Goal: Task Accomplishment & Management: Complete application form

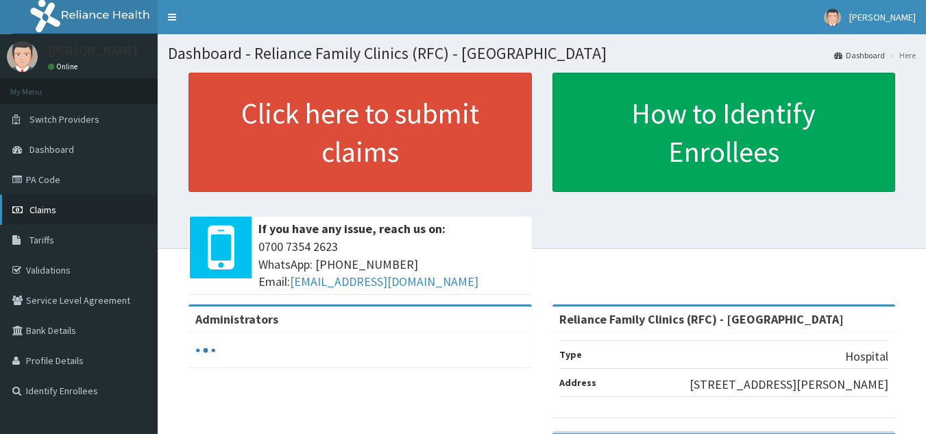
click at [84, 206] on link "Claims" at bounding box center [79, 210] width 158 height 30
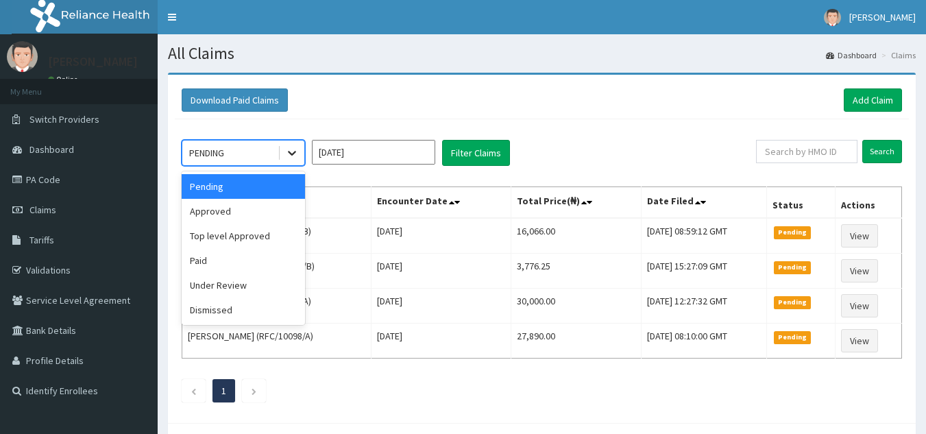
click at [284, 152] on div at bounding box center [292, 153] width 25 height 25
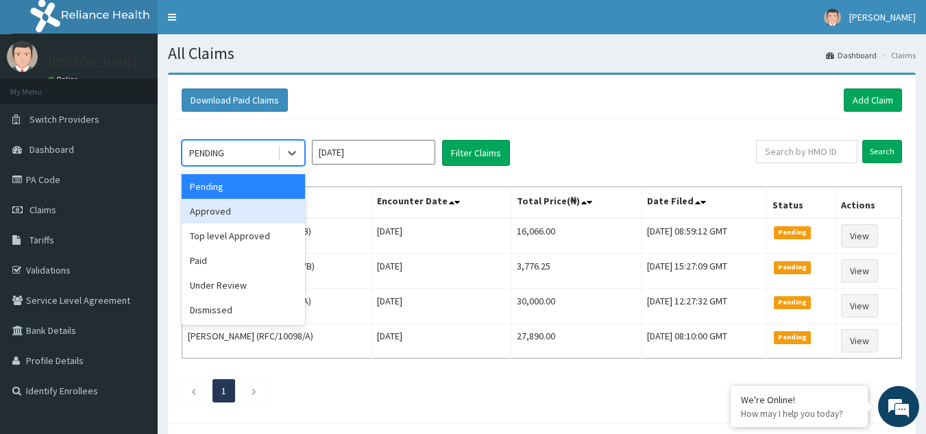
click at [197, 222] on div "Approved" at bounding box center [243, 211] width 123 height 25
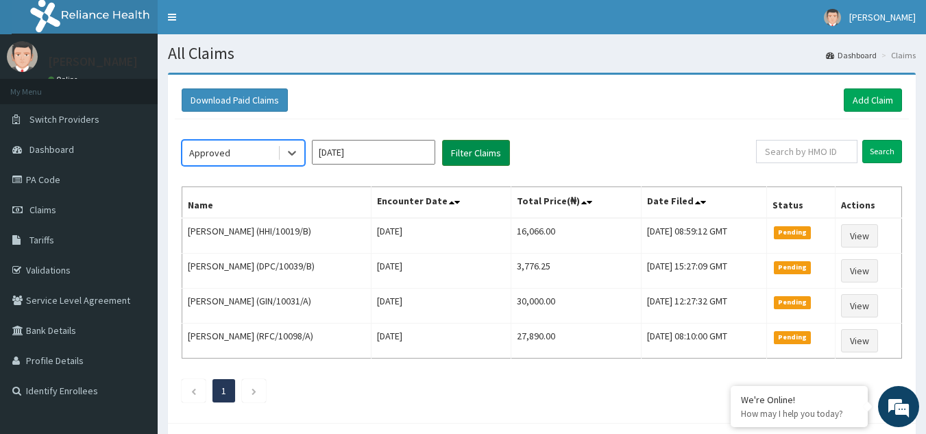
click at [471, 160] on button "Filter Claims" at bounding box center [476, 153] width 68 height 26
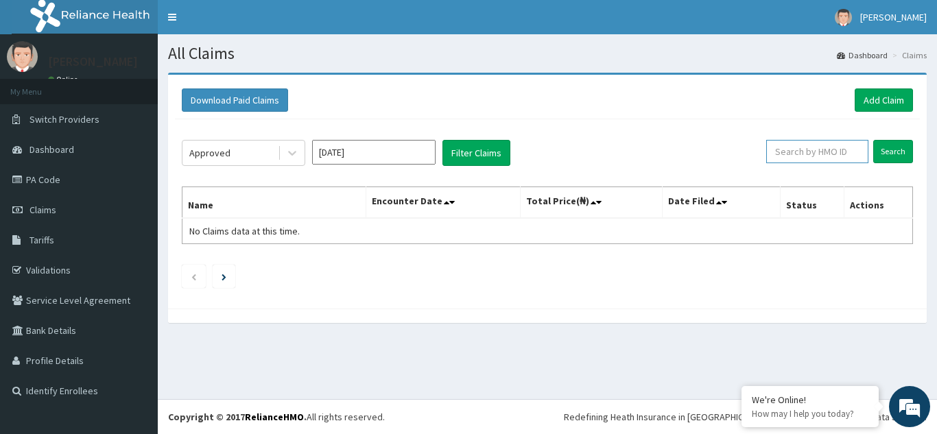
click at [788, 149] on input "text" at bounding box center [817, 151] width 102 height 23
type input "yss"
click at [873, 140] on input "Search" at bounding box center [893, 151] width 40 height 23
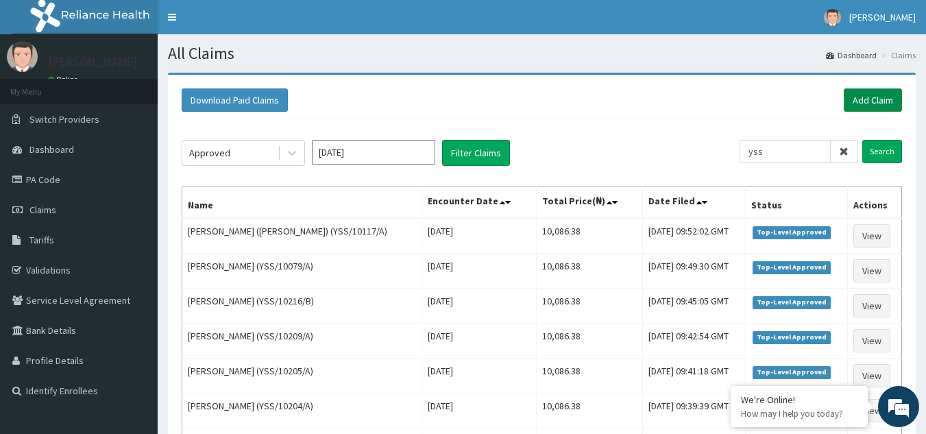
click at [865, 101] on link "Add Claim" at bounding box center [873, 99] width 58 height 23
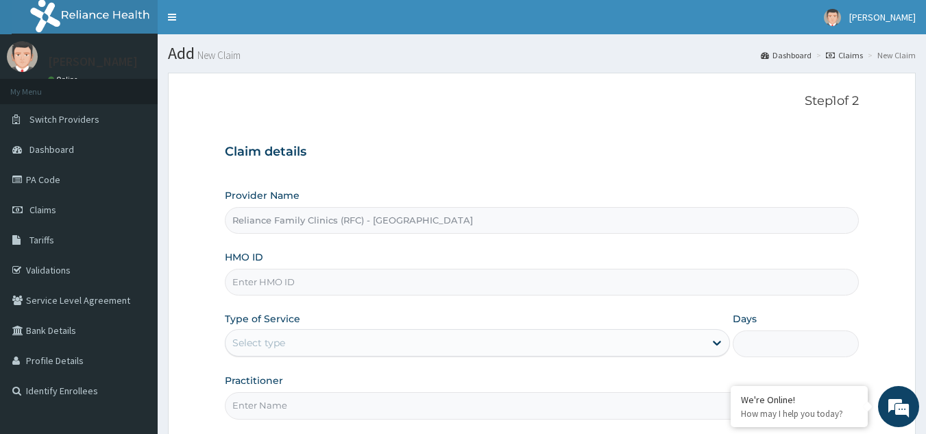
click at [267, 281] on input "HMO ID" at bounding box center [542, 282] width 635 height 27
paste input "ENY/10144/A"
type input "ENY/10144/A"
click at [303, 350] on div "Select type" at bounding box center [465, 343] width 479 height 22
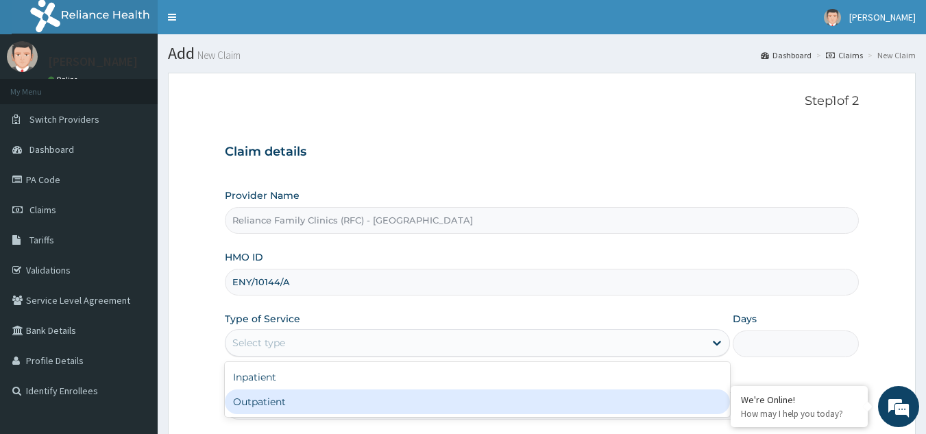
click at [305, 393] on div "Outpatient" at bounding box center [477, 401] width 505 height 25
type input "1"
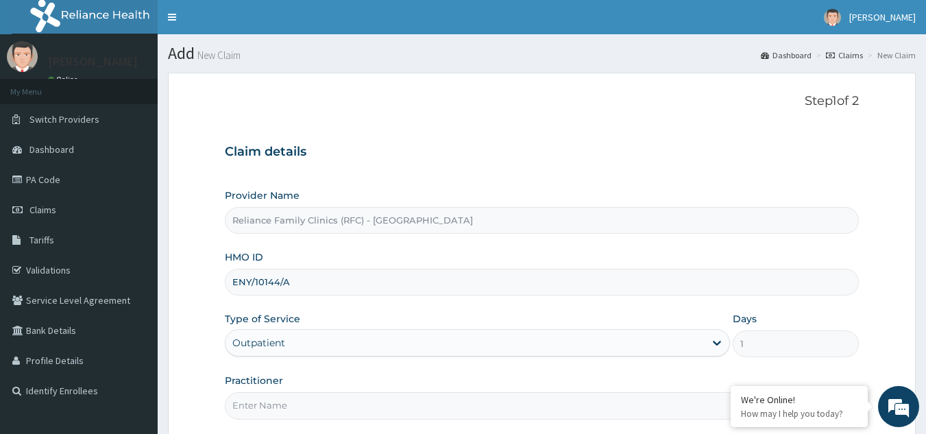
click at [314, 402] on input "Practitioner" at bounding box center [542, 405] width 635 height 27
type input "LOCUM"
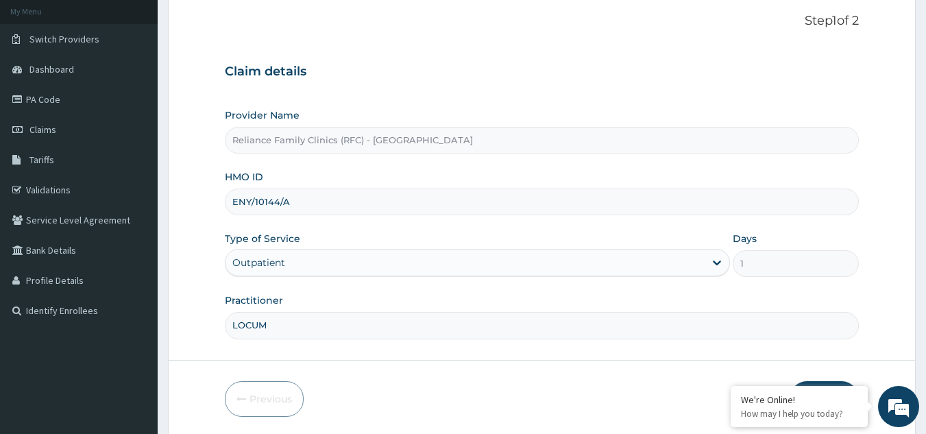
scroll to position [101, 0]
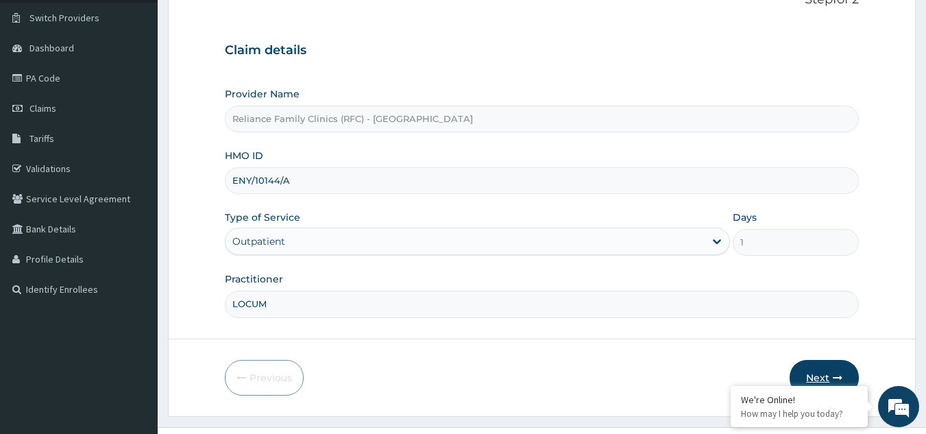
click at [802, 370] on button "Next" at bounding box center [824, 378] width 69 height 36
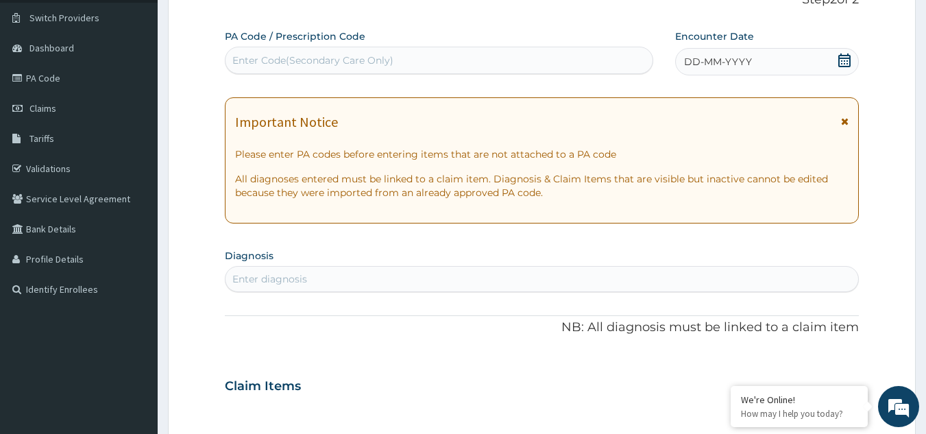
click at [595, 278] on div "Enter diagnosis" at bounding box center [543, 279] width 634 height 22
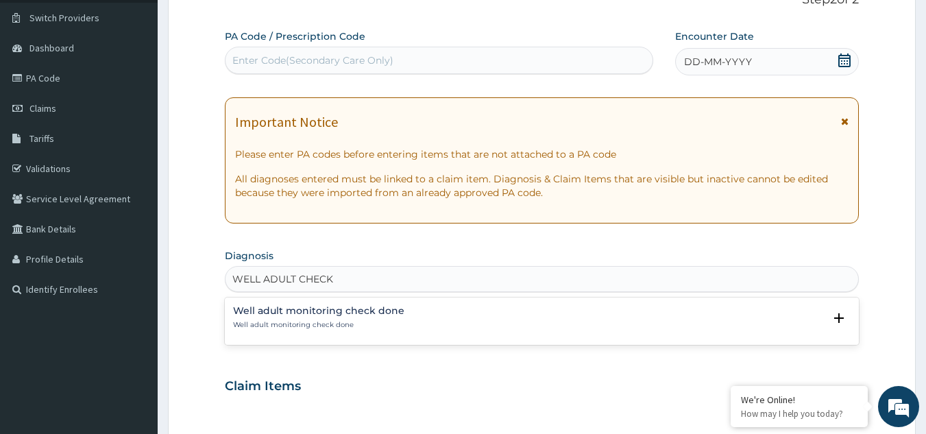
click at [331, 324] on p "Well adult monitoring check done" at bounding box center [318, 325] width 171 height 10
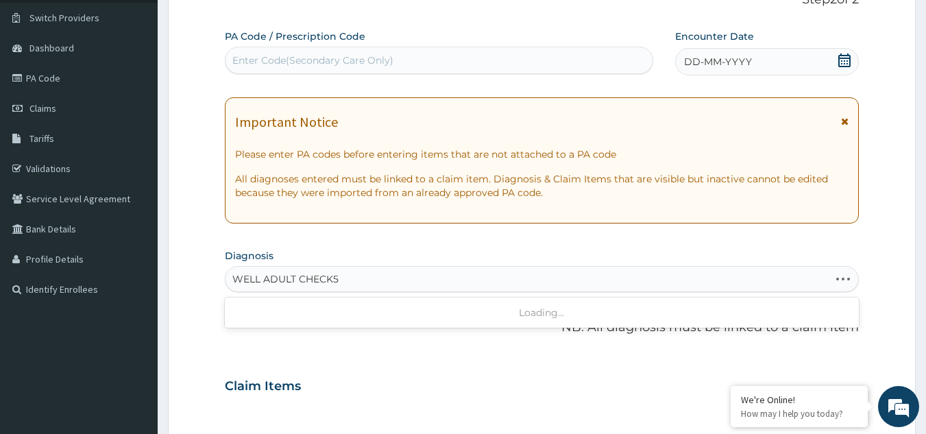
type input "WELL ADULT CHECK"
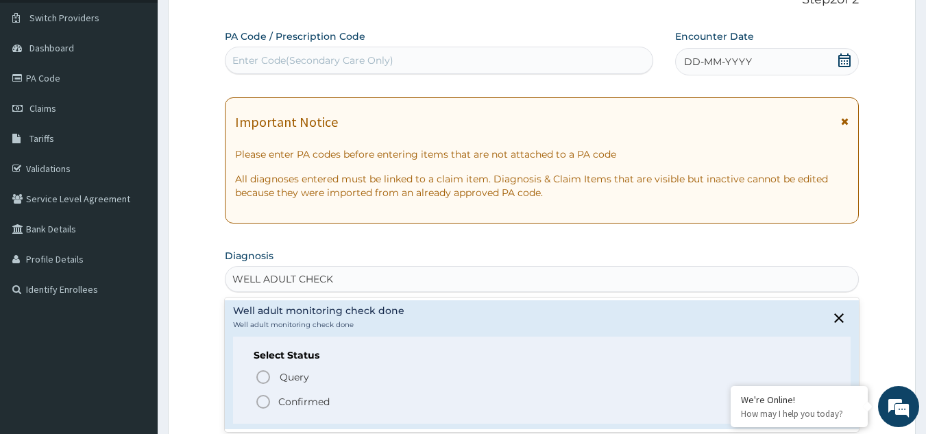
click at [282, 397] on p "Confirmed" at bounding box center [303, 402] width 51 height 14
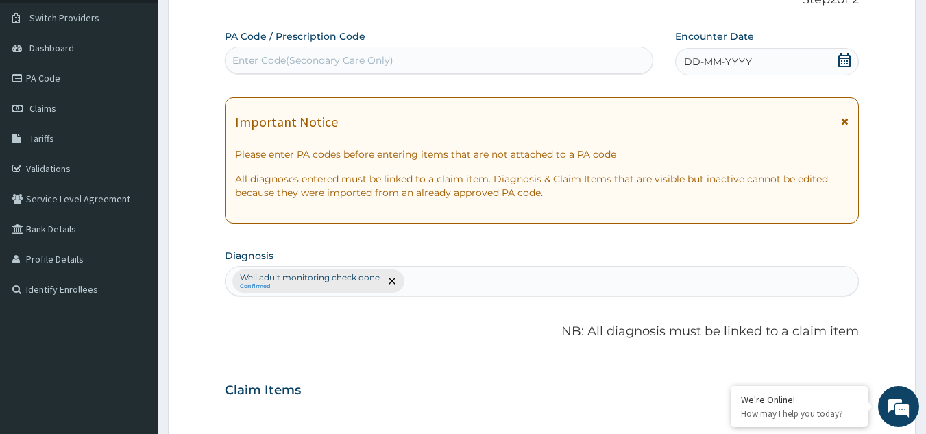
click at [844, 122] on icon at bounding box center [845, 122] width 8 height 10
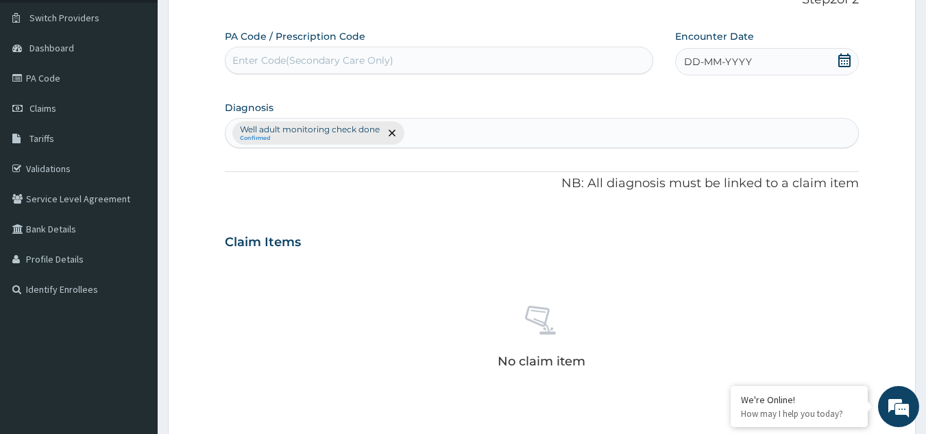
click at [796, 65] on div "DD-MM-YYYY" at bounding box center [767, 61] width 184 height 27
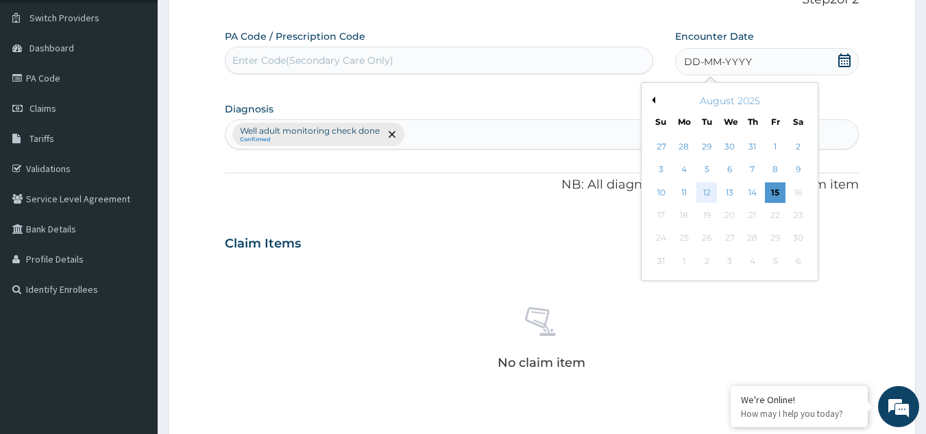
click at [706, 192] on div "12" at bounding box center [707, 192] width 21 height 21
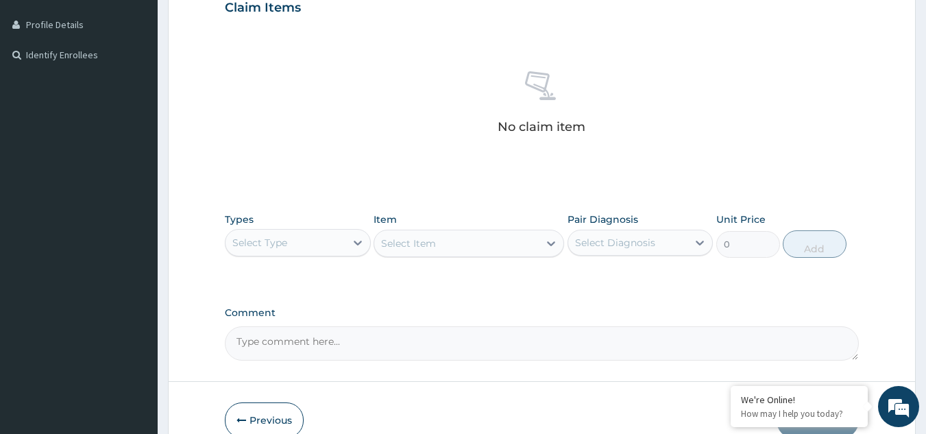
scroll to position [341, 0]
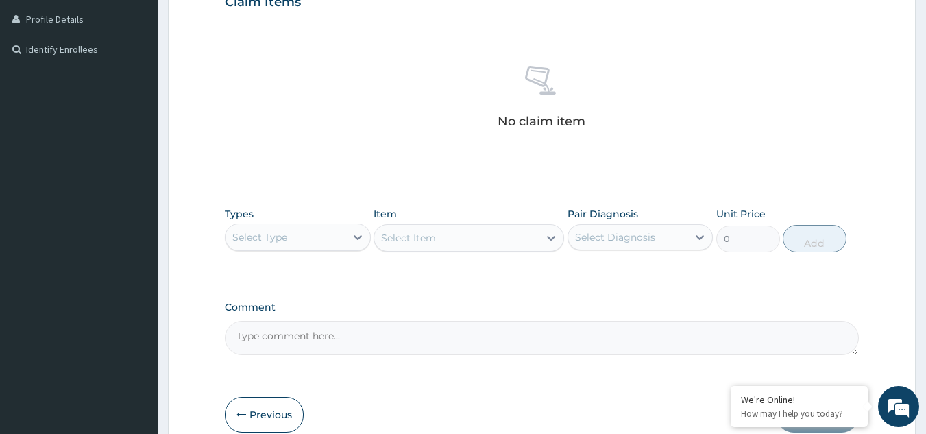
click at [287, 234] on div "Select Type" at bounding box center [259, 237] width 55 height 14
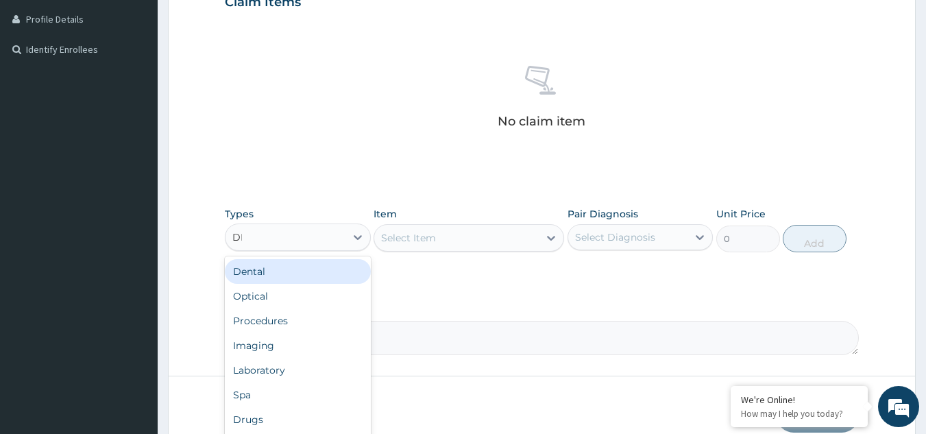
type input "DRU"
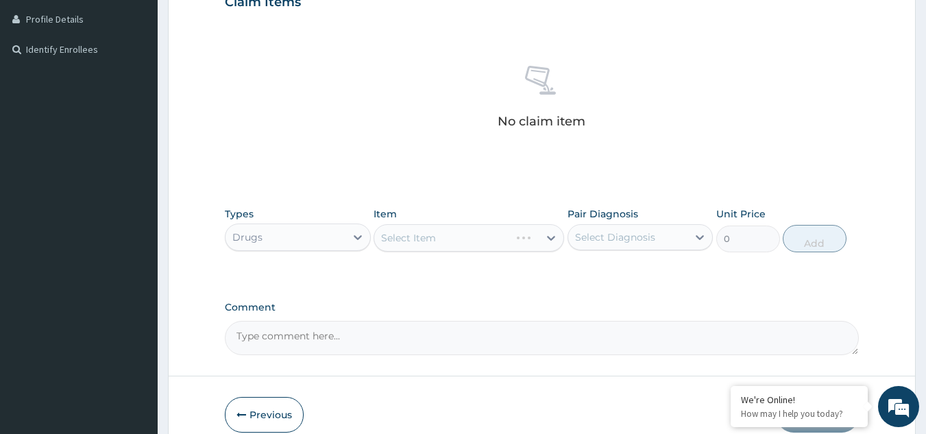
click at [442, 238] on div "Select Item" at bounding box center [469, 237] width 191 height 27
click at [442, 238] on div "Select Item" at bounding box center [456, 238] width 165 height 22
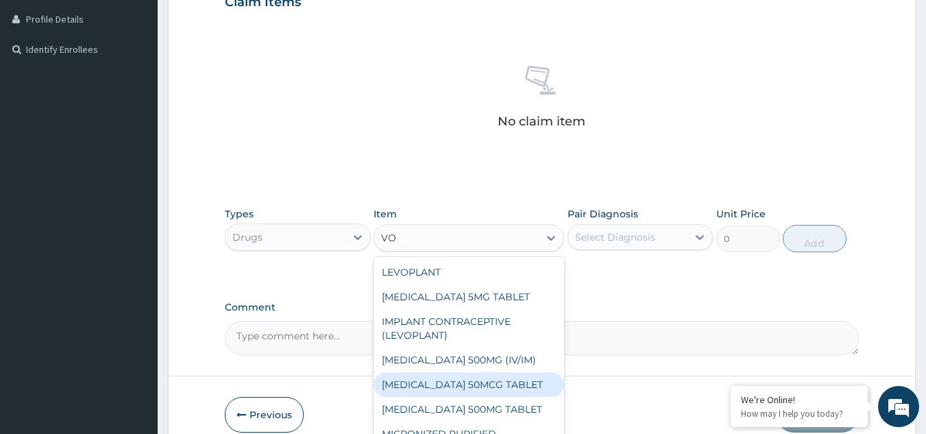
type input "V"
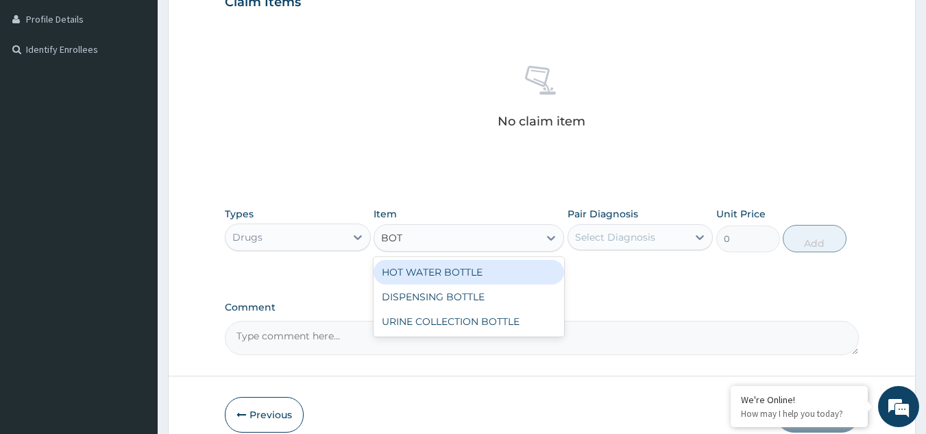
type input "[PERSON_NAME]"
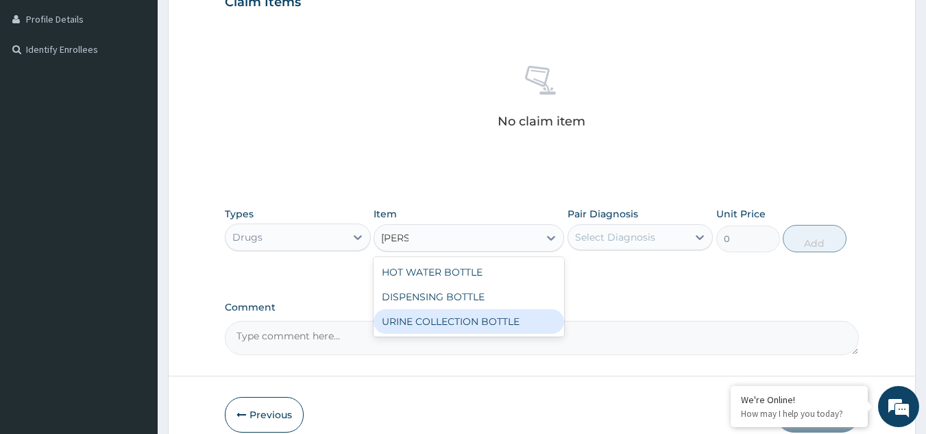
click at [440, 328] on div "URINE COLLECTION BOTTLE" at bounding box center [469, 321] width 191 height 25
type input "198"
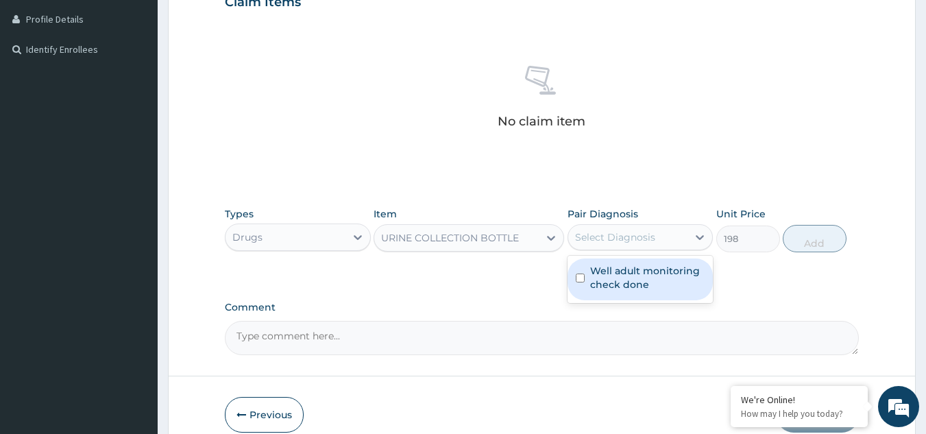
click at [623, 225] on div "Select Diagnosis" at bounding box center [641, 237] width 146 height 26
click at [611, 295] on div "Well adult monitoring check done" at bounding box center [641, 279] width 146 height 42
checkbox input "true"
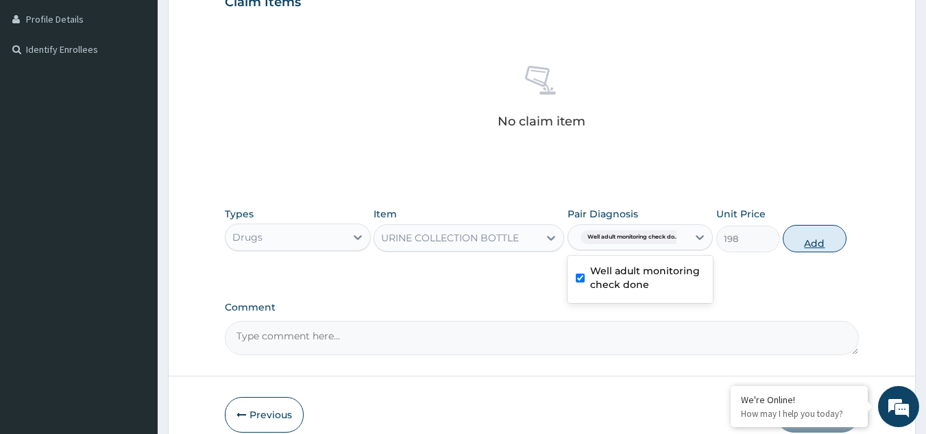
click at [810, 243] on button "Add" at bounding box center [815, 238] width 64 height 27
type input "0"
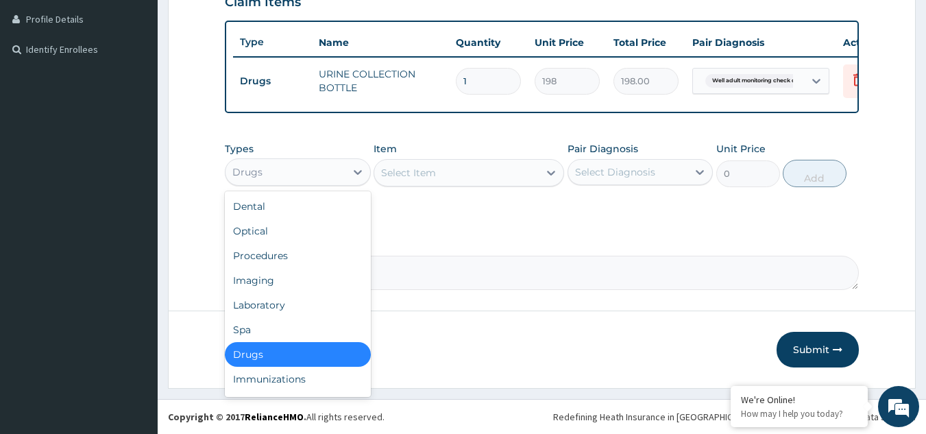
click at [311, 178] on div "Drugs" at bounding box center [286, 172] width 120 height 22
click at [288, 261] on div "Procedures" at bounding box center [298, 255] width 146 height 25
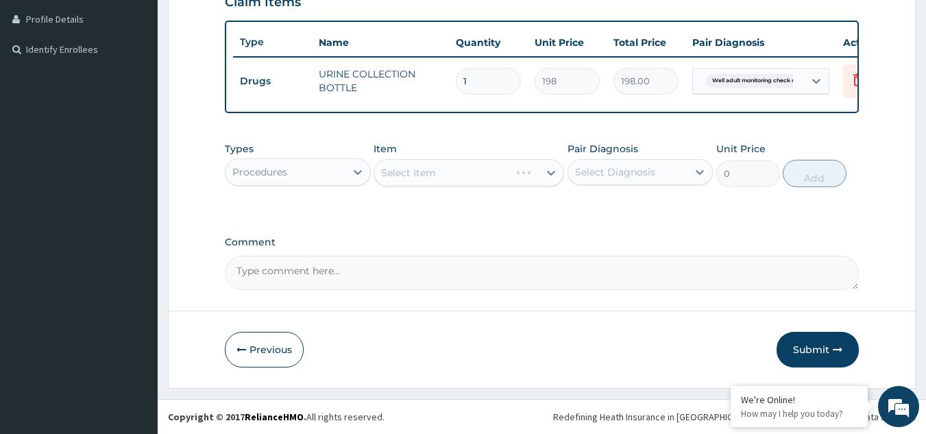
click at [448, 186] on div "Select Item" at bounding box center [469, 172] width 191 height 27
click at [448, 184] on div "Select Item" at bounding box center [456, 173] width 165 height 22
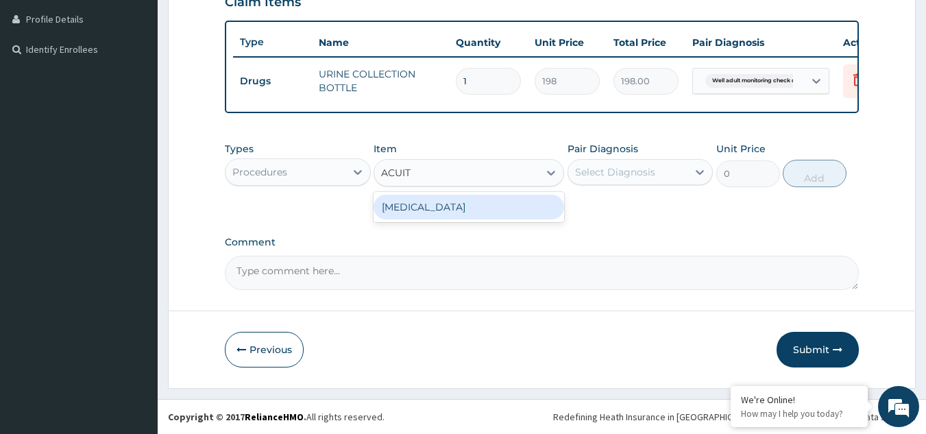
type input "ACUITY"
type input "3000"
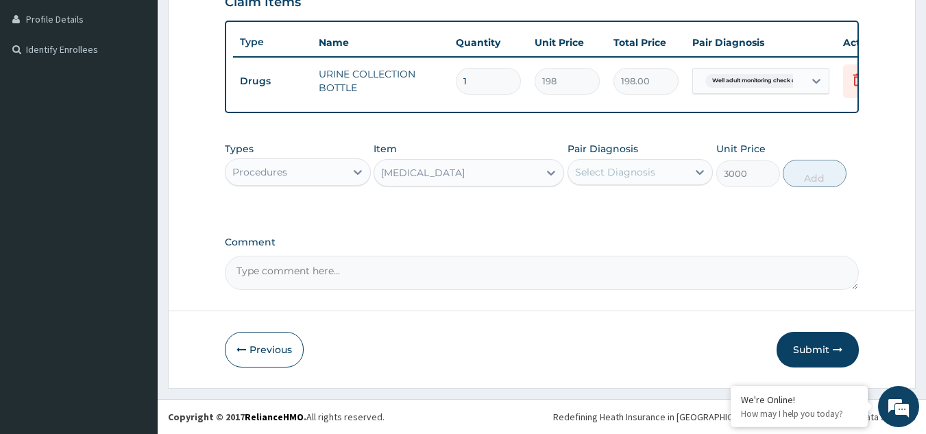
click at [646, 179] on div "Select Diagnosis" at bounding box center [615, 172] width 80 height 14
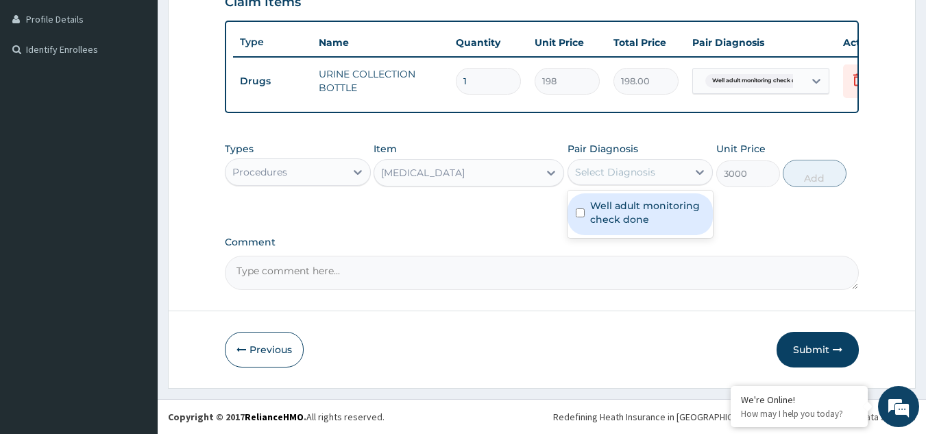
click at [638, 220] on label "Well adult monitoring check done" at bounding box center [647, 212] width 115 height 27
checkbox input "true"
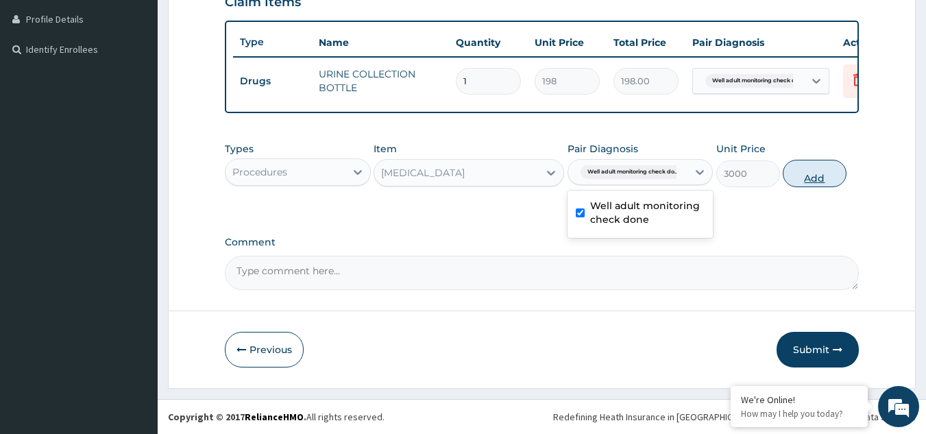
click at [799, 187] on button "Add" at bounding box center [815, 173] width 64 height 27
type input "0"
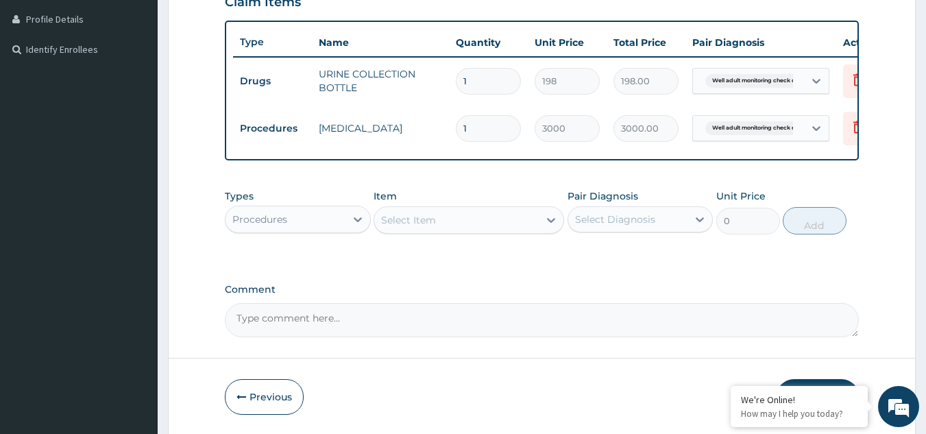
click at [302, 230] on div "Procedures" at bounding box center [286, 219] width 120 height 22
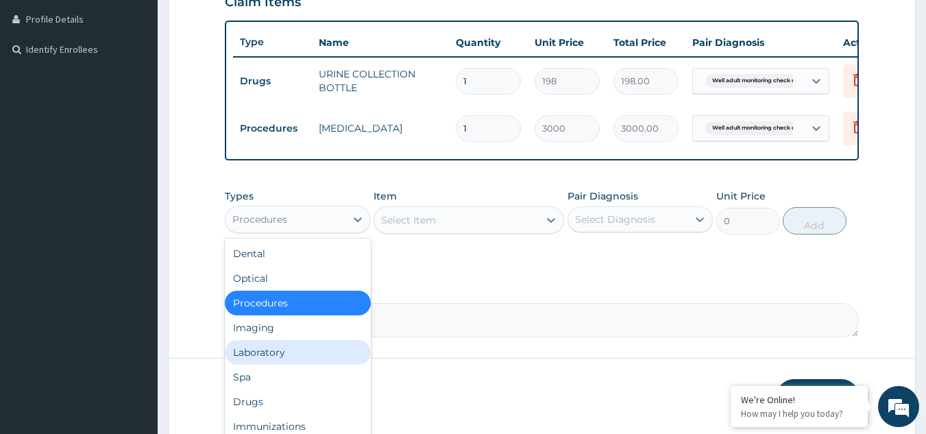
click at [278, 359] on div "Laboratory" at bounding box center [298, 352] width 146 height 25
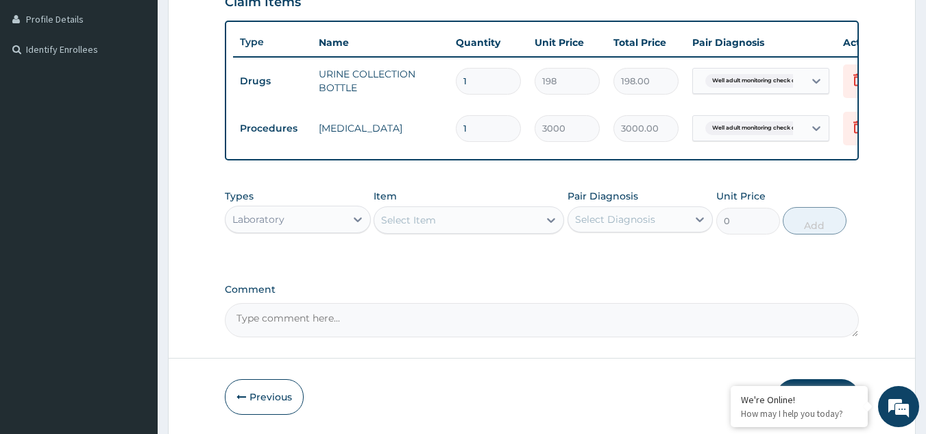
click at [454, 231] on div "Select Item" at bounding box center [456, 220] width 165 height 22
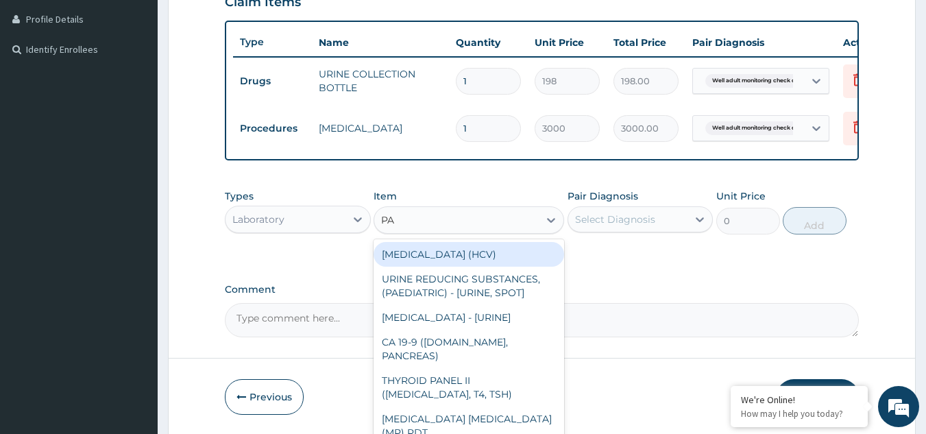
type input "PAP"
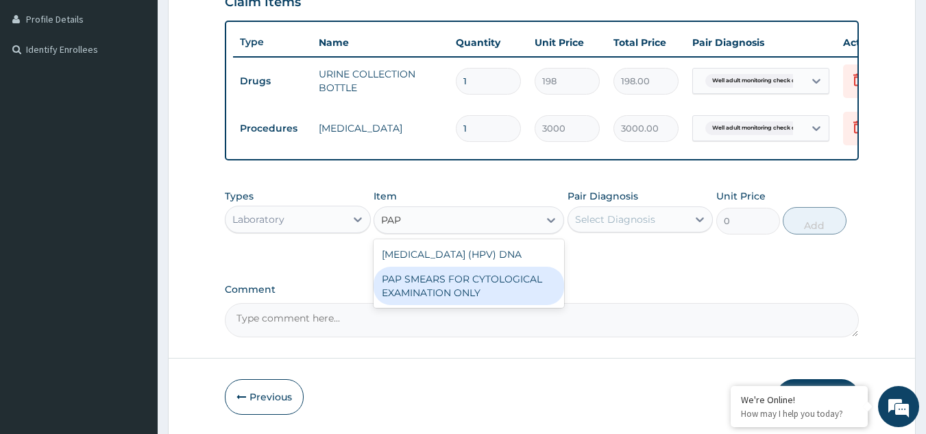
click at [469, 291] on div "PAP SMEARS FOR CYTOLOGICAL EXAMINATION ONLY" at bounding box center [469, 286] width 191 height 38
type input "18080"
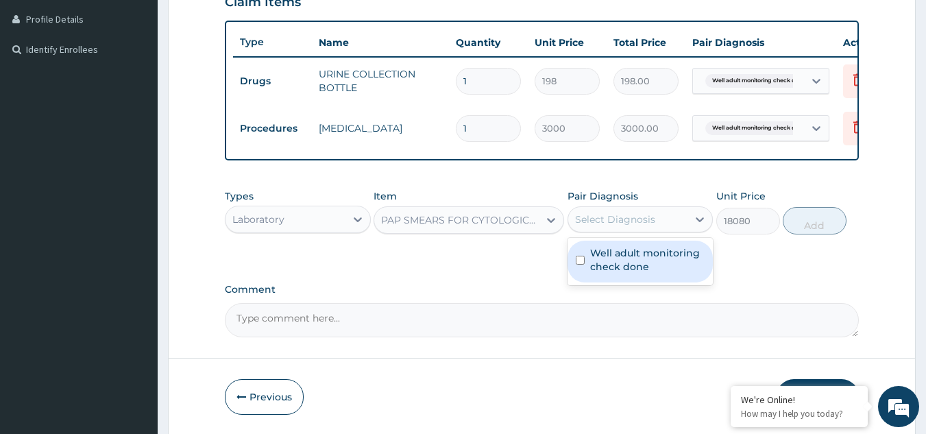
click at [615, 226] on div "Select Diagnosis" at bounding box center [615, 220] width 80 height 14
click at [612, 269] on label "Well adult monitoring check done" at bounding box center [647, 259] width 115 height 27
checkbox input "true"
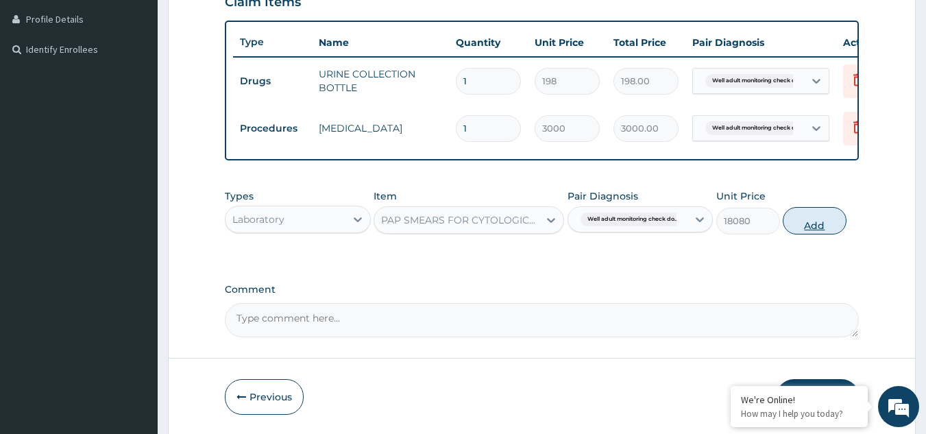
click at [810, 234] on button "Add" at bounding box center [815, 220] width 64 height 27
type input "0"
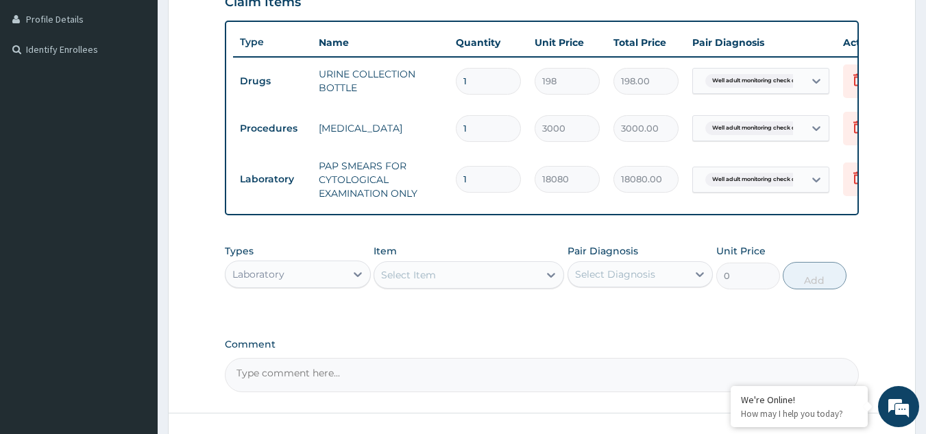
scroll to position [454, 0]
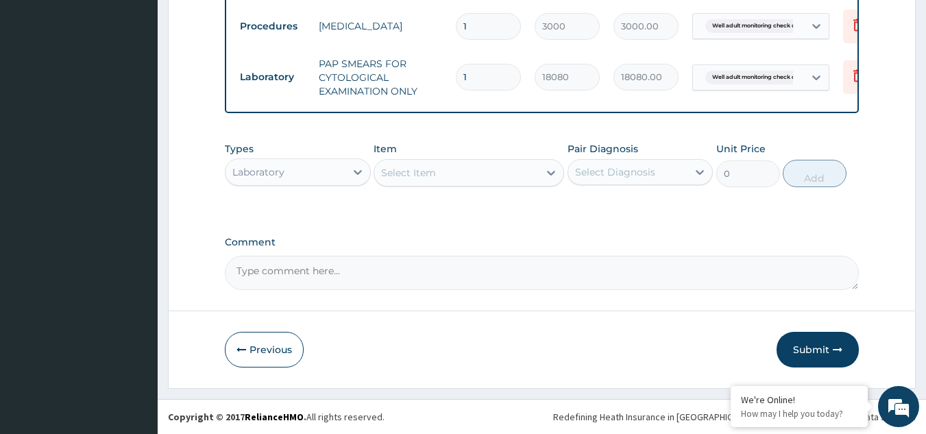
click at [486, 164] on div "Select Item" at bounding box center [456, 173] width 165 height 22
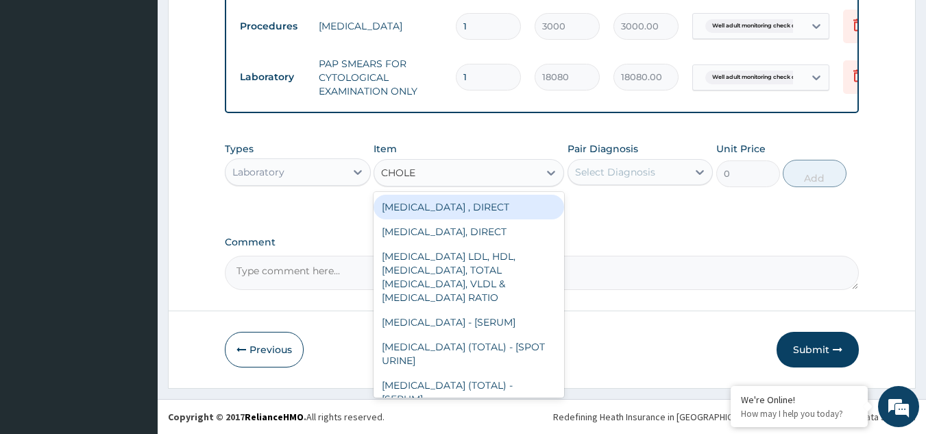
type input "CHOLES"
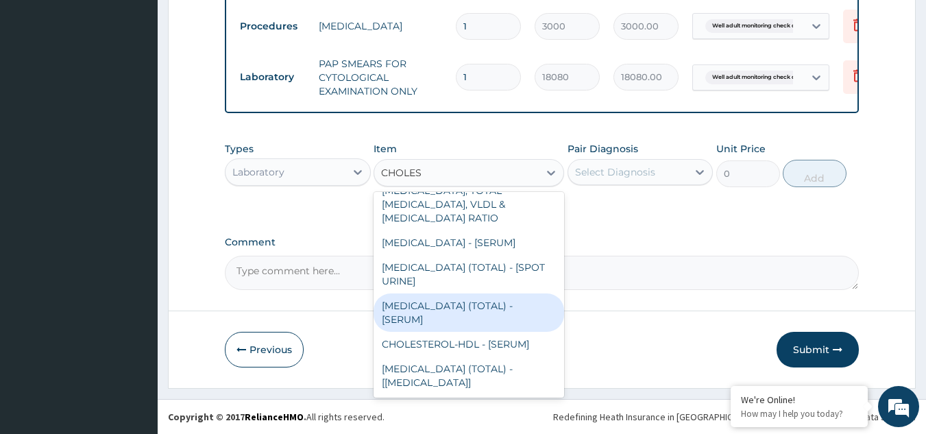
type input "2880"
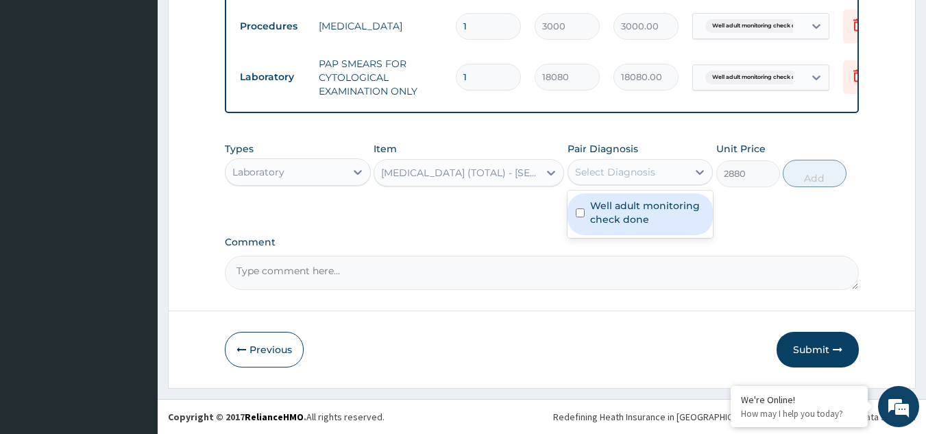
click at [631, 168] on div "Select Diagnosis" at bounding box center [615, 172] width 80 height 14
click at [610, 218] on label "Well adult monitoring check done" at bounding box center [647, 212] width 115 height 27
checkbox input "true"
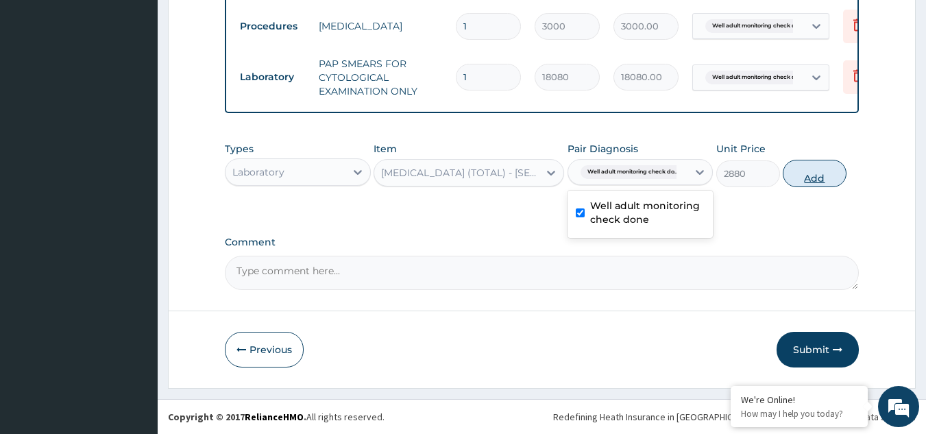
click at [786, 176] on button "Add" at bounding box center [815, 173] width 64 height 27
type input "0"
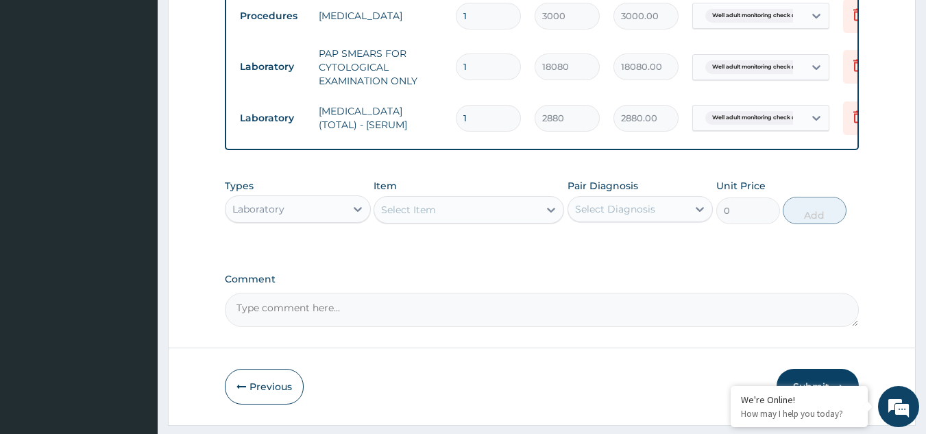
click at [503, 221] on div "Select Item" at bounding box center [456, 210] width 165 height 22
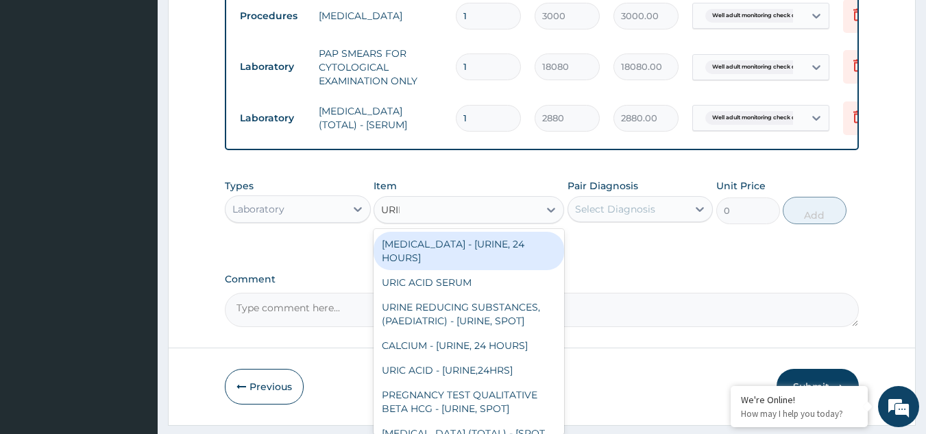
type input "URINA"
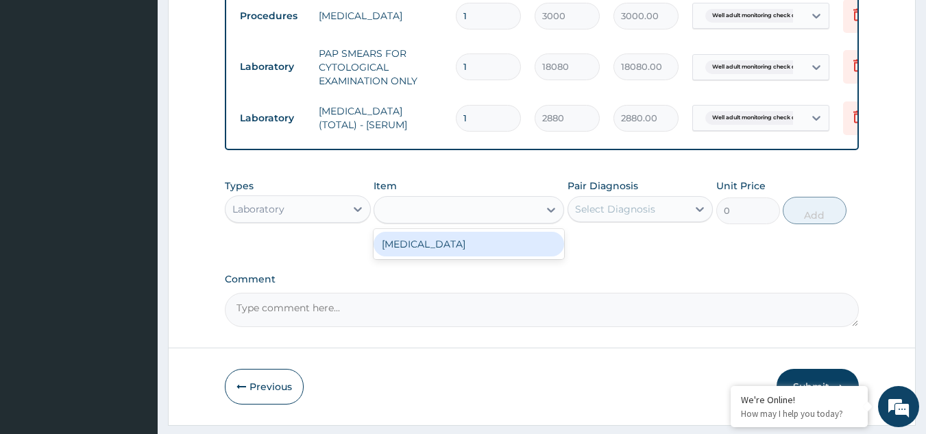
type input "1531.875"
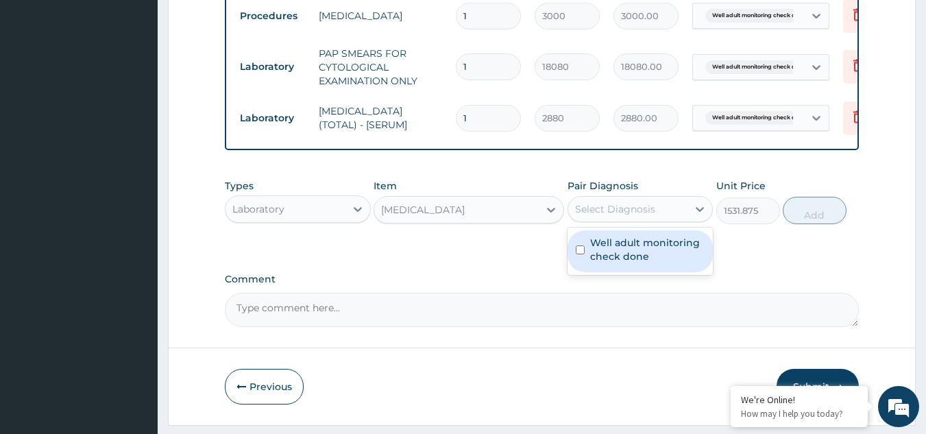
click at [611, 220] on div "Select Diagnosis" at bounding box center [628, 209] width 120 height 22
click at [613, 250] on label "Well adult monitoring check done" at bounding box center [647, 249] width 115 height 27
checkbox input "true"
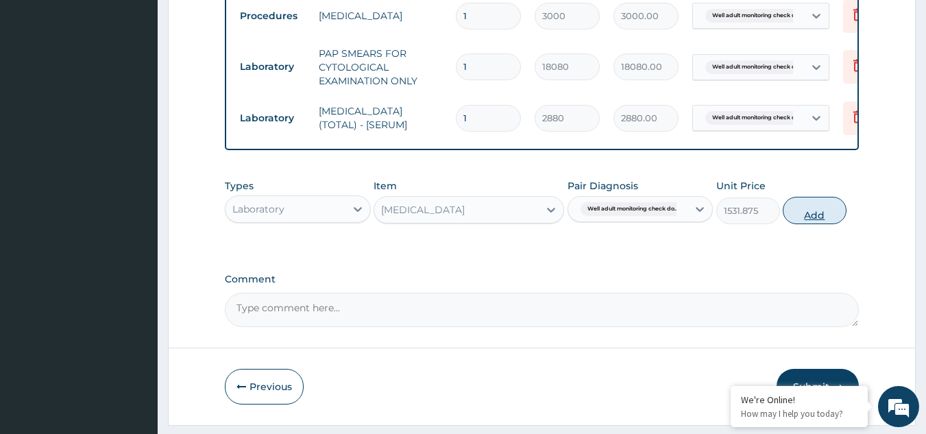
click at [810, 223] on button "Add" at bounding box center [815, 210] width 64 height 27
type input "0"
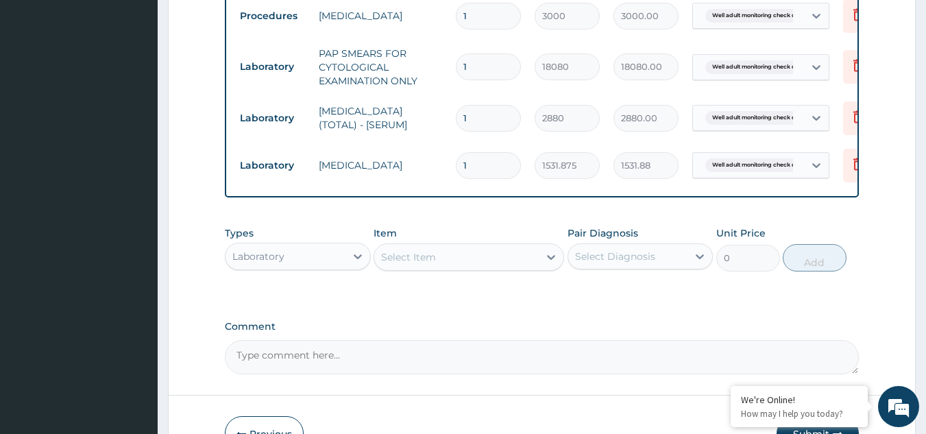
click at [433, 264] on div "Select Item" at bounding box center [408, 257] width 55 height 14
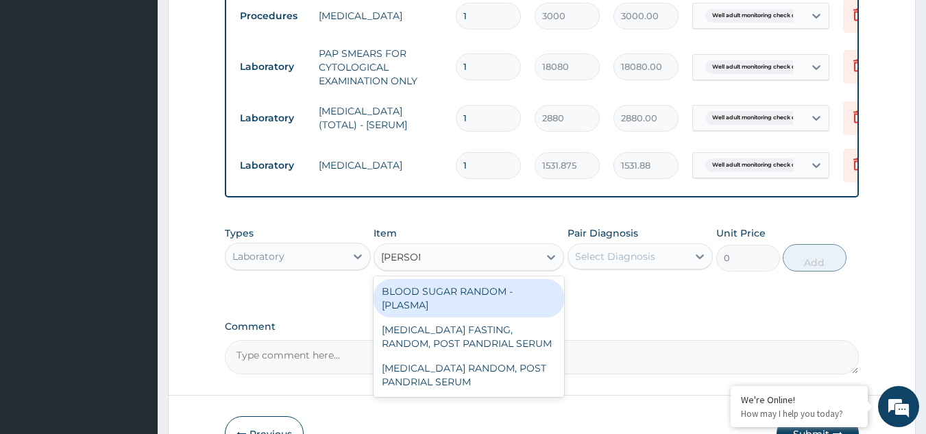
type input "RANDOM"
type input "1800"
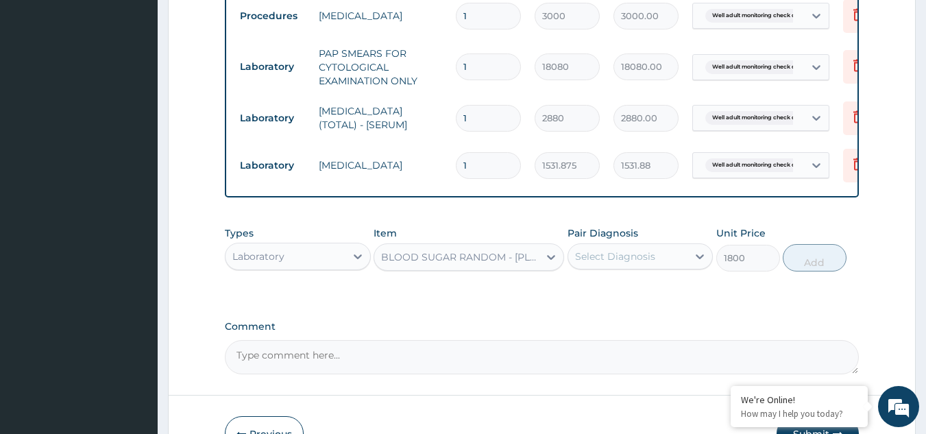
click at [591, 263] on div "Select Diagnosis" at bounding box center [615, 257] width 80 height 14
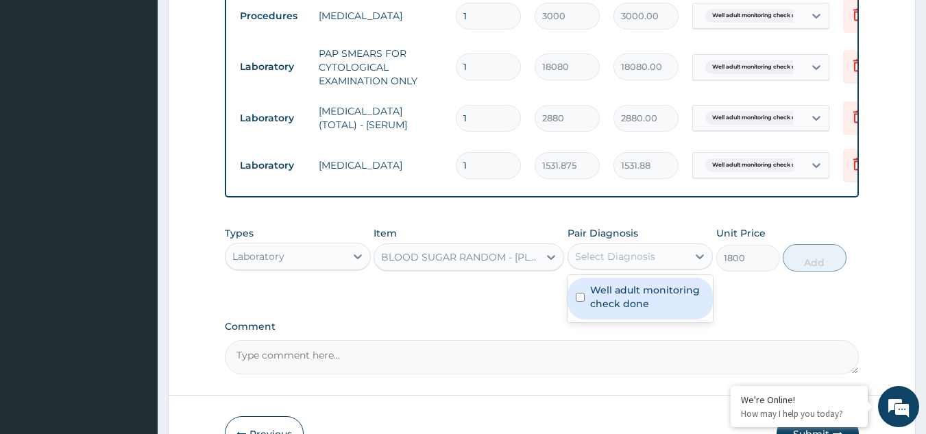
click at [598, 301] on label "Well adult monitoring check done" at bounding box center [647, 296] width 115 height 27
checkbox input "true"
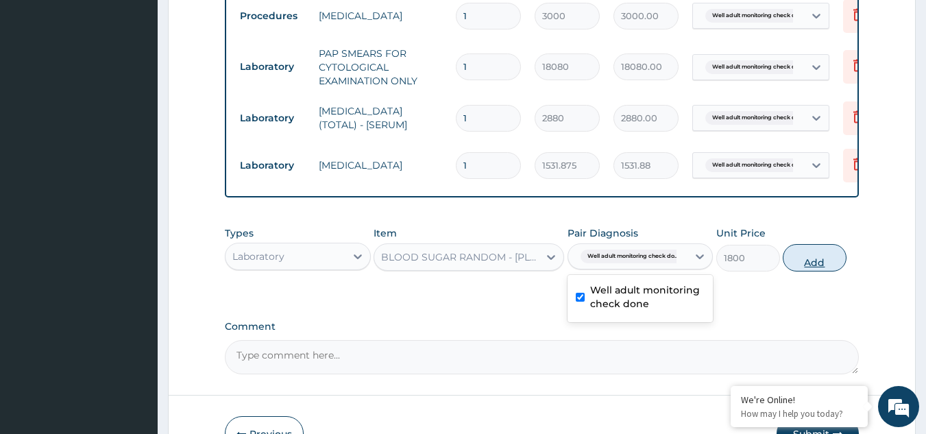
click at [799, 272] on button "Add" at bounding box center [815, 257] width 64 height 27
type input "0"
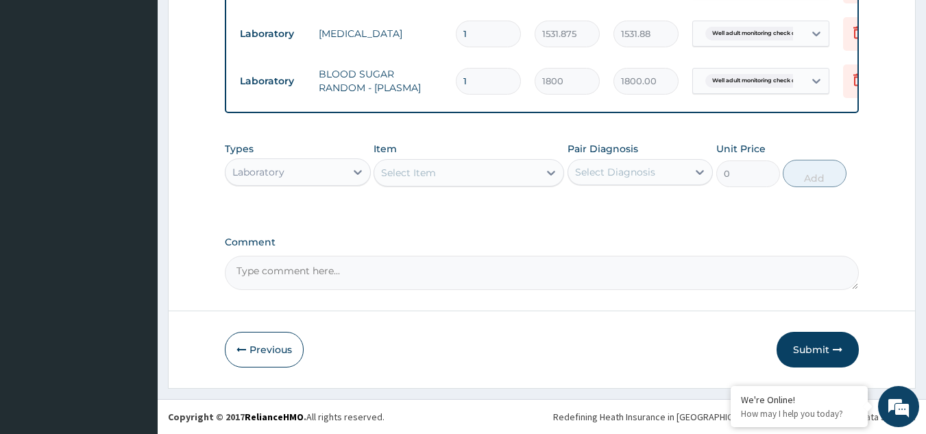
scroll to position [591, 0]
click at [506, 172] on div "Select Item" at bounding box center [456, 173] width 165 height 22
type input "BMI"
type input "1225.5"
click at [616, 173] on div "Select Diagnosis" at bounding box center [615, 172] width 80 height 14
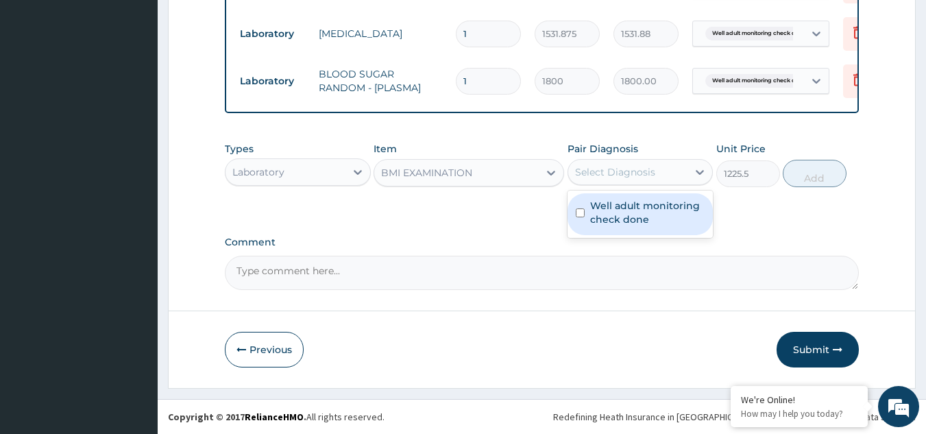
click at [612, 223] on label "Well adult monitoring check done" at bounding box center [647, 212] width 115 height 27
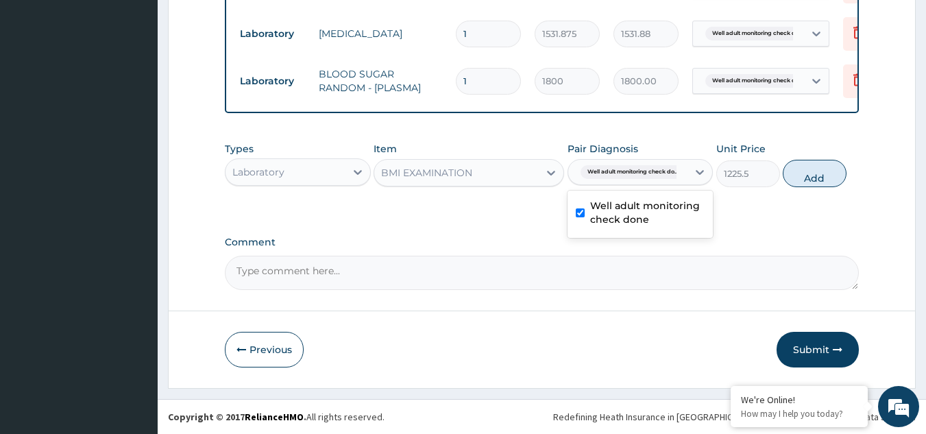
checkbox input "true"
click at [807, 176] on button "Add" at bounding box center [815, 173] width 64 height 27
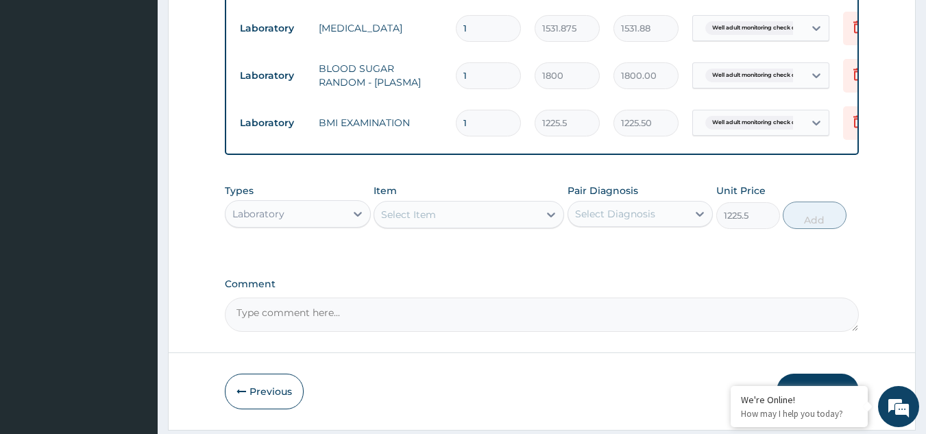
type input "0"
click at [547, 221] on icon at bounding box center [551, 215] width 14 height 14
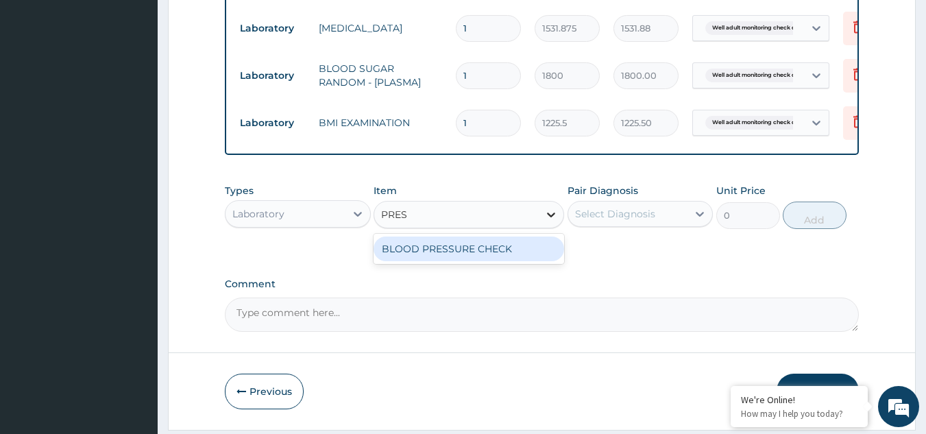
type input "PRESS"
type input "1225.5"
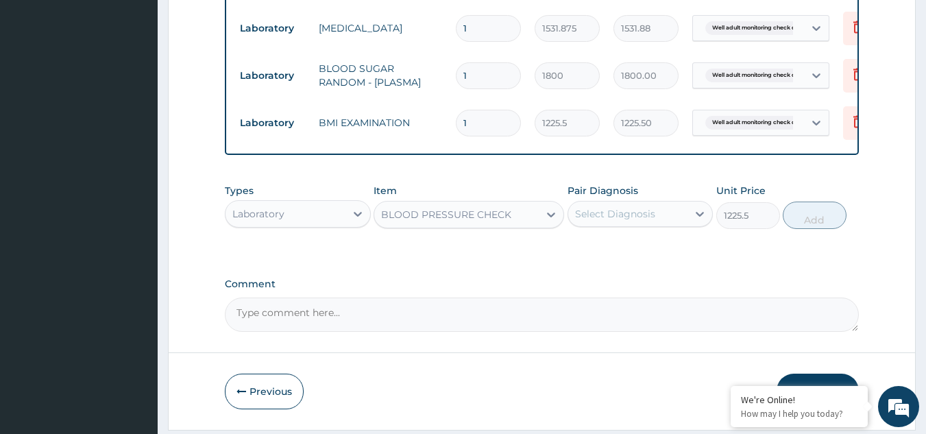
click at [609, 221] on div "Select Diagnosis" at bounding box center [615, 214] width 80 height 14
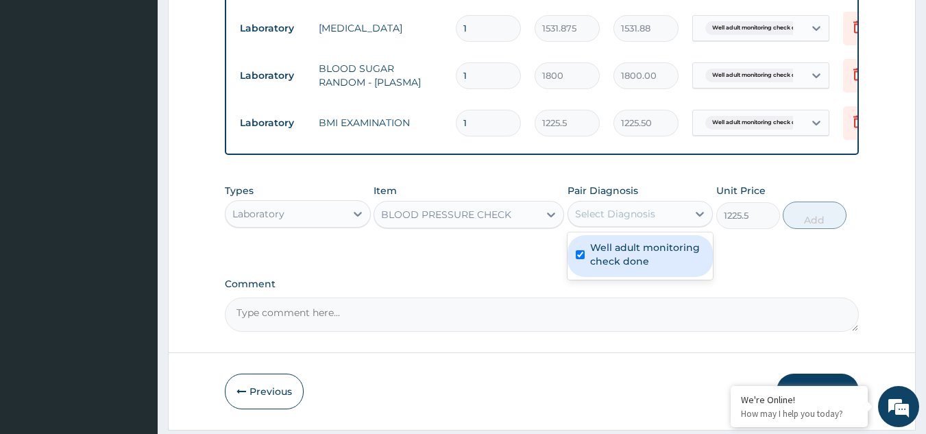
checkbox input "true"
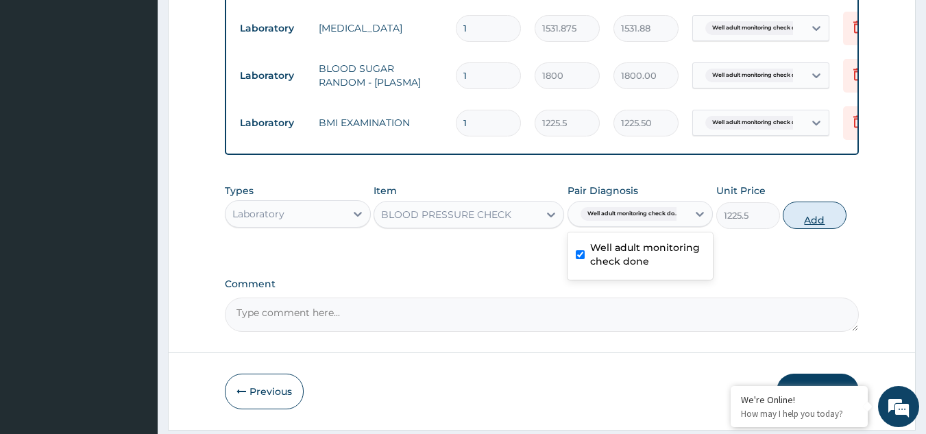
click at [810, 229] on button "Add" at bounding box center [815, 215] width 64 height 27
type input "0"
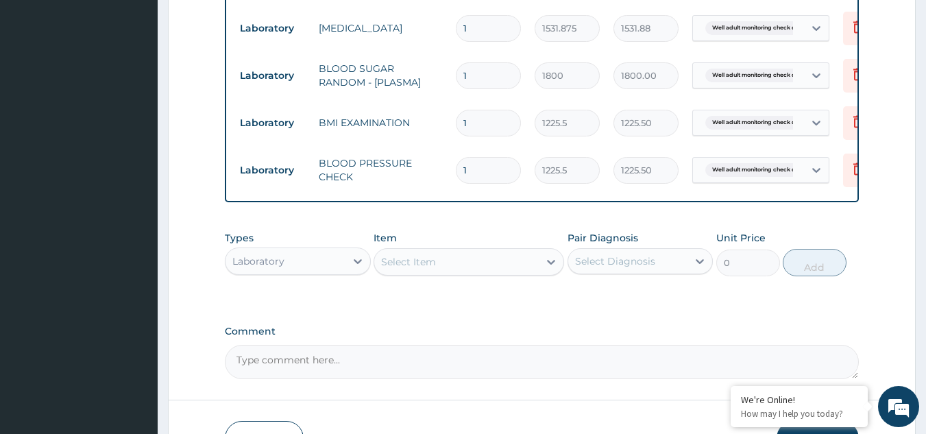
click at [488, 269] on div "Select Item" at bounding box center [456, 262] width 165 height 22
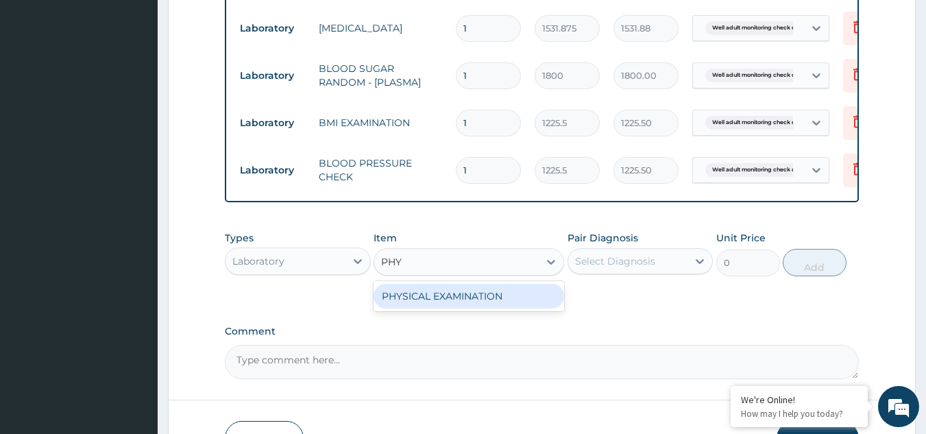
type input "PHYS"
type input "1225.5"
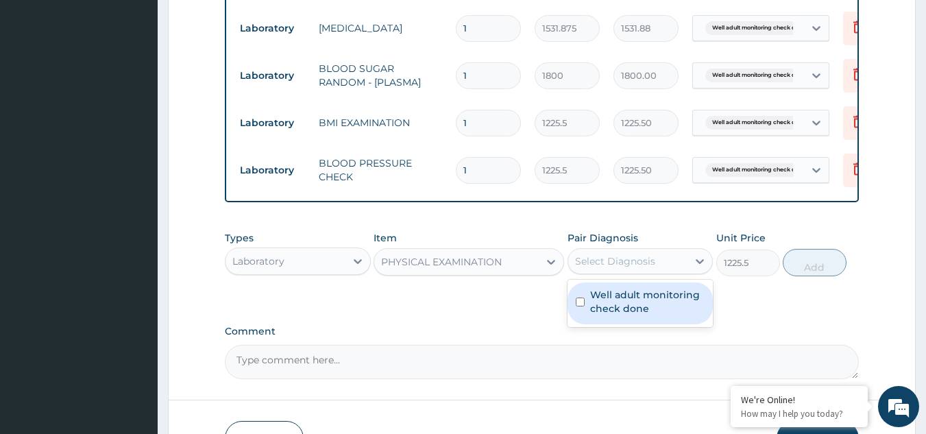
click at [669, 267] on div "Select Diagnosis" at bounding box center [628, 261] width 120 height 22
click at [651, 296] on div "Well adult monitoring check done" at bounding box center [641, 303] width 146 height 42
checkbox input "true"
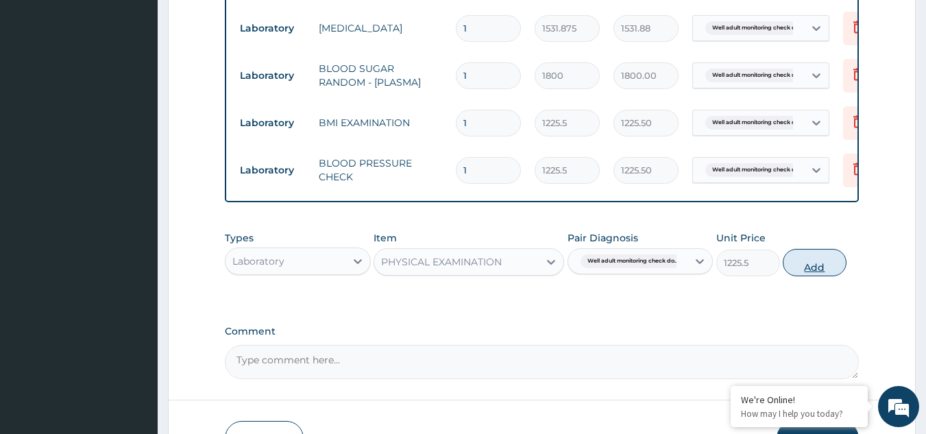
click at [801, 269] on button "Add" at bounding box center [815, 262] width 64 height 27
type input "0"
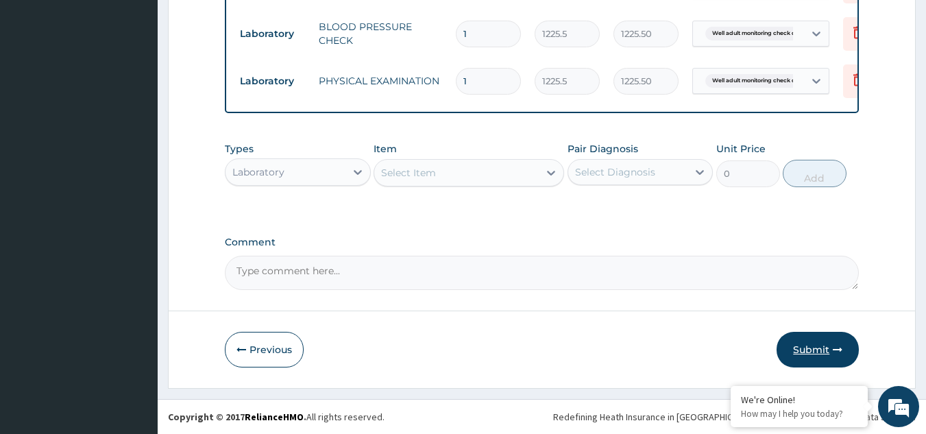
click at [800, 352] on button "Submit" at bounding box center [818, 350] width 82 height 36
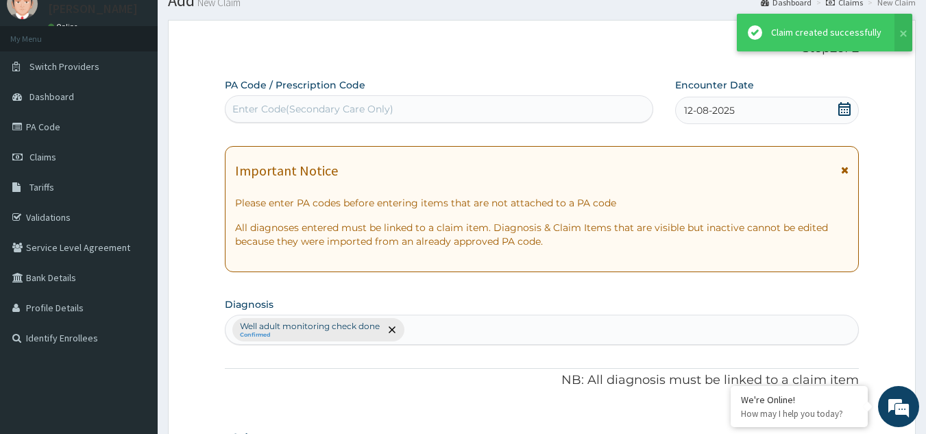
scroll to position [738, 0]
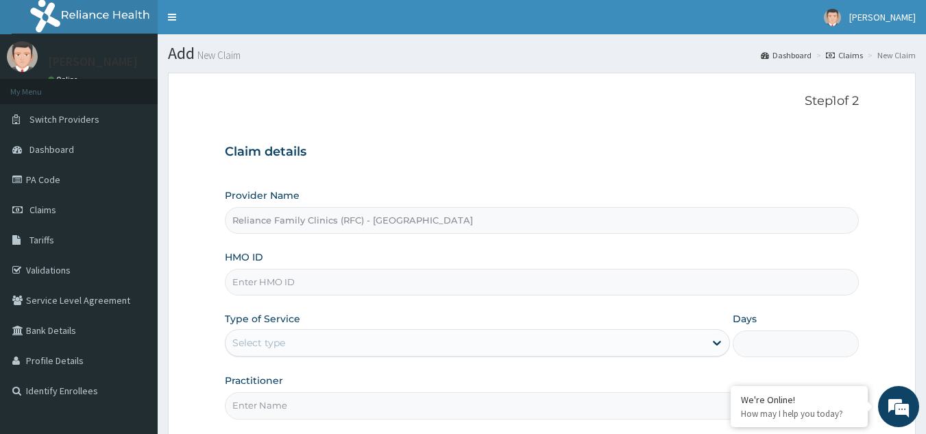
click at [280, 278] on input "HMO ID" at bounding box center [542, 282] width 635 height 27
paste input "ENY/10149/A"
type input "ENY/10149/A"
click at [331, 341] on div "Select type" at bounding box center [465, 343] width 479 height 22
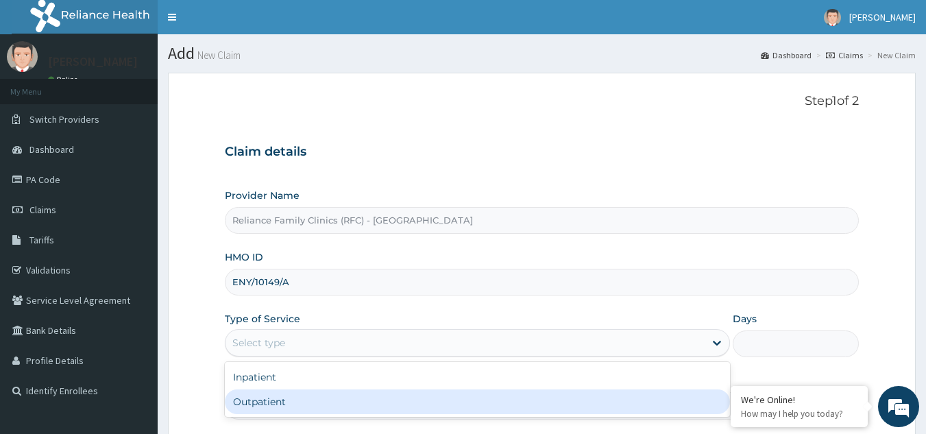
click at [313, 392] on div "Outpatient" at bounding box center [477, 401] width 505 height 25
type input "1"
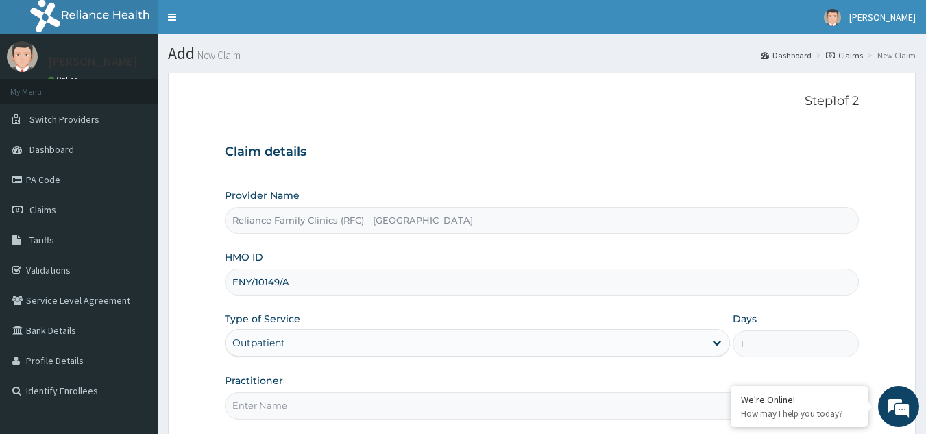
click at [313, 392] on input "Practitioner" at bounding box center [542, 405] width 635 height 27
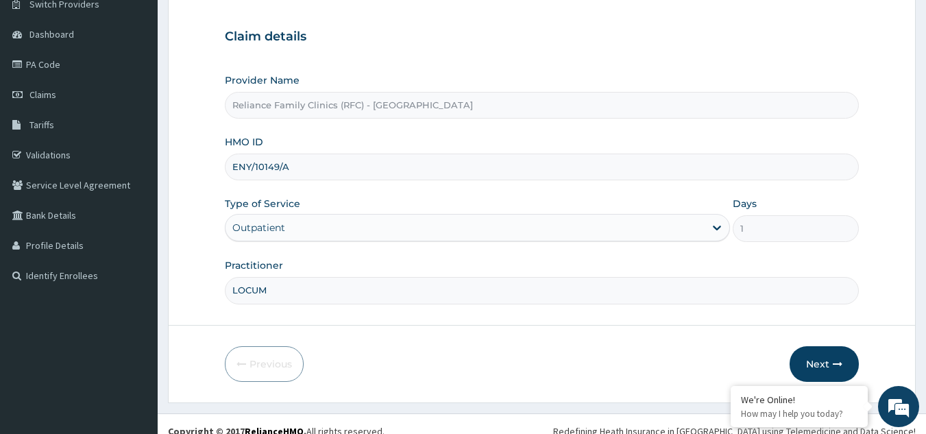
scroll to position [121, 0]
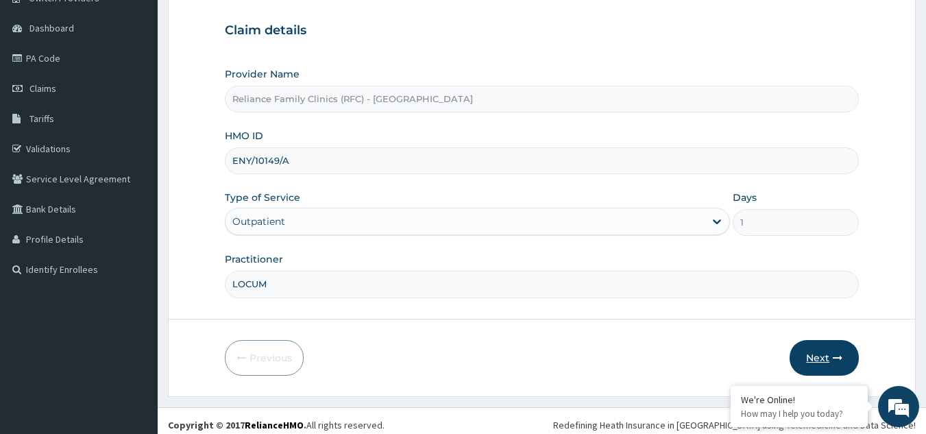
type input "LOCUM"
click at [833, 352] on button "Next" at bounding box center [824, 358] width 69 height 36
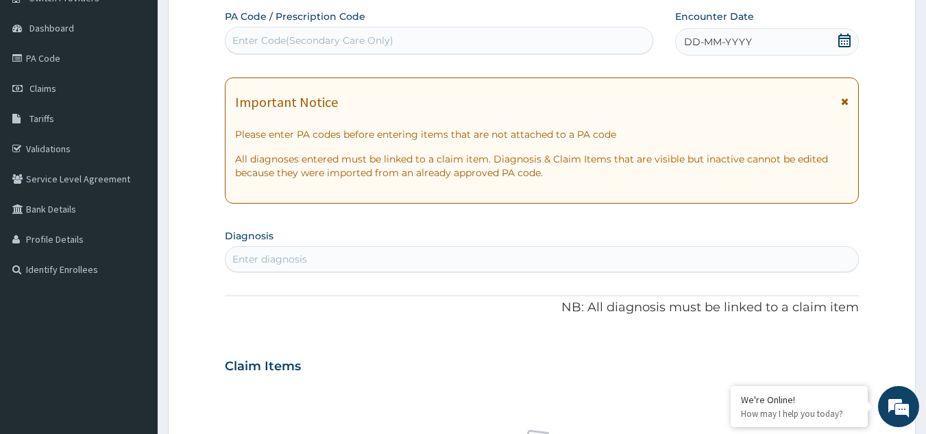
click at [801, 46] on div "DD-MM-YYYY" at bounding box center [767, 41] width 184 height 27
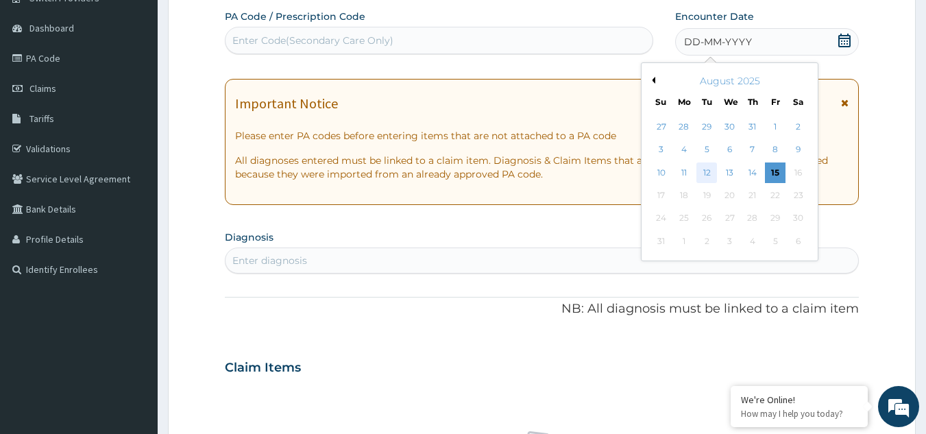
click at [699, 166] on div "12" at bounding box center [707, 173] width 21 height 21
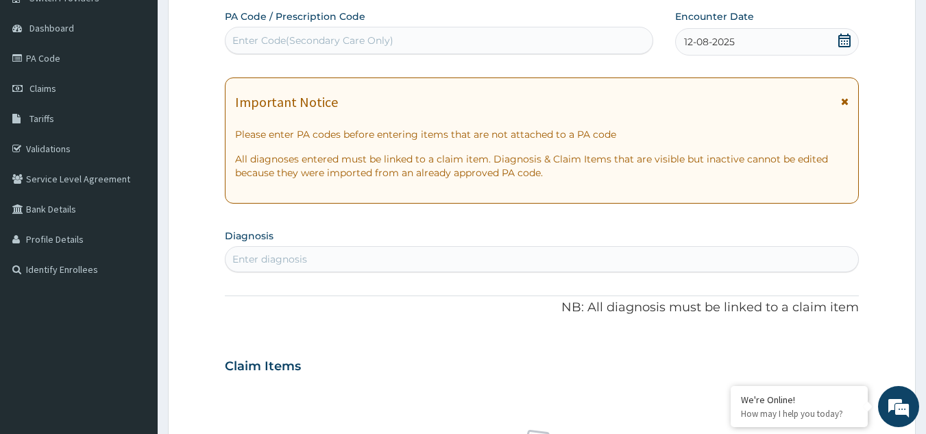
click at [843, 99] on icon at bounding box center [845, 102] width 8 height 10
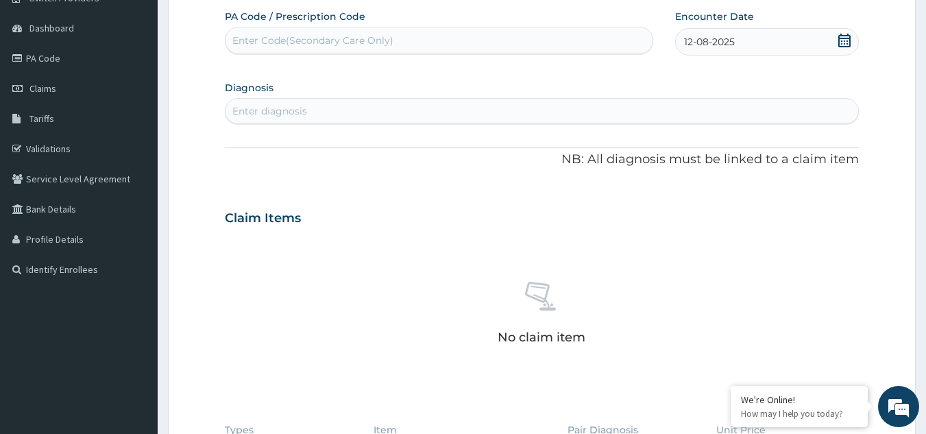
click at [675, 100] on div "Enter diagnosis" at bounding box center [543, 111] width 634 height 22
type input "WELL ADULT CHECK"
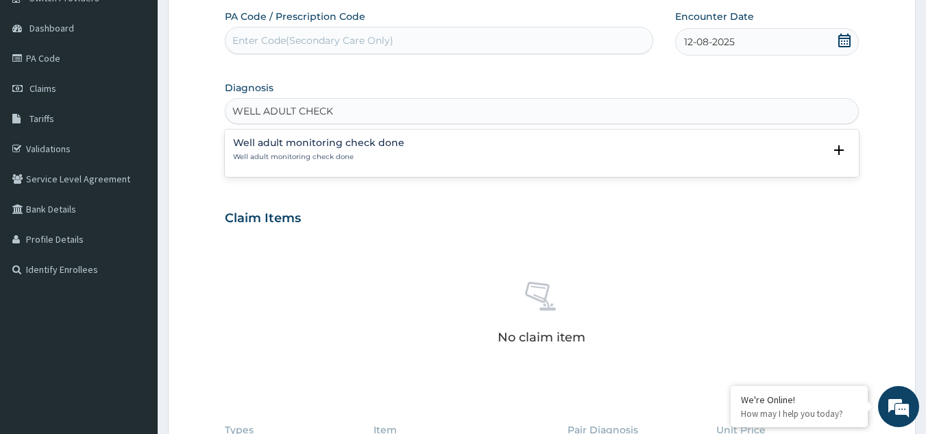
click at [370, 154] on p "Well adult monitoring check done" at bounding box center [318, 157] width 171 height 10
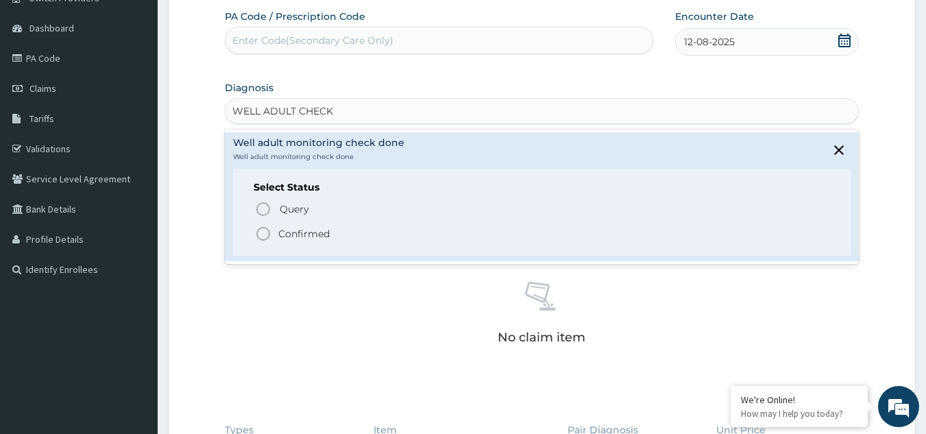
click at [315, 233] on p "Confirmed" at bounding box center [303, 234] width 51 height 14
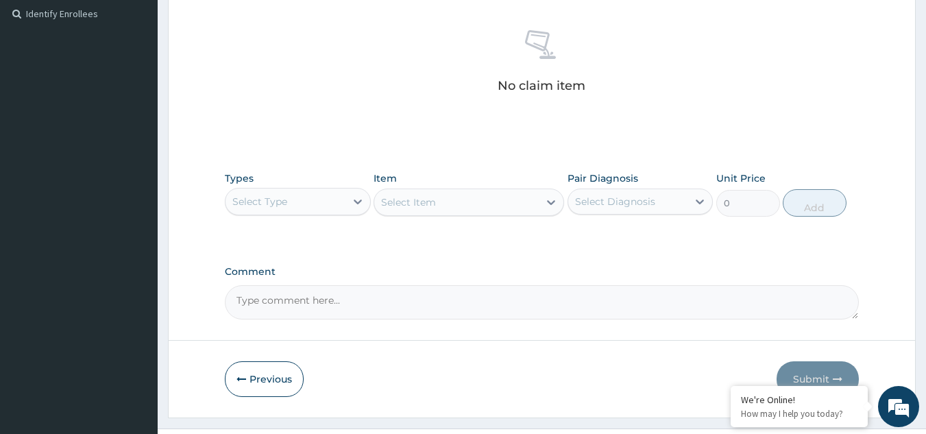
scroll to position [380, 0]
click at [325, 198] on div "Select Type" at bounding box center [286, 199] width 120 height 22
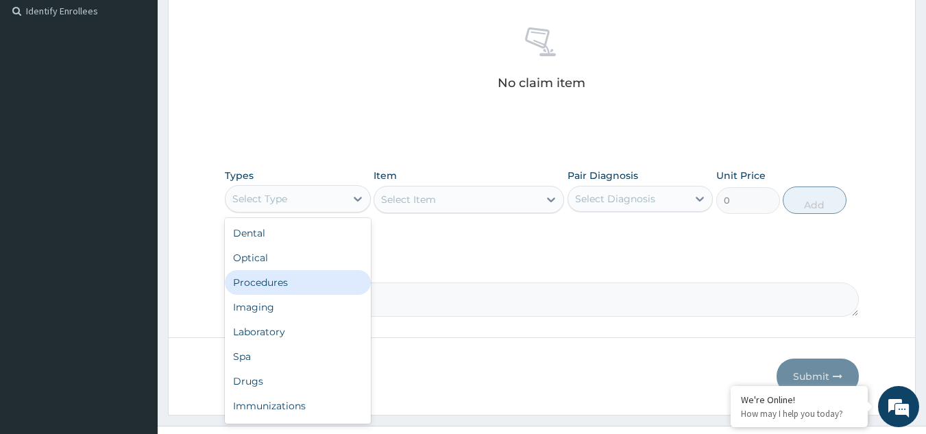
click at [303, 282] on div "Procedures" at bounding box center [298, 282] width 146 height 25
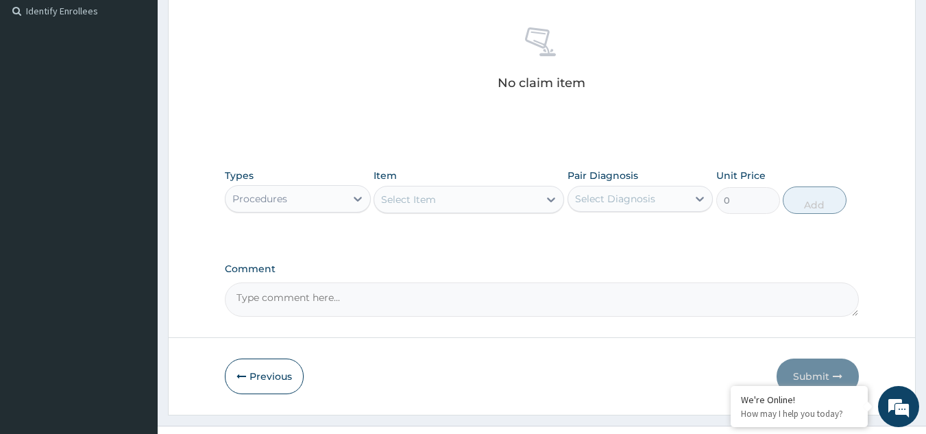
click at [513, 193] on div "Select Item" at bounding box center [456, 200] width 165 height 22
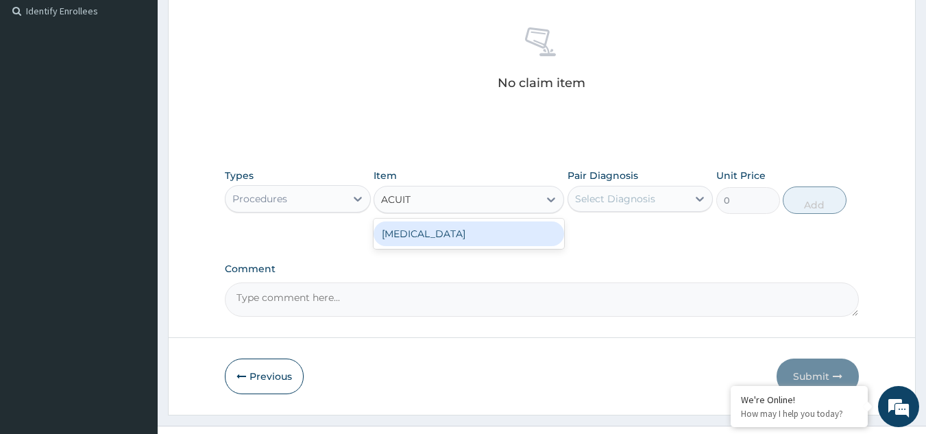
type input "ACUITY"
type input "3000"
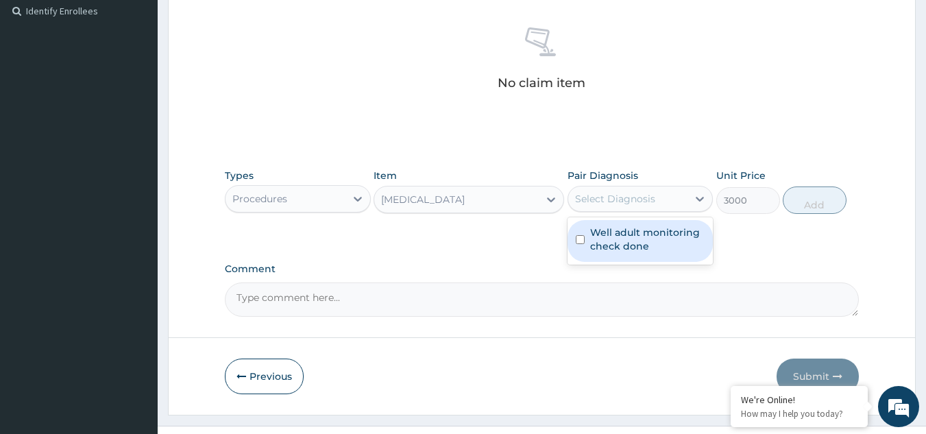
click at [658, 198] on div "Select Diagnosis" at bounding box center [628, 199] width 120 height 22
click at [651, 220] on div "Well adult monitoring check done" at bounding box center [641, 241] width 146 height 42
checkbox input "true"
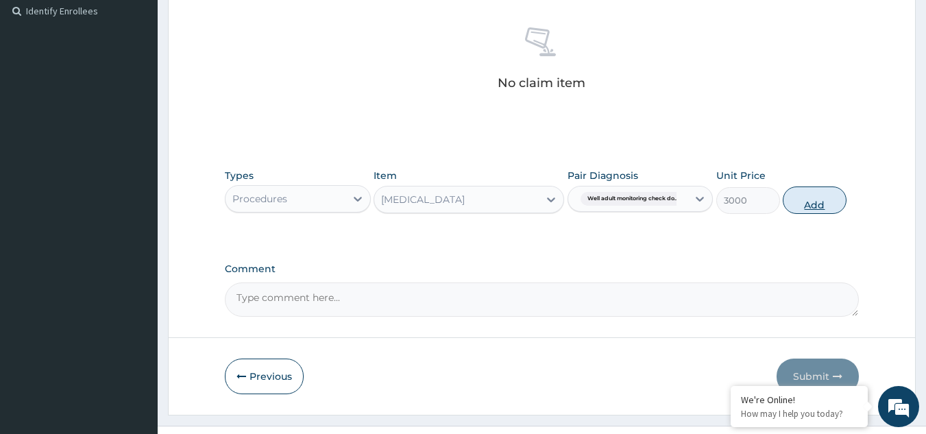
click at [801, 200] on button "Add" at bounding box center [815, 199] width 64 height 27
type input "0"
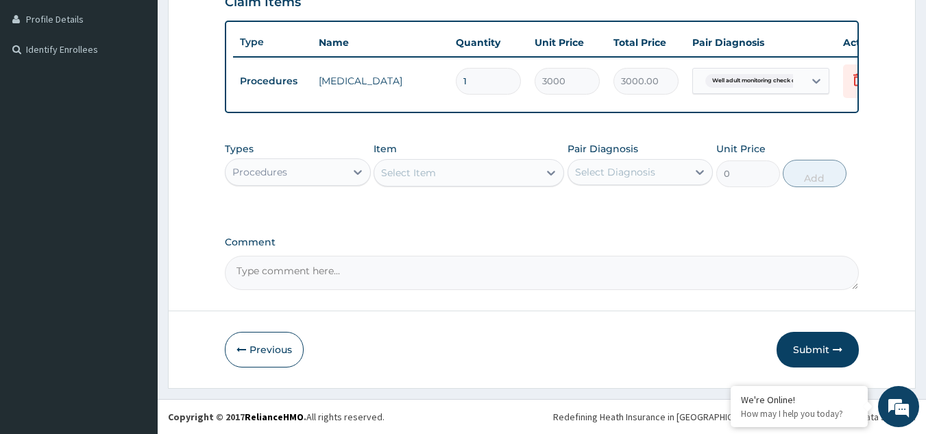
click at [326, 168] on div "Procedures" at bounding box center [286, 172] width 120 height 22
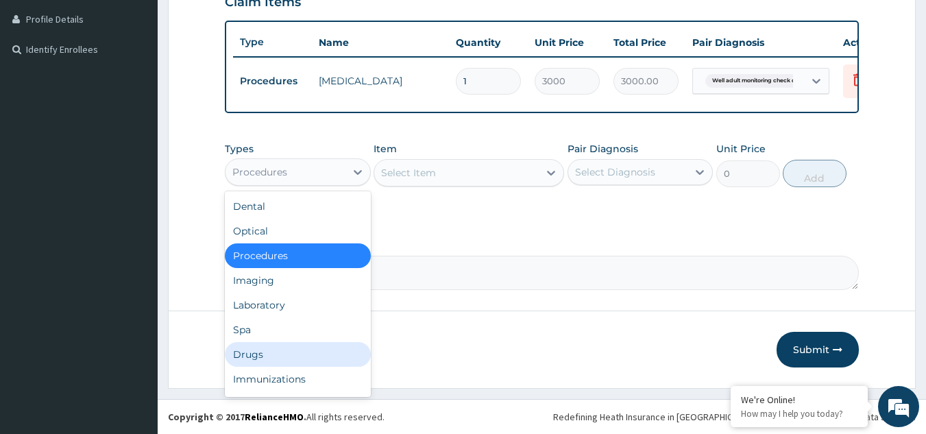
click at [291, 355] on div "Drugs" at bounding box center [298, 354] width 146 height 25
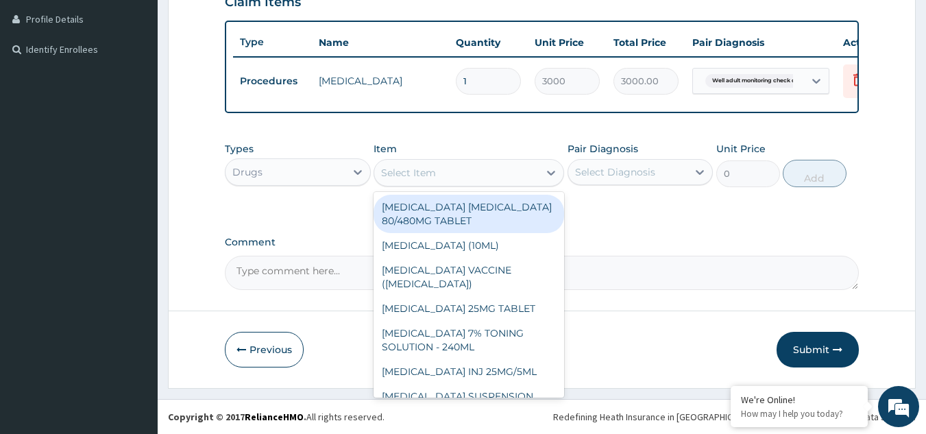
click at [491, 178] on div "Select Item" at bounding box center [456, 173] width 165 height 22
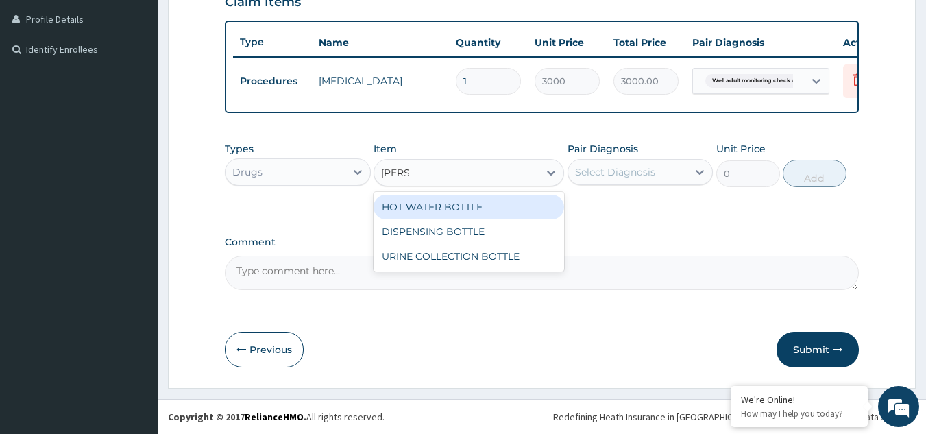
type input "BOTTL"
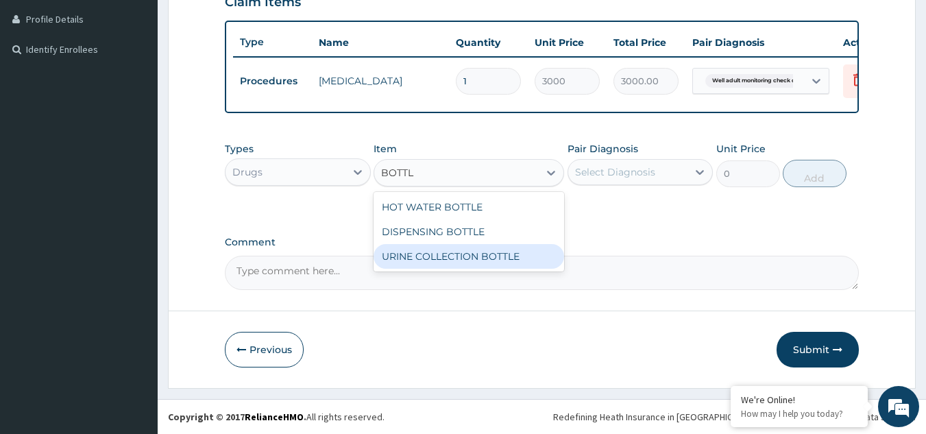
click at [501, 261] on div "URINE COLLECTION BOTTLE" at bounding box center [469, 256] width 191 height 25
type input "198"
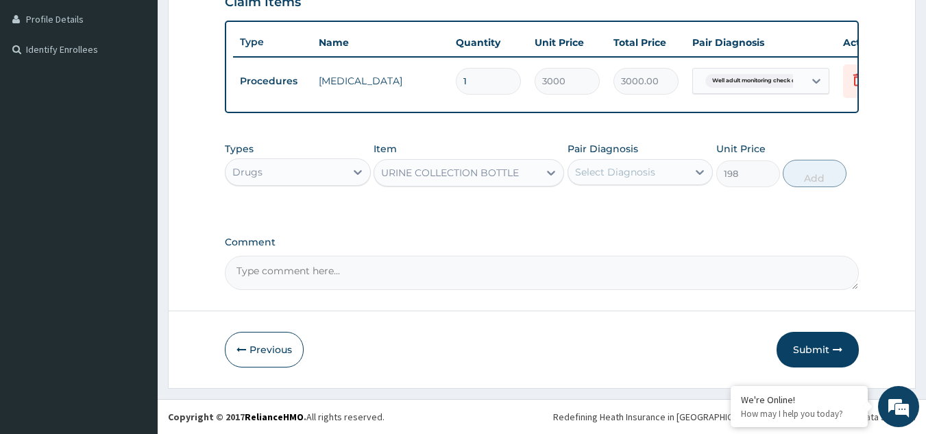
click at [614, 171] on div "Select Diagnosis" at bounding box center [615, 172] width 80 height 14
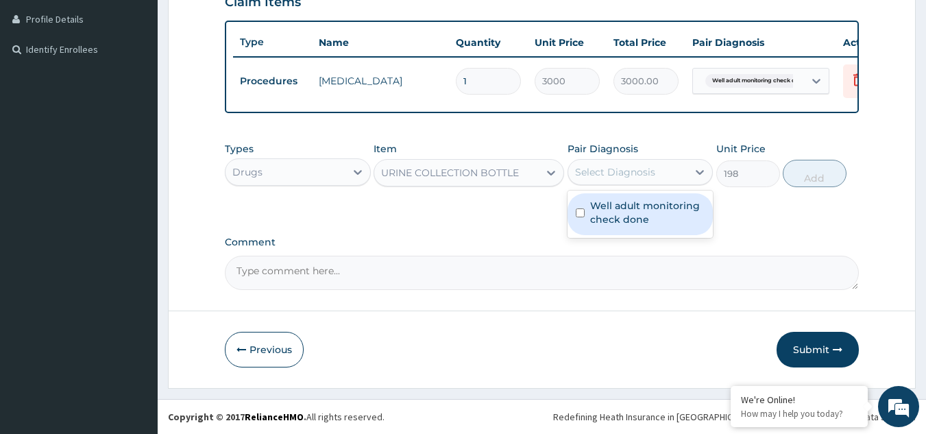
click at [614, 200] on label "Well adult monitoring check done" at bounding box center [647, 212] width 115 height 27
checkbox input "true"
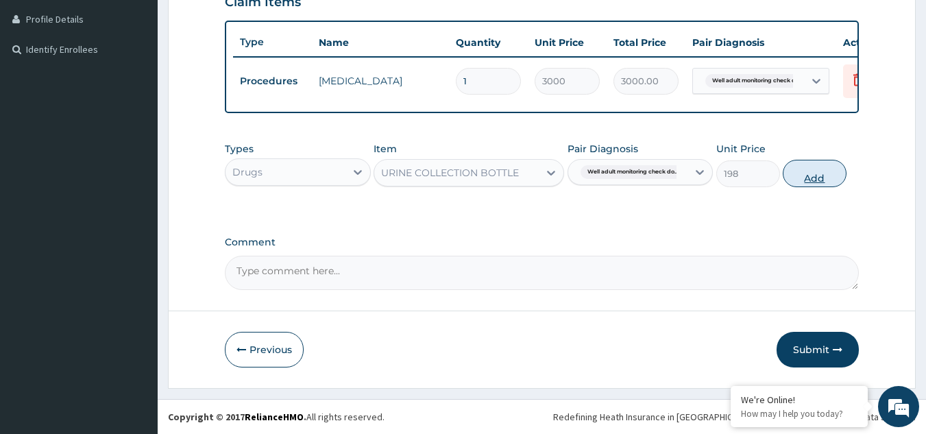
click at [786, 178] on button "Add" at bounding box center [815, 173] width 64 height 27
type input "0"
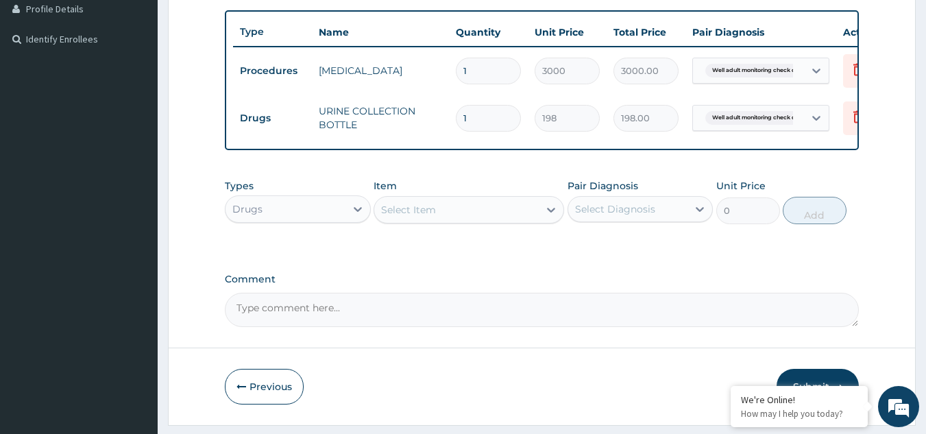
click at [311, 214] on div "Drugs" at bounding box center [286, 209] width 120 height 22
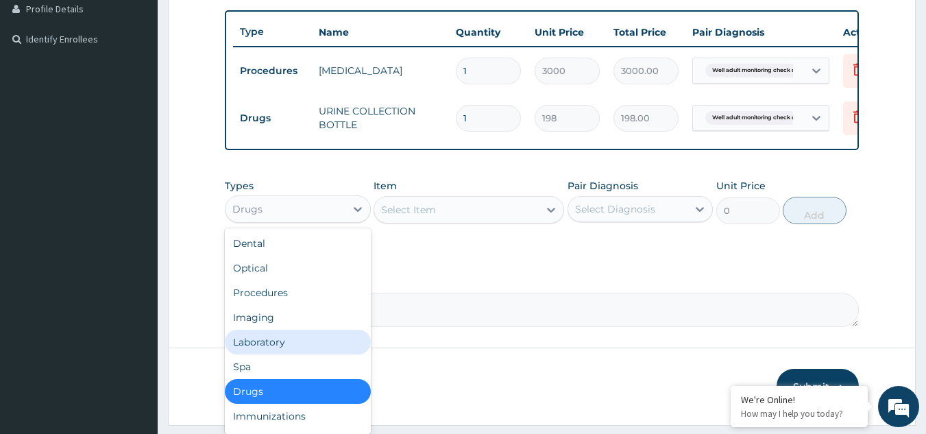
click at [283, 354] on div "Laboratory" at bounding box center [298, 342] width 146 height 25
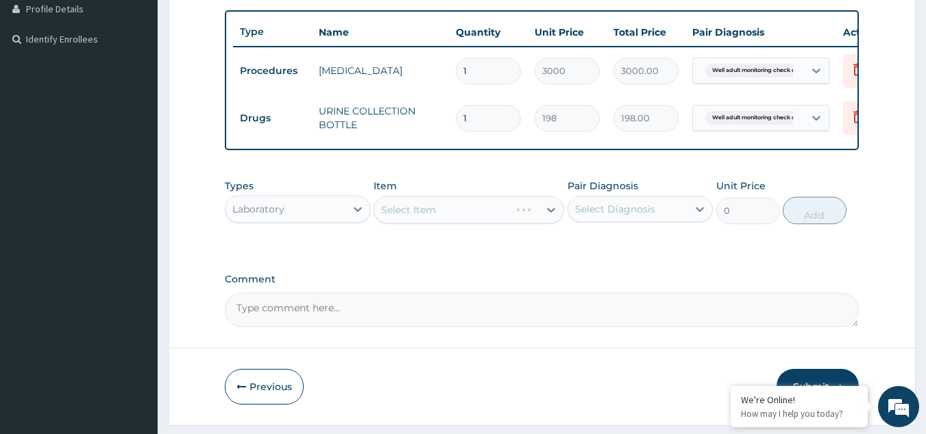
click at [426, 224] on div "Select Item" at bounding box center [469, 209] width 191 height 27
click at [426, 221] on div "Select Item" at bounding box center [456, 210] width 165 height 22
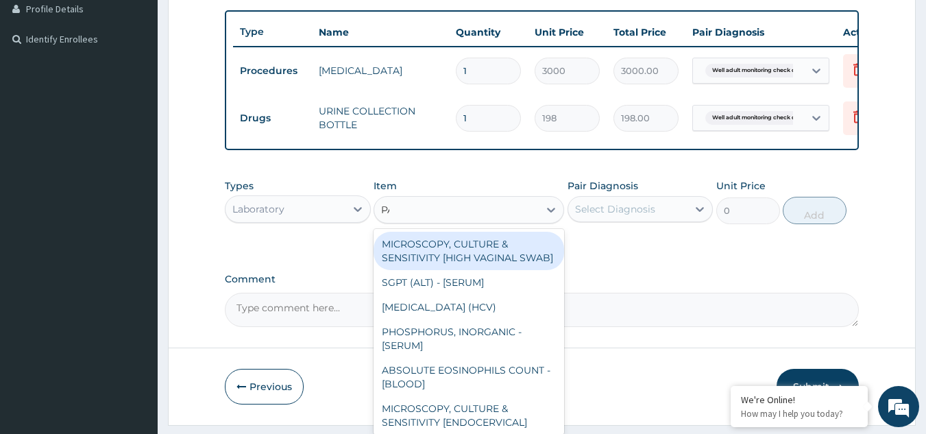
type input "PAP"
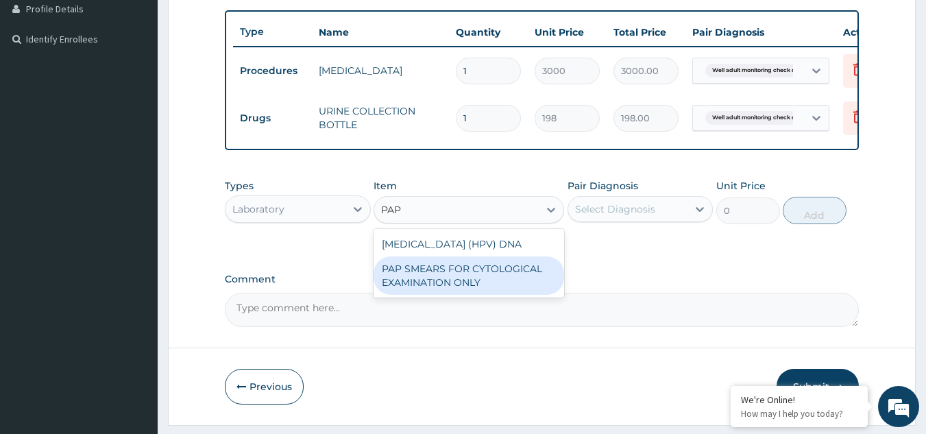
click at [453, 295] on div "PAP SMEARS FOR CYTOLOGICAL EXAMINATION ONLY" at bounding box center [469, 275] width 191 height 38
type input "18080"
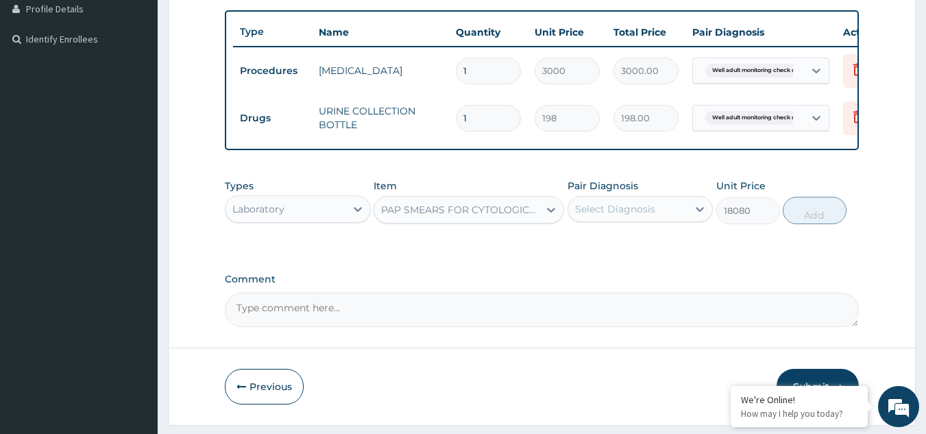
click at [596, 220] on div "Select Diagnosis" at bounding box center [628, 209] width 120 height 22
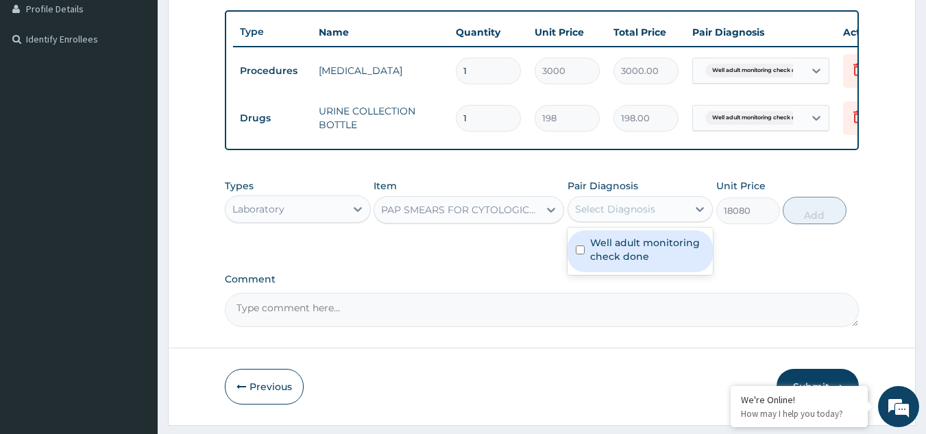
click at [599, 243] on div "Well adult monitoring check done" at bounding box center [641, 251] width 146 height 42
checkbox input "true"
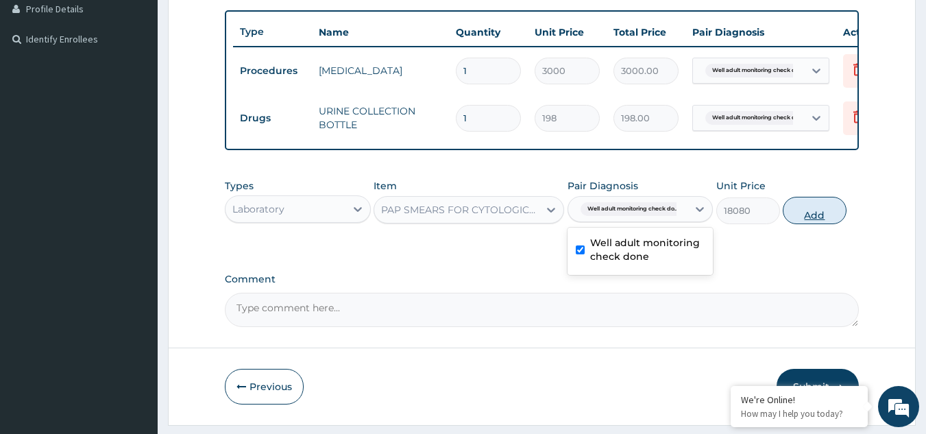
click at [809, 224] on button "Add" at bounding box center [815, 210] width 64 height 27
type input "0"
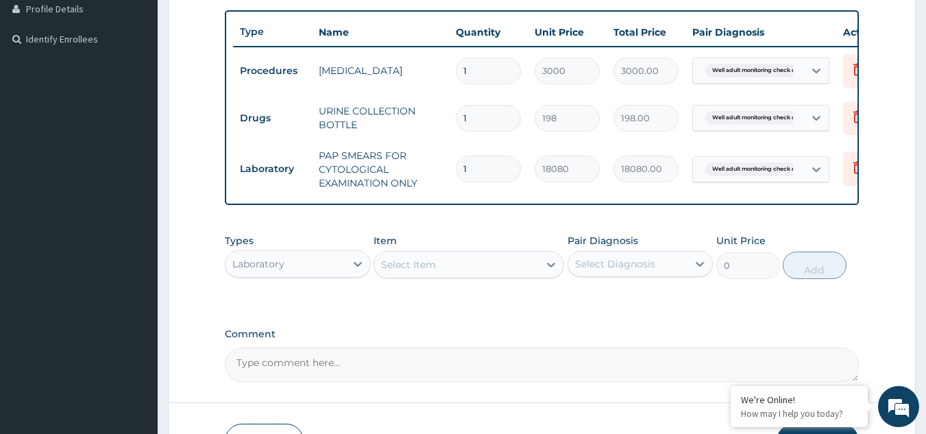
scroll to position [454, 0]
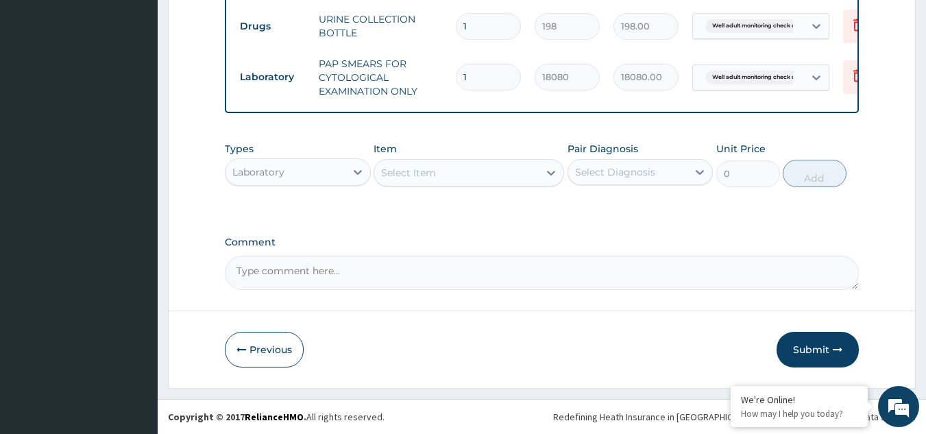
click at [435, 171] on div "Select Item" at bounding box center [408, 173] width 55 height 14
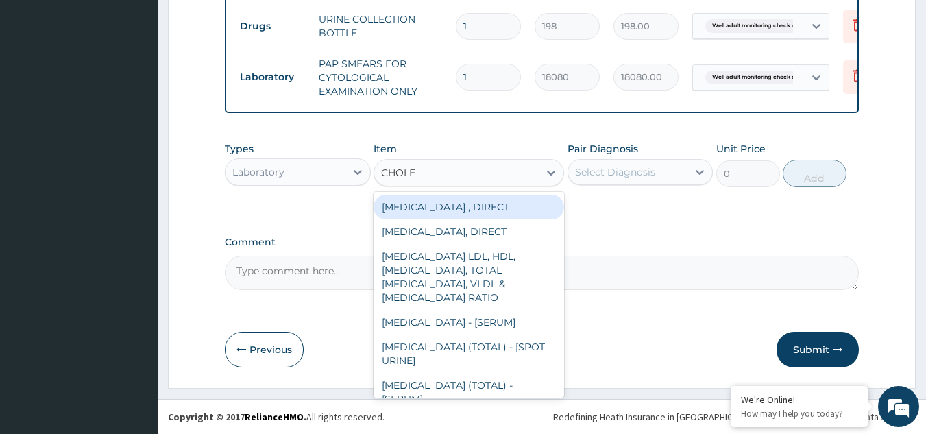
type input "CHOLES"
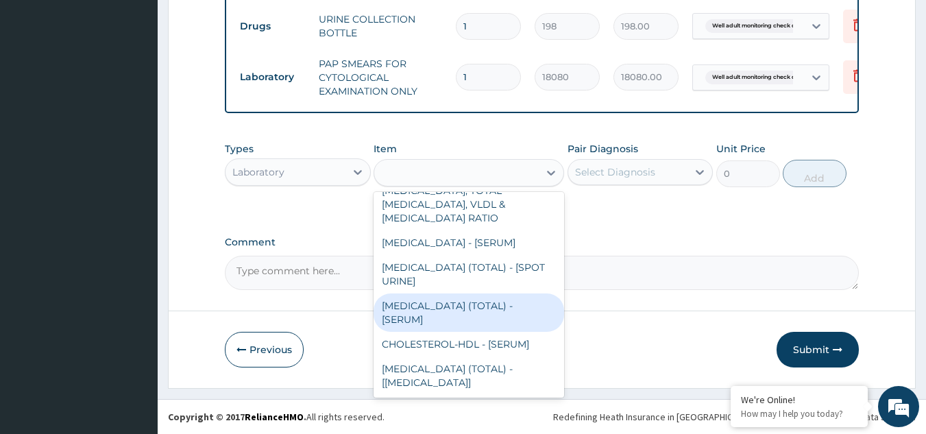
type input "2880"
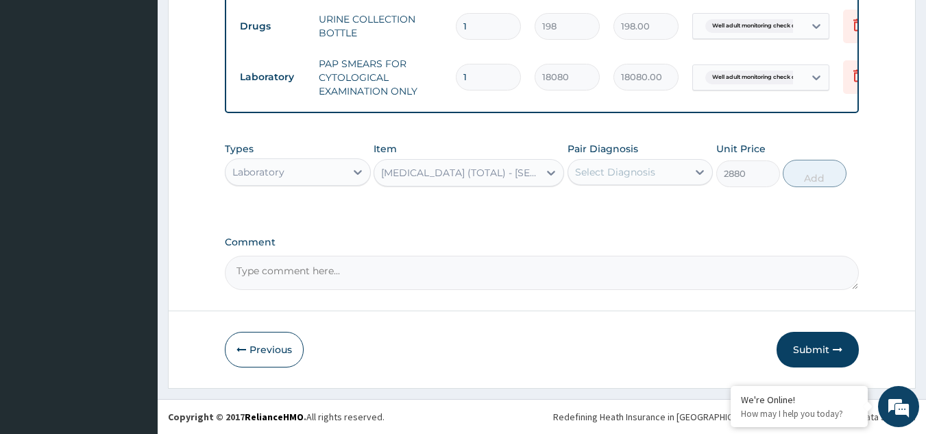
click at [588, 178] on div "Select Diagnosis" at bounding box center [615, 172] width 80 height 14
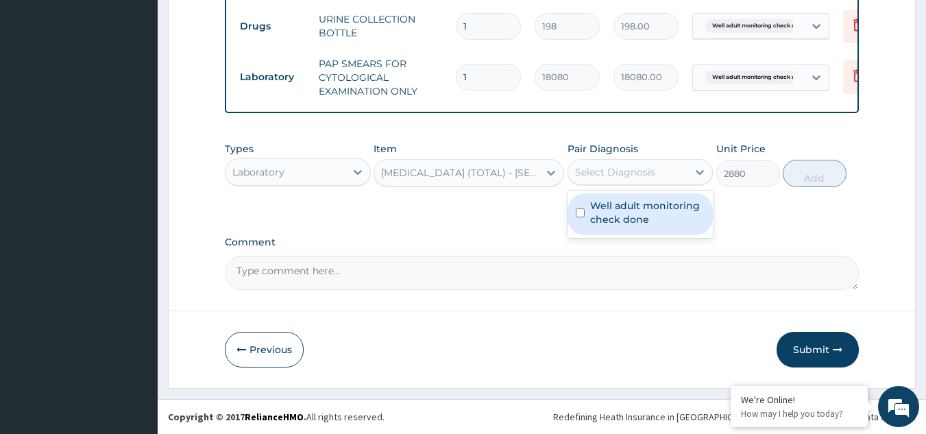
click at [589, 212] on div "Well adult monitoring check done" at bounding box center [641, 214] width 146 height 42
checkbox input "true"
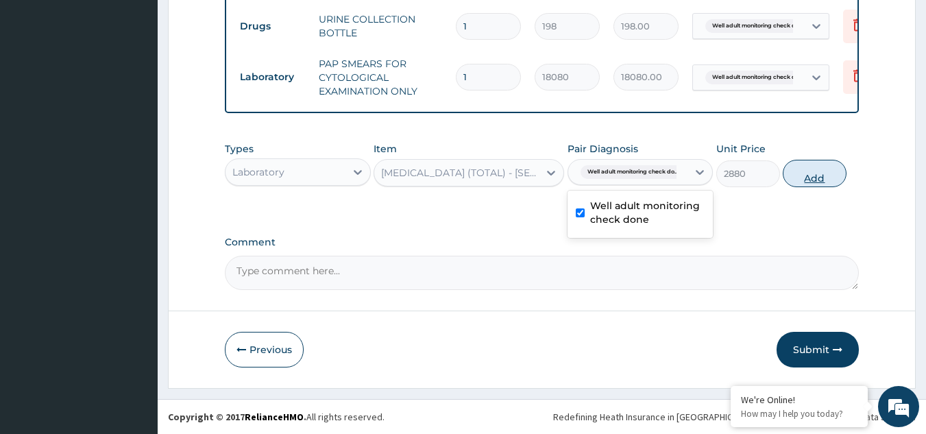
click at [806, 171] on button "Add" at bounding box center [815, 173] width 64 height 27
type input "0"
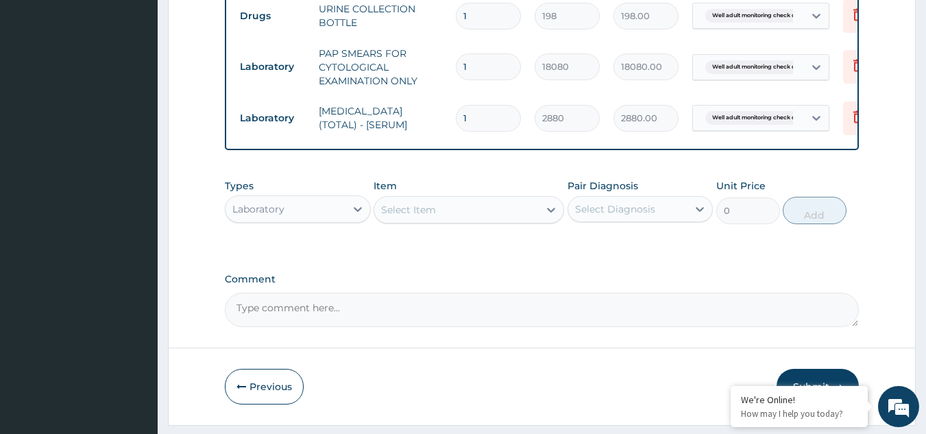
click at [472, 221] on div "Select Item" at bounding box center [456, 210] width 165 height 22
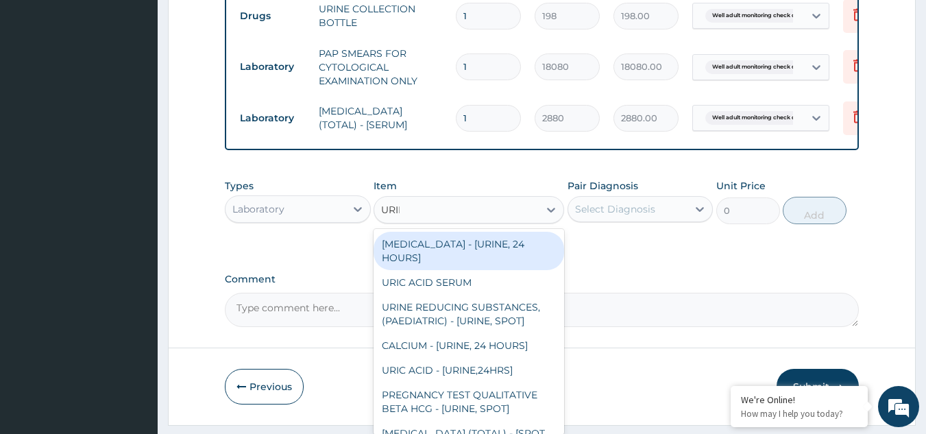
type input "URINA"
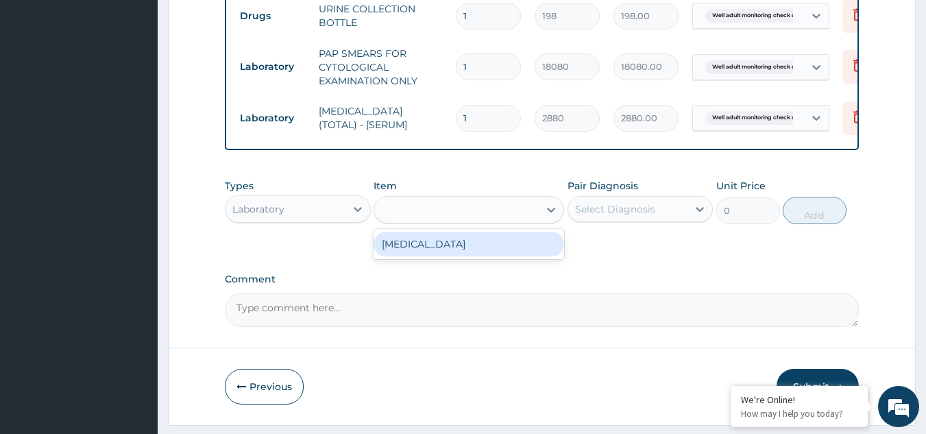
type input "1531.875"
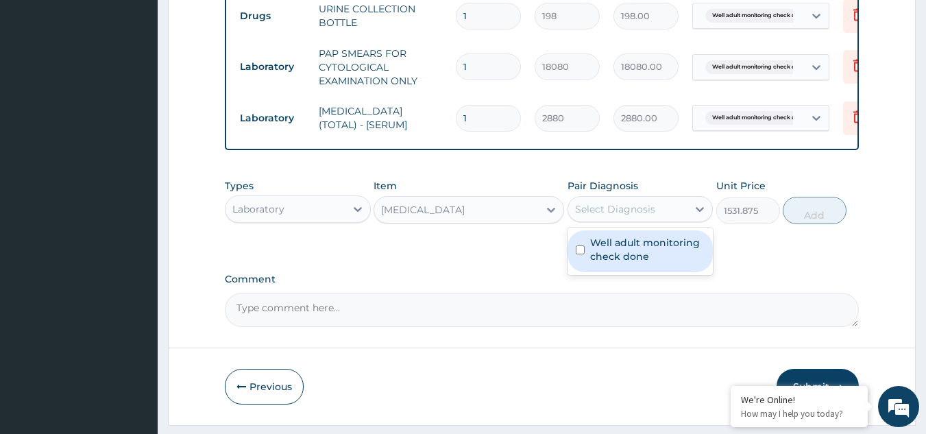
click at [640, 216] on div "Select Diagnosis" at bounding box center [615, 209] width 80 height 14
click at [638, 254] on label "Well adult monitoring check done" at bounding box center [647, 249] width 115 height 27
checkbox input "true"
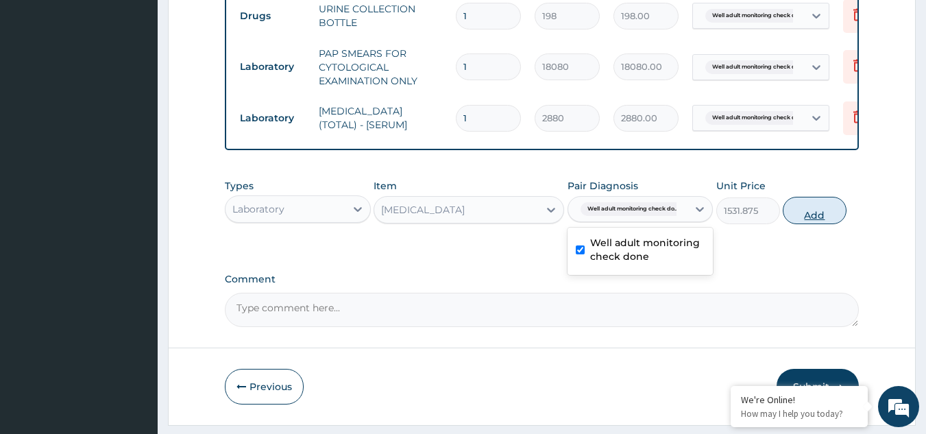
click at [817, 221] on button "Add" at bounding box center [815, 210] width 64 height 27
type input "0"
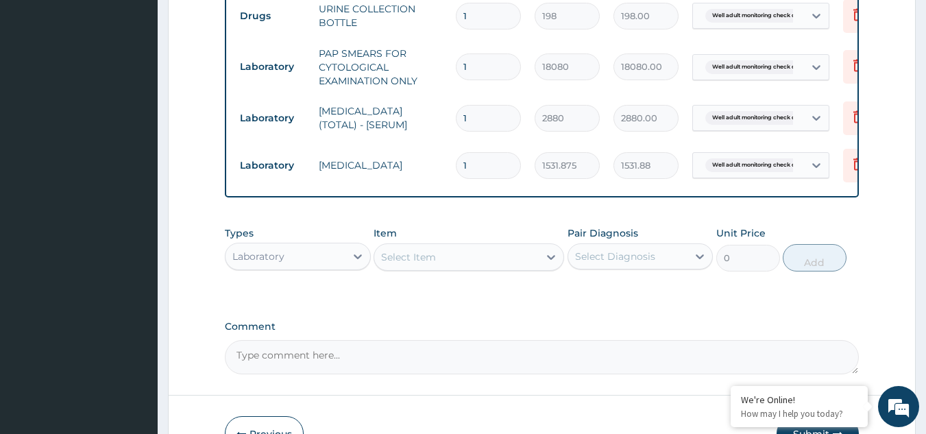
click at [454, 268] on div "Select Item" at bounding box center [456, 257] width 165 height 22
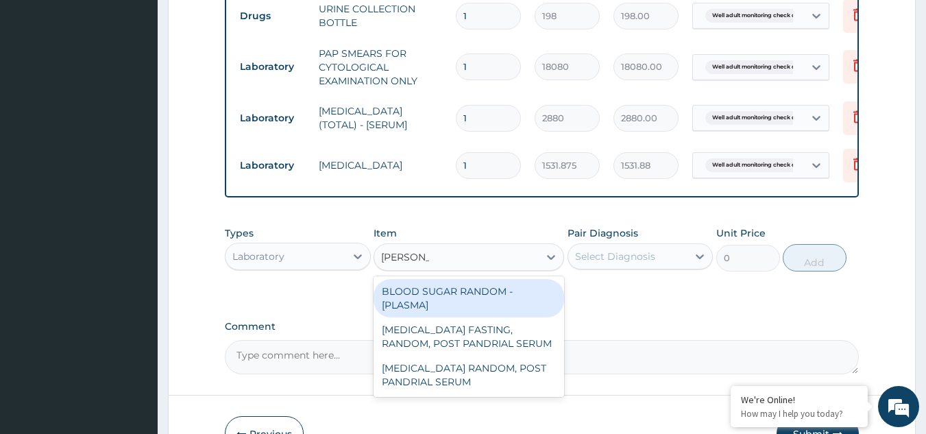
type input "RANDOM"
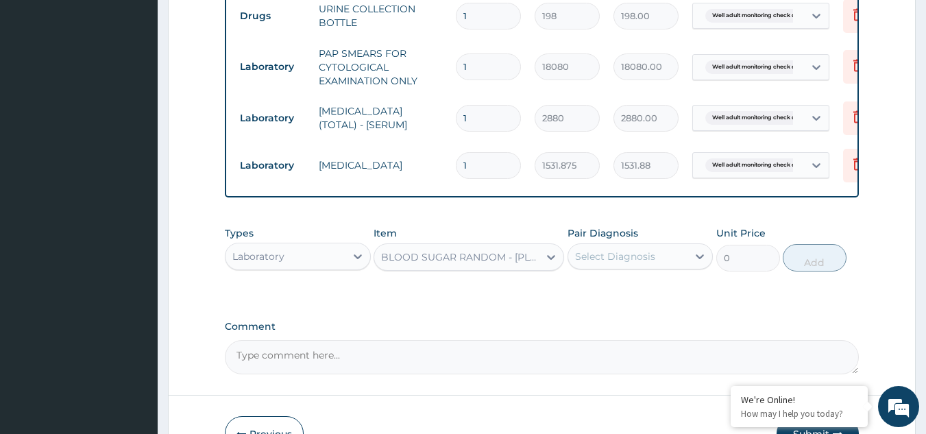
type input "1800"
click at [601, 263] on div "Select Diagnosis" at bounding box center [615, 257] width 80 height 14
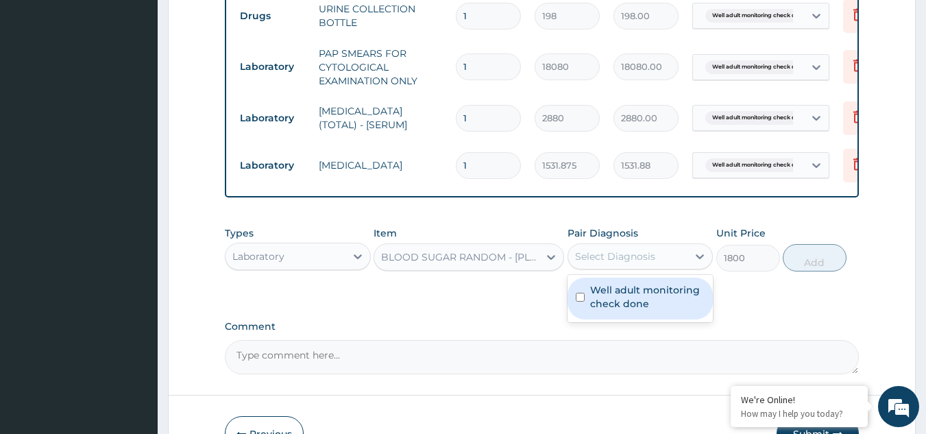
click at [601, 308] on label "Well adult monitoring check done" at bounding box center [647, 296] width 115 height 27
checkbox input "true"
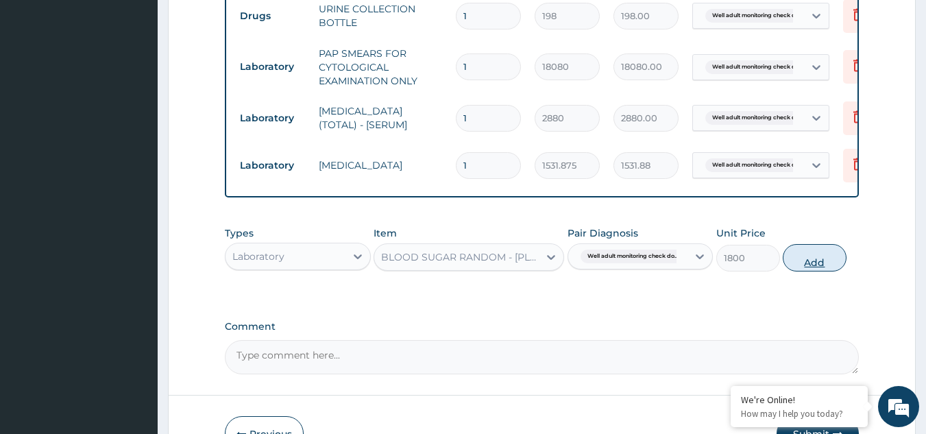
click at [823, 270] on button "Add" at bounding box center [815, 257] width 64 height 27
type input "0"
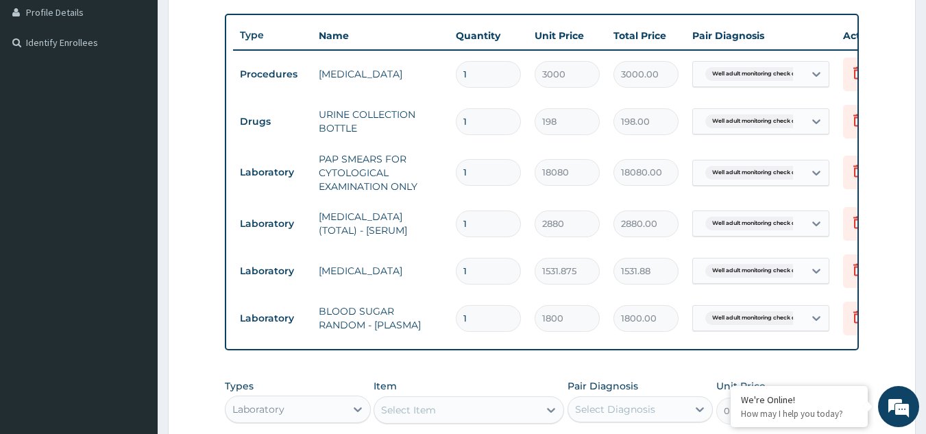
scroll to position [344, 0]
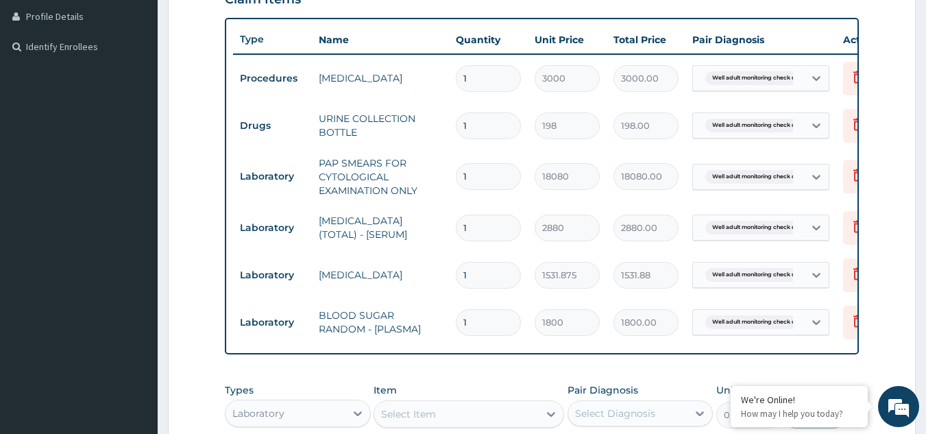
click at [182, 154] on form "Step 2 of 2 PA Code / Prescription Code Enter Code(Secondary Care Only) Encount…" at bounding box center [542, 178] width 748 height 901
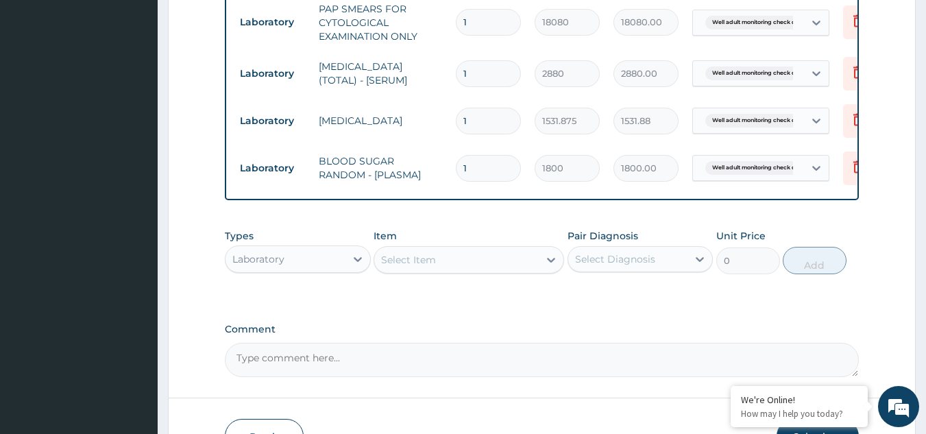
scroll to position [596, 0]
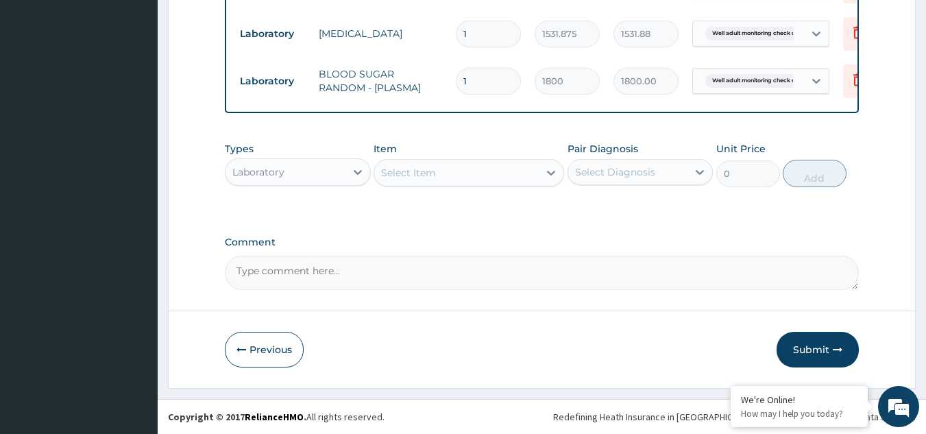
click at [464, 171] on div "Select Item" at bounding box center [456, 173] width 165 height 22
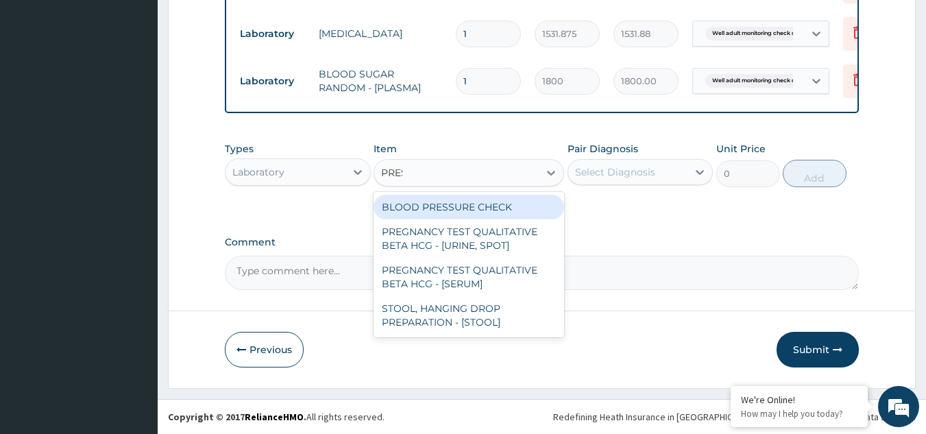
type input "PRESS"
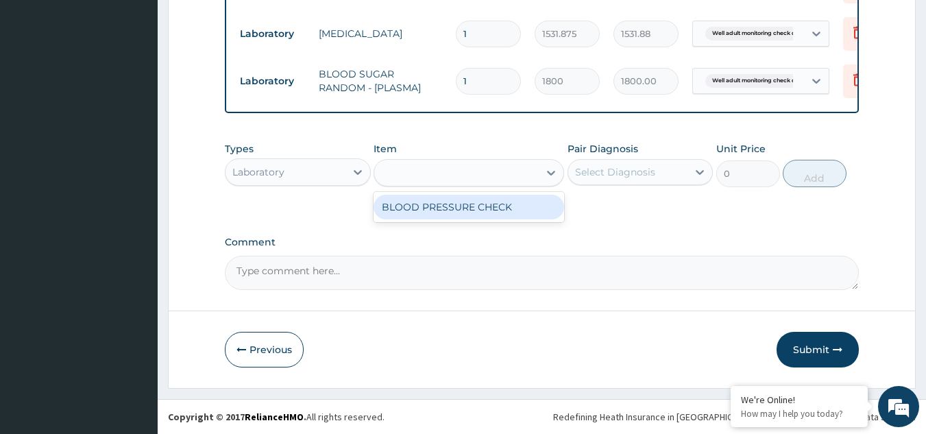
type input "1225.5"
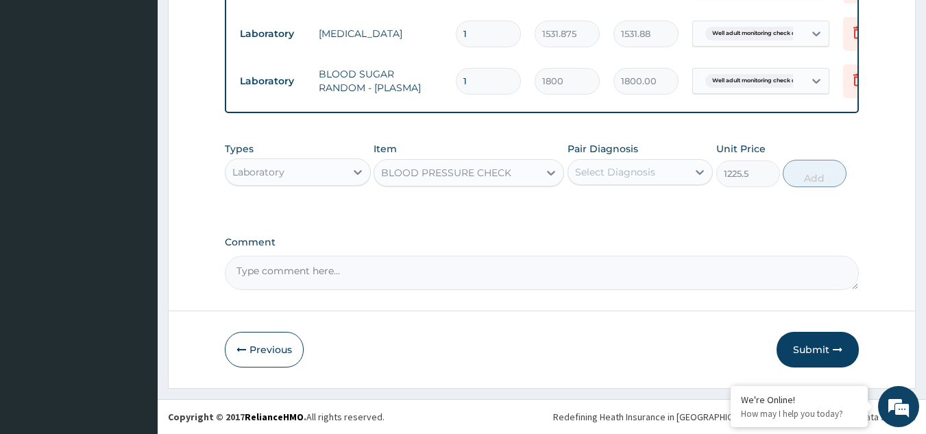
click at [605, 181] on div "Select Diagnosis" at bounding box center [628, 172] width 120 height 22
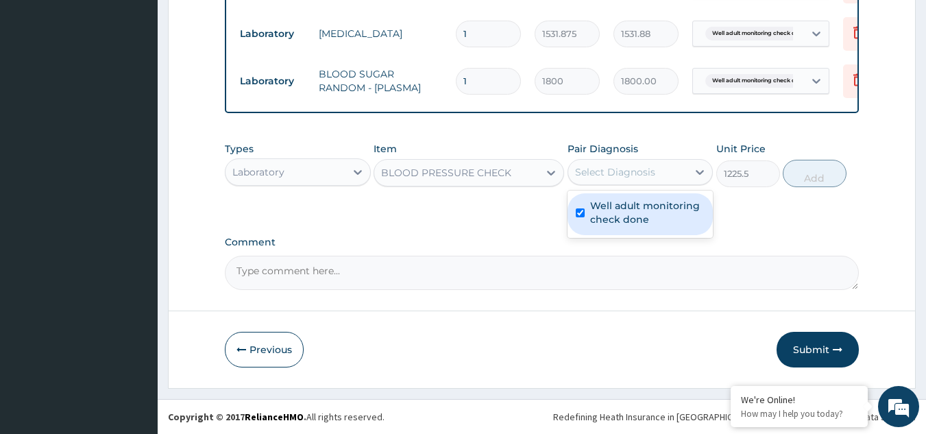
checkbox input "true"
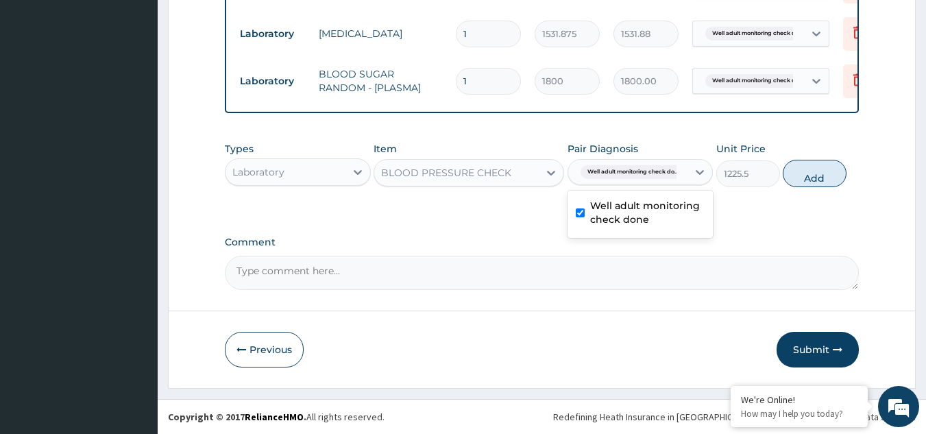
click at [804, 189] on div "Types Laboratory Item BLOOD PRESSURE CHECK Pair Diagnosis option Well adult mon…" at bounding box center [542, 164] width 635 height 59
click at [807, 172] on button "Add" at bounding box center [815, 173] width 64 height 27
type input "0"
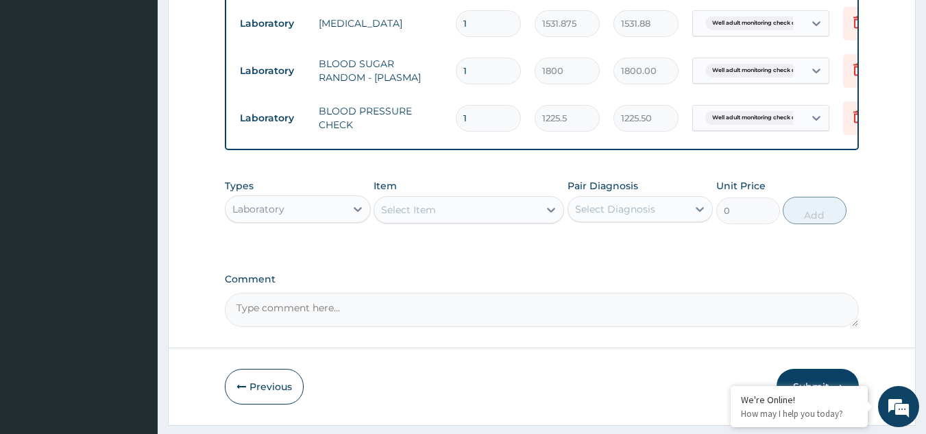
click at [446, 215] on div "Select Item" at bounding box center [456, 210] width 165 height 22
type input "PHYS"
type input "1225.5"
click at [643, 216] on div "Select Diagnosis" at bounding box center [615, 209] width 80 height 14
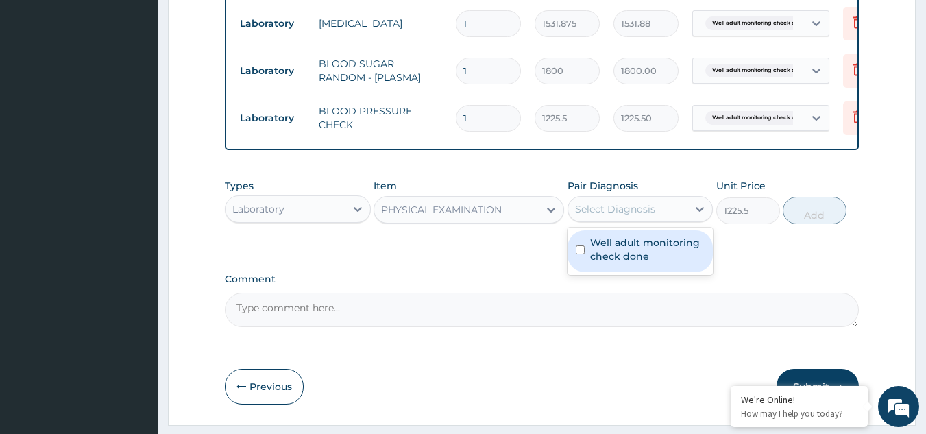
click at [636, 256] on label "Well adult monitoring check done" at bounding box center [647, 249] width 115 height 27
checkbox input "true"
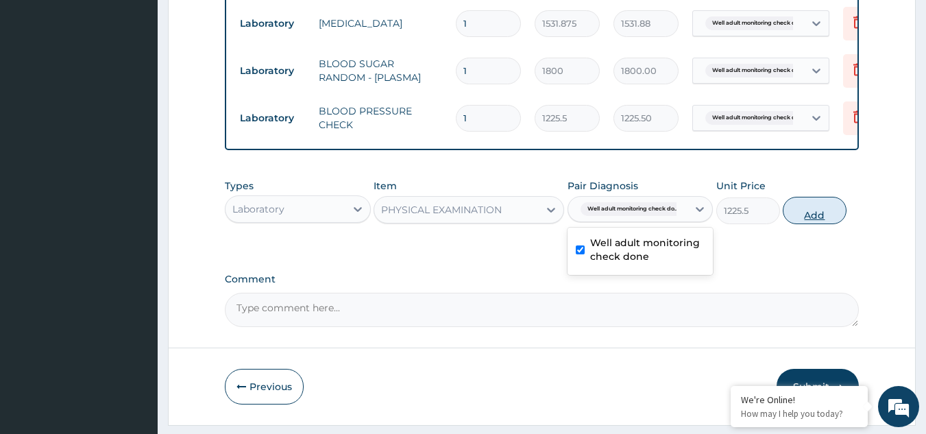
click at [810, 224] on button "Add" at bounding box center [815, 210] width 64 height 27
type input "0"
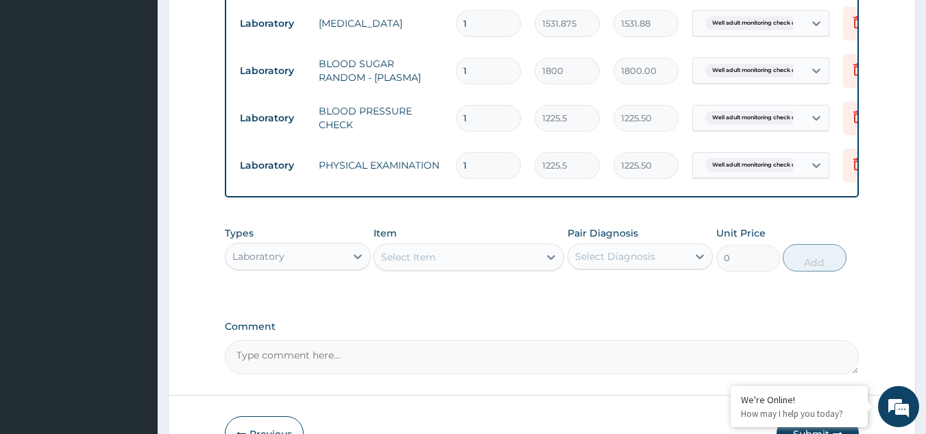
click at [461, 265] on div "Select Item" at bounding box center [456, 257] width 165 height 22
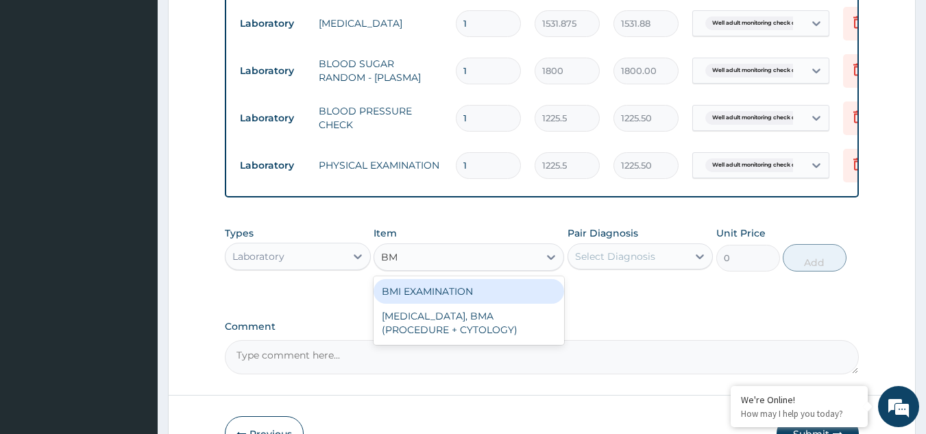
type input "BMI"
type input "1225.5"
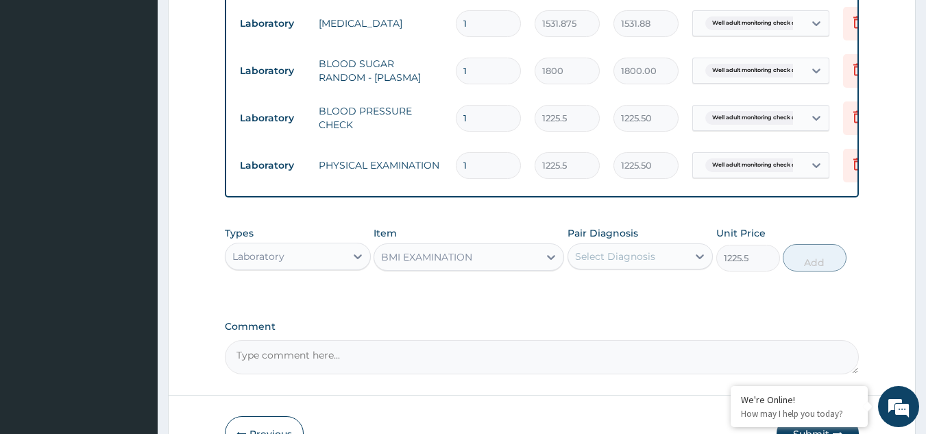
click at [612, 263] on div "Select Diagnosis" at bounding box center [615, 257] width 80 height 14
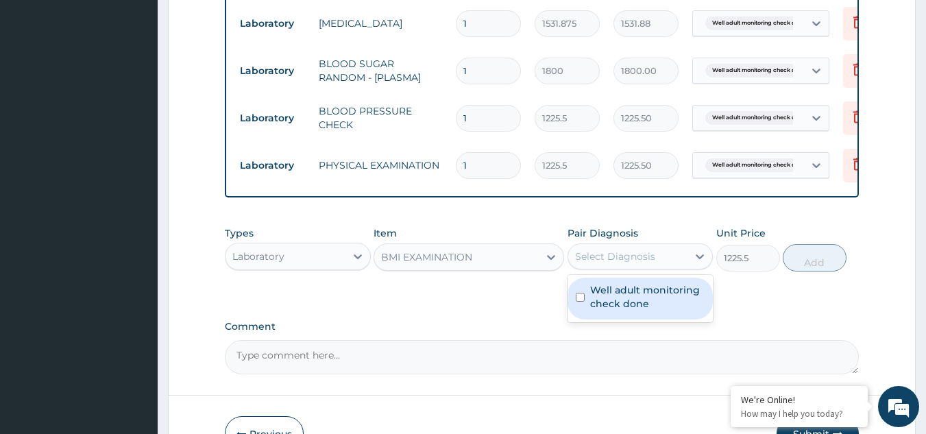
click at [614, 297] on label "Well adult monitoring check done" at bounding box center [647, 296] width 115 height 27
checkbox input "true"
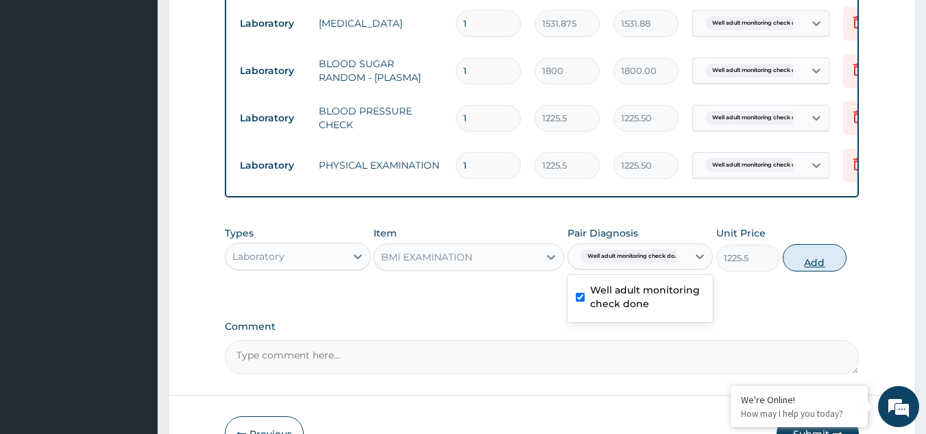
click at [804, 271] on button "Add" at bounding box center [815, 257] width 64 height 27
type input "0"
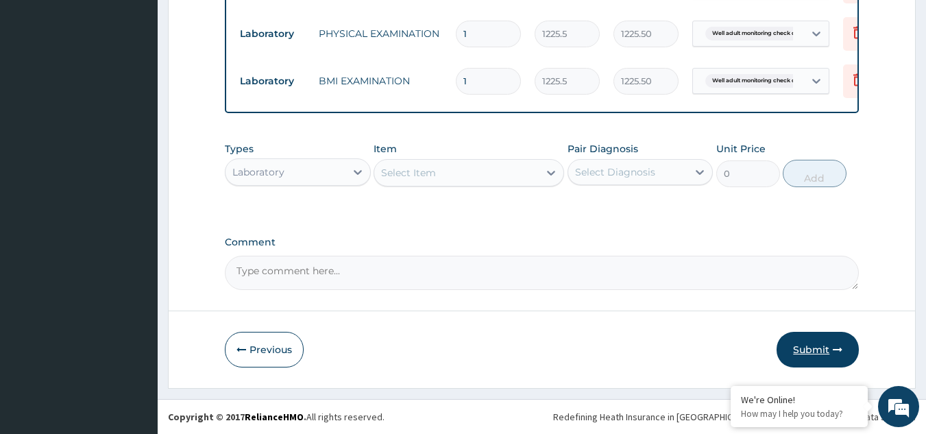
click at [792, 338] on button "Submit" at bounding box center [818, 350] width 82 height 36
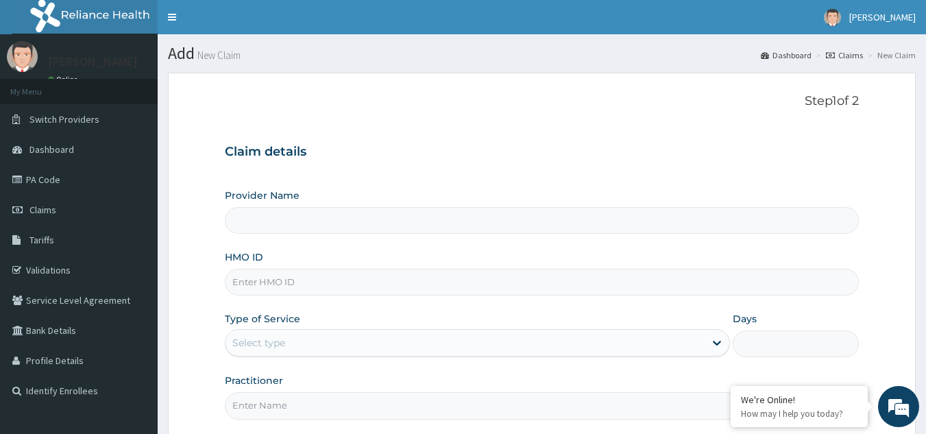
type input "Reliance Family Clinics (RFC) - [GEOGRAPHIC_DATA]"
click at [309, 287] on input "HMO ID" at bounding box center [542, 282] width 635 height 27
paste input "ENY/10143/A"
type input "ENY/10143/A"
click at [416, 329] on div "Select type" at bounding box center [477, 342] width 505 height 27
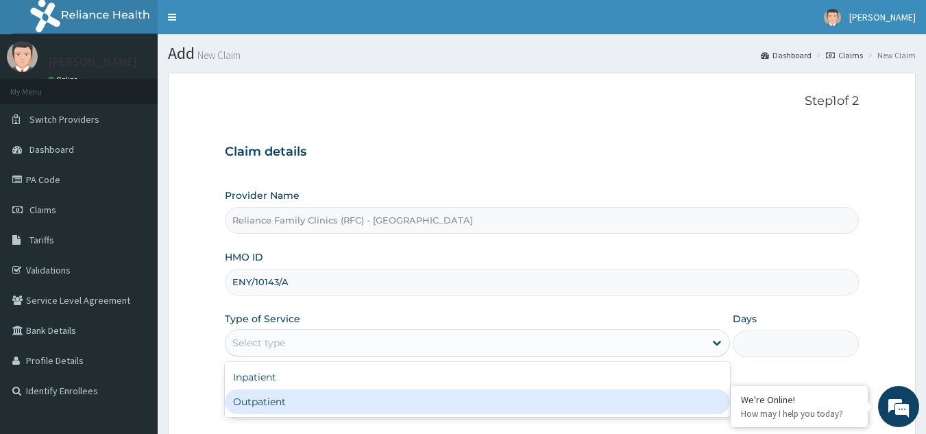
click at [342, 409] on div "Outpatient" at bounding box center [477, 401] width 505 height 25
type input "1"
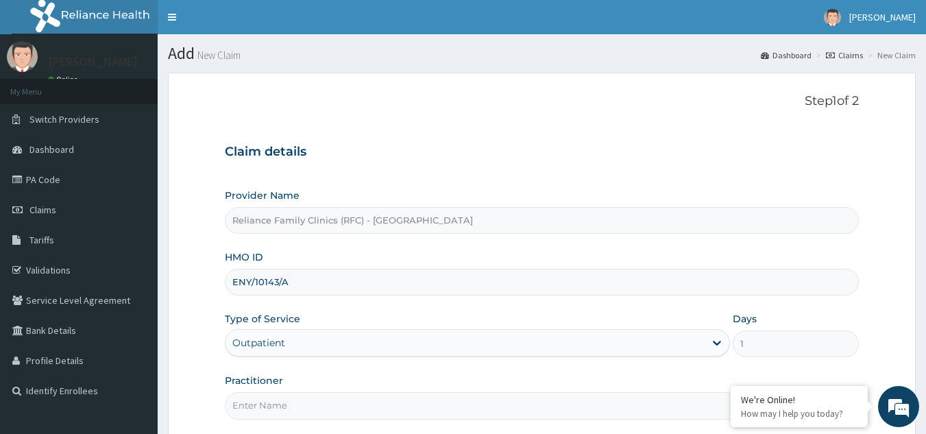
click at [327, 409] on input "Practitioner" at bounding box center [542, 405] width 635 height 27
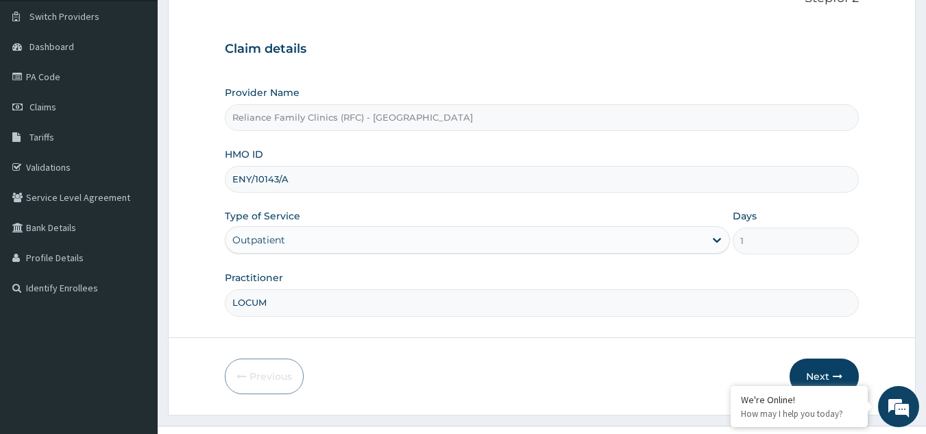
scroll to position [130, 0]
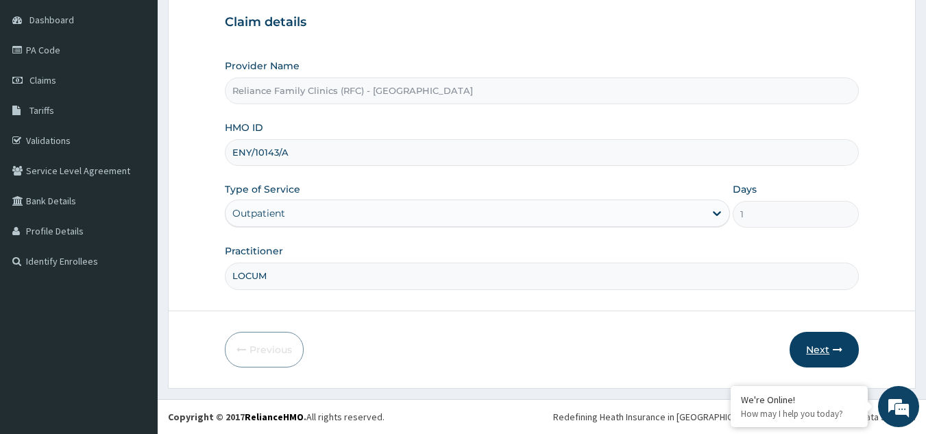
type input "LOCUM"
click at [834, 340] on button "Next" at bounding box center [824, 350] width 69 height 36
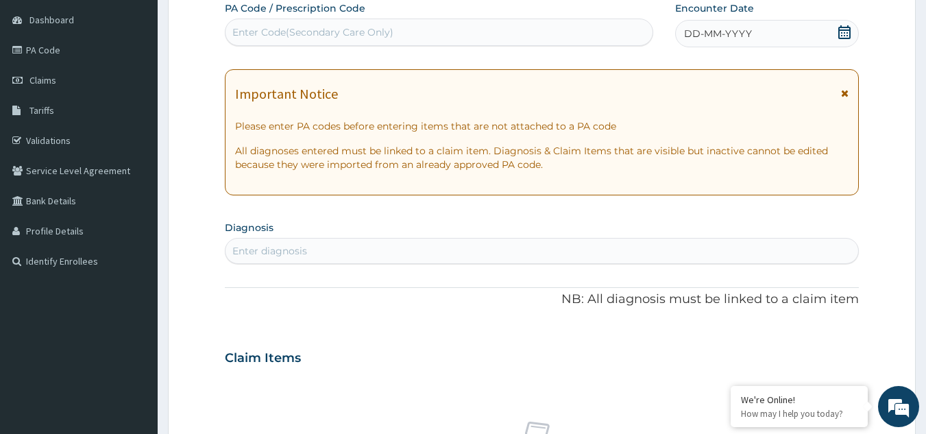
click at [330, 255] on div "Enter diagnosis" at bounding box center [543, 251] width 634 height 22
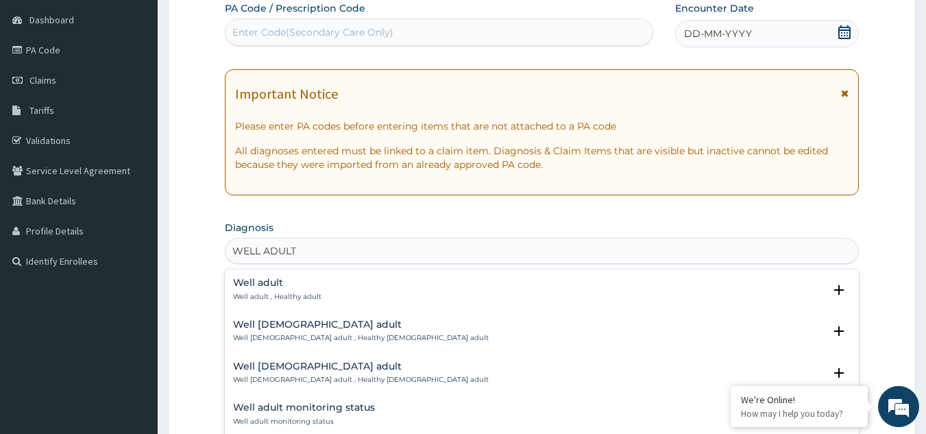
type input "WELL ADULT C"
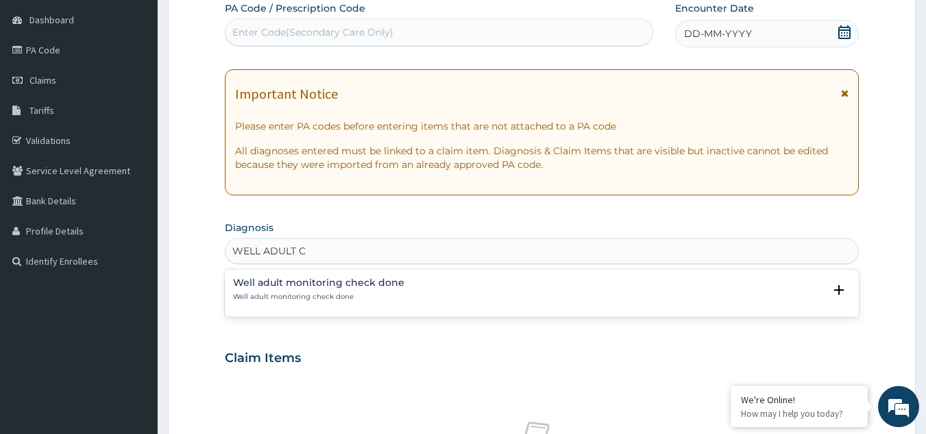
click at [276, 309] on div "Well adult monitoring check done Well adult monitoring check done Select Status…" at bounding box center [542, 293] width 635 height 42
click at [280, 288] on h4 "Well adult monitoring check done" at bounding box center [318, 283] width 171 height 10
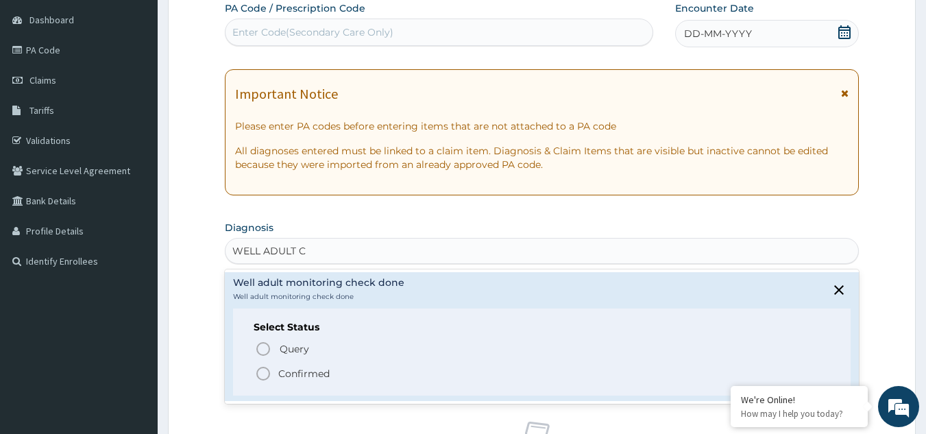
click at [293, 369] on p "Confirmed" at bounding box center [303, 374] width 51 height 14
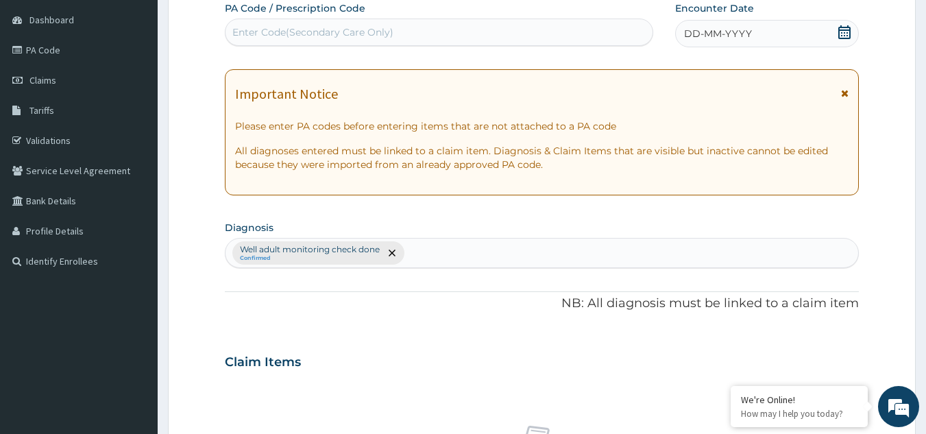
click at [730, 30] on span "DD-MM-YYYY" at bounding box center [718, 34] width 68 height 14
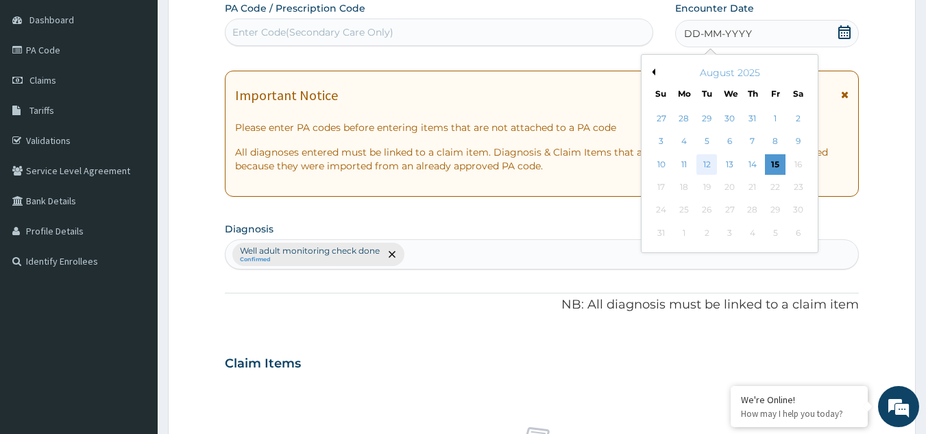
click at [711, 164] on div "12" at bounding box center [707, 164] width 21 height 21
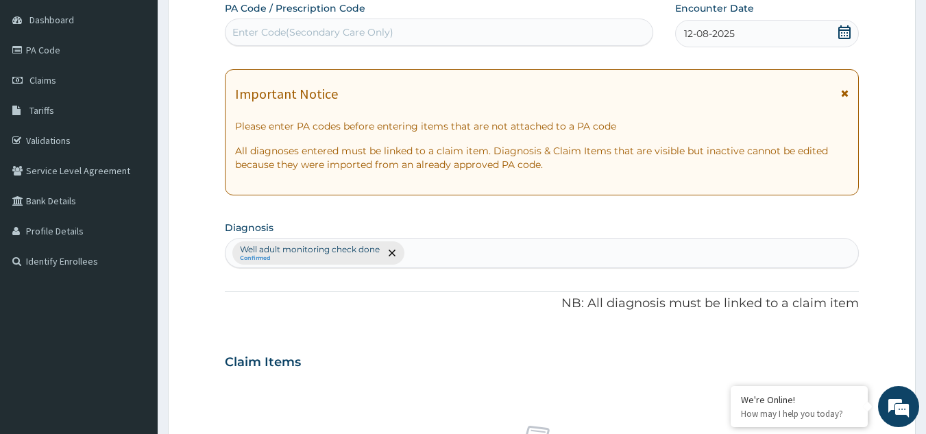
click at [847, 93] on icon at bounding box center [845, 93] width 8 height 10
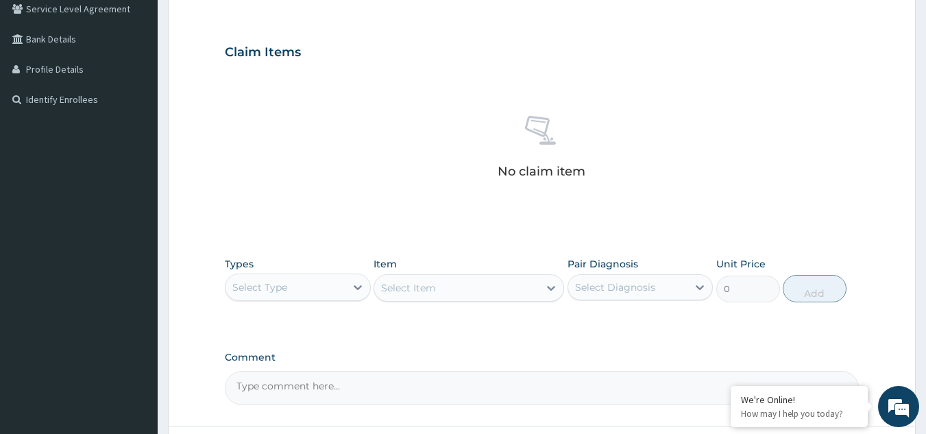
scroll to position [322, 0]
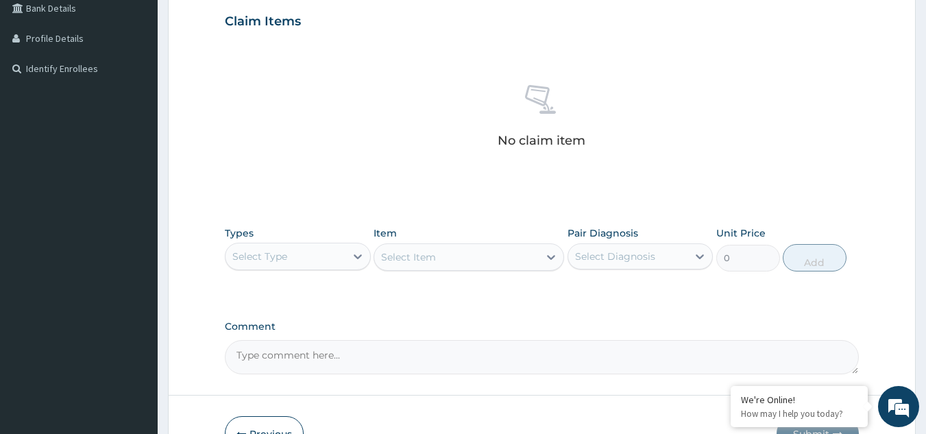
click at [319, 265] on div "Select Type" at bounding box center [286, 256] width 120 height 22
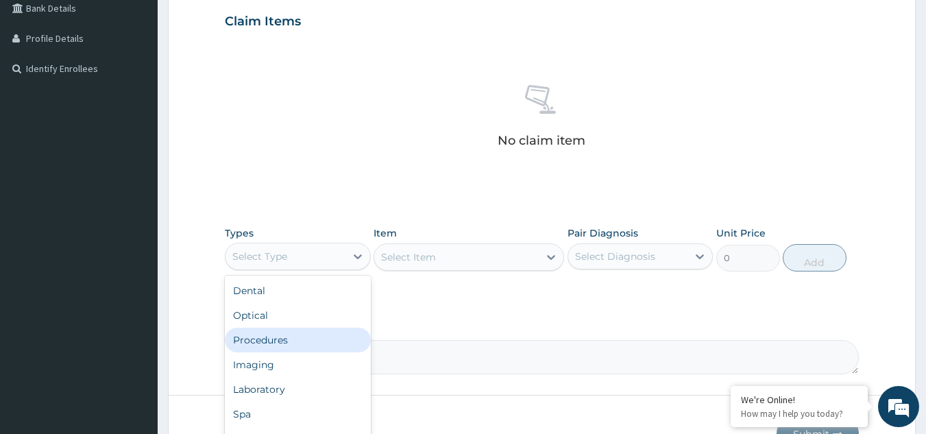
click at [328, 334] on div "Procedures" at bounding box center [298, 340] width 146 height 25
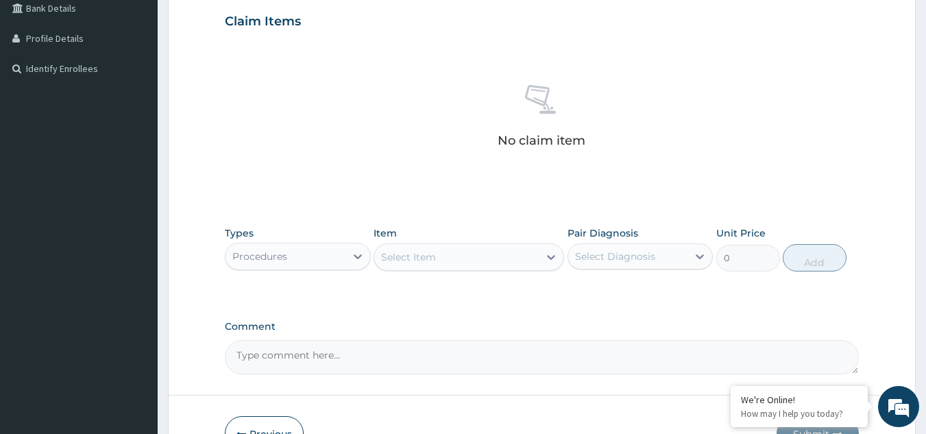
click at [483, 256] on div "Select Item" at bounding box center [456, 257] width 165 height 22
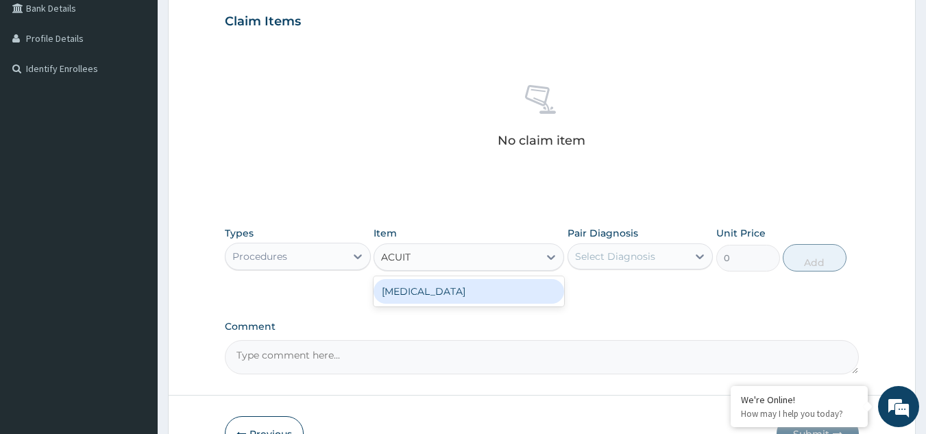
type input "ACUITY"
type input "3000"
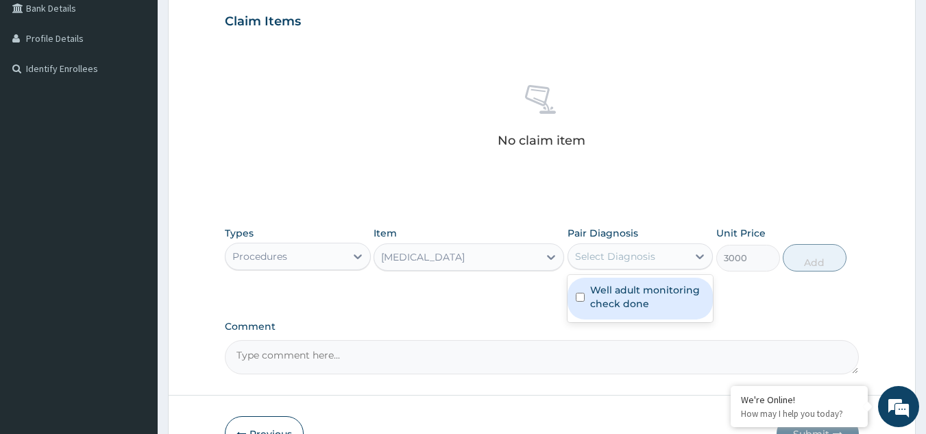
click at [603, 260] on div "Select Diagnosis" at bounding box center [615, 257] width 80 height 14
click at [609, 304] on label "Well adult monitoring check done" at bounding box center [647, 296] width 115 height 27
checkbox input "true"
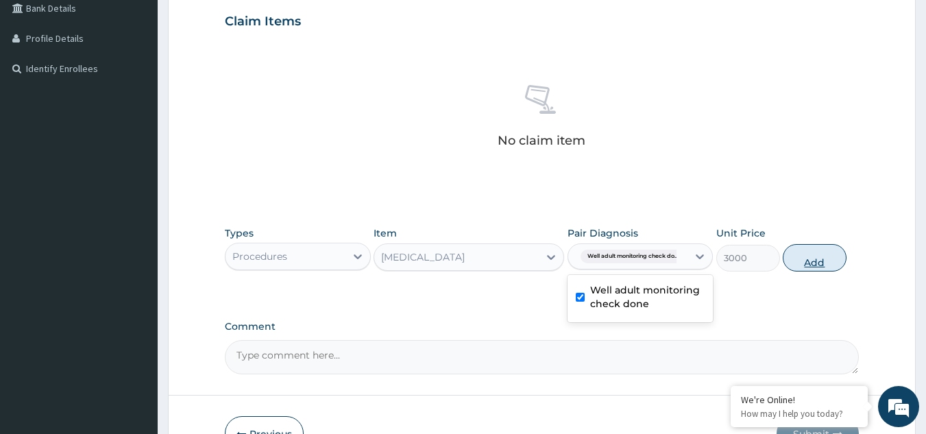
click at [789, 263] on button "Add" at bounding box center [815, 257] width 64 height 27
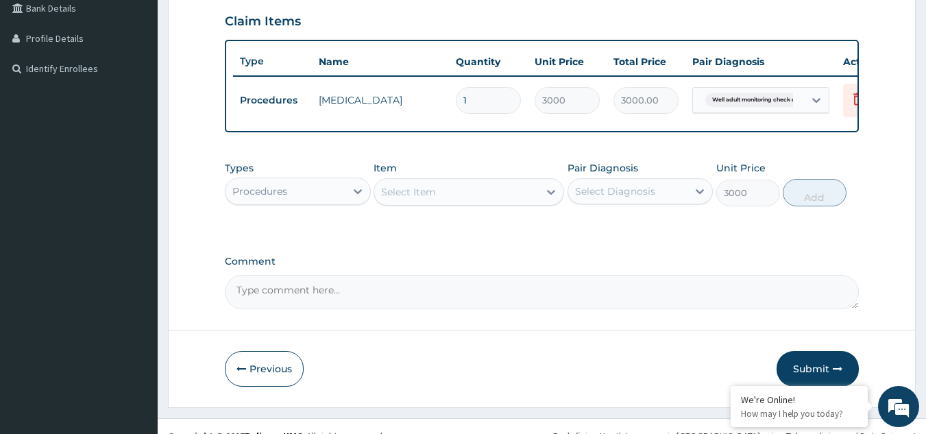
type input "0"
click at [293, 202] on div "Procedures" at bounding box center [286, 191] width 120 height 22
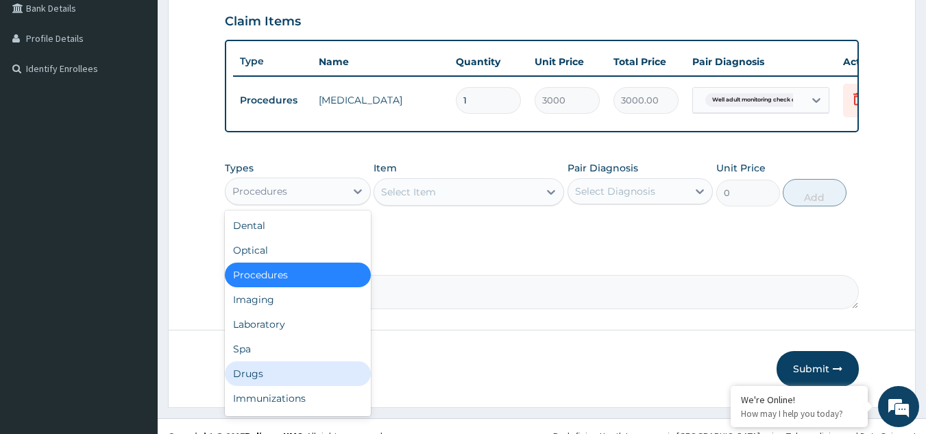
click at [271, 386] on div "Drugs" at bounding box center [298, 373] width 146 height 25
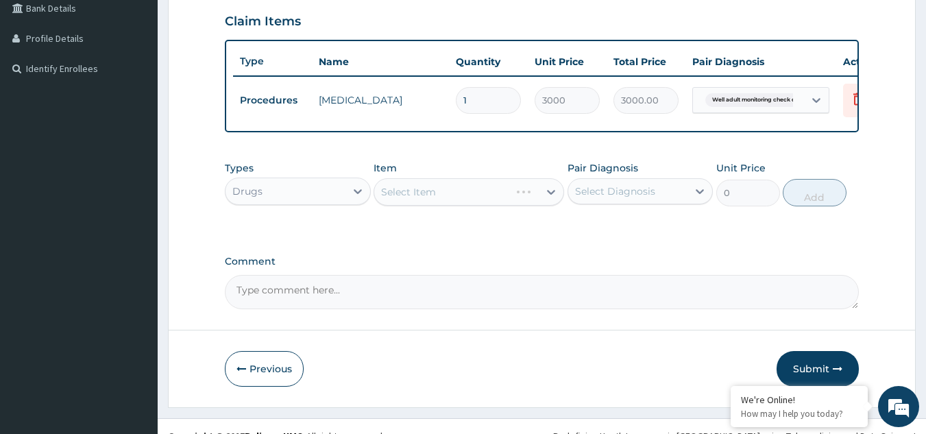
click at [517, 206] on div "Select Item" at bounding box center [469, 191] width 191 height 27
click at [510, 198] on div "Select Item" at bounding box center [442, 192] width 136 height 22
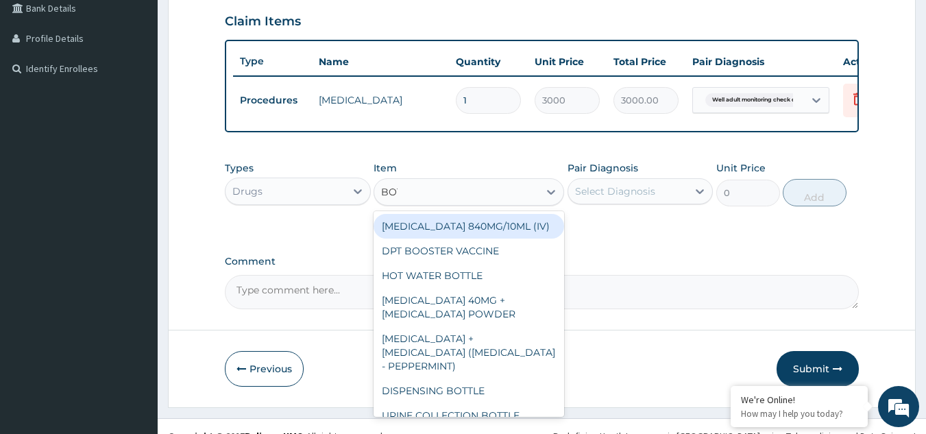
type input "BOTT"
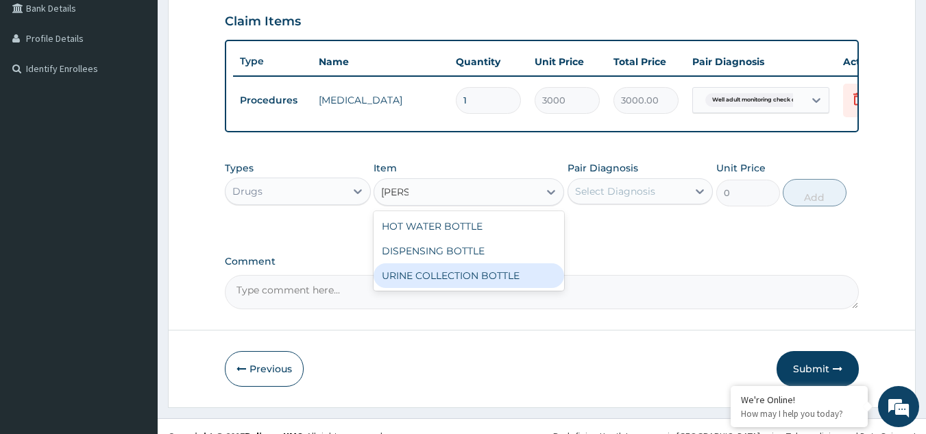
click at [507, 286] on div "URINE COLLECTION BOTTLE" at bounding box center [469, 275] width 191 height 25
type input "198"
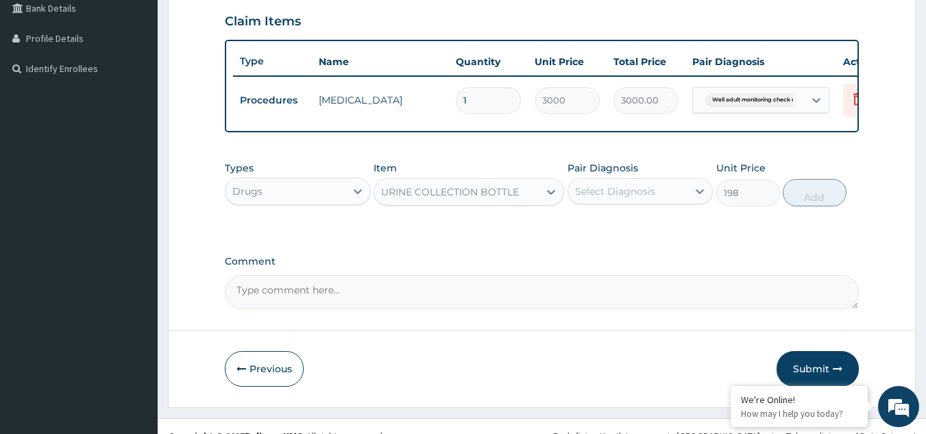
click at [626, 196] on div "Select Diagnosis" at bounding box center [615, 191] width 80 height 14
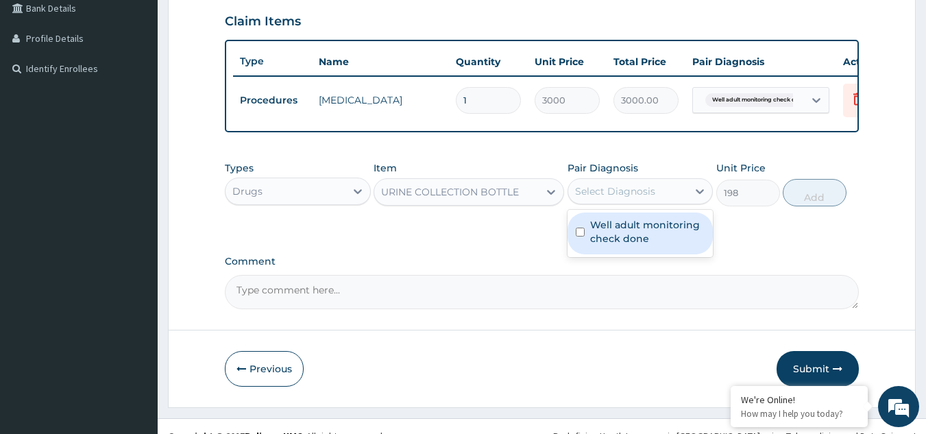
click at [618, 231] on label "Well adult monitoring check done" at bounding box center [647, 231] width 115 height 27
checkbox input "true"
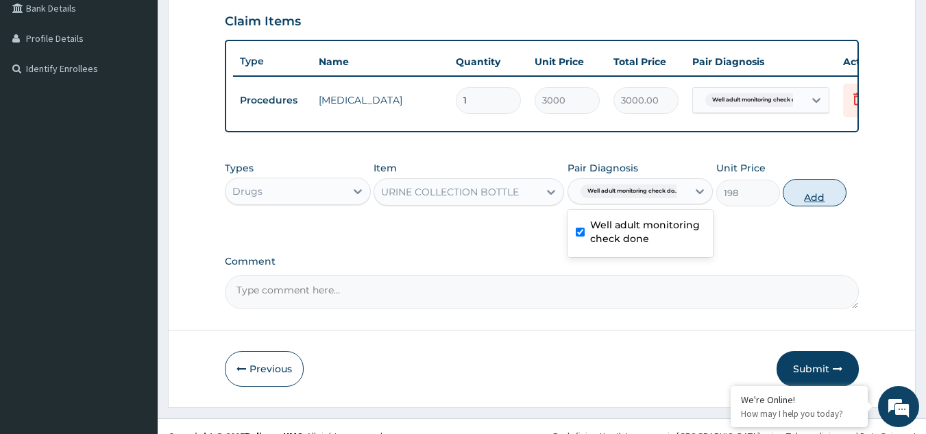
click at [791, 204] on button "Add" at bounding box center [815, 192] width 64 height 27
type input "0"
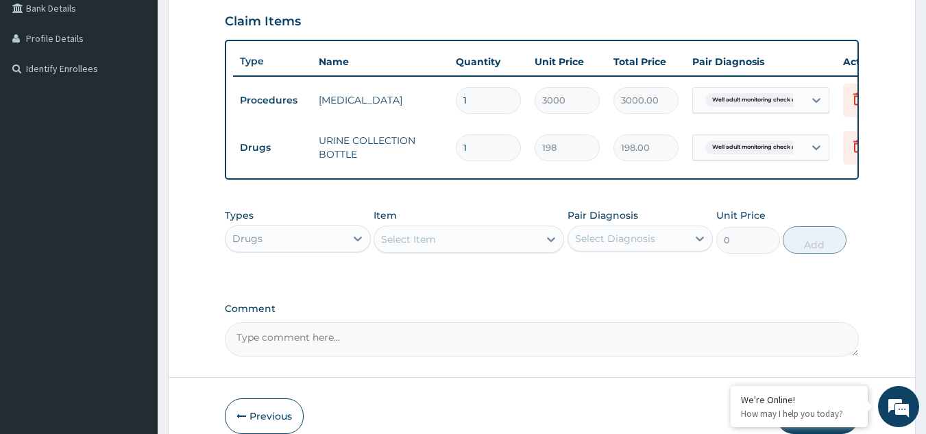
click at [342, 246] on div "Drugs" at bounding box center [286, 239] width 120 height 22
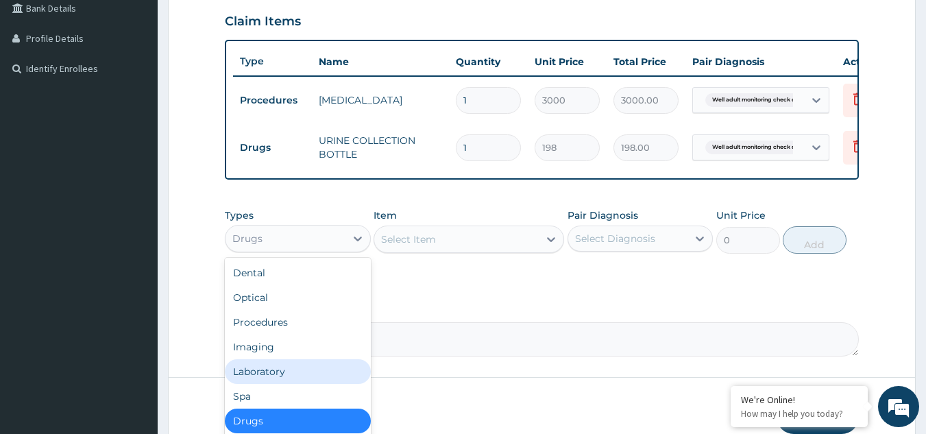
click at [302, 384] on div "Laboratory" at bounding box center [298, 371] width 146 height 25
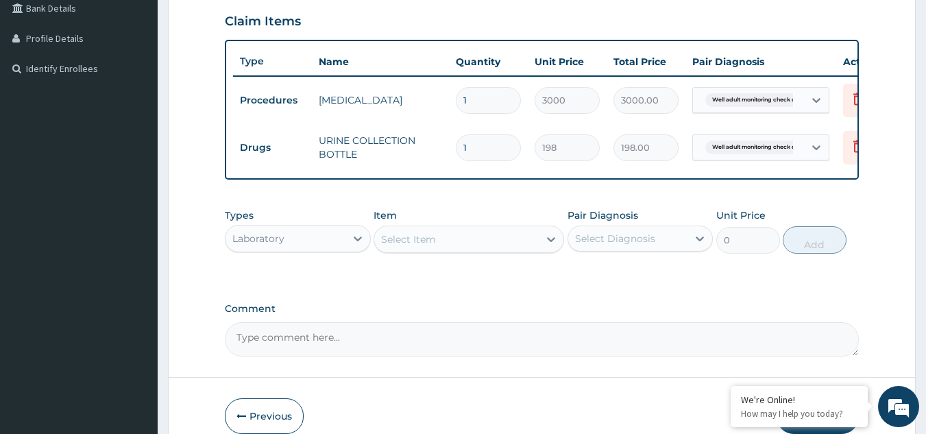
click at [475, 250] on div "Select Item" at bounding box center [456, 239] width 165 height 22
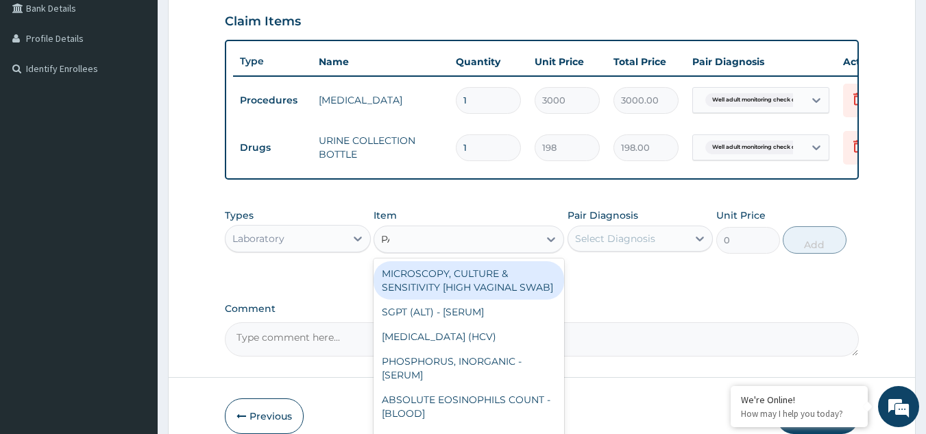
type input "PAP"
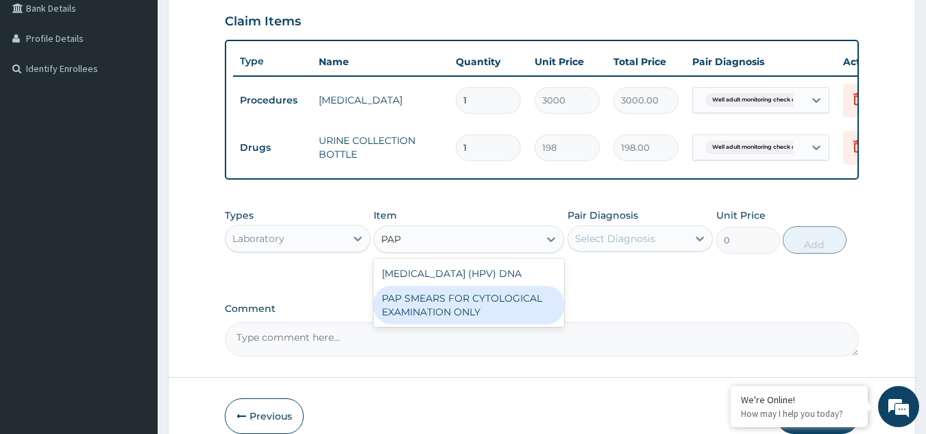
click at [463, 324] on div "PAP SMEARS FOR CYTOLOGICAL EXAMINATION ONLY" at bounding box center [469, 305] width 191 height 38
type input "18080"
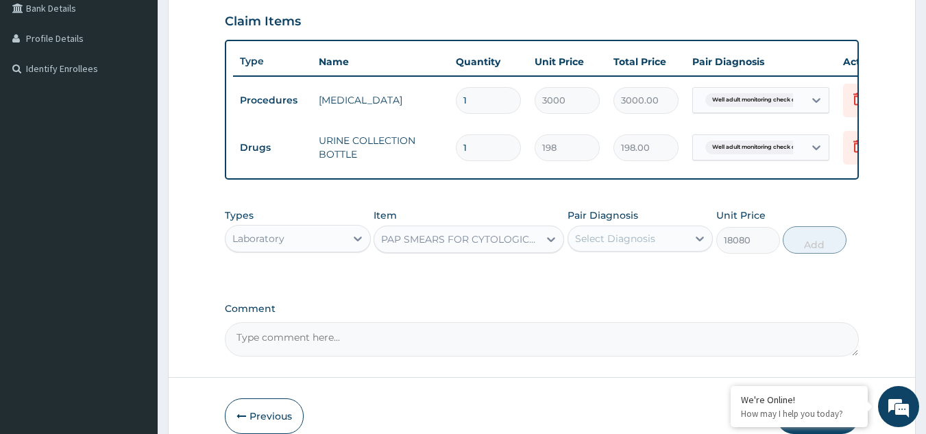
click at [666, 250] on div "Select Diagnosis" at bounding box center [628, 239] width 120 height 22
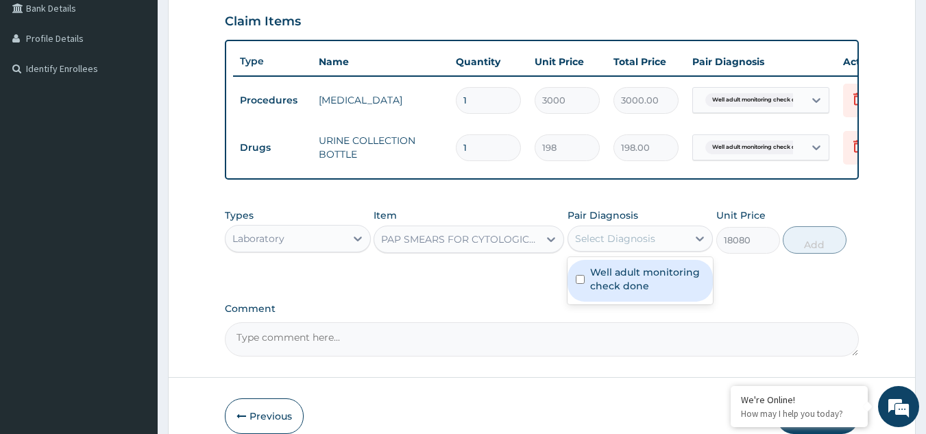
click at [662, 289] on label "Well adult monitoring check done" at bounding box center [647, 278] width 115 height 27
checkbox input "true"
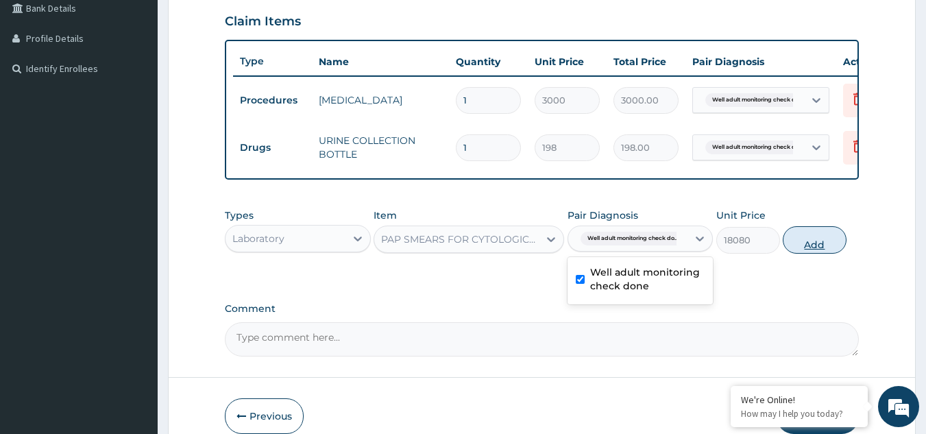
click at [798, 254] on button "Add" at bounding box center [815, 239] width 64 height 27
type input "0"
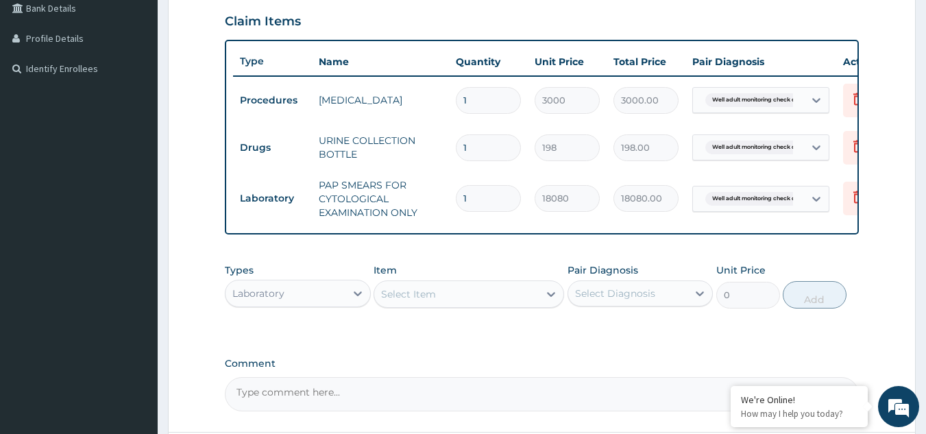
click at [748, 370] on label "Comment" at bounding box center [542, 364] width 635 height 12
click at [748, 379] on textarea "Comment" at bounding box center [542, 394] width 635 height 34
type textarea "CH"
click at [497, 305] on div "Select Item" at bounding box center [456, 294] width 165 height 22
click at [497, 305] on div "Select Item C" at bounding box center [456, 294] width 165 height 22
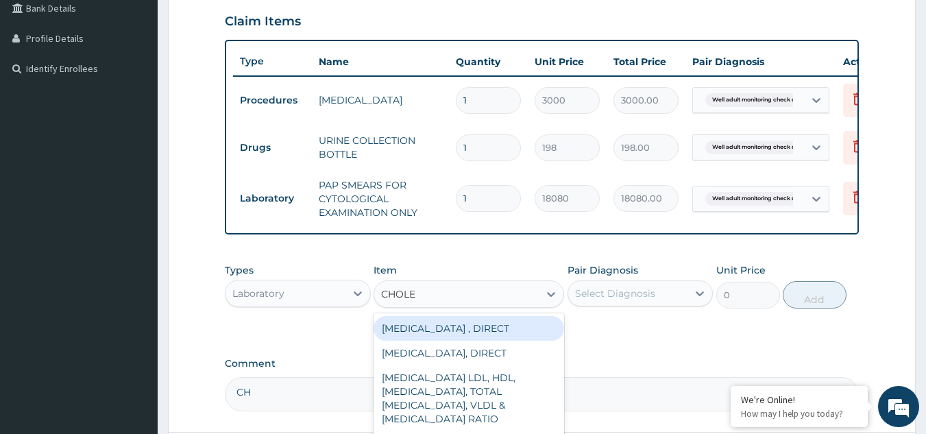
type input "CHOLES"
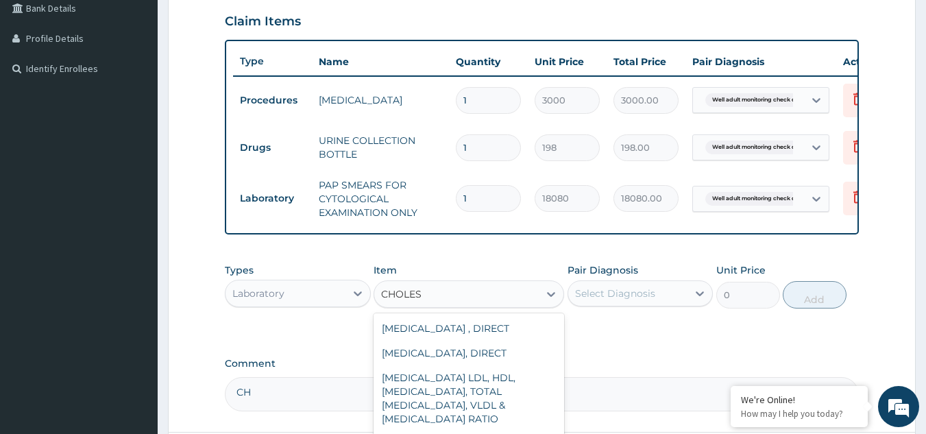
scroll to position [80, 0]
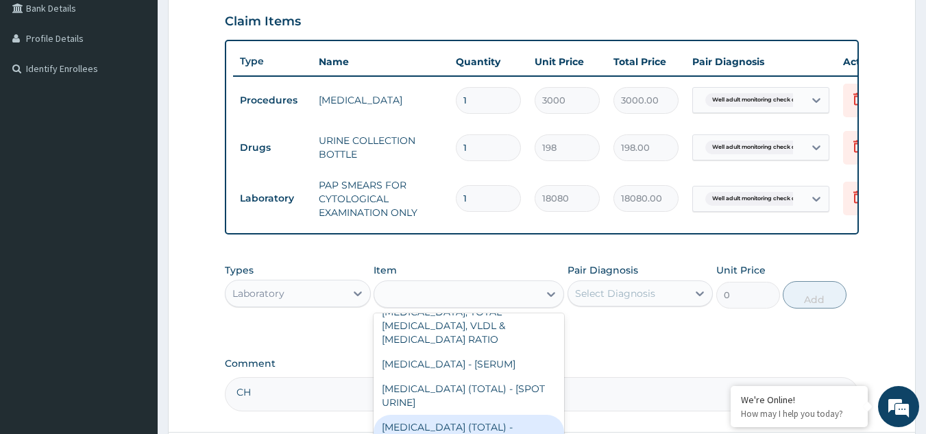
type input "2880"
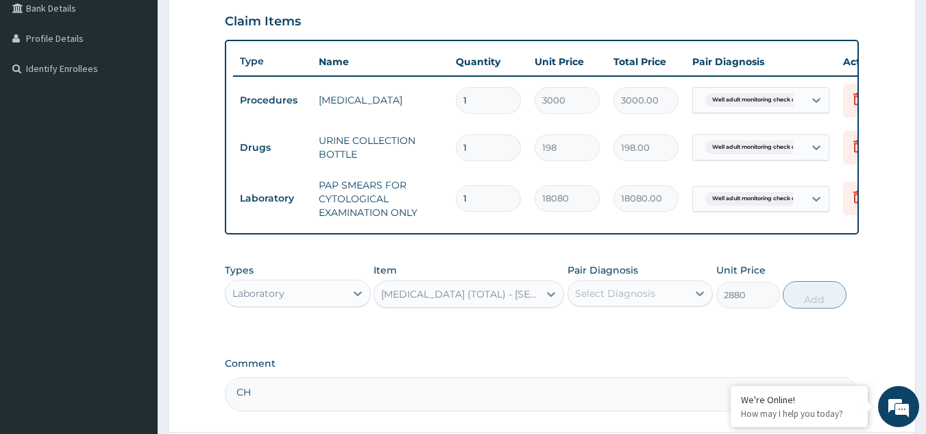
click at [629, 300] on div "Select Diagnosis" at bounding box center [615, 294] width 80 height 14
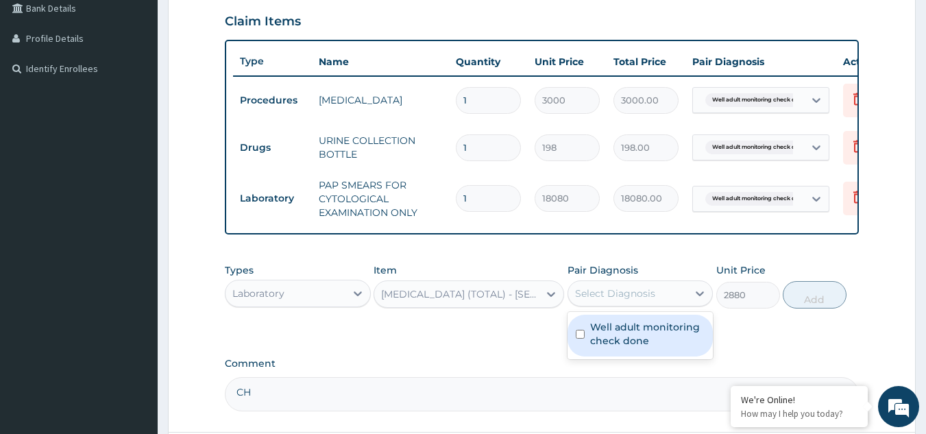
click at [615, 340] on label "Well adult monitoring check done" at bounding box center [647, 333] width 115 height 27
checkbox input "true"
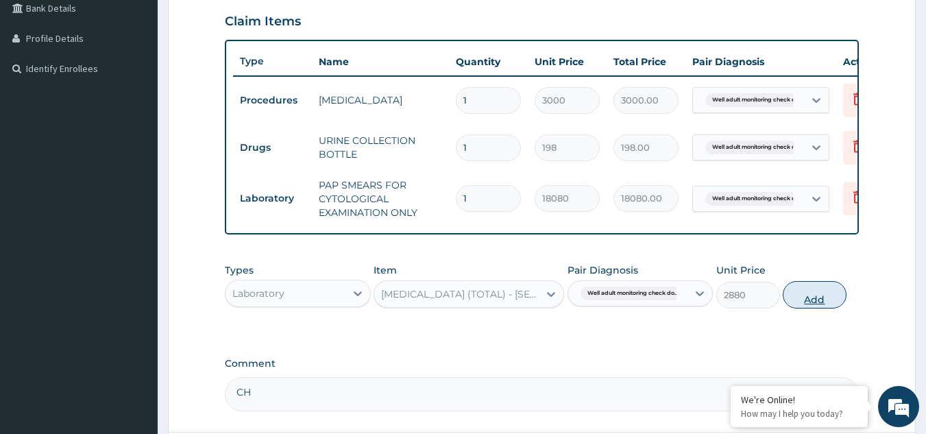
click at [818, 307] on button "Add" at bounding box center [815, 294] width 64 height 27
type input "0"
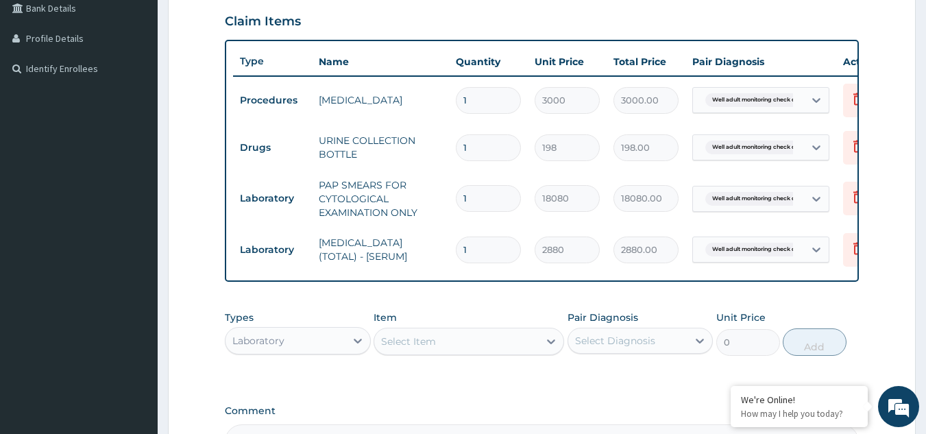
click at [451, 363] on div "Types Laboratory Item Select Item Pair Diagnosis Select Diagnosis Unit Price 0 …" at bounding box center [542, 333] width 635 height 59
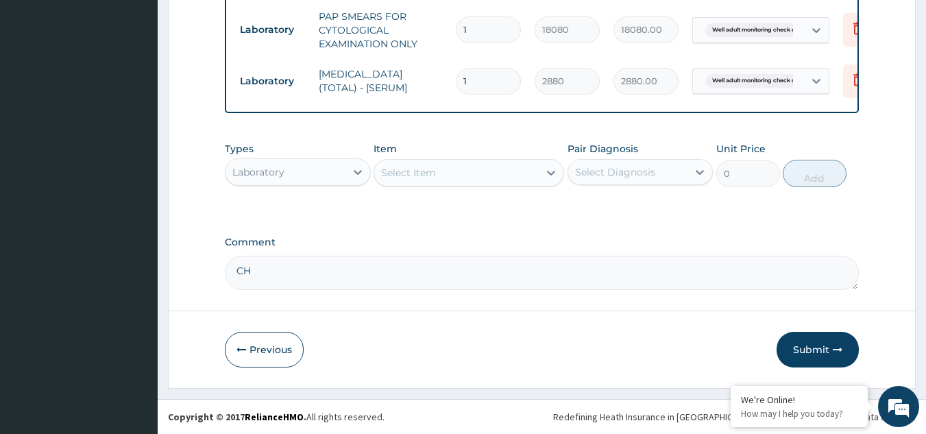
scroll to position [501, 0]
click at [486, 176] on div "Select Item" at bounding box center [456, 173] width 165 height 22
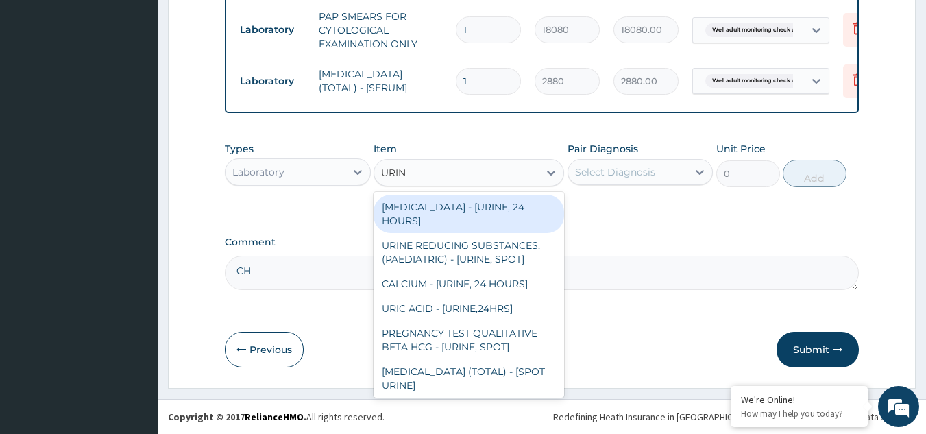
type input "URINA"
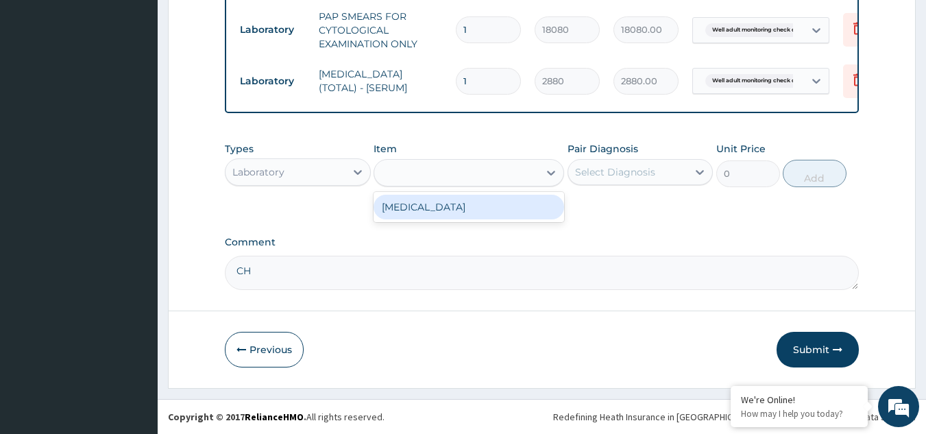
type input "1531.875"
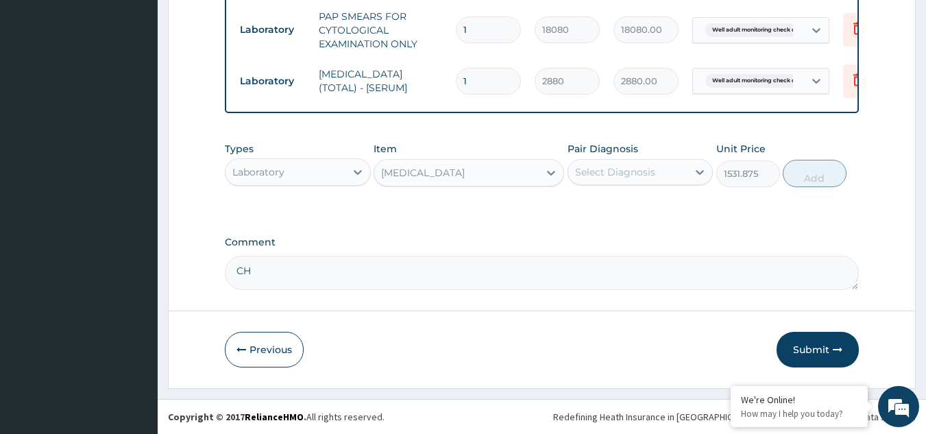
click at [630, 176] on div "Select Diagnosis" at bounding box center [615, 172] width 80 height 14
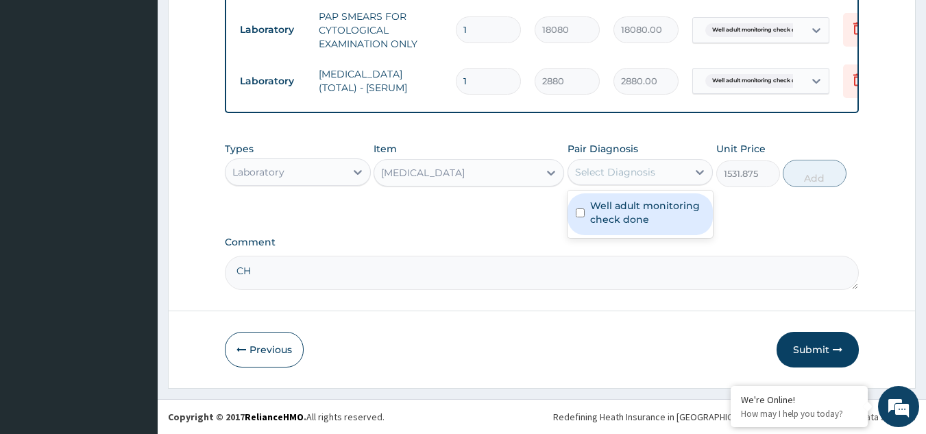
click at [632, 208] on label "Well adult monitoring check done" at bounding box center [647, 212] width 115 height 27
checkbox input "true"
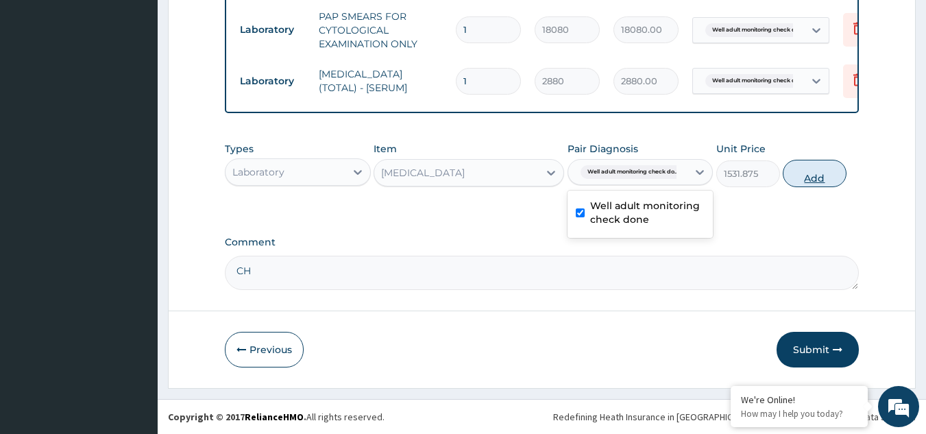
click at [793, 178] on button "Add" at bounding box center [815, 173] width 64 height 27
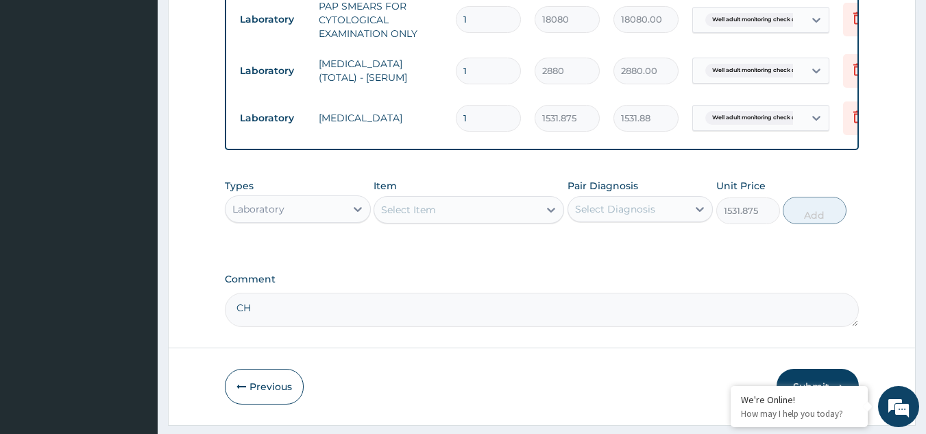
type input "0"
click at [499, 217] on div "Select Item" at bounding box center [456, 210] width 165 height 22
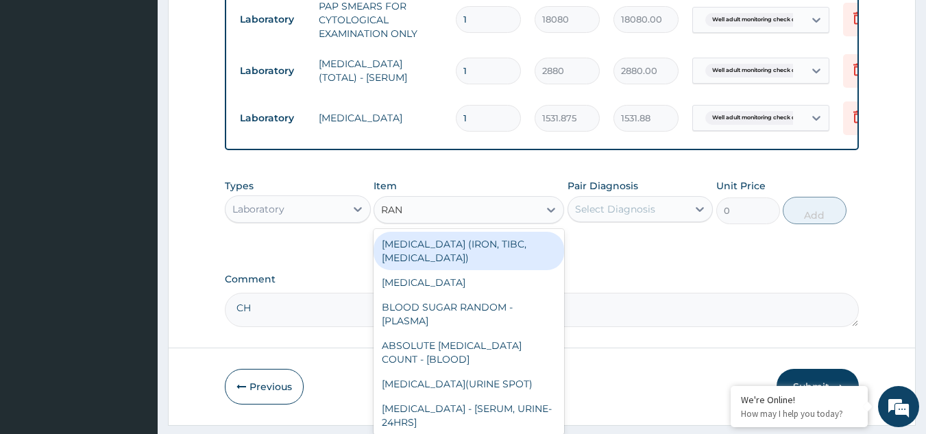
type input "RAND"
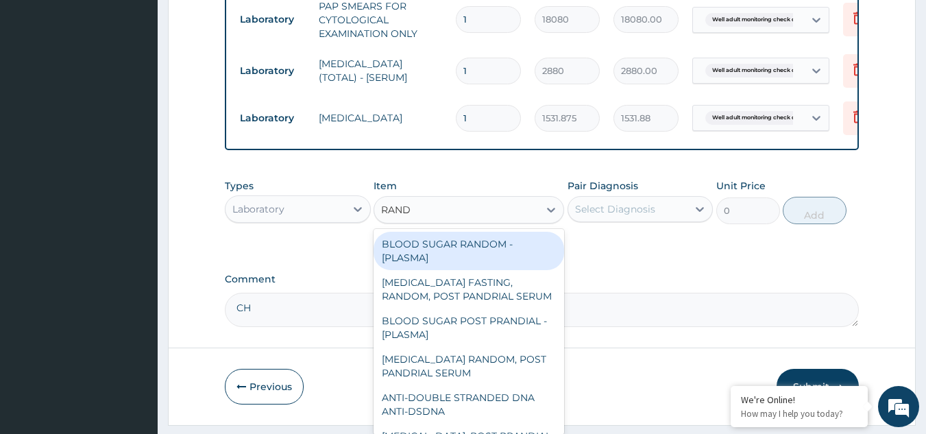
click at [486, 258] on div "BLOOD SUGAR RANDOM - [PLASMA]" at bounding box center [469, 251] width 191 height 38
type input "1800"
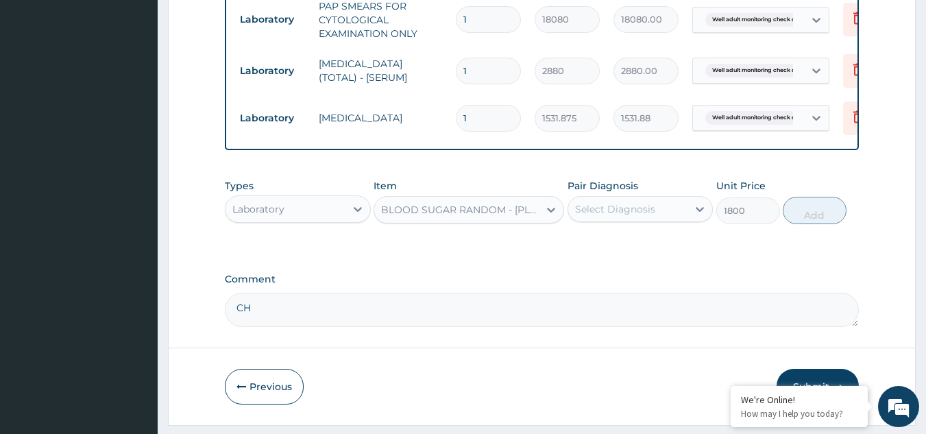
click at [661, 220] on div "Select Diagnosis" at bounding box center [628, 209] width 120 height 22
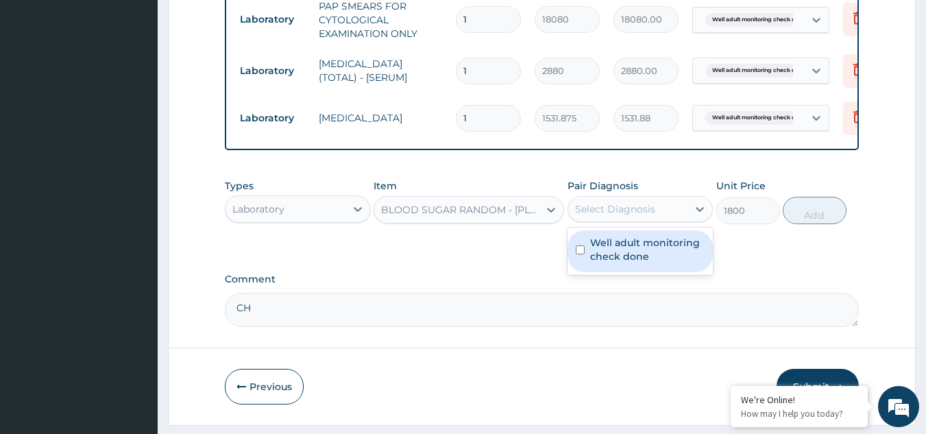
click at [650, 258] on label "Well adult monitoring check done" at bounding box center [647, 249] width 115 height 27
checkbox input "true"
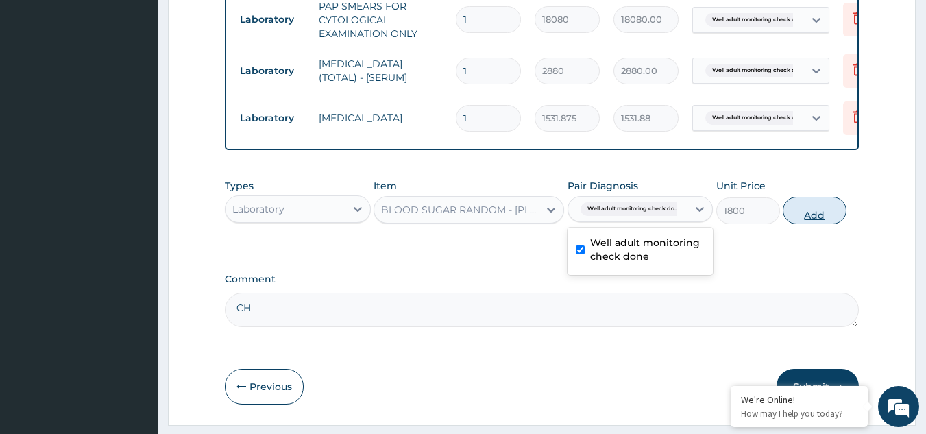
click at [799, 221] on button "Add" at bounding box center [815, 210] width 64 height 27
type input "0"
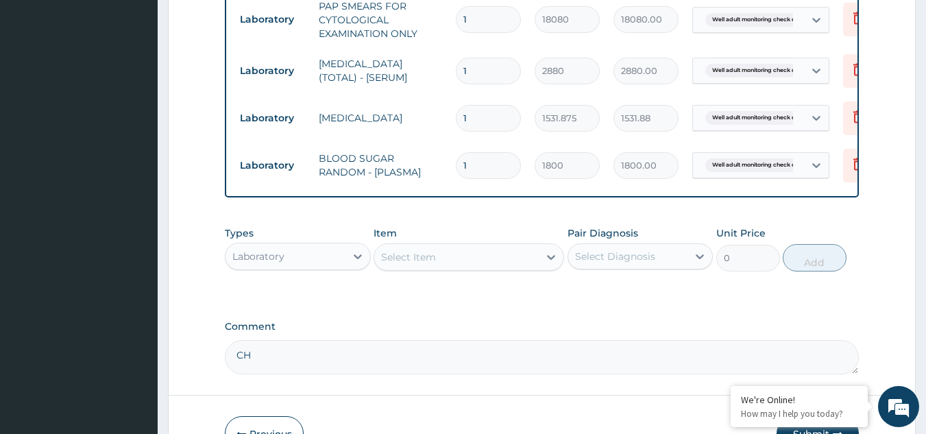
click at [520, 268] on div "Select Item" at bounding box center [456, 257] width 165 height 22
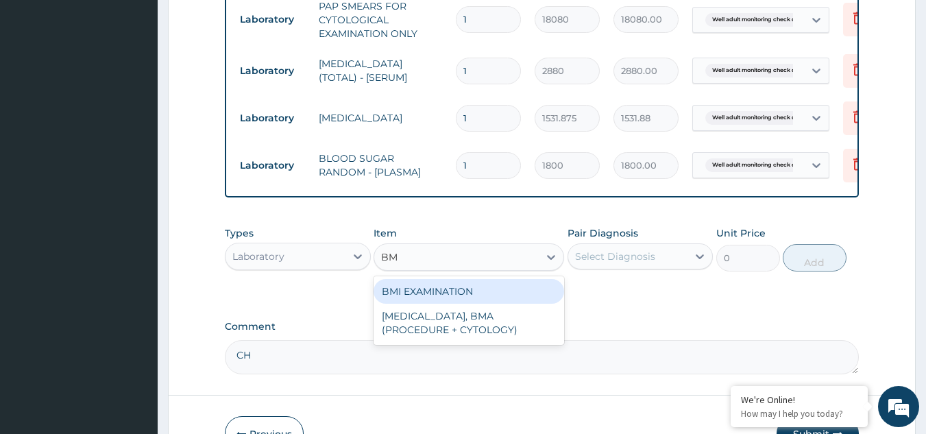
type input "BMI"
type input "1225.5"
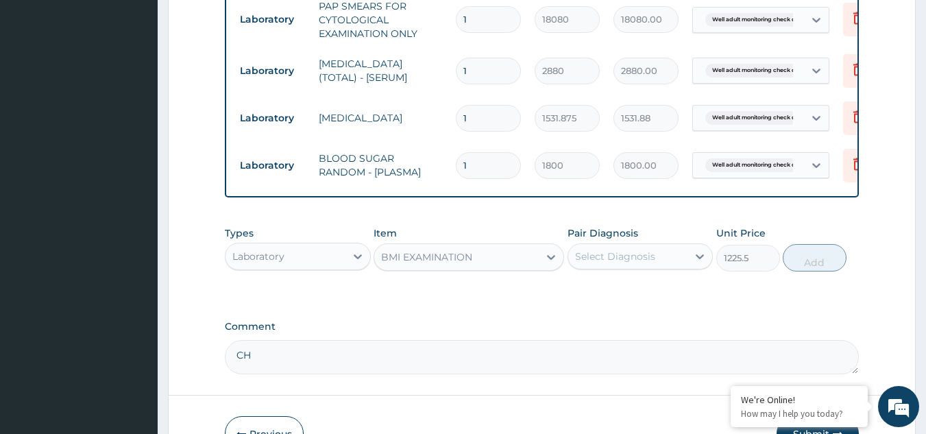
click at [587, 263] on div "Select Diagnosis" at bounding box center [615, 257] width 80 height 14
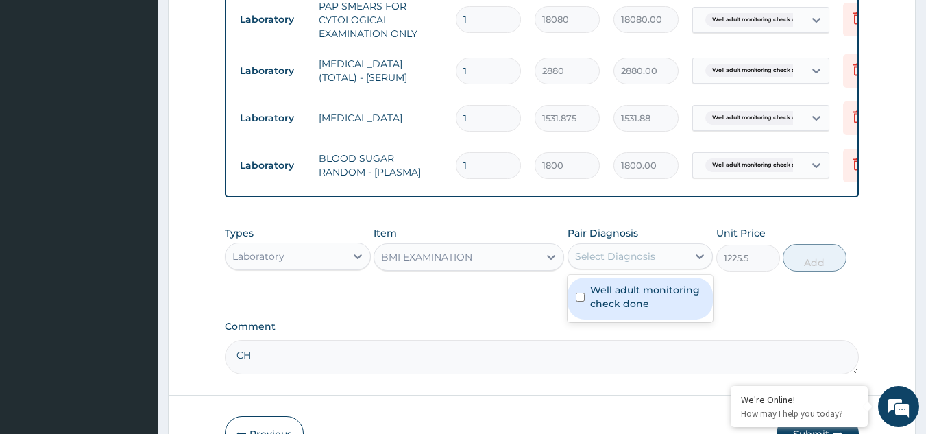
click at [594, 320] on div "Well adult monitoring check done" at bounding box center [641, 299] width 146 height 42
checkbox input "true"
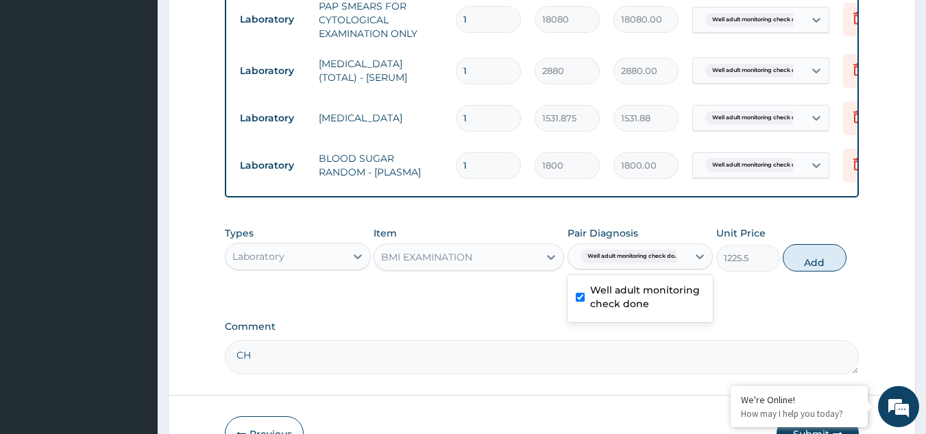
click at [808, 269] on button "Add" at bounding box center [815, 257] width 64 height 27
type input "0"
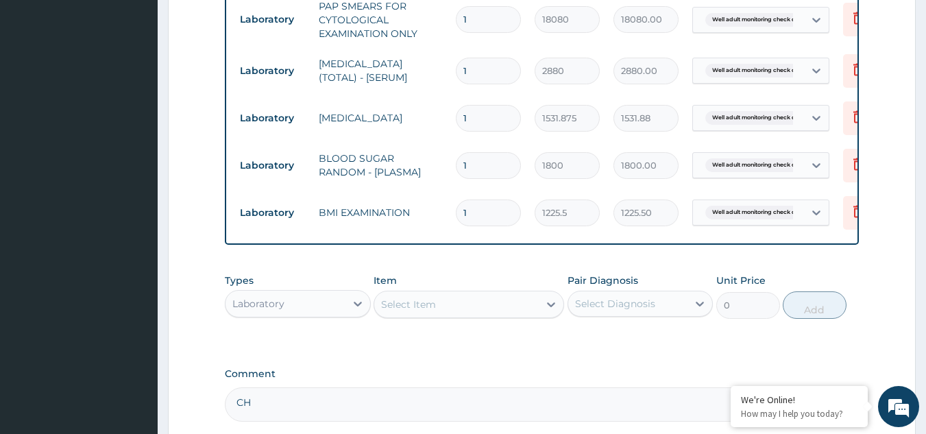
click at [519, 308] on div "Select Item" at bounding box center [456, 304] width 165 height 22
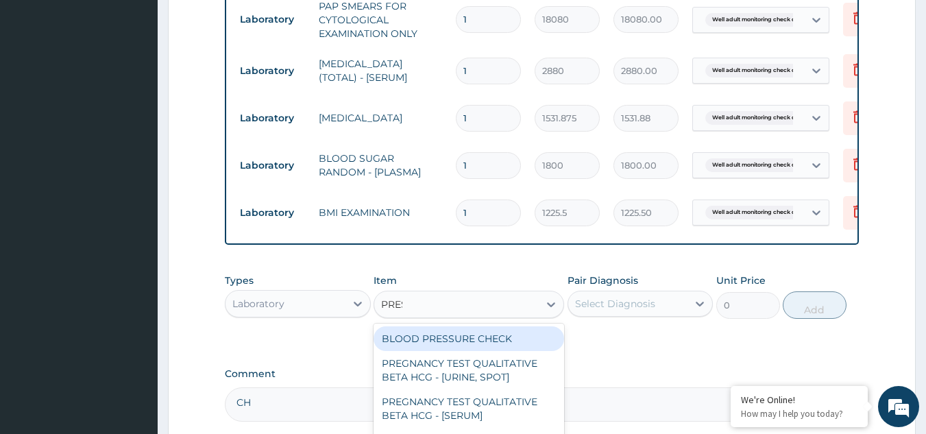
type input "PRESS"
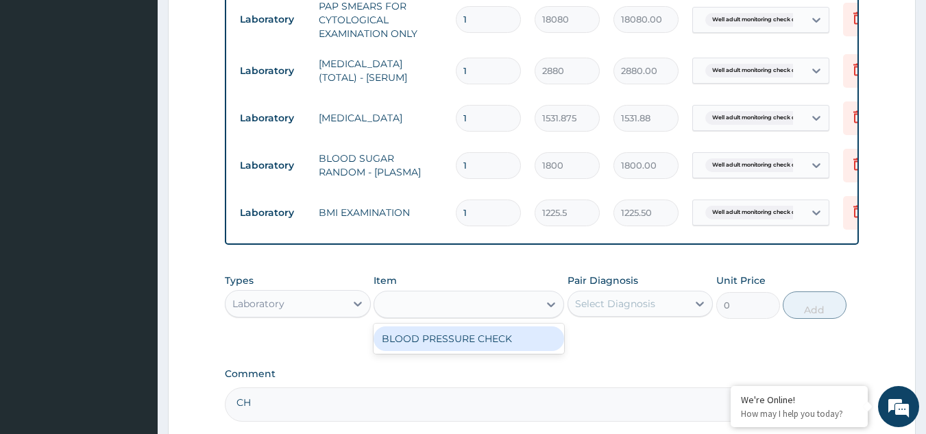
type input "1225.5"
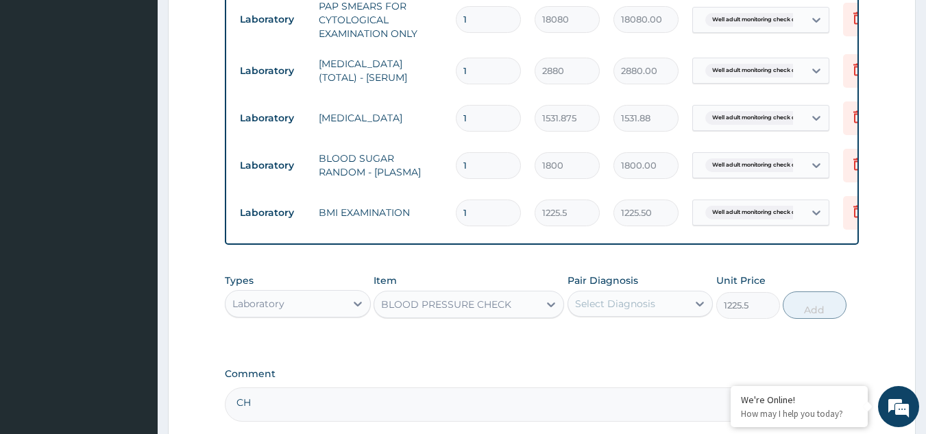
click at [597, 311] on div "Select Diagnosis" at bounding box center [615, 304] width 80 height 14
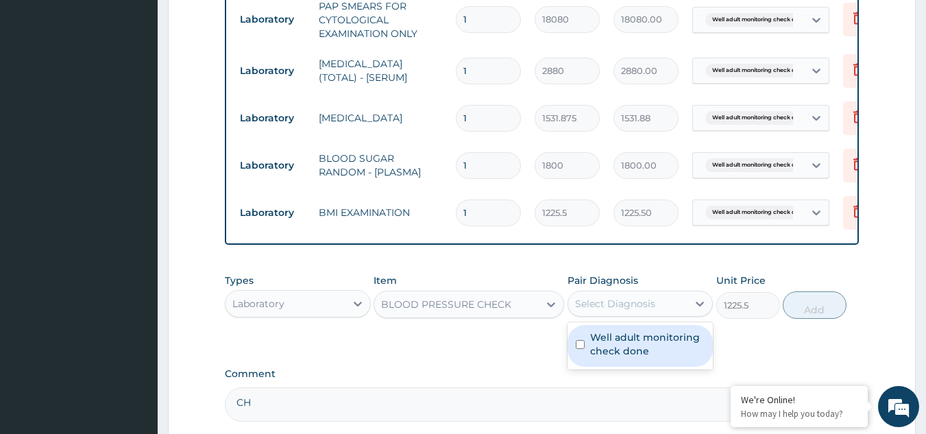
click at [601, 358] on label "Well adult monitoring check done" at bounding box center [647, 343] width 115 height 27
checkbox input "true"
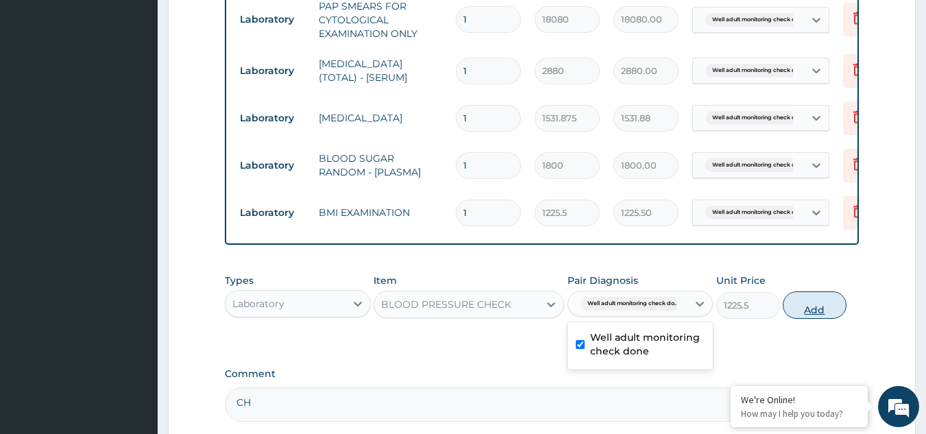
click at [827, 309] on button "Add" at bounding box center [815, 304] width 64 height 27
type input "0"
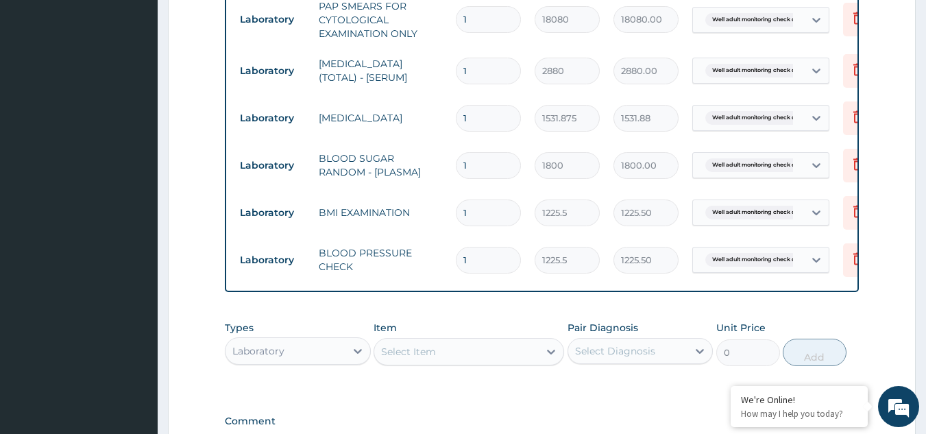
click at [513, 363] on div "Select Item" at bounding box center [456, 352] width 165 height 22
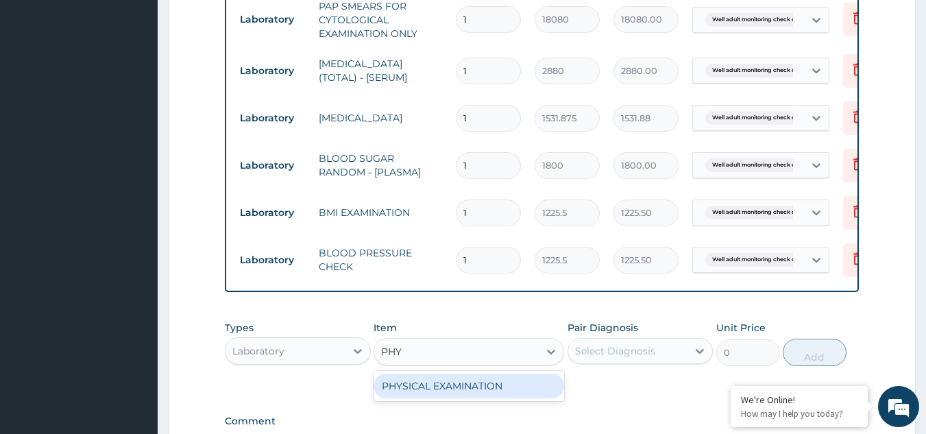
type input "PHYS"
type input "1225.5"
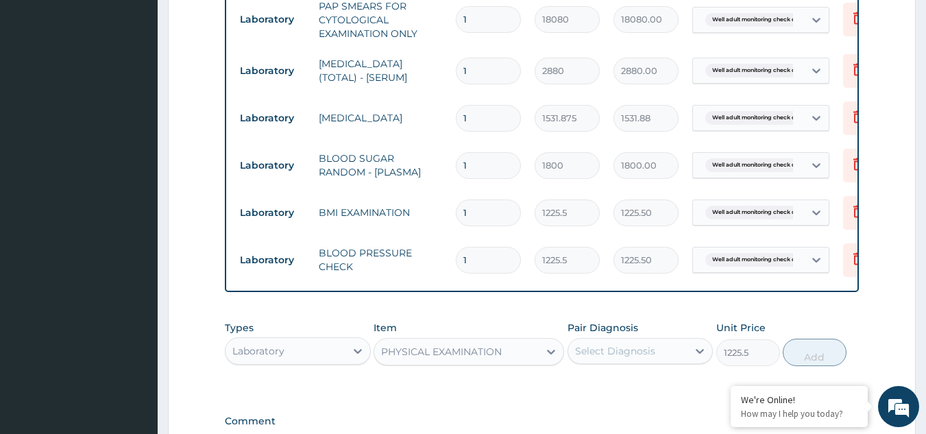
click at [604, 358] on div "Select Diagnosis" at bounding box center [615, 351] width 80 height 14
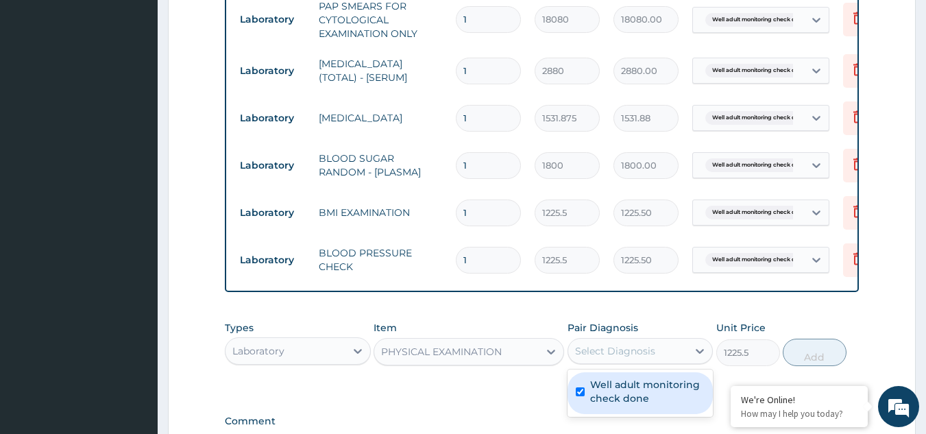
checkbox input "true"
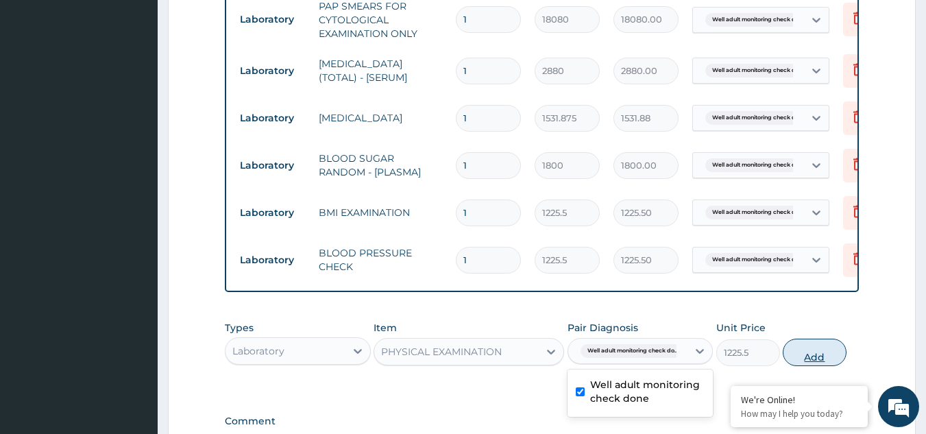
click at [798, 360] on button "Add" at bounding box center [815, 352] width 64 height 27
type input "0"
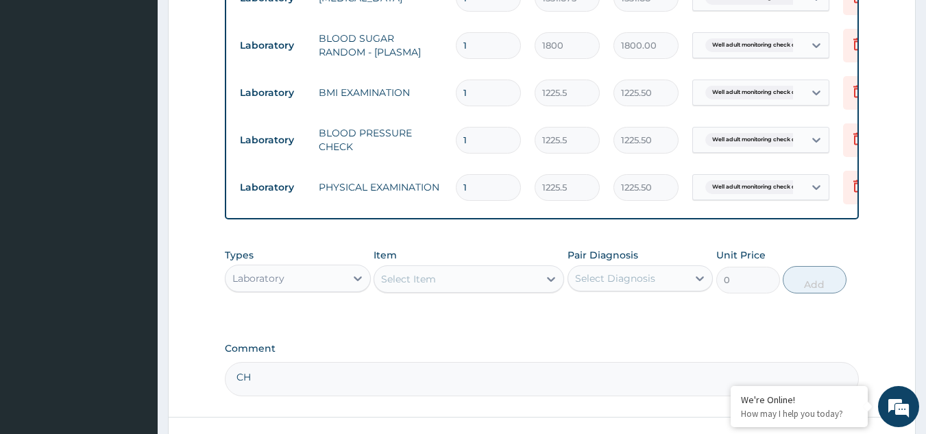
scroll to position [738, 0]
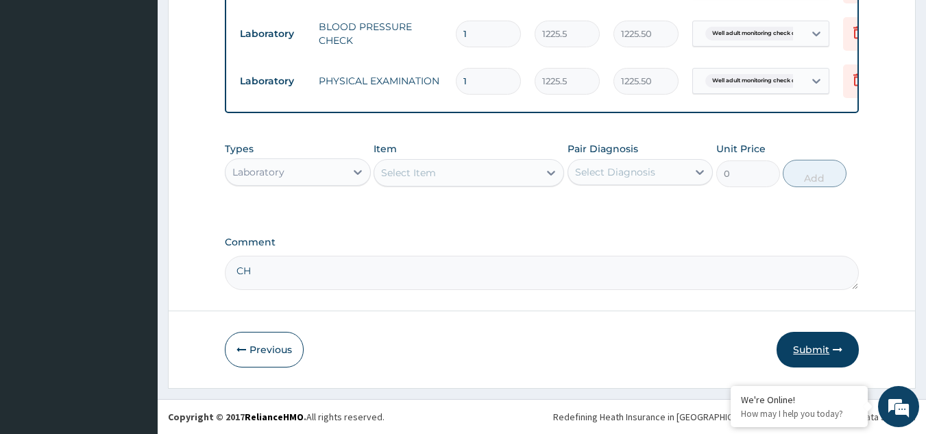
click at [828, 350] on button "Submit" at bounding box center [818, 350] width 82 height 36
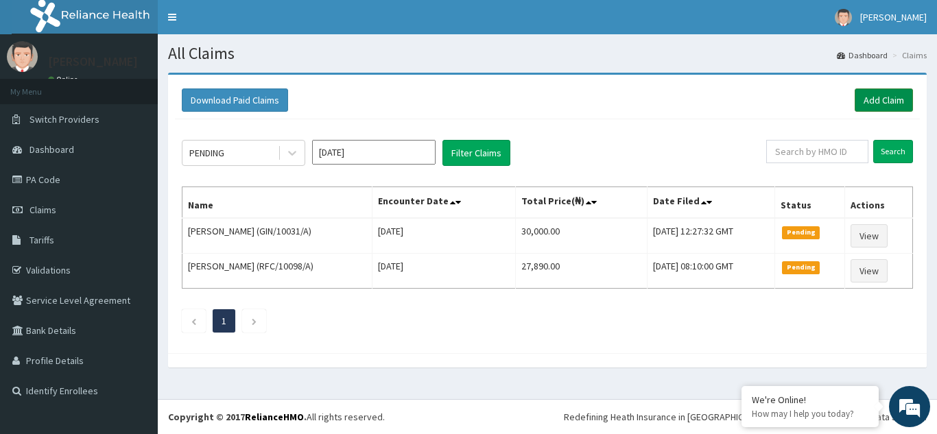
click at [883, 102] on link "Add Claim" at bounding box center [883, 99] width 58 height 23
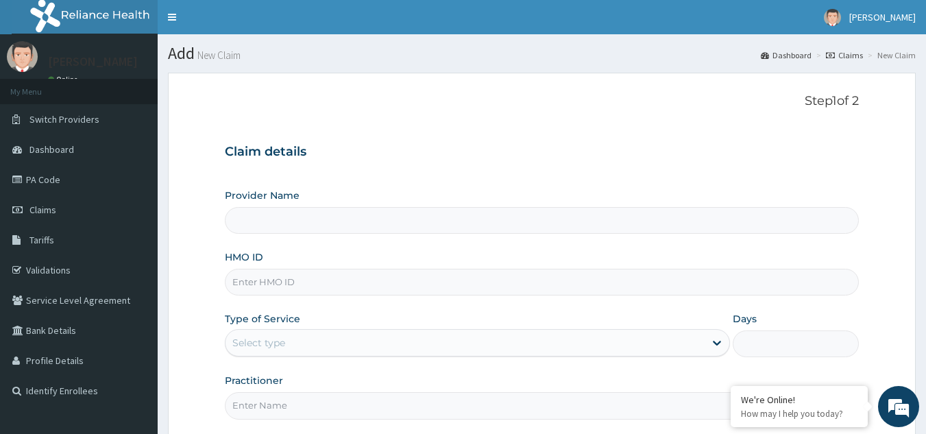
type input "Reliance Family Clinics (RFC) - [GEOGRAPHIC_DATA]"
click at [309, 281] on input "HMO ID" at bounding box center [542, 282] width 635 height 27
paste input "ENY/10150/A"
type input "ENY/10150/A"
click at [293, 327] on div "Type of Service Select type" at bounding box center [477, 334] width 505 height 45
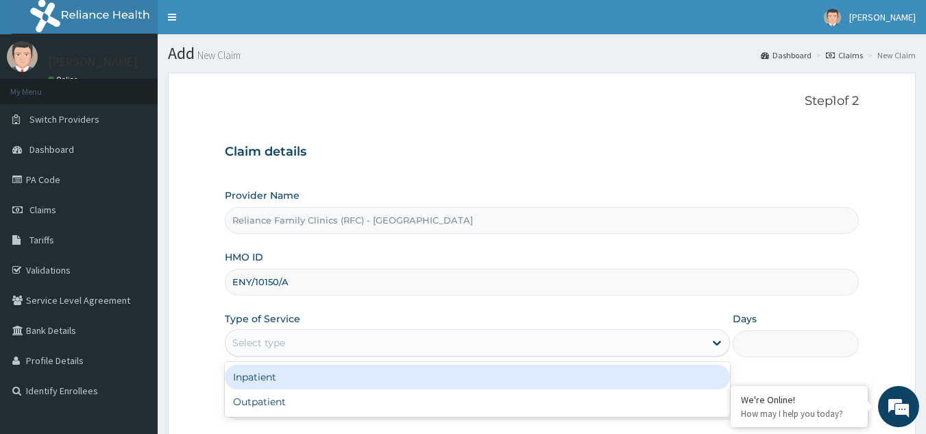
click at [288, 352] on div "Select type" at bounding box center [465, 343] width 479 height 22
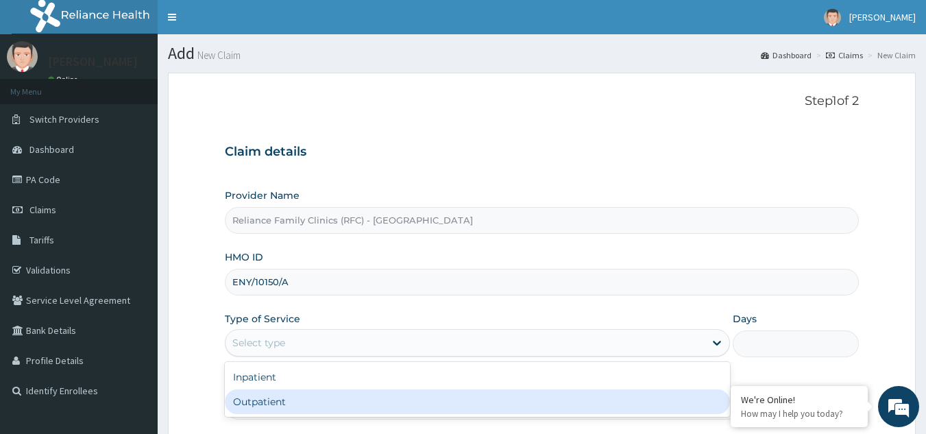
click at [283, 398] on div "Outpatient" at bounding box center [477, 401] width 505 height 25
type input "1"
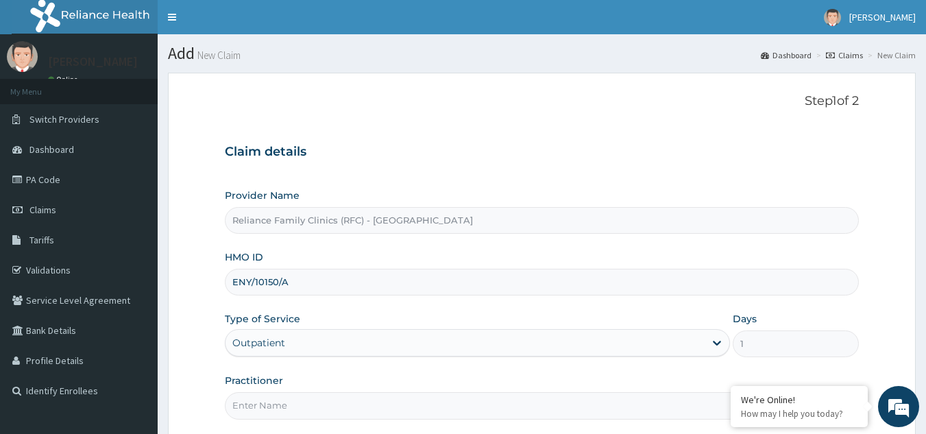
click at [283, 399] on input "Practitioner" at bounding box center [542, 405] width 635 height 27
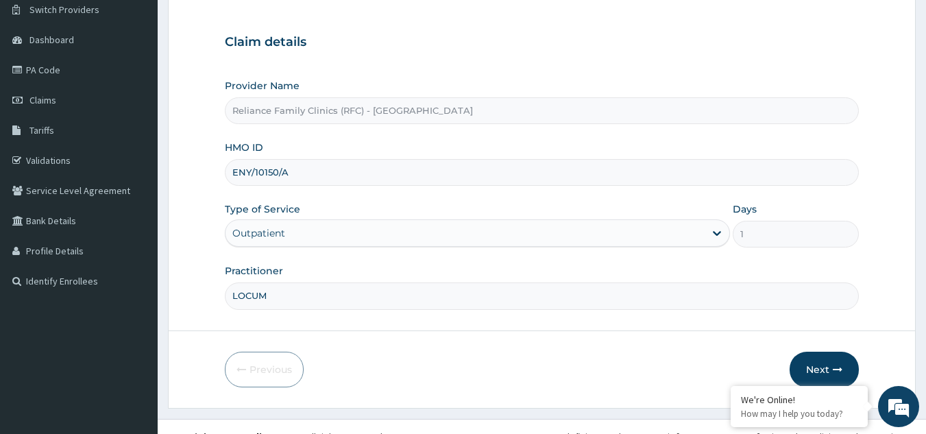
scroll to position [130, 0]
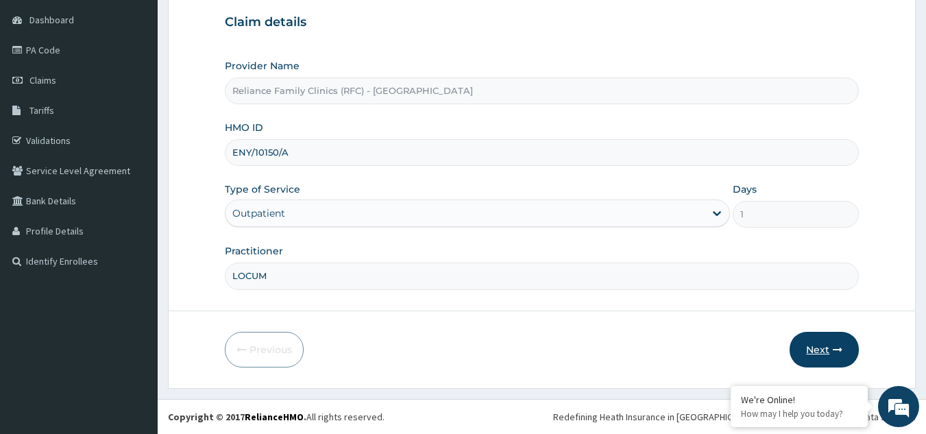
type input "LOCUM"
click at [834, 339] on button "Next" at bounding box center [824, 350] width 69 height 36
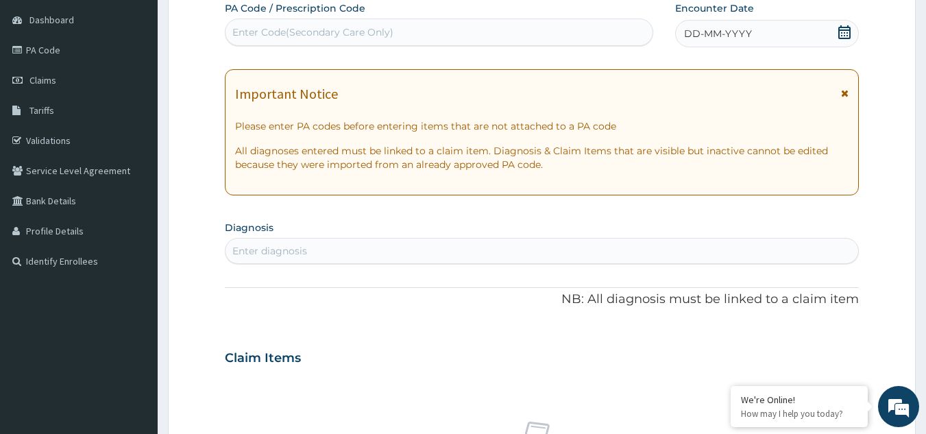
click at [562, 243] on div "Enter diagnosis" at bounding box center [543, 251] width 634 height 22
type input "E"
type input "WELL ADULT C"
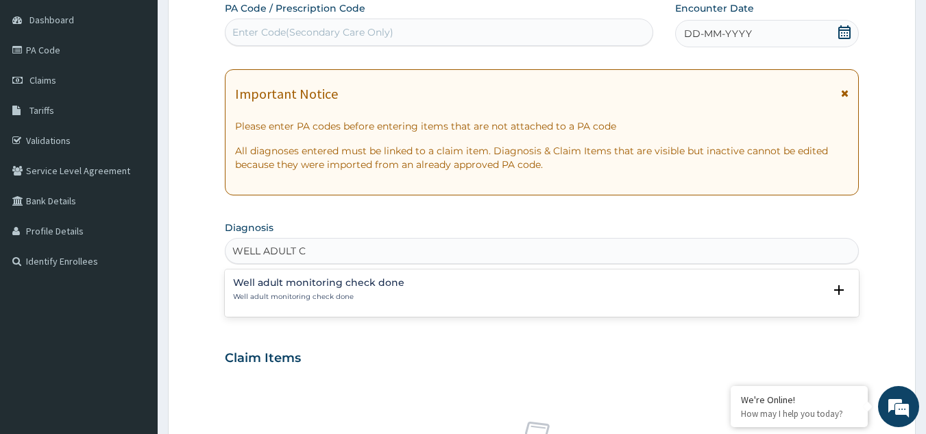
click at [286, 285] on h4 "Well adult monitoring check done" at bounding box center [318, 283] width 171 height 10
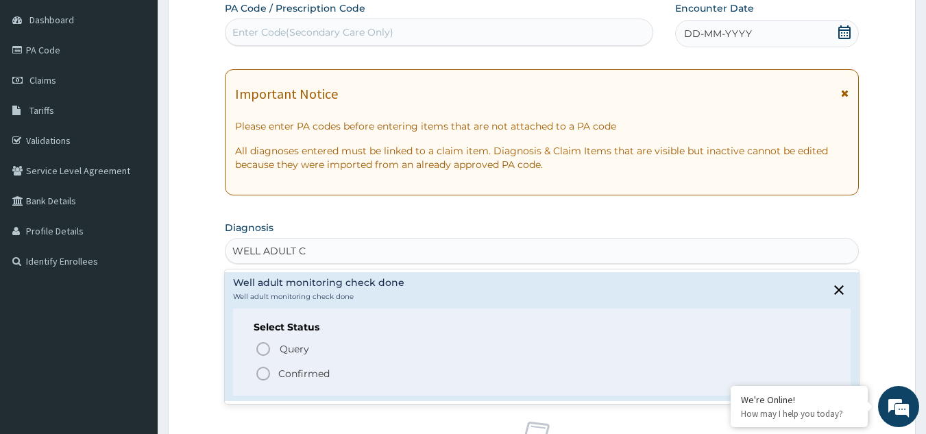
click at [293, 372] on p "Confirmed" at bounding box center [303, 374] width 51 height 14
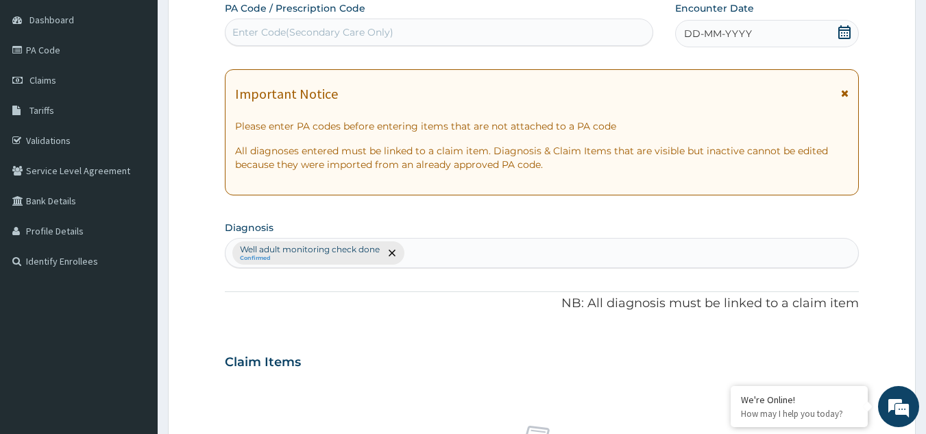
click at [739, 36] on span "DD-MM-YYYY" at bounding box center [718, 34] width 68 height 14
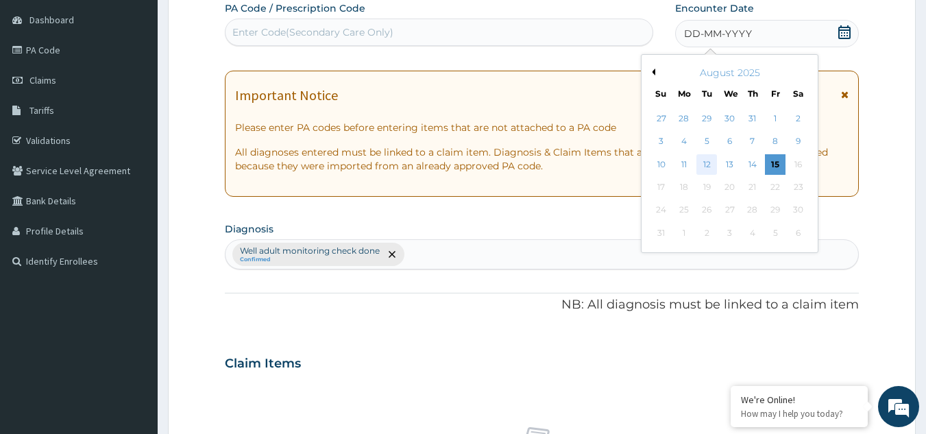
click at [713, 159] on div "12" at bounding box center [707, 164] width 21 height 21
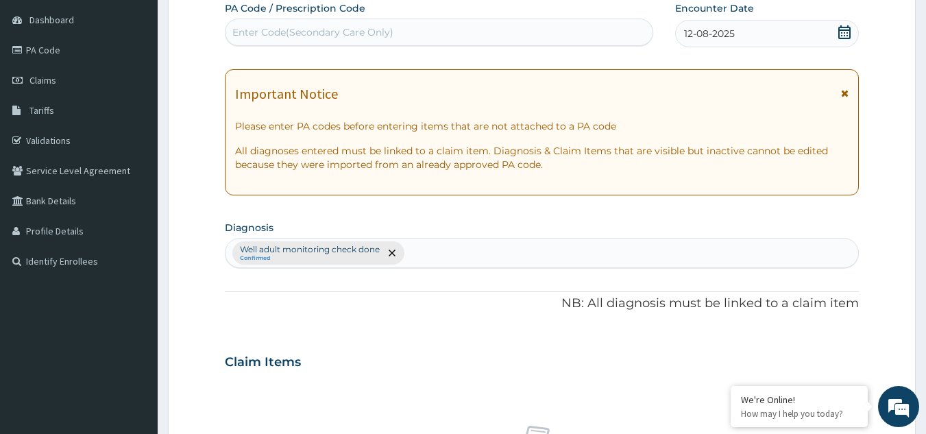
click at [843, 92] on icon at bounding box center [845, 93] width 8 height 10
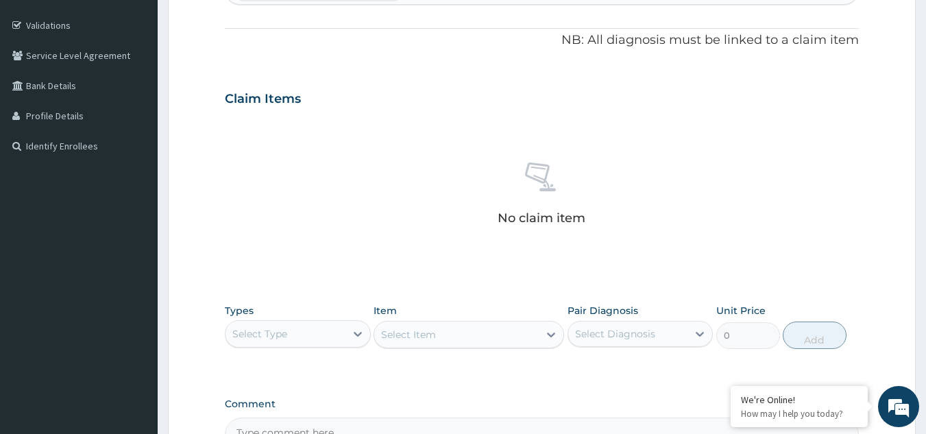
scroll to position [334, 0]
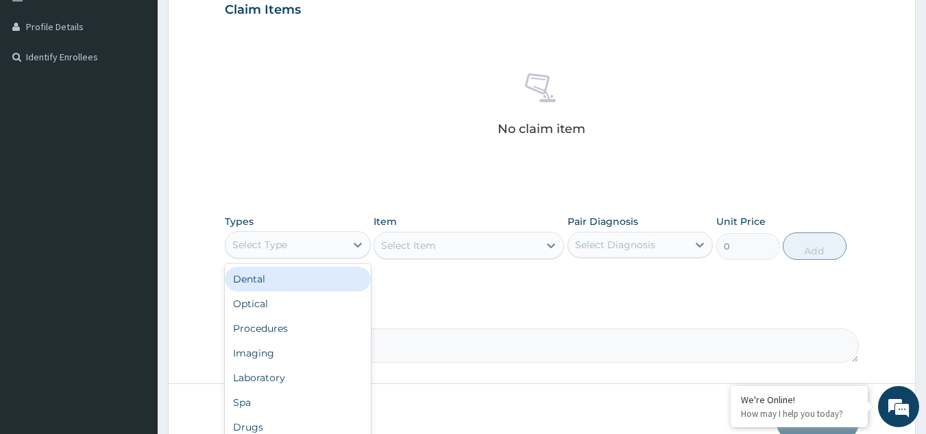
click at [322, 244] on div "Select Type" at bounding box center [286, 245] width 120 height 22
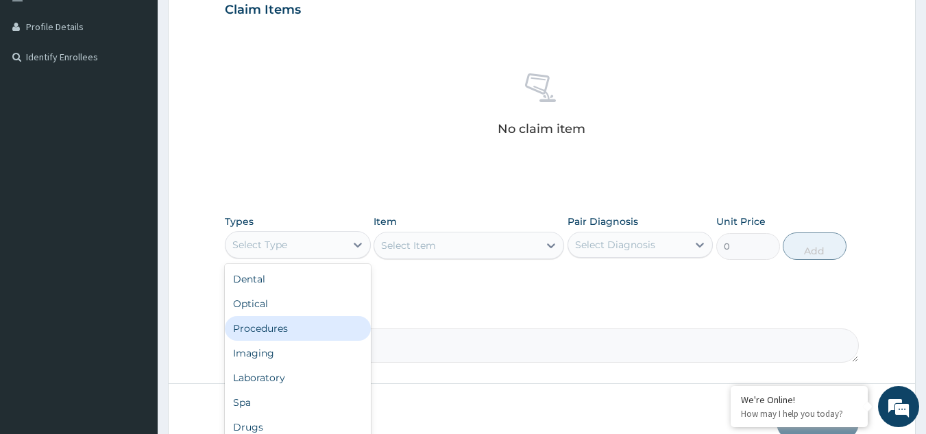
click at [301, 336] on div "Procedures" at bounding box center [298, 328] width 146 height 25
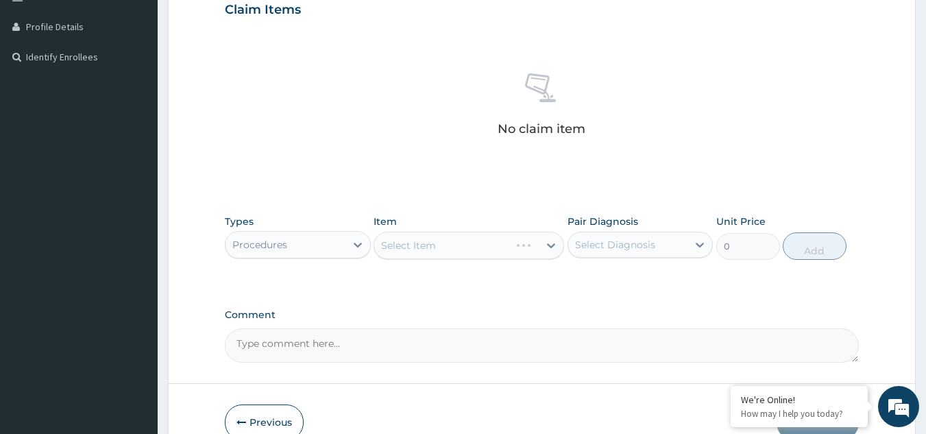
click at [482, 250] on div "Select Item" at bounding box center [469, 245] width 191 height 27
click at [482, 250] on div "Select Item" at bounding box center [456, 245] width 165 height 22
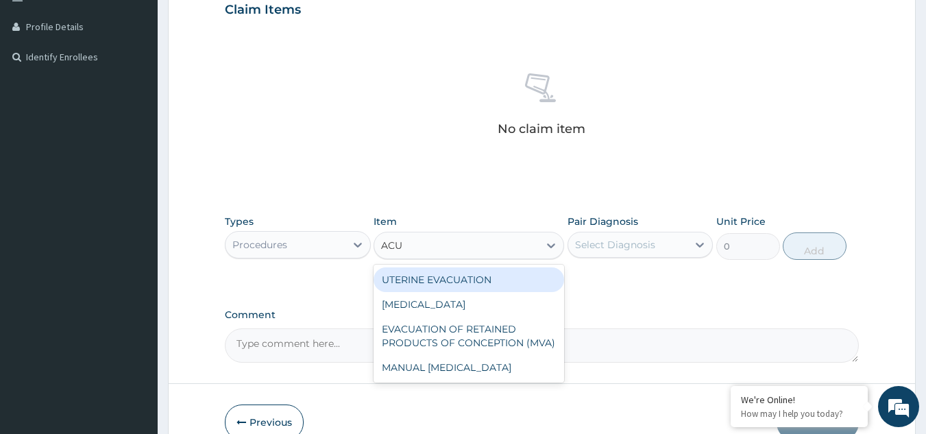
type input "ACUI"
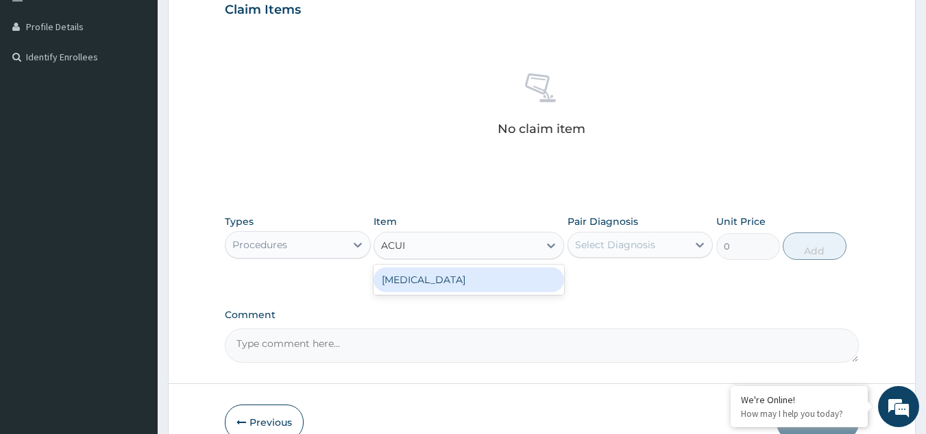
type input "3000"
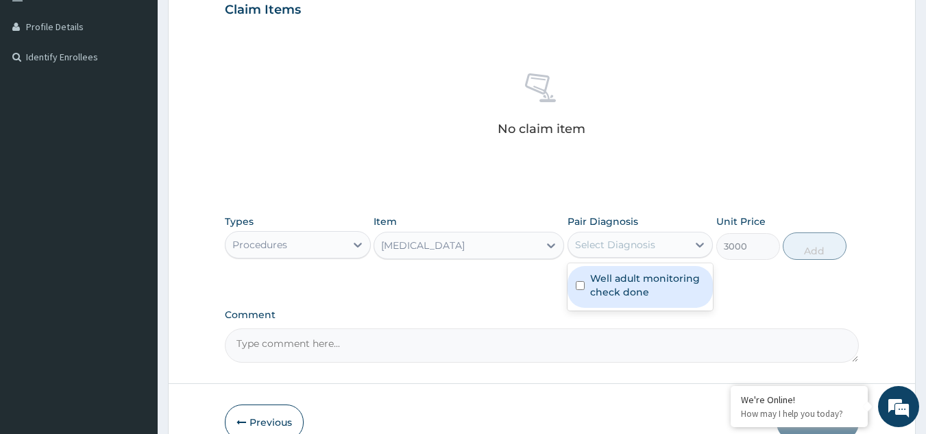
click at [665, 239] on div "Select Diagnosis" at bounding box center [628, 245] width 120 height 22
click at [641, 288] on label "Well adult monitoring check done" at bounding box center [647, 285] width 115 height 27
checkbox input "true"
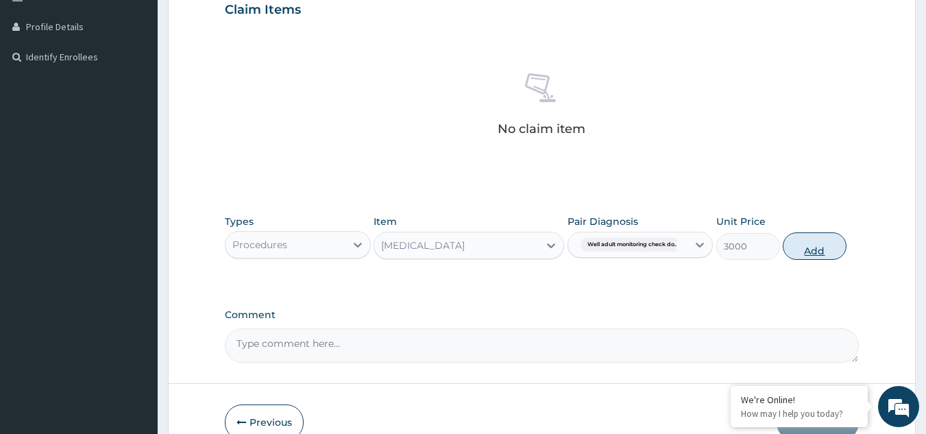
click at [817, 245] on button "Add" at bounding box center [815, 245] width 64 height 27
type input "0"
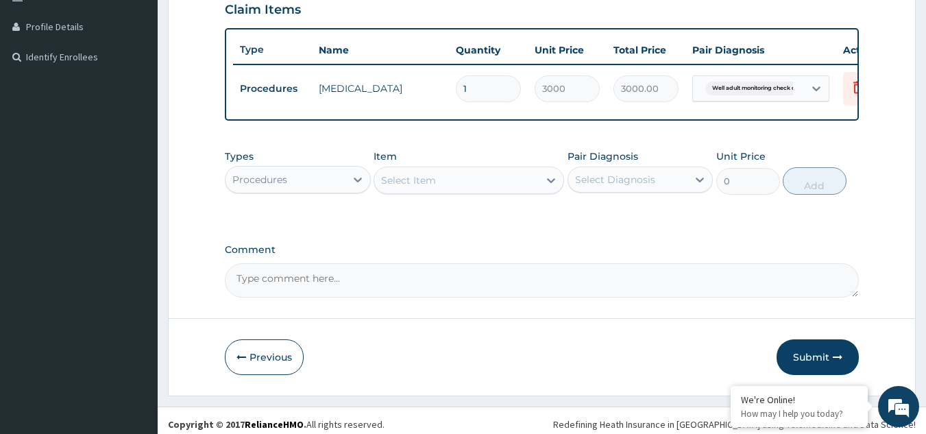
click at [292, 193] on div "Procedures" at bounding box center [298, 179] width 146 height 27
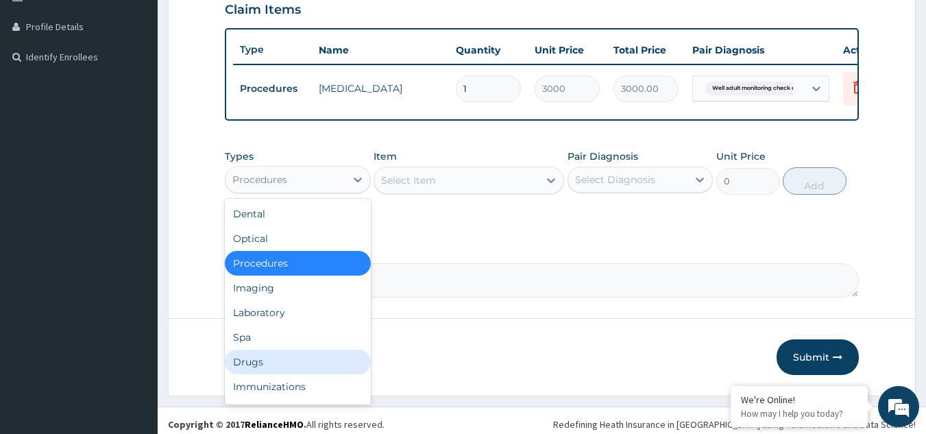
click at [288, 374] on div "Drugs" at bounding box center [298, 362] width 146 height 25
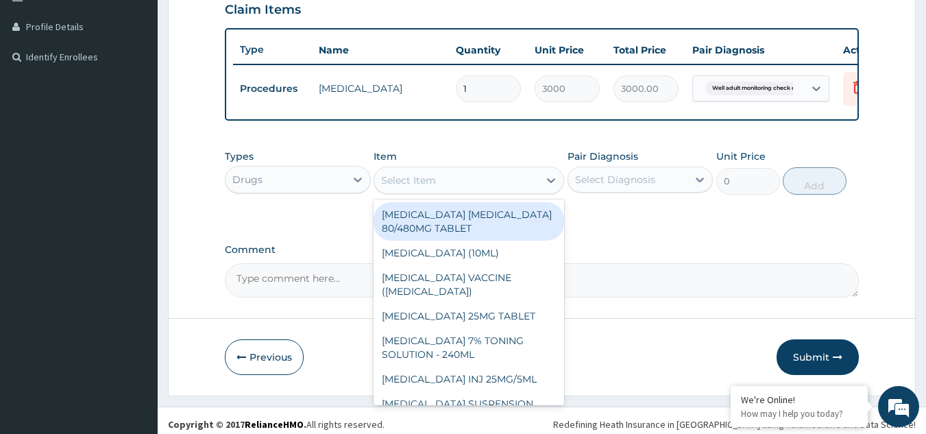
click at [453, 186] on div "Select Item" at bounding box center [456, 180] width 165 height 22
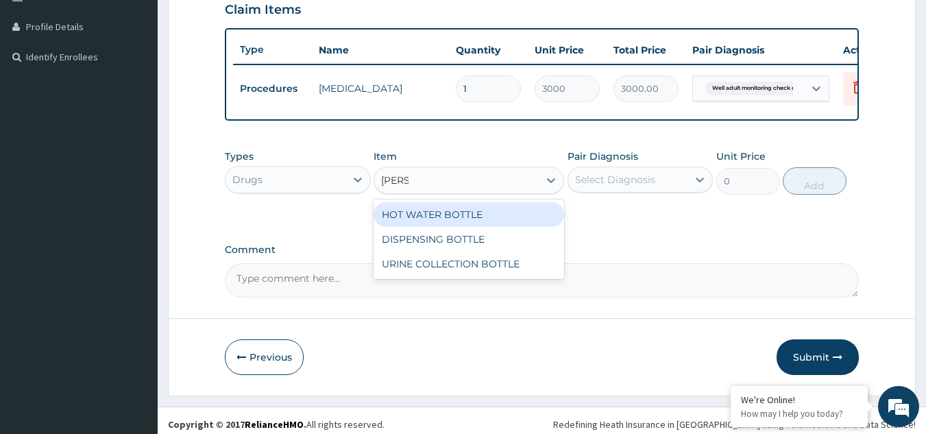
type input "BOTTL"
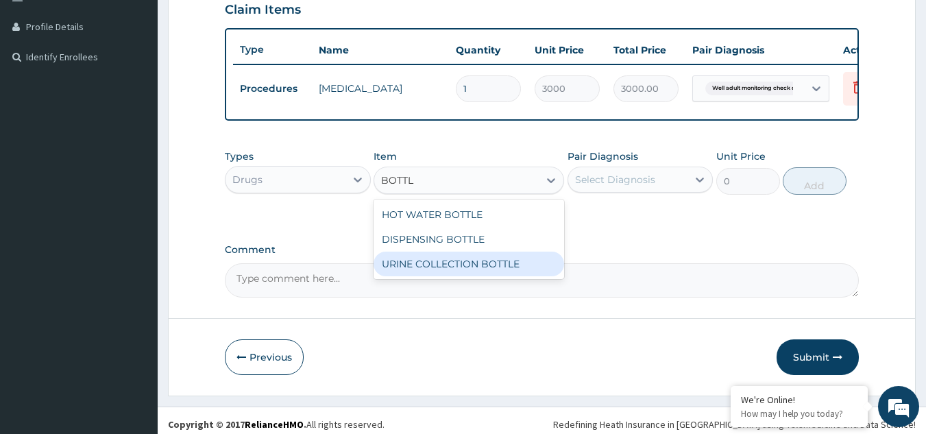
click at [418, 279] on div "HOT WATER BOTTLE DISPENSING BOTTLE URINE COLLECTION BOTTLE" at bounding box center [469, 240] width 191 height 80
click at [413, 272] on div "URINE COLLECTION BOTTLE" at bounding box center [469, 264] width 191 height 25
type input "198"
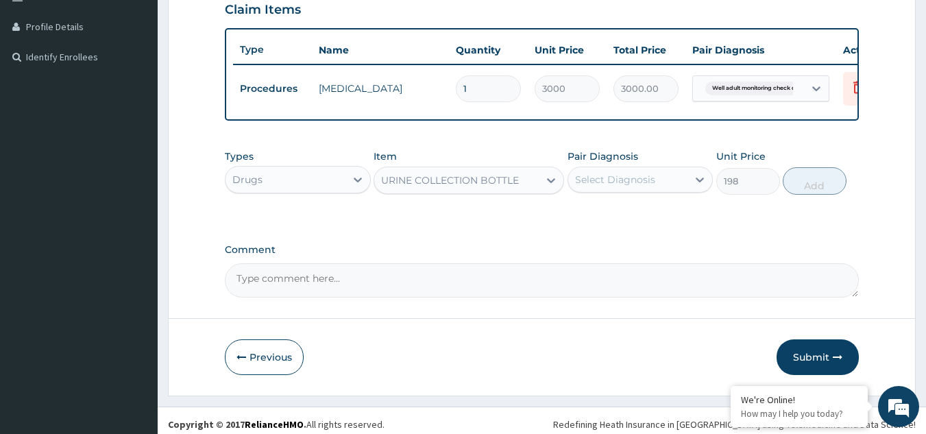
click at [616, 191] on div "Select Diagnosis" at bounding box center [628, 180] width 120 height 22
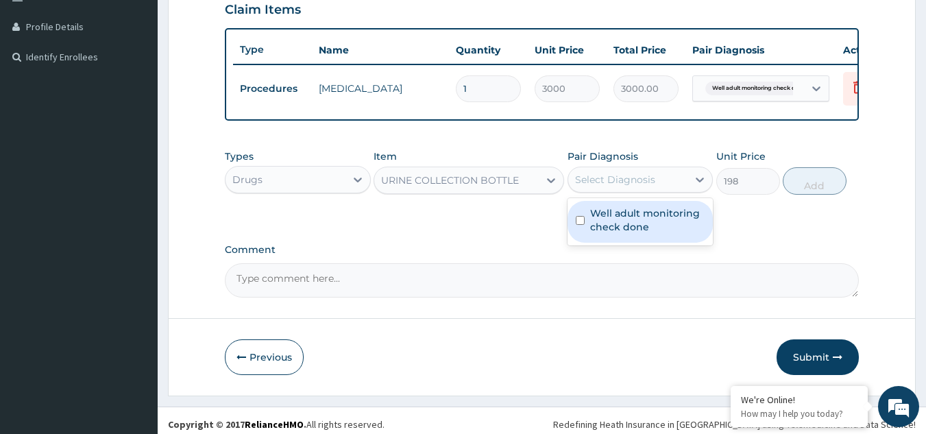
click at [618, 224] on label "Well adult monitoring check done" at bounding box center [647, 219] width 115 height 27
checkbox input "true"
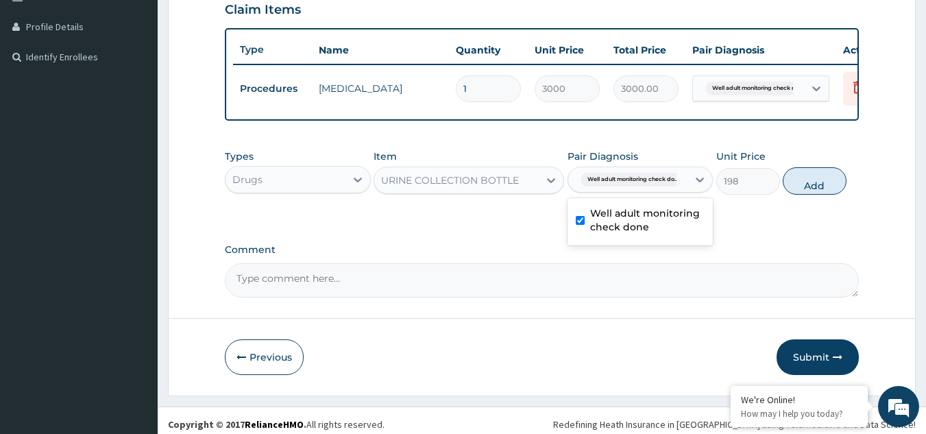
click at [812, 184] on button "Add" at bounding box center [815, 180] width 64 height 27
type input "0"
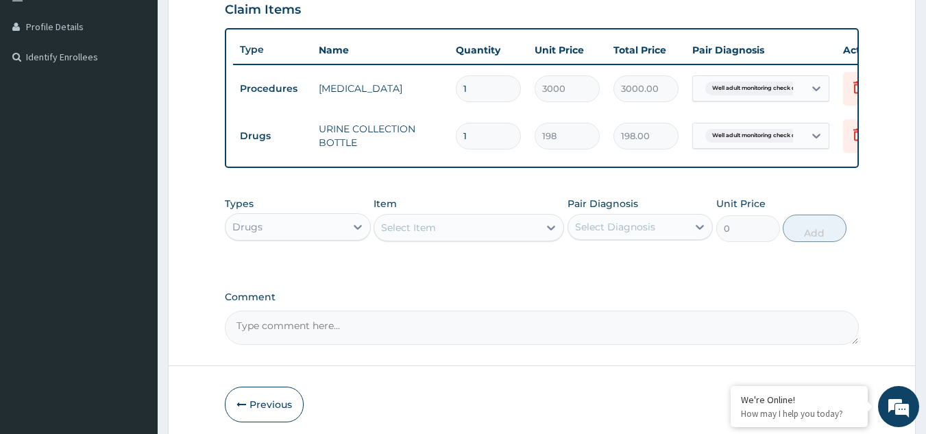
click at [315, 238] on div "Drugs" at bounding box center [286, 227] width 120 height 22
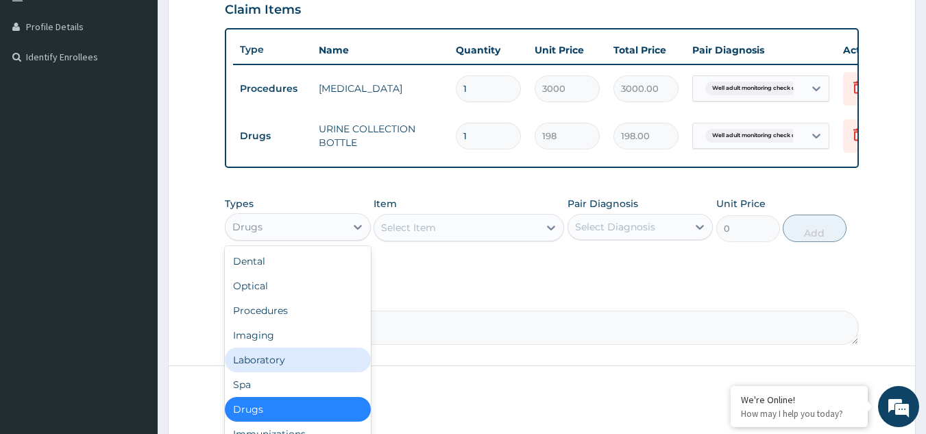
click at [282, 372] on div "Laboratory" at bounding box center [298, 360] width 146 height 25
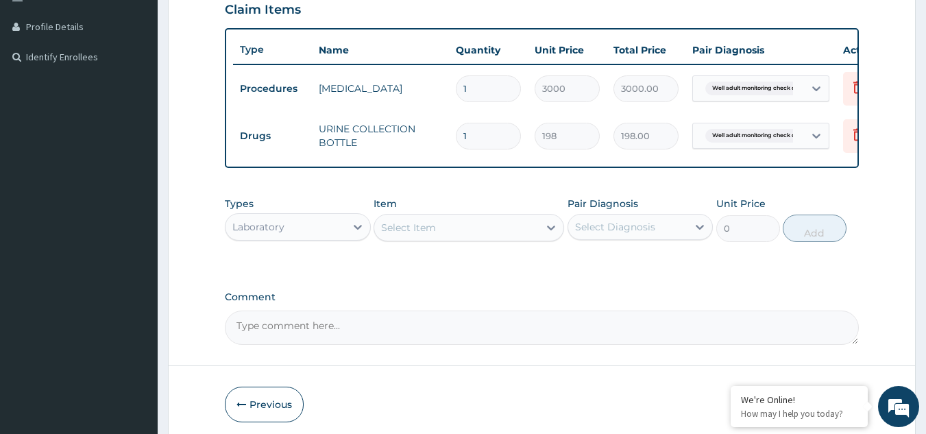
click at [531, 239] on div "Select Item" at bounding box center [456, 228] width 165 height 22
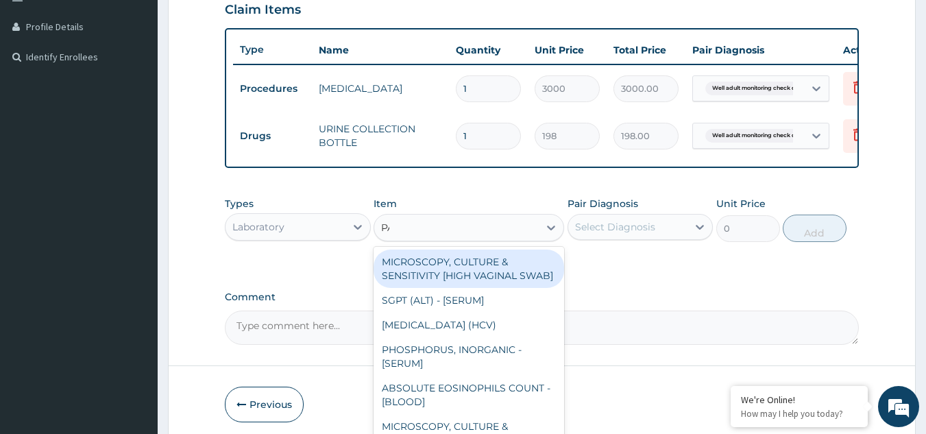
type input "PAP"
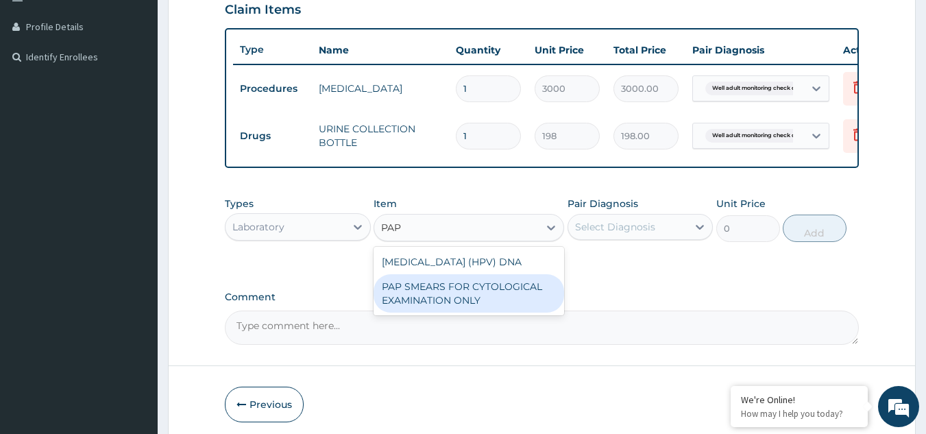
click at [501, 313] on div "PAP SMEARS FOR CYTOLOGICAL EXAMINATION ONLY" at bounding box center [469, 293] width 191 height 38
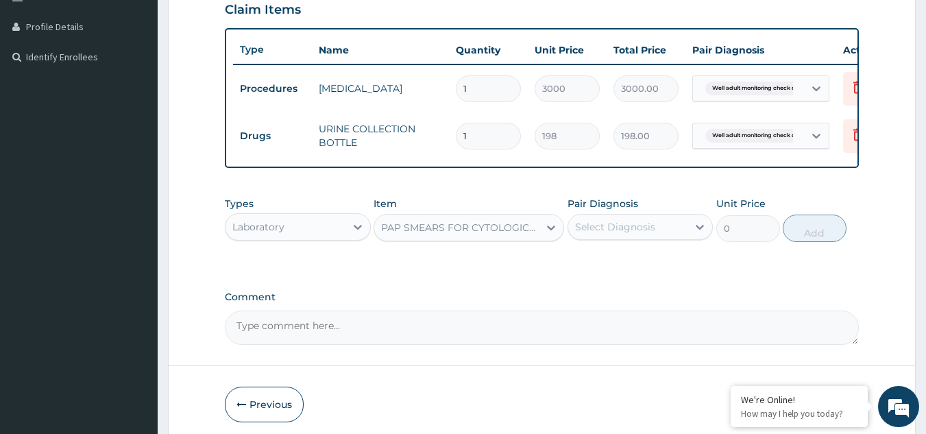
type input "18080"
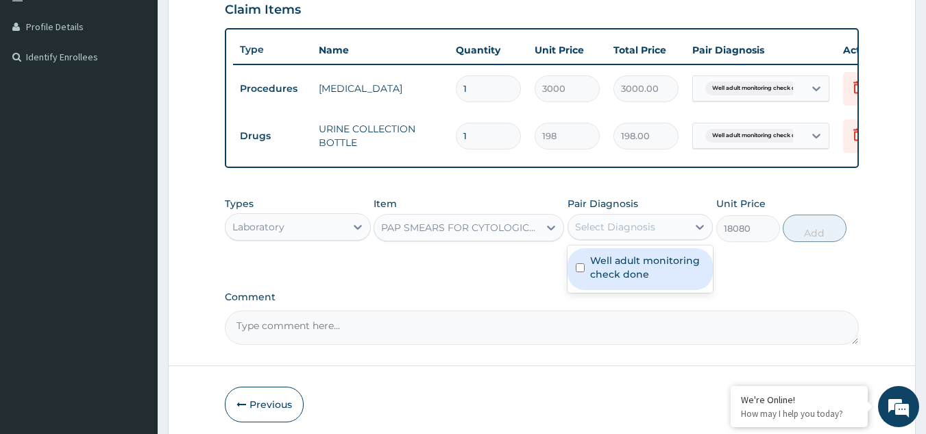
click at [626, 231] on div "Select Diagnosis" at bounding box center [615, 227] width 80 height 14
click at [627, 272] on label "Well adult monitoring check done" at bounding box center [647, 267] width 115 height 27
checkbox input "true"
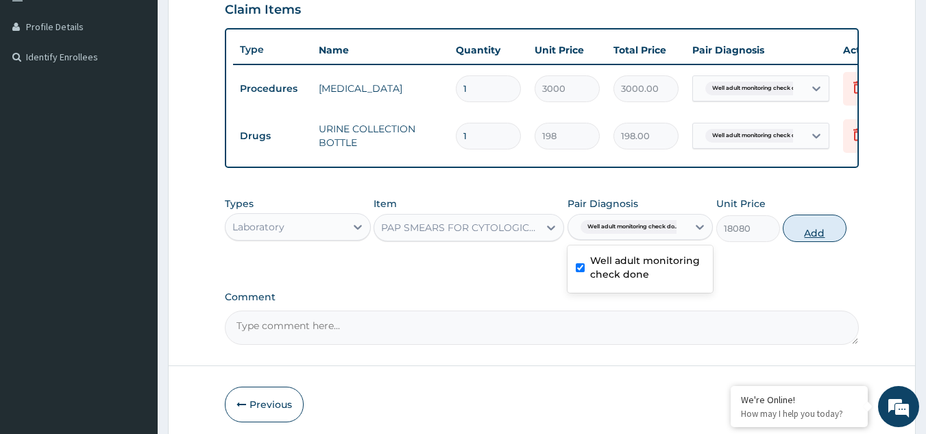
click at [806, 242] on button "Add" at bounding box center [815, 228] width 64 height 27
type input "0"
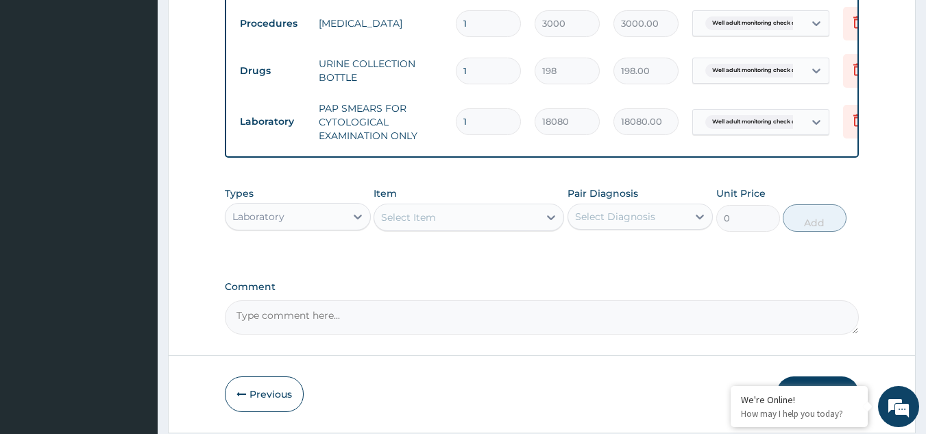
scroll to position [454, 0]
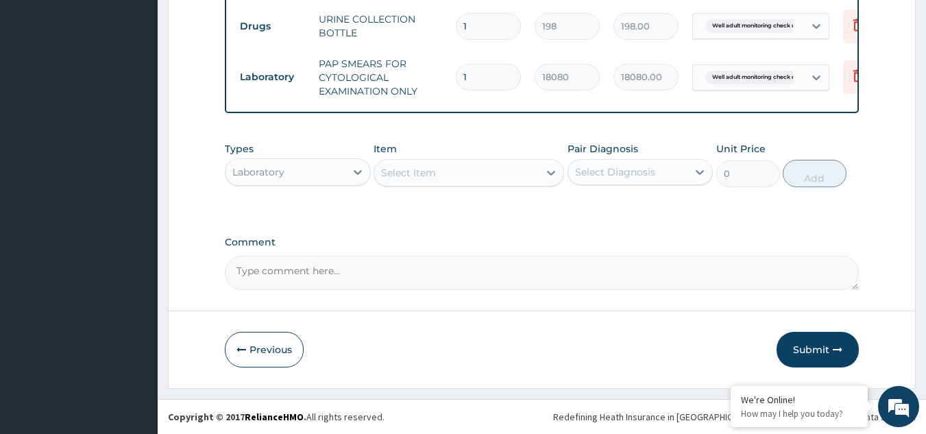
click at [485, 179] on div "Select Item" at bounding box center [456, 173] width 165 height 22
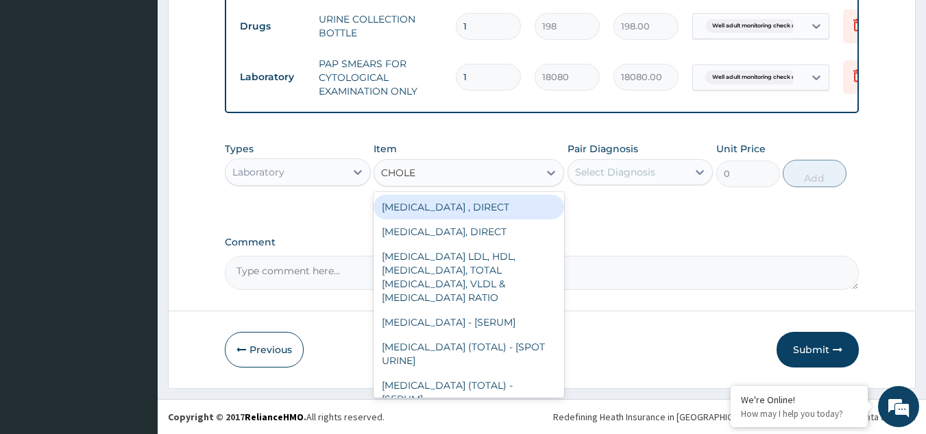
type input "CHOLES"
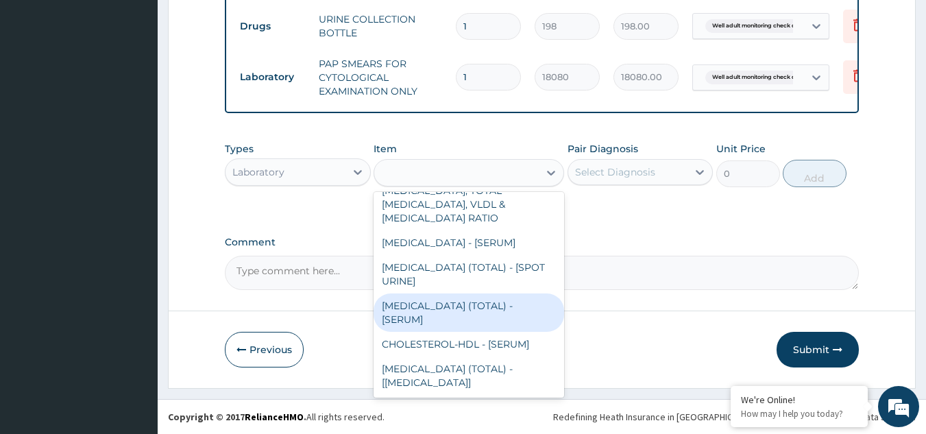
type input "2880"
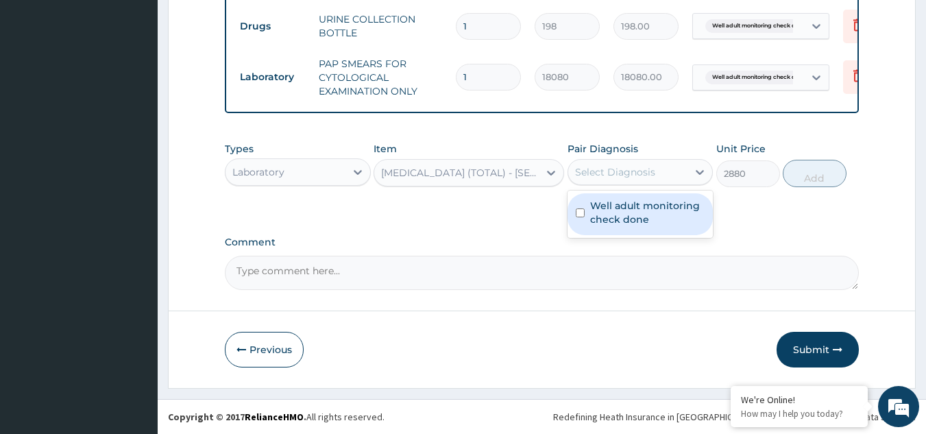
click at [618, 164] on div "Select Diagnosis" at bounding box center [628, 172] width 120 height 22
click at [618, 208] on label "Well adult monitoring check done" at bounding box center [647, 212] width 115 height 27
checkbox input "true"
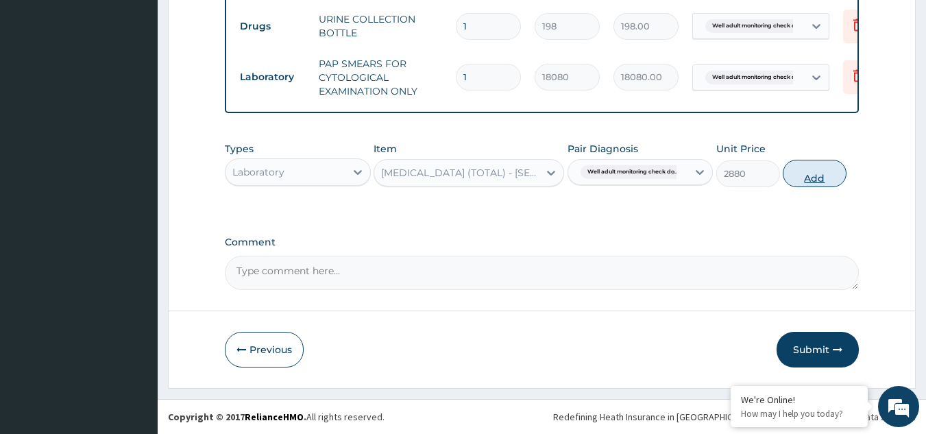
click at [812, 173] on button "Add" at bounding box center [815, 173] width 64 height 27
type input "0"
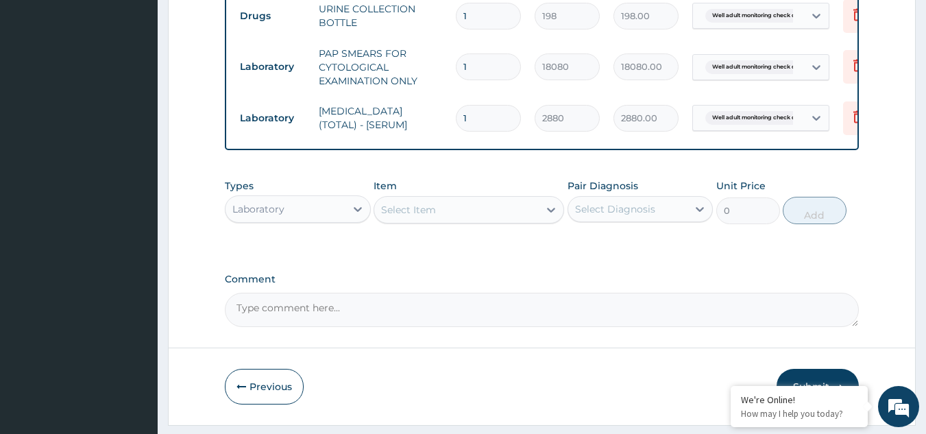
click at [459, 217] on div "Select Item" at bounding box center [456, 210] width 165 height 22
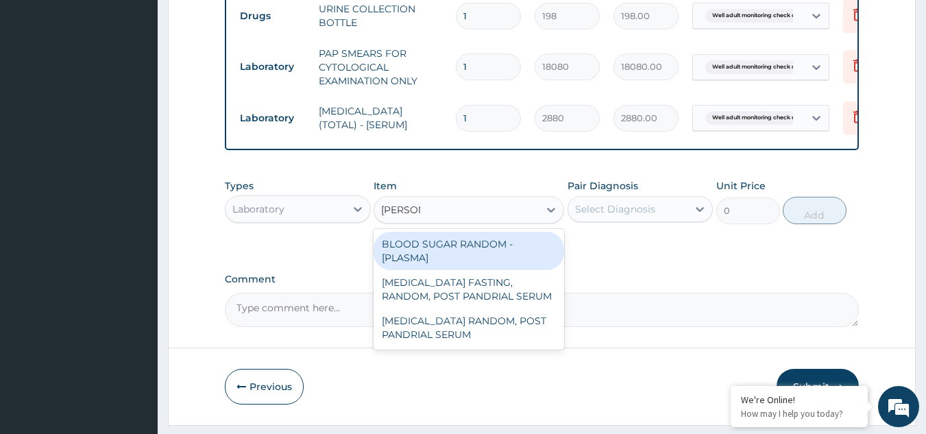
type input "RANDOM"
click at [462, 241] on div "BLOOD SUGAR RANDOM - [PLASMA]" at bounding box center [469, 251] width 191 height 38
type input "1800"
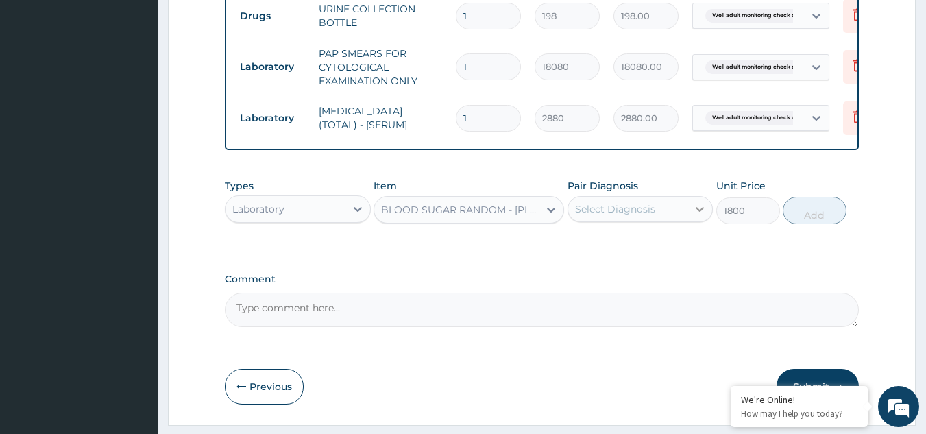
click at [690, 214] on div at bounding box center [700, 209] width 25 height 25
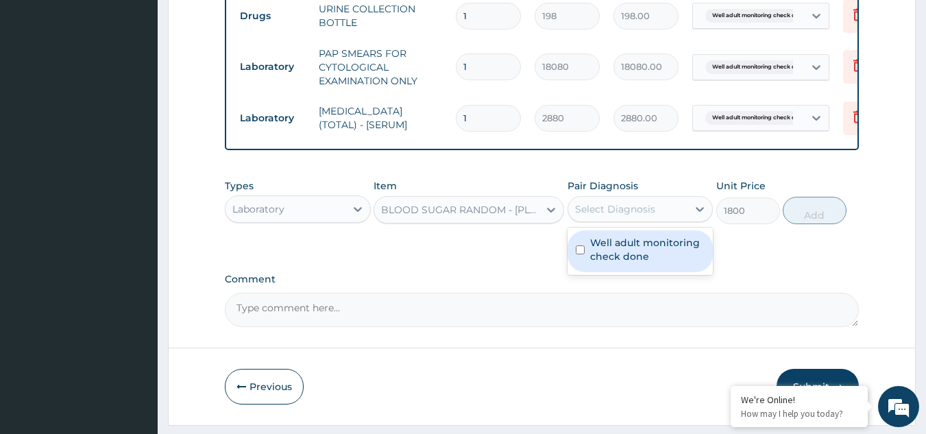
click at [659, 258] on label "Well adult monitoring check done" at bounding box center [647, 249] width 115 height 27
checkbox input "true"
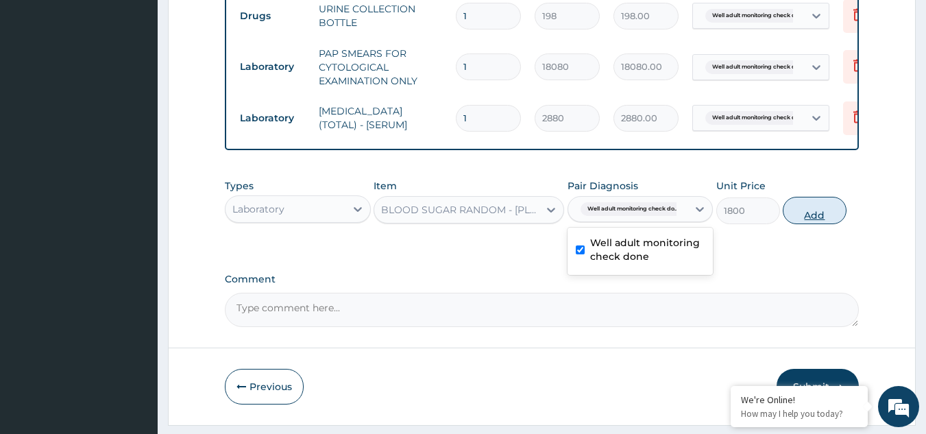
click at [812, 224] on button "Add" at bounding box center [815, 210] width 64 height 27
type input "0"
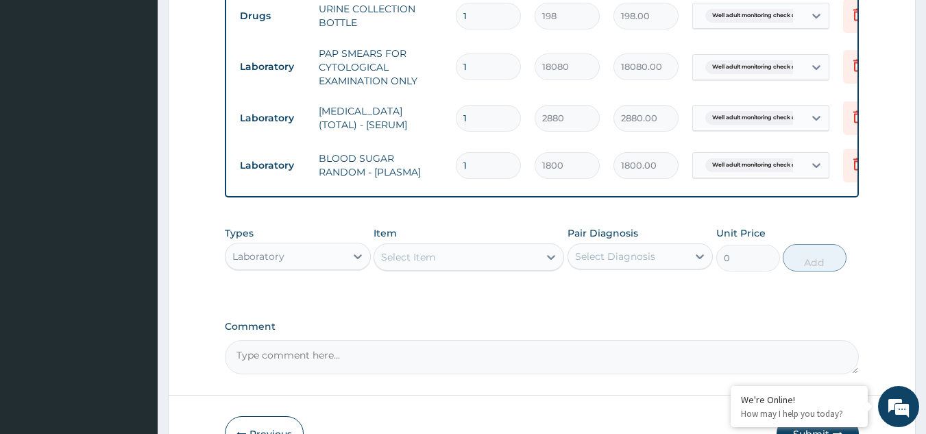
click at [416, 264] on div "Select Item" at bounding box center [408, 257] width 55 height 14
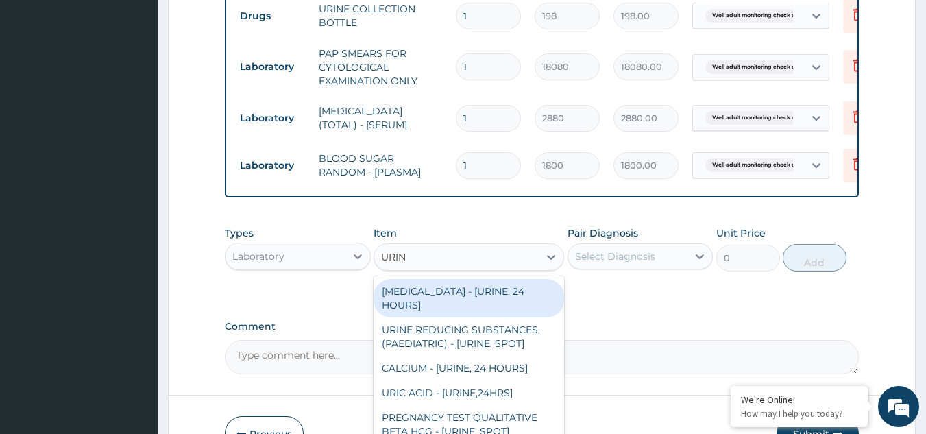
type input "URINA"
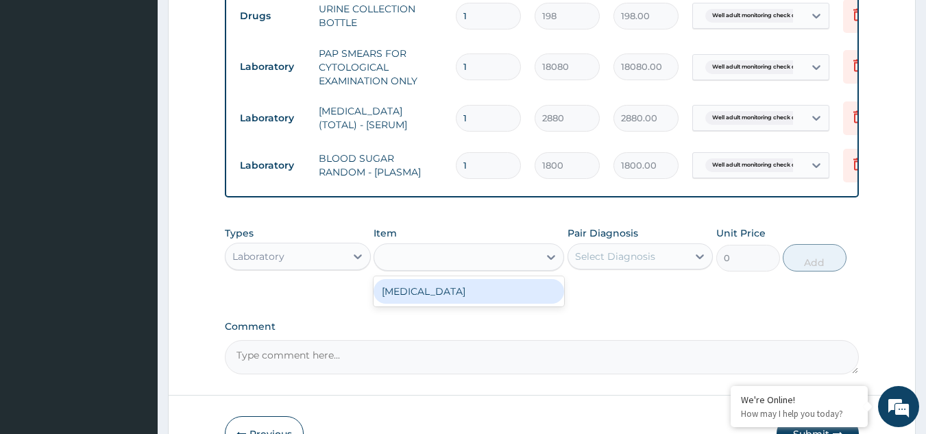
type input "1531.875"
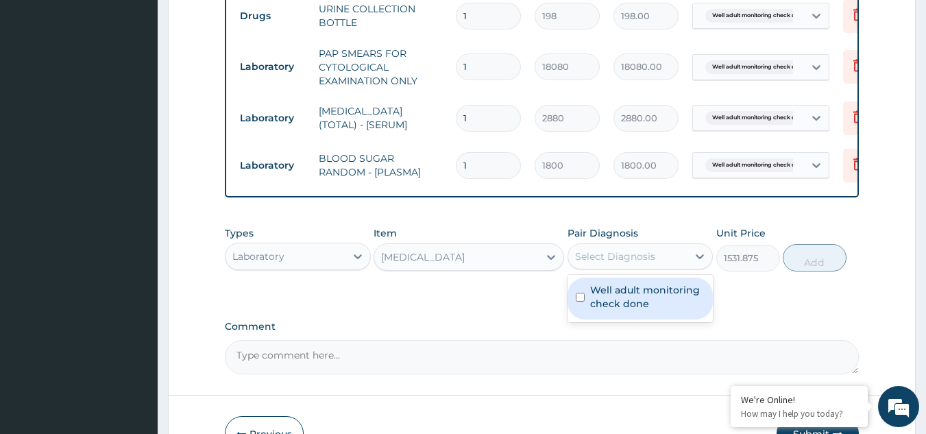
click at [662, 261] on div "Select Diagnosis" at bounding box center [628, 256] width 120 height 22
click at [653, 311] on label "Well adult monitoring check done" at bounding box center [647, 296] width 115 height 27
checkbox input "true"
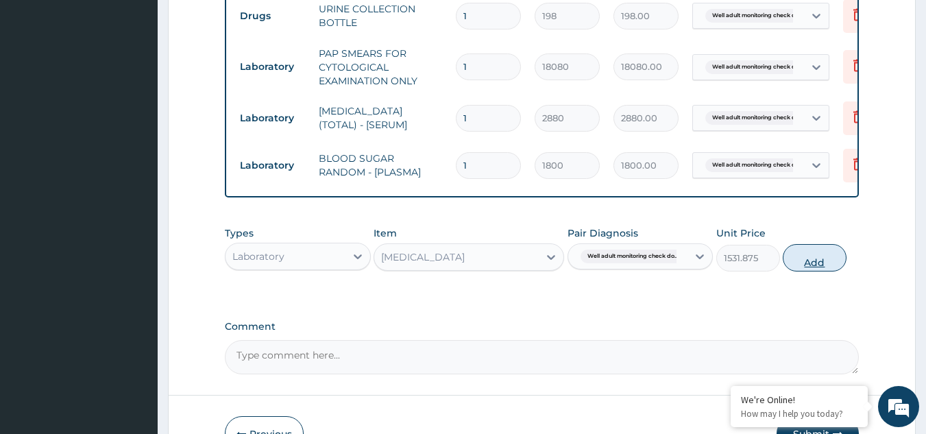
click at [827, 263] on button "Add" at bounding box center [815, 257] width 64 height 27
type input "0"
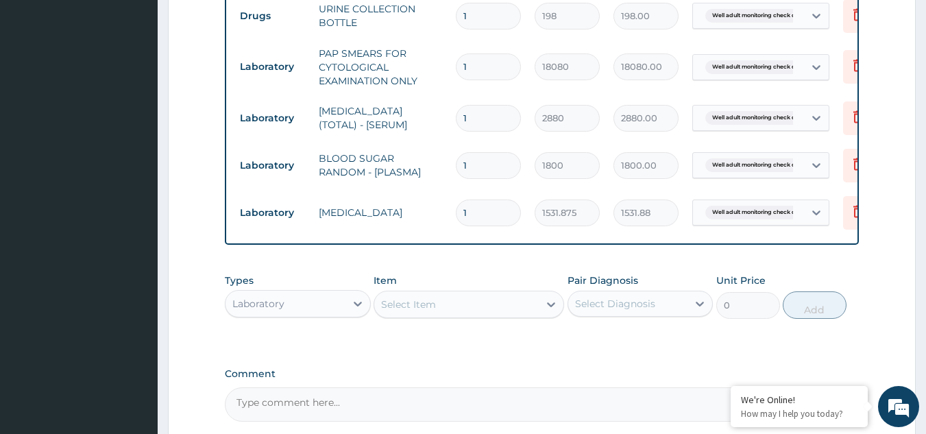
click at [423, 311] on div "Select Item" at bounding box center [408, 305] width 55 height 14
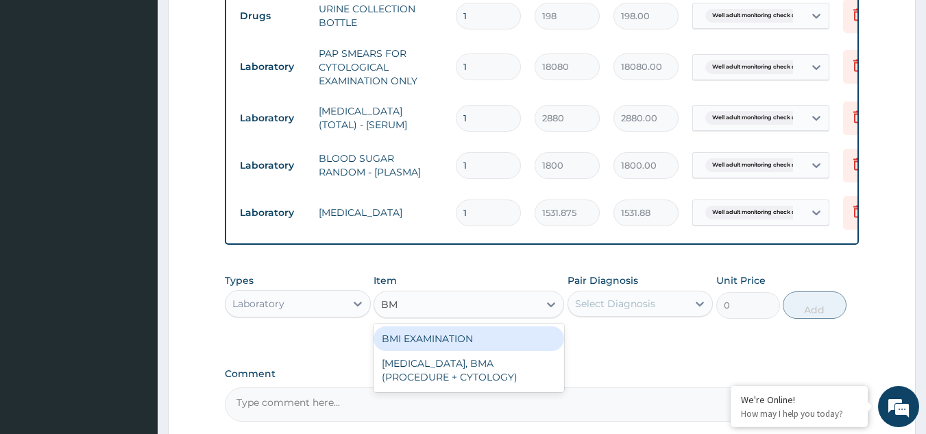
type input "BMI"
type input "1225.5"
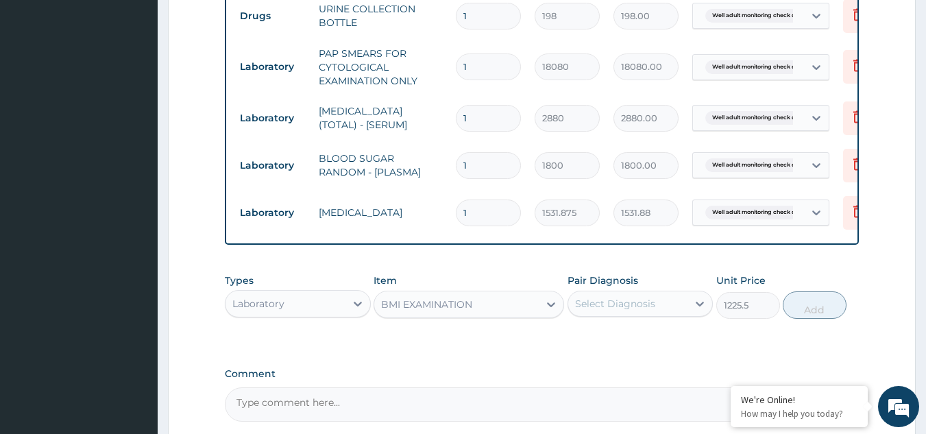
click at [603, 311] on div "Select Diagnosis" at bounding box center [615, 304] width 80 height 14
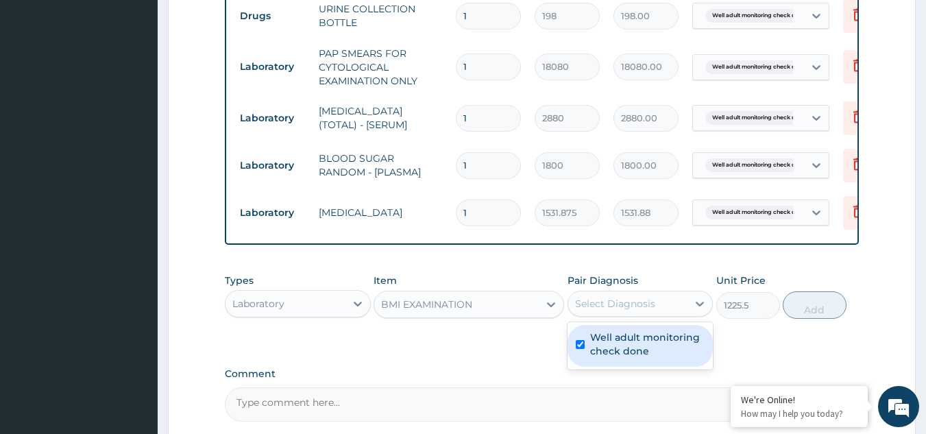
checkbox input "true"
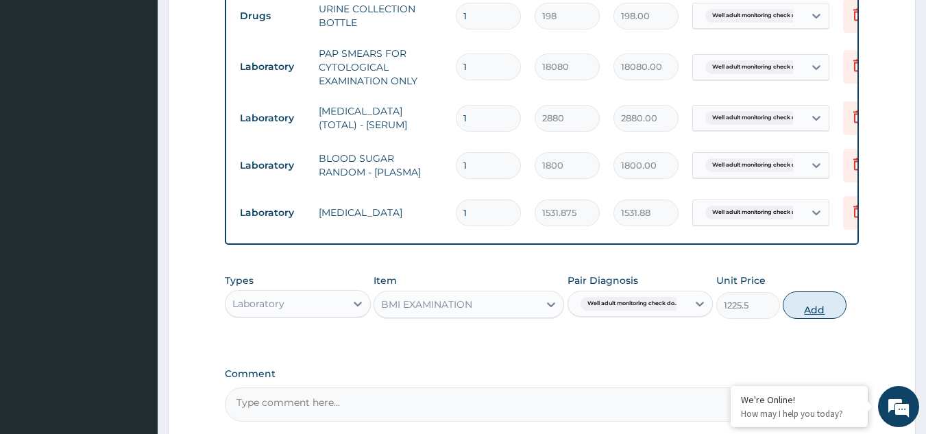
click at [825, 317] on button "Add" at bounding box center [815, 304] width 64 height 27
type input "0"
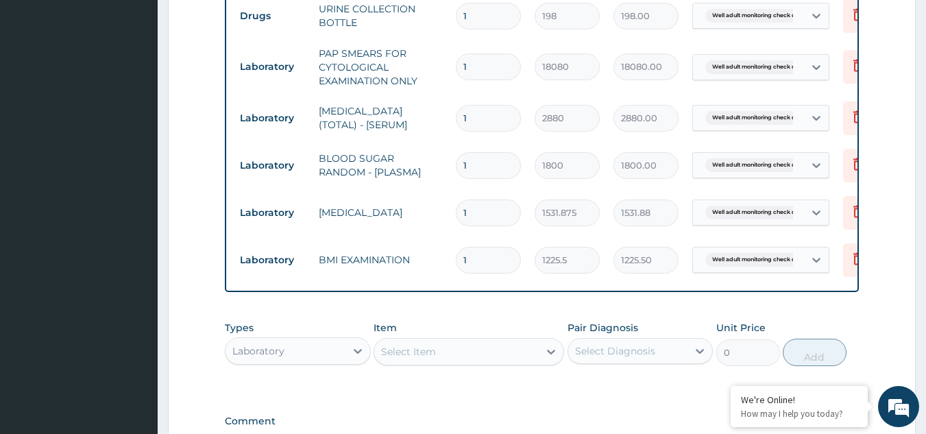
click at [410, 359] on div "Select Item" at bounding box center [408, 352] width 55 height 14
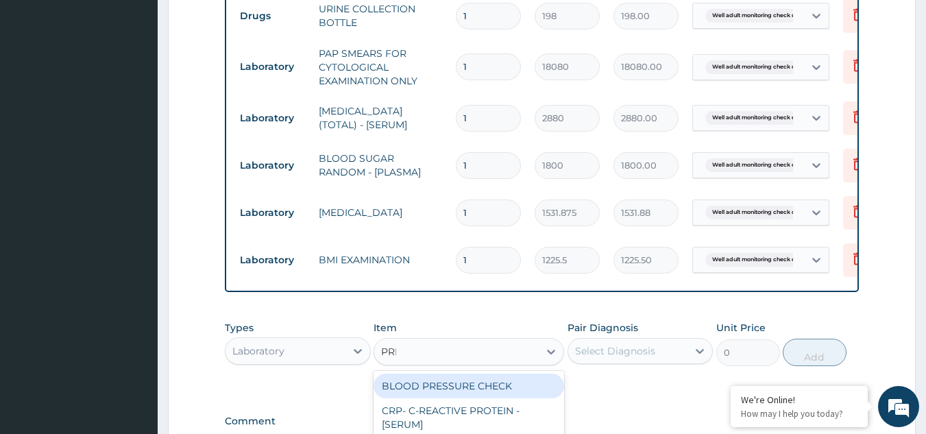
type input "PRES"
type input "1225.5"
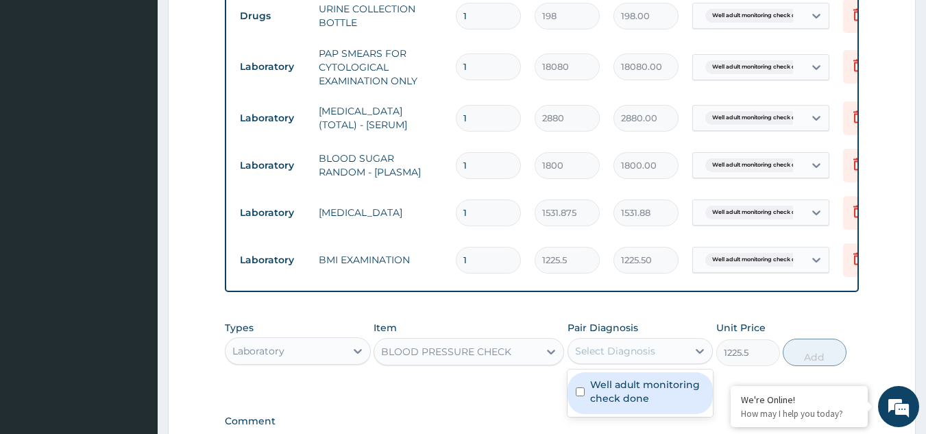
click at [620, 358] on div "Select Diagnosis" at bounding box center [615, 351] width 80 height 14
checkbox input "true"
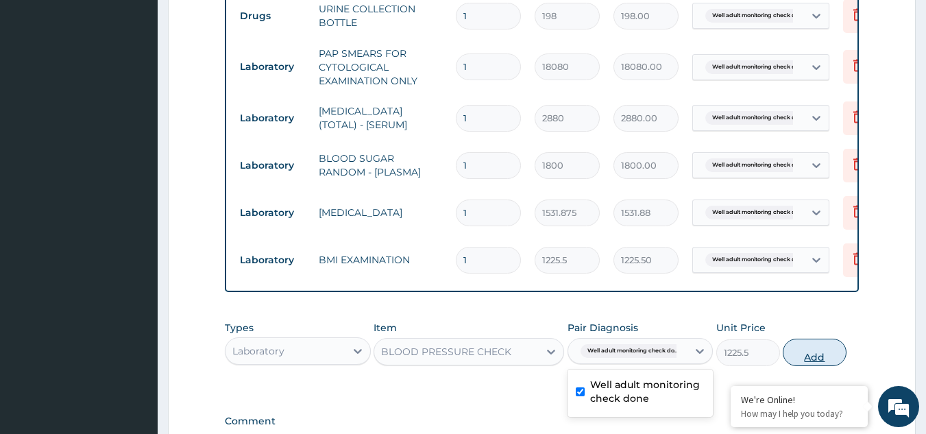
click at [793, 361] on button "Add" at bounding box center [815, 352] width 64 height 27
type input "0"
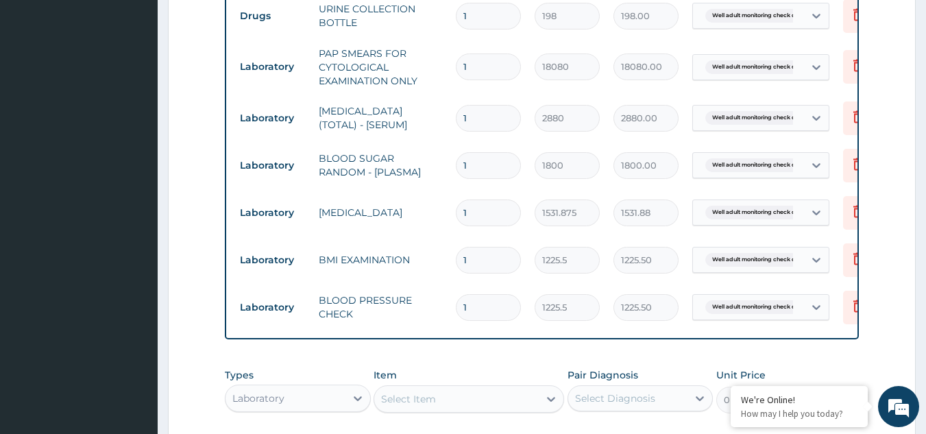
click at [463, 409] on div "Select Item" at bounding box center [456, 399] width 165 height 22
type input "PHYS"
type input "1225.5"
click at [603, 405] on div "Select Diagnosis" at bounding box center [615, 399] width 80 height 14
checkbox input "true"
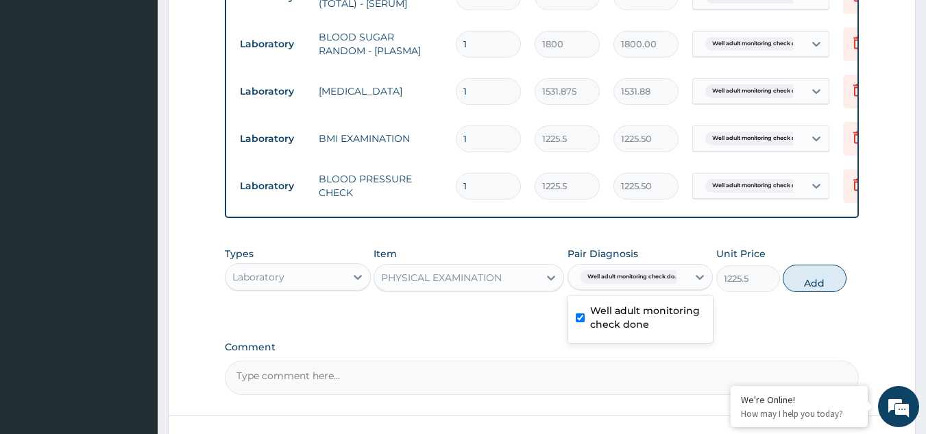
scroll to position [690, 0]
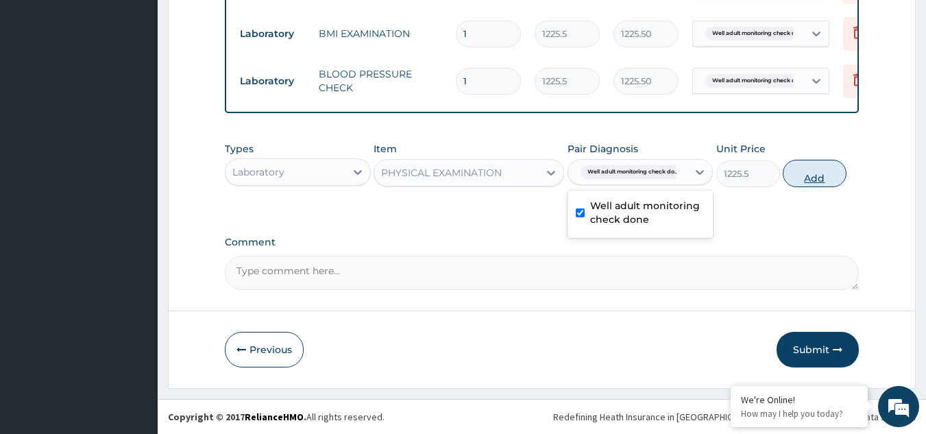
click at [808, 183] on button "Add" at bounding box center [815, 173] width 64 height 27
type input "0"
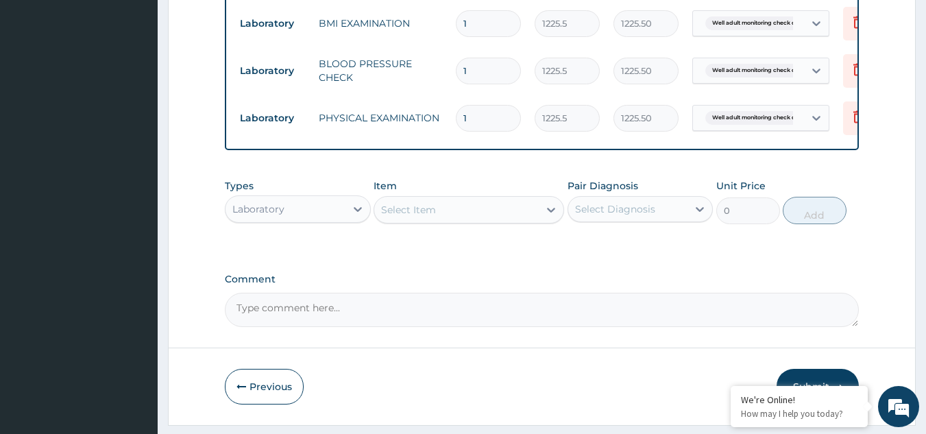
scroll to position [738, 0]
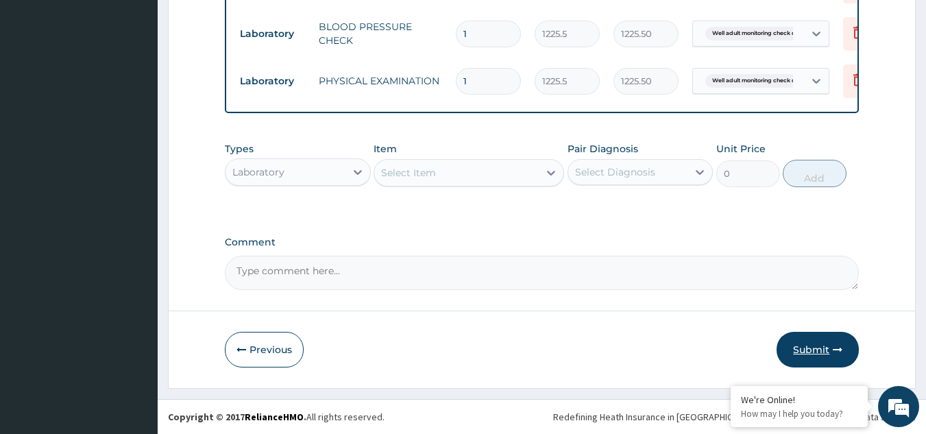
click at [798, 350] on button "Submit" at bounding box center [818, 350] width 82 height 36
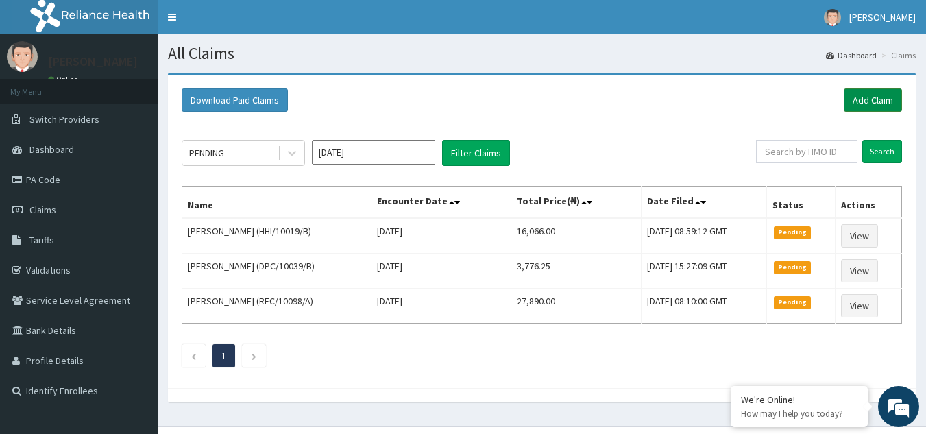
click at [850, 107] on link "Add Claim" at bounding box center [873, 99] width 58 height 23
click at [861, 96] on link "Add Claim" at bounding box center [873, 99] width 58 height 23
click at [849, 94] on link "Add Claim" at bounding box center [873, 99] width 58 height 23
click at [861, 110] on link "Add Claim" at bounding box center [873, 99] width 58 height 23
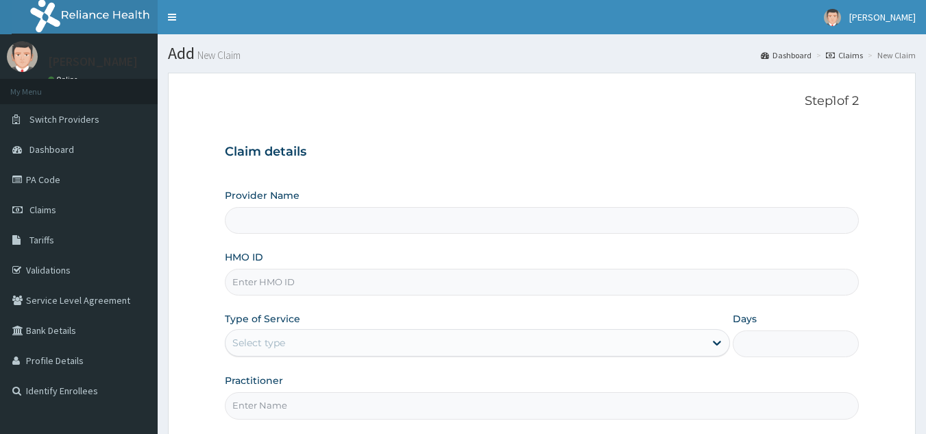
type input "Reliance Family Clinics (RFC) - [GEOGRAPHIC_DATA]"
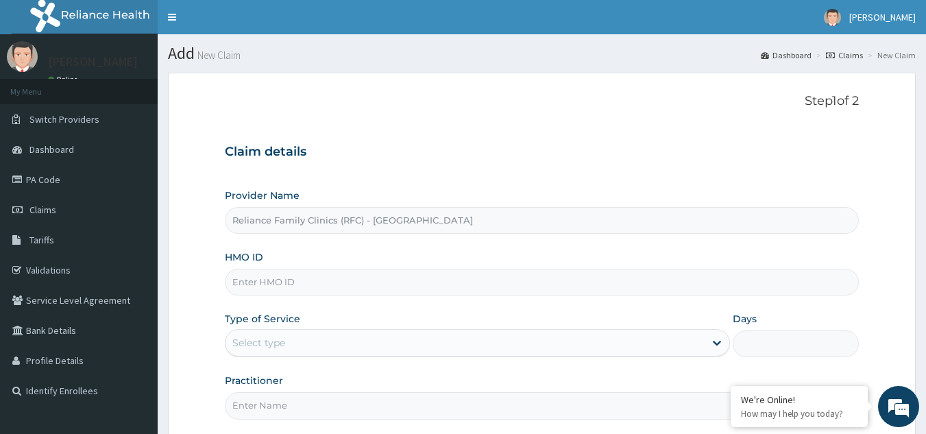
click at [312, 296] on input "HMO ID" at bounding box center [542, 282] width 635 height 27
paste input "ENY/10153/A"
type input "ENY/10153/A"
click at [342, 346] on div "Select type" at bounding box center [465, 343] width 479 height 22
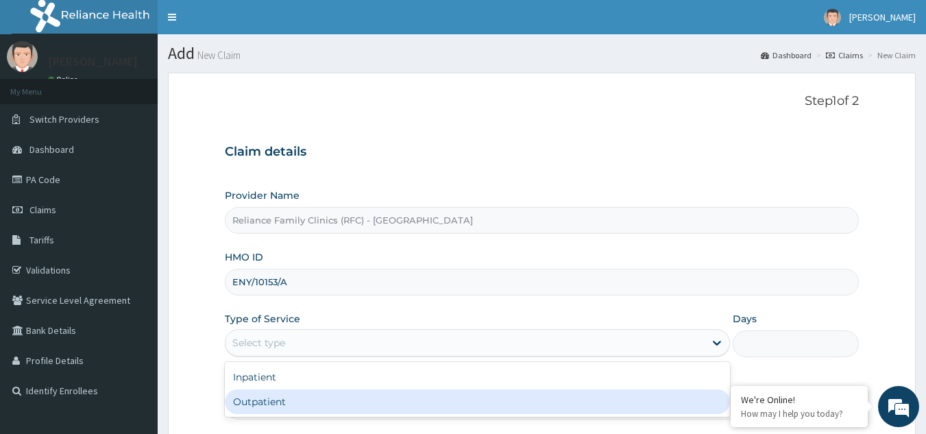
click at [309, 397] on div "Outpatient" at bounding box center [477, 401] width 505 height 25
type input "1"
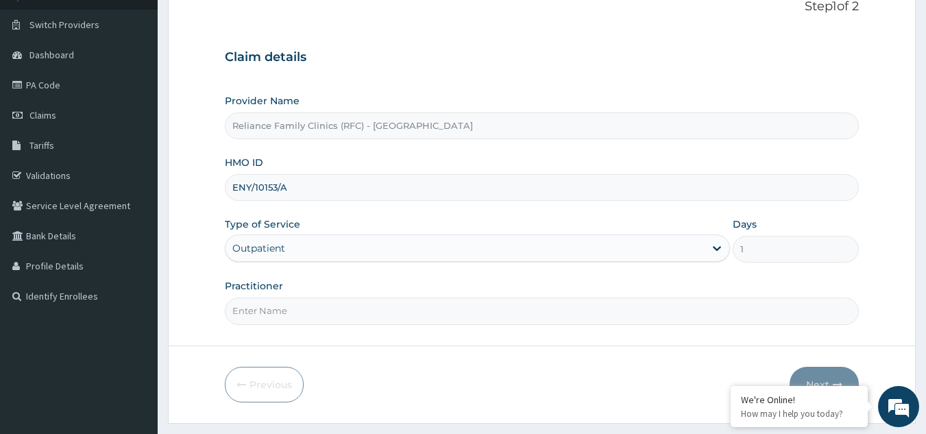
scroll to position [130, 0]
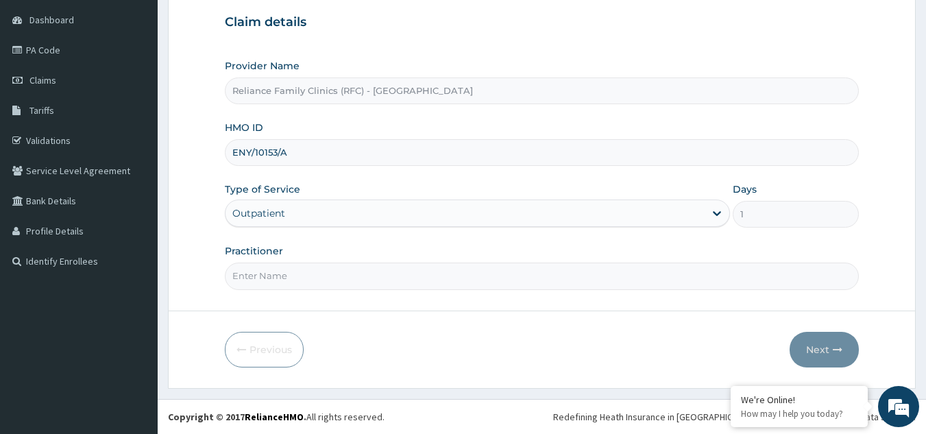
click at [416, 281] on input "Practitioner" at bounding box center [542, 276] width 635 height 27
type input "LOCUM"
click at [828, 350] on button "Next" at bounding box center [824, 350] width 69 height 36
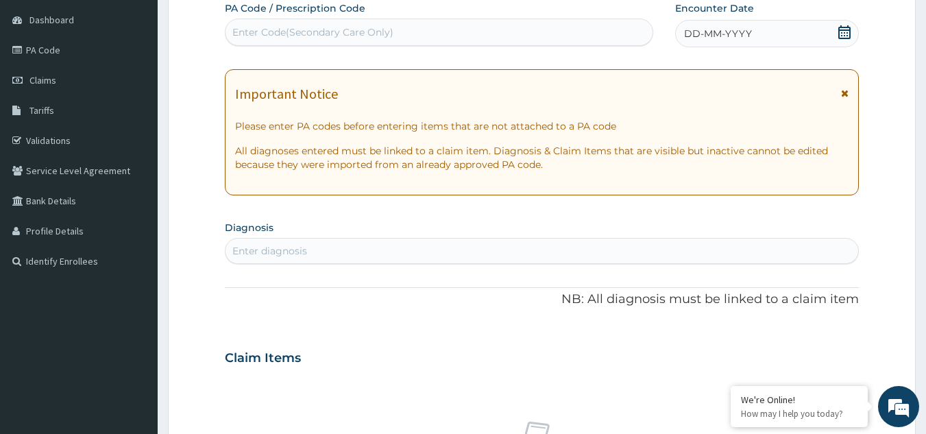
click at [296, 243] on div "Enter diagnosis" at bounding box center [543, 251] width 634 height 22
type input "WELL ADULT CHECK"
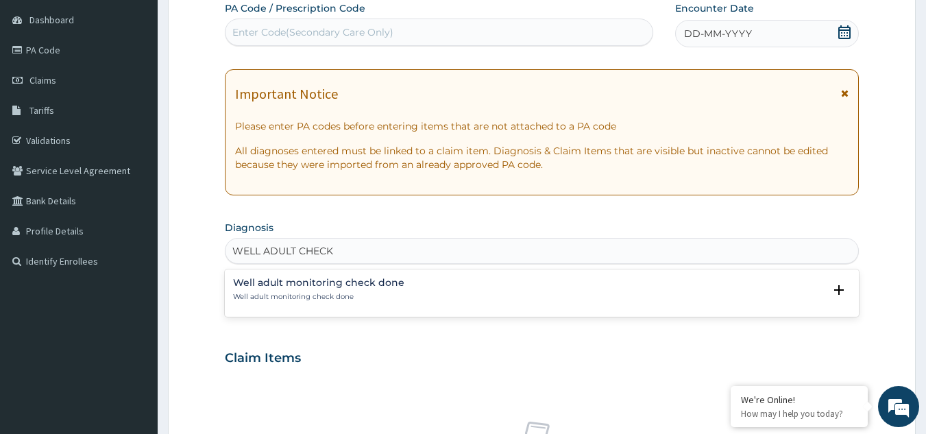
click at [311, 282] on h4 "Well adult monitoring check done" at bounding box center [318, 283] width 171 height 10
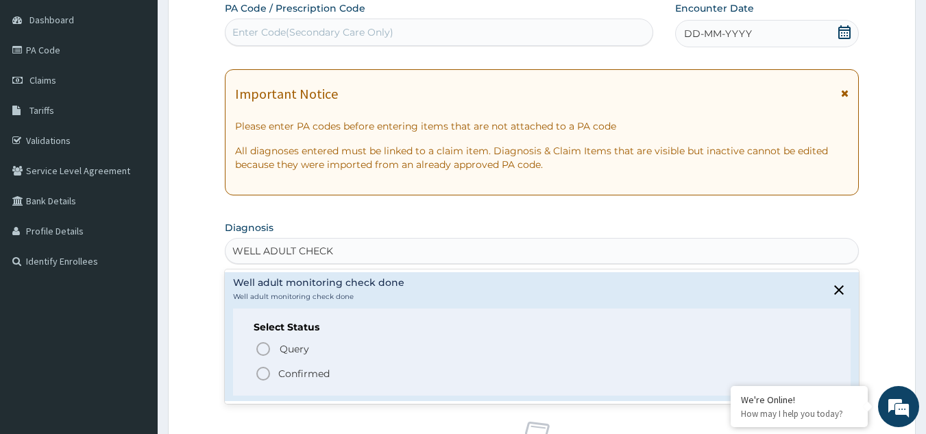
click at [271, 384] on div "Select Status Query Query covers suspected (?), Keep in view (kiv), Ruled out (…" at bounding box center [542, 352] width 618 height 87
click at [276, 370] on span "Confirmed" at bounding box center [543, 373] width 576 height 16
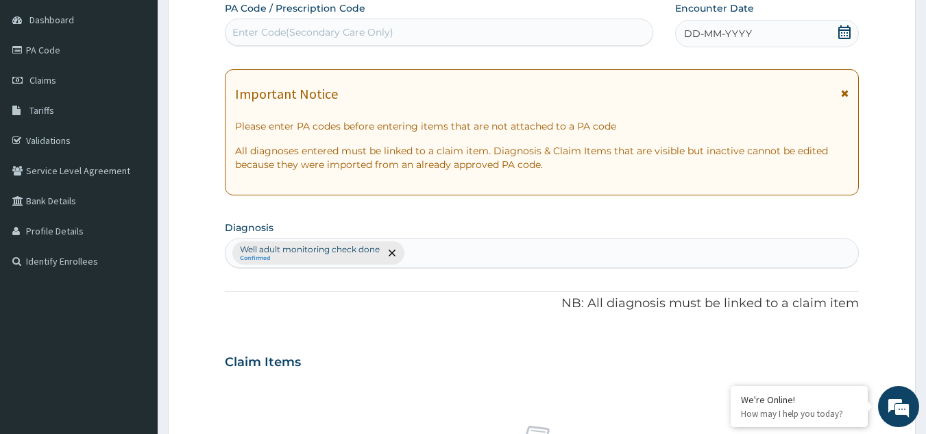
click at [837, 88] on div "Important Notice" at bounding box center [542, 97] width 614 height 22
click at [841, 88] on span at bounding box center [845, 97] width 8 height 22
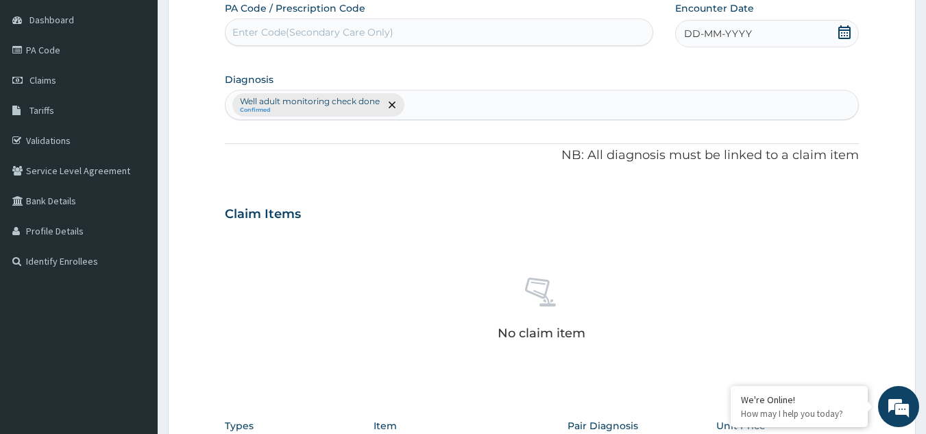
click at [820, 36] on div "DD-MM-YYYY" at bounding box center [767, 33] width 184 height 27
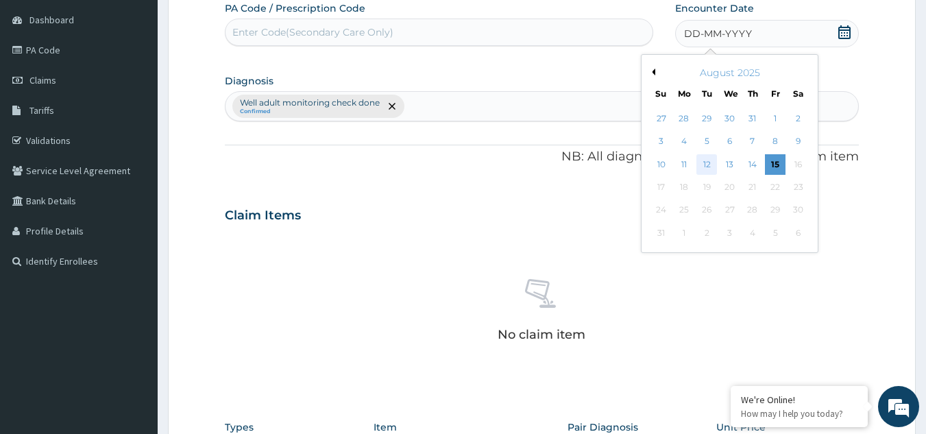
click at [708, 167] on div "12" at bounding box center [707, 164] width 21 height 21
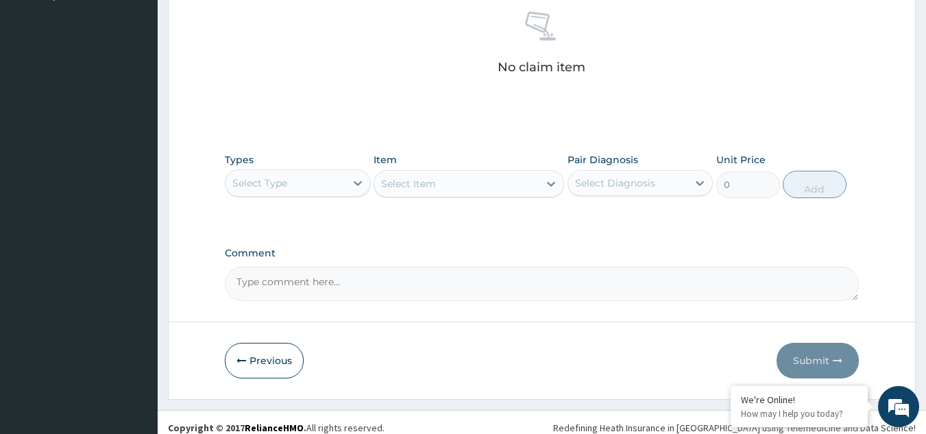
scroll to position [407, 0]
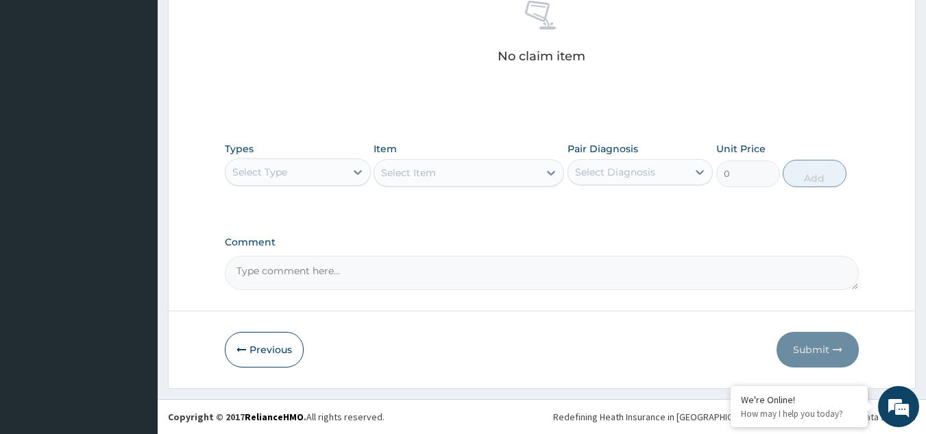
click at [328, 180] on div "Select Type" at bounding box center [286, 172] width 120 height 22
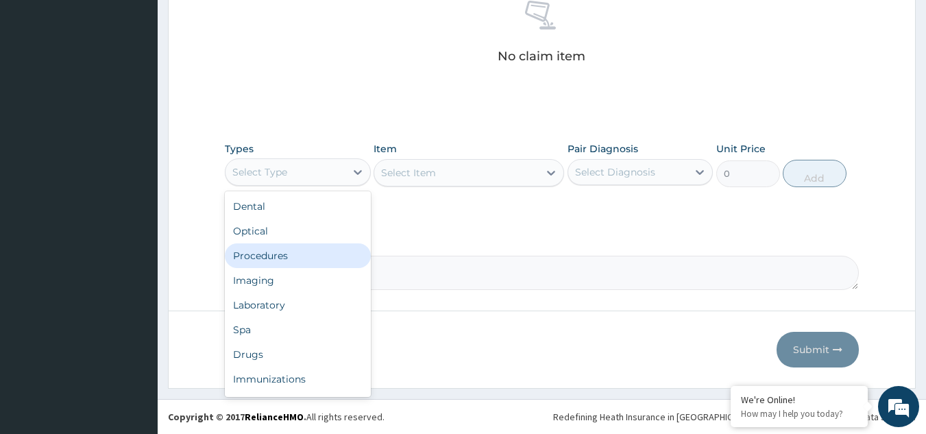
click at [283, 258] on div "Procedures" at bounding box center [298, 255] width 146 height 25
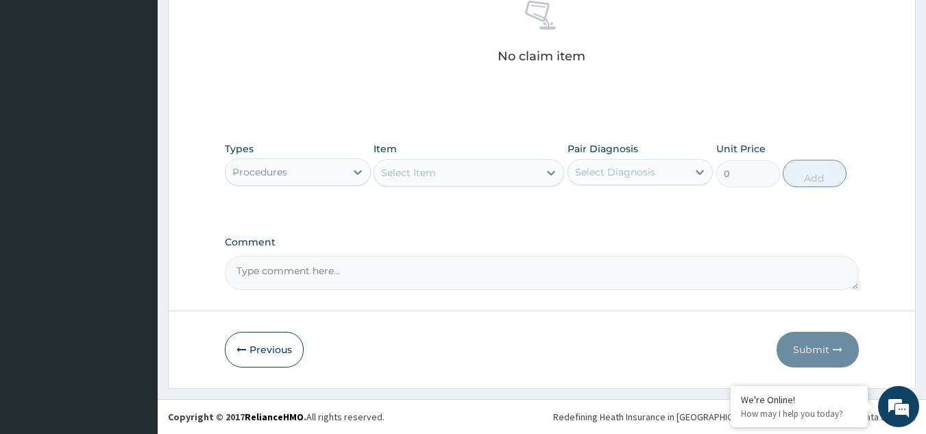
click at [450, 171] on div "Select Item" at bounding box center [456, 173] width 165 height 22
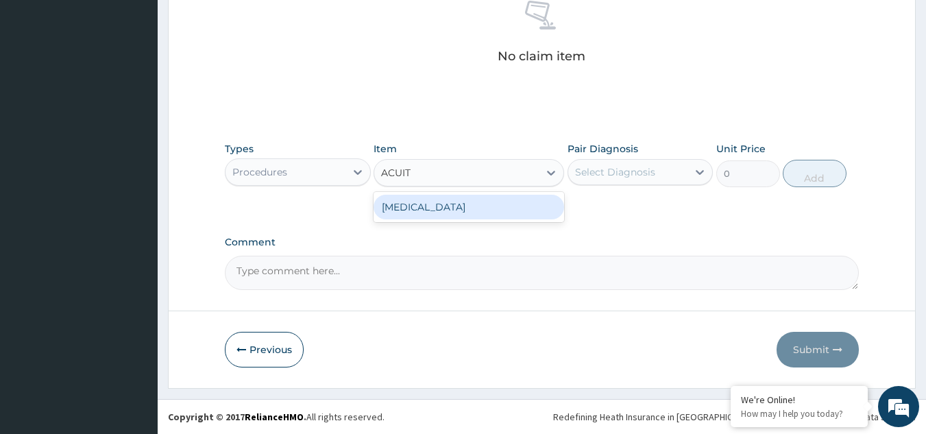
type input "ACUITY"
type input "3000"
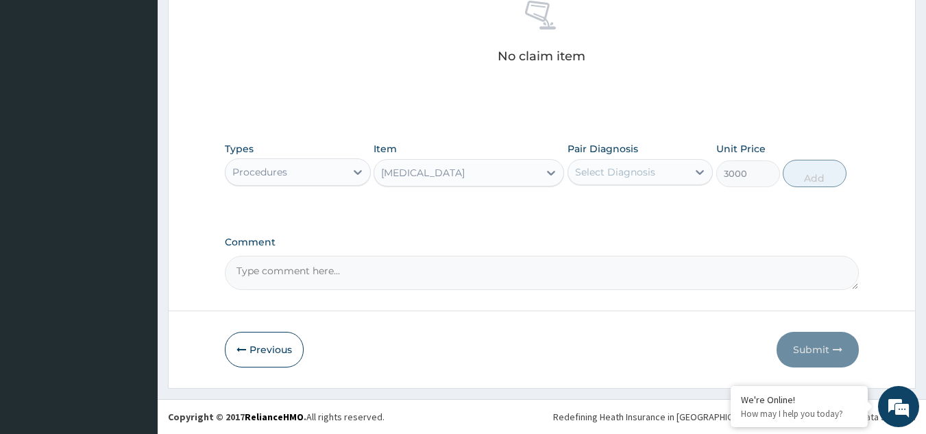
click at [679, 182] on div "Select Diagnosis" at bounding box center [628, 172] width 120 height 22
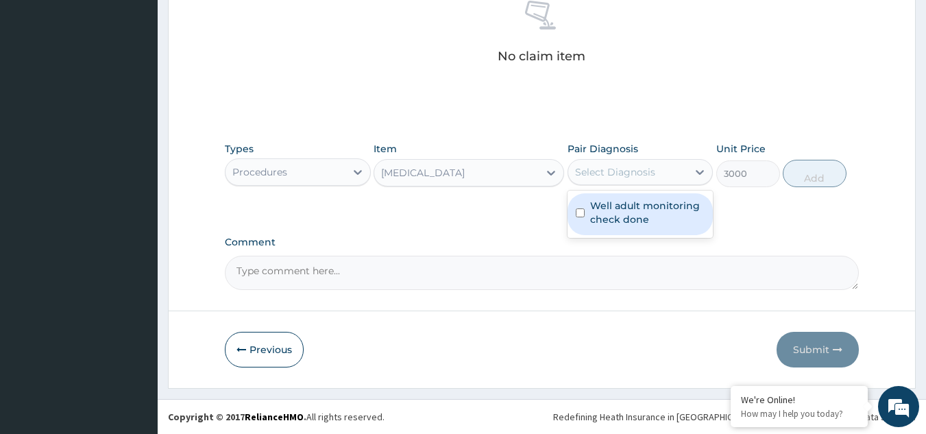
click at [666, 211] on label "Well adult monitoring check done" at bounding box center [647, 212] width 115 height 27
checkbox input "true"
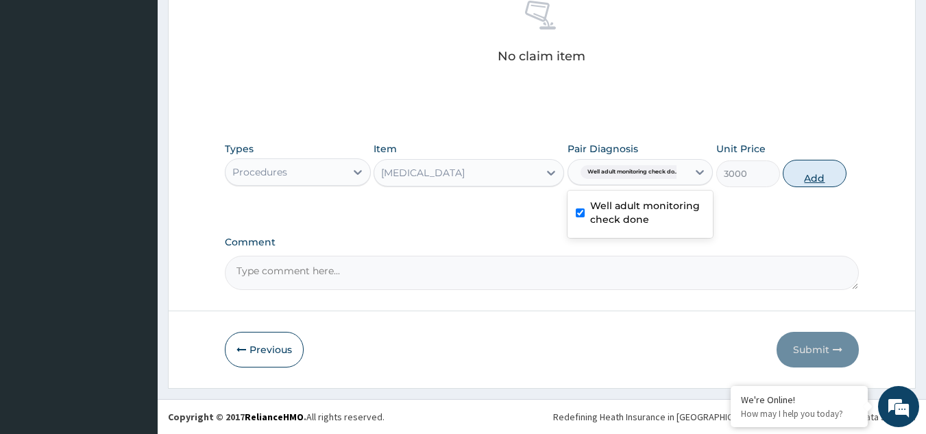
click at [819, 167] on button "Add" at bounding box center [815, 173] width 64 height 27
type input "0"
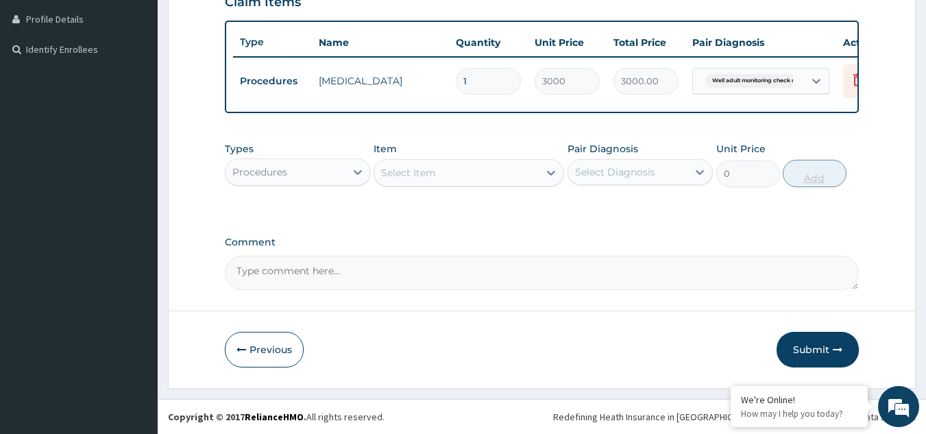
scroll to position [352, 0]
click at [299, 174] on div "Procedures" at bounding box center [286, 172] width 120 height 22
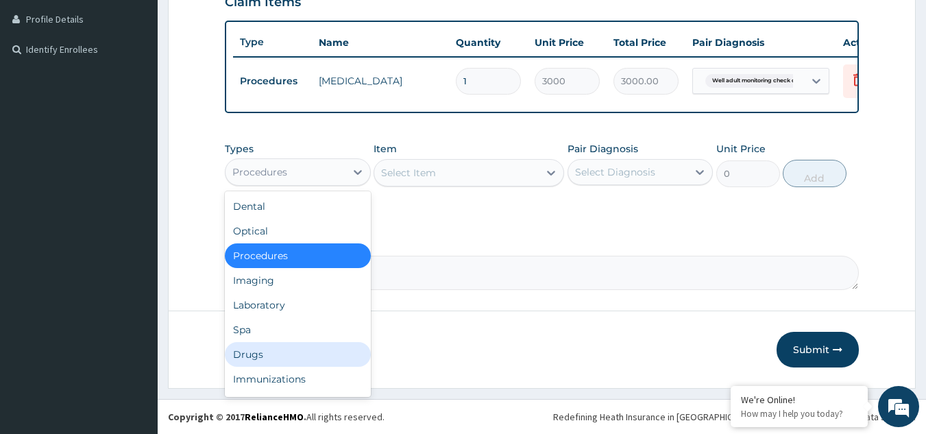
click at [289, 354] on div "Drugs" at bounding box center [298, 354] width 146 height 25
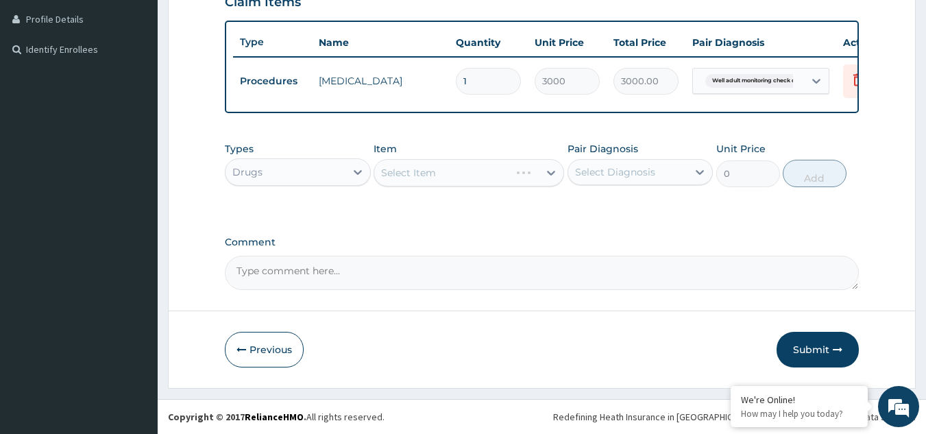
click at [473, 168] on div "Select Item" at bounding box center [469, 172] width 191 height 27
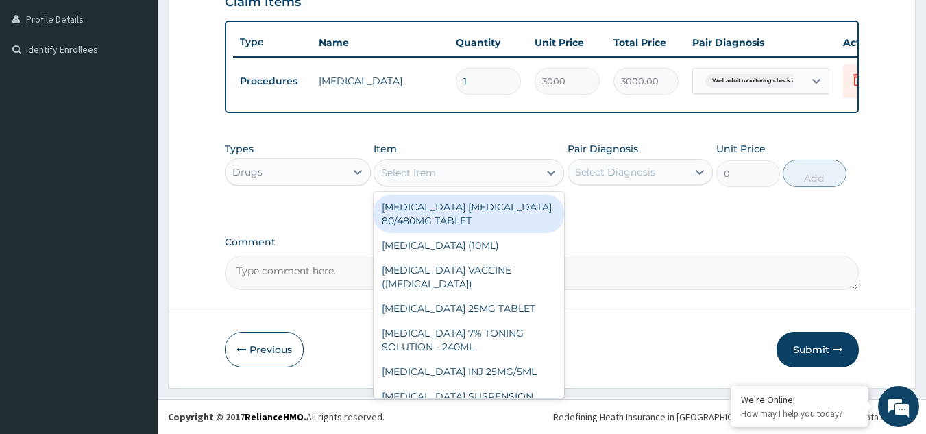
click at [471, 171] on div "Select Item" at bounding box center [456, 173] width 165 height 22
type input "O"
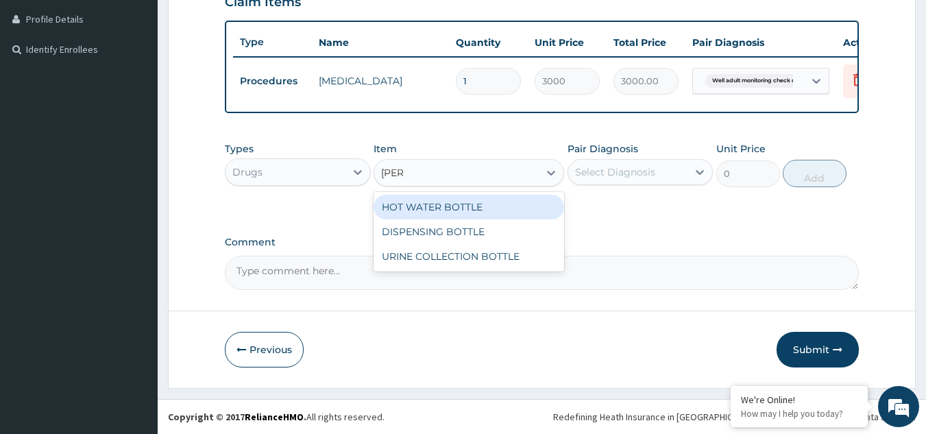
type input "BOTTL"
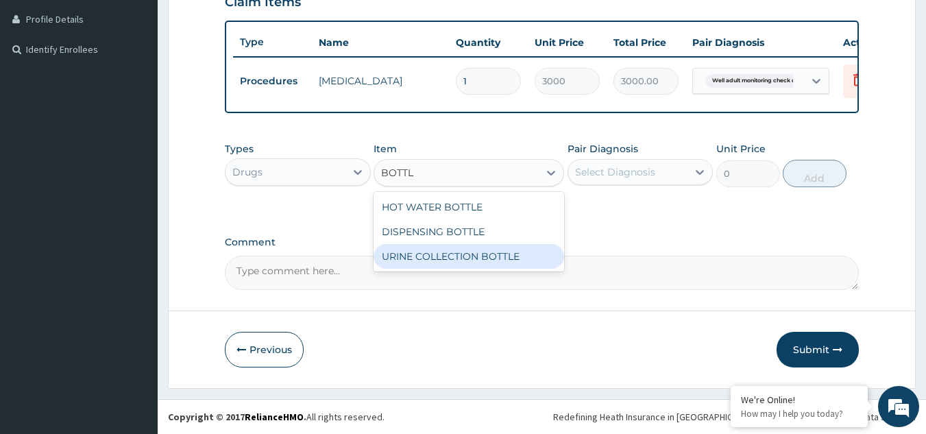
click at [486, 259] on div "URINE COLLECTION BOTTLE" at bounding box center [469, 256] width 191 height 25
type input "198"
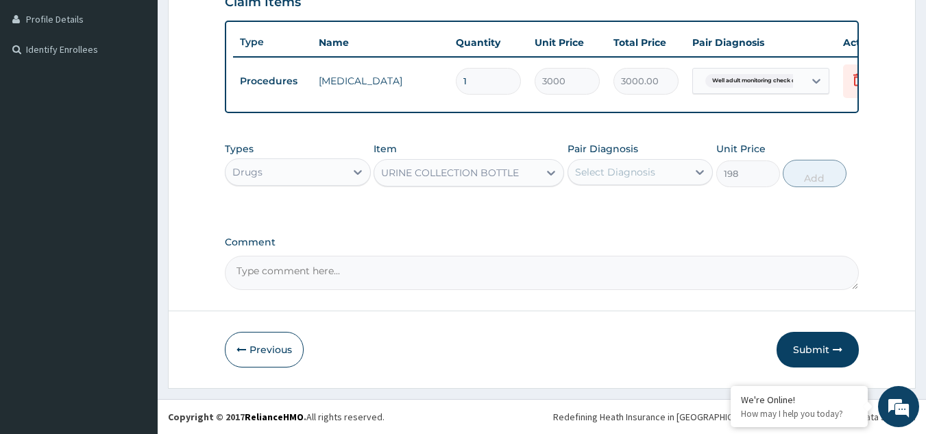
click at [601, 174] on div "Select Diagnosis" at bounding box center [615, 172] width 80 height 14
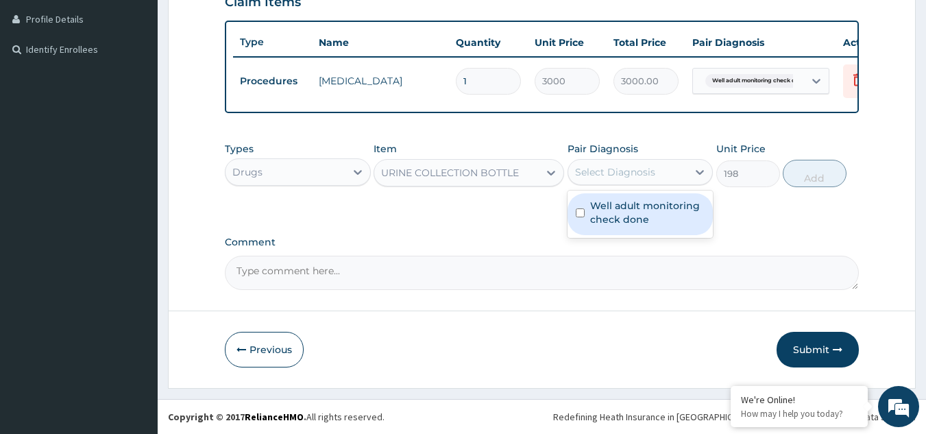
click at [612, 213] on label "Well adult monitoring check done" at bounding box center [647, 212] width 115 height 27
checkbox input "true"
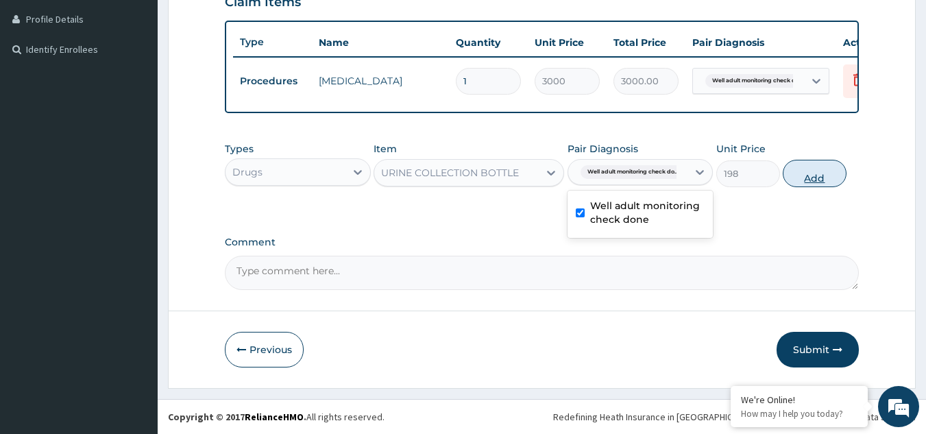
click at [797, 178] on button "Add" at bounding box center [815, 173] width 64 height 27
type input "0"
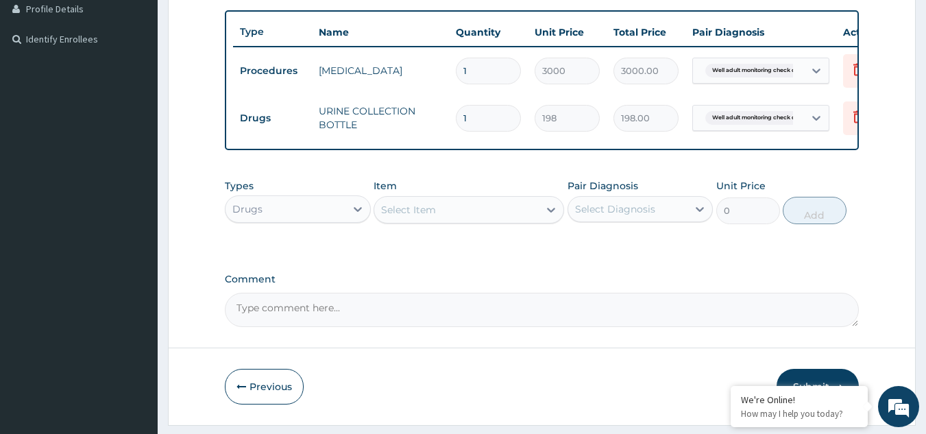
click at [246, 224] on div "Types Drugs" at bounding box center [298, 201] width 146 height 45
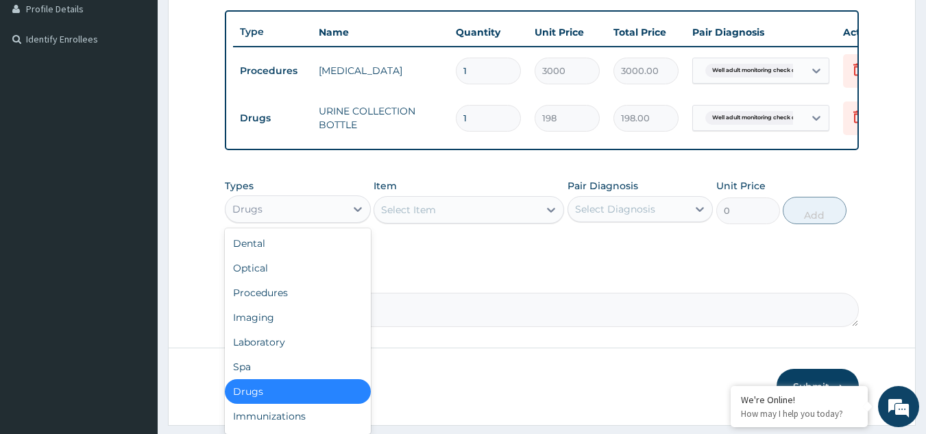
click at [244, 216] on div "Drugs" at bounding box center [247, 209] width 30 height 14
click at [270, 348] on div "Laboratory" at bounding box center [298, 342] width 146 height 25
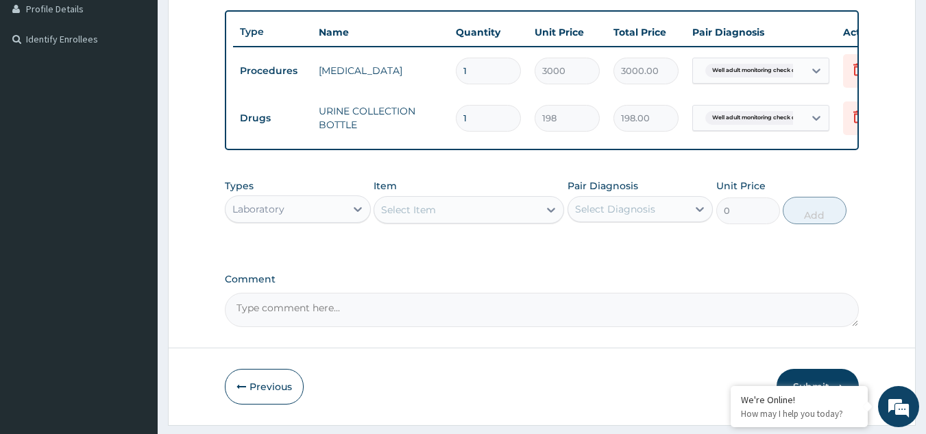
click at [429, 216] on div "Select Item" at bounding box center [408, 210] width 55 height 14
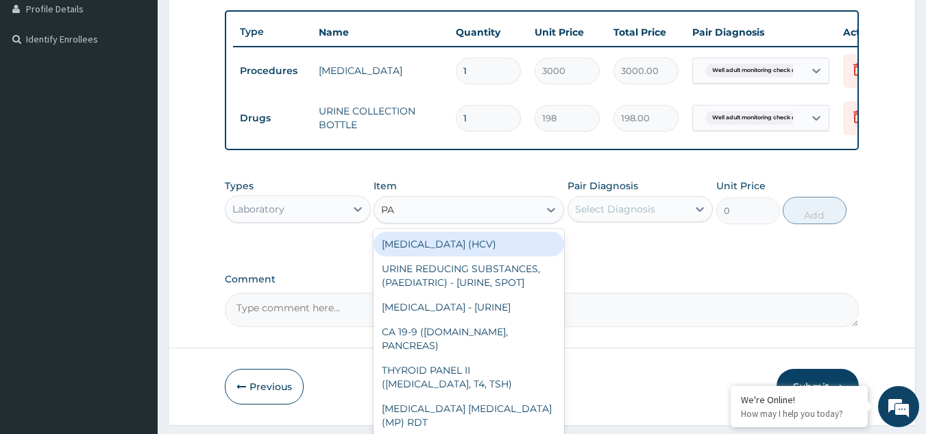
type input "PAP"
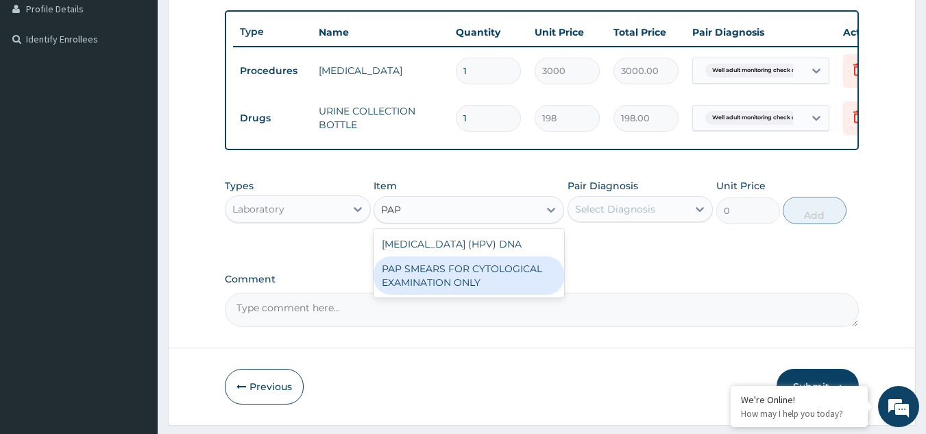
click at [462, 295] on div "PAP SMEARS FOR CYTOLOGICAL EXAMINATION ONLY" at bounding box center [469, 275] width 191 height 38
type input "18080"
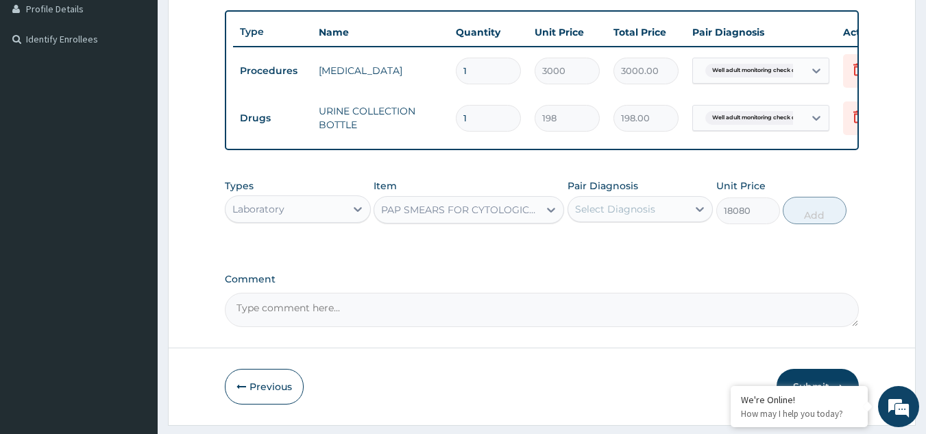
click at [669, 220] on div "Select Diagnosis" at bounding box center [628, 209] width 120 height 22
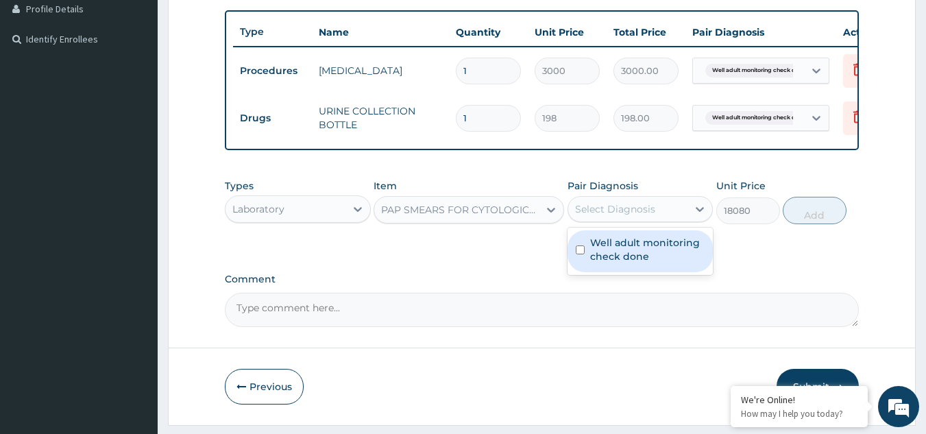
click at [652, 263] on label "Well adult monitoring check done" at bounding box center [647, 249] width 115 height 27
checkbox input "true"
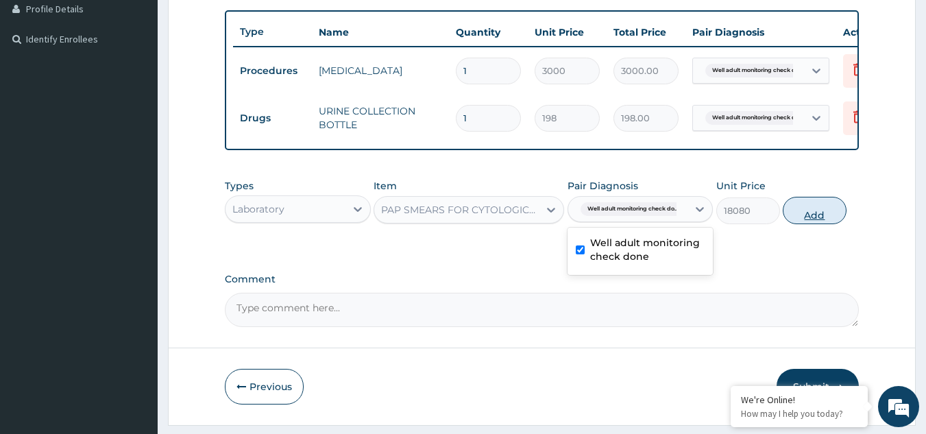
click at [799, 221] on button "Add" at bounding box center [815, 210] width 64 height 27
type input "0"
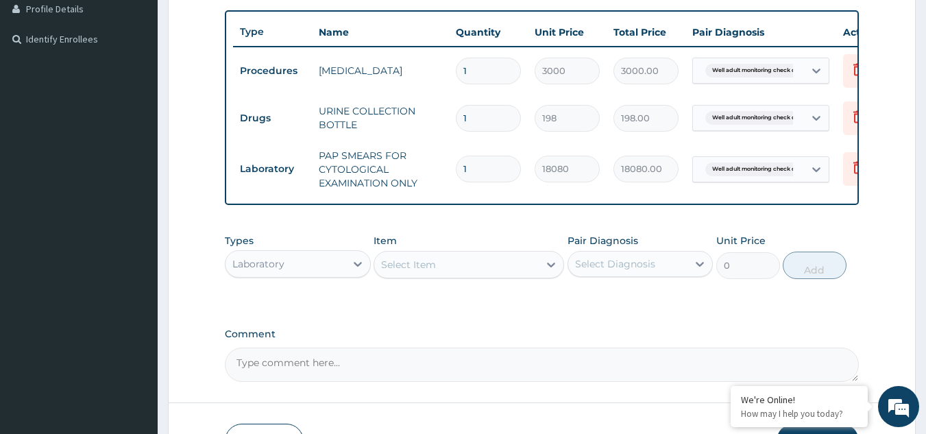
click at [456, 276] on div "Select Item" at bounding box center [456, 265] width 165 height 22
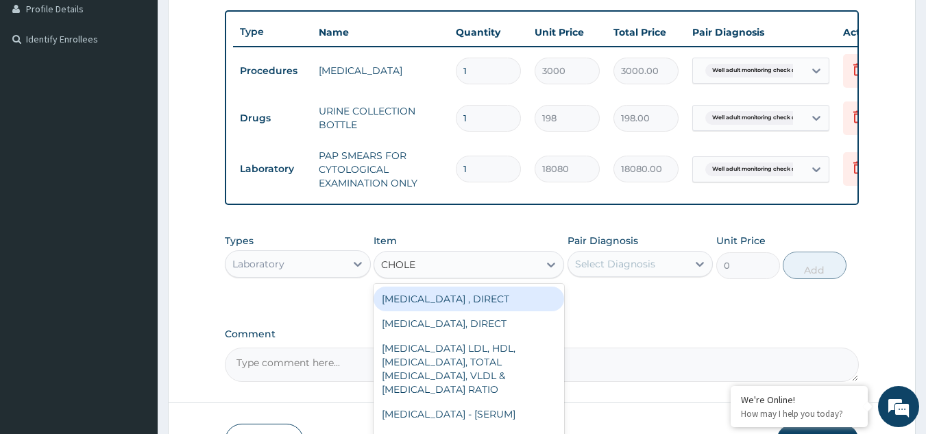
type input "CHOLES"
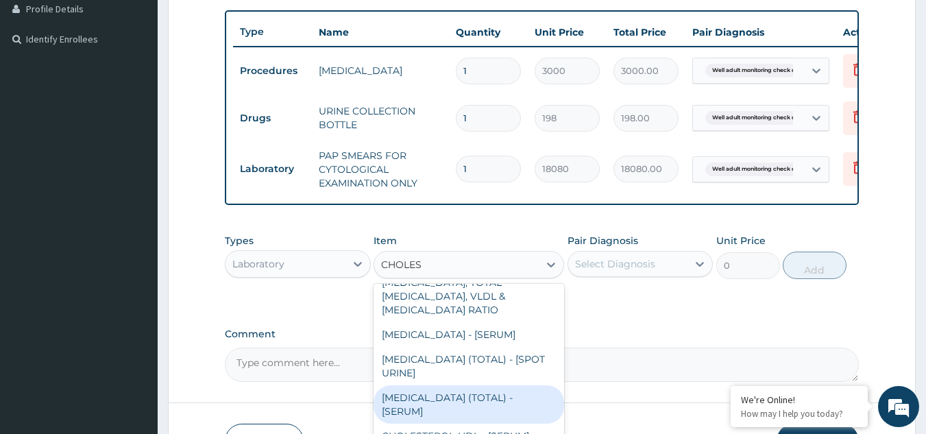
type input "2880"
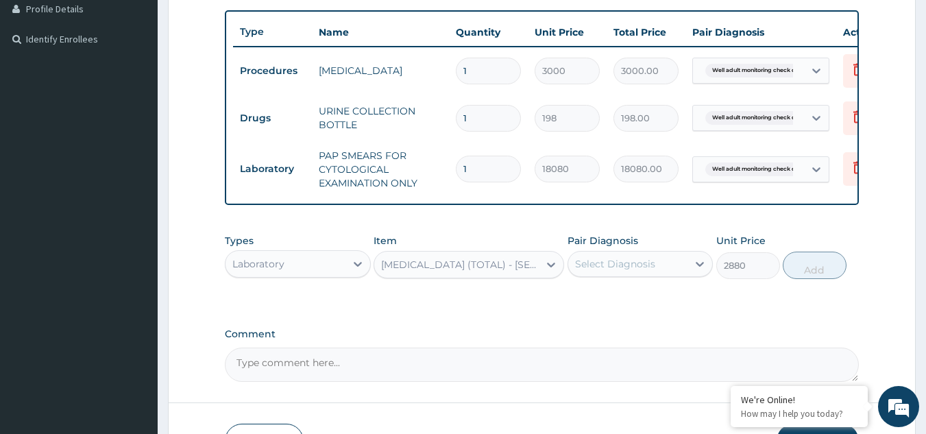
click at [653, 275] on div "Select Diagnosis" at bounding box center [628, 264] width 120 height 22
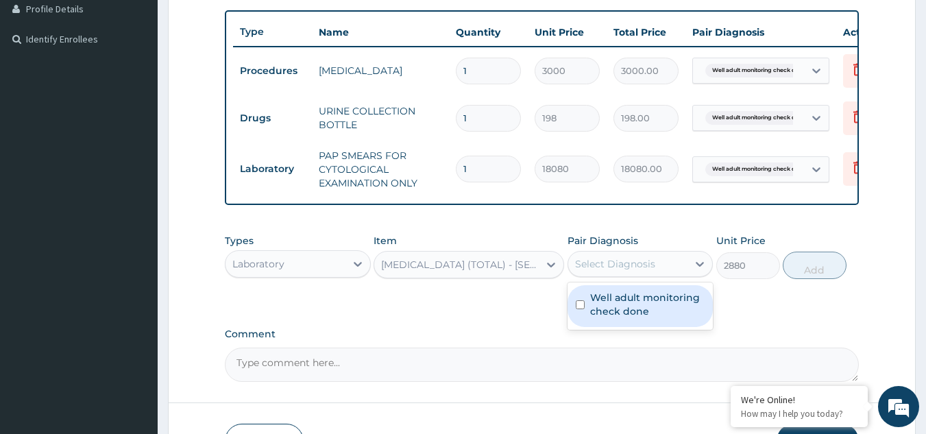
click at [634, 318] on label "Well adult monitoring check done" at bounding box center [647, 304] width 115 height 27
checkbox input "true"
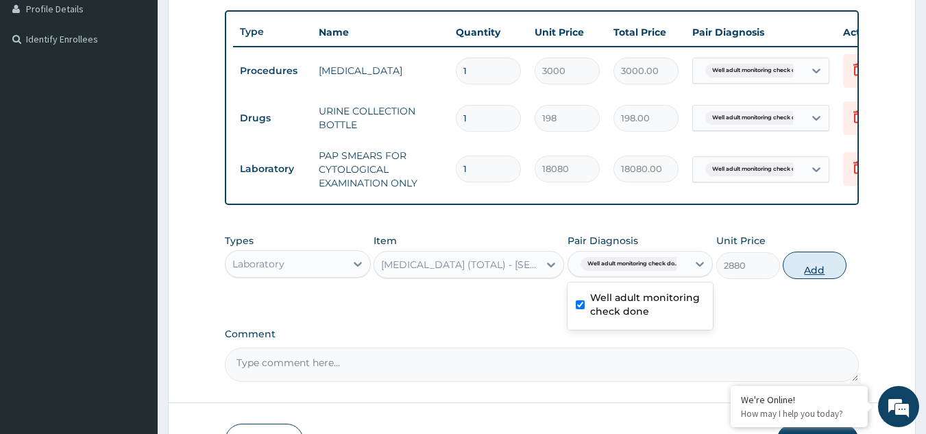
click at [817, 274] on button "Add" at bounding box center [815, 265] width 64 height 27
type input "0"
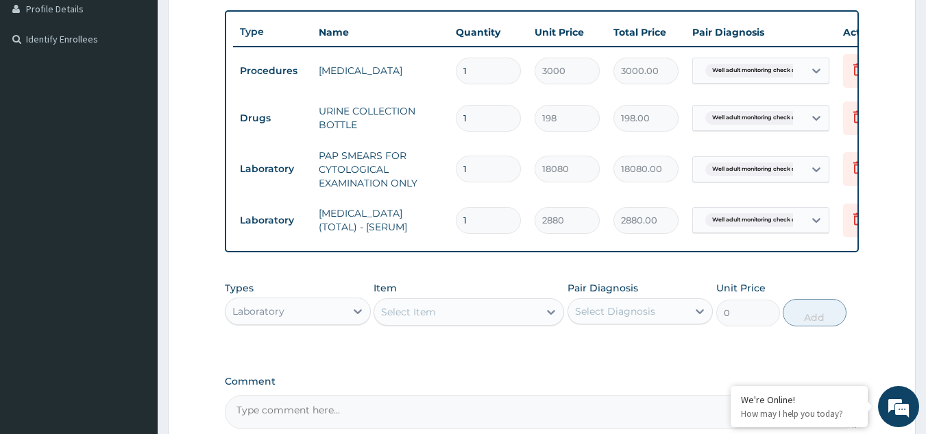
click at [431, 319] on div "Select Item" at bounding box center [408, 312] width 55 height 14
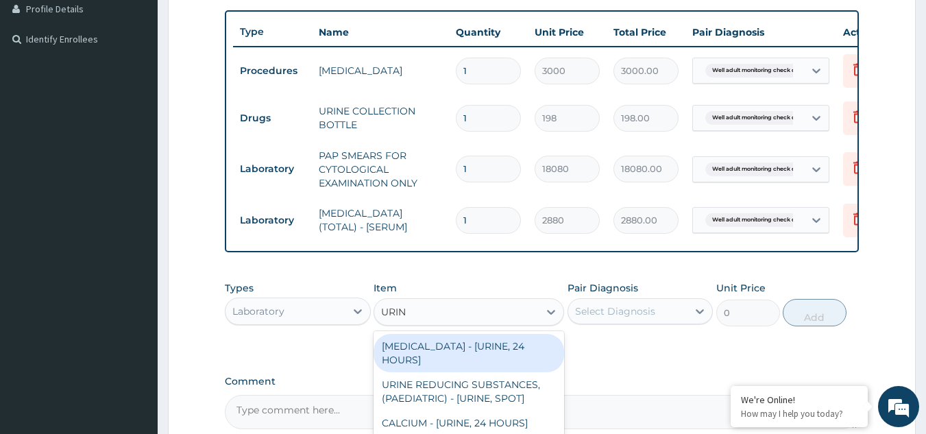
type input "URINA"
type input "1531.875"
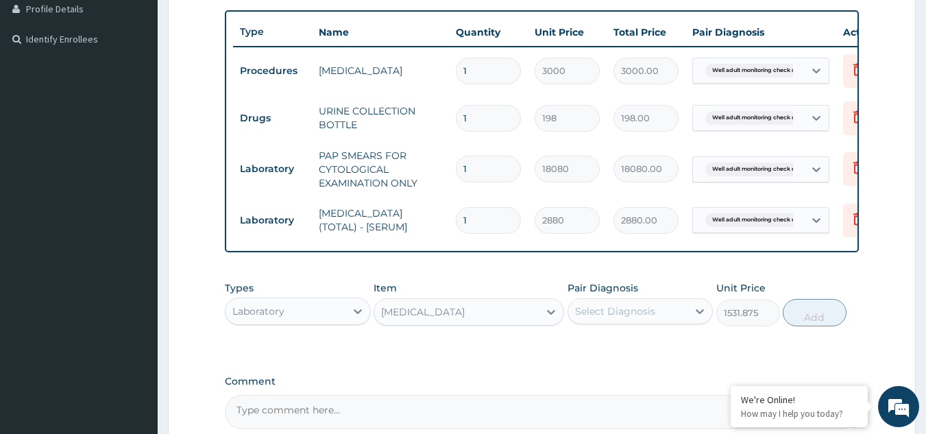
click at [611, 318] on div "Select Diagnosis" at bounding box center [615, 311] width 80 height 14
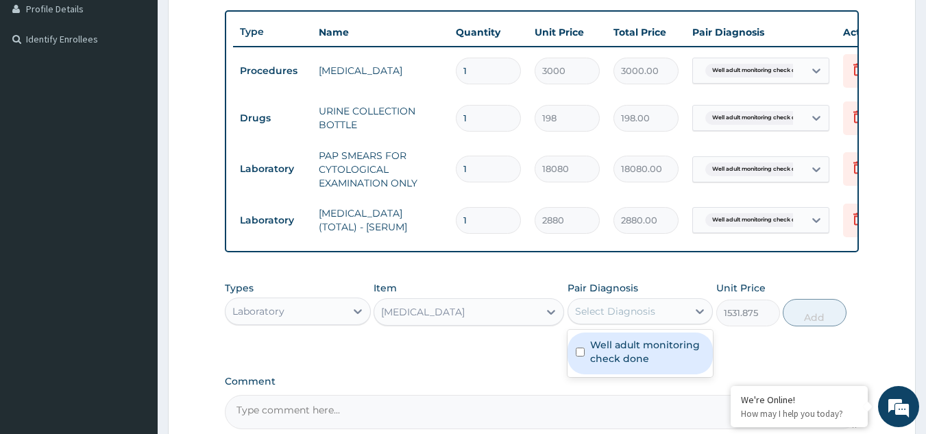
click at [603, 365] on label "Well adult monitoring check done" at bounding box center [647, 351] width 115 height 27
checkbox input "true"
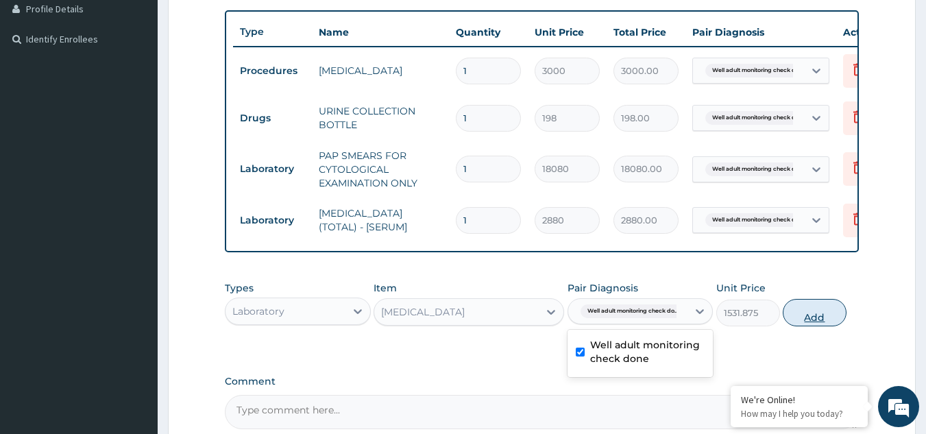
click at [826, 326] on button "Add" at bounding box center [815, 312] width 64 height 27
type input "0"
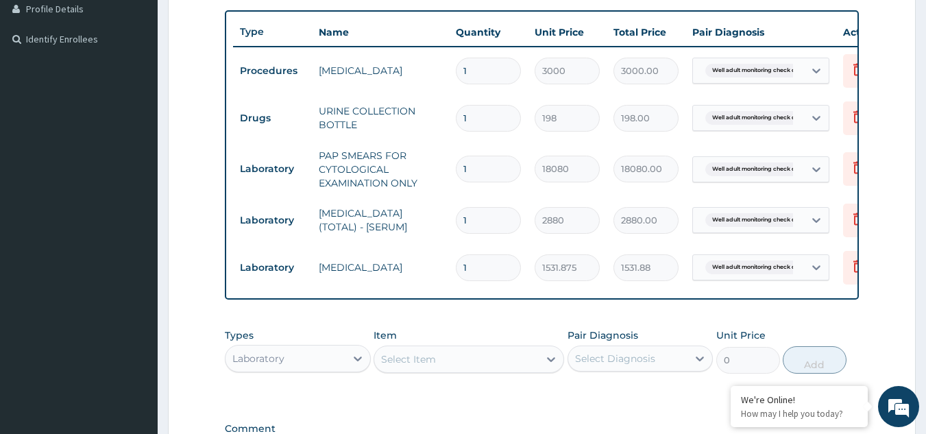
click at [475, 370] on div "Select Item" at bounding box center [456, 359] width 165 height 22
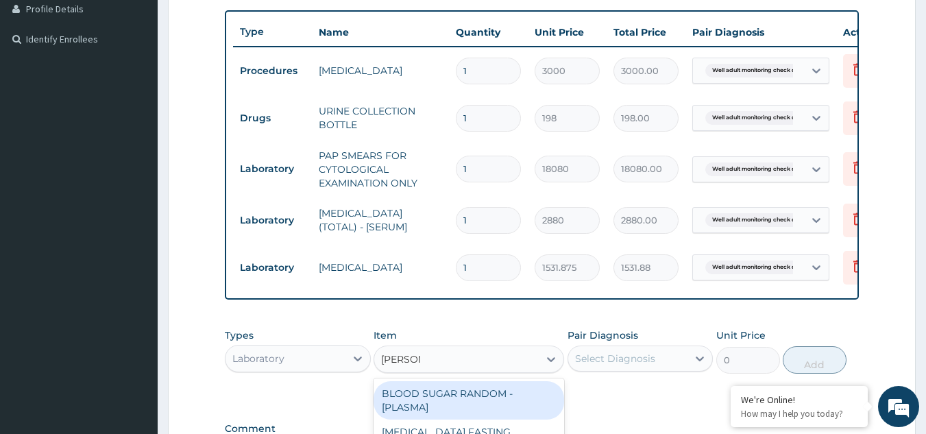
type input "RANDOM"
type input "1800"
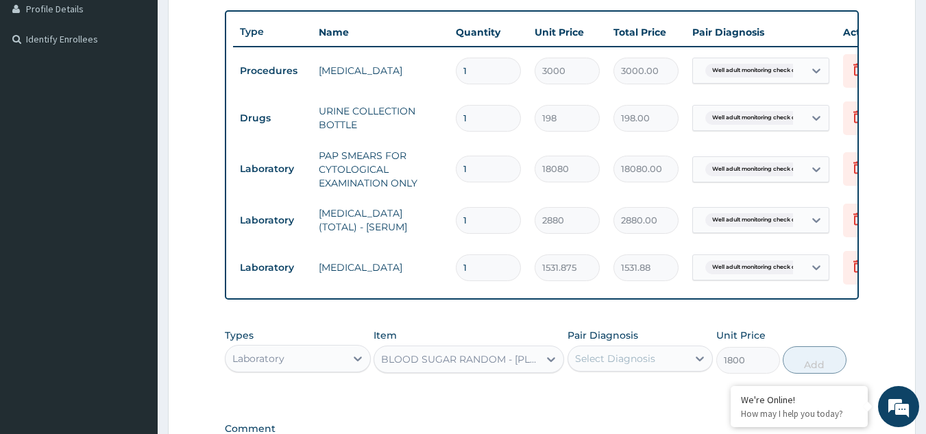
click at [603, 365] on div "Select Diagnosis" at bounding box center [615, 359] width 80 height 14
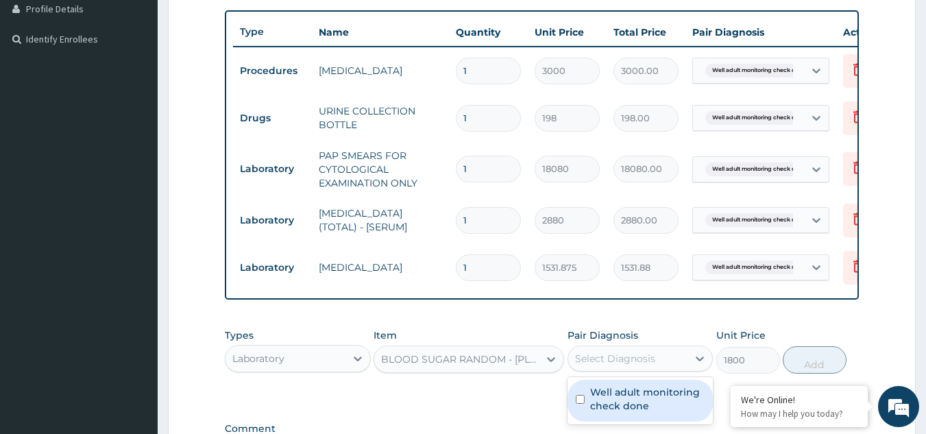
click at [617, 406] on label "Well adult monitoring check done" at bounding box center [647, 398] width 115 height 27
checkbox input "true"
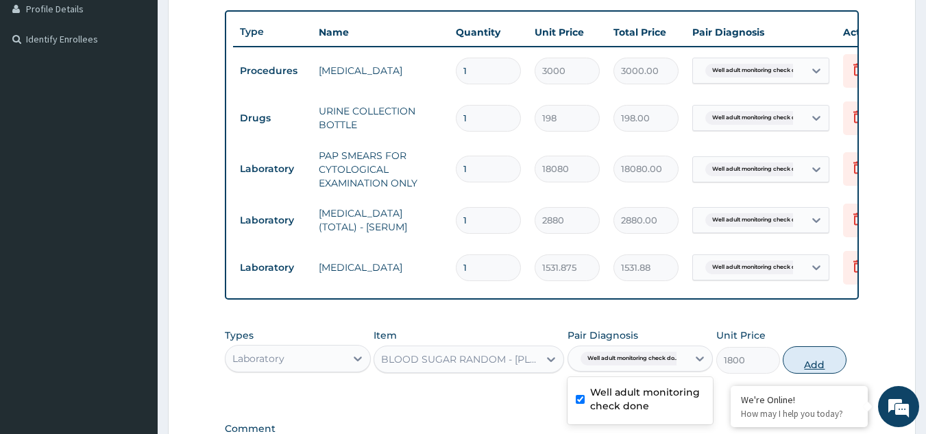
click at [806, 374] on button "Add" at bounding box center [815, 359] width 64 height 27
type input "0"
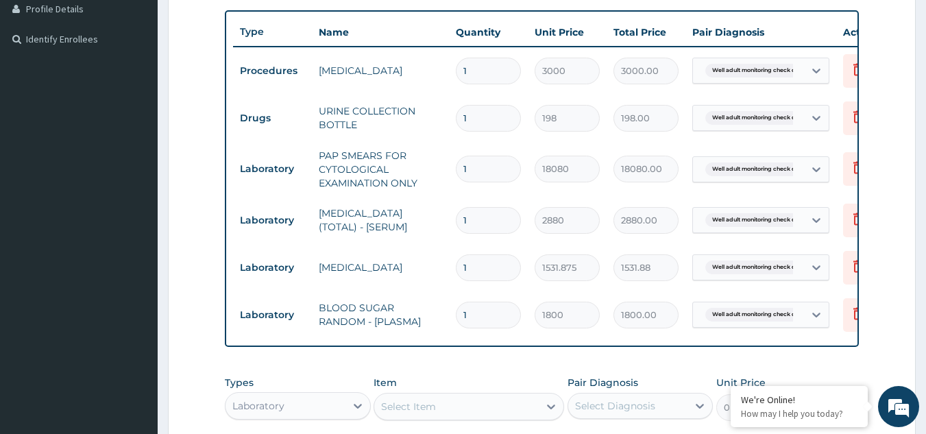
scroll to position [596, 0]
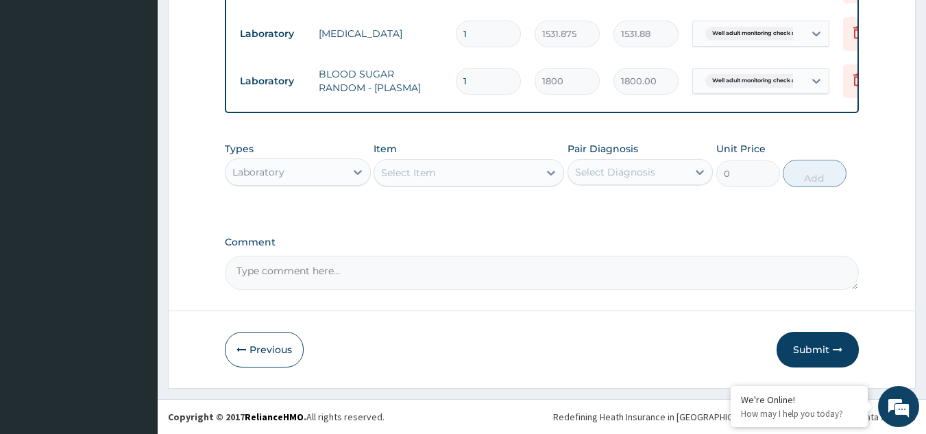
click at [503, 171] on div "Select Item" at bounding box center [456, 173] width 165 height 22
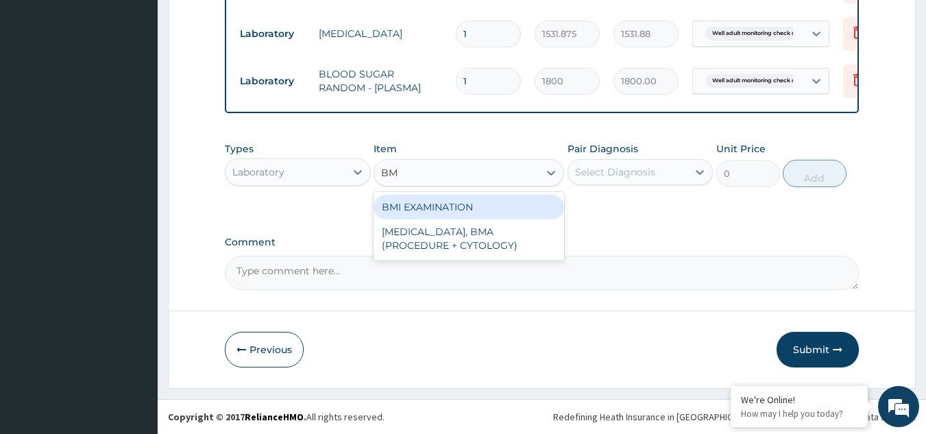
type input "BMI"
type input "1225.5"
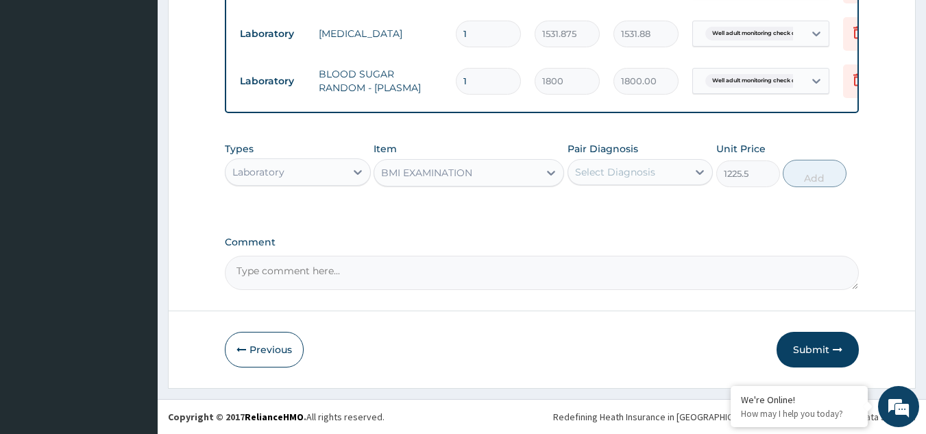
click at [608, 169] on div "Select Diagnosis" at bounding box center [615, 172] width 80 height 14
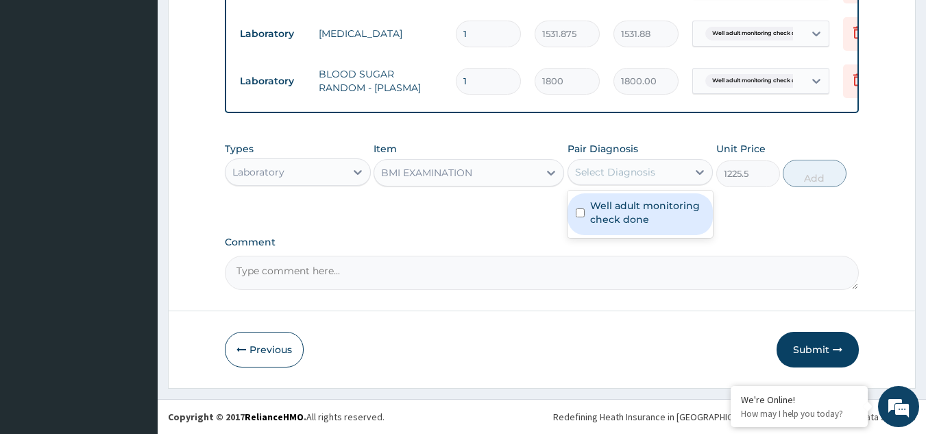
click at [607, 211] on label "Well adult monitoring check done" at bounding box center [647, 212] width 115 height 27
checkbox input "true"
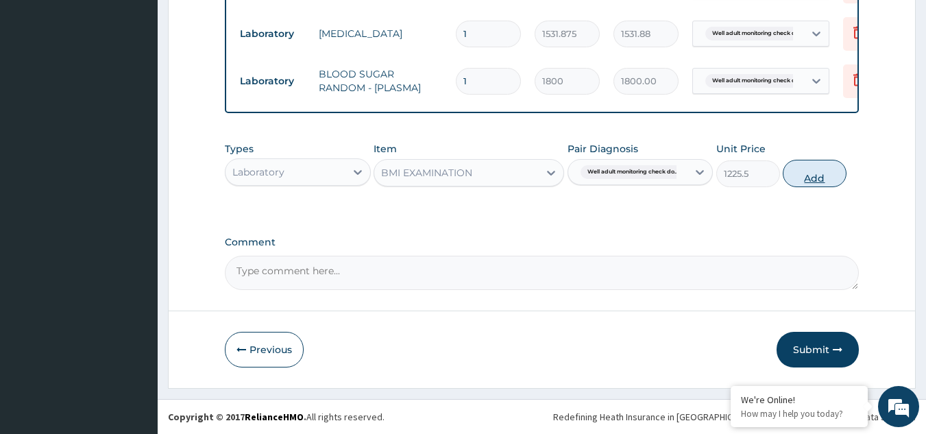
click at [799, 176] on button "Add" at bounding box center [815, 173] width 64 height 27
type input "0"
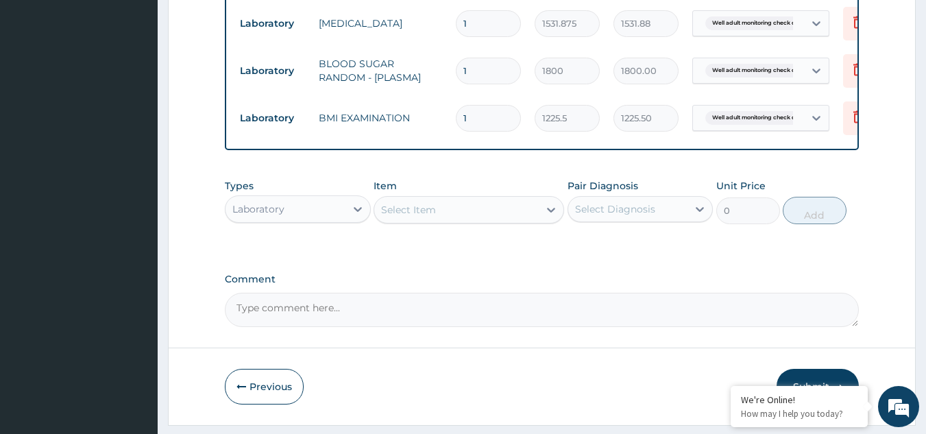
click at [490, 219] on div "Select Item" at bounding box center [456, 210] width 165 height 22
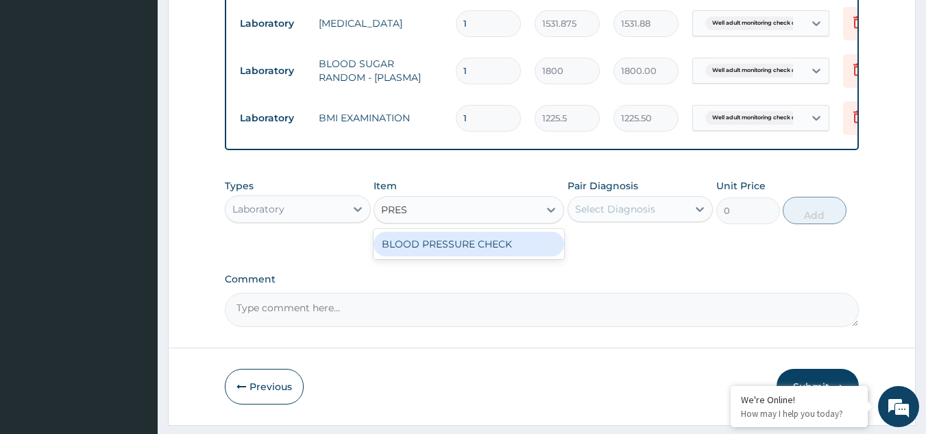
type input "PRESS"
type input "1225.5"
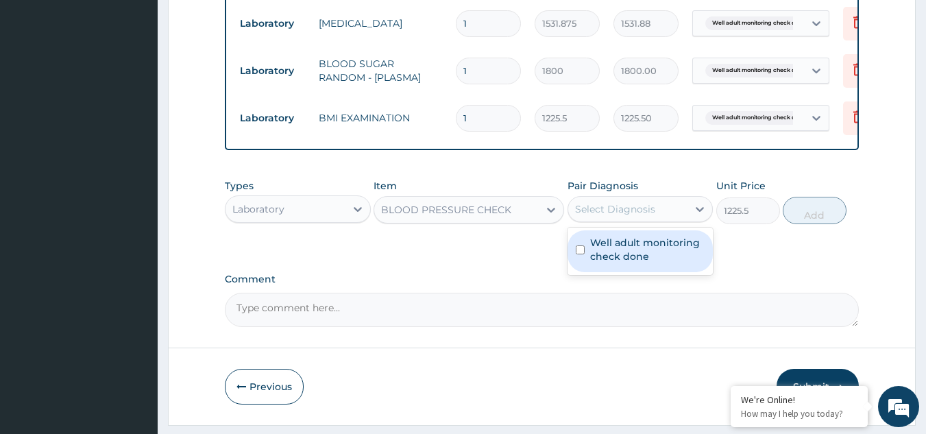
click at [605, 216] on div "Select Diagnosis" at bounding box center [615, 209] width 80 height 14
click at [602, 259] on label "Well adult monitoring check done" at bounding box center [647, 249] width 115 height 27
checkbox input "true"
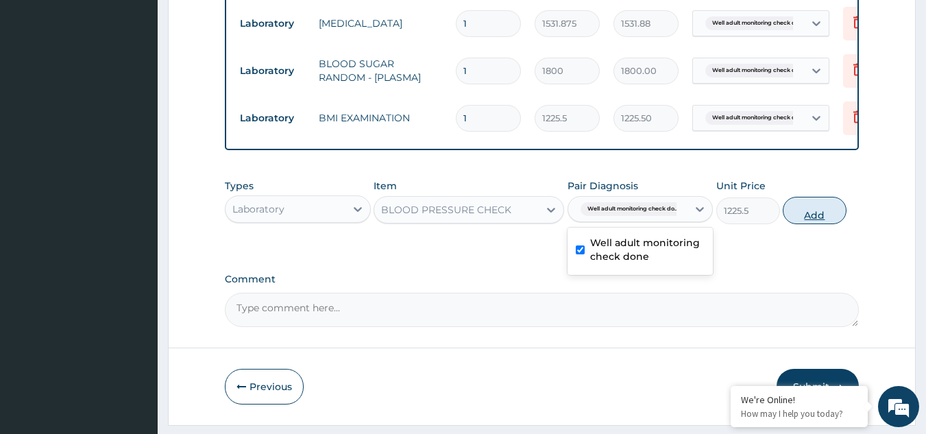
click at [796, 224] on button "Add" at bounding box center [815, 210] width 64 height 27
type input "0"
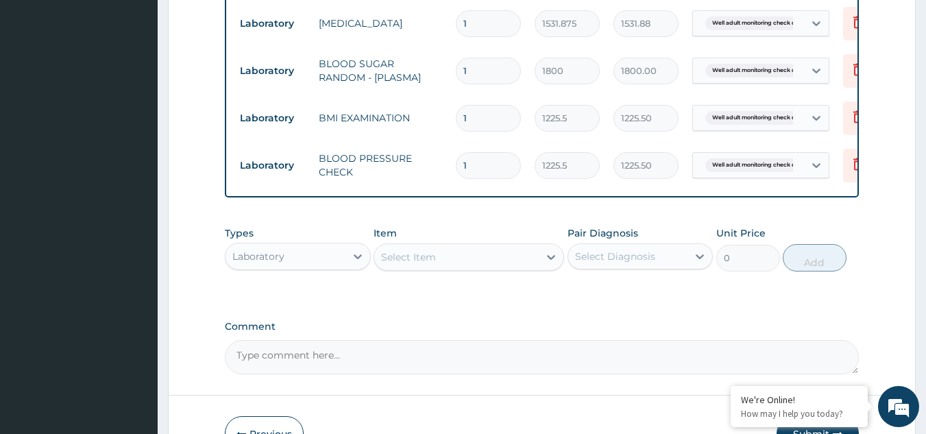
click at [524, 268] on div "Select Item" at bounding box center [456, 257] width 165 height 22
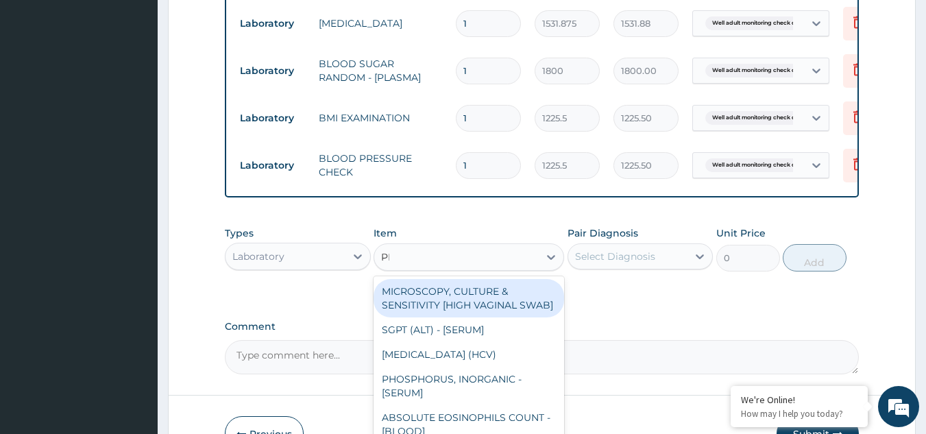
type input "PHY"
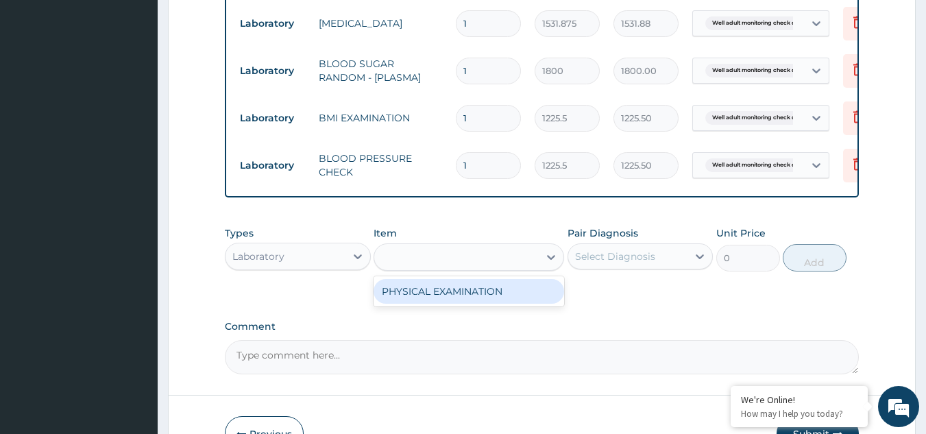
type input "1225.5"
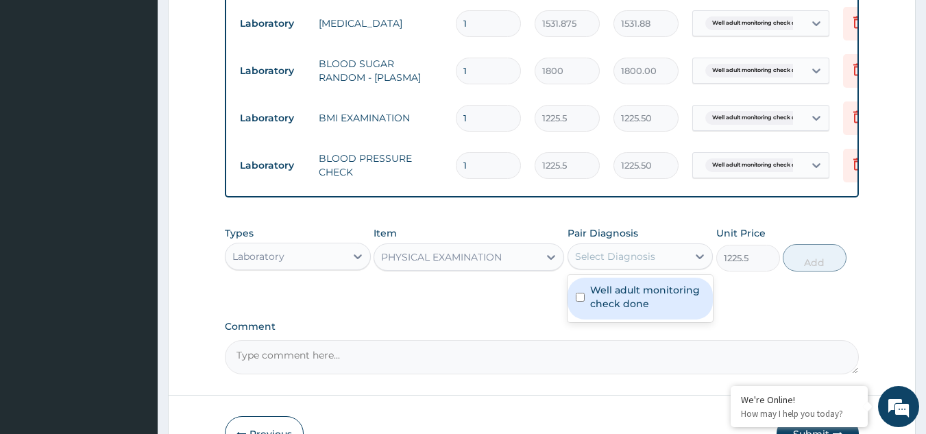
click at [573, 263] on div "Select Diagnosis" at bounding box center [628, 256] width 120 height 22
click at [600, 311] on label "Well adult monitoring check done" at bounding box center [647, 296] width 115 height 27
checkbox input "true"
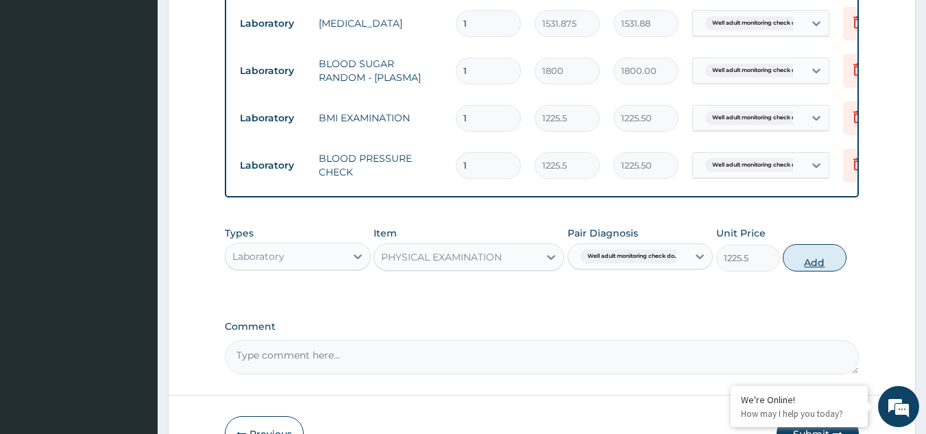
click at [795, 263] on button "Add" at bounding box center [815, 257] width 64 height 27
type input "0"
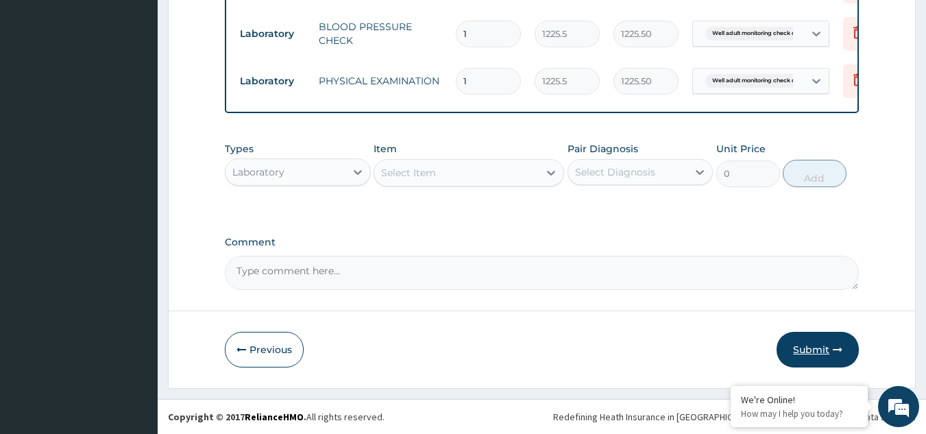
click at [852, 361] on button "Submit" at bounding box center [818, 350] width 82 height 36
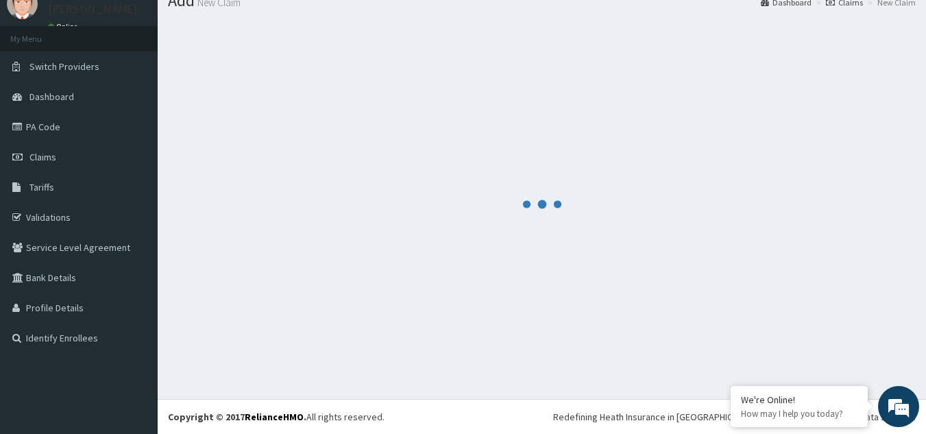
scroll to position [53, 0]
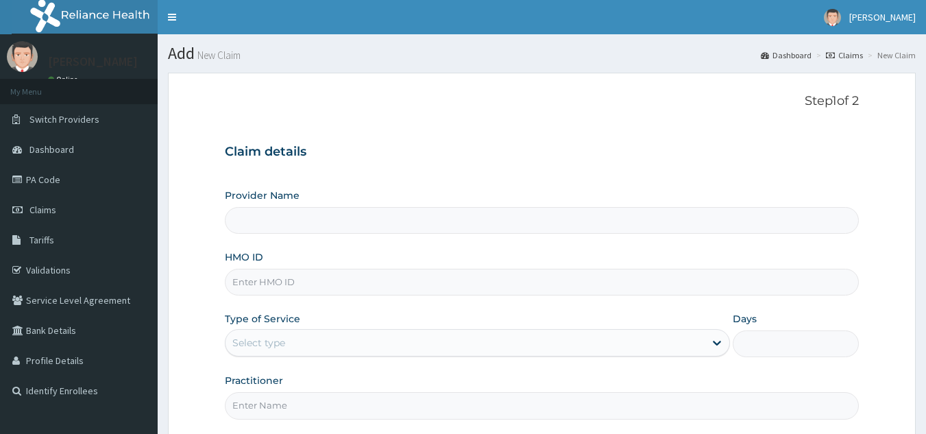
click at [319, 277] on input "HMO ID" at bounding box center [542, 282] width 635 height 27
paste input "ENY/10154/A"
type input "ENY/10154/A"
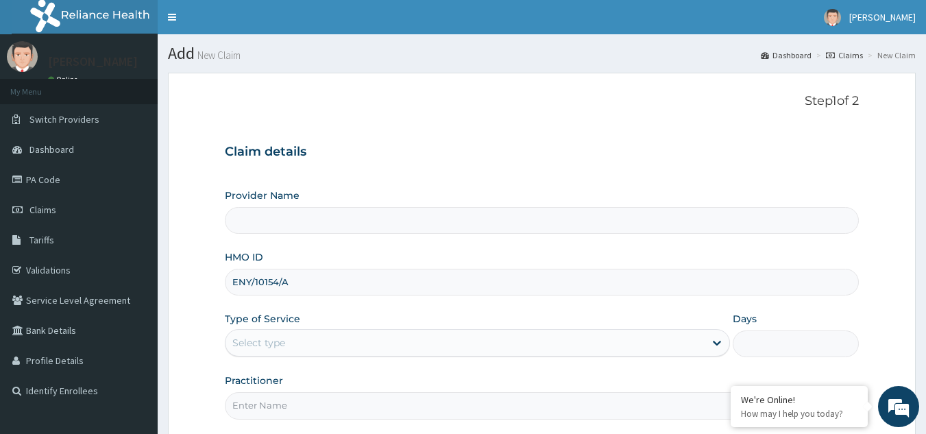
type input "Reliance Family Clinics (RFC) - [GEOGRAPHIC_DATA]"
type input "ENY/10154/A"
click at [316, 341] on div "Select type" at bounding box center [465, 343] width 479 height 22
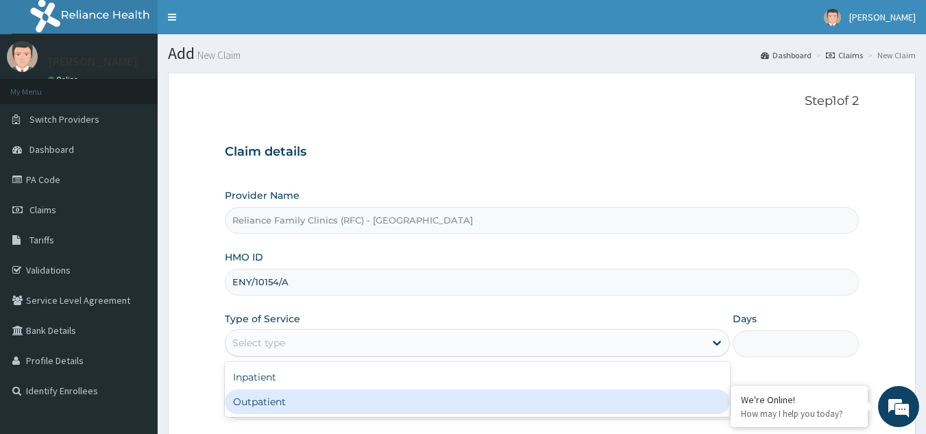
click at [282, 416] on div "Inpatient Outpatient" at bounding box center [477, 389] width 505 height 55
click at [279, 409] on div "Outpatient" at bounding box center [477, 401] width 505 height 25
type input "1"
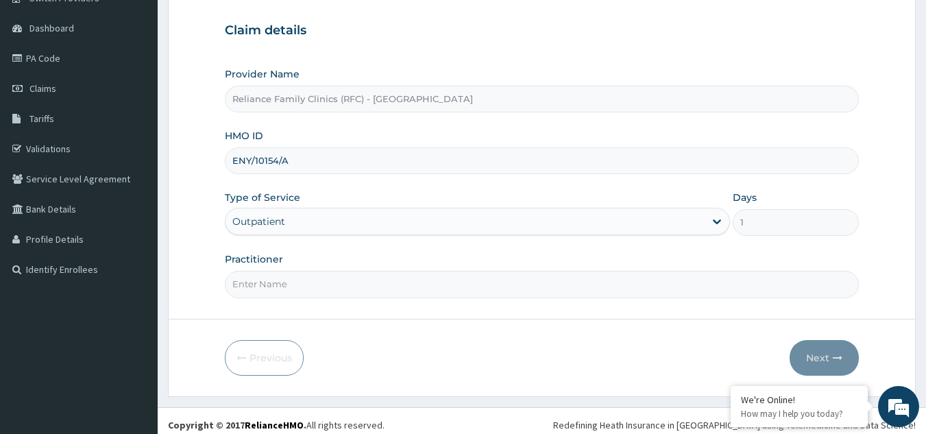
scroll to position [130, 0]
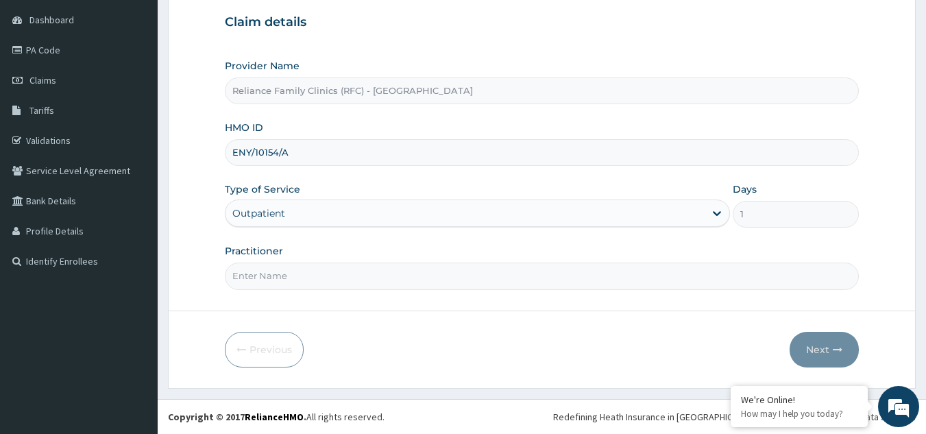
click at [418, 291] on form "Step 1 of 2 Claim details Provider Name Reliance Family Clinics (RFC) - Gbagada…" at bounding box center [542, 166] width 748 height 446
click at [401, 276] on input "Practitioner" at bounding box center [542, 276] width 635 height 27
type input "LOCUM"
click at [815, 354] on button "Next" at bounding box center [824, 350] width 69 height 36
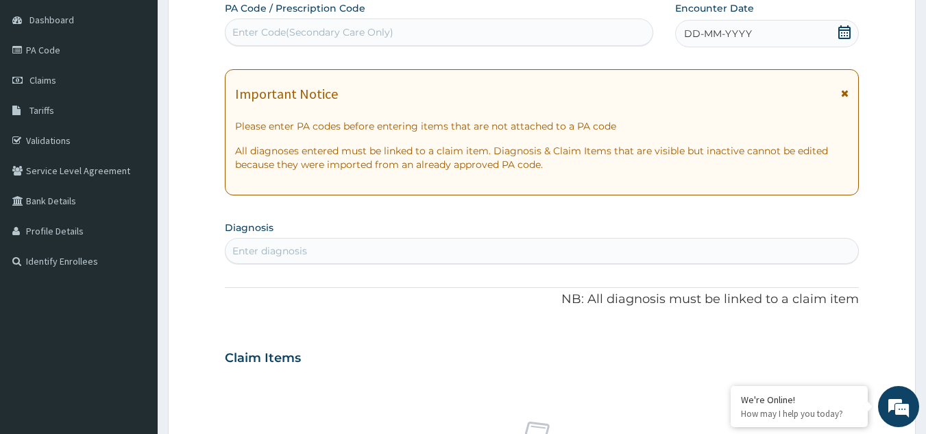
click at [479, 251] on div "Enter diagnosis" at bounding box center [543, 251] width 634 height 22
type input "WELL ADULT CHECK"
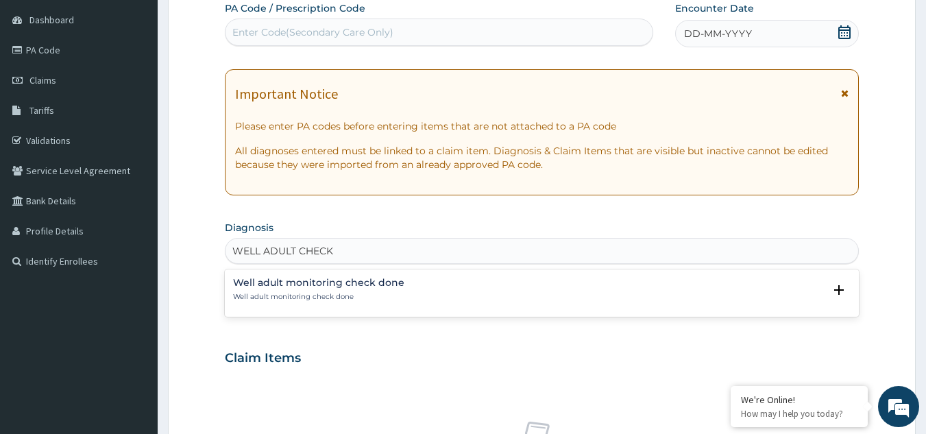
click at [294, 288] on h4 "Well adult monitoring check done" at bounding box center [318, 283] width 171 height 10
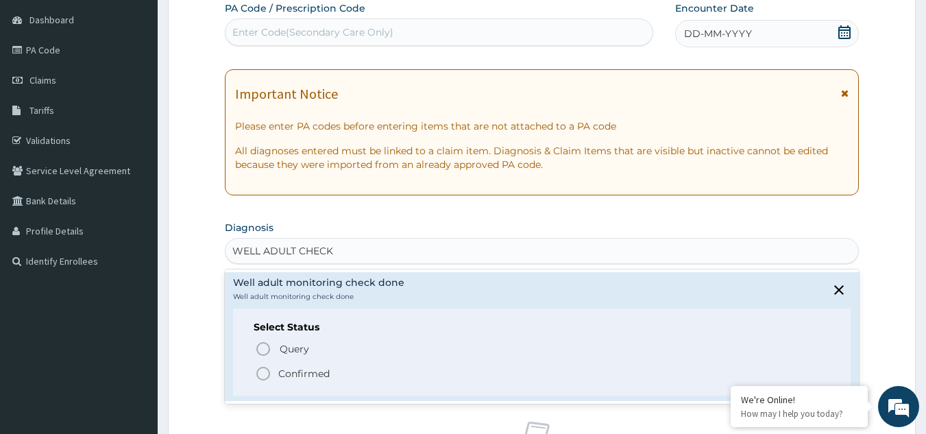
click at [289, 371] on p "Confirmed" at bounding box center [303, 374] width 51 height 14
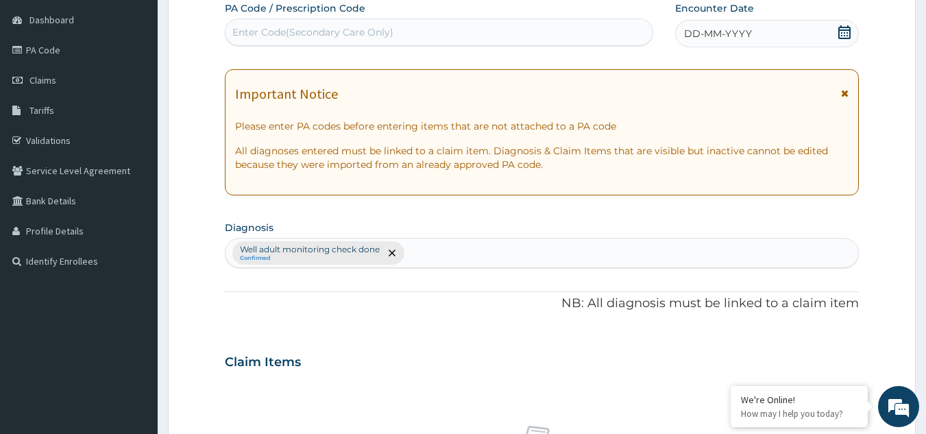
click at [846, 93] on icon at bounding box center [845, 93] width 8 height 10
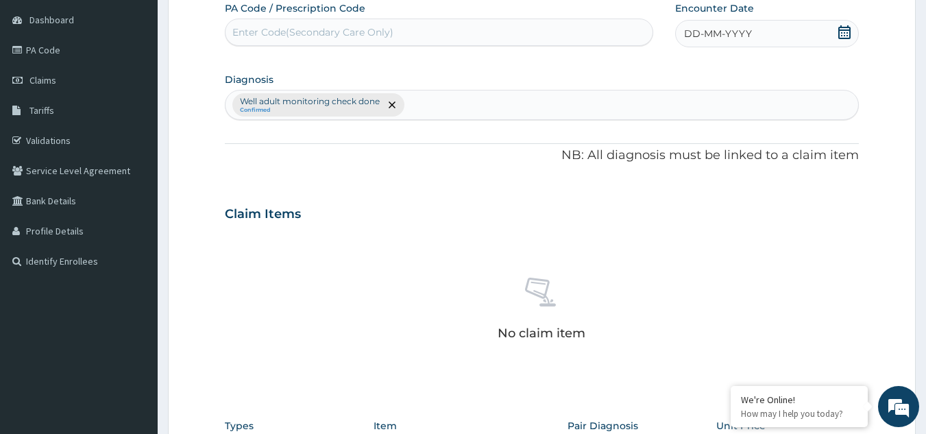
click at [810, 36] on div "DD-MM-YYYY" at bounding box center [767, 33] width 184 height 27
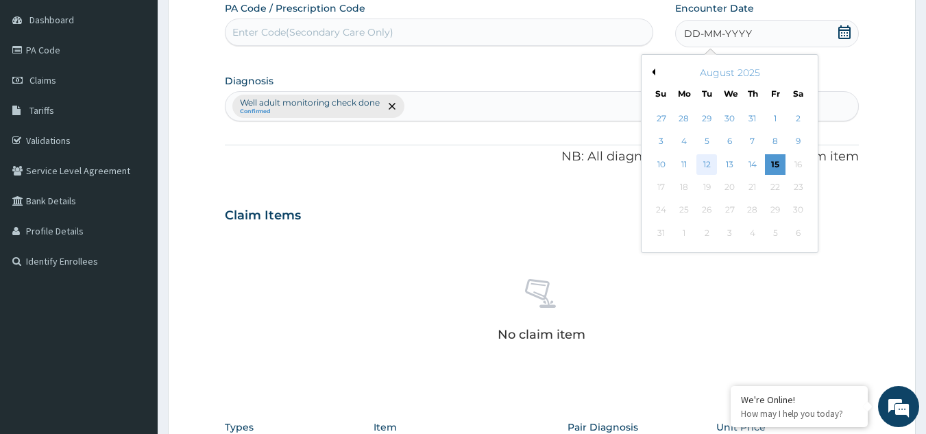
click at [710, 163] on div "12" at bounding box center [707, 164] width 21 height 21
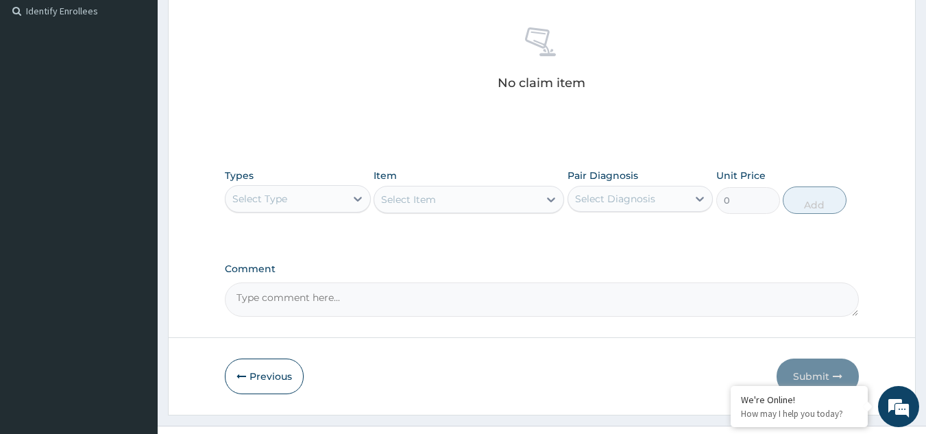
scroll to position [397, 0]
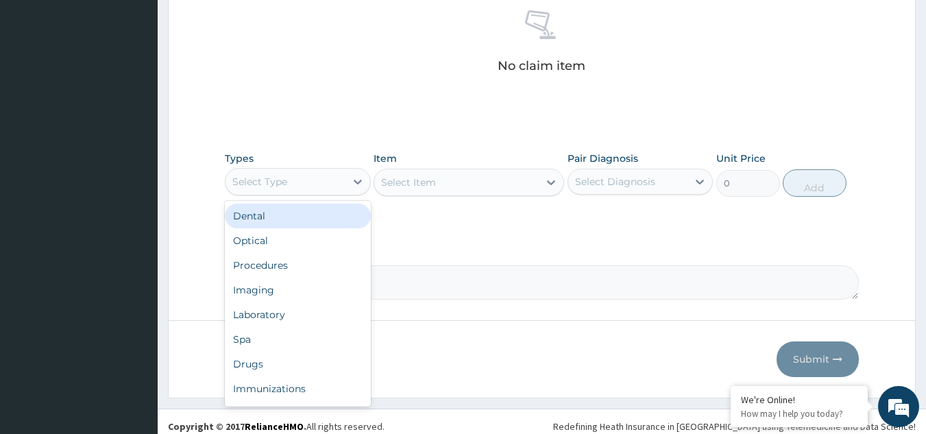
click at [308, 192] on div "Select Type" at bounding box center [286, 182] width 120 height 22
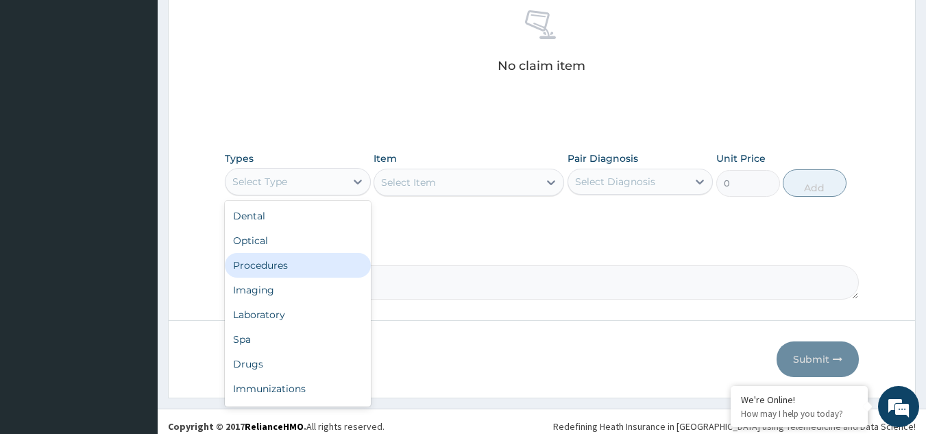
click at [301, 263] on div "Procedures" at bounding box center [298, 265] width 146 height 25
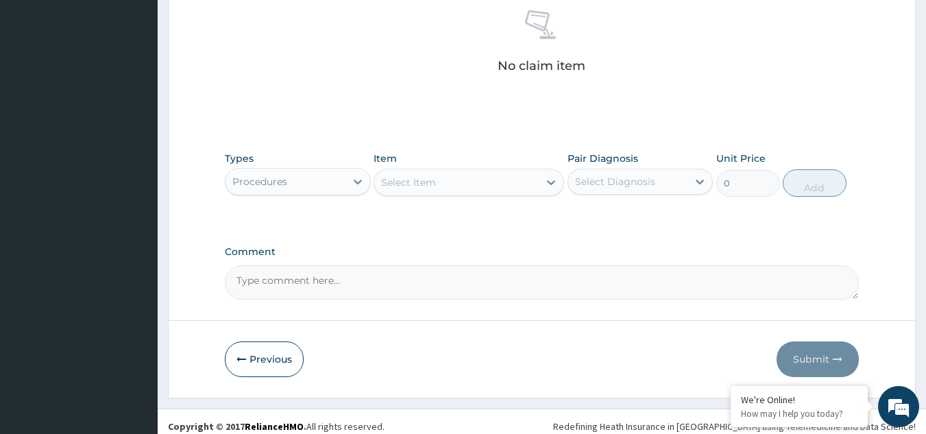
click at [454, 187] on div "Select Item" at bounding box center [456, 182] width 165 height 22
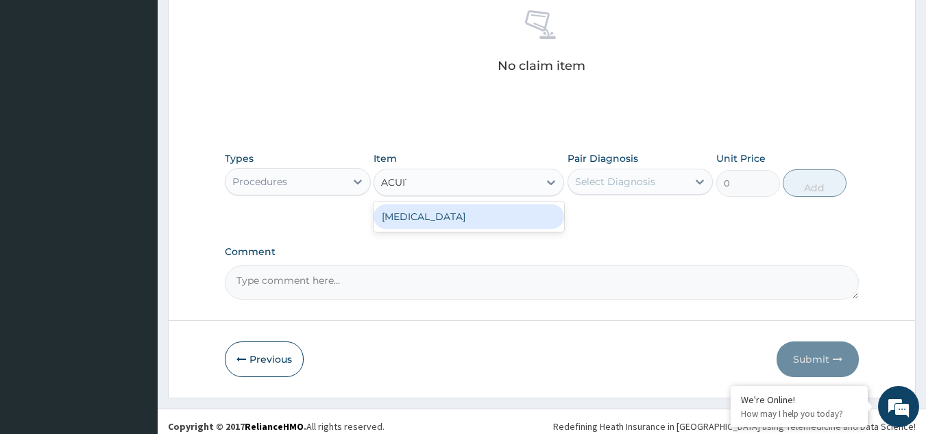
type input "ACUITY"
type input "3000"
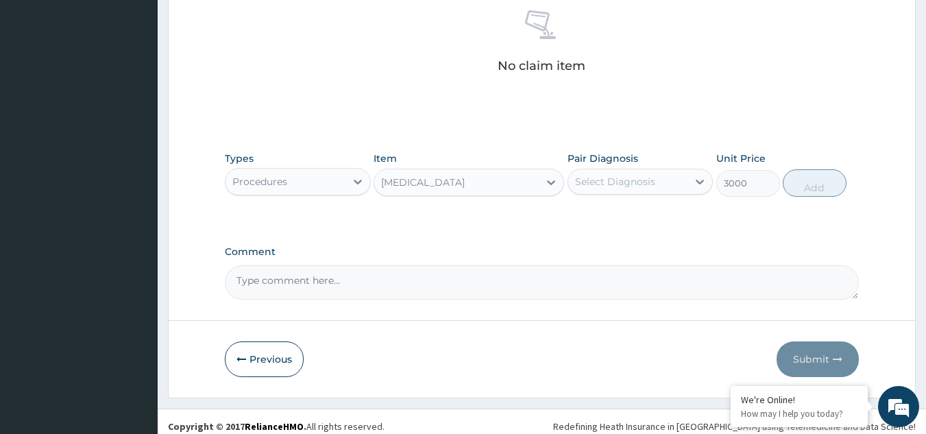
click at [630, 178] on div "Select Diagnosis" at bounding box center [615, 182] width 80 height 14
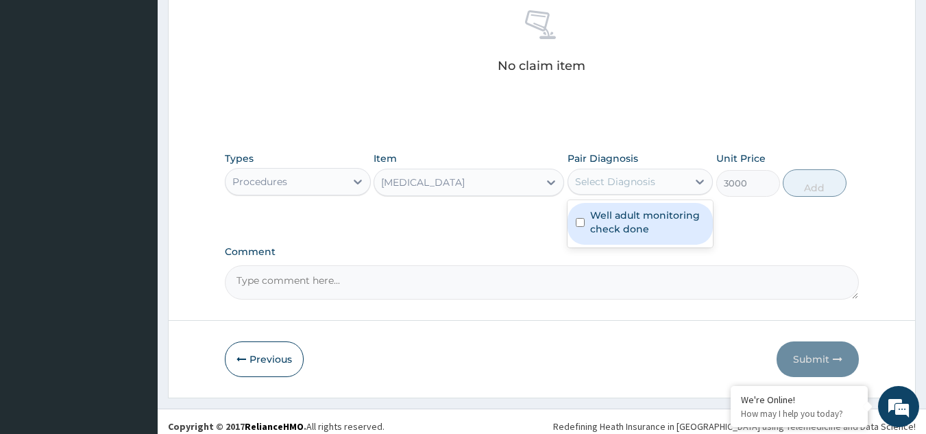
click at [607, 242] on div "Well adult monitoring check done" at bounding box center [641, 224] width 146 height 42
checkbox input "true"
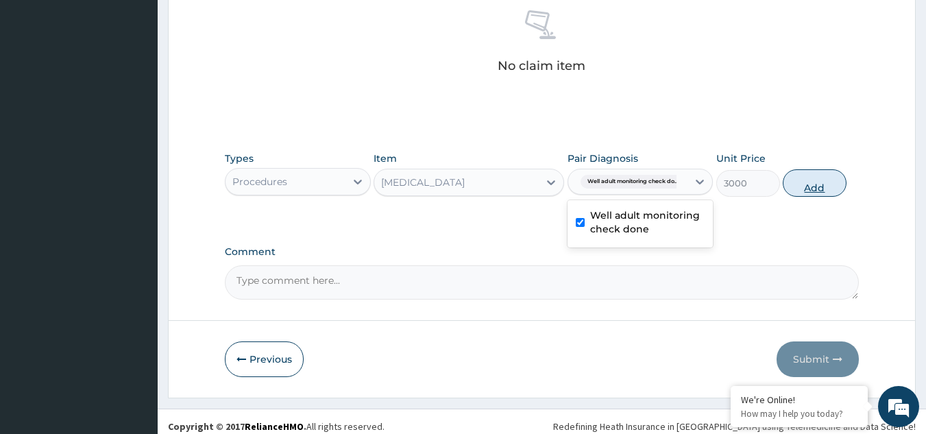
click at [804, 187] on button "Add" at bounding box center [815, 182] width 64 height 27
type input "0"
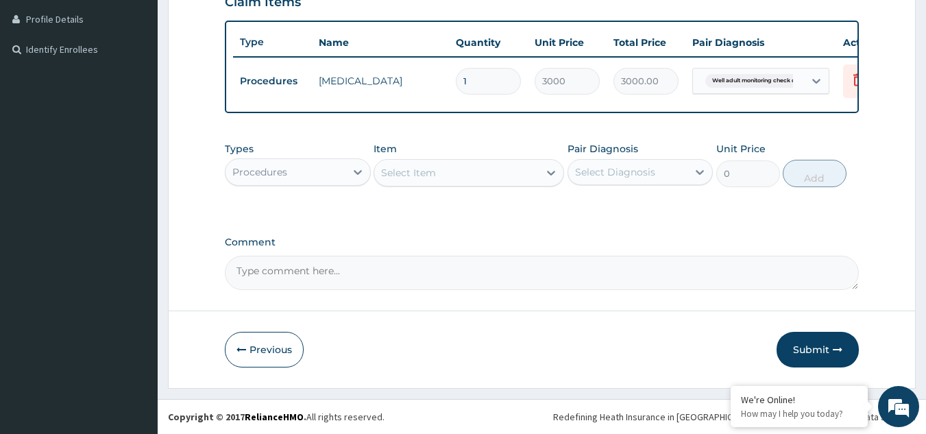
scroll to position [352, 0]
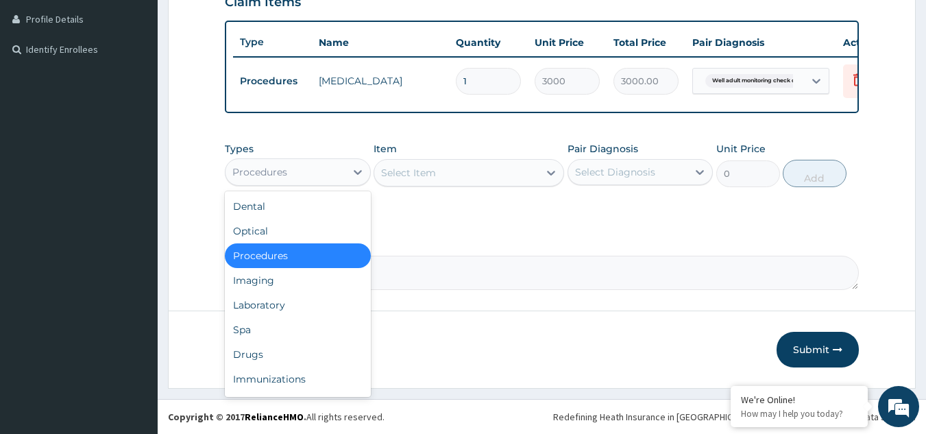
click at [311, 163] on div "Procedures" at bounding box center [286, 172] width 120 height 22
click at [291, 363] on div "Drugs" at bounding box center [298, 354] width 146 height 25
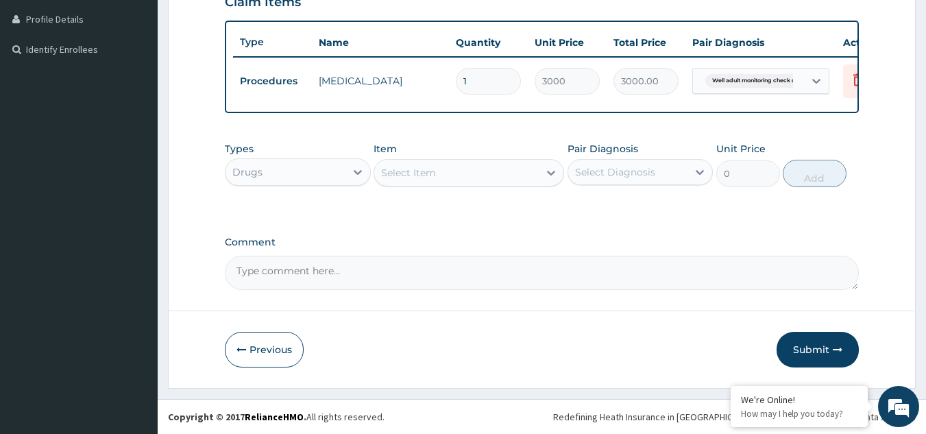
click at [486, 166] on div "Select Item" at bounding box center [456, 173] width 165 height 22
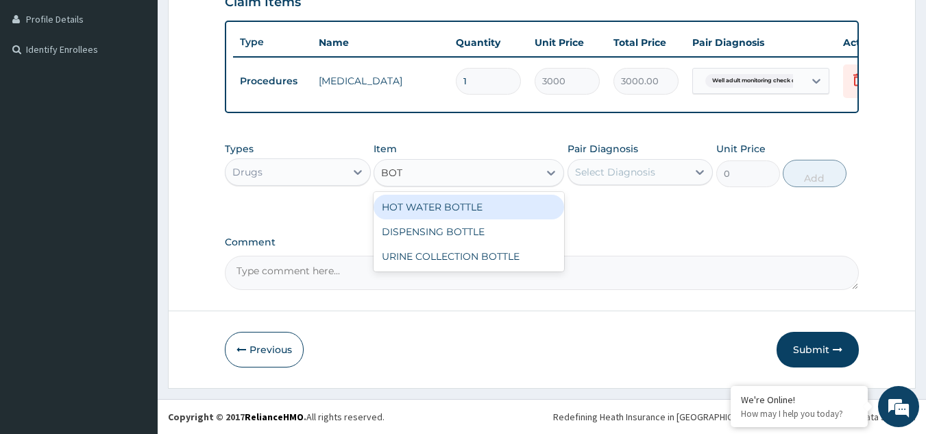
type input "[PERSON_NAME]"
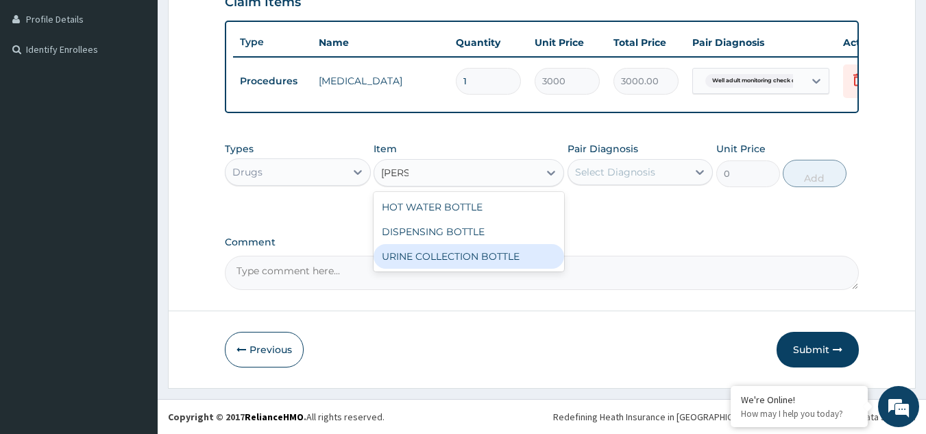
click at [460, 265] on div "URINE COLLECTION BOTTLE" at bounding box center [469, 256] width 191 height 25
type input "198"
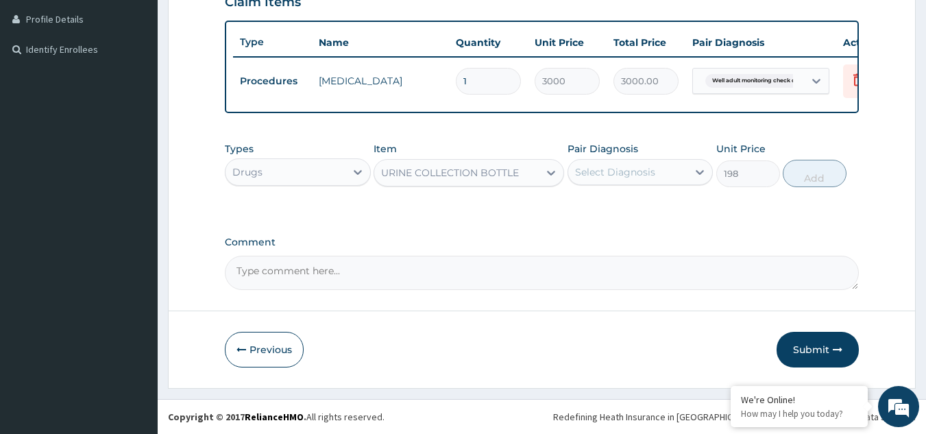
click at [629, 174] on div "Select Diagnosis" at bounding box center [615, 172] width 80 height 14
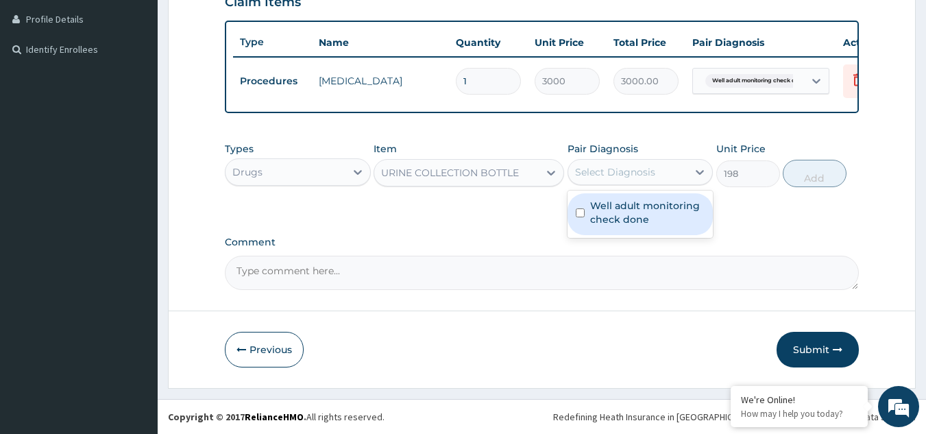
click at [629, 213] on label "Well adult monitoring check done" at bounding box center [647, 212] width 115 height 27
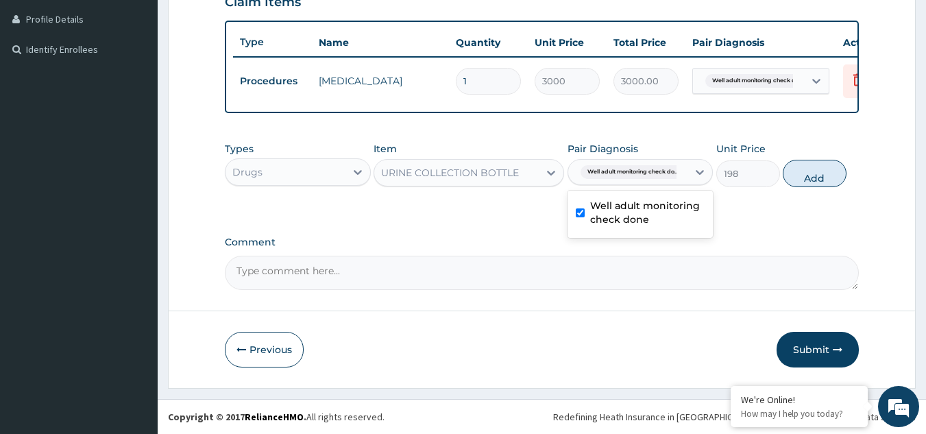
checkbox input "true"
click at [822, 169] on button "Add" at bounding box center [815, 173] width 64 height 27
type input "0"
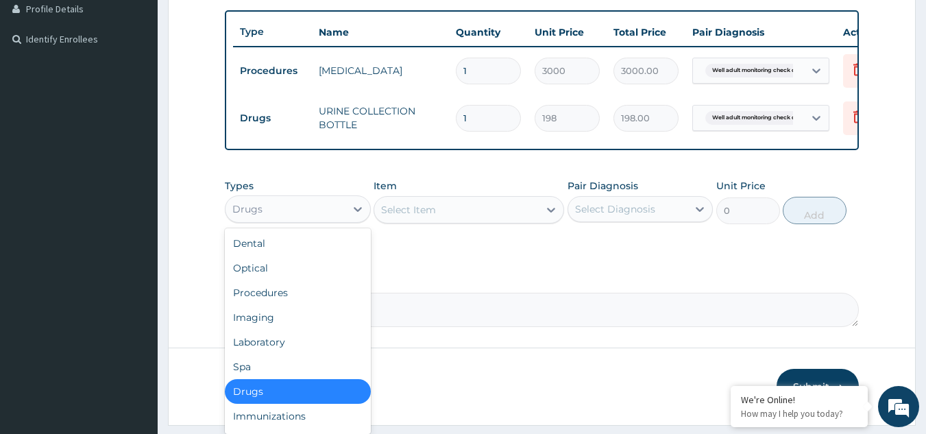
click at [289, 213] on div "Drugs" at bounding box center [286, 209] width 120 height 22
click at [280, 352] on div "Laboratory" at bounding box center [298, 342] width 146 height 25
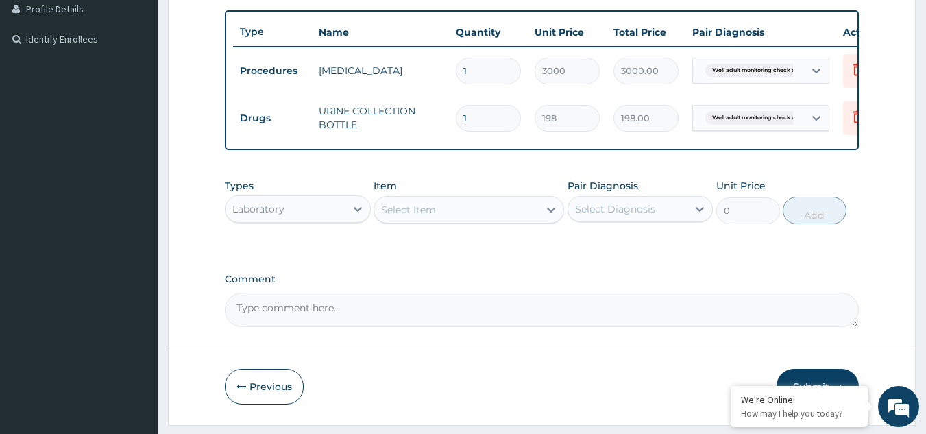
click at [466, 221] on div "Select Item" at bounding box center [456, 210] width 165 height 22
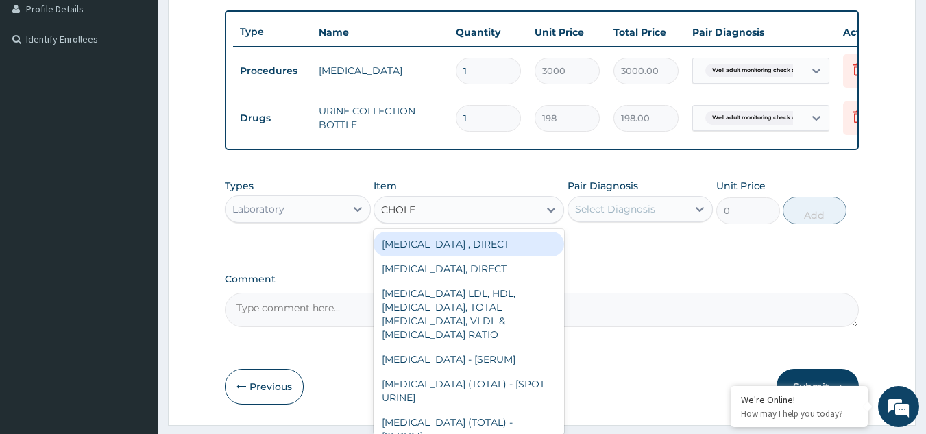
type input "CHOLES"
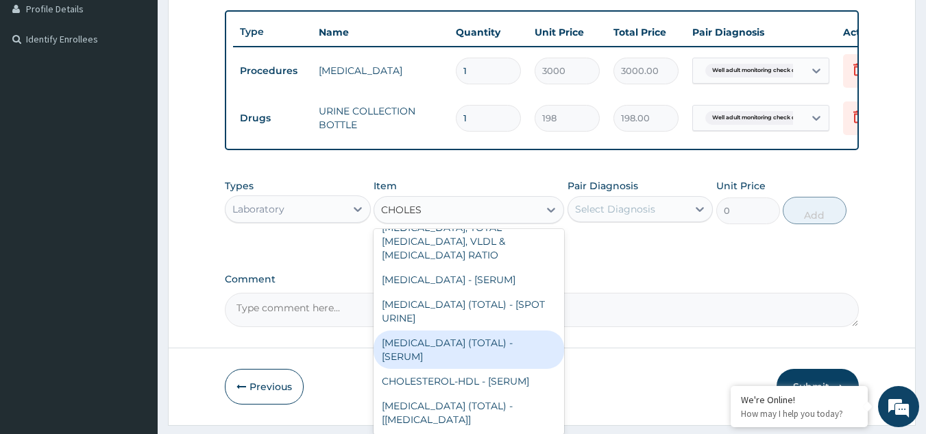
type input "2880"
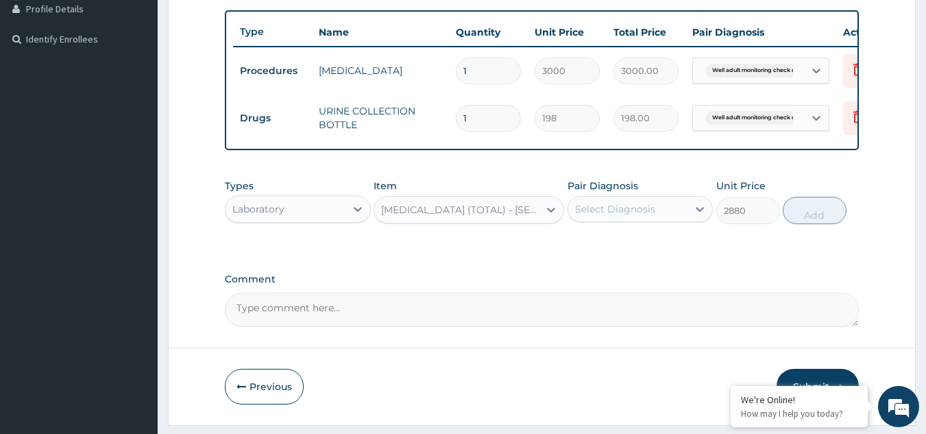
click at [605, 216] on div "Select Diagnosis" at bounding box center [615, 209] width 80 height 14
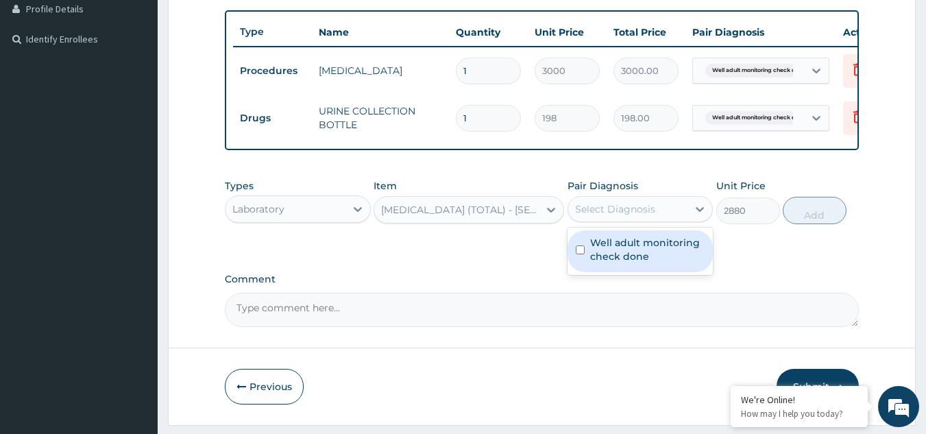
click at [616, 253] on label "Well adult monitoring check done" at bounding box center [647, 249] width 115 height 27
checkbox input "true"
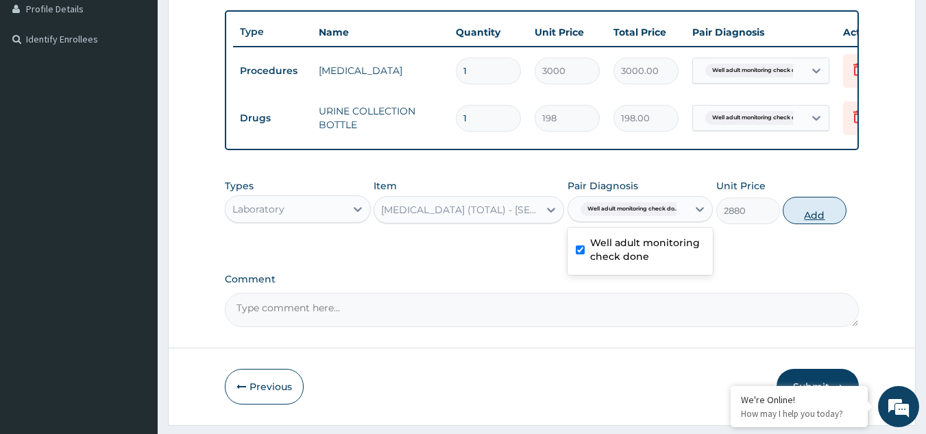
click at [801, 224] on button "Add" at bounding box center [815, 210] width 64 height 27
type input "0"
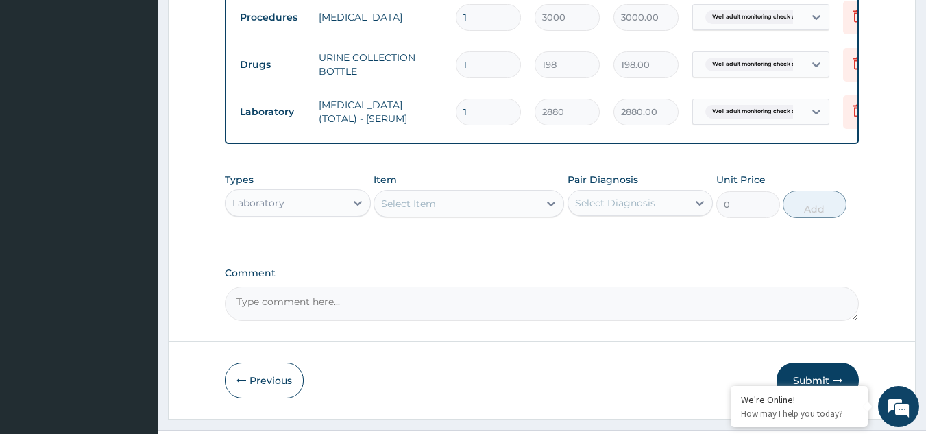
scroll to position [446, 0]
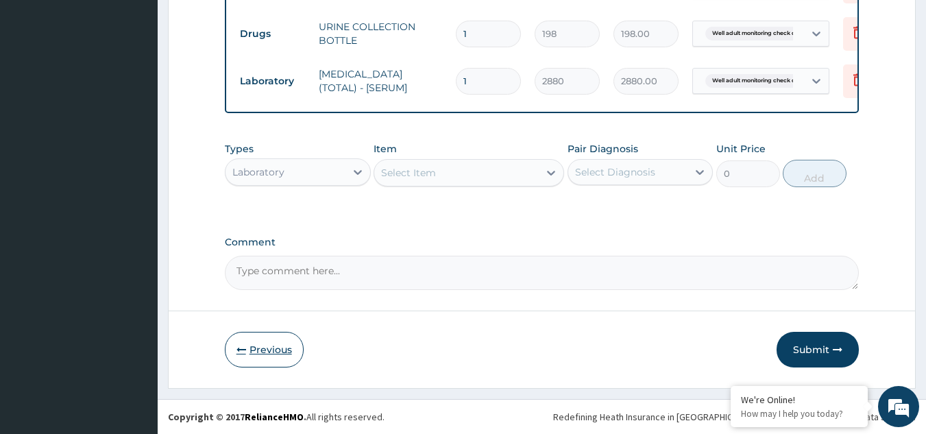
click at [285, 352] on button "Previous" at bounding box center [264, 350] width 79 height 36
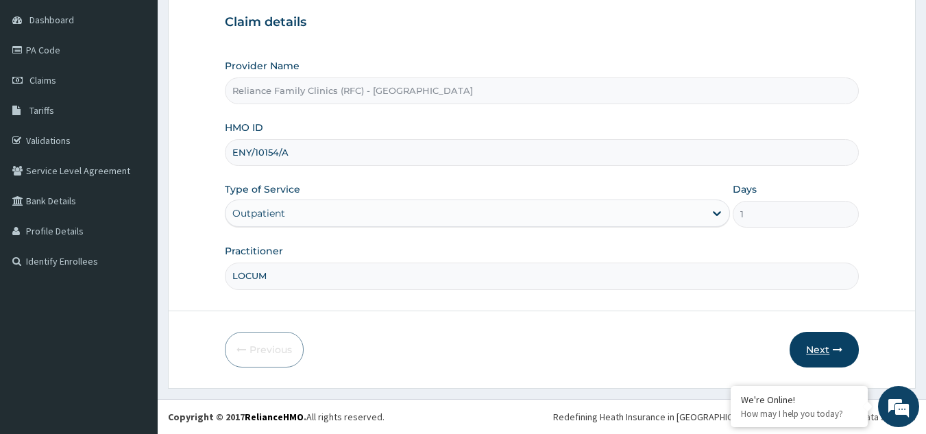
click at [832, 348] on button "Next" at bounding box center [824, 350] width 69 height 36
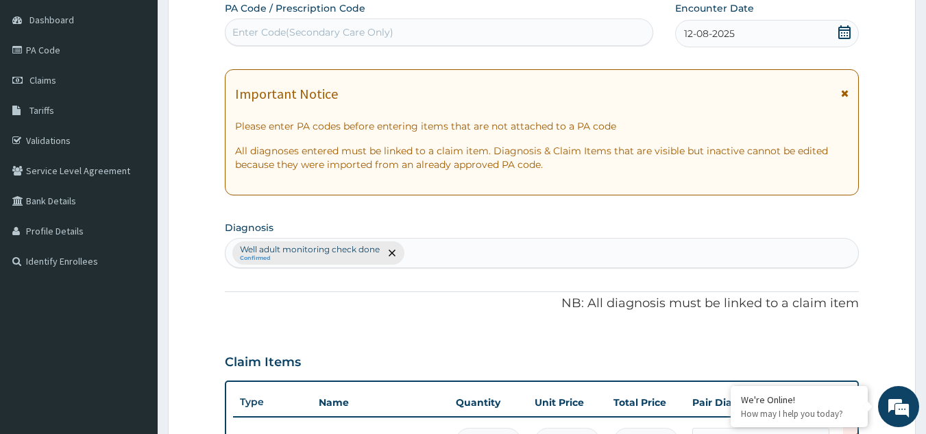
scroll to position [509, 0]
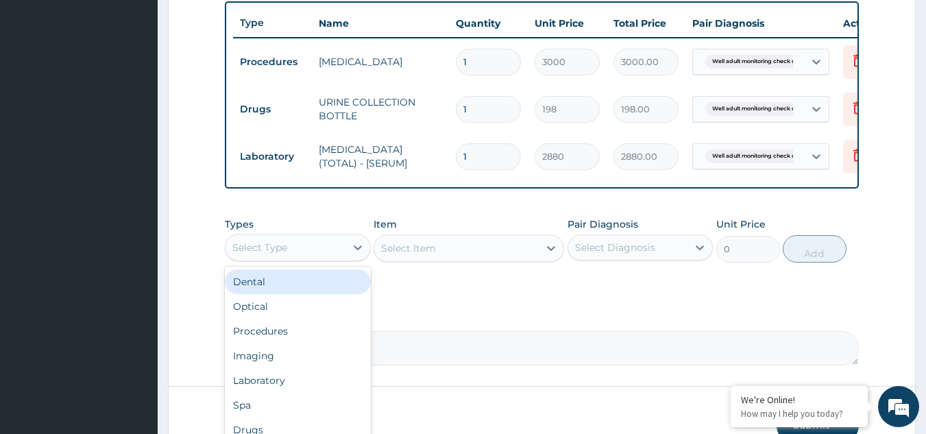
click at [324, 258] on div "Select Type" at bounding box center [286, 248] width 120 height 22
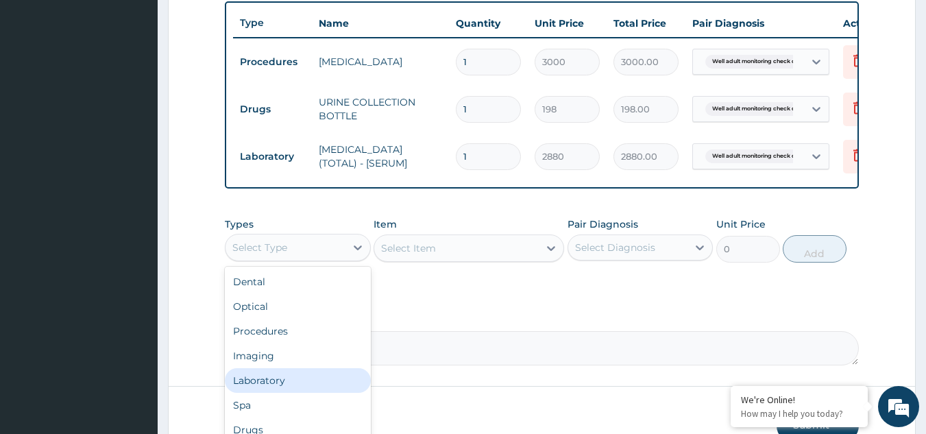
click at [333, 392] on div "Laboratory" at bounding box center [298, 380] width 146 height 25
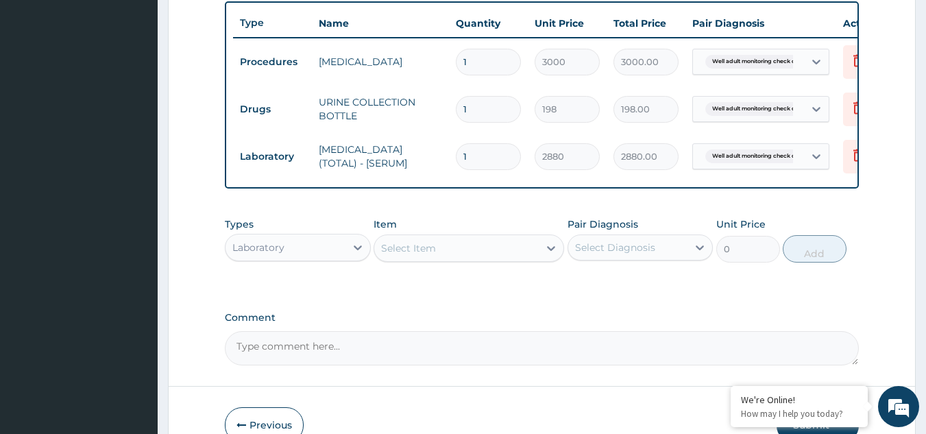
click at [459, 259] on div "Select Item" at bounding box center [456, 248] width 165 height 22
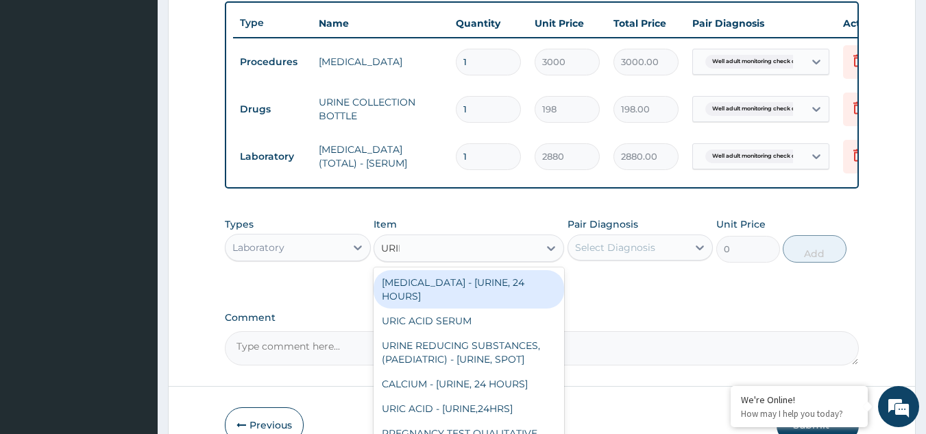
type input "URINA"
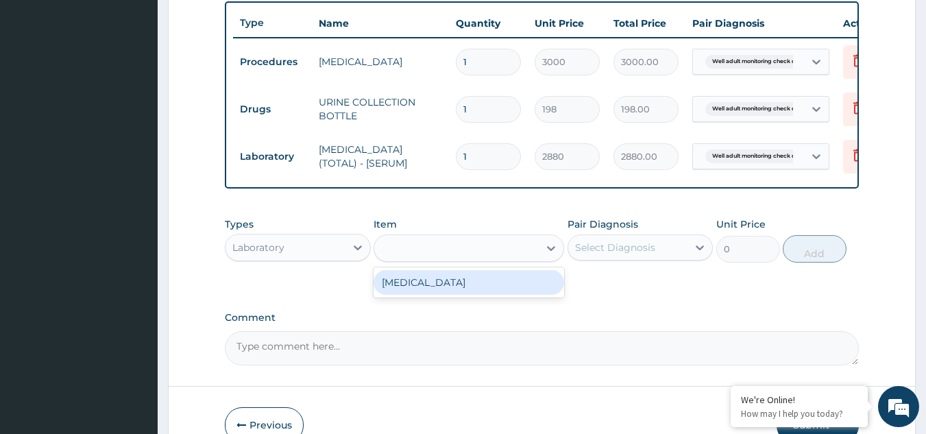
type input "1531.875"
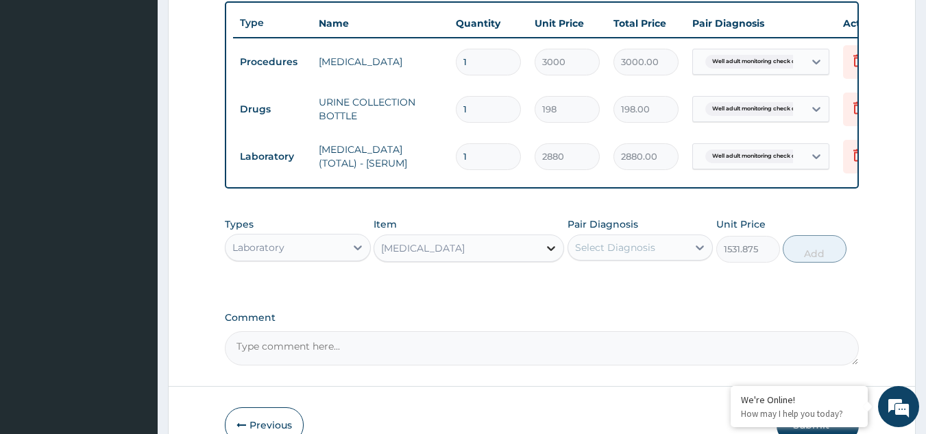
click at [545, 261] on div at bounding box center [551, 248] width 25 height 25
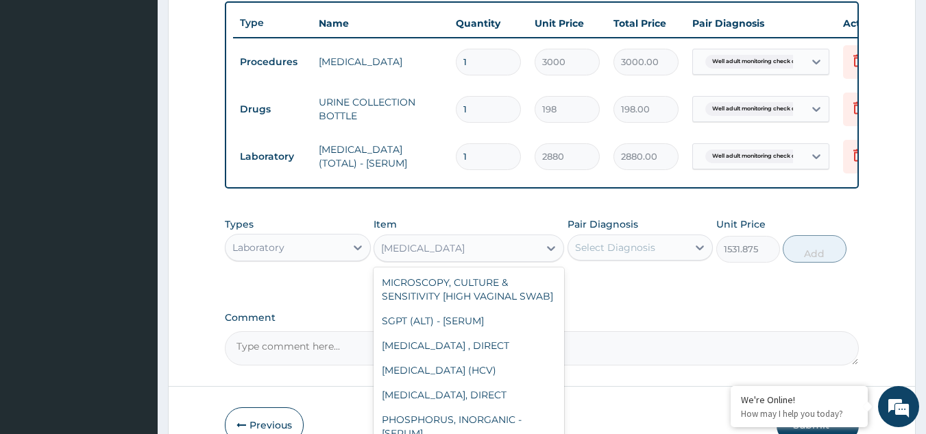
scroll to position [12644, 0]
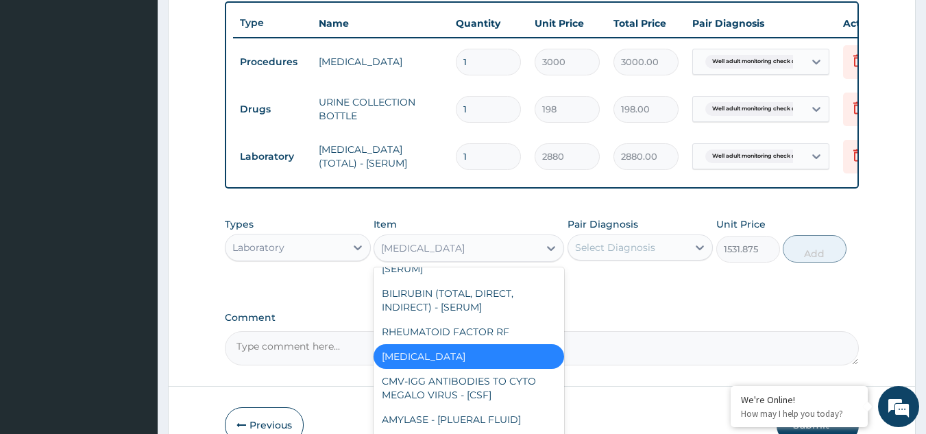
click at [615, 254] on div "Select Diagnosis" at bounding box center [615, 248] width 80 height 14
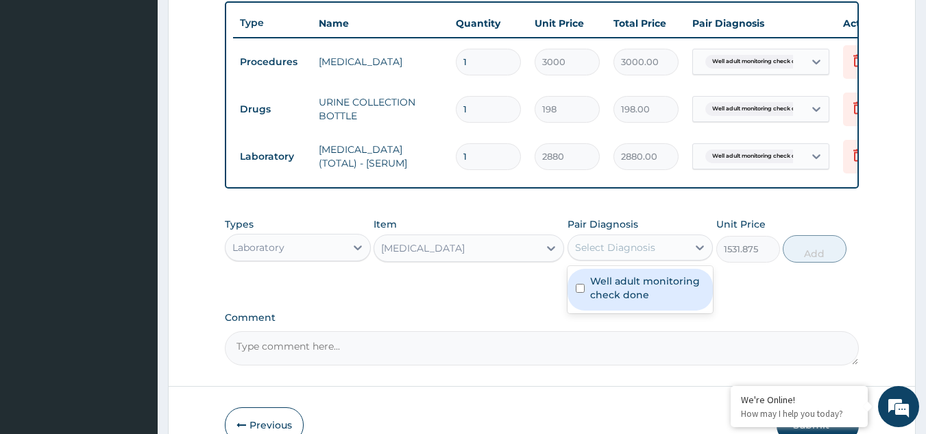
click at [605, 311] on div "Well adult monitoring check done" at bounding box center [641, 290] width 146 height 42
checkbox input "true"
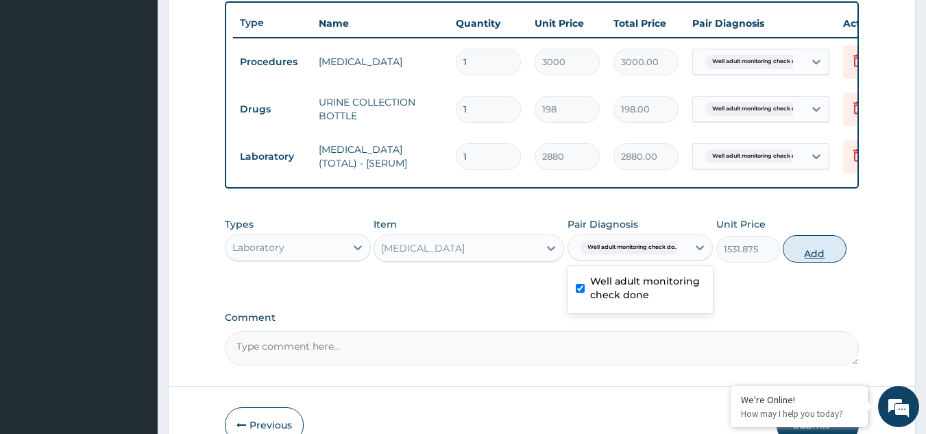
click at [816, 258] on button "Add" at bounding box center [815, 248] width 64 height 27
type input "0"
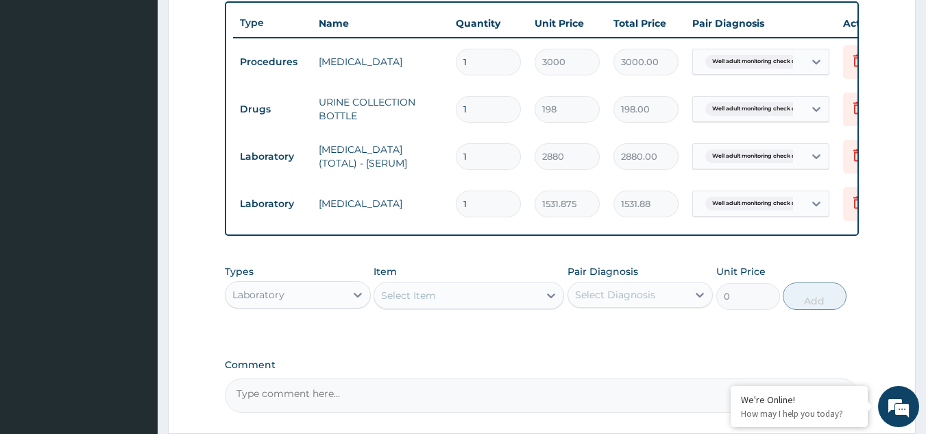
click at [413, 298] on div "Select Item" at bounding box center [456, 296] width 165 height 22
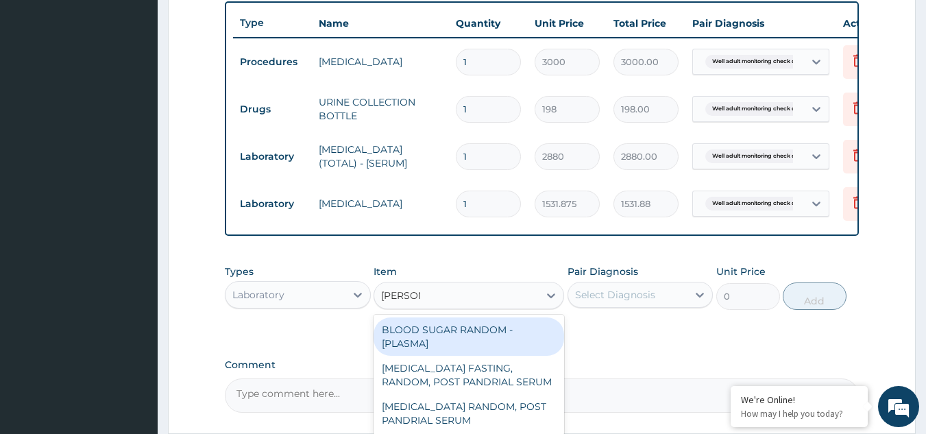
type input "RANDOM"
type input "1800"
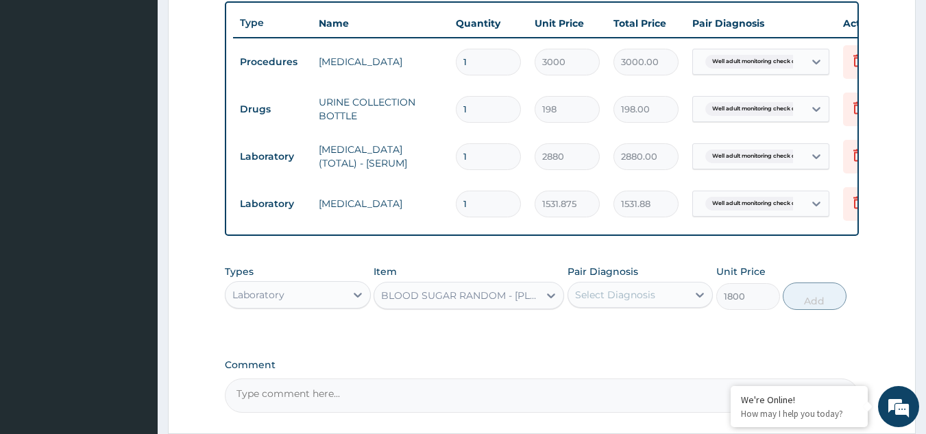
click at [579, 302] on div "Select Diagnosis" at bounding box center [615, 295] width 80 height 14
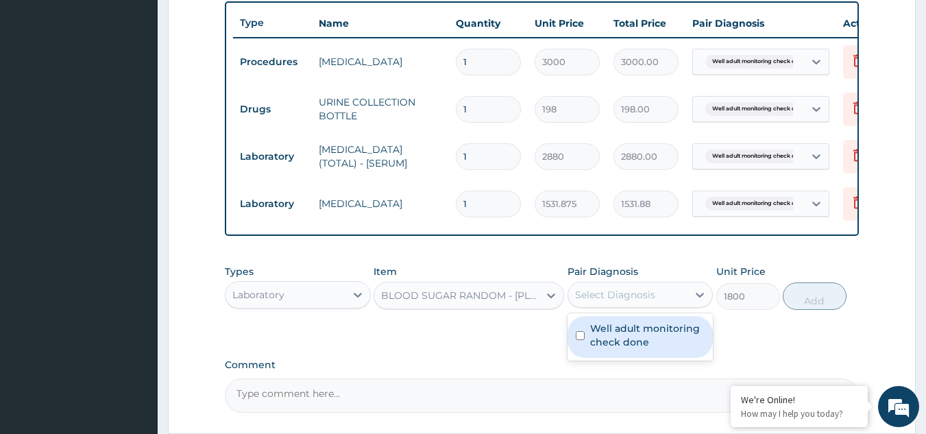
click at [588, 333] on div "Well adult monitoring check done" at bounding box center [641, 337] width 146 height 42
checkbox input "true"
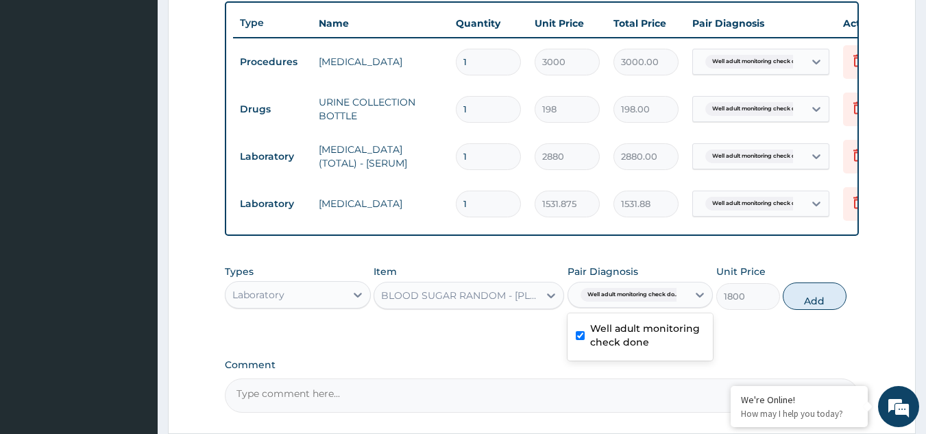
click at [828, 303] on button "Add" at bounding box center [815, 295] width 64 height 27
type input "0"
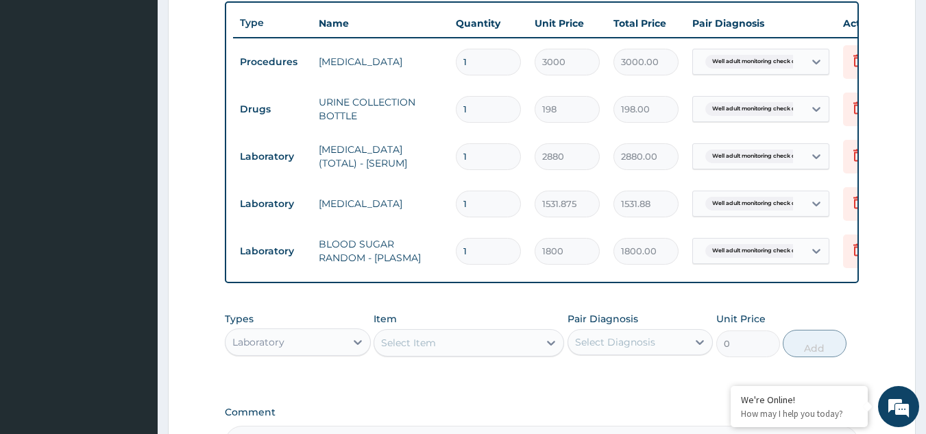
click at [422, 345] on div "Select Item" at bounding box center [456, 343] width 165 height 22
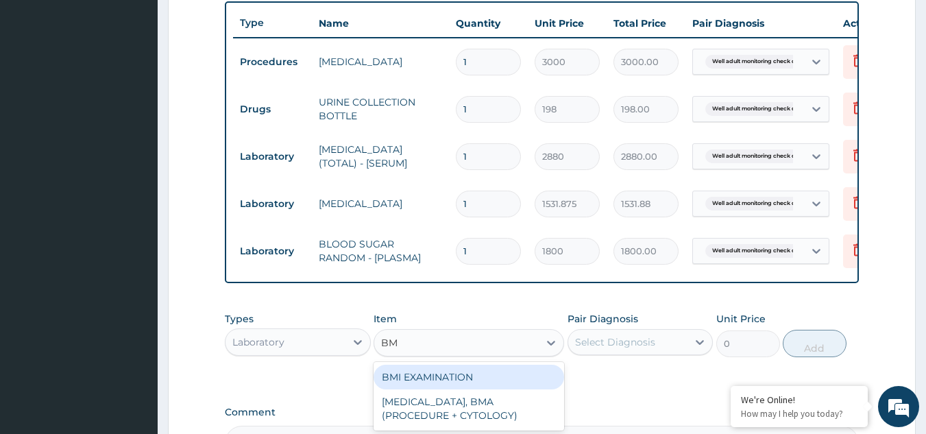
type input "BMI"
type input "1225.5"
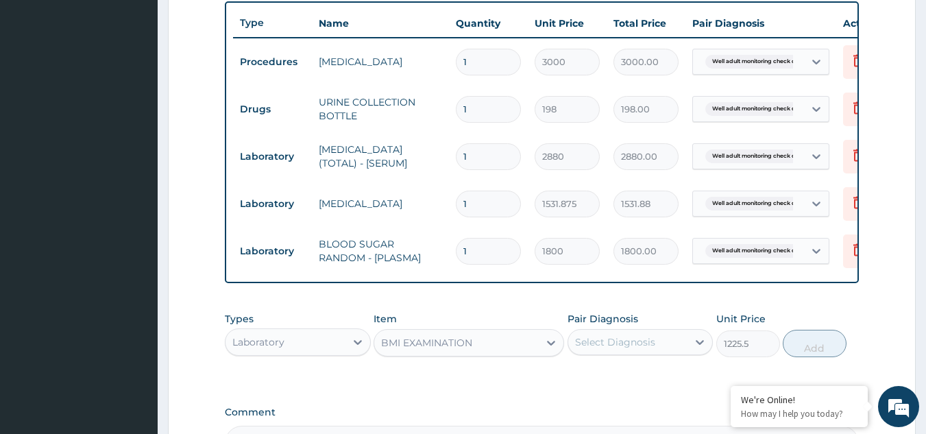
click at [594, 364] on div "Types Laboratory Item option BMI EXAMINATION, selected. Select is focused ,type…" at bounding box center [542, 334] width 635 height 59
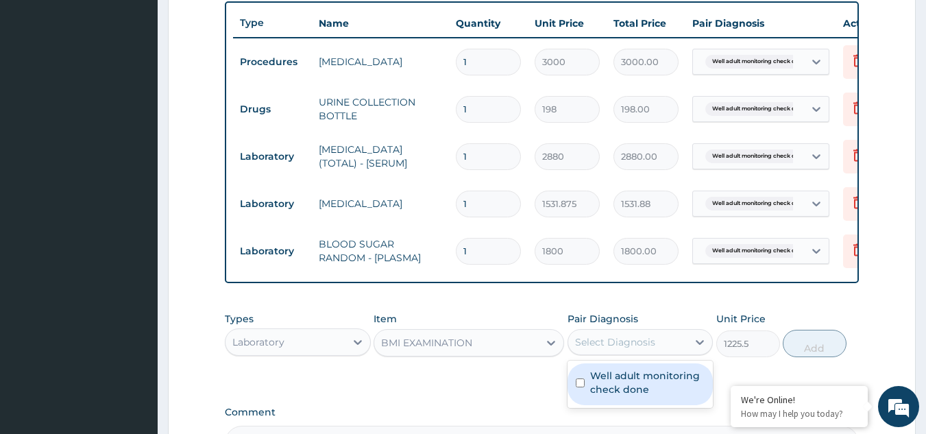
click at [597, 348] on div "Select Diagnosis" at bounding box center [615, 342] width 80 height 14
click at [595, 384] on label "Well adult monitoring check done" at bounding box center [647, 382] width 115 height 27
checkbox input "true"
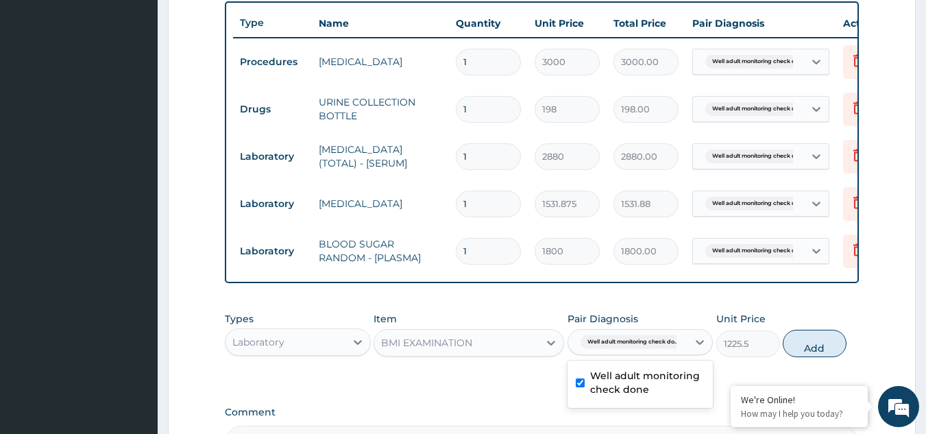
click at [828, 353] on button "Add" at bounding box center [815, 343] width 64 height 27
type input "0"
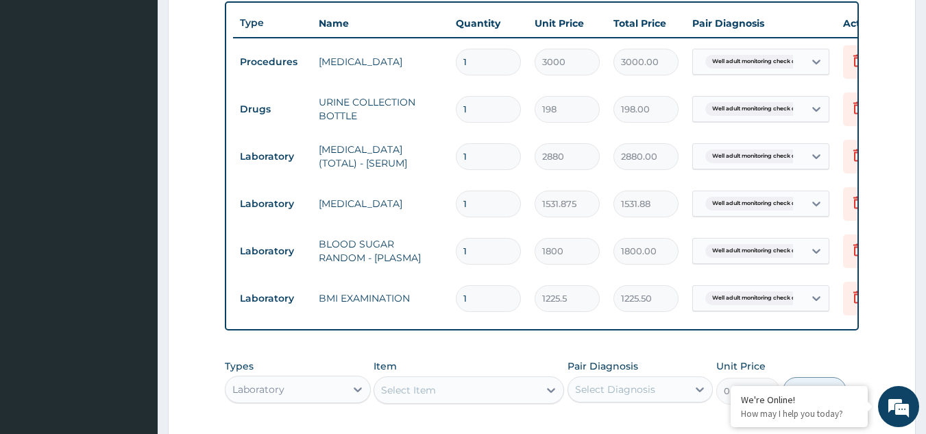
scroll to position [644, 0]
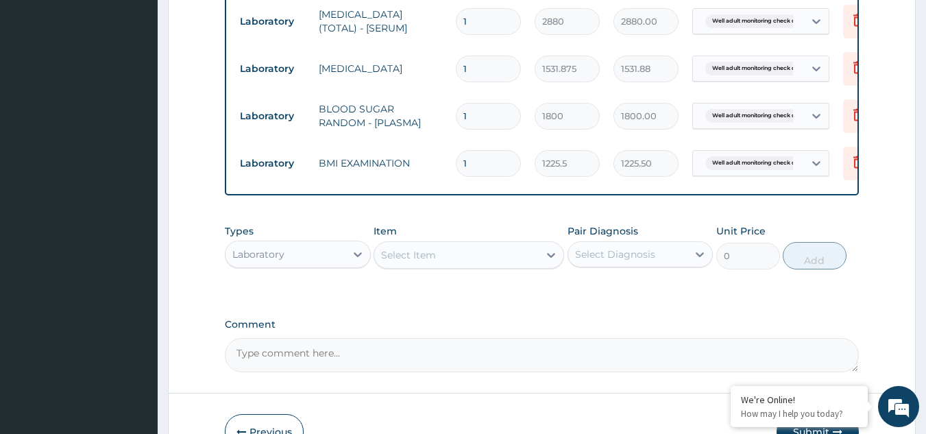
click at [450, 266] on div "Select Item" at bounding box center [456, 255] width 165 height 22
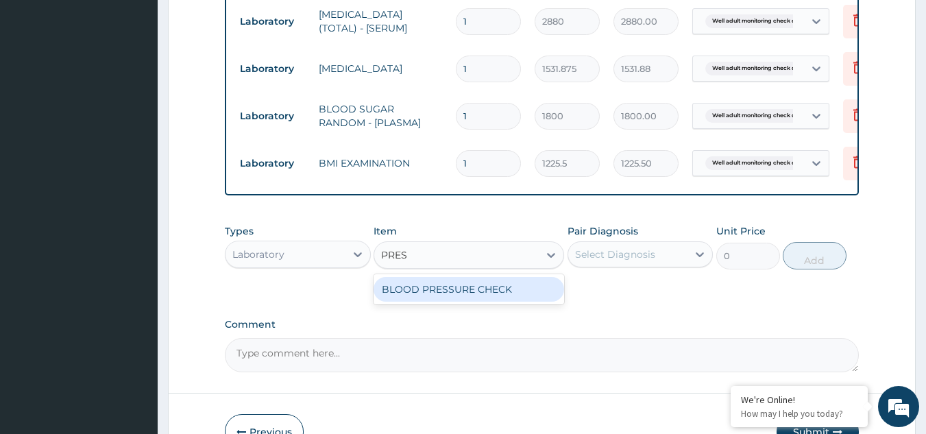
type input "PRESS"
type input "1225.5"
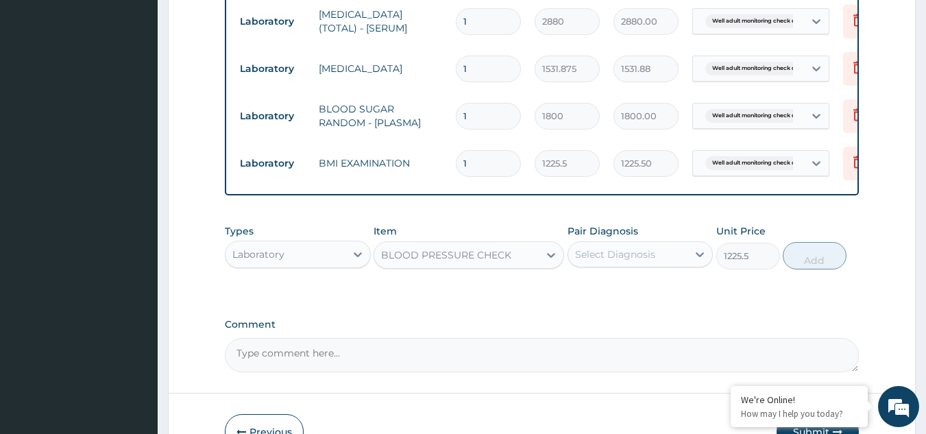
click at [601, 261] on div "Select Diagnosis" at bounding box center [615, 255] width 80 height 14
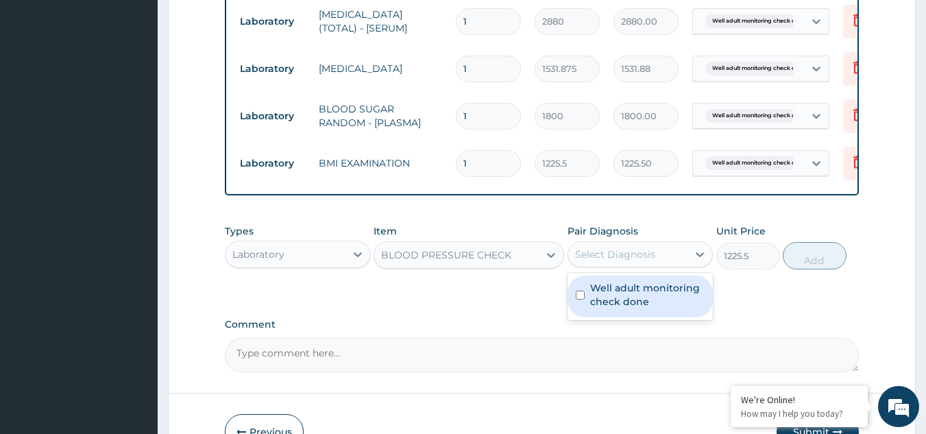
click at [603, 306] on label "Well adult monitoring check done" at bounding box center [647, 294] width 115 height 27
checkbox input "true"
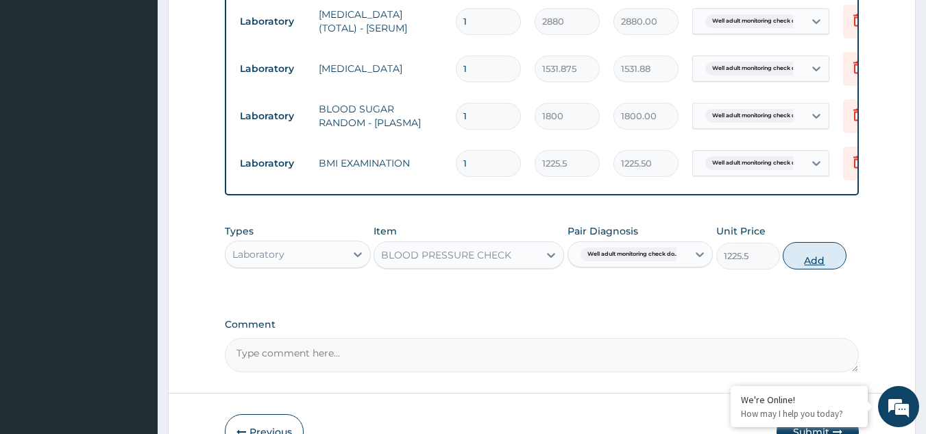
click at [830, 269] on button "Add" at bounding box center [815, 255] width 64 height 27
type input "0"
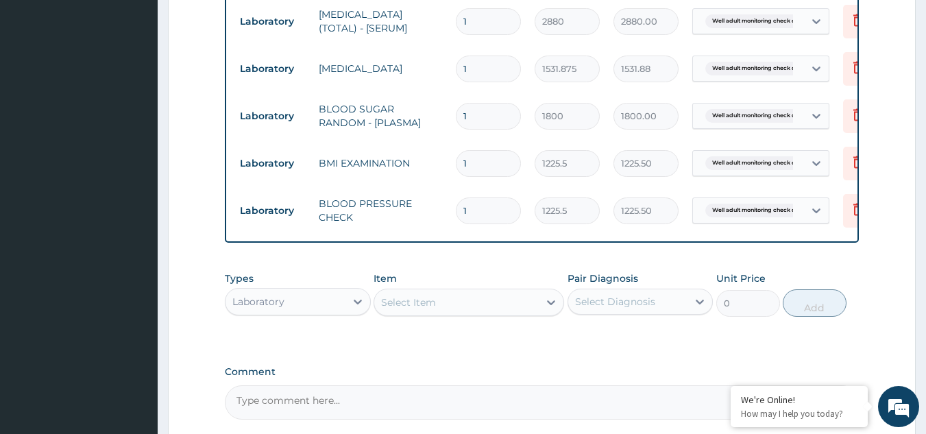
click at [454, 316] on div "Select Item" at bounding box center [469, 302] width 191 height 27
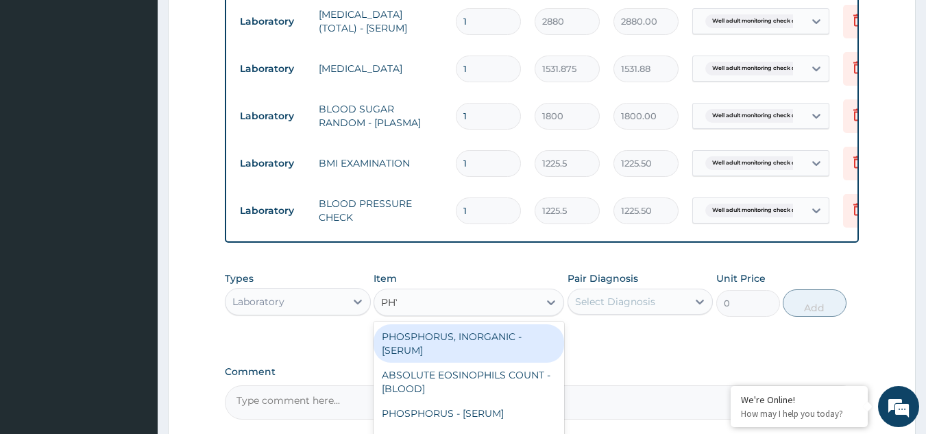
type input "PHYS"
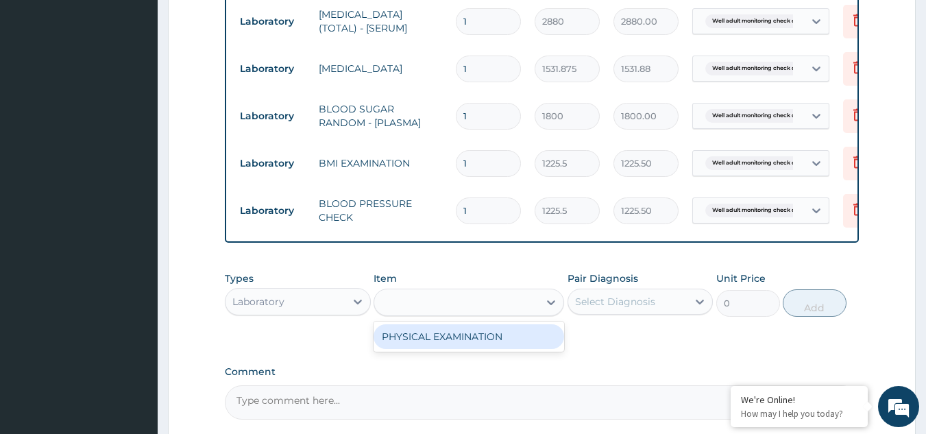
type input "1225.5"
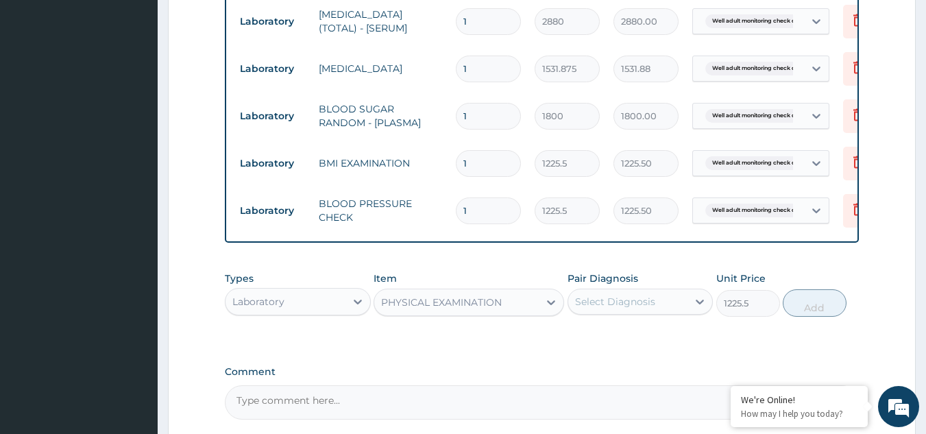
click at [643, 309] on div "Select Diagnosis" at bounding box center [615, 302] width 80 height 14
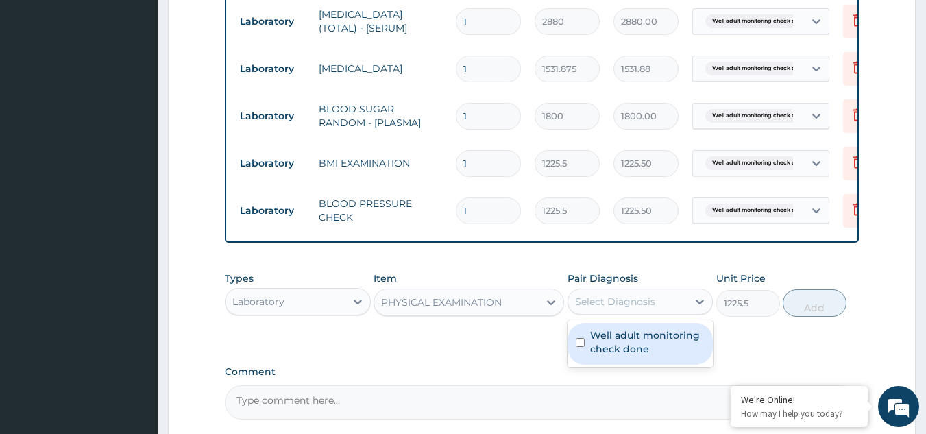
click at [638, 330] on div "Well adult monitoring check done" at bounding box center [641, 343] width 146 height 47
click at [638, 342] on label "Well adult monitoring check done" at bounding box center [647, 341] width 115 height 27
checkbox input "true"
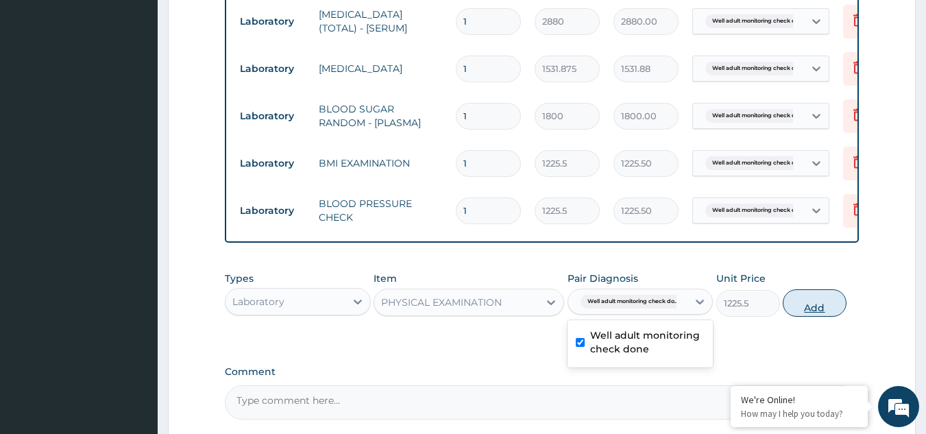
click at [811, 300] on button "Add" at bounding box center [815, 302] width 64 height 27
type input "0"
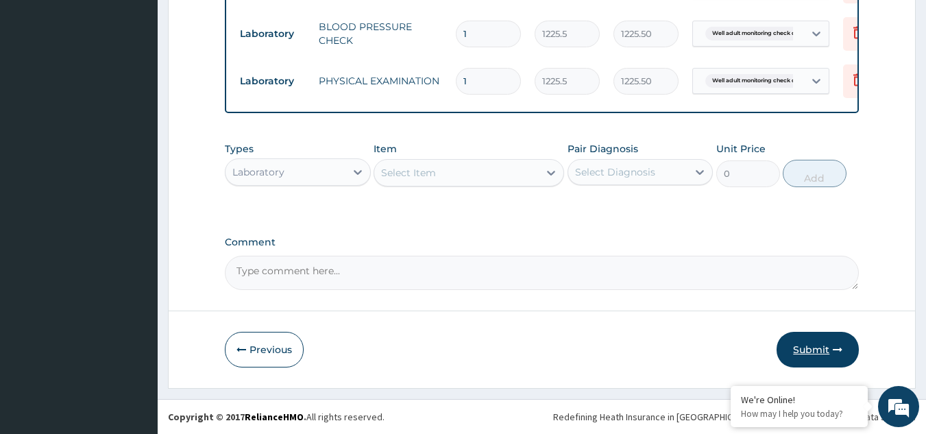
click at [826, 363] on button "Submit" at bounding box center [818, 350] width 82 height 36
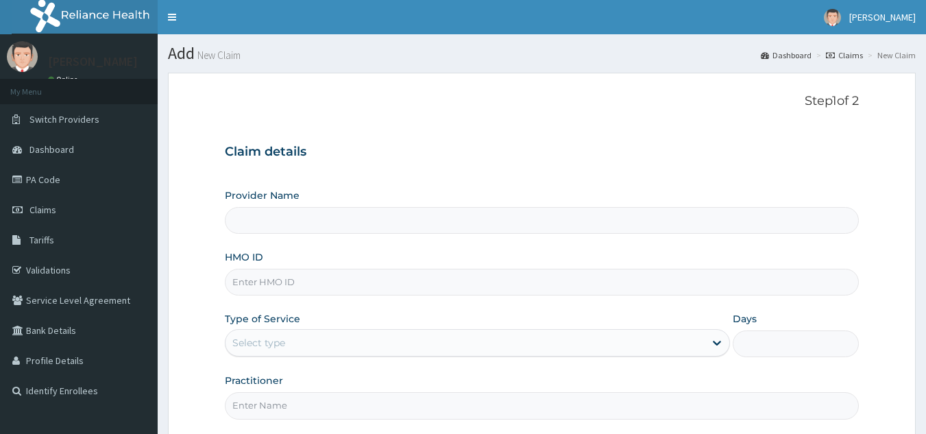
click at [331, 282] on input "HMO ID" at bounding box center [542, 282] width 635 height 27
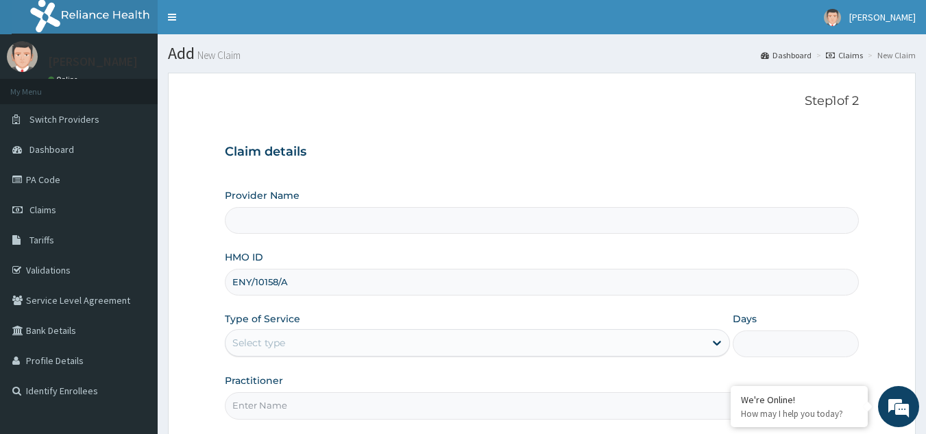
type input "ENY/10158/A"
type input "Reliance Family Clinics (RFC) - [GEOGRAPHIC_DATA]"
click at [328, 345] on div "Select type" at bounding box center [465, 343] width 479 height 22
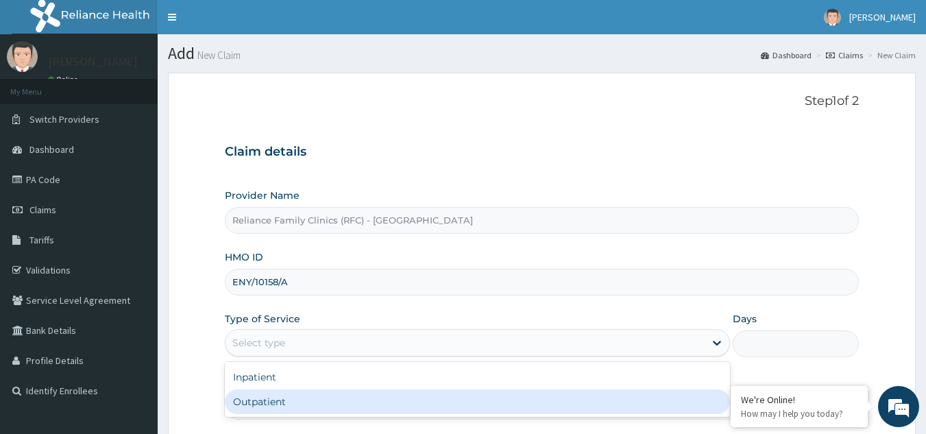
click at [287, 407] on div "Outpatient" at bounding box center [477, 401] width 505 height 25
type input "1"
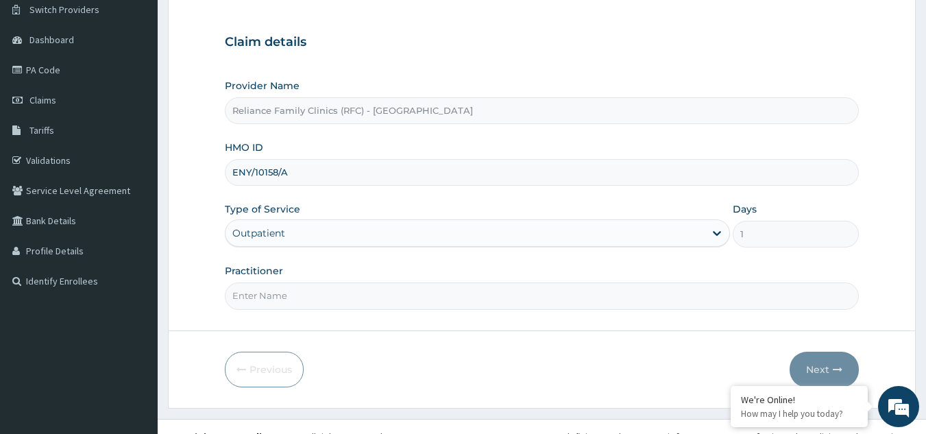
scroll to position [122, 0]
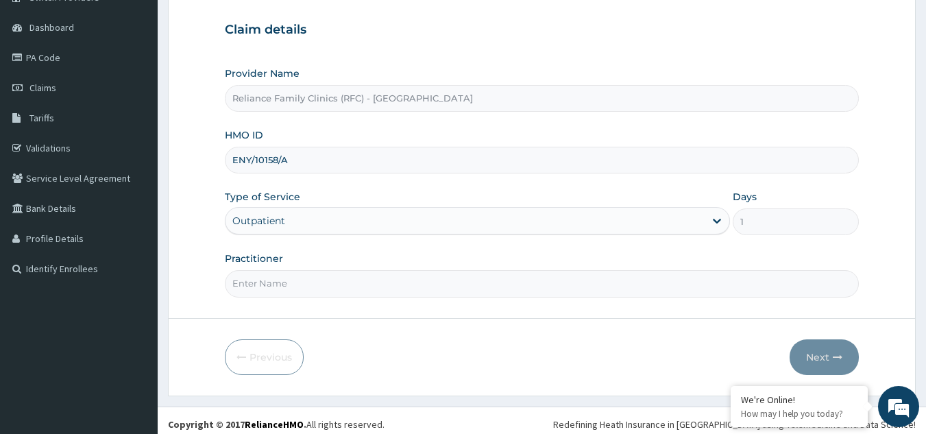
click at [470, 286] on input "Practitioner" at bounding box center [542, 283] width 635 height 27
type input "LOCUM"
click at [813, 365] on button "Next" at bounding box center [824, 357] width 69 height 36
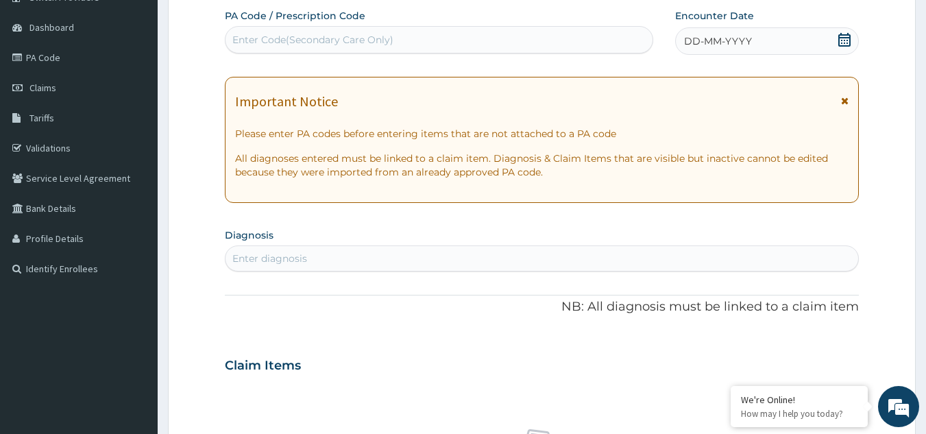
click at [430, 258] on div "Enter diagnosis" at bounding box center [543, 259] width 634 height 22
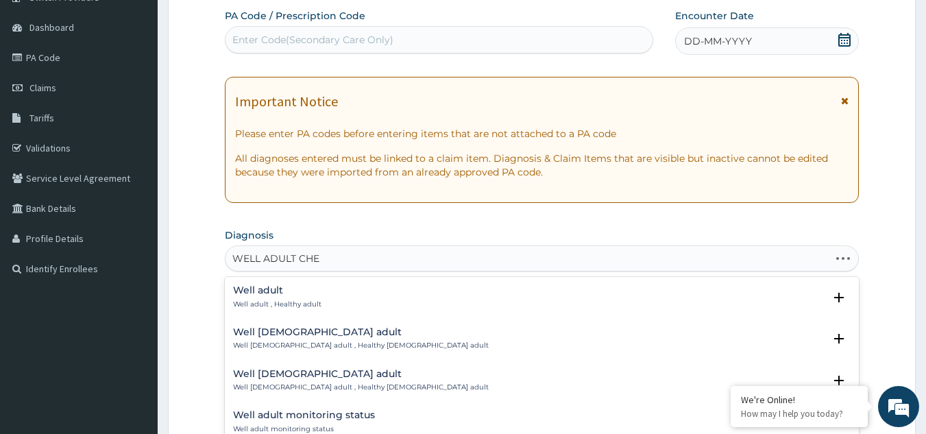
type input "WELL ADULT CHEC"
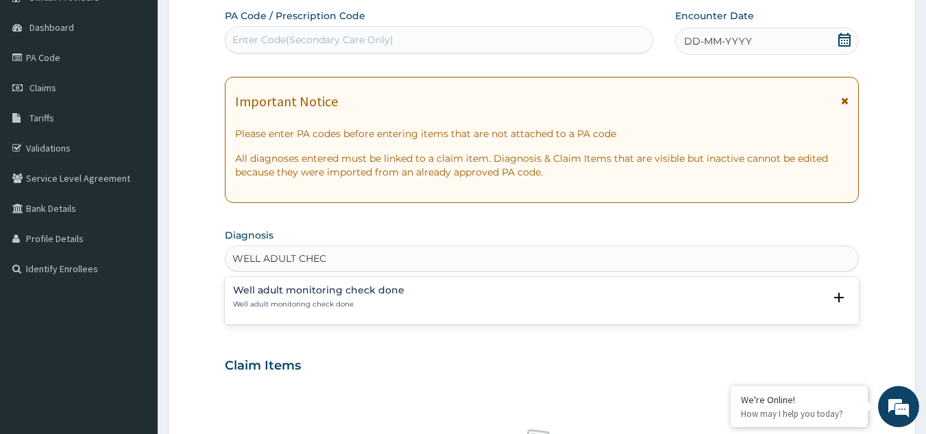
click at [360, 301] on p "Well adult monitoring check done" at bounding box center [318, 305] width 171 height 10
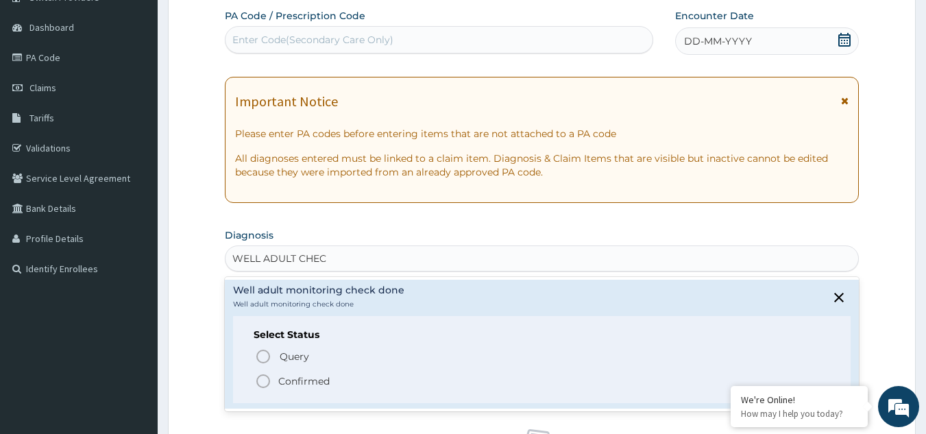
click at [288, 380] on p "Confirmed" at bounding box center [303, 381] width 51 height 14
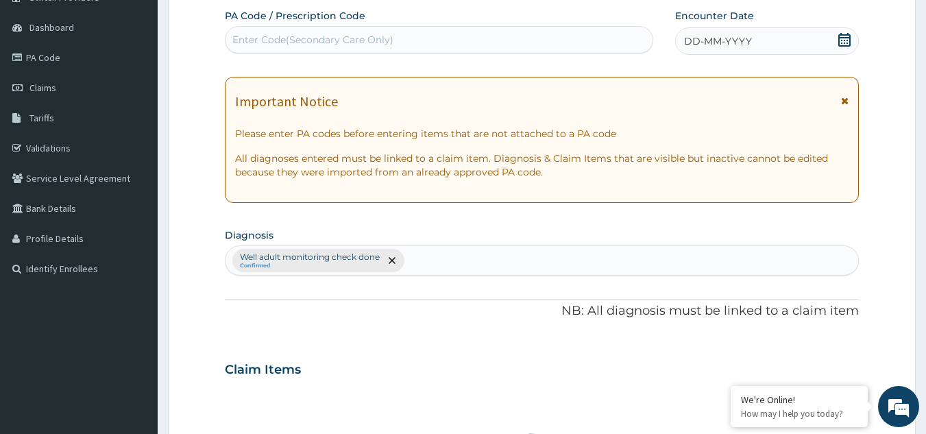
click at [766, 44] on div "DD-MM-YYYY" at bounding box center [767, 40] width 184 height 27
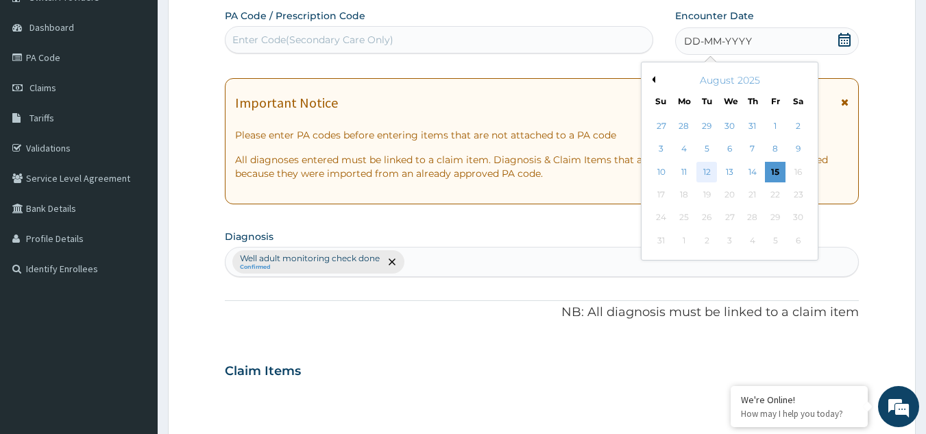
click at [706, 166] on div "12" at bounding box center [707, 172] width 21 height 21
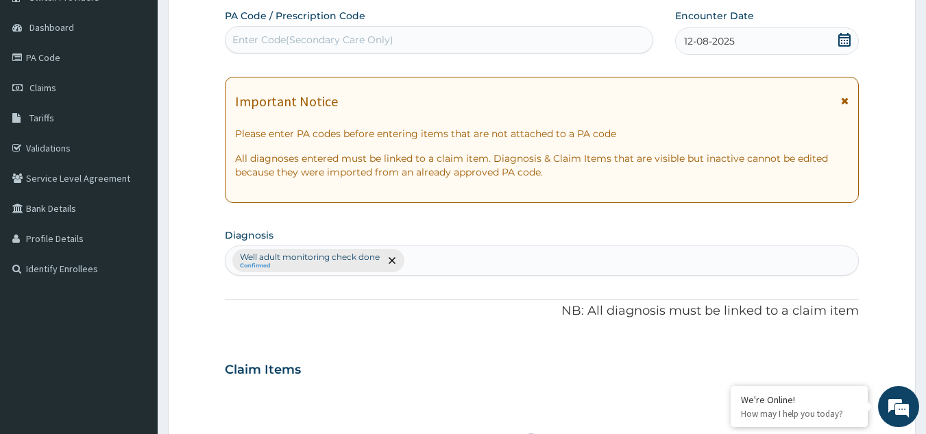
click at [850, 99] on div "Important Notice Please enter PA codes before entering items that are not attac…" at bounding box center [542, 140] width 635 height 126
click at [845, 101] on icon at bounding box center [845, 101] width 8 height 10
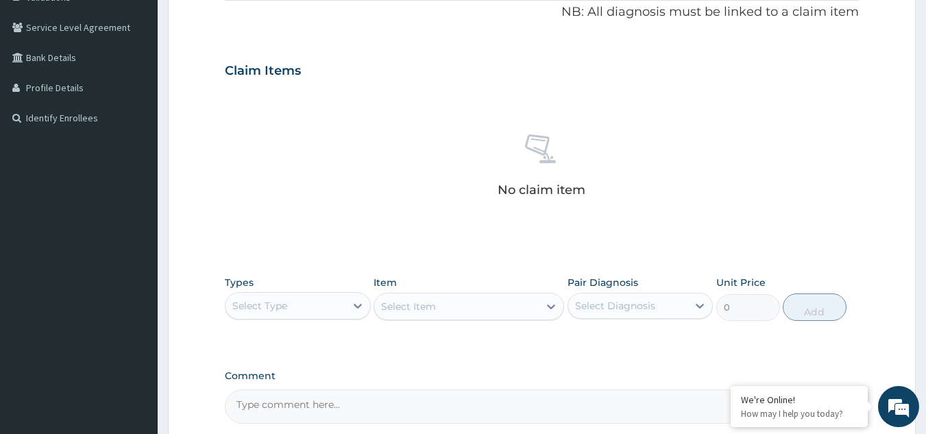
scroll to position [346, 0]
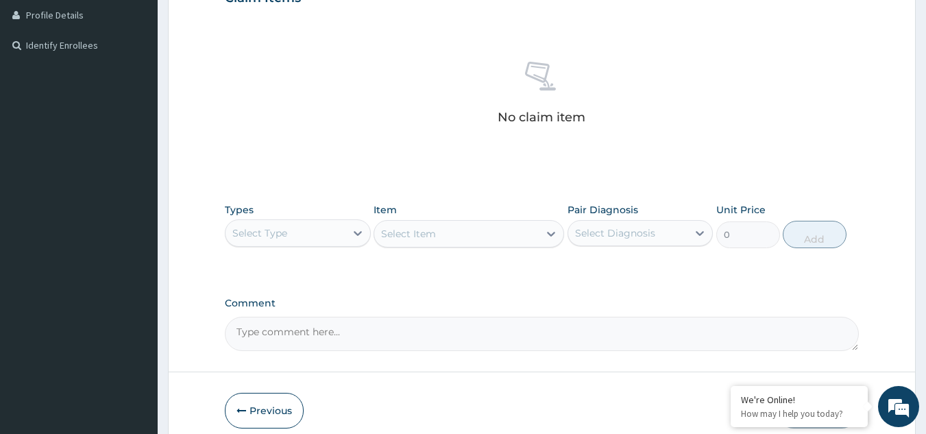
click at [327, 238] on div "Select Type" at bounding box center [286, 233] width 120 height 22
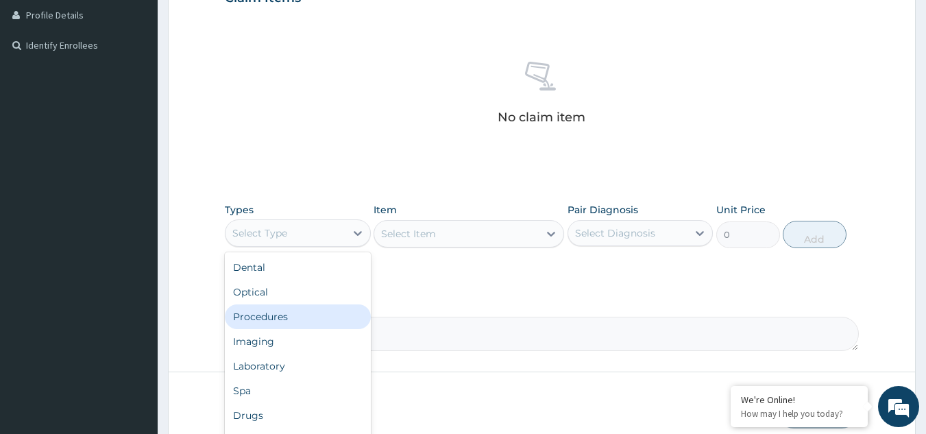
click at [300, 320] on div "Procedures" at bounding box center [298, 316] width 146 height 25
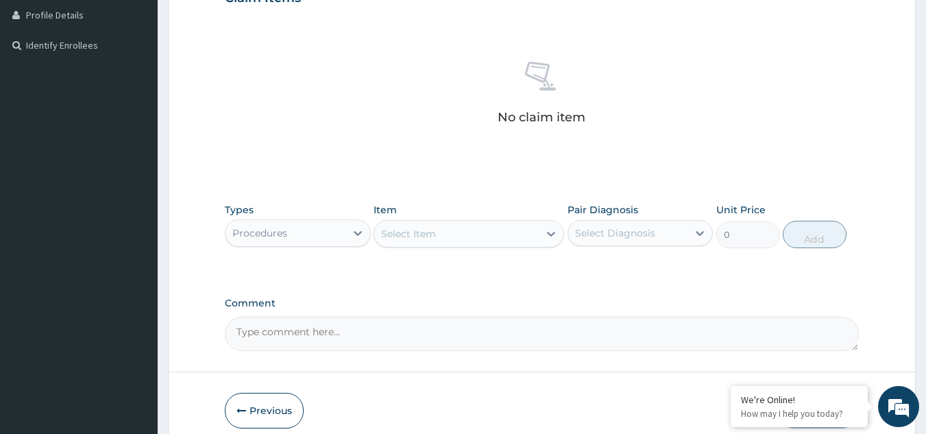
click at [420, 233] on div "Select Item" at bounding box center [408, 234] width 55 height 14
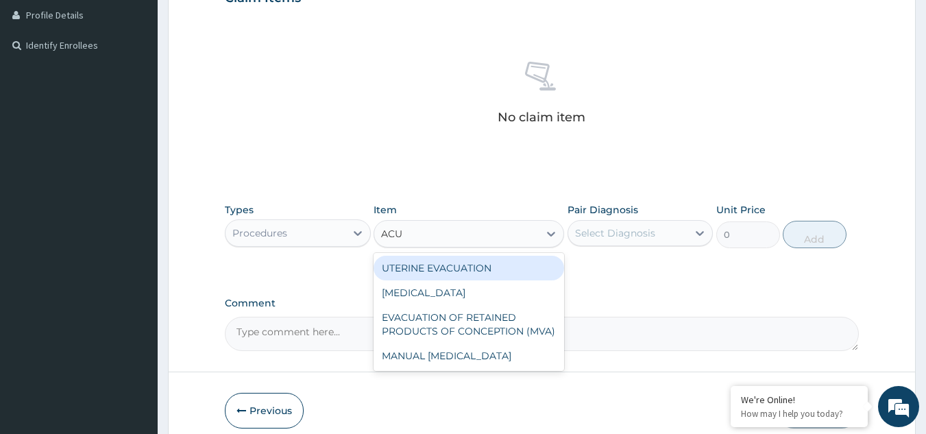
type input "ACUI"
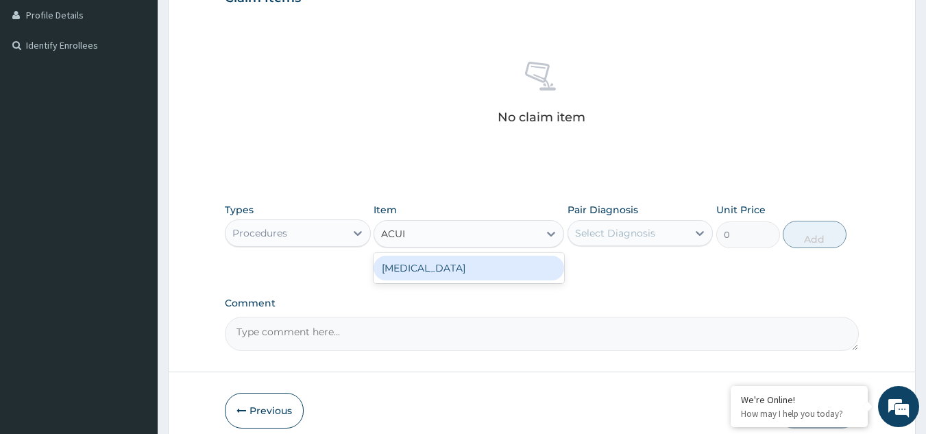
type input "3000"
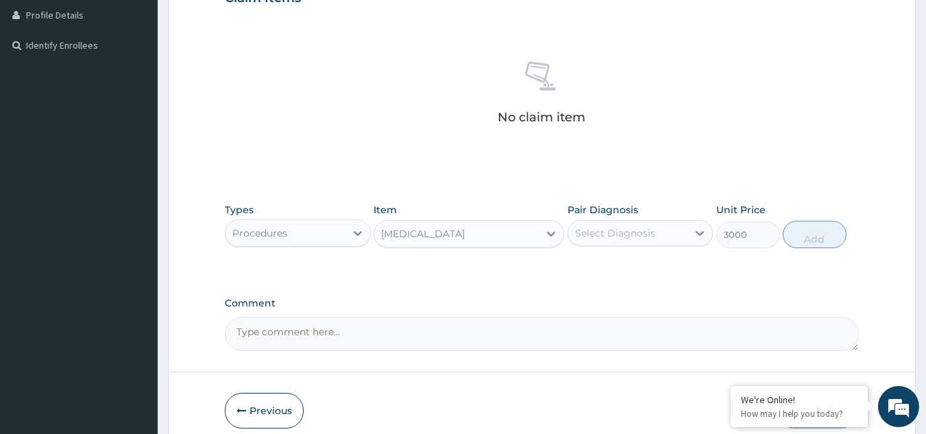
click at [638, 232] on div "Select Diagnosis" at bounding box center [615, 233] width 80 height 14
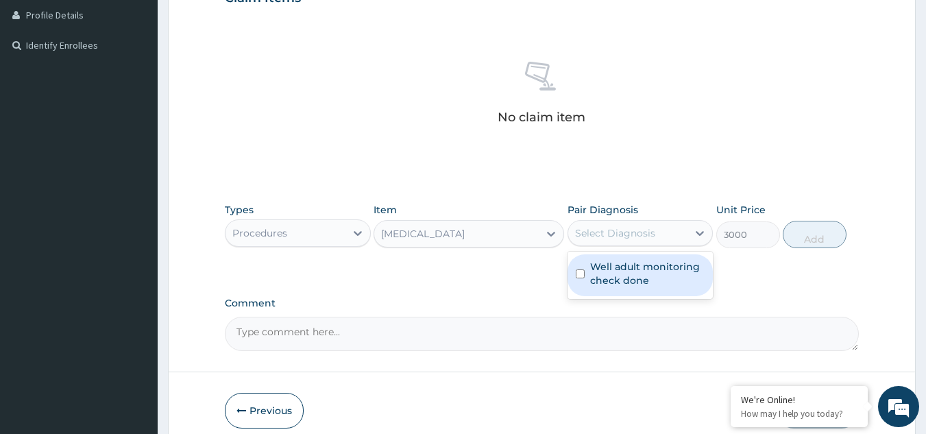
click at [635, 296] on div "Well adult monitoring check done" at bounding box center [641, 275] width 146 height 42
checkbox input "true"
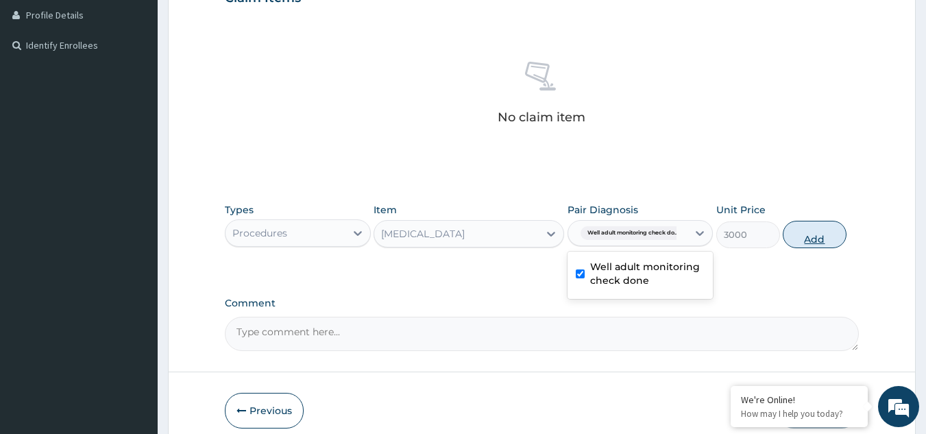
click at [808, 239] on button "Add" at bounding box center [815, 234] width 64 height 27
type input "0"
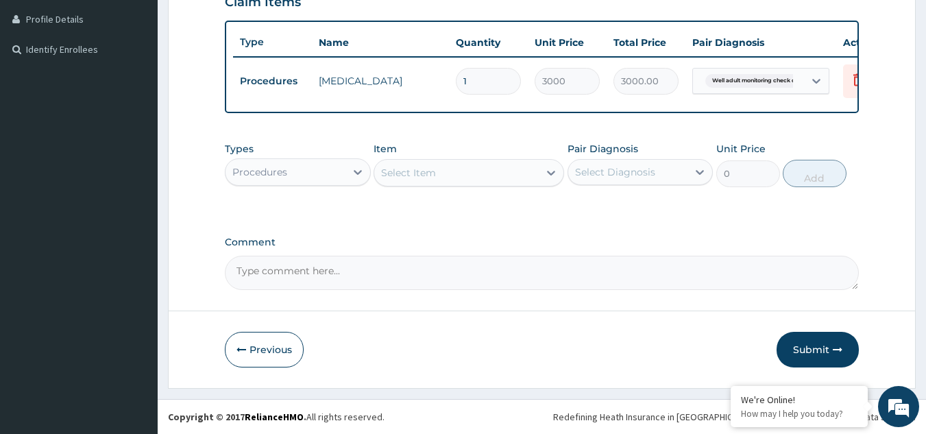
click at [315, 179] on div "Procedures" at bounding box center [286, 172] width 120 height 22
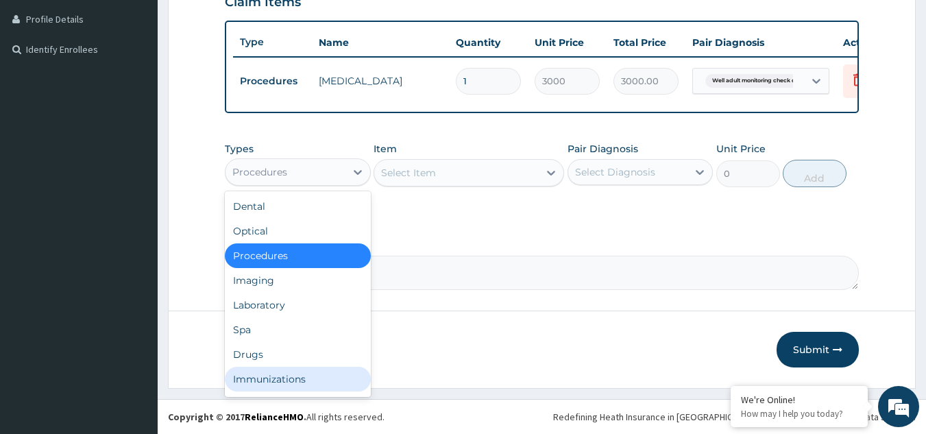
click at [282, 374] on div "Immunizations" at bounding box center [298, 379] width 146 height 25
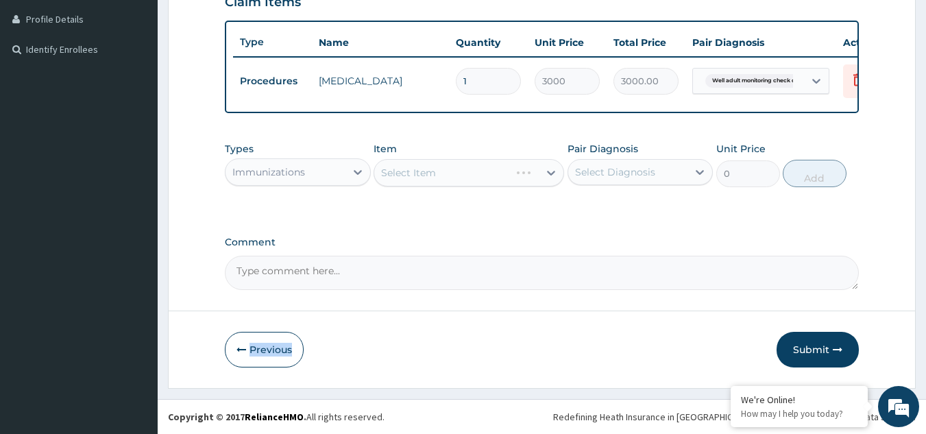
click at [282, 374] on form "Step 2 of 2 PA Code / Prescription Code Enter Code(Secondary Care Only) Encount…" at bounding box center [542, 59] width 748 height 657
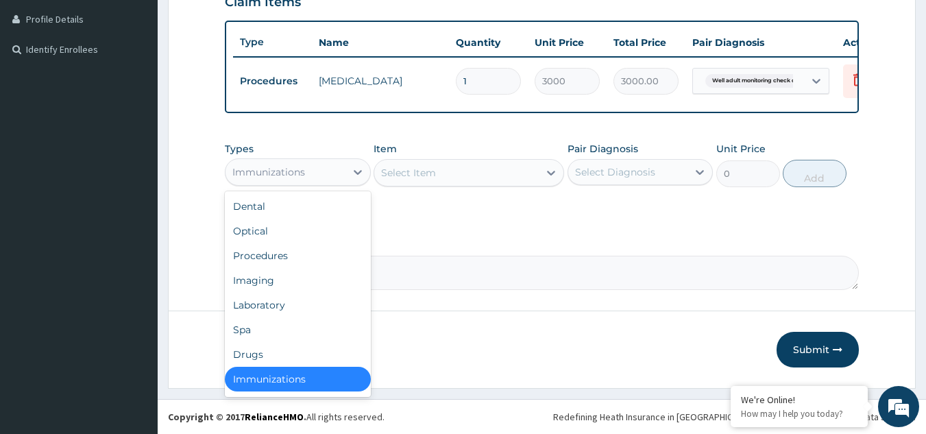
click at [312, 183] on div "Immunizations" at bounding box center [286, 172] width 120 height 22
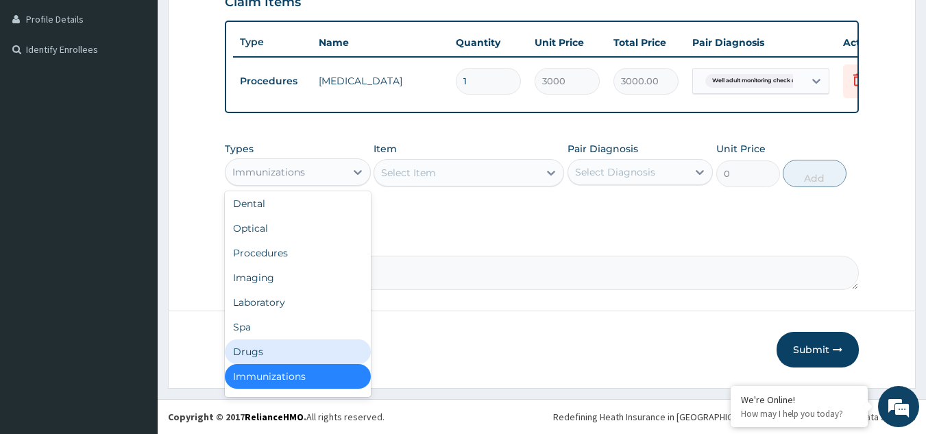
click at [285, 352] on div "Drugs" at bounding box center [298, 351] width 146 height 25
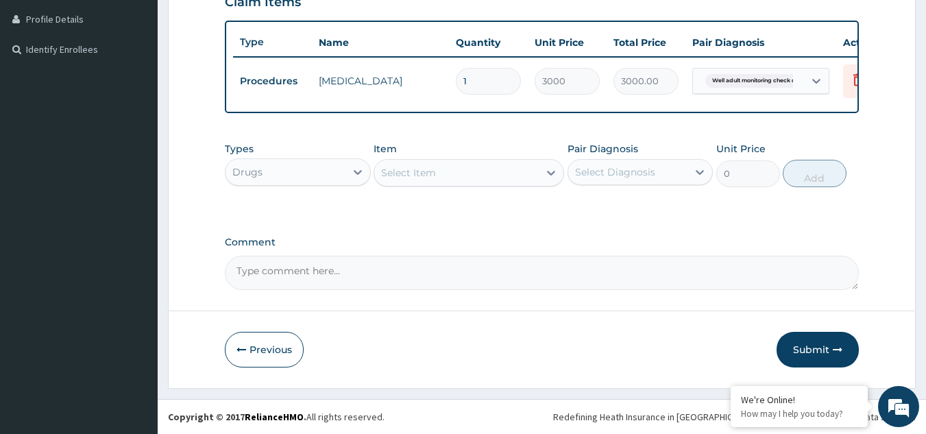
click at [425, 171] on div "Select Item" at bounding box center [408, 173] width 55 height 14
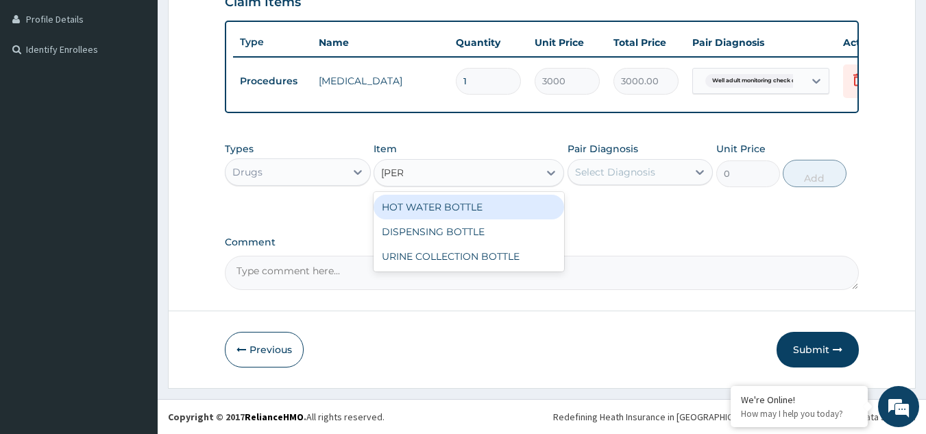
type input "BOTTL"
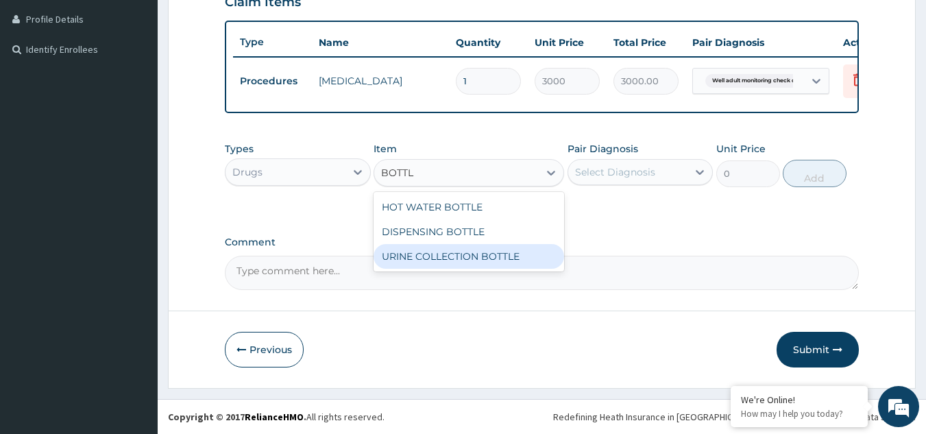
click at [416, 272] on div "HOT WATER BOTTLE DISPENSING BOTTLE URINE COLLECTION BOTTLE" at bounding box center [469, 232] width 191 height 80
click at [404, 258] on div "URINE COLLECTION BOTTLE" at bounding box center [469, 256] width 191 height 25
type input "198"
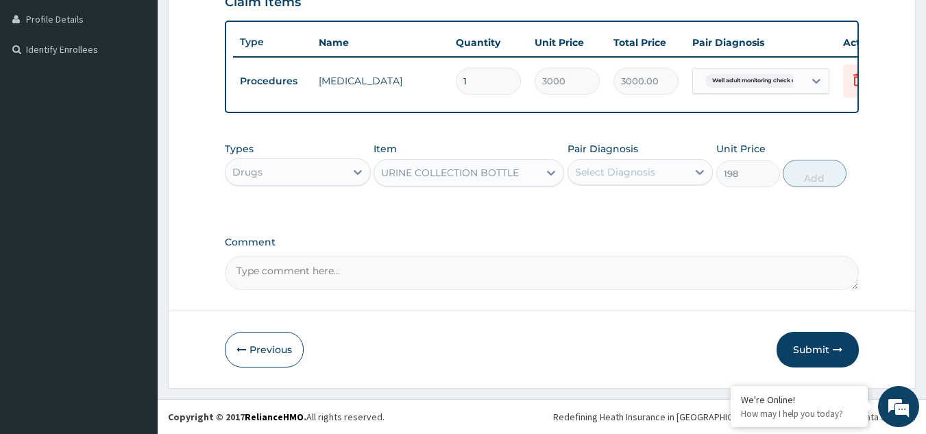
click at [590, 171] on div "Select Diagnosis" at bounding box center [615, 172] width 80 height 14
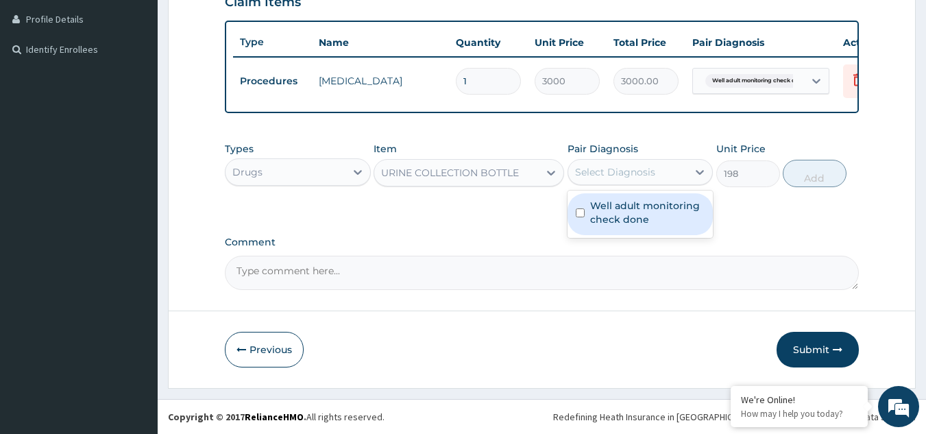
click at [609, 213] on label "Well adult monitoring check done" at bounding box center [647, 212] width 115 height 27
checkbox input "true"
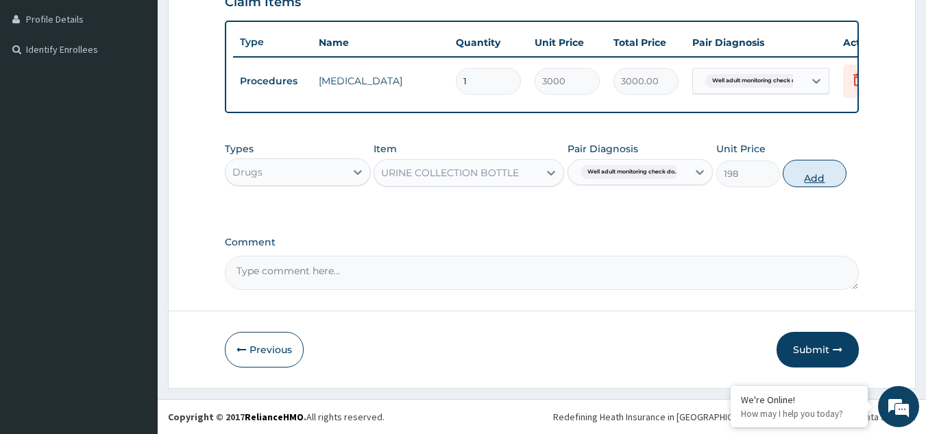
click at [799, 184] on button "Add" at bounding box center [815, 173] width 64 height 27
type input "0"
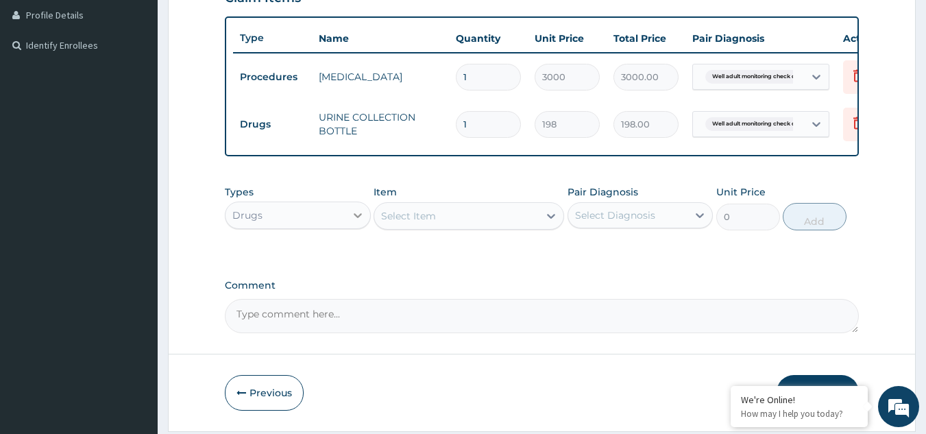
click at [349, 228] on div at bounding box center [358, 215] width 25 height 25
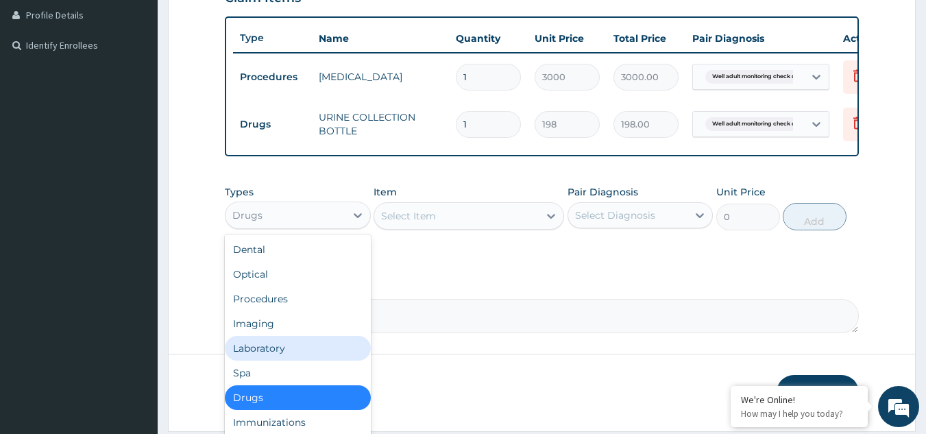
click at [328, 357] on div "Laboratory" at bounding box center [298, 348] width 146 height 25
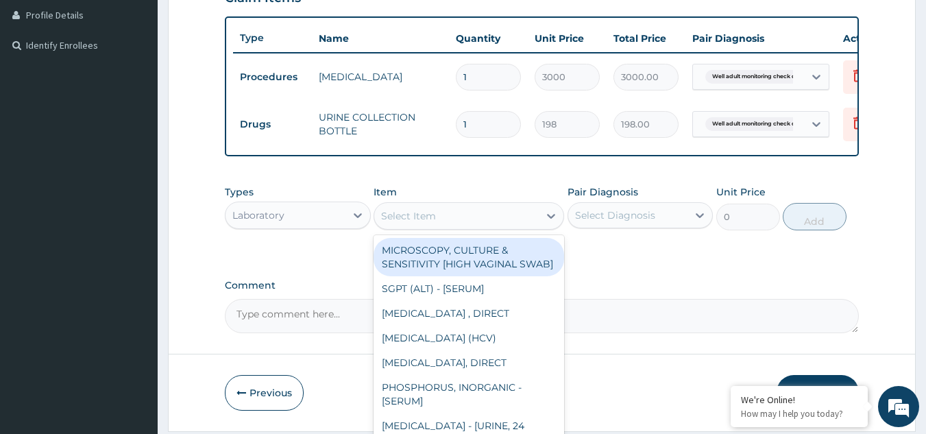
click at [426, 223] on div "Select Item" at bounding box center [408, 216] width 55 height 14
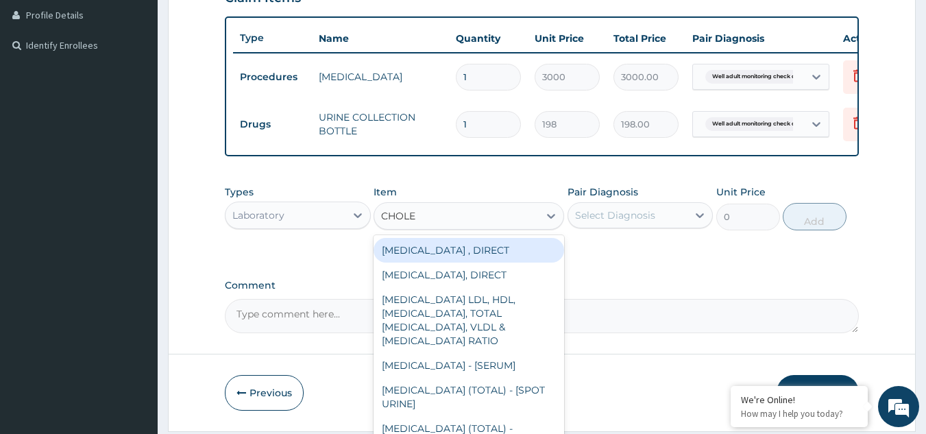
type input "CHOLES"
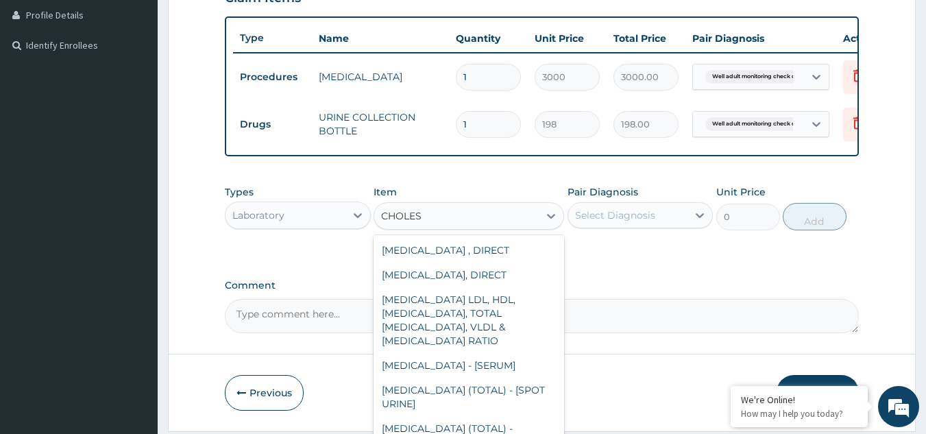
scroll to position [80, 0]
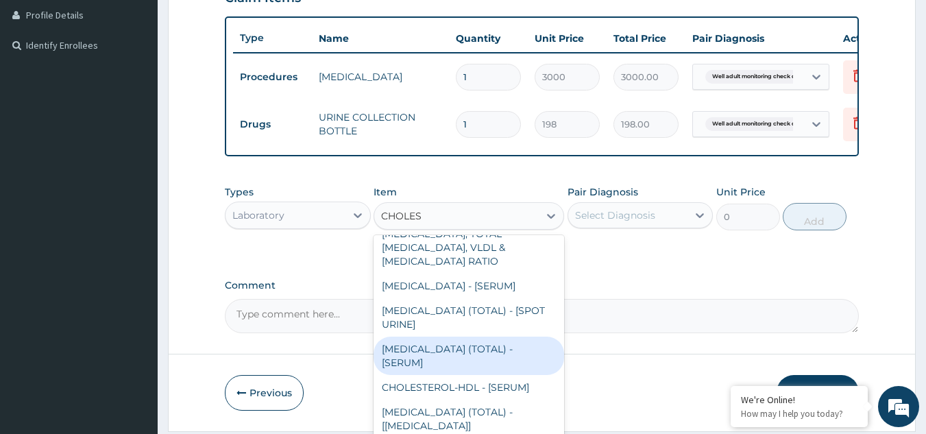
type input "2880"
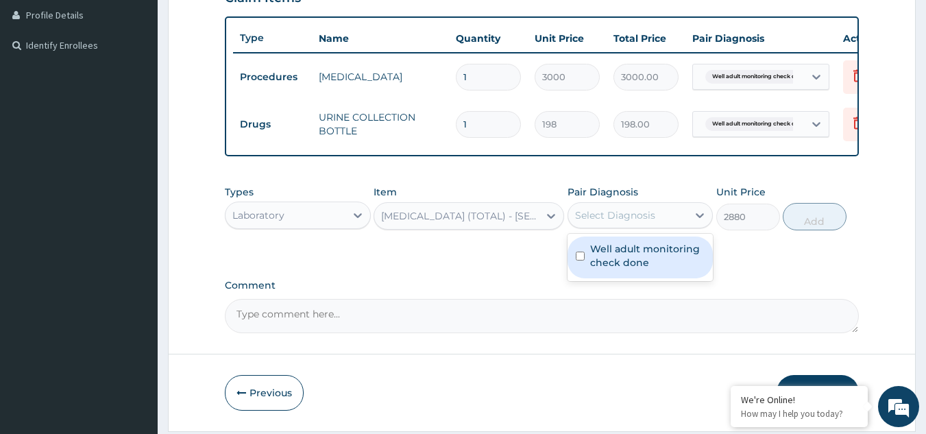
click at [637, 219] on div "Select Diagnosis" at bounding box center [615, 215] width 80 height 14
click at [630, 278] on div "Well adult monitoring check done" at bounding box center [641, 258] width 146 height 42
checkbox input "true"
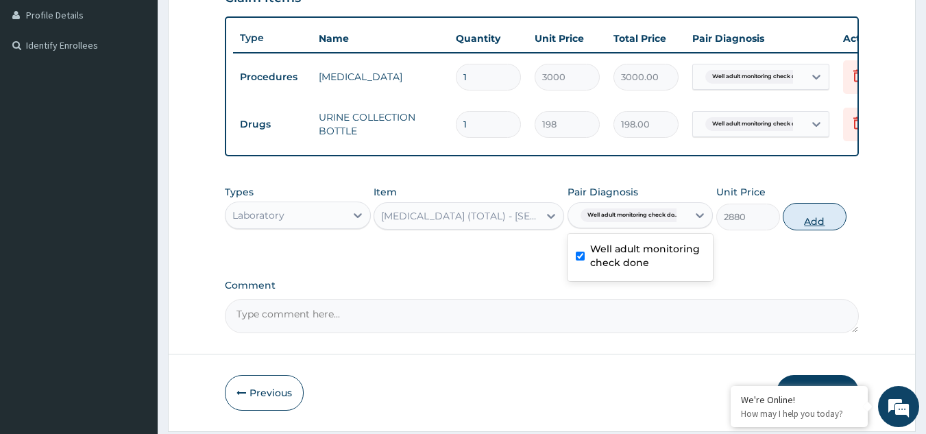
click at [817, 230] on button "Add" at bounding box center [815, 216] width 64 height 27
type input "0"
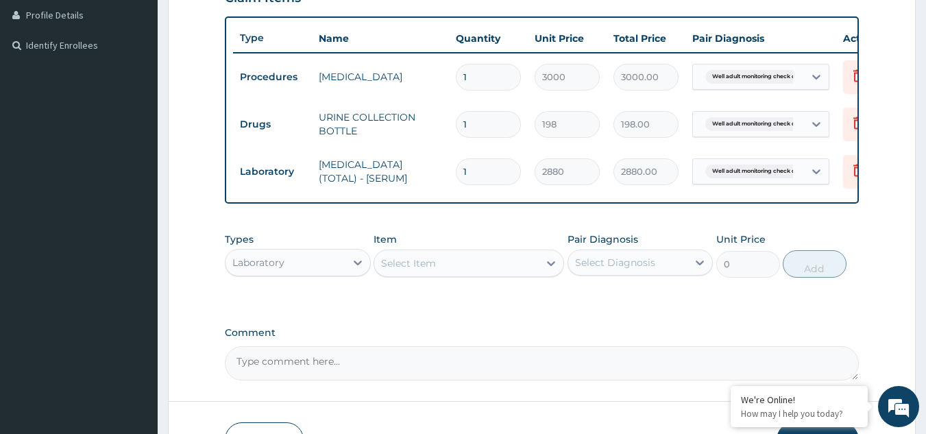
click at [403, 269] on div "Select Item" at bounding box center [408, 263] width 55 height 14
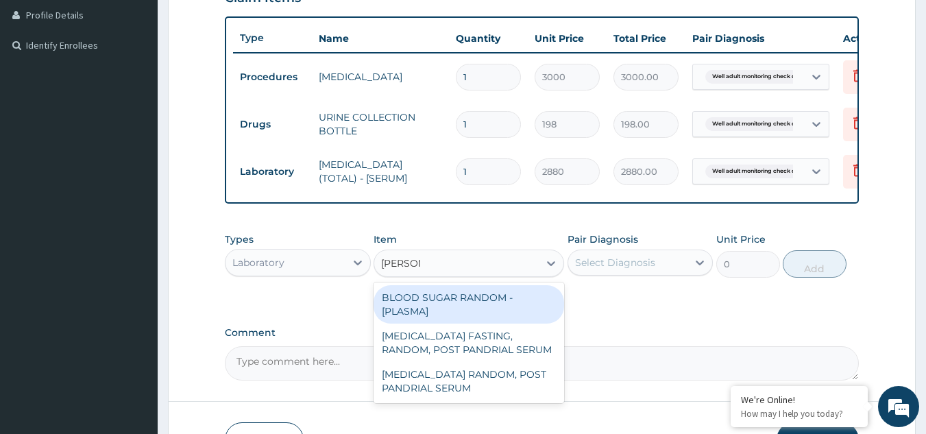
type input "RANDOM"
type input "1800"
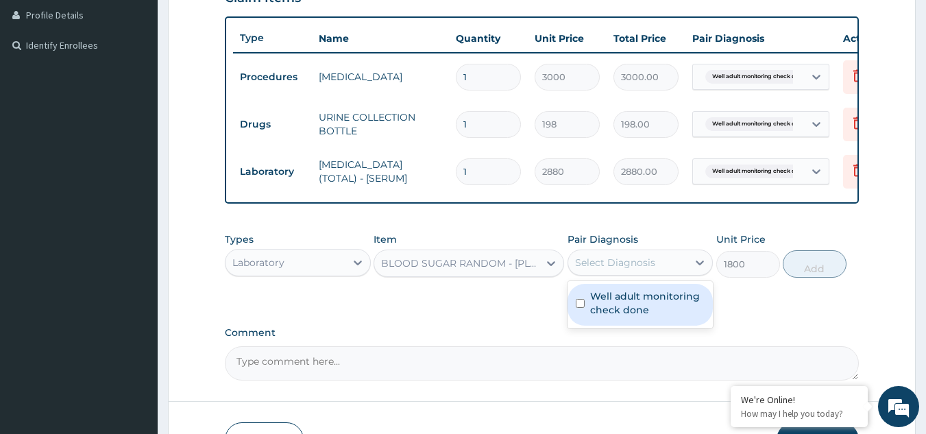
click at [601, 269] on div "Select Diagnosis" at bounding box center [615, 263] width 80 height 14
click at [604, 311] on label "Well adult monitoring check done" at bounding box center [647, 302] width 115 height 27
checkbox input "true"
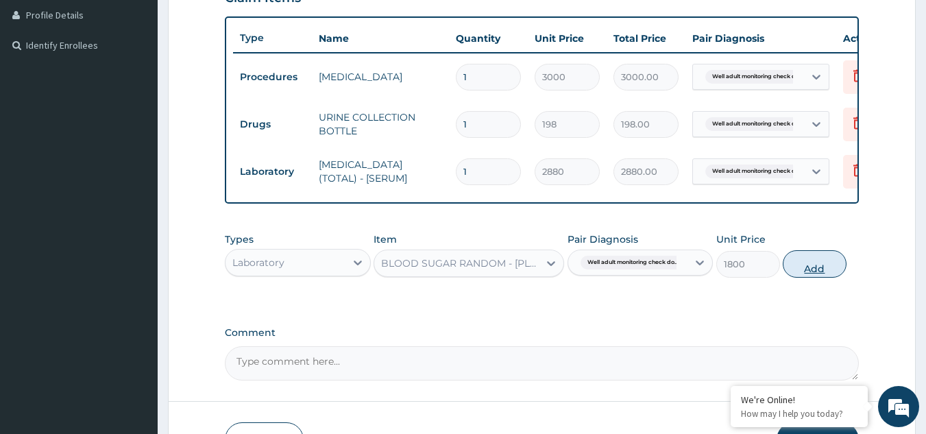
click at [840, 272] on button "Add" at bounding box center [815, 263] width 64 height 27
type input "0"
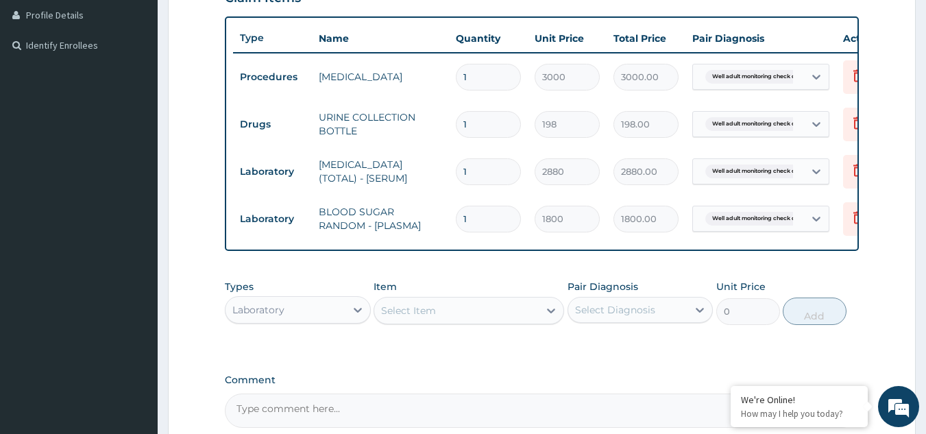
click at [413, 316] on div "Select Item" at bounding box center [408, 311] width 55 height 14
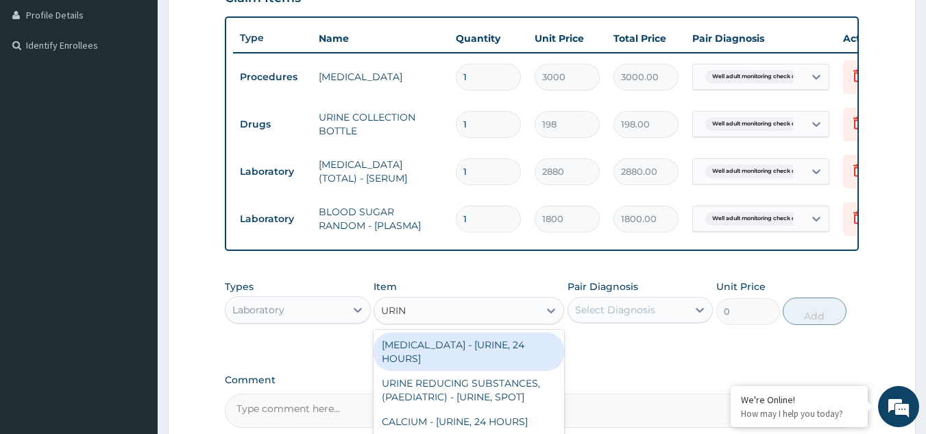
type input "URINA"
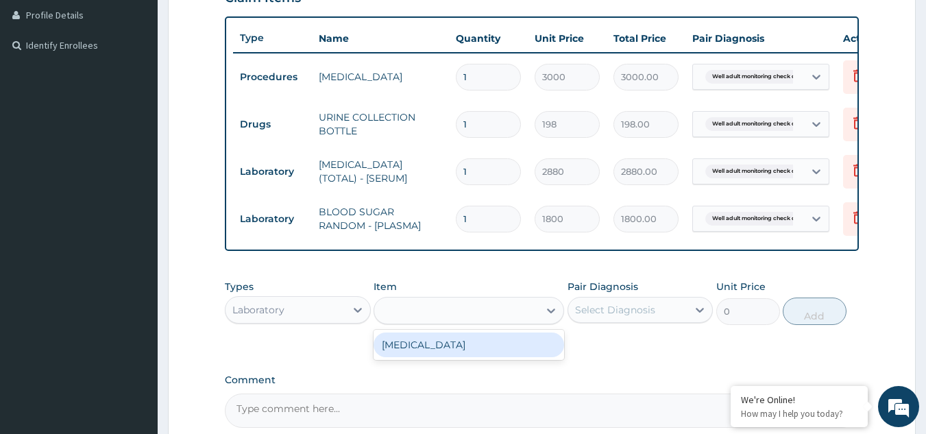
type input "1531.875"
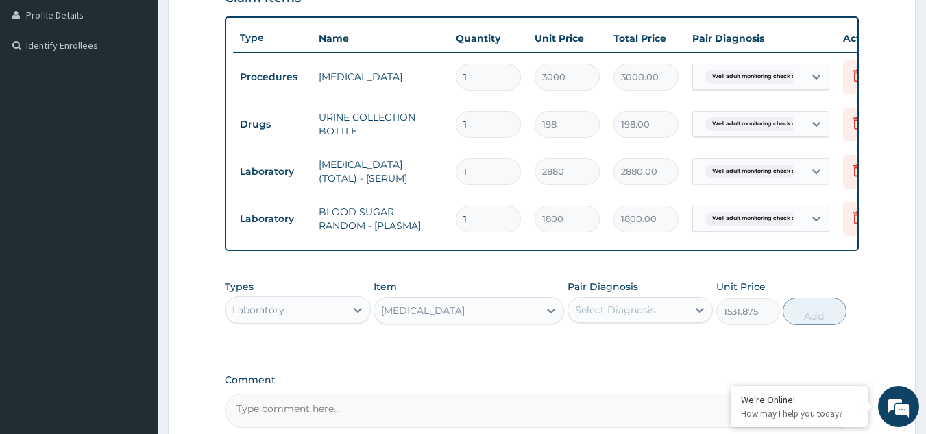
click at [643, 317] on div "Select Diagnosis" at bounding box center [615, 310] width 80 height 14
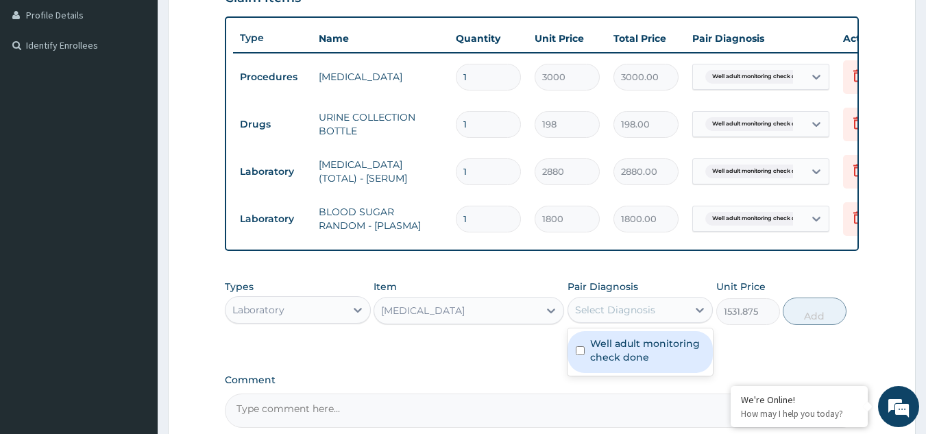
click at [621, 353] on label "Well adult monitoring check done" at bounding box center [647, 350] width 115 height 27
checkbox input "true"
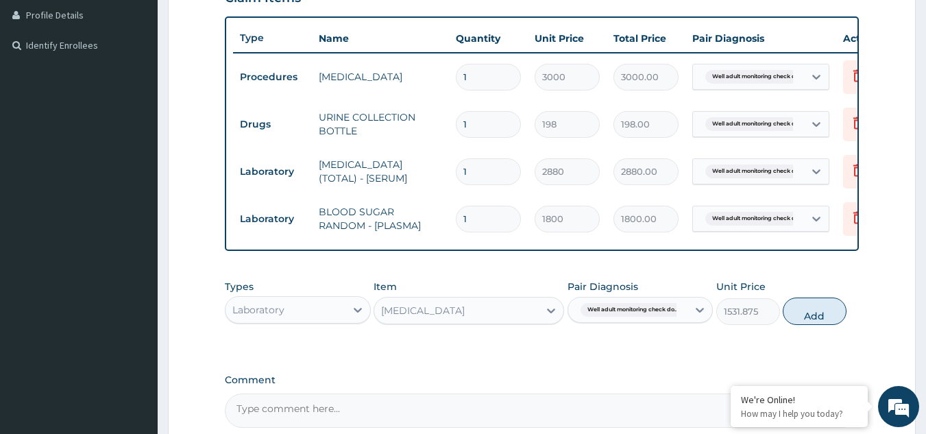
click at [809, 332] on div "Types Laboratory Item [MEDICAL_DATA] Pair Diagnosis Well adult monitoring check…" at bounding box center [542, 302] width 635 height 59
click at [803, 319] on button "Add" at bounding box center [815, 311] width 64 height 27
type input "0"
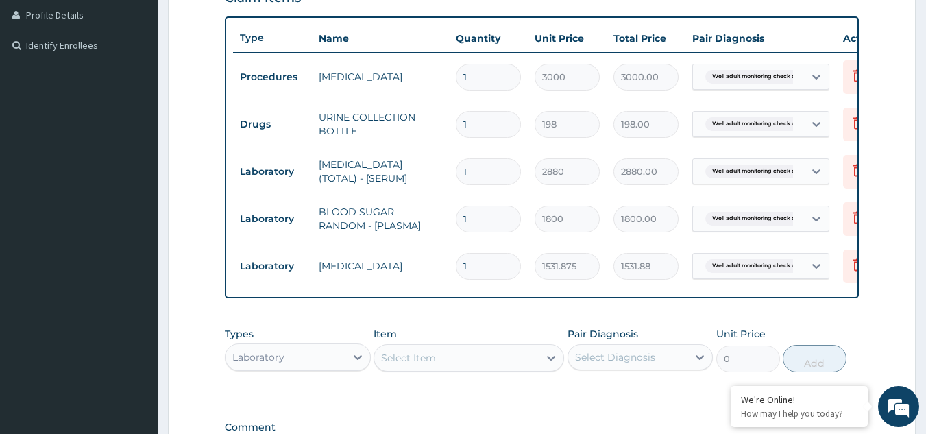
click at [431, 364] on div "Select Item" at bounding box center [408, 358] width 55 height 14
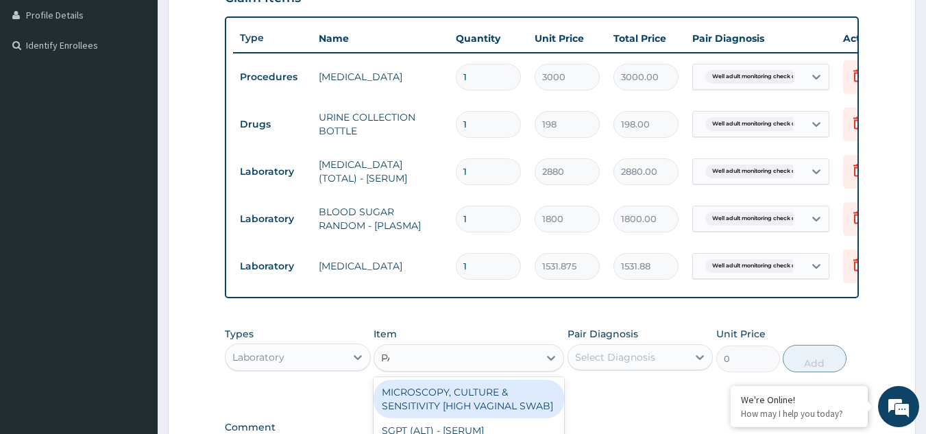
type input "PAP"
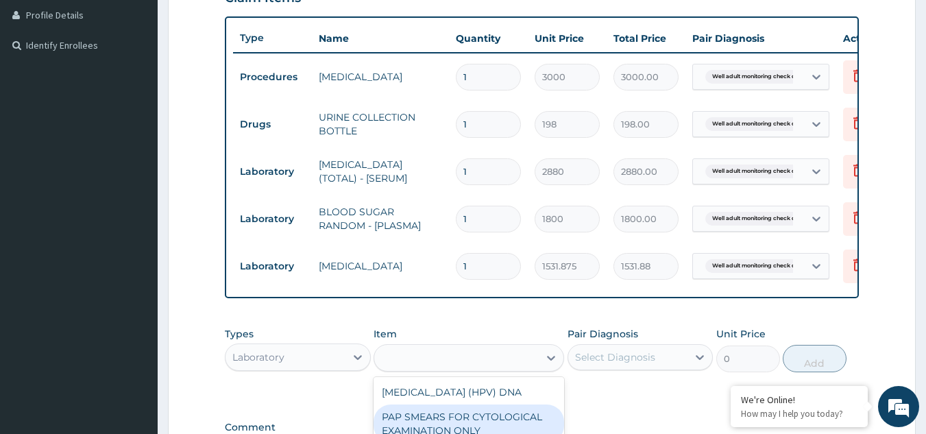
type input "18080"
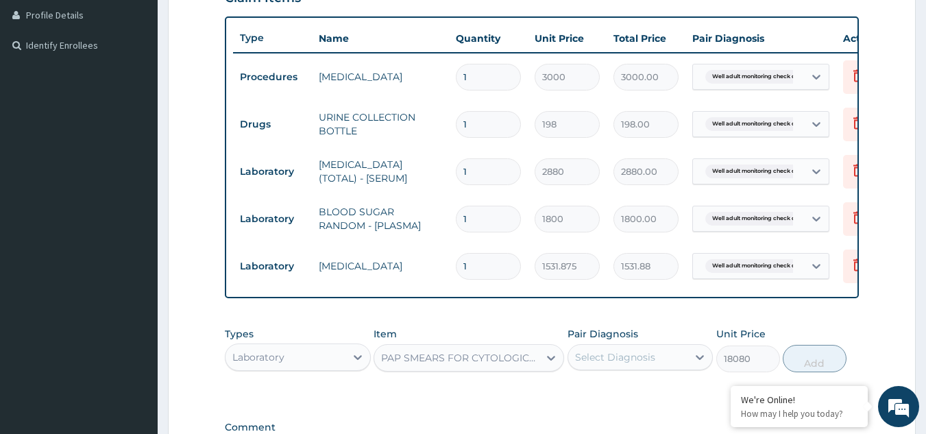
click at [580, 364] on div "Select Diagnosis" at bounding box center [615, 357] width 80 height 14
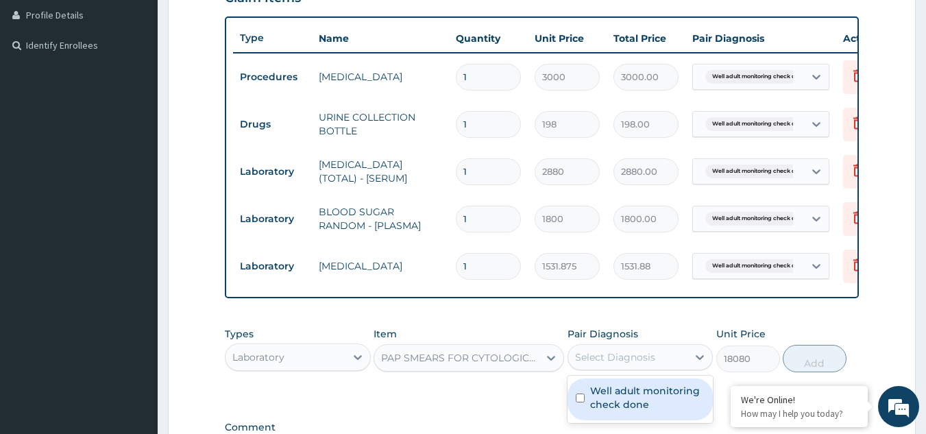
click at [587, 394] on div "Well adult monitoring check done" at bounding box center [641, 399] width 146 height 42
checkbox input "true"
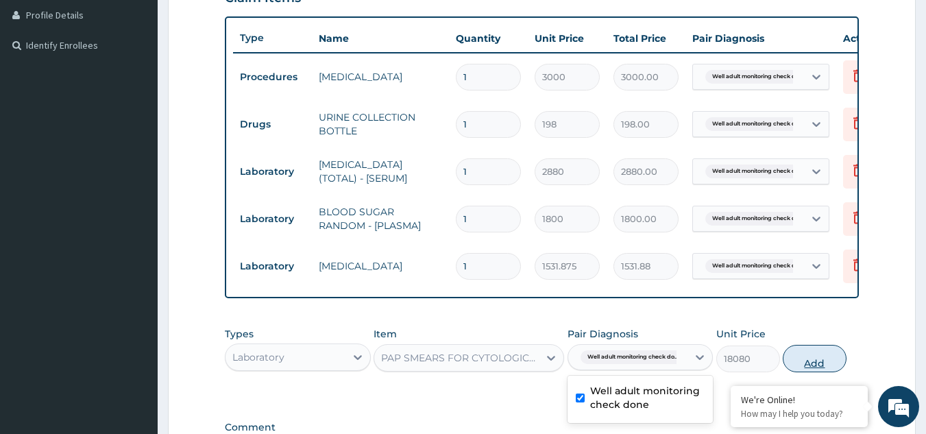
click at [812, 365] on button "Add" at bounding box center [815, 358] width 64 height 27
type input "0"
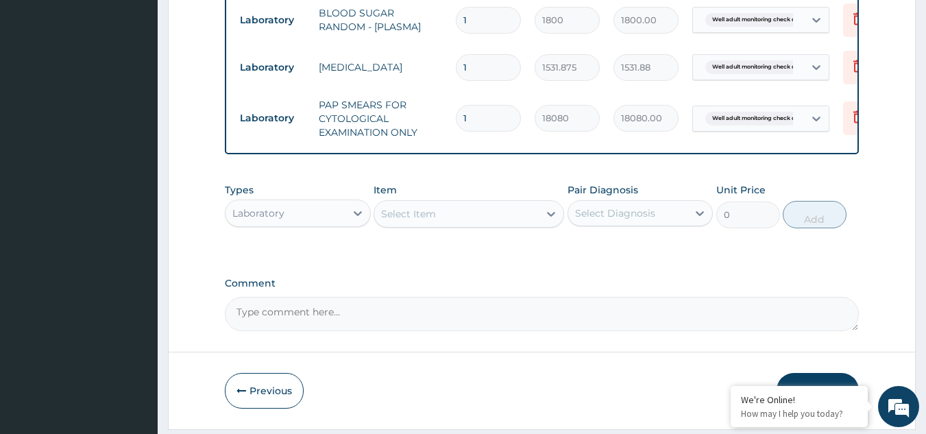
scroll to position [592, 0]
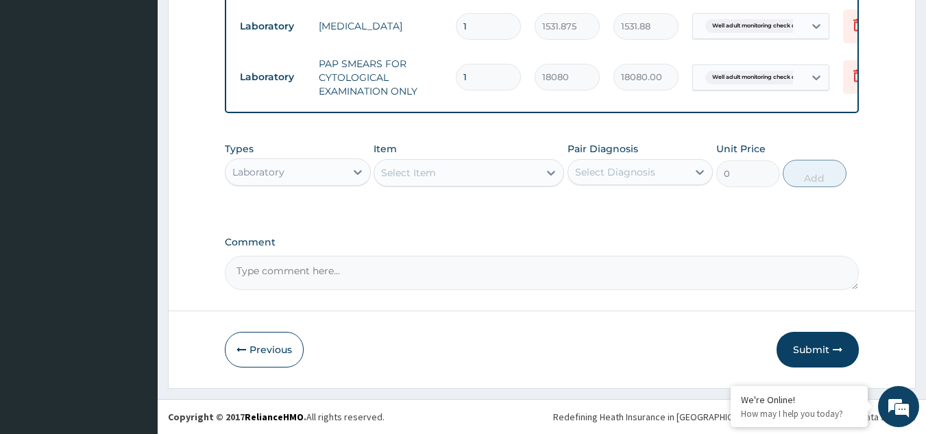
click at [518, 169] on div "Select Item" at bounding box center [456, 173] width 165 height 22
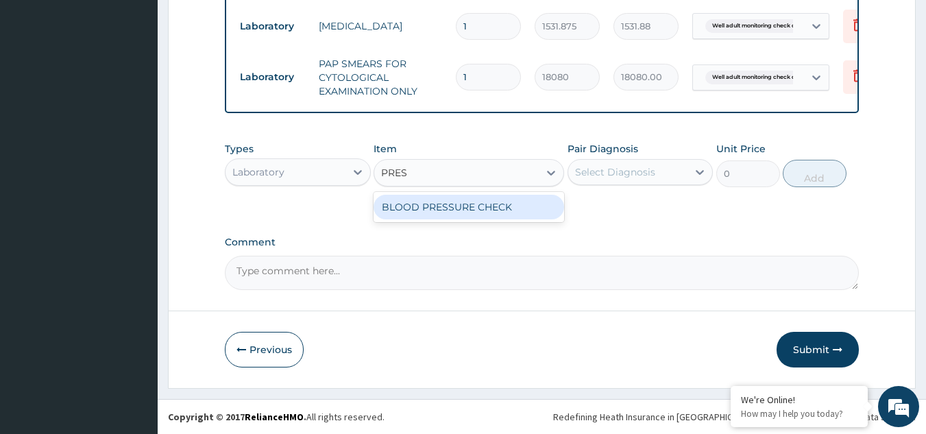
type input "PRESS"
type input "1225.5"
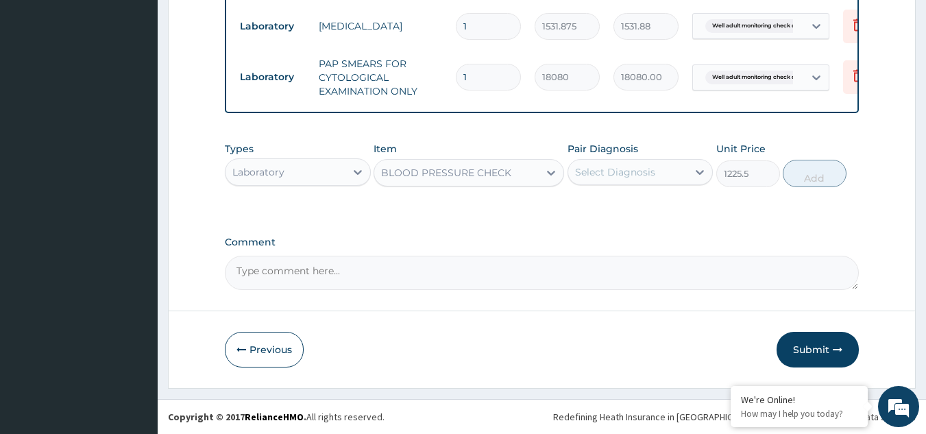
click at [635, 173] on div "Select Diagnosis" at bounding box center [615, 172] width 80 height 14
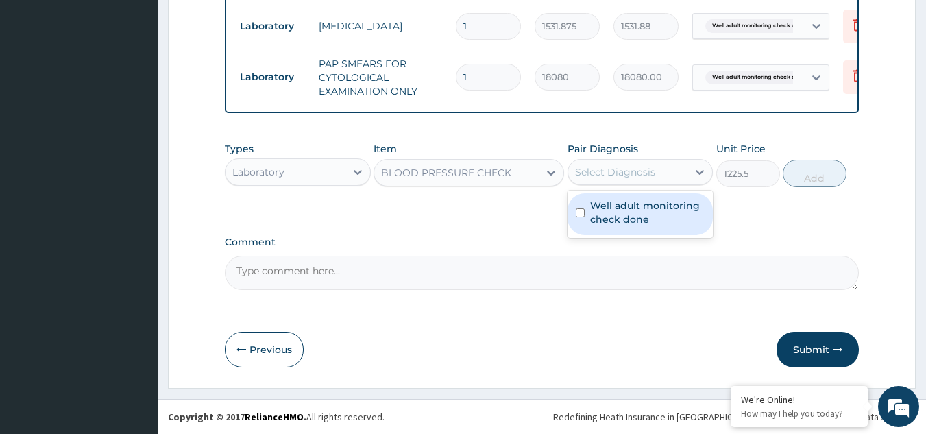
click at [625, 209] on label "Well adult monitoring check done" at bounding box center [647, 212] width 115 height 27
checkbox input "true"
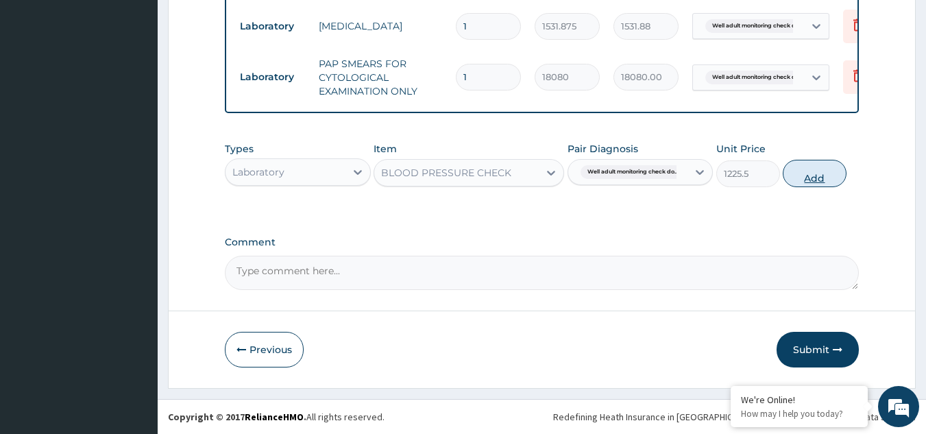
click at [810, 177] on button "Add" at bounding box center [815, 173] width 64 height 27
type input "0"
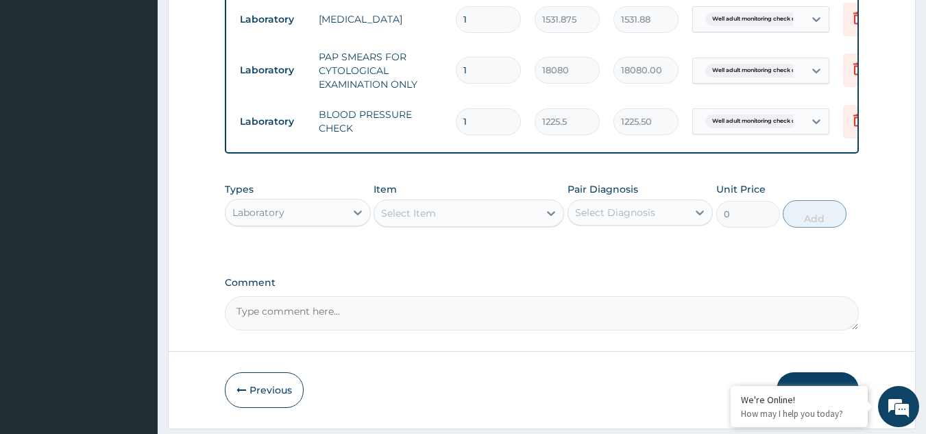
click at [485, 218] on div "Select Item" at bounding box center [456, 213] width 165 height 22
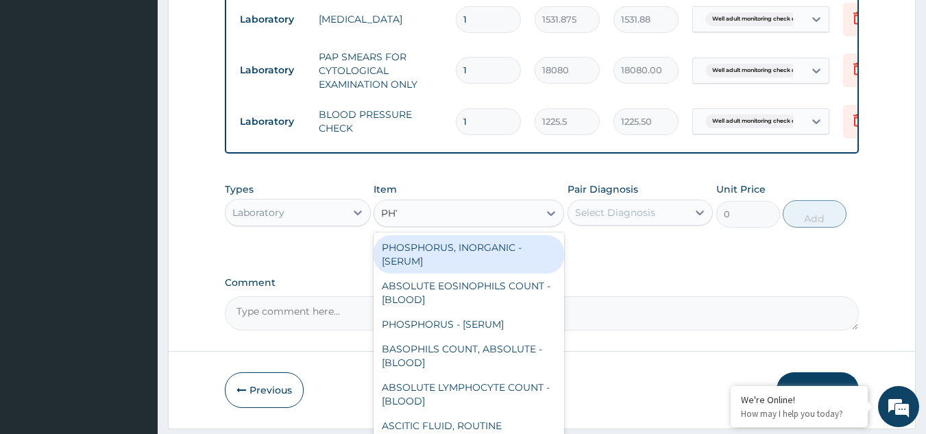
type input "PHYS"
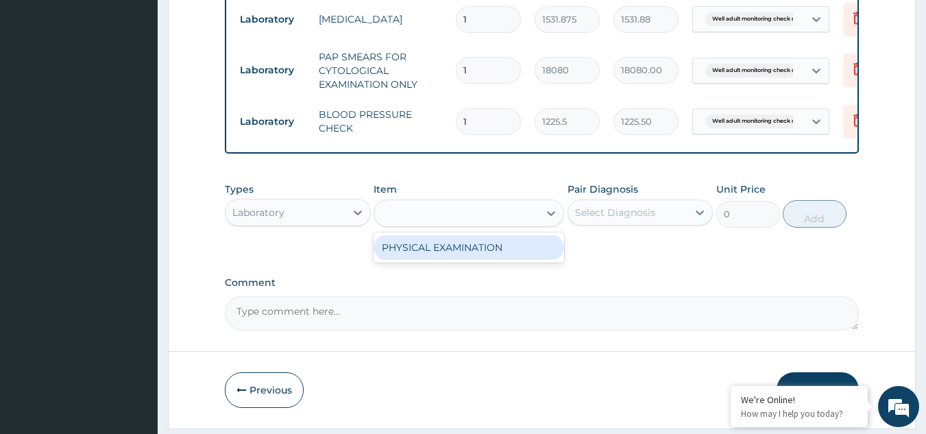
type input "1225.5"
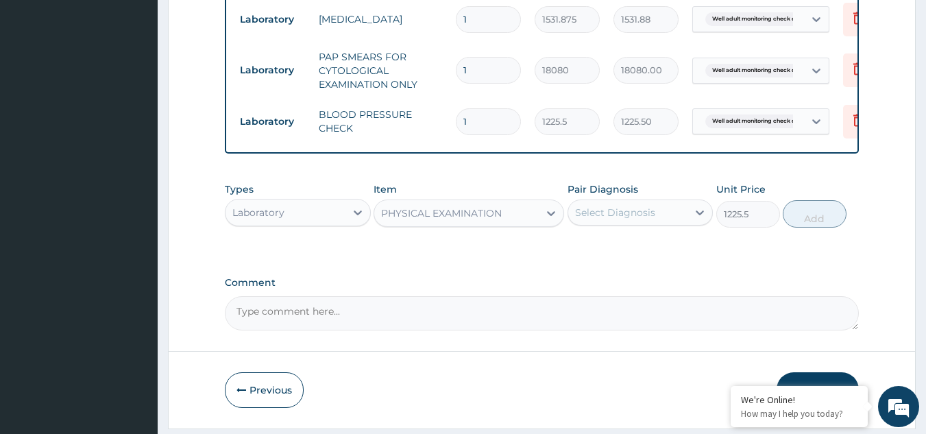
click at [589, 219] on div "Select Diagnosis" at bounding box center [615, 213] width 80 height 14
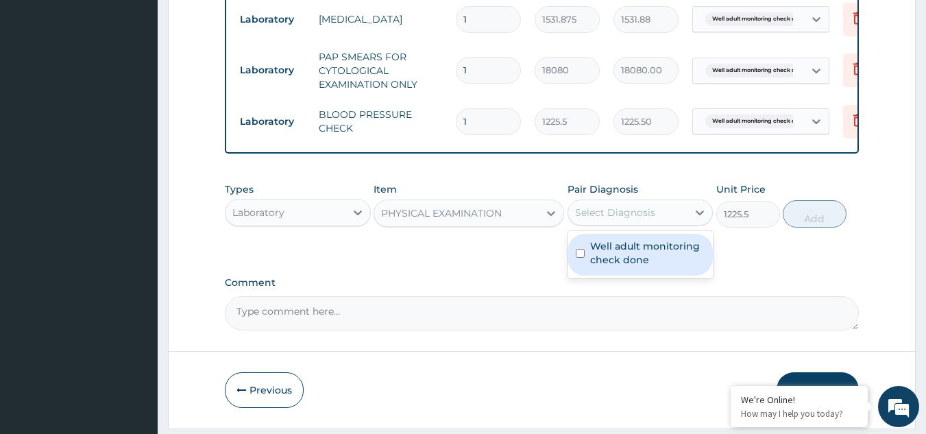
click at [598, 261] on label "Well adult monitoring check done" at bounding box center [647, 252] width 115 height 27
checkbox input "true"
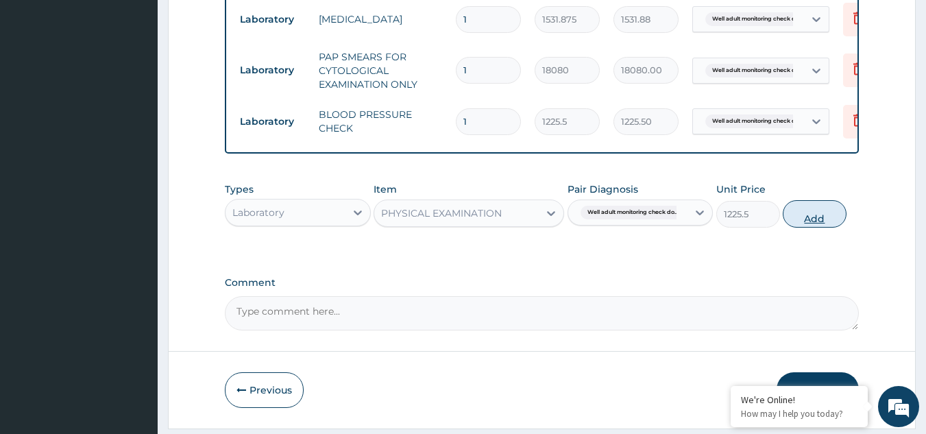
click at [819, 226] on button "Add" at bounding box center [815, 213] width 64 height 27
type input "0"
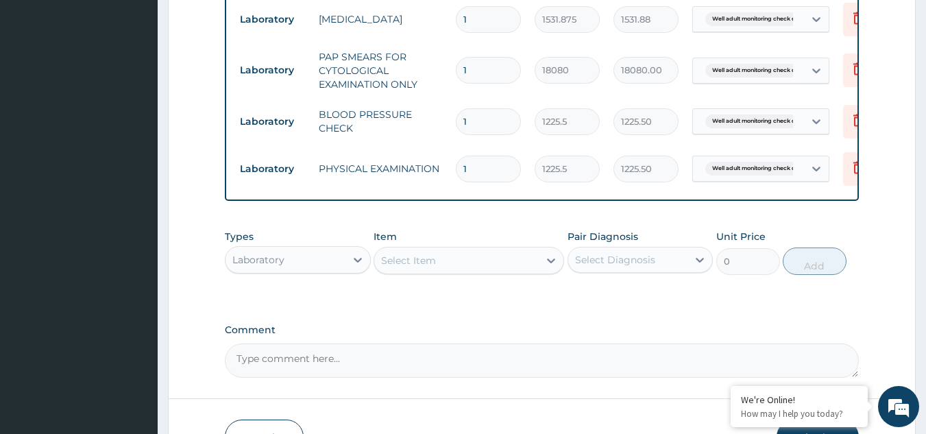
click at [433, 267] on div "Select Item" at bounding box center [408, 261] width 55 height 14
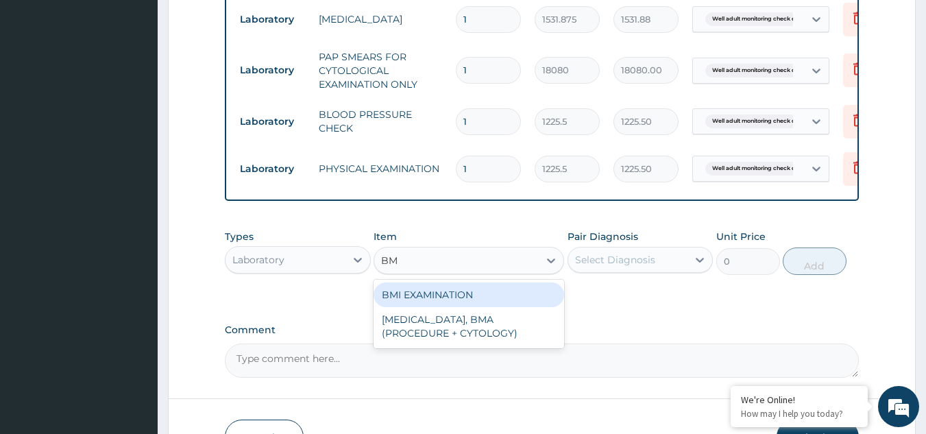
type input "BMI"
type input "1225.5"
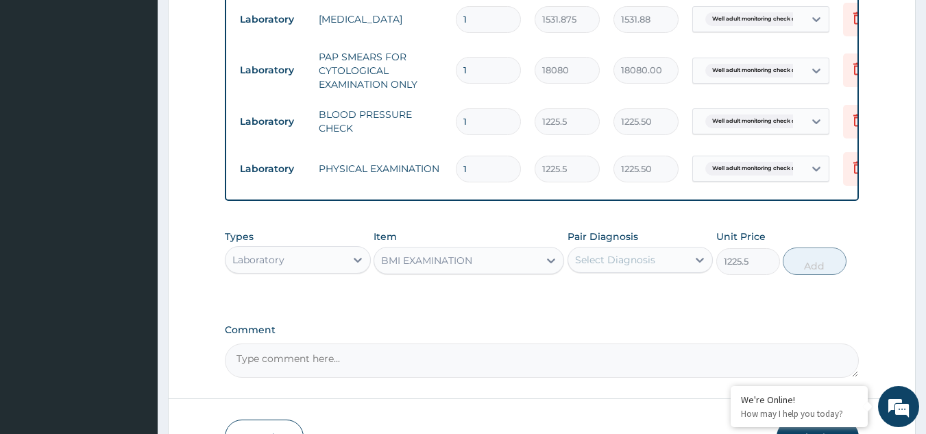
click at [649, 267] on div "Select Diagnosis" at bounding box center [615, 260] width 80 height 14
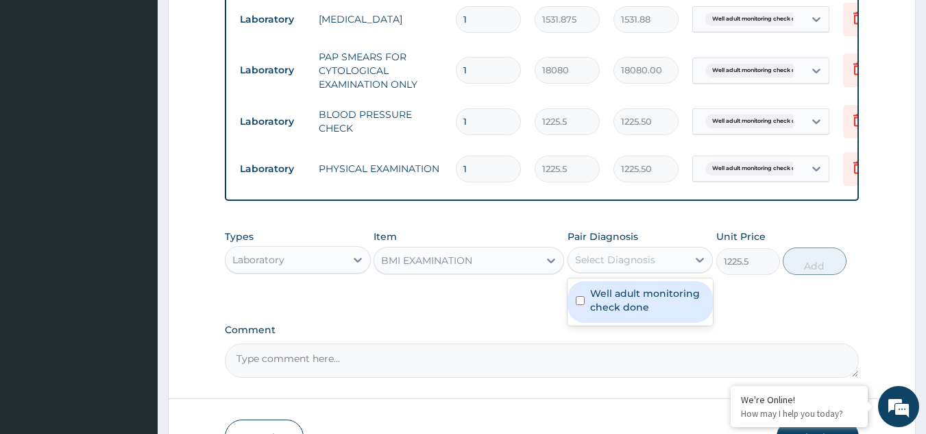
click at [623, 314] on label "Well adult monitoring check done" at bounding box center [647, 300] width 115 height 27
checkbox input "true"
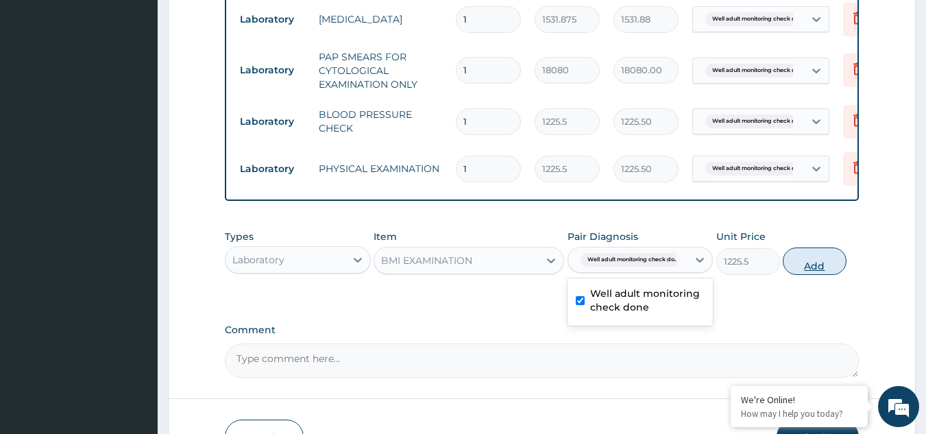
click at [823, 267] on button "Add" at bounding box center [815, 261] width 64 height 27
type input "0"
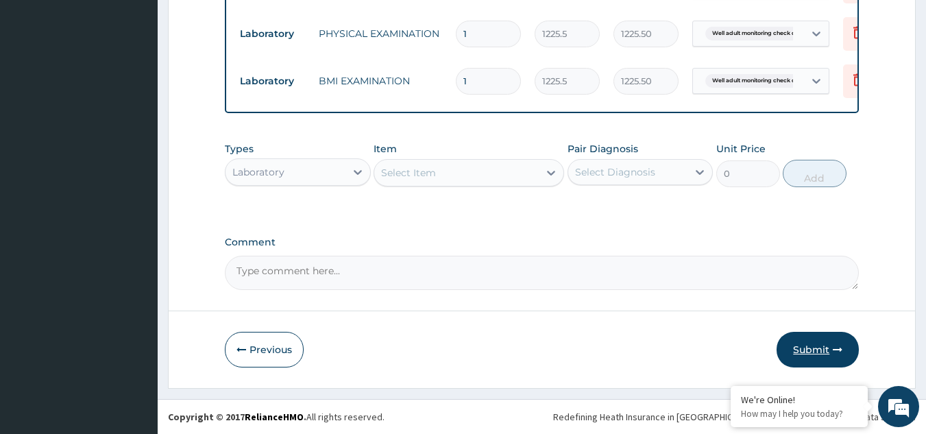
click at [788, 342] on button "Submit" at bounding box center [818, 350] width 82 height 36
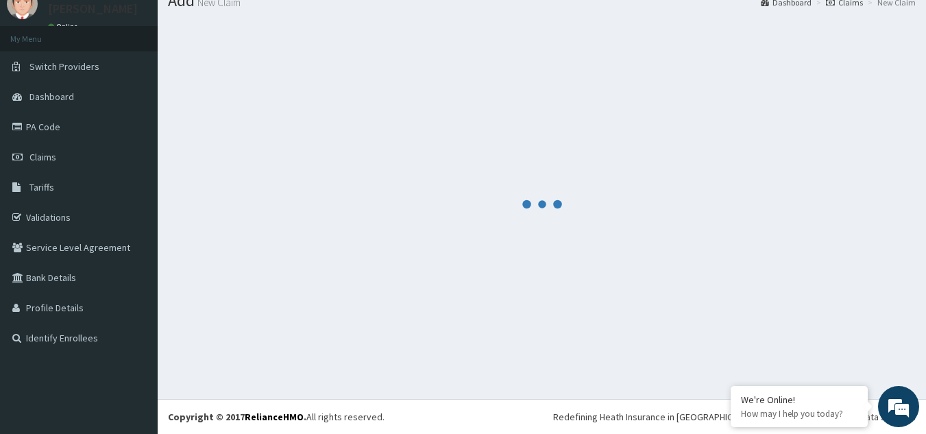
scroll to position [53, 0]
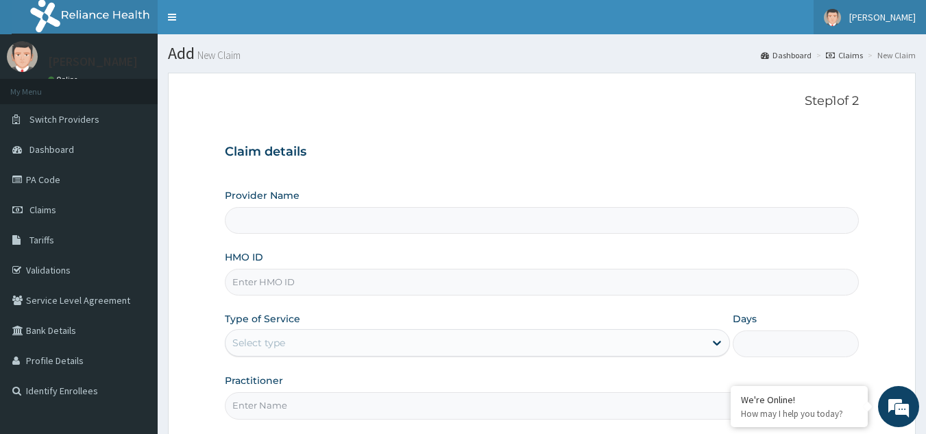
click at [918, 16] on link "[PERSON_NAME]" at bounding box center [870, 17] width 112 height 34
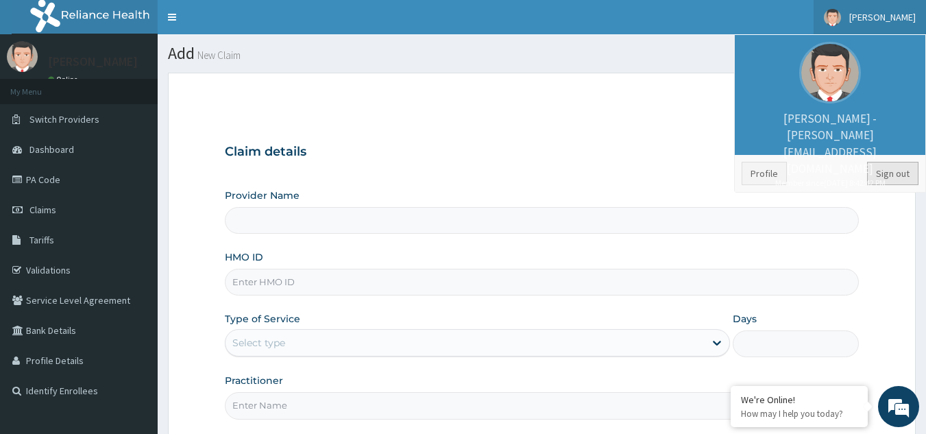
click at [911, 182] on link "Sign out" at bounding box center [892, 173] width 51 height 23
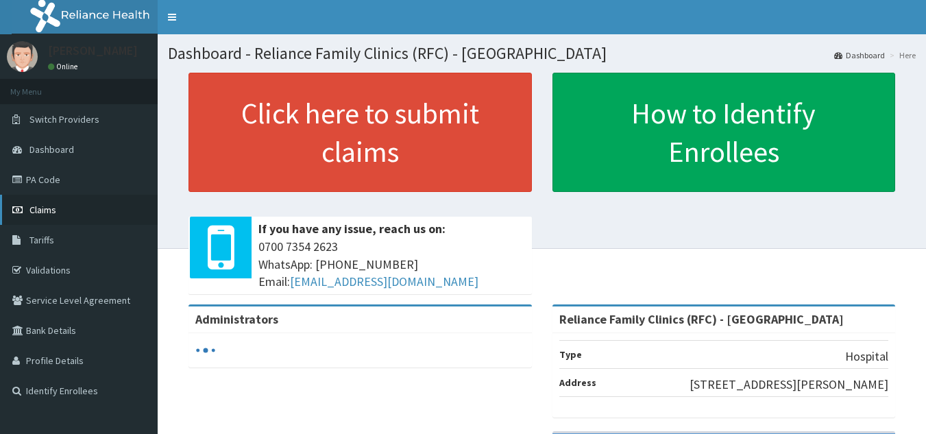
click at [60, 210] on link "Claims" at bounding box center [79, 210] width 158 height 30
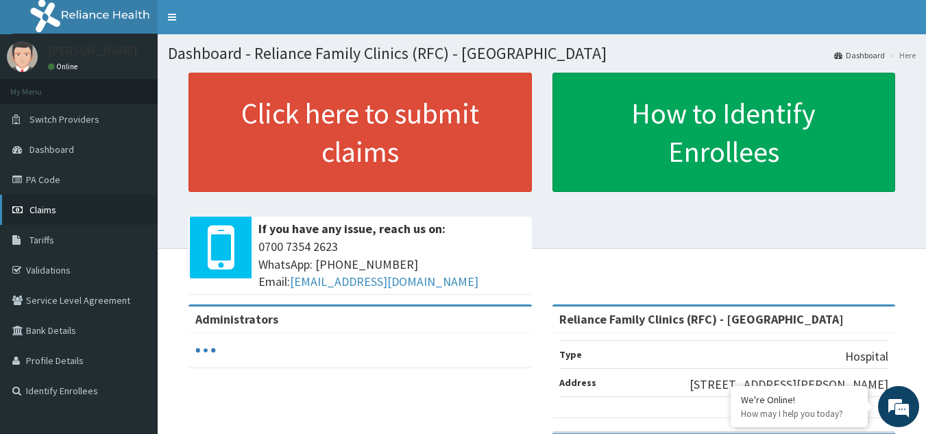
click at [56, 217] on link "Claims" at bounding box center [79, 210] width 158 height 30
click at [44, 210] on span "Claims" at bounding box center [42, 210] width 27 height 12
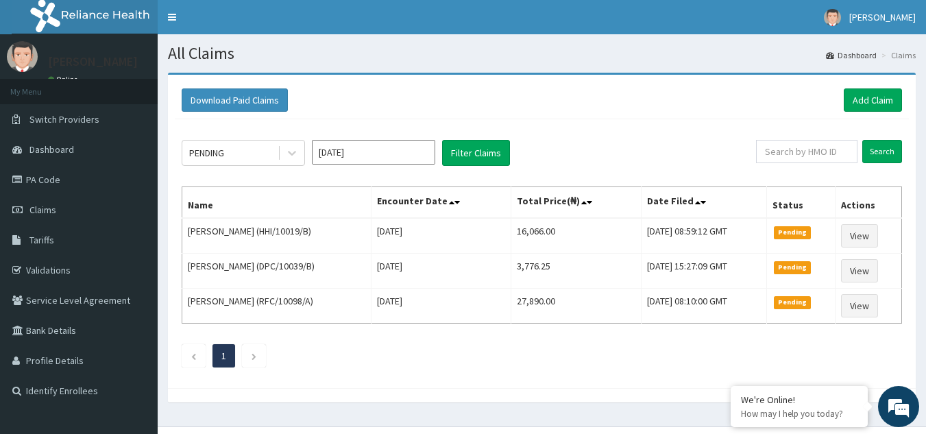
click at [261, 173] on div "PENDING [DATE] Filter Claims Search Name Encounter Date Total Price(₦) Date Fil…" at bounding box center [542, 250] width 734 height 262
click at [255, 155] on div "PENDING" at bounding box center [229, 153] width 95 height 22
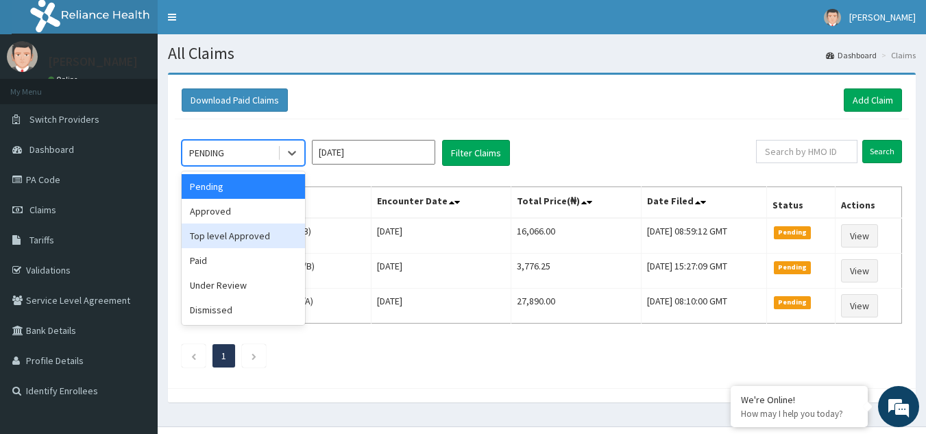
click at [229, 215] on div "Approved" at bounding box center [243, 211] width 123 height 25
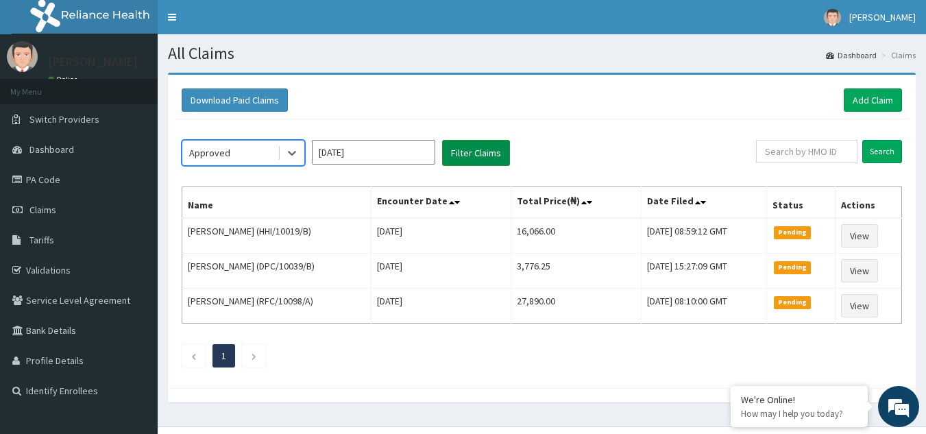
click at [474, 156] on button "Filter Claims" at bounding box center [476, 153] width 68 height 26
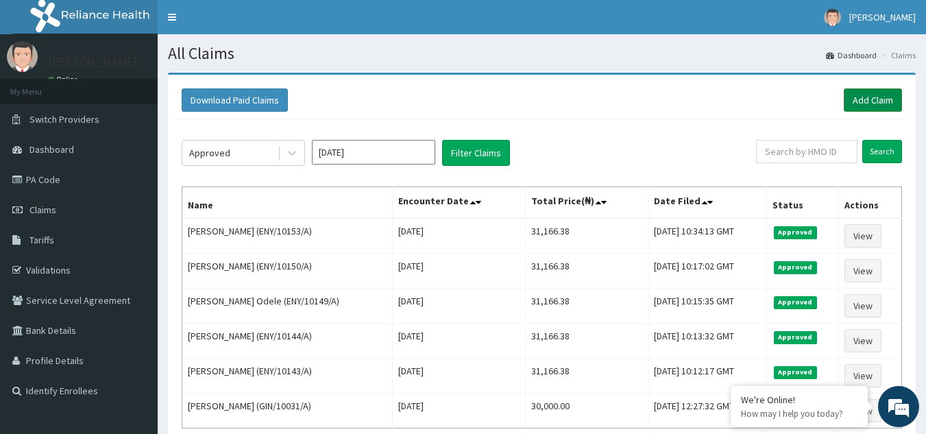
click at [871, 100] on link "Add Claim" at bounding box center [873, 99] width 58 height 23
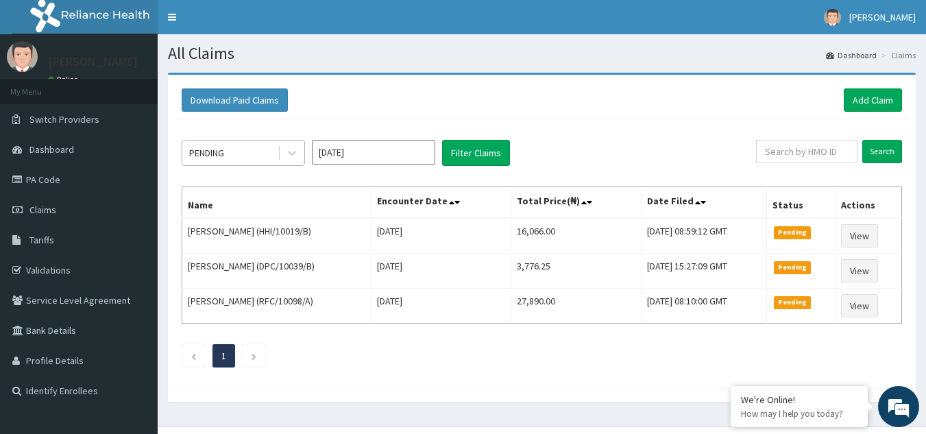
click at [272, 143] on div "PENDING" at bounding box center [229, 153] width 95 height 22
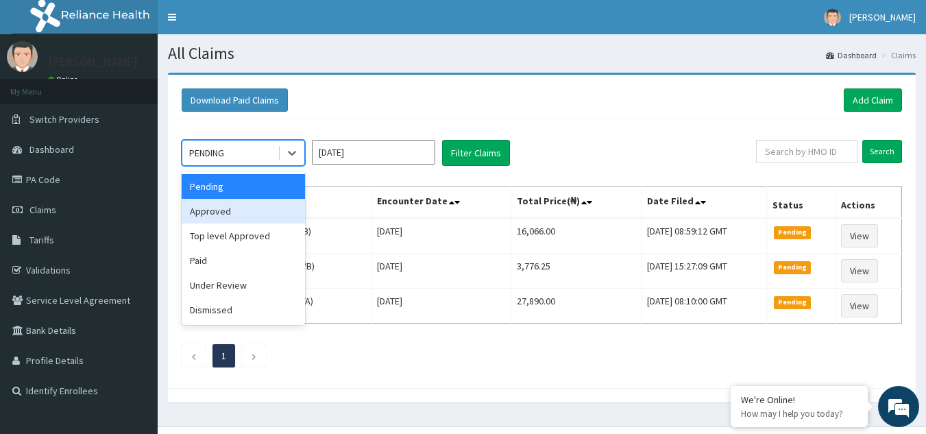
click at [248, 219] on div "Approved" at bounding box center [243, 211] width 123 height 25
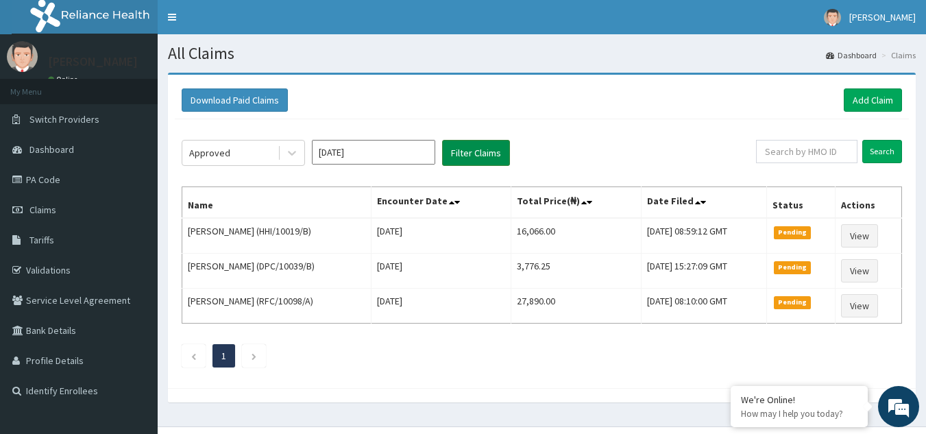
click at [464, 152] on button "Filter Claims" at bounding box center [476, 153] width 68 height 26
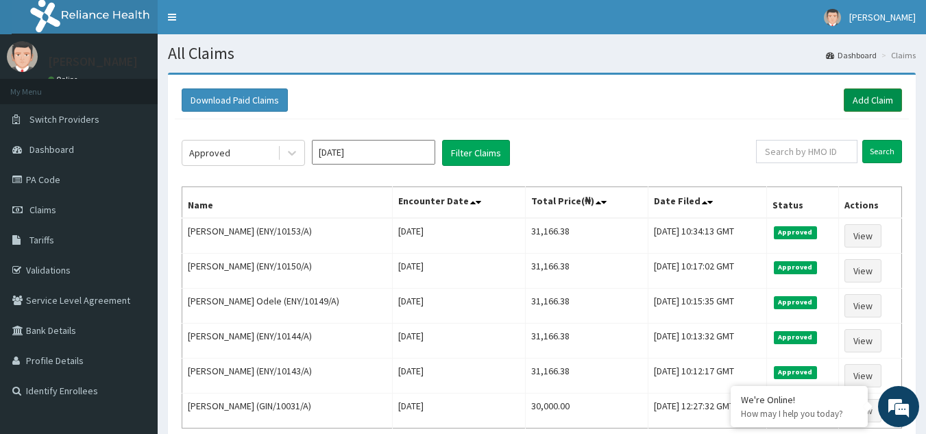
click at [868, 98] on link "Add Claim" at bounding box center [873, 99] width 58 height 23
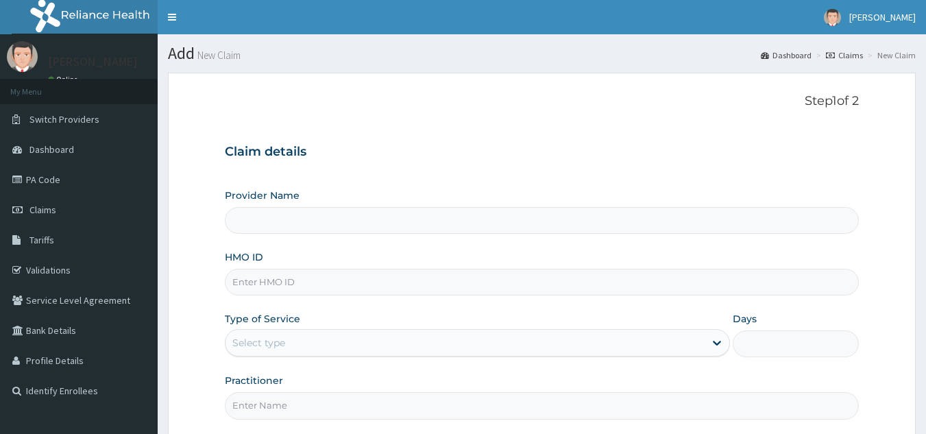
type input "ENY/10160/A"
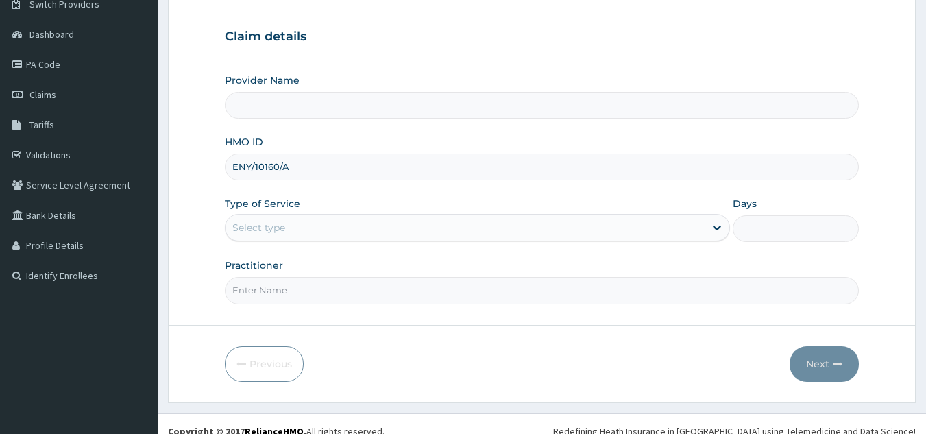
type input "Reliance Family Clinics (RFC) - [GEOGRAPHIC_DATA]"
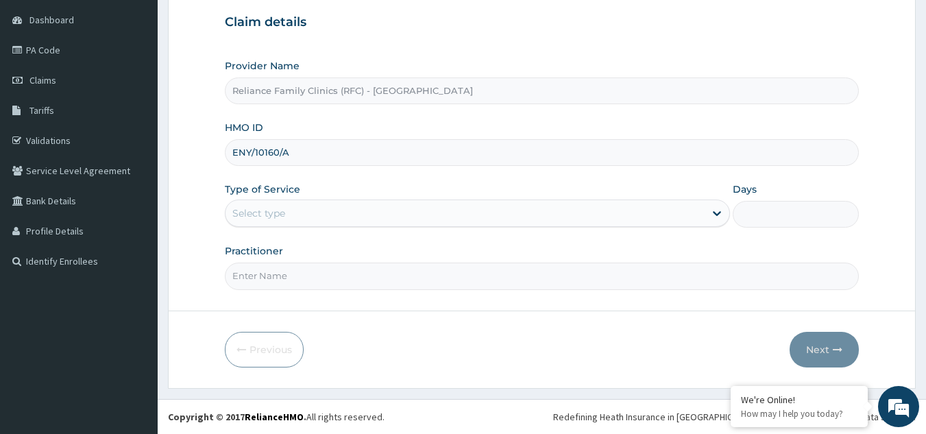
type input "ENY/10160/A"
click at [477, 215] on div "Select type" at bounding box center [465, 213] width 479 height 22
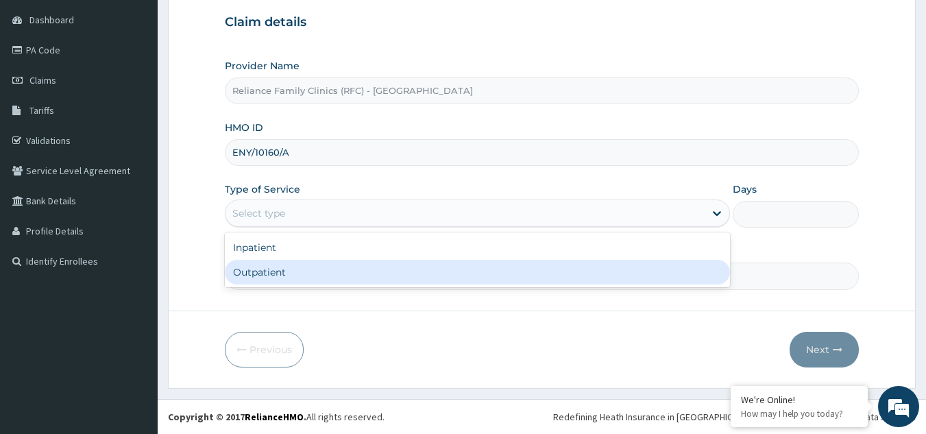
click at [433, 261] on div "Outpatient" at bounding box center [477, 272] width 505 height 25
type input "1"
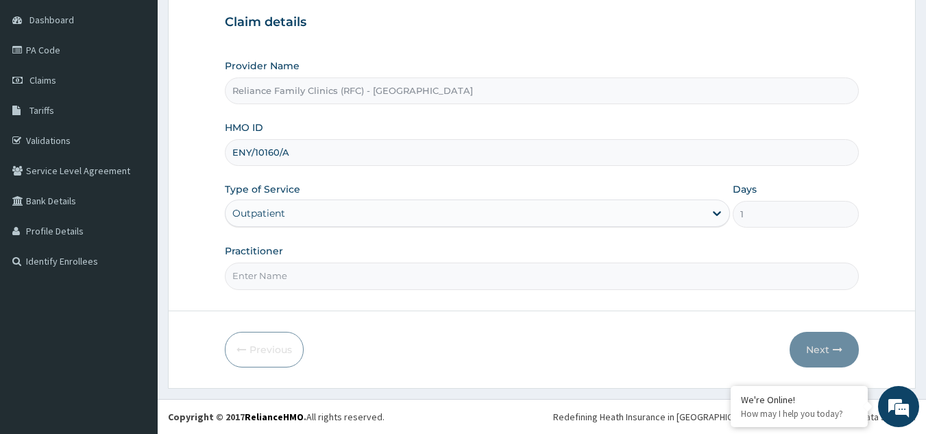
click at [424, 282] on input "Practitioner" at bounding box center [542, 276] width 635 height 27
type input "LOCUM"
click at [820, 359] on button "Next" at bounding box center [824, 350] width 69 height 36
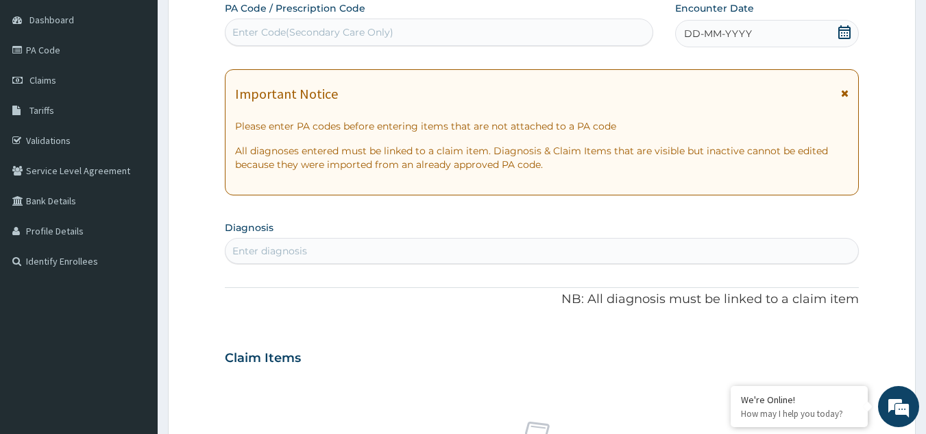
click at [444, 245] on div "Enter diagnosis" at bounding box center [543, 251] width 634 height 22
type input "WELL ADULT MONI"
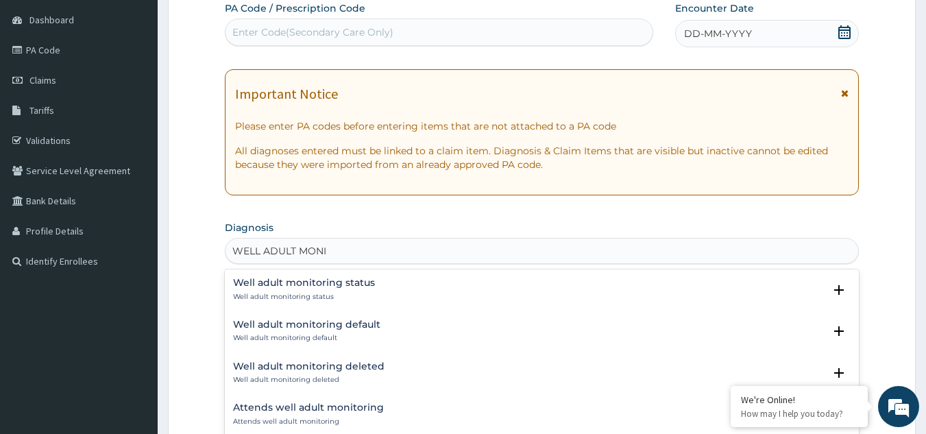
click at [326, 288] on h4 "Well adult monitoring status" at bounding box center [304, 283] width 142 height 10
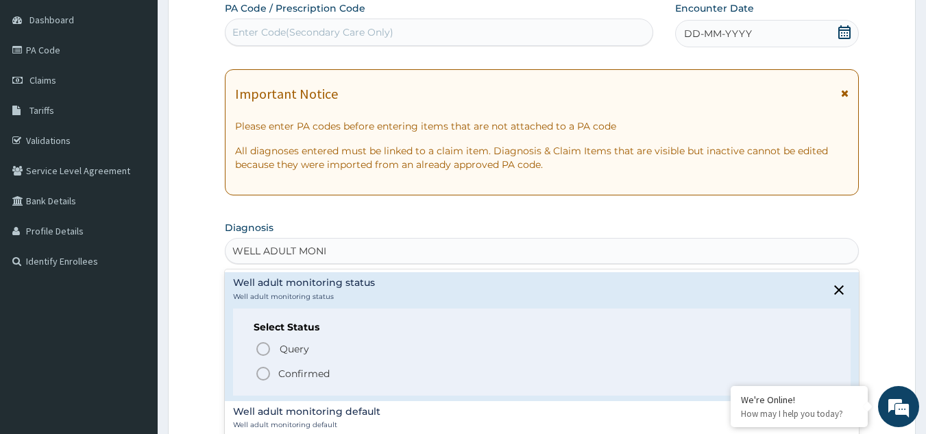
scroll to position [0, 0]
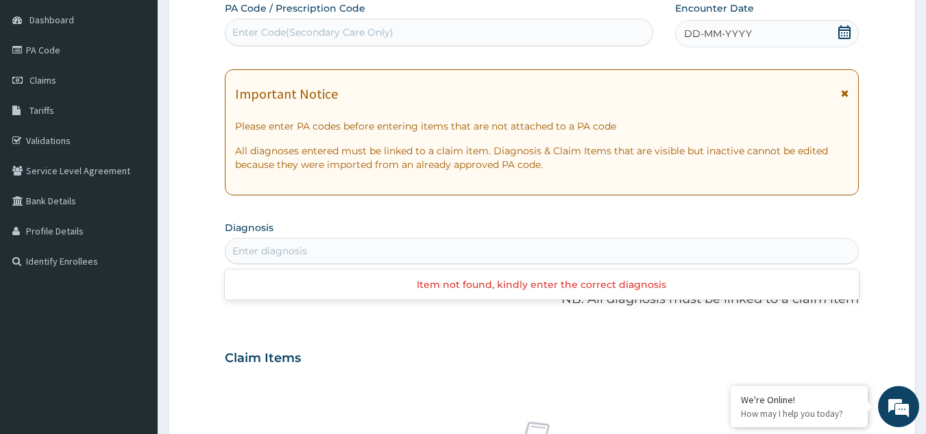
click at [368, 254] on div "Enter diagnosis" at bounding box center [543, 251] width 634 height 22
type input "WELL ADULT CH"
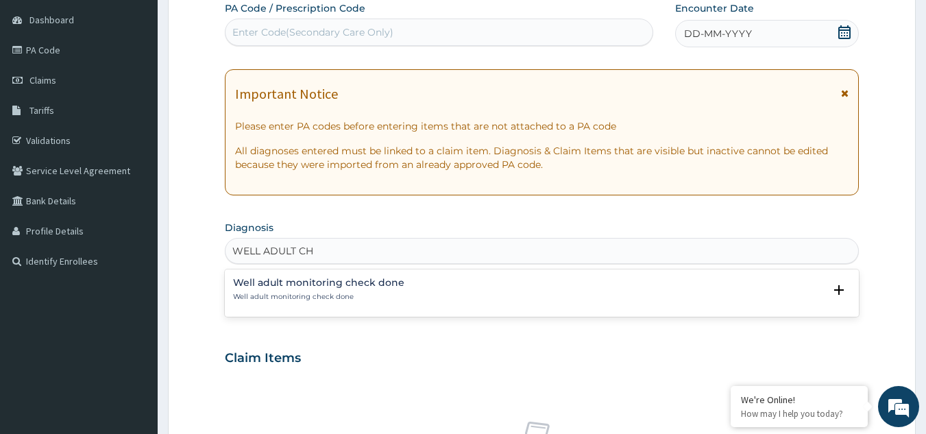
click at [287, 279] on h4 "Well adult monitoring check done" at bounding box center [318, 283] width 171 height 10
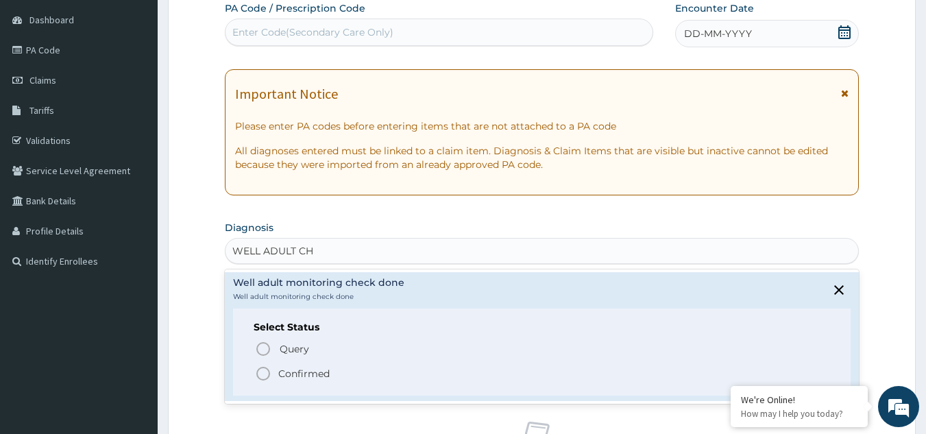
click at [285, 367] on p "Confirmed" at bounding box center [303, 374] width 51 height 14
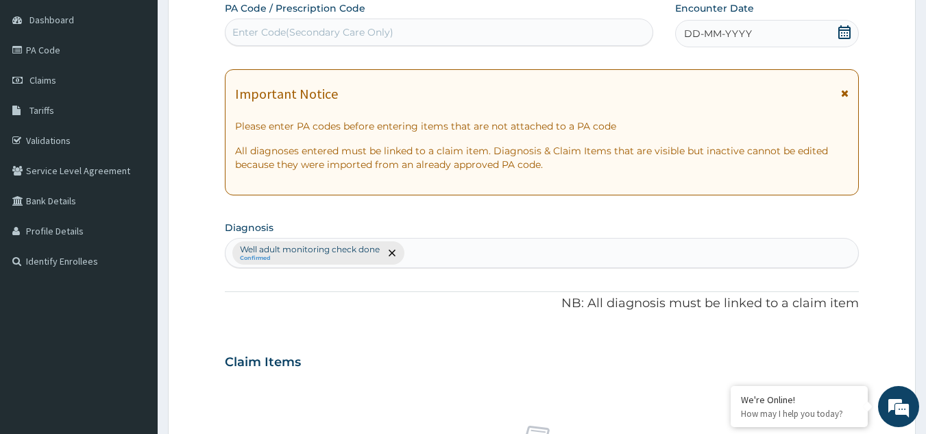
click at [769, 41] on div "DD-MM-YYYY" at bounding box center [767, 33] width 184 height 27
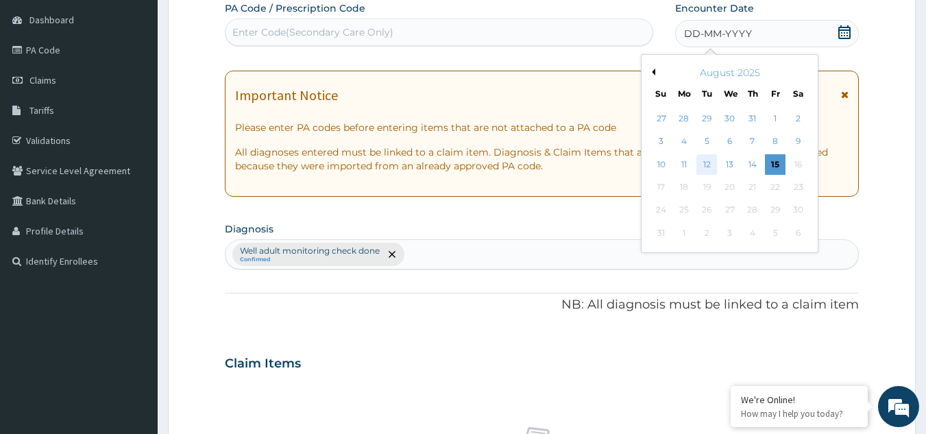
click at [715, 163] on div "12" at bounding box center [707, 164] width 21 height 21
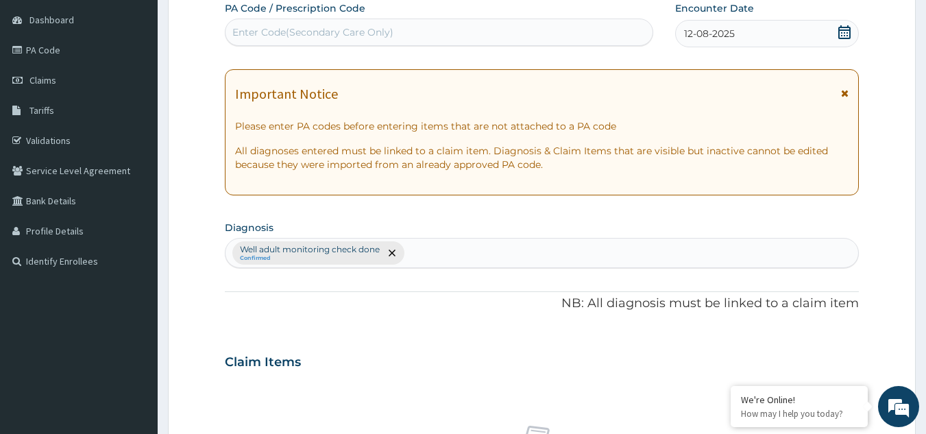
click at [846, 97] on icon at bounding box center [845, 93] width 8 height 10
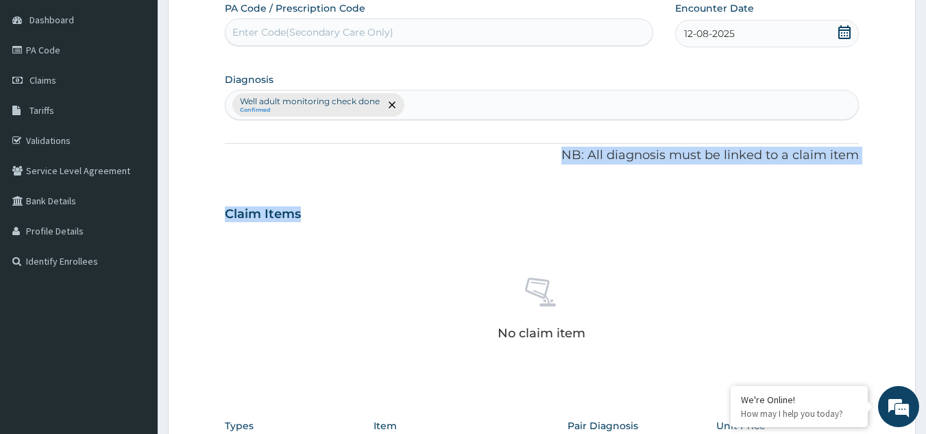
drag, startPoint x: 926, startPoint y: 126, endPoint x: 936, endPoint y: 228, distance: 102.0
click at [926, 228] on html "R EL Toggle navigation [PERSON_NAME] [PERSON_NAME] - [PERSON_NAME][EMAIL_ADDRES…" at bounding box center [463, 290] width 926 height 841
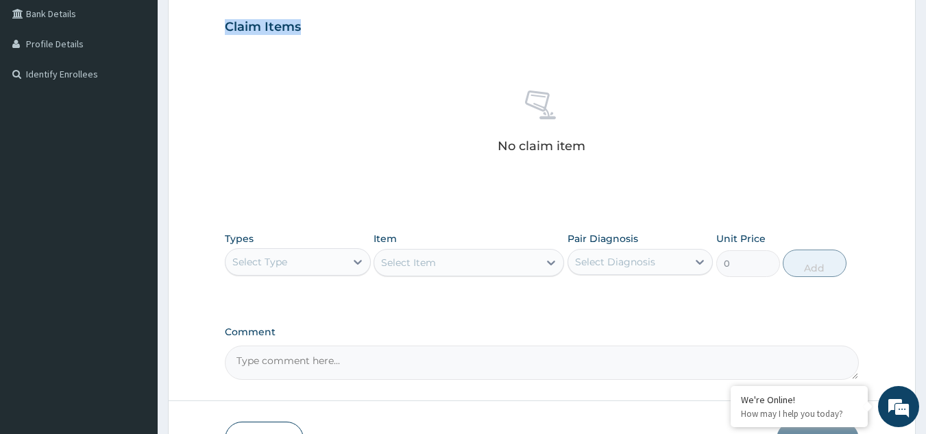
scroll to position [335, 0]
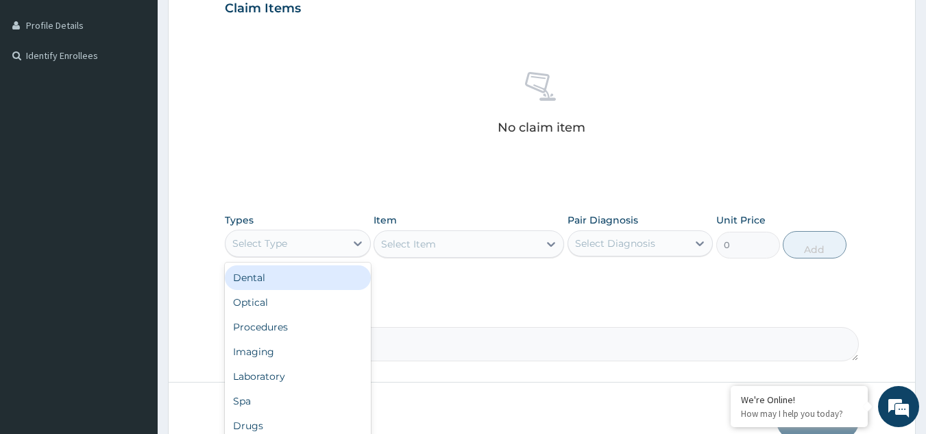
click at [343, 240] on div "Select Type" at bounding box center [286, 243] width 120 height 22
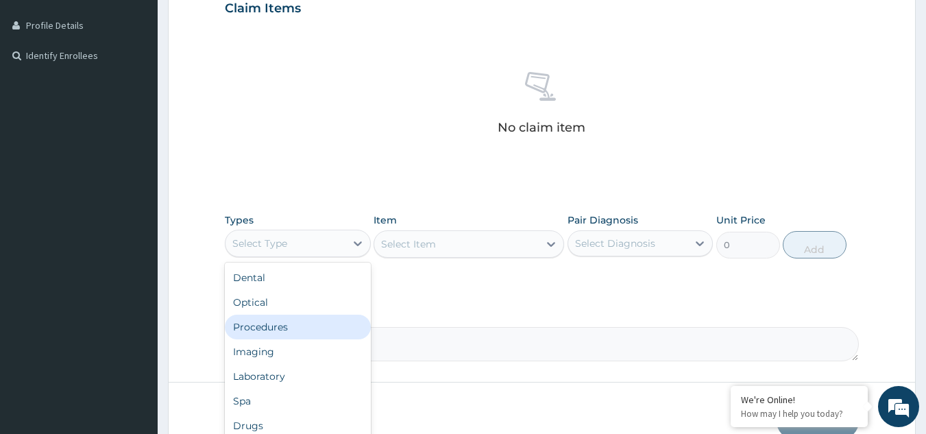
click at [305, 335] on div "Procedures" at bounding box center [298, 327] width 146 height 25
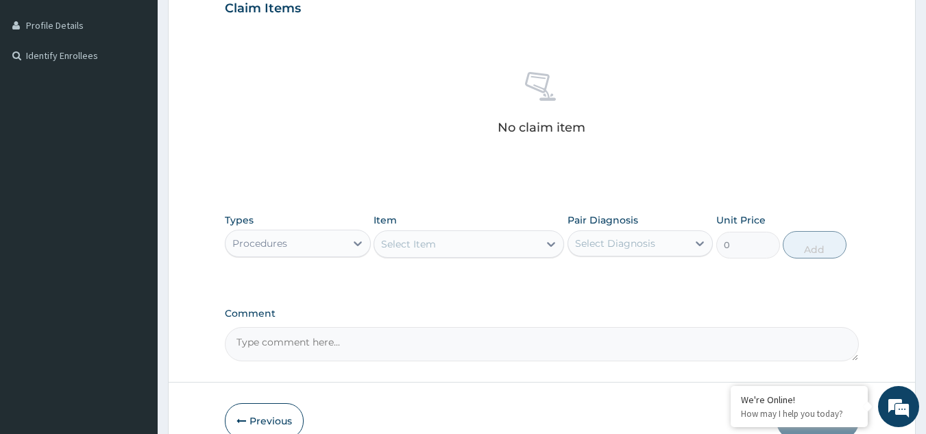
click at [487, 243] on div "Select Item" at bounding box center [456, 244] width 165 height 22
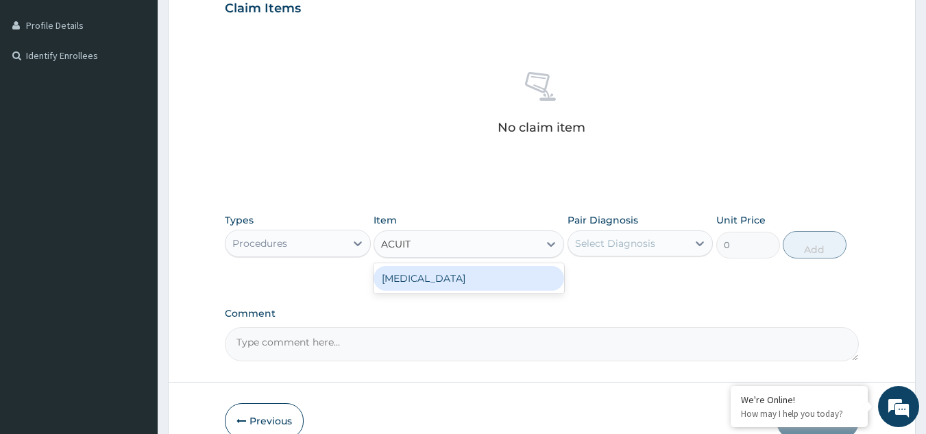
type input "ACUITY"
type input "3000"
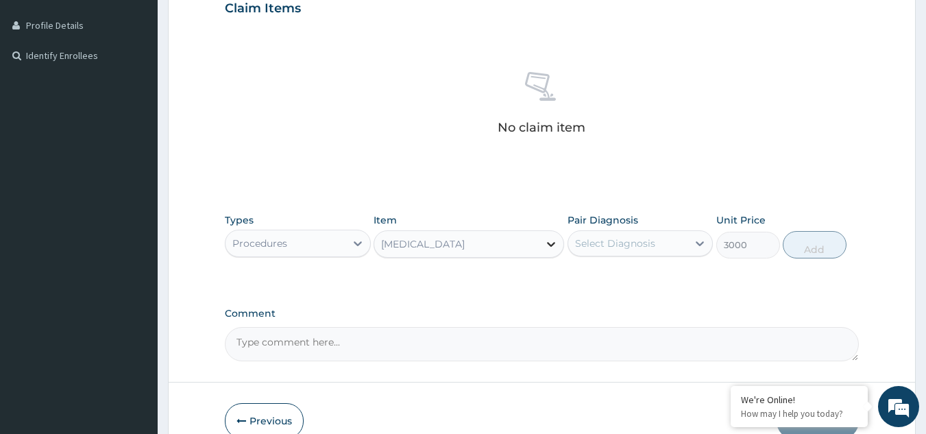
click at [546, 241] on icon at bounding box center [551, 244] width 14 height 14
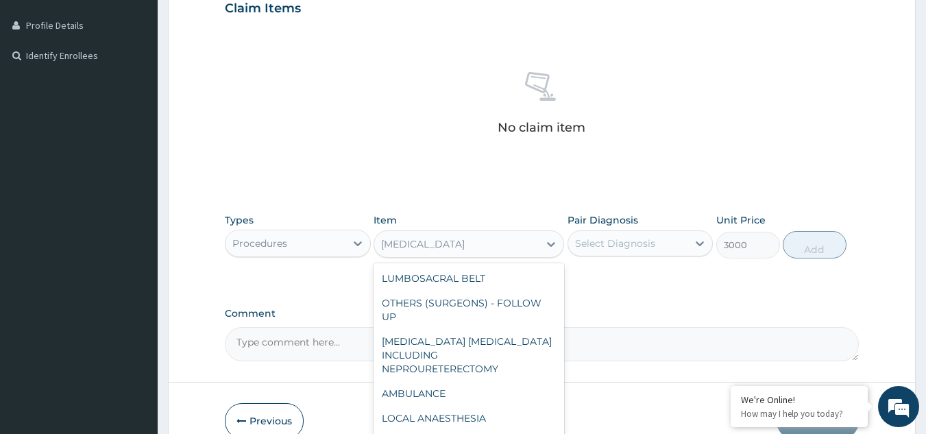
scroll to position [2285, 0]
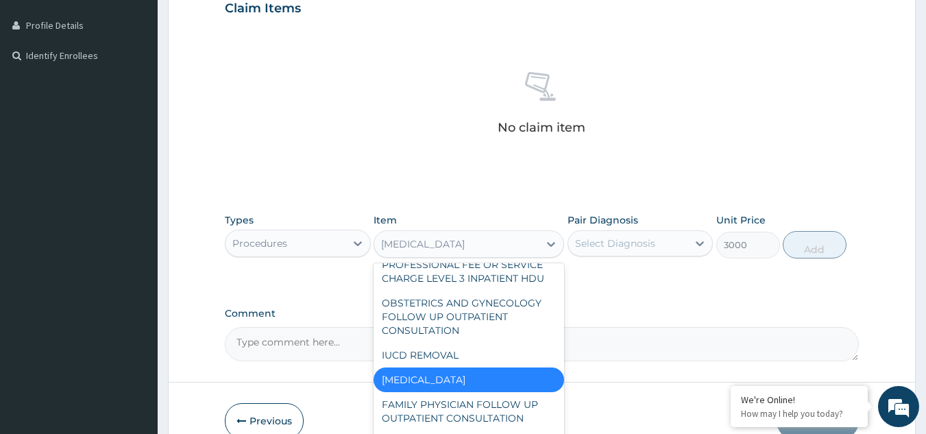
click at [595, 240] on div "Select Diagnosis" at bounding box center [615, 244] width 80 height 14
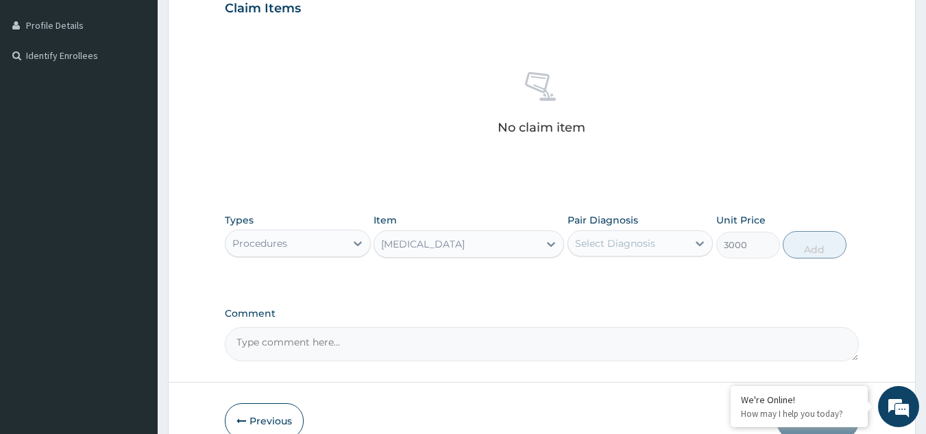
drag, startPoint x: 593, startPoint y: 263, endPoint x: 592, endPoint y: 292, distance: 28.8
click at [592, 292] on div "PA Code / Prescription Code Enter Code(Secondary Care Only) Encounter Date [DAT…" at bounding box center [542, 79] width 635 height 566
click at [597, 235] on div "Select Diagnosis" at bounding box center [628, 243] width 120 height 22
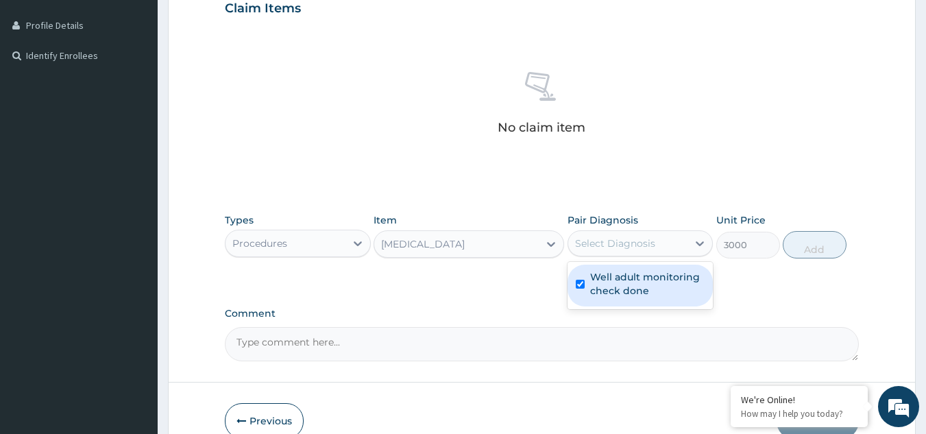
checkbox input "true"
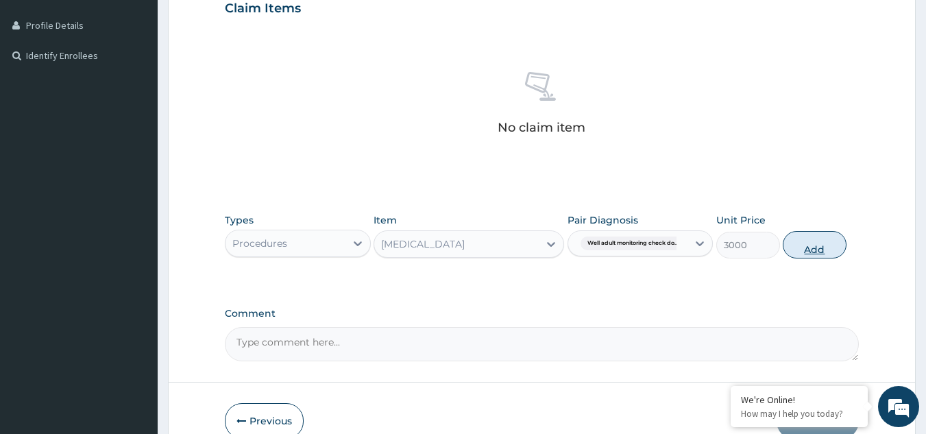
click at [809, 254] on button "Add" at bounding box center [815, 244] width 64 height 27
type input "0"
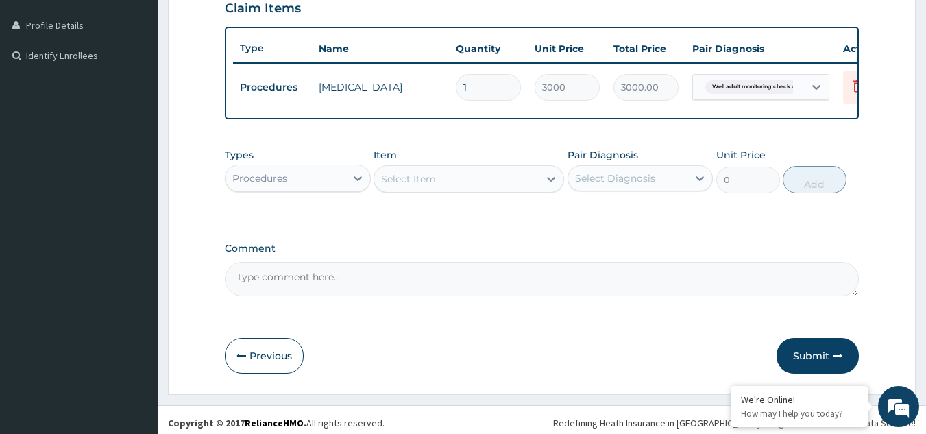
click at [240, 185] on div "Procedures" at bounding box center [259, 178] width 55 height 14
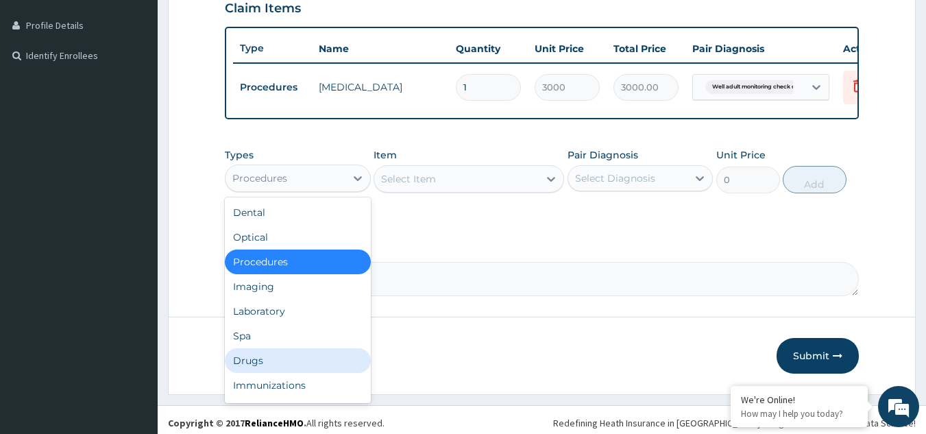
click at [249, 373] on div "Drugs" at bounding box center [298, 360] width 146 height 25
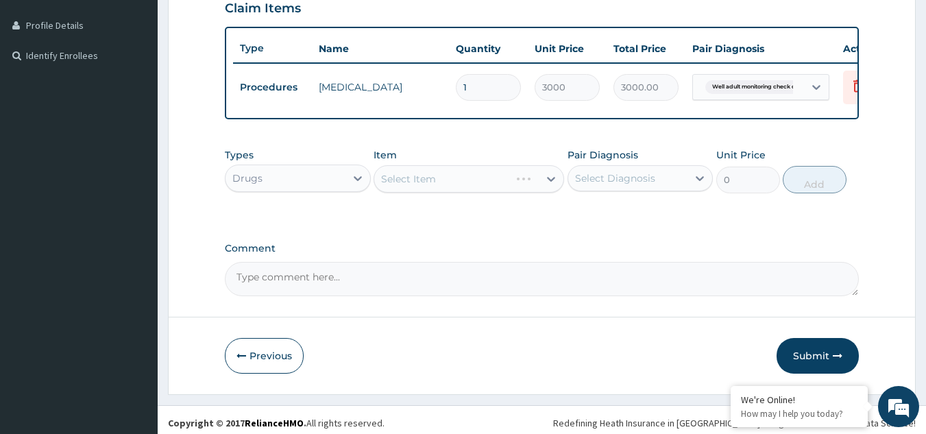
click at [461, 181] on div "Select Item" at bounding box center [469, 178] width 191 height 27
click at [459, 188] on div "Select Item" at bounding box center [469, 178] width 191 height 27
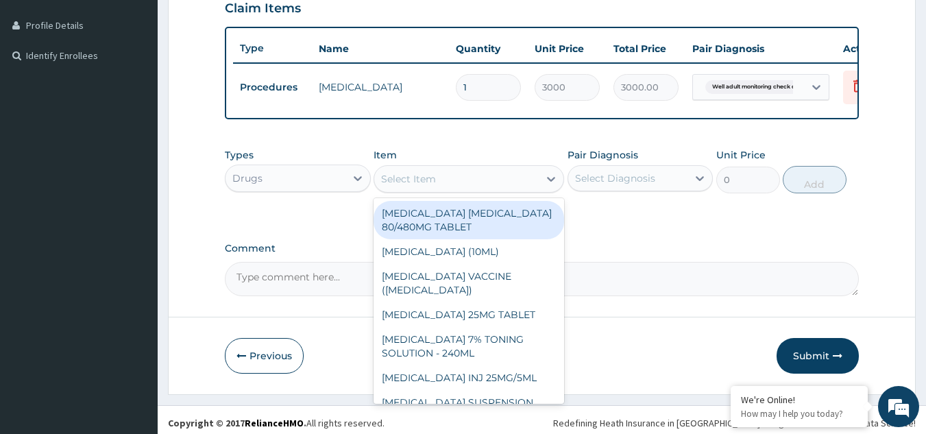
click at [459, 186] on div "Select Item" at bounding box center [456, 179] width 165 height 22
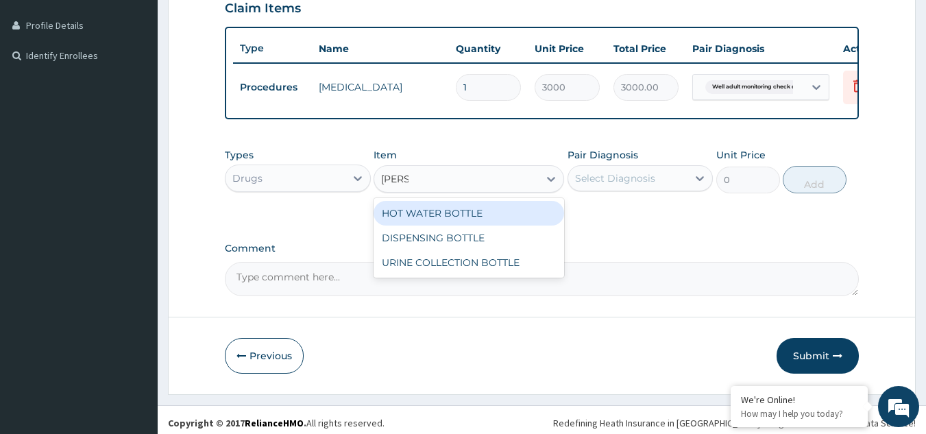
type input "BOTTL"
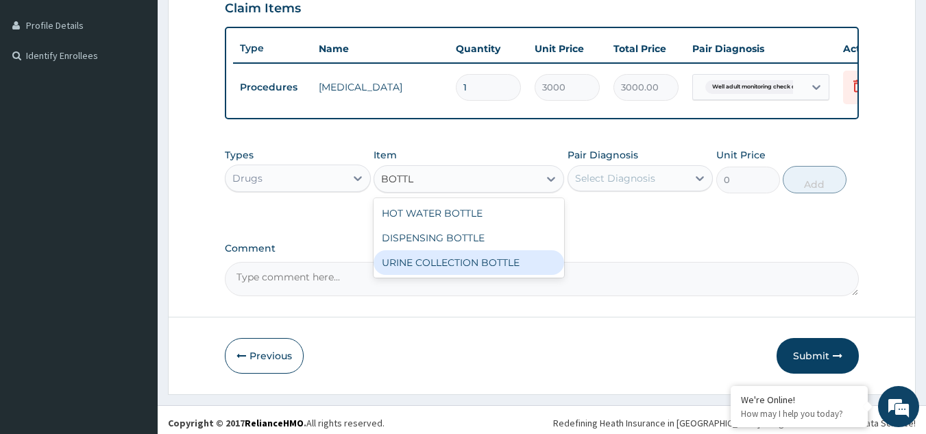
type input "198"
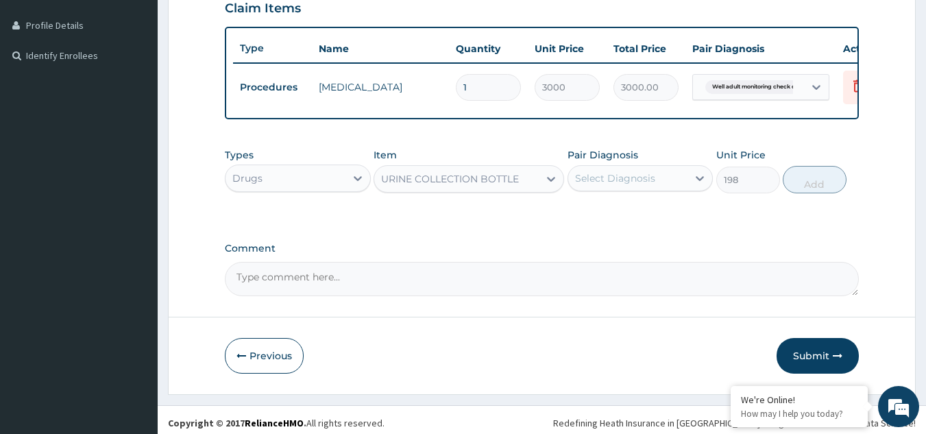
click at [596, 185] on div "Select Diagnosis" at bounding box center [615, 178] width 80 height 14
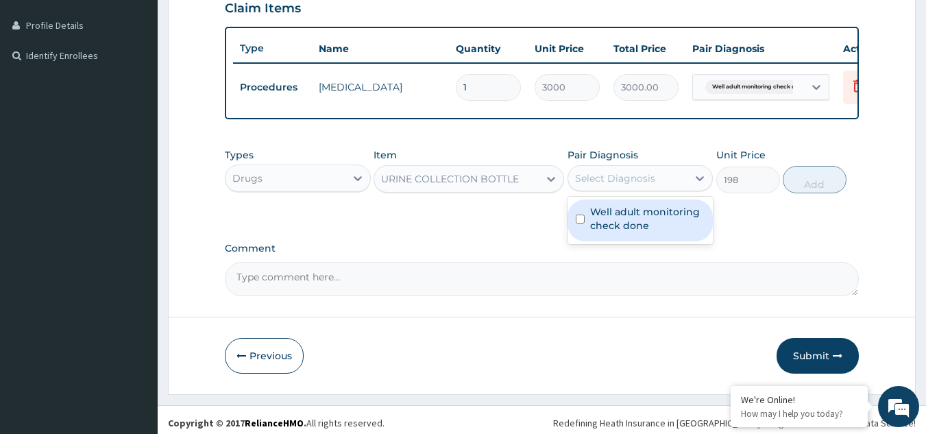
click at [598, 226] on label "Well adult monitoring check done" at bounding box center [647, 218] width 115 height 27
checkbox input "true"
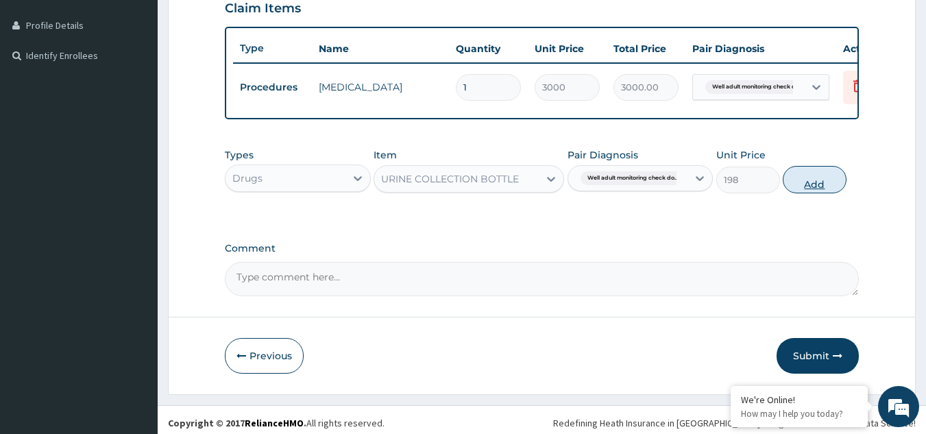
click at [798, 193] on button "Add" at bounding box center [815, 179] width 64 height 27
type input "0"
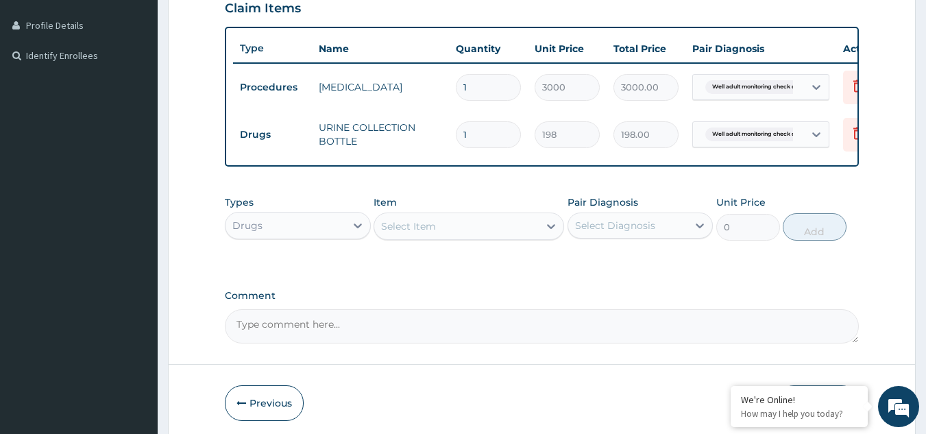
click at [302, 237] on div "Drugs" at bounding box center [286, 226] width 120 height 22
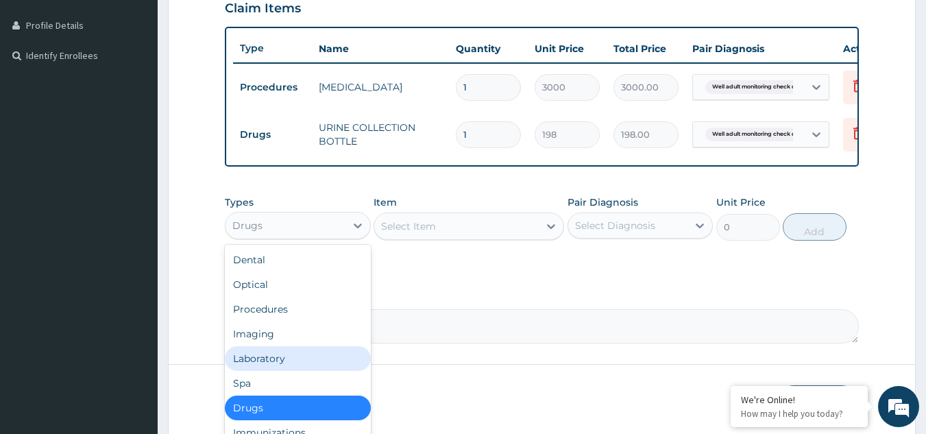
click at [285, 363] on div "Laboratory" at bounding box center [298, 358] width 146 height 25
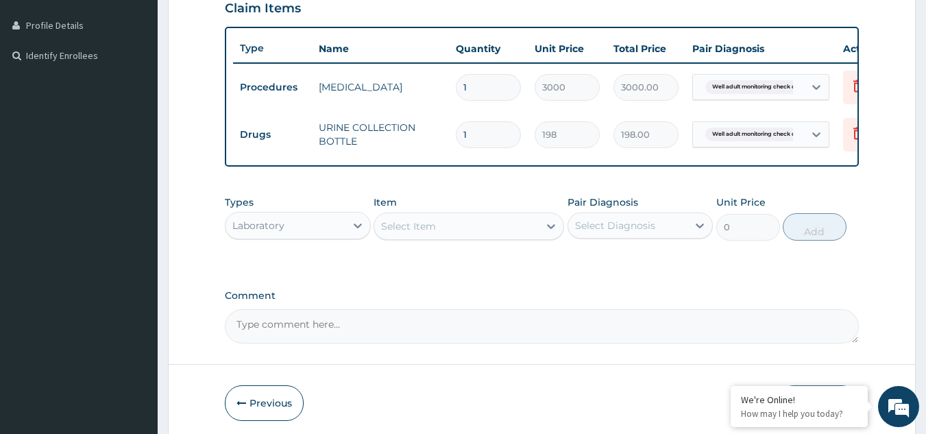
click at [469, 234] on div "Select Item" at bounding box center [456, 226] width 165 height 22
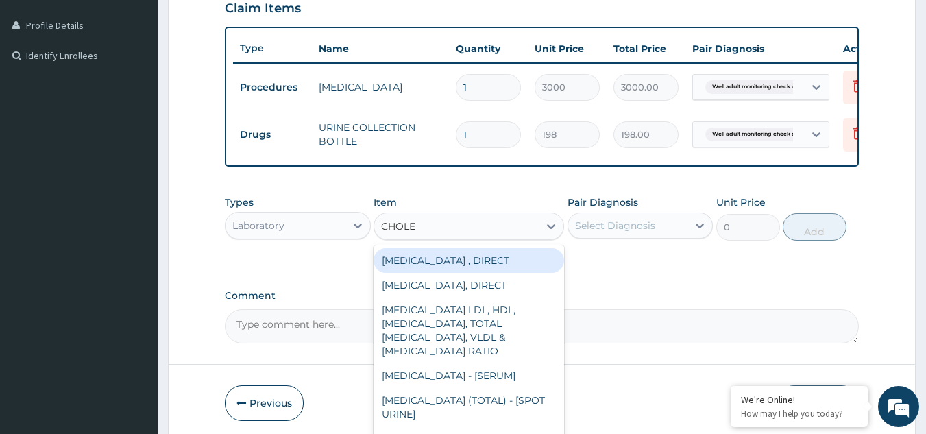
type input "CHOLES"
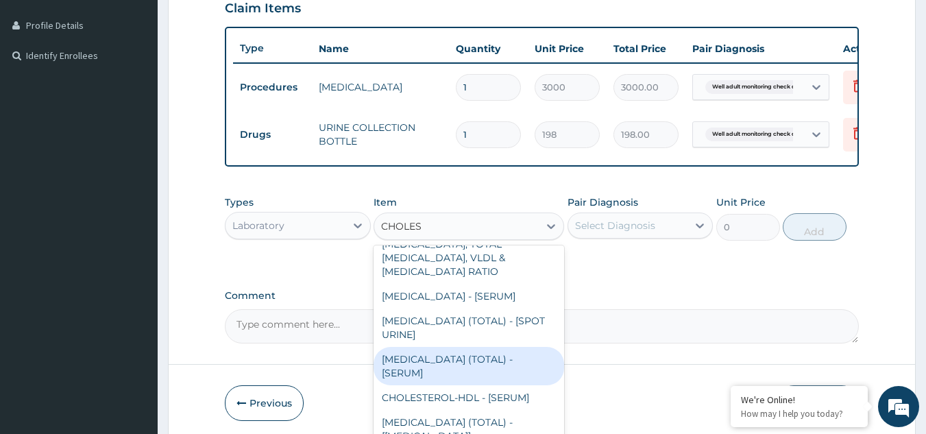
type input "2880"
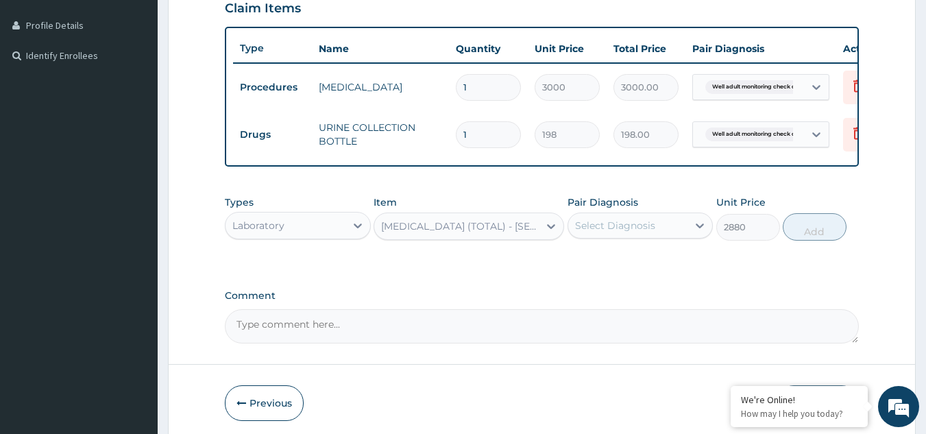
click at [634, 232] on div "Select Diagnosis" at bounding box center [615, 226] width 80 height 14
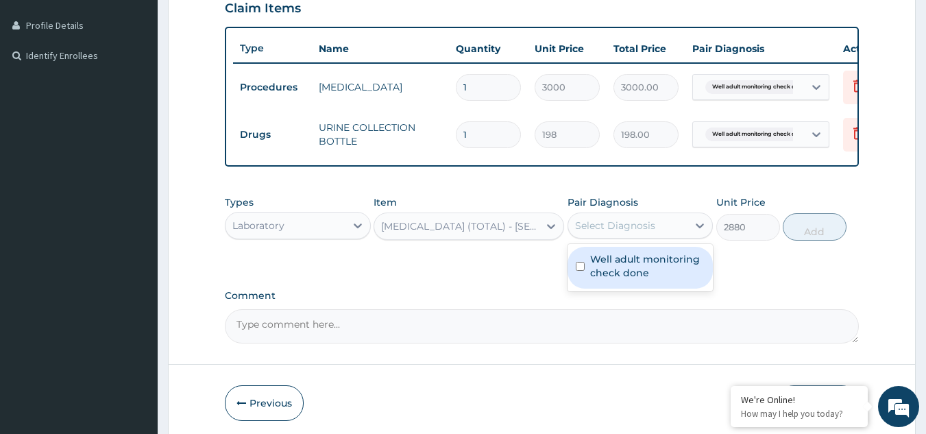
click at [618, 272] on label "Well adult monitoring check done" at bounding box center [647, 265] width 115 height 27
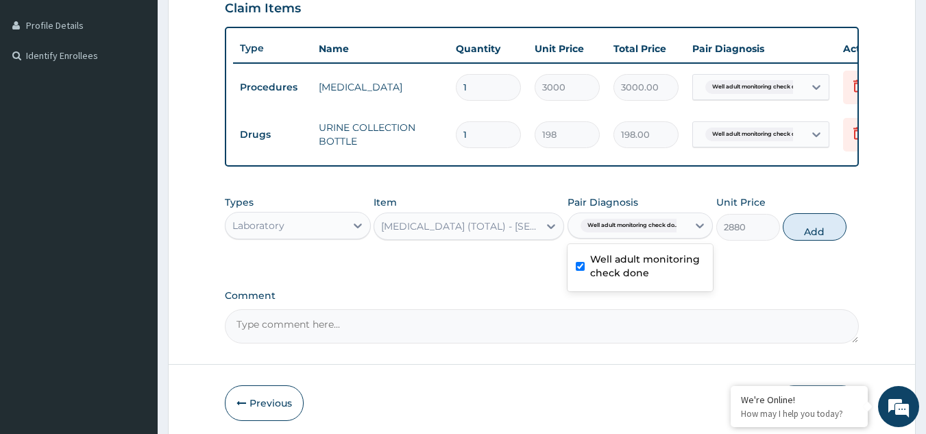
checkbox input "true"
click at [806, 240] on button "Add" at bounding box center [815, 226] width 64 height 27
type input "0"
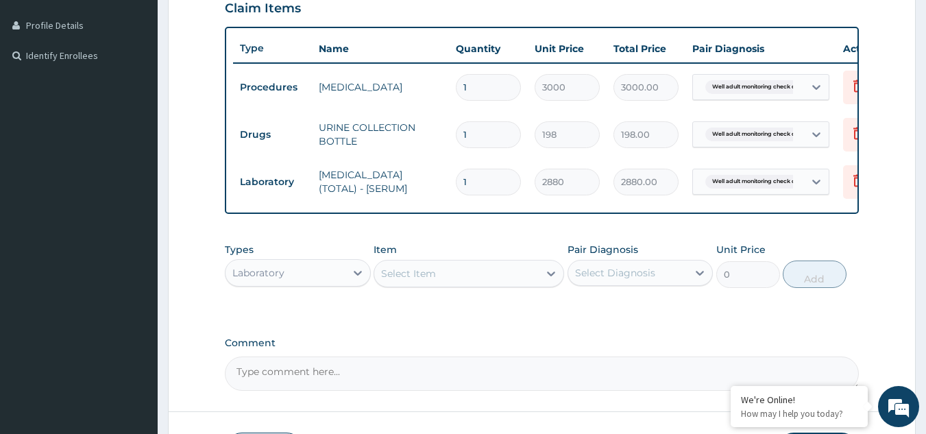
click at [422, 280] on div "Select Item" at bounding box center [408, 274] width 55 height 14
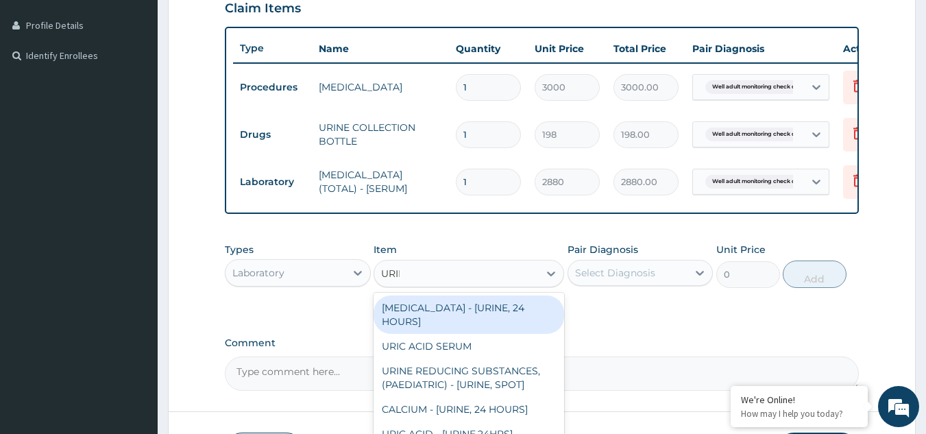
type input "URINA"
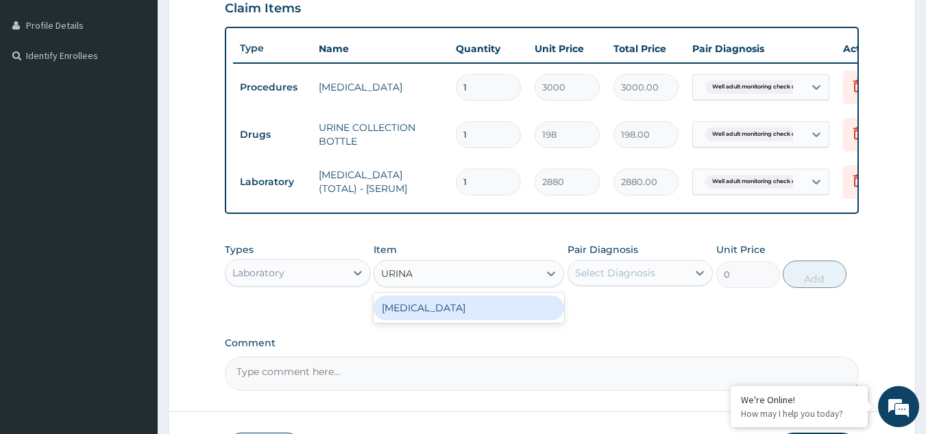
type input "1531.875"
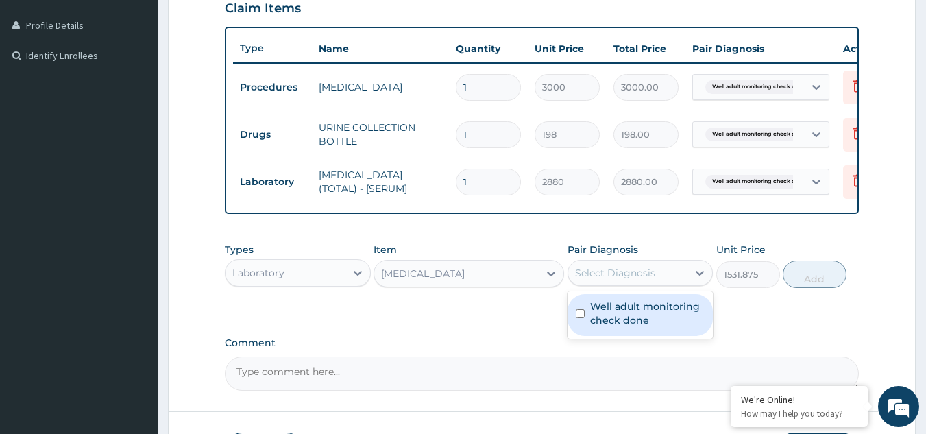
click at [644, 280] on div "Select Diagnosis" at bounding box center [615, 273] width 80 height 14
click at [638, 304] on div "Well adult monitoring check done" at bounding box center [641, 315] width 146 height 42
checkbox input "true"
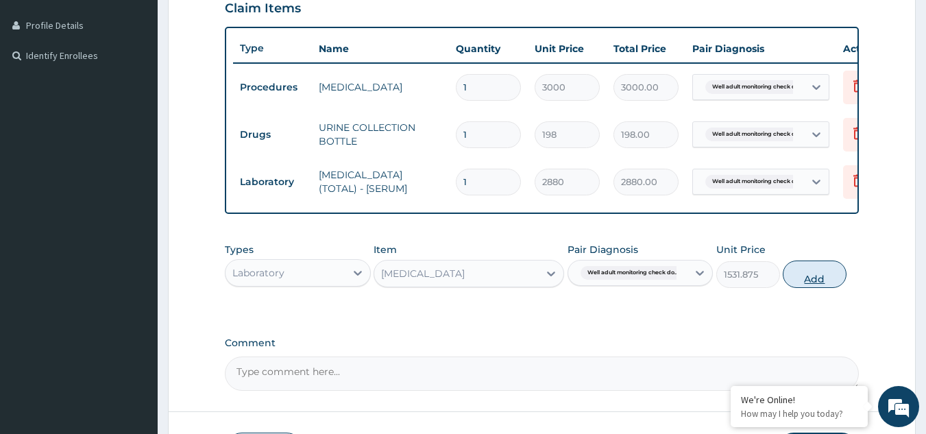
click at [801, 288] on button "Add" at bounding box center [815, 274] width 64 height 27
type input "0"
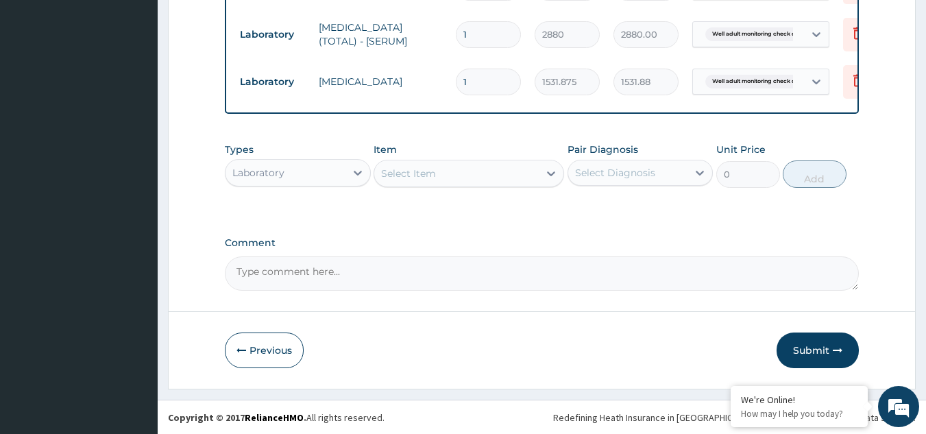
scroll to position [494, 0]
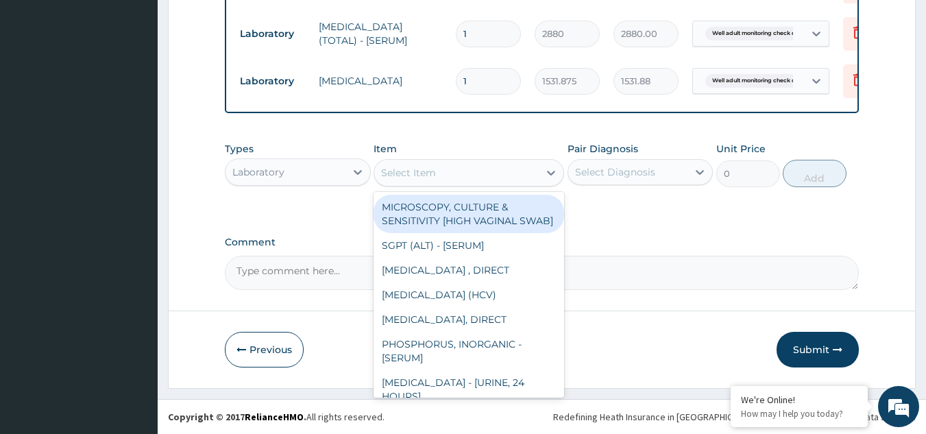
click at [518, 172] on div "Select Item" at bounding box center [456, 173] width 165 height 22
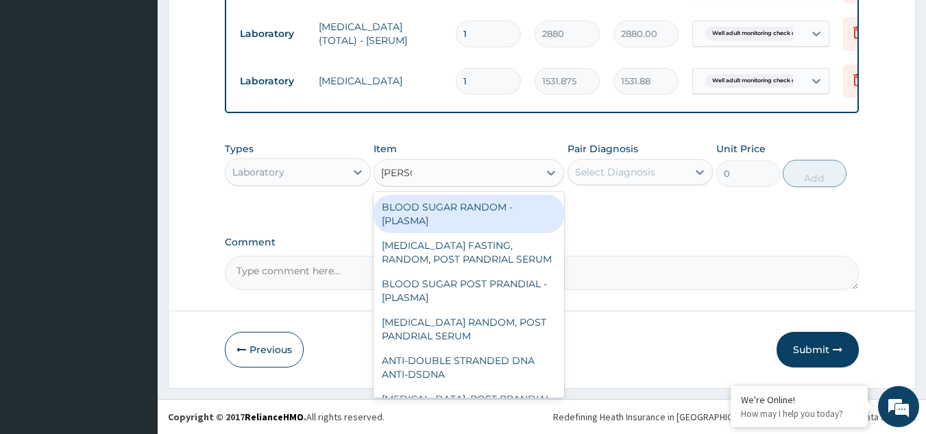
type input "RANDOM"
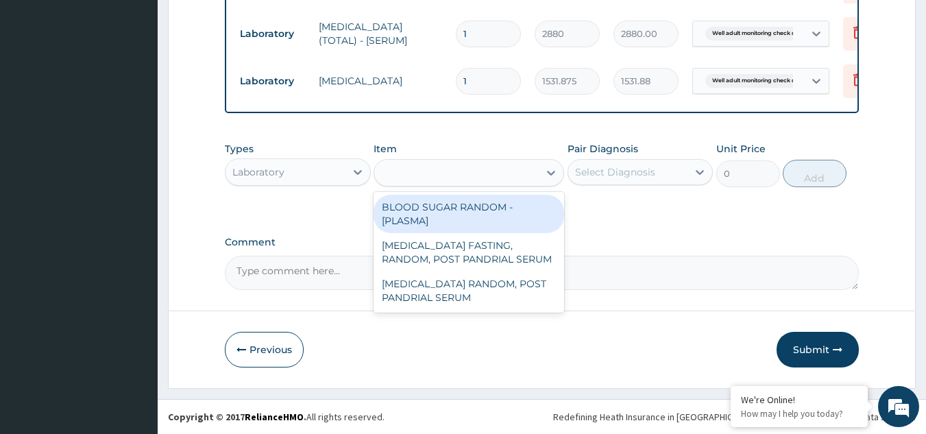
type input "1800"
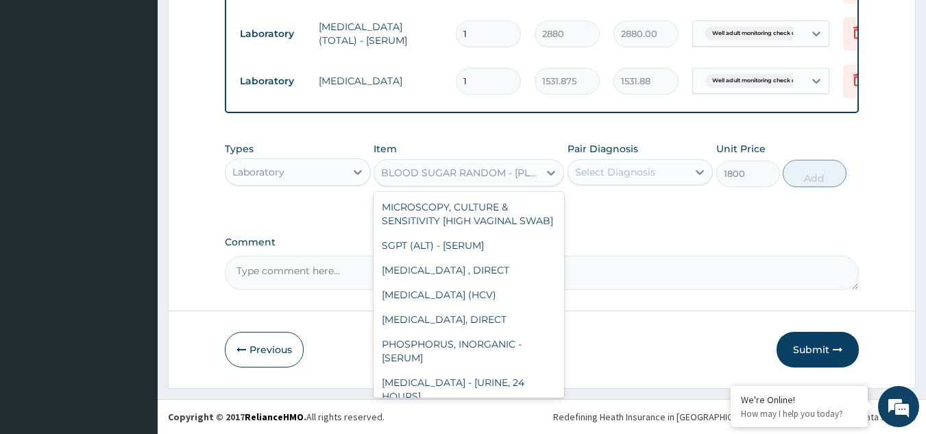
click at [535, 176] on div "BLOOD SUGAR RANDOM - [PLASMA]" at bounding box center [460, 173] width 159 height 14
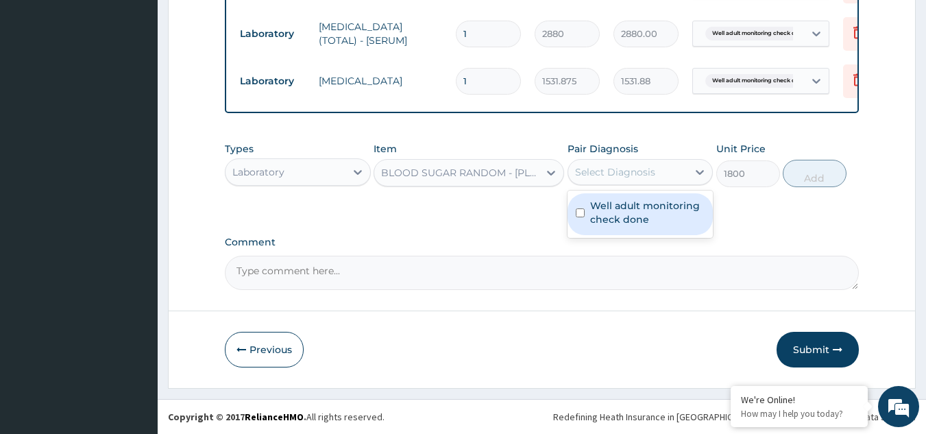
click at [610, 171] on div "Select Diagnosis" at bounding box center [615, 172] width 80 height 14
click at [610, 217] on label "Well adult monitoring check done" at bounding box center [647, 212] width 115 height 27
checkbox input "true"
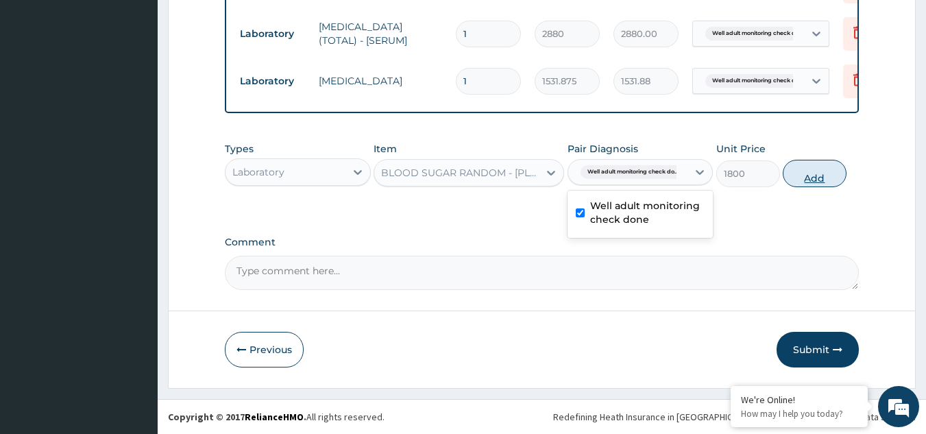
click at [823, 173] on button "Add" at bounding box center [815, 173] width 64 height 27
type input "0"
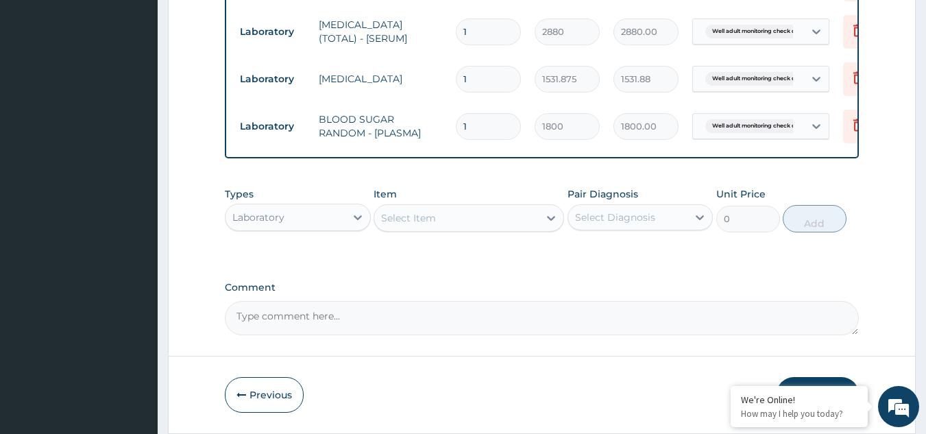
scroll to position [490, 0]
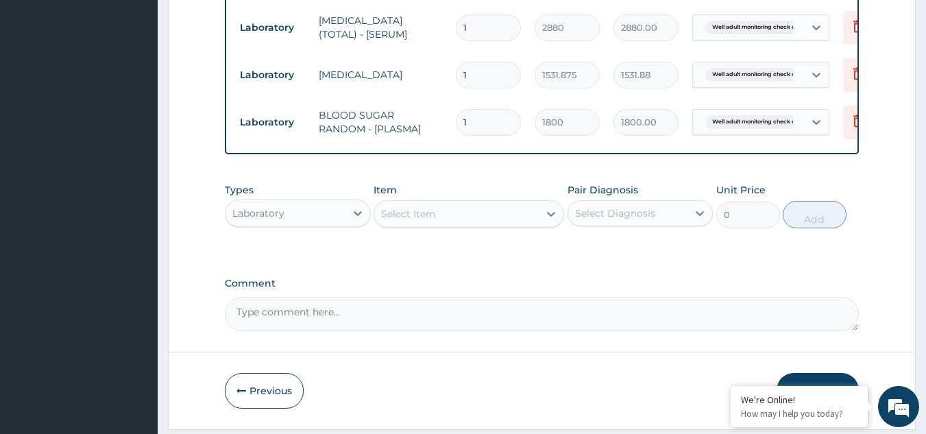
click at [520, 223] on div "Select Item" at bounding box center [456, 214] width 165 height 22
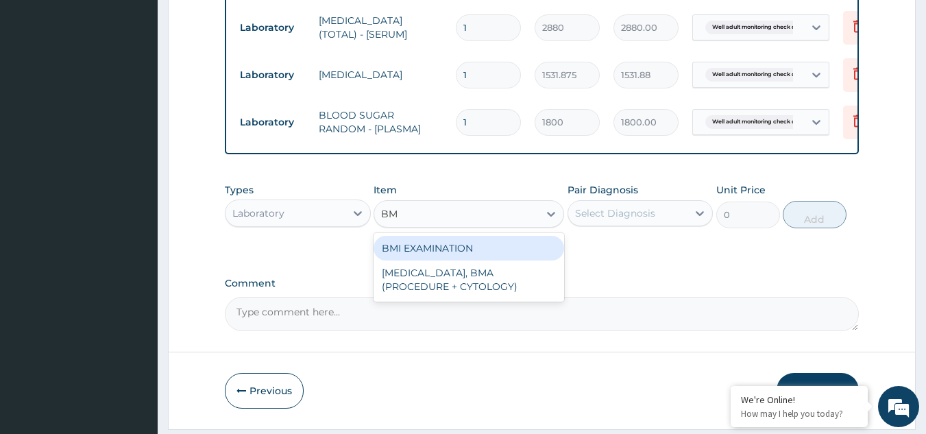
type input "BMI"
type input "1225.5"
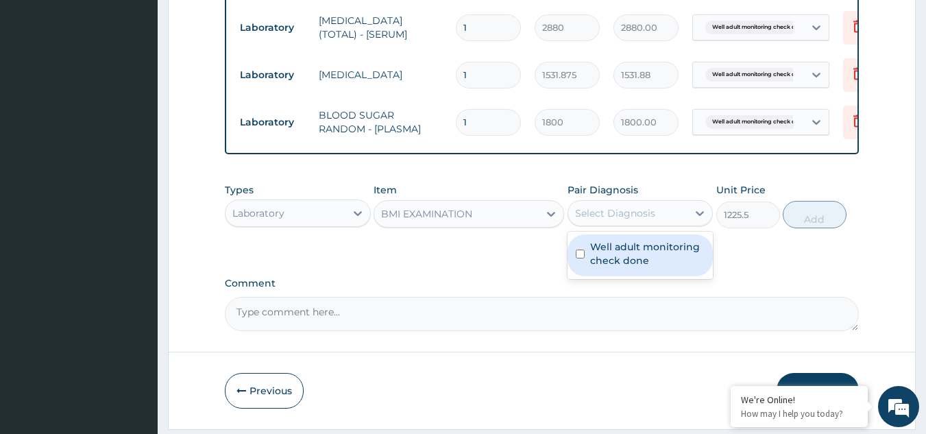
click at [601, 220] on div "Select Diagnosis" at bounding box center [615, 213] width 80 height 14
click at [604, 267] on label "Well adult monitoring check done" at bounding box center [647, 253] width 115 height 27
checkbox input "true"
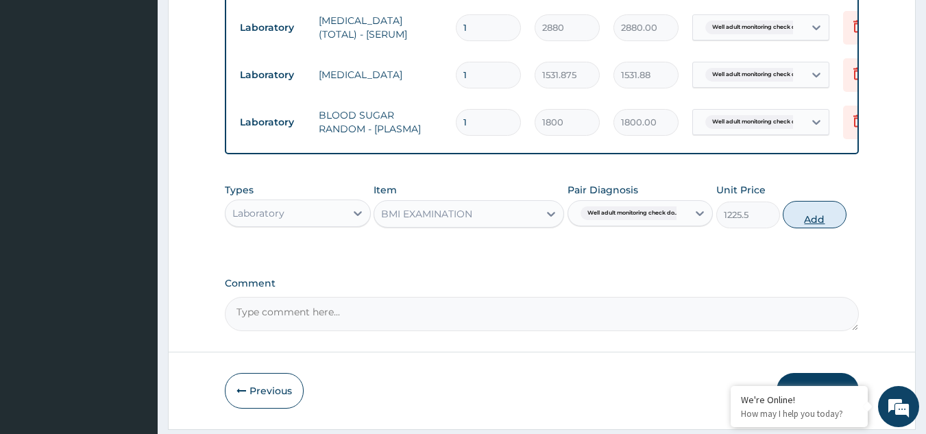
click at [811, 228] on button "Add" at bounding box center [815, 214] width 64 height 27
type input "0"
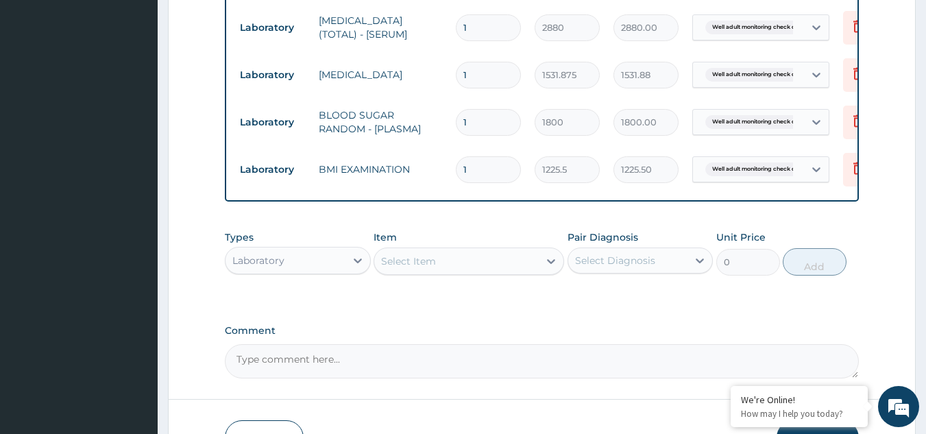
click at [457, 272] on div "Select Item" at bounding box center [456, 261] width 165 height 22
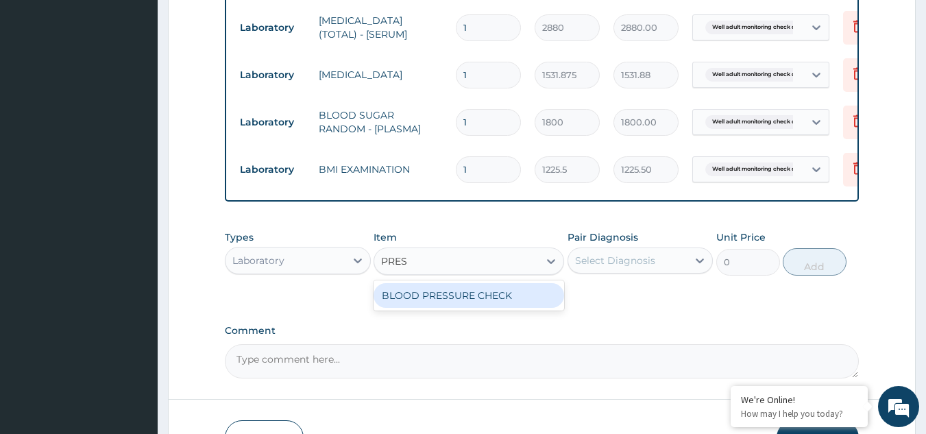
type input "PRESS"
type input "1225.5"
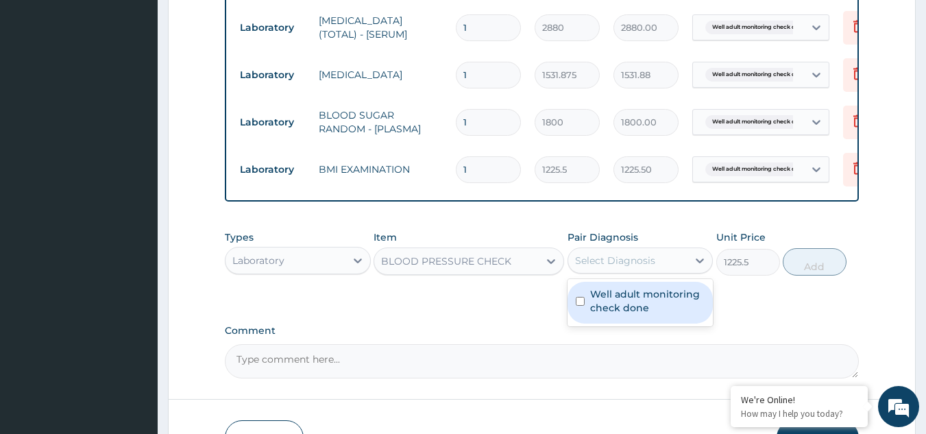
click at [627, 267] on div "Select Diagnosis" at bounding box center [615, 261] width 80 height 14
click at [622, 304] on label "Well adult monitoring check done" at bounding box center [647, 300] width 115 height 27
checkbox input "true"
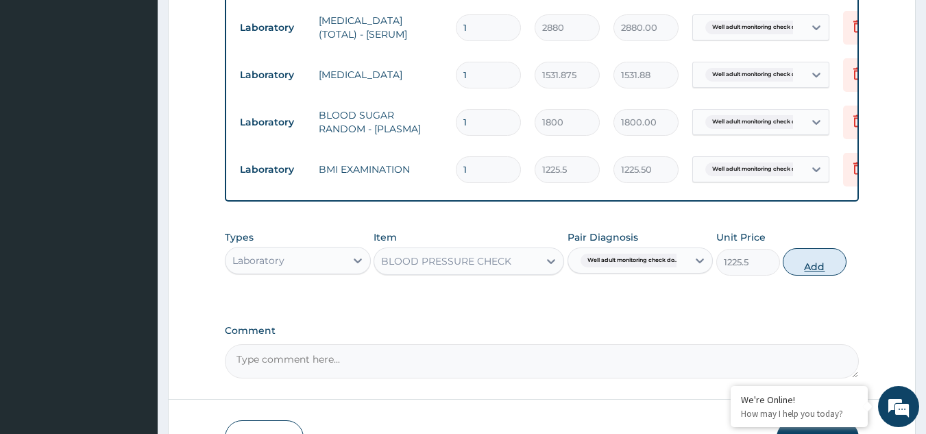
click at [826, 267] on button "Add" at bounding box center [815, 261] width 64 height 27
type input "0"
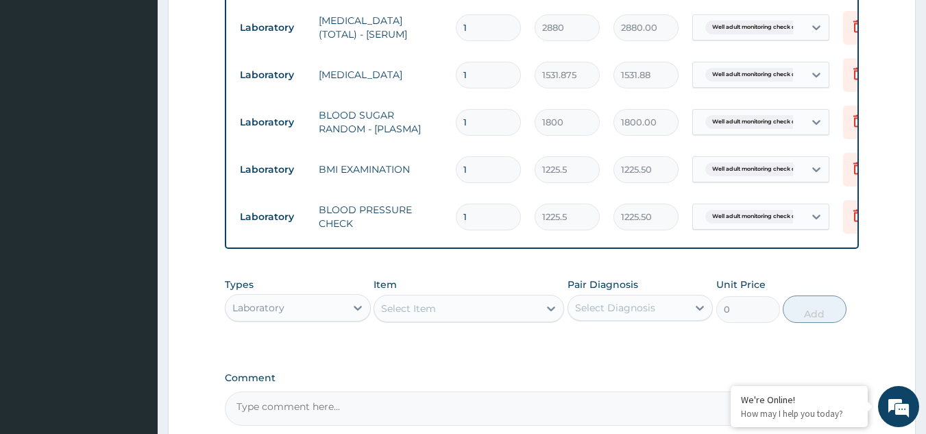
click at [420, 315] on div "Select Item" at bounding box center [408, 309] width 55 height 14
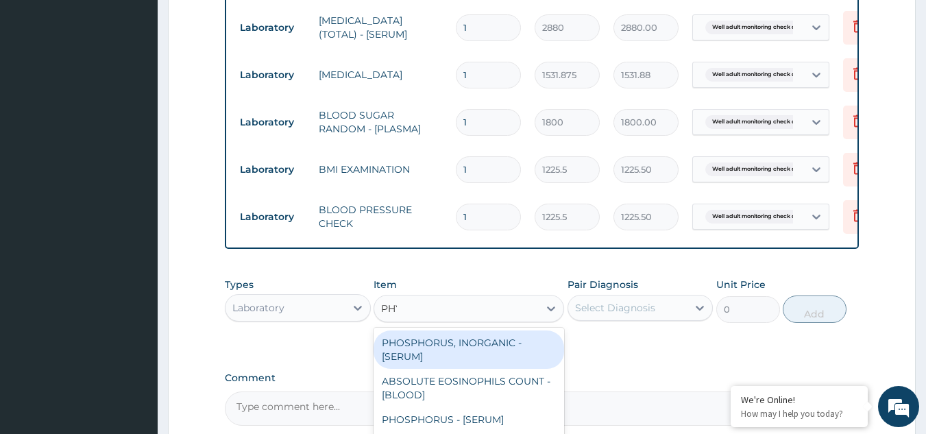
type input "PHYS"
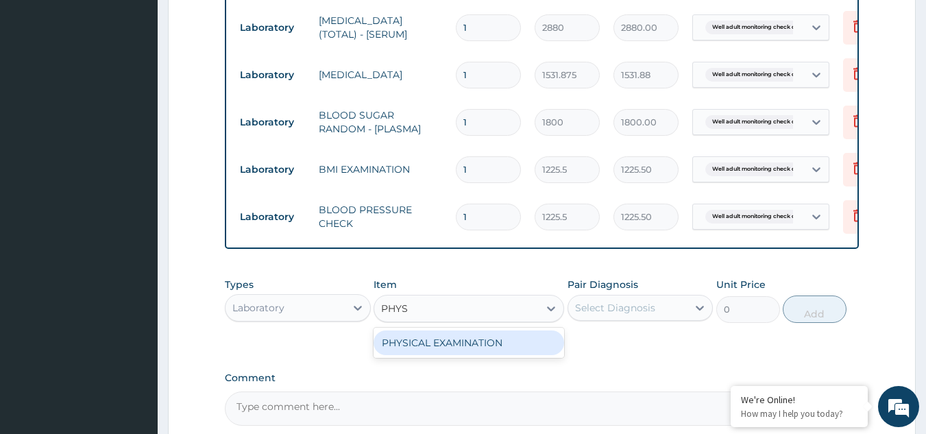
type input "1225.5"
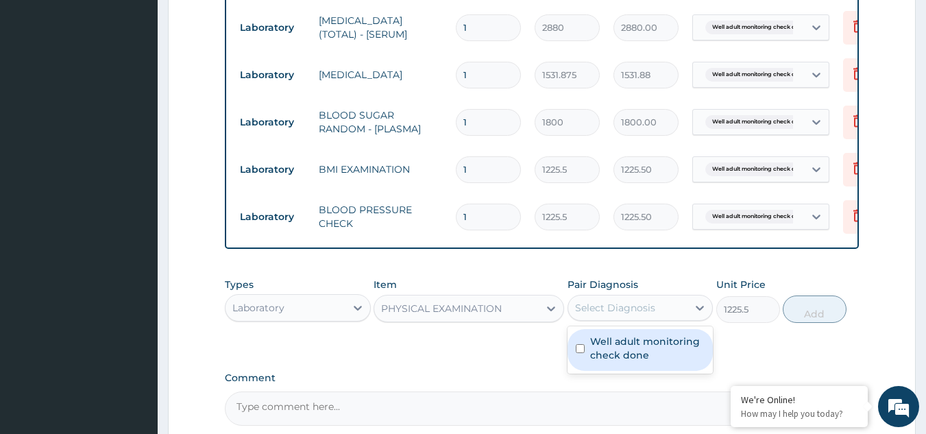
click at [627, 315] on div "Select Diagnosis" at bounding box center [615, 308] width 80 height 14
click at [616, 361] on label "Well adult monitoring check done" at bounding box center [647, 348] width 115 height 27
checkbox input "true"
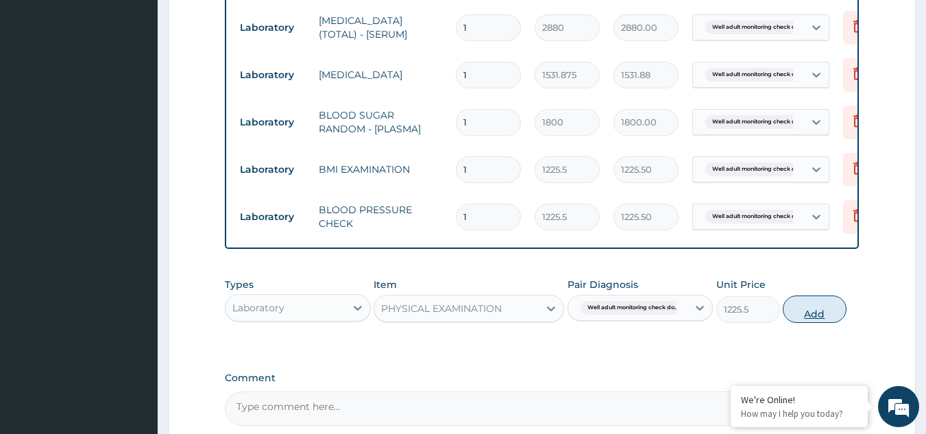
click at [818, 317] on button "Add" at bounding box center [815, 309] width 64 height 27
type input "0"
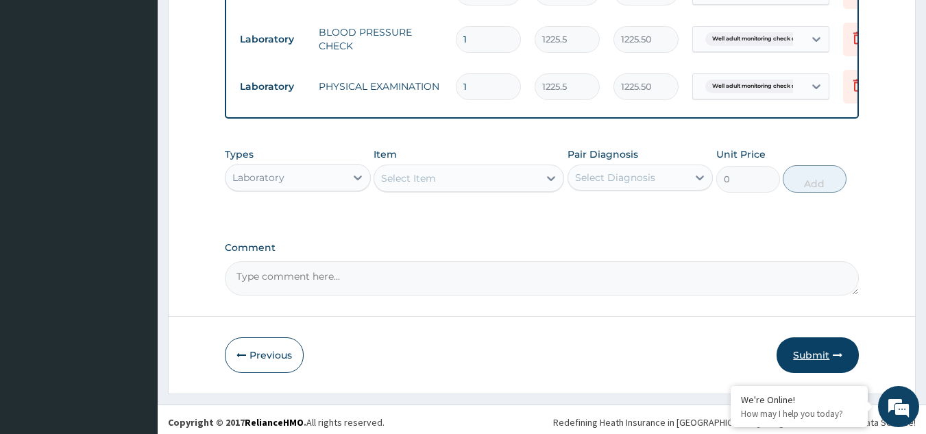
click at [813, 363] on button "Submit" at bounding box center [818, 355] width 82 height 36
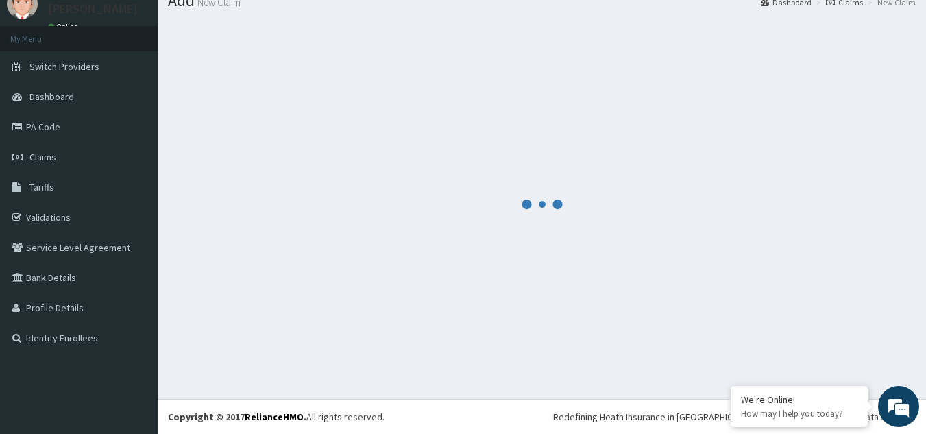
scroll to position [53, 0]
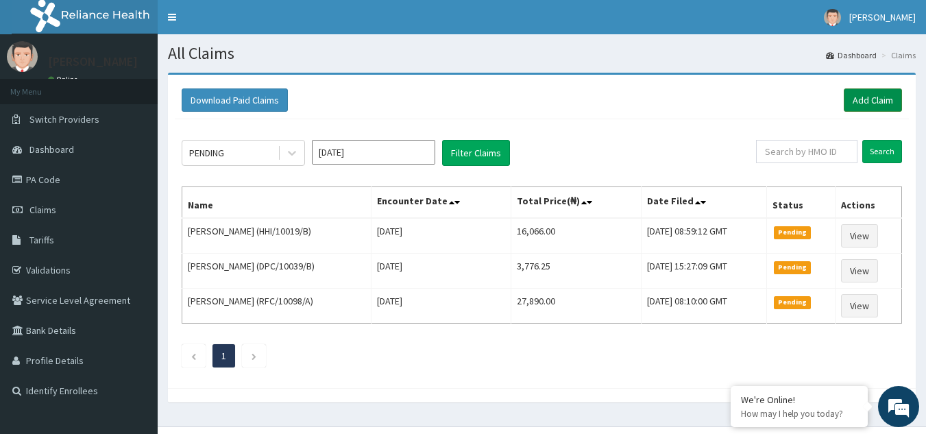
click at [889, 91] on link "Add Claim" at bounding box center [873, 99] width 58 height 23
click at [876, 100] on link "Add Claim" at bounding box center [873, 99] width 58 height 23
click at [871, 101] on link "Add Claim" at bounding box center [873, 99] width 58 height 23
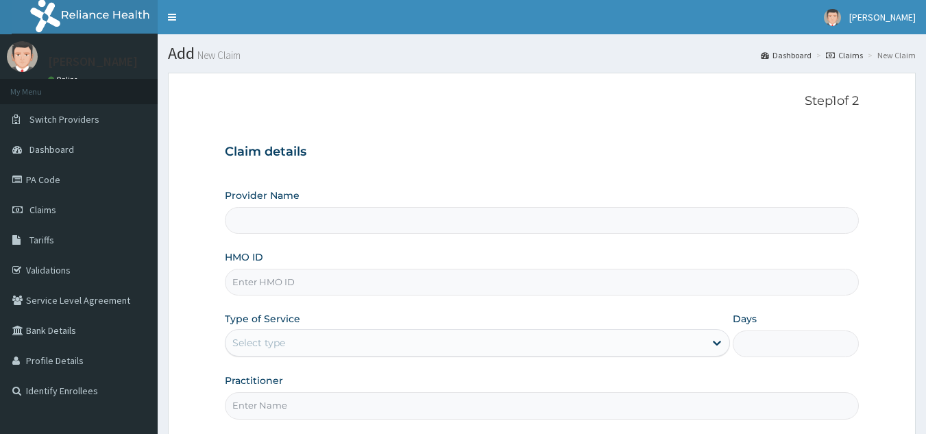
type input "Reliance Family Clinics (RFC) - [GEOGRAPHIC_DATA]"
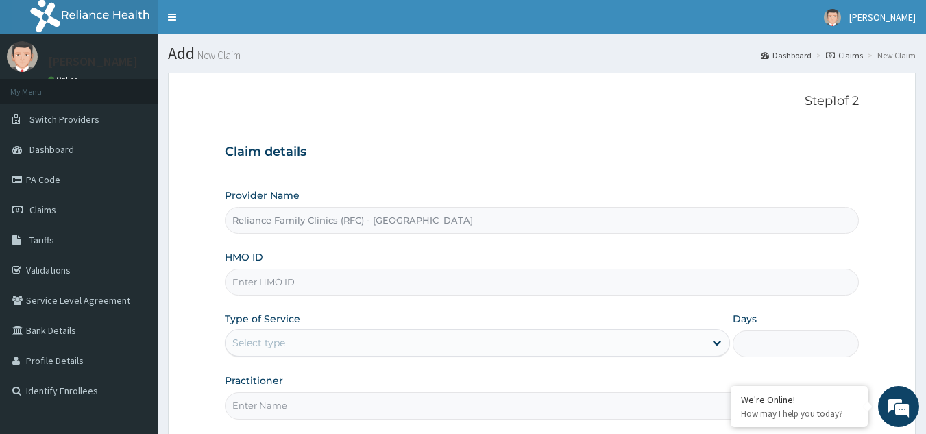
click at [298, 272] on input "HMO ID" at bounding box center [542, 282] width 635 height 27
paste input "ENY/10161/A"
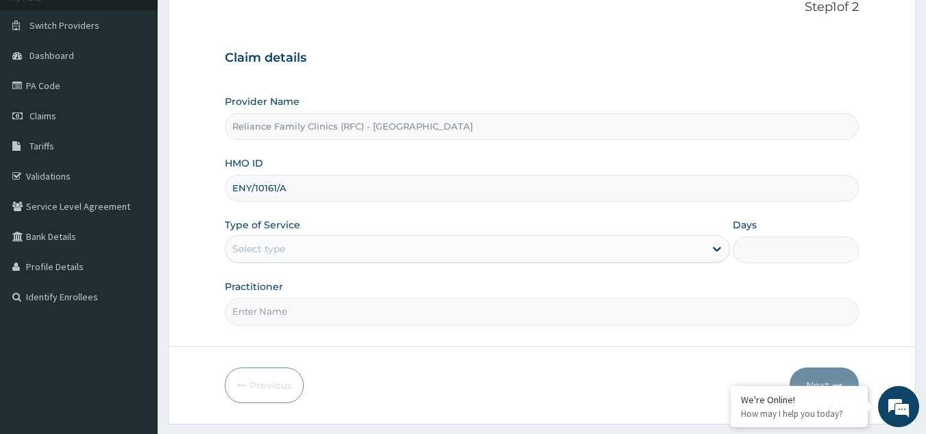
scroll to position [99, 0]
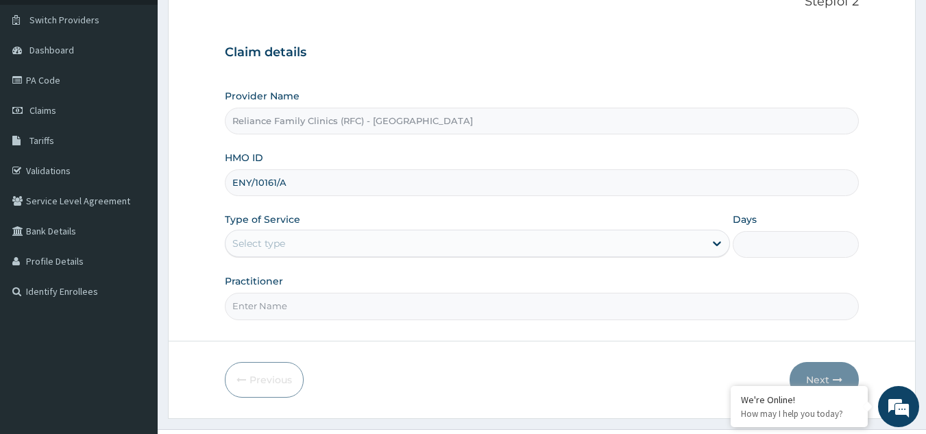
type input "ENY/10161/A"
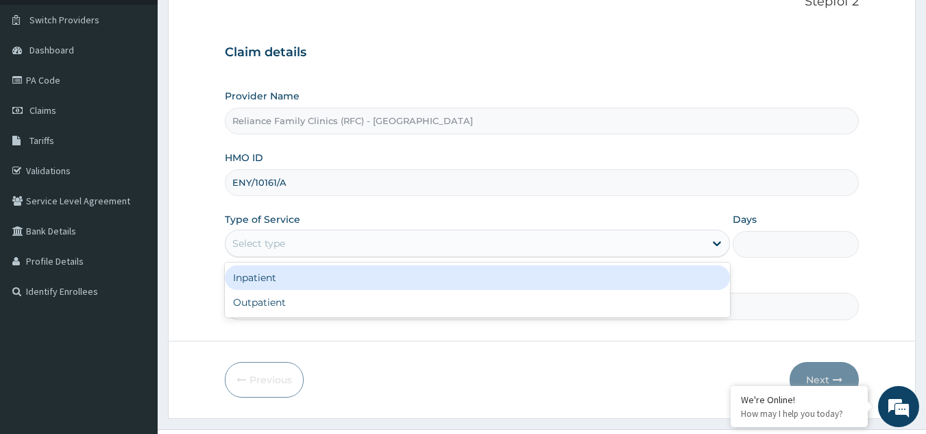
click at [416, 237] on div "Select type" at bounding box center [465, 243] width 479 height 22
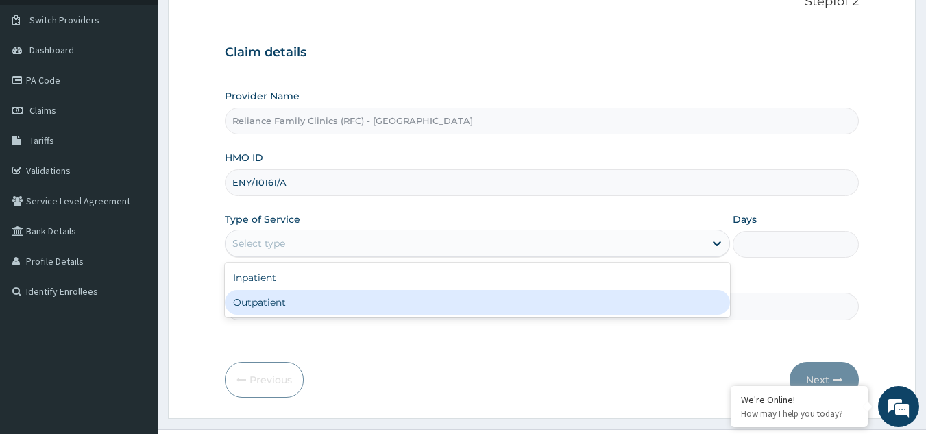
click at [371, 300] on div "Outpatient" at bounding box center [477, 302] width 505 height 25
type input "1"
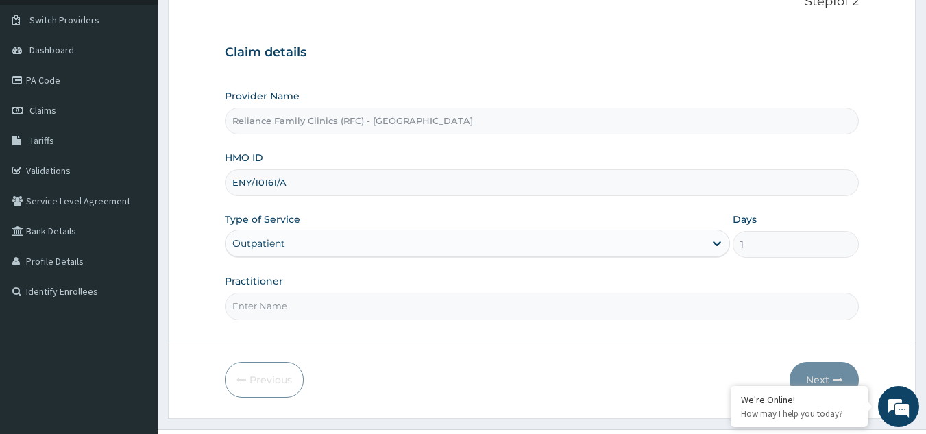
click at [333, 307] on input "Practitioner" at bounding box center [542, 306] width 635 height 27
type input "LOCUM"
click at [823, 369] on button "Next" at bounding box center [824, 380] width 69 height 36
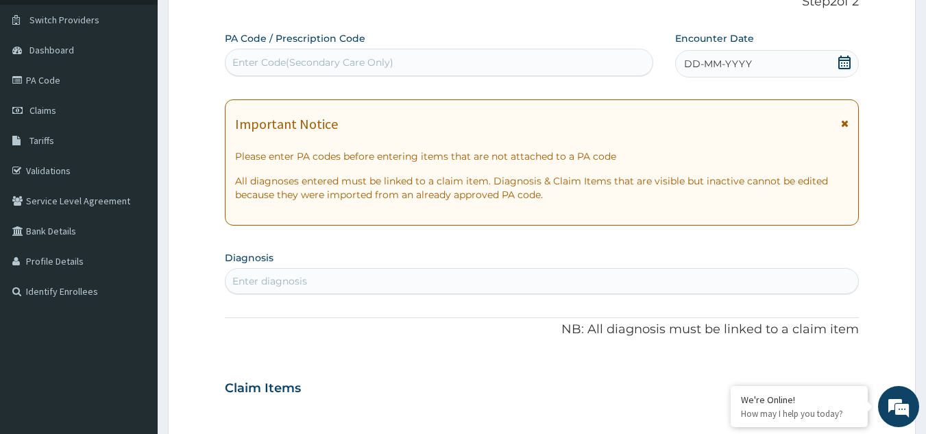
click at [511, 280] on div "Enter diagnosis" at bounding box center [543, 281] width 634 height 22
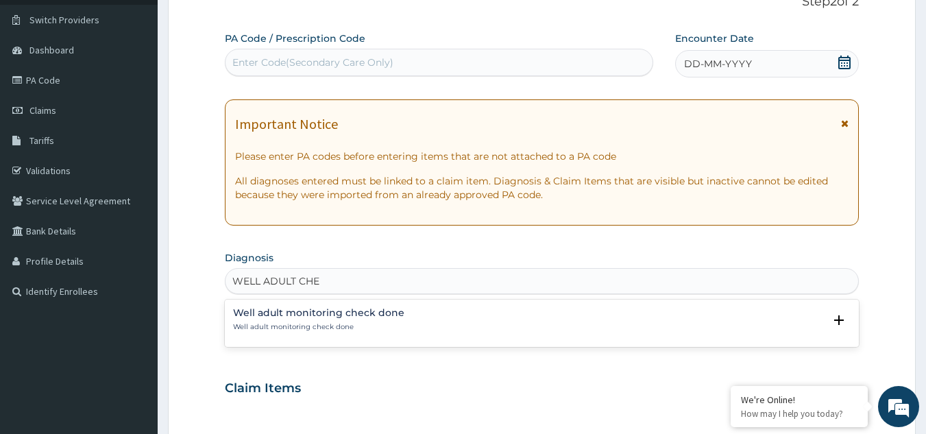
type input "WELL ADULT CHE"
click at [330, 318] on h4 "Well adult monitoring check done" at bounding box center [318, 313] width 171 height 10
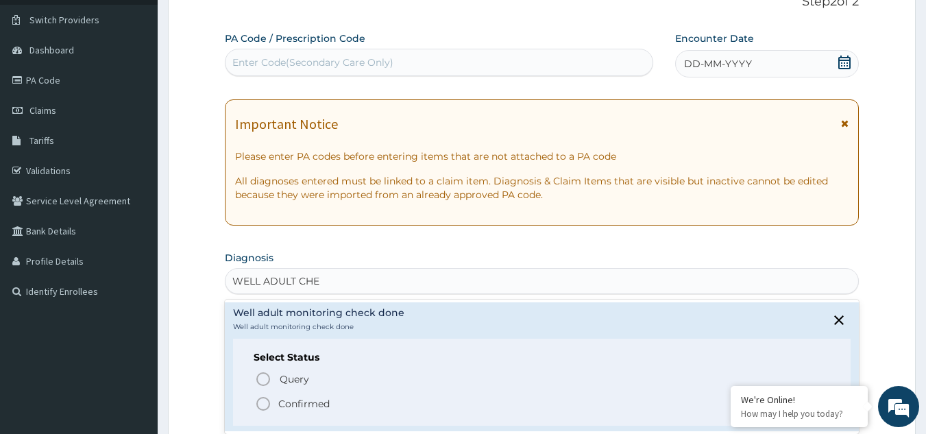
click at [304, 402] on p "Confirmed" at bounding box center [303, 404] width 51 height 14
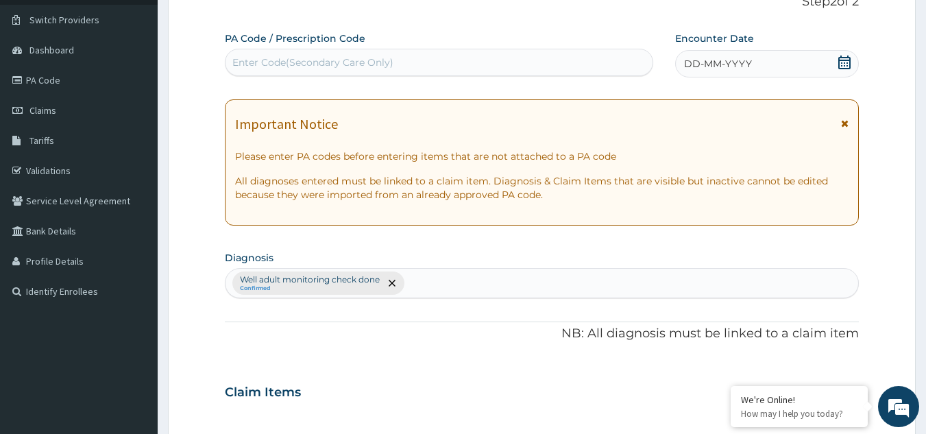
click at [808, 69] on div "DD-MM-YYYY" at bounding box center [767, 63] width 184 height 27
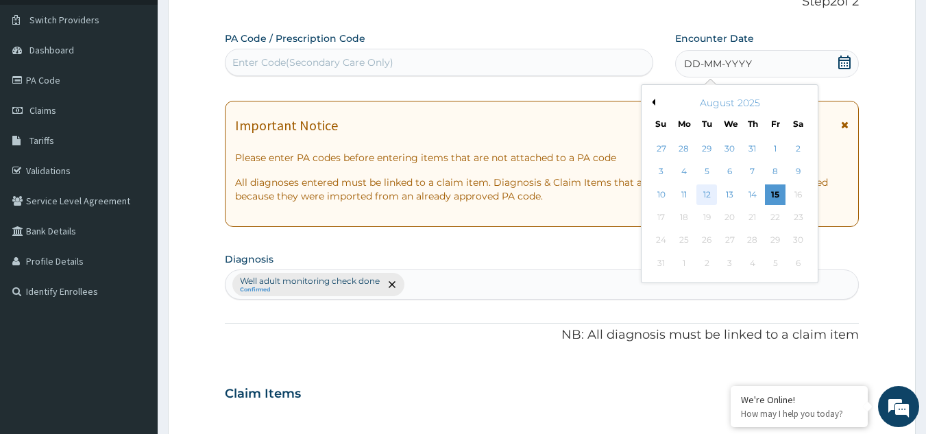
click at [708, 194] on div "12" at bounding box center [707, 194] width 21 height 21
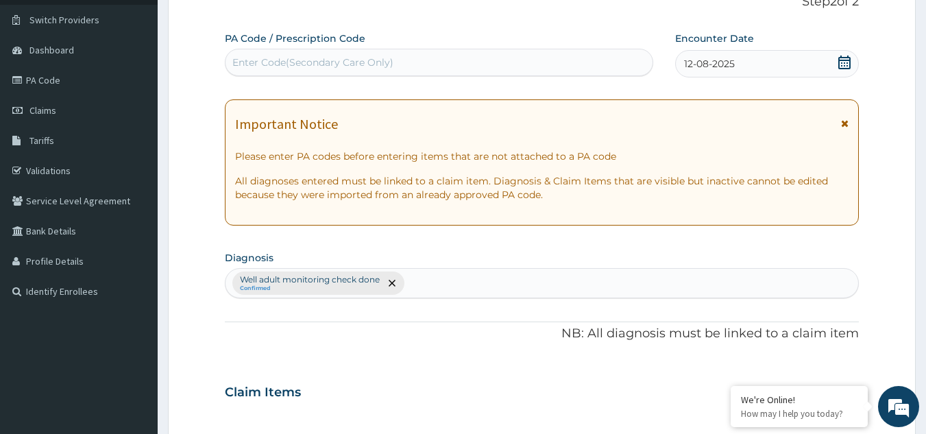
click at [848, 125] on icon at bounding box center [845, 124] width 8 height 10
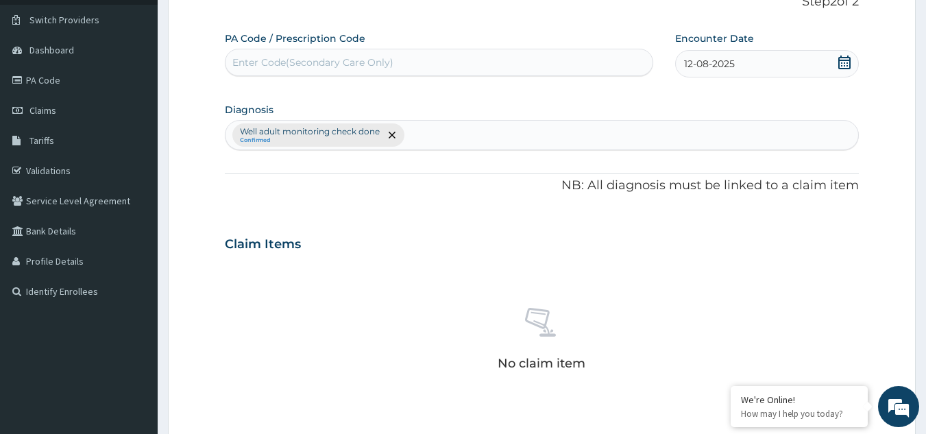
scroll to position [407, 0]
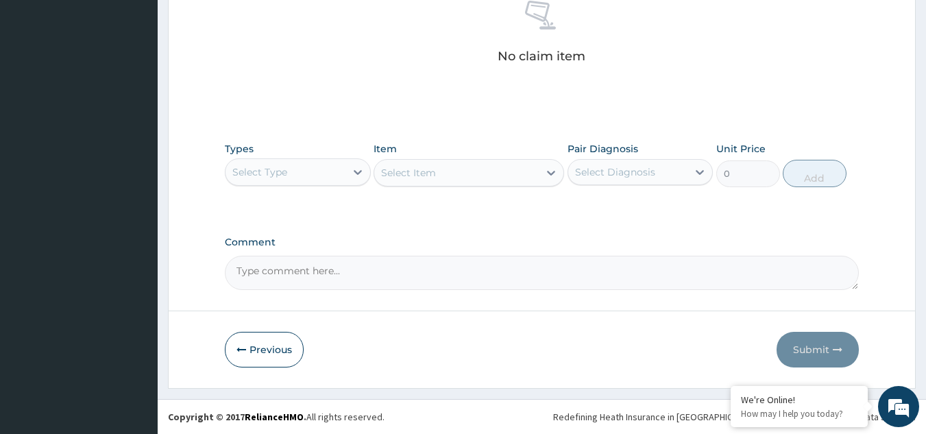
click at [307, 180] on div "Select Type" at bounding box center [286, 172] width 120 height 22
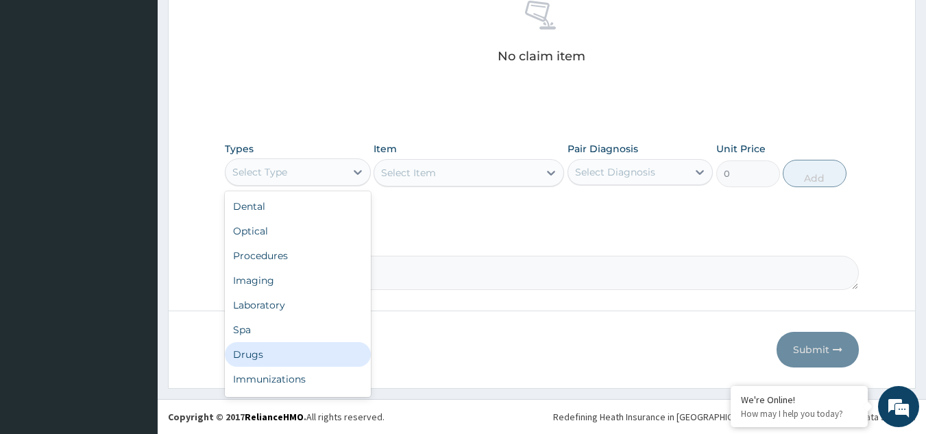
click at [274, 356] on div "Drugs" at bounding box center [298, 354] width 146 height 25
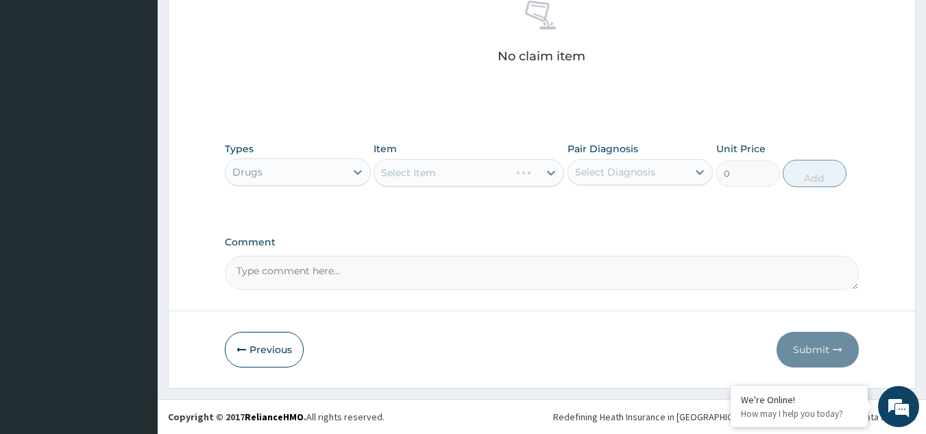
click at [461, 186] on div "Select Item" at bounding box center [469, 172] width 191 height 27
click at [450, 181] on div "Select Item" at bounding box center [469, 172] width 191 height 27
click at [450, 181] on div "Select Item" at bounding box center [456, 173] width 165 height 22
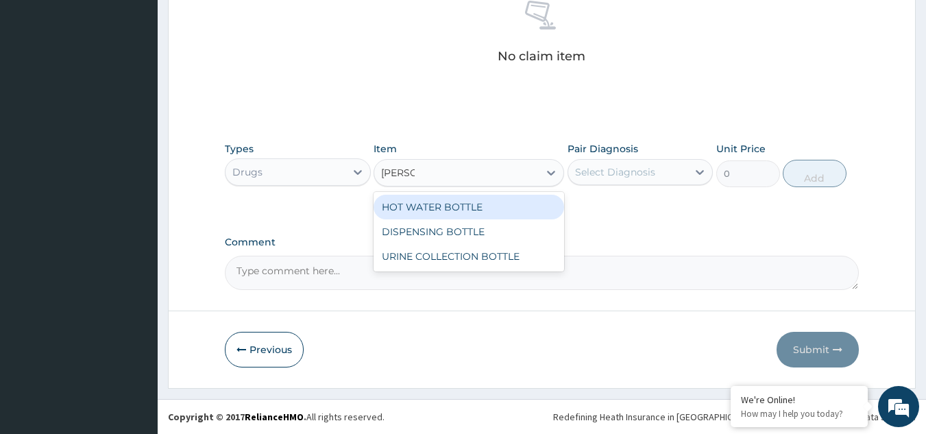
type input "BOTTL"
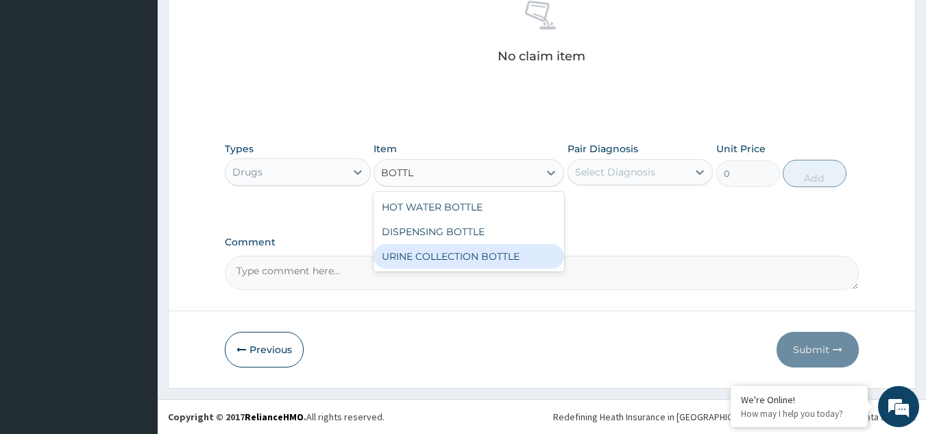
click at [467, 257] on div "URINE COLLECTION BOTTLE" at bounding box center [469, 256] width 191 height 25
type input "198"
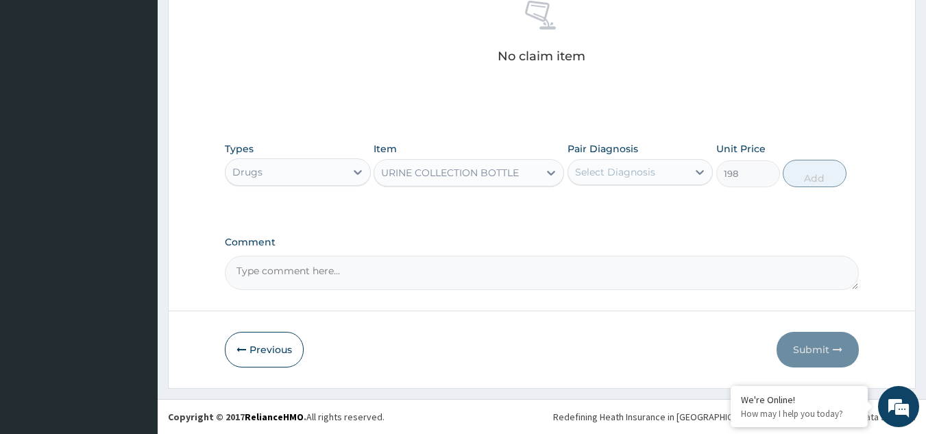
click at [640, 171] on div "Select Diagnosis" at bounding box center [615, 172] width 80 height 14
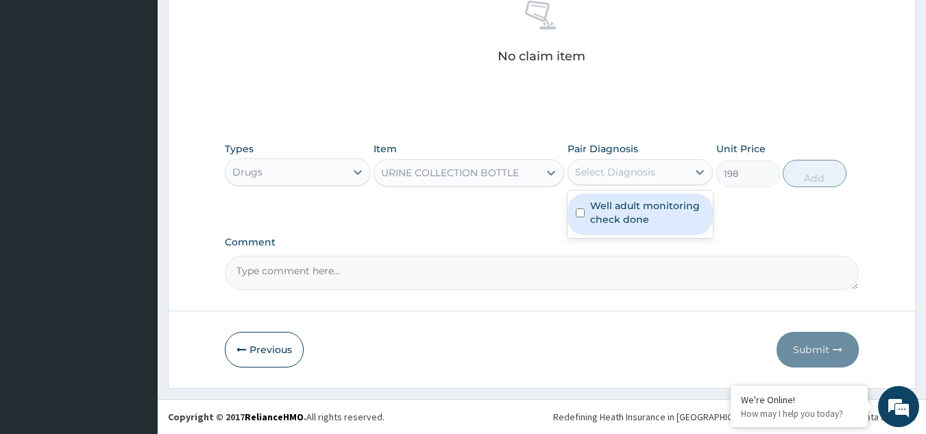
click at [627, 223] on label "Well adult monitoring check done" at bounding box center [647, 212] width 115 height 27
checkbox input "true"
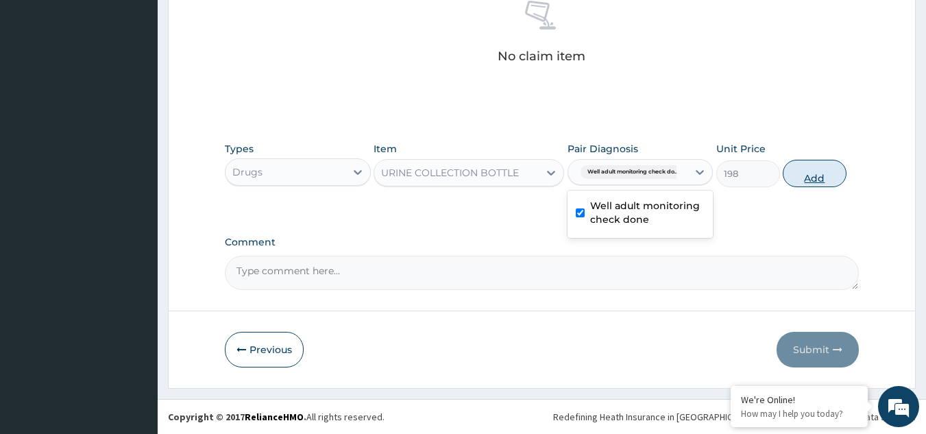
click at [799, 181] on button "Add" at bounding box center [815, 173] width 64 height 27
type input "0"
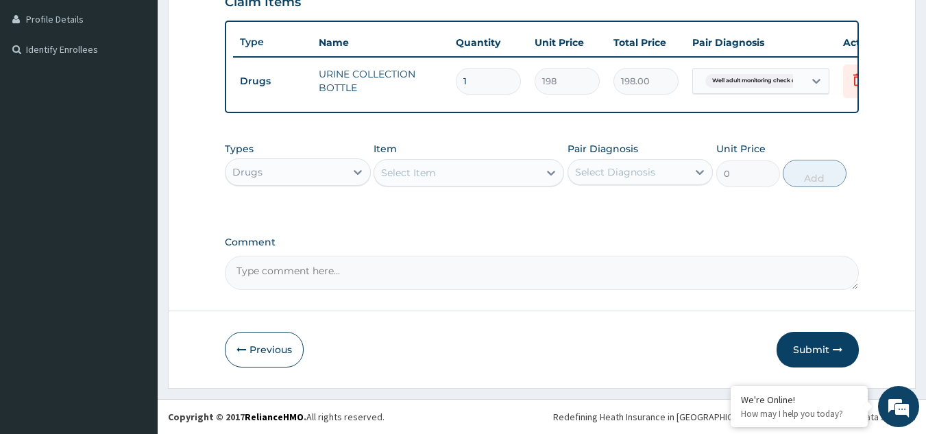
click at [298, 154] on div "Types Drugs" at bounding box center [298, 164] width 146 height 45
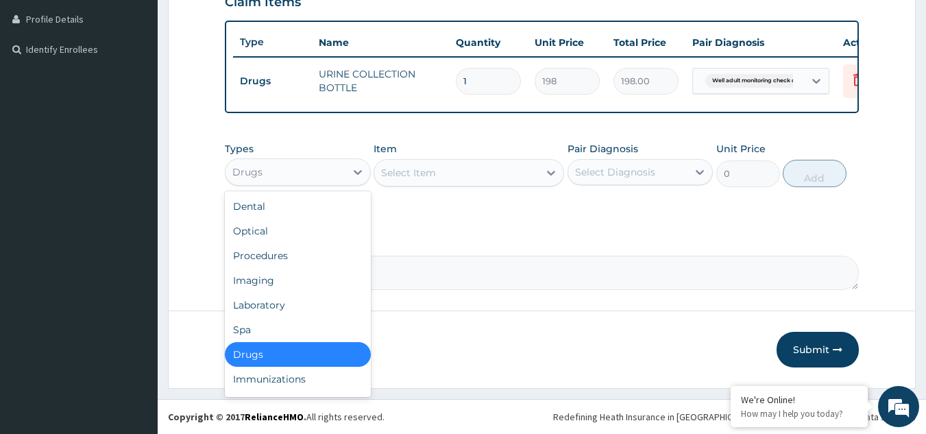
click at [297, 165] on div "Drugs" at bounding box center [286, 172] width 120 height 22
click at [280, 250] on div "Procedures" at bounding box center [298, 255] width 146 height 25
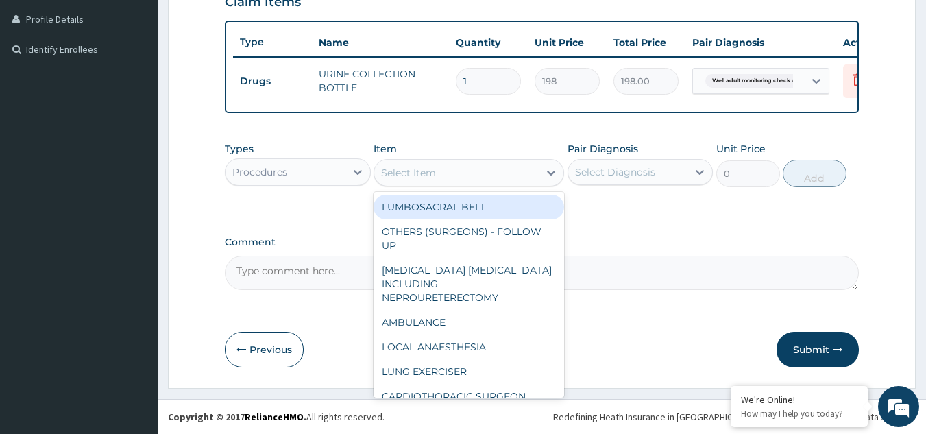
click at [429, 172] on div "Select Item" at bounding box center [408, 173] width 55 height 14
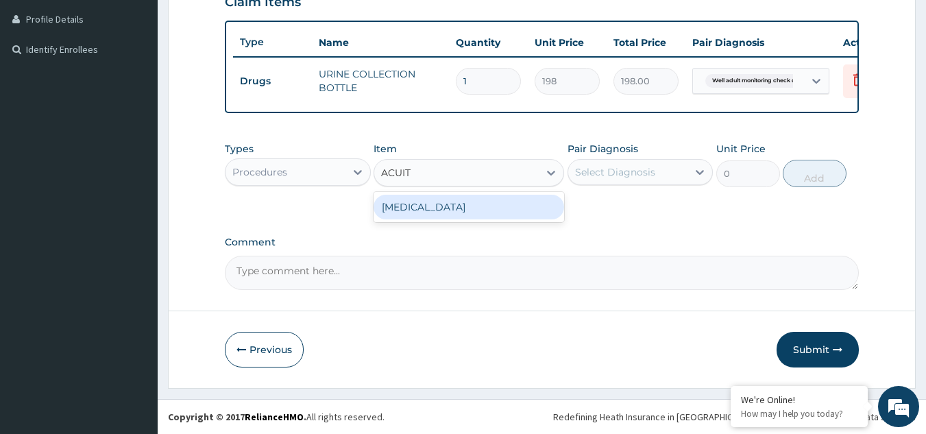
type input "ACUITY"
type input "3000"
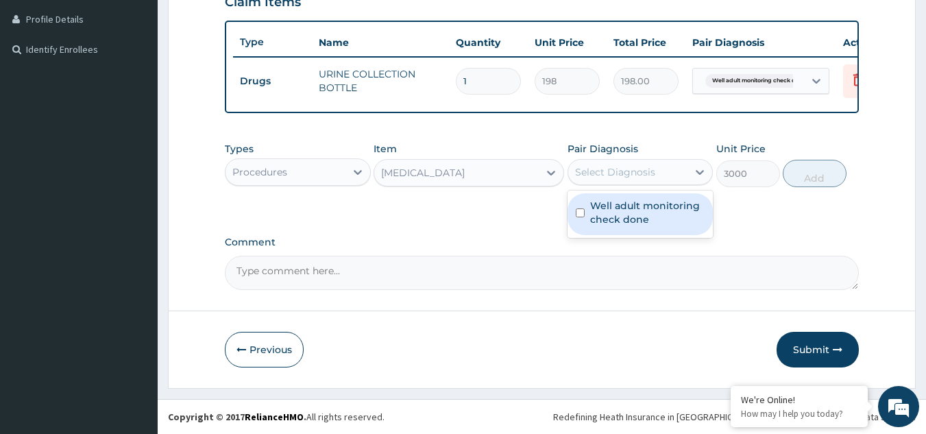
click at [612, 171] on div "Select Diagnosis" at bounding box center [615, 172] width 80 height 14
click at [614, 210] on label "Well adult monitoring check done" at bounding box center [647, 212] width 115 height 27
checkbox input "true"
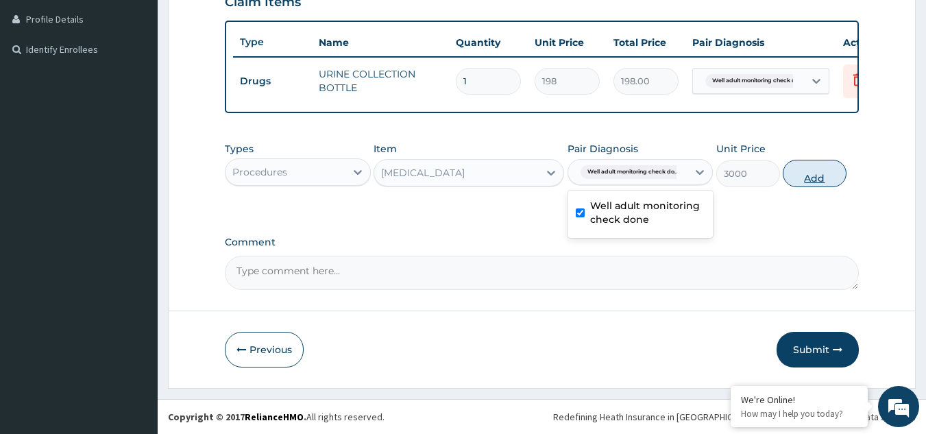
click at [801, 173] on button "Add" at bounding box center [815, 173] width 64 height 27
type input "0"
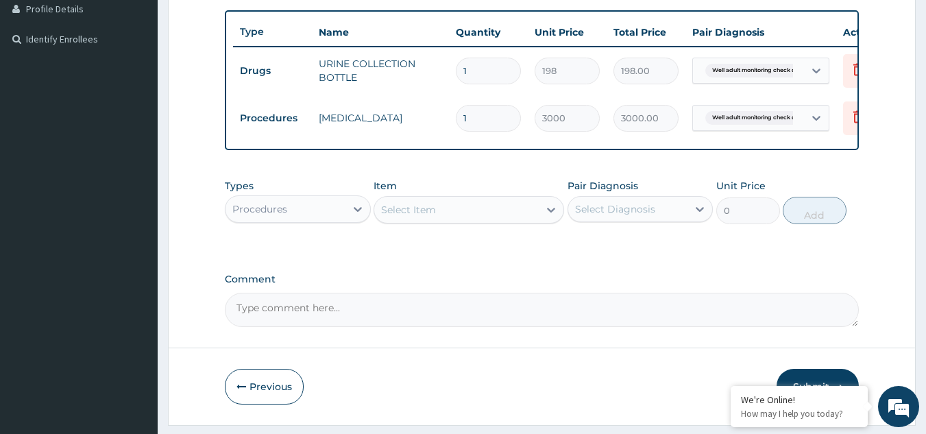
click at [312, 220] on div "Procedures" at bounding box center [286, 209] width 120 height 22
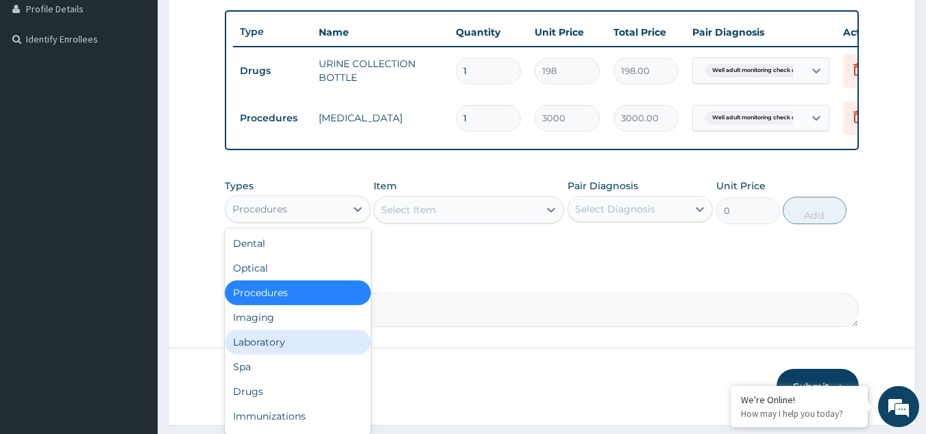
click at [290, 354] on div "Laboratory" at bounding box center [298, 342] width 146 height 25
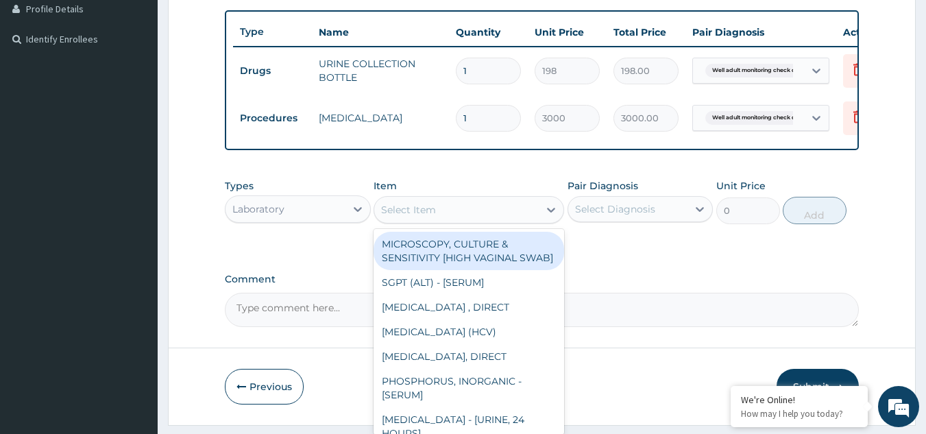
click at [439, 215] on div "Select Item" at bounding box center [456, 210] width 165 height 22
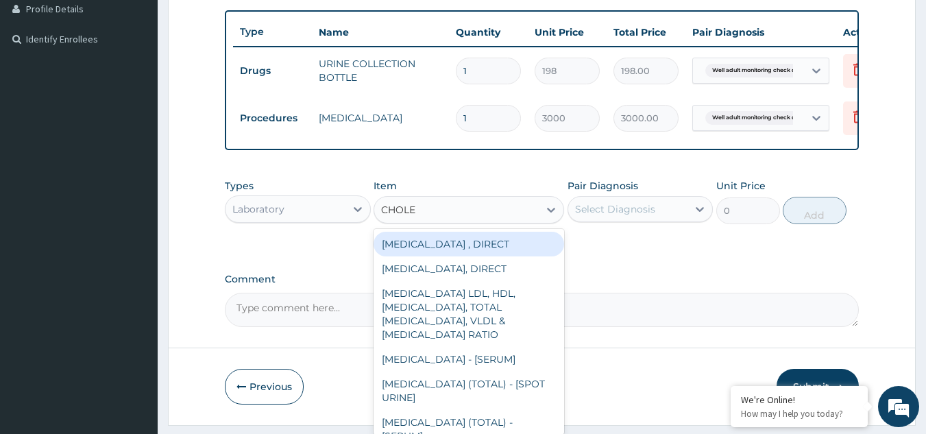
type input "CHOLES"
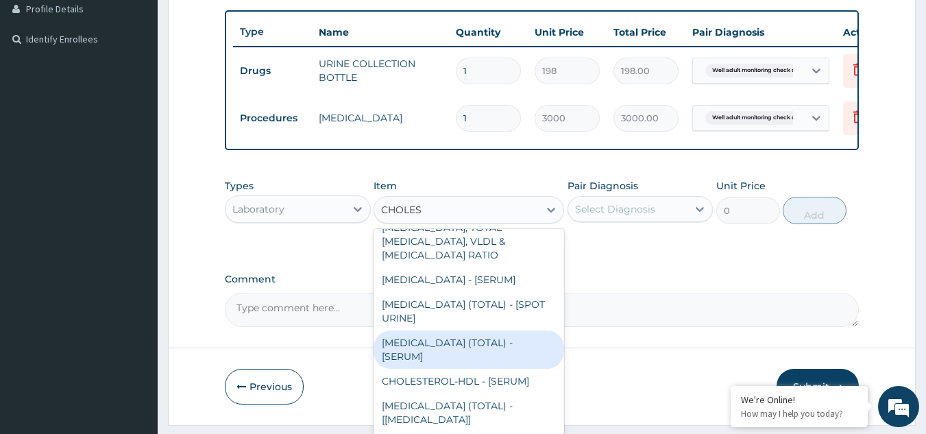
type input "2880"
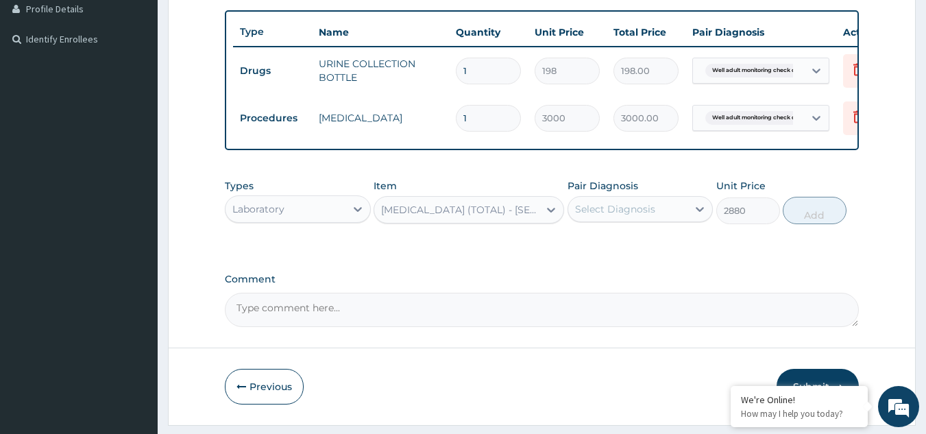
click at [612, 216] on div "Select Diagnosis" at bounding box center [615, 209] width 80 height 14
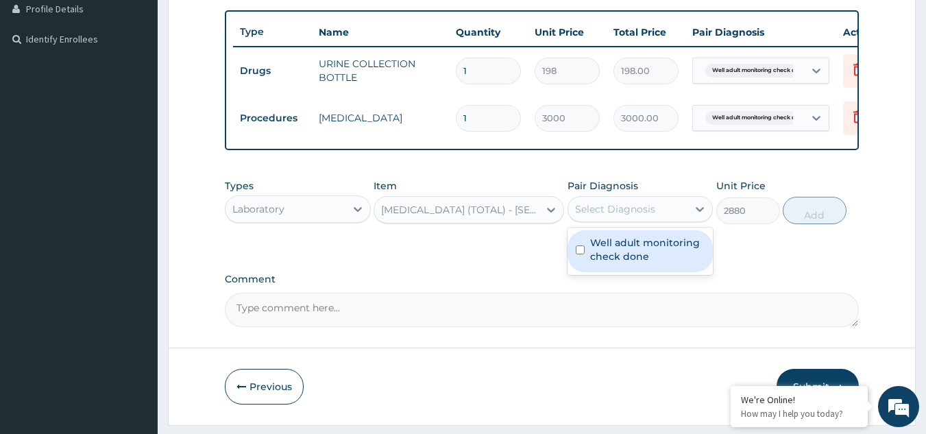
click at [612, 257] on label "Well adult monitoring check done" at bounding box center [647, 249] width 115 height 27
checkbox input "true"
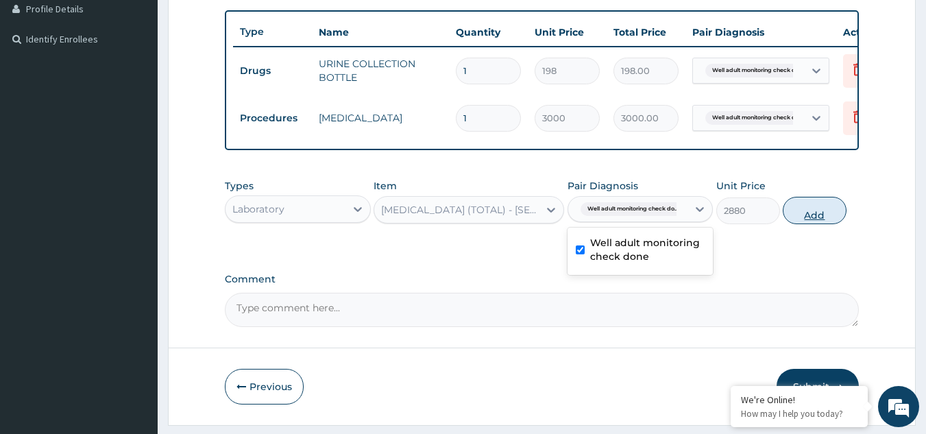
click at [815, 221] on button "Add" at bounding box center [815, 210] width 64 height 27
type input "0"
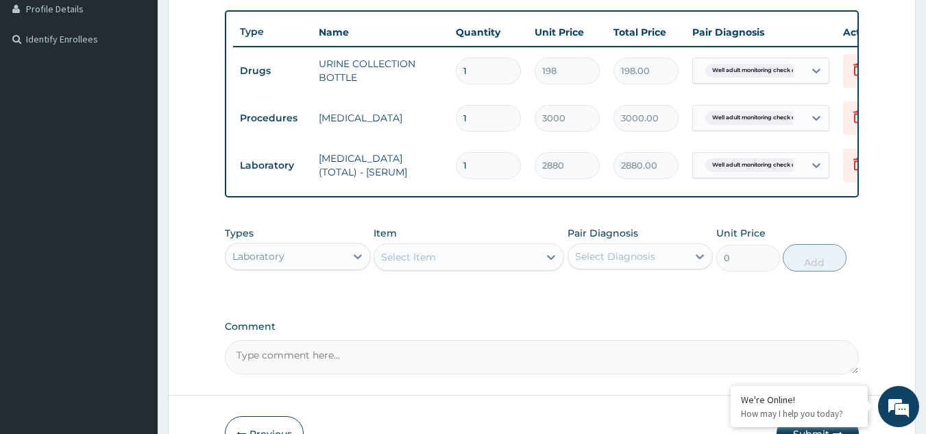
click at [509, 264] on div "Select Item" at bounding box center [456, 257] width 165 height 22
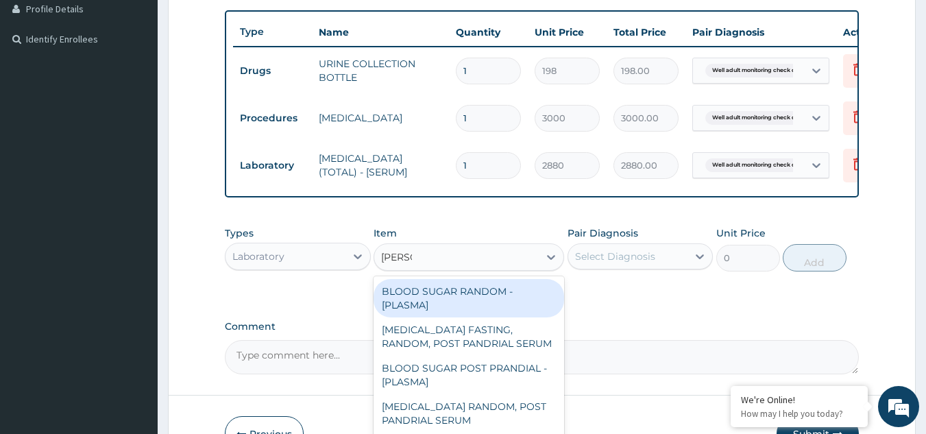
type input "RANDOM"
type input "1800"
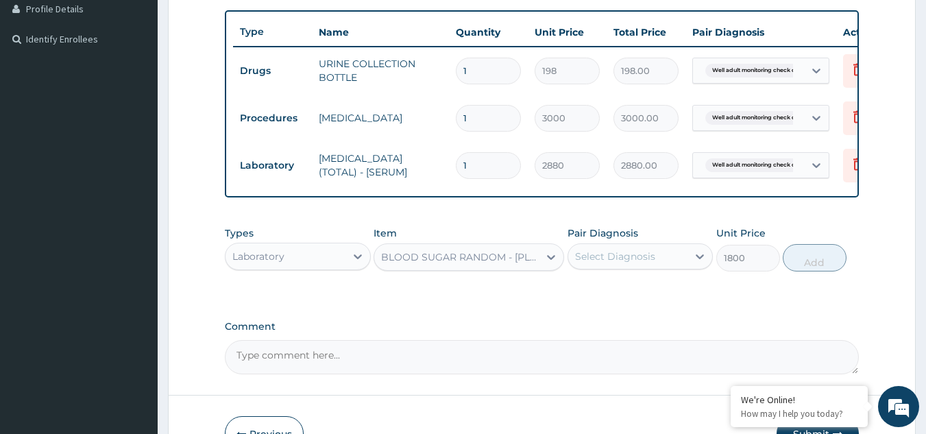
click at [621, 263] on div "Select Diagnosis" at bounding box center [615, 257] width 80 height 14
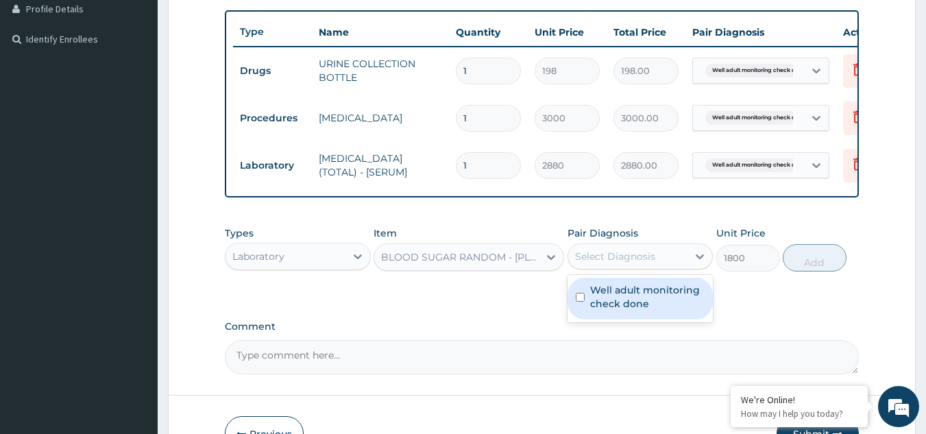
click at [621, 291] on div "Well adult monitoring check done" at bounding box center [641, 299] width 146 height 42
checkbox input "true"
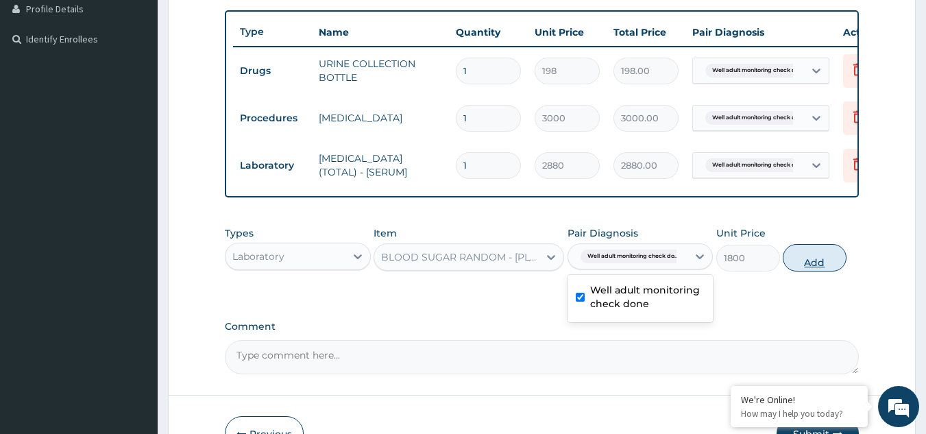
click at [814, 272] on button "Add" at bounding box center [815, 257] width 64 height 27
type input "0"
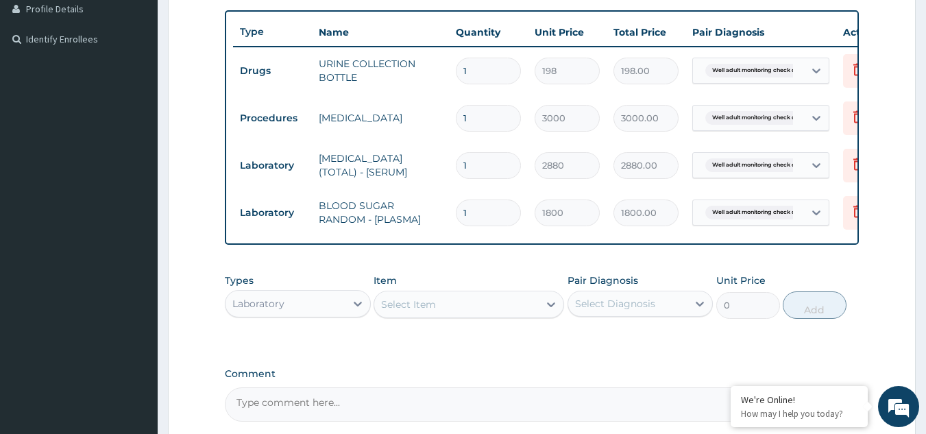
click at [453, 315] on div "Select Item" at bounding box center [456, 304] width 165 height 22
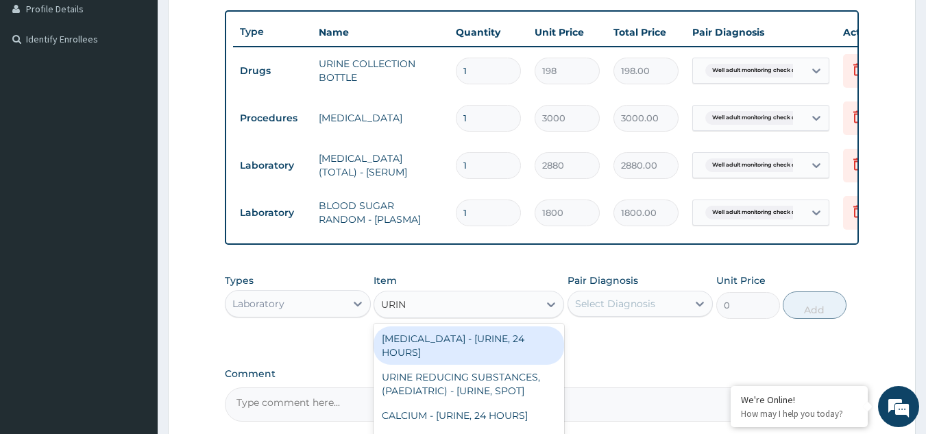
type input "URINA"
type input "1531.875"
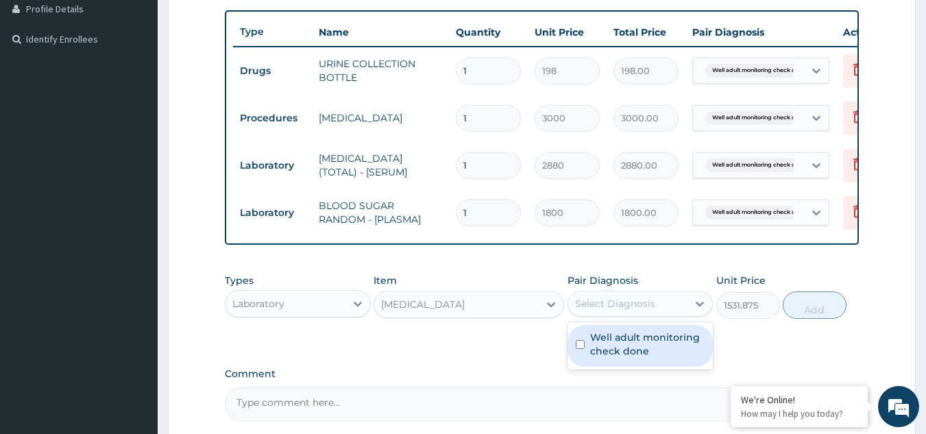
click at [636, 315] on div "Select Diagnosis" at bounding box center [628, 304] width 120 height 22
click at [619, 358] on label "Well adult monitoring check done" at bounding box center [647, 343] width 115 height 27
checkbox input "true"
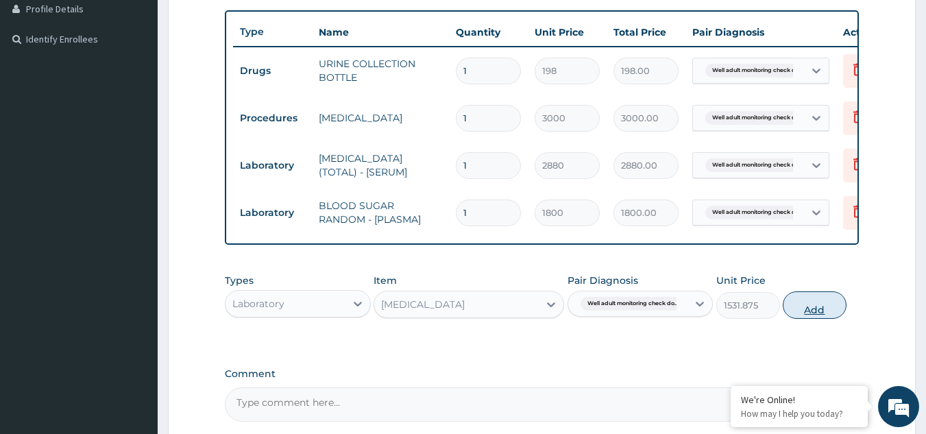
click at [826, 319] on button "Add" at bounding box center [815, 304] width 64 height 27
type input "0"
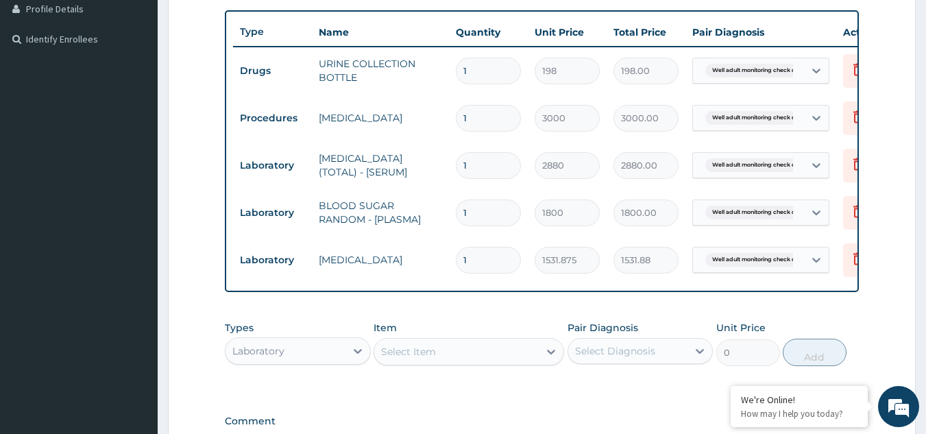
scroll to position [430, 0]
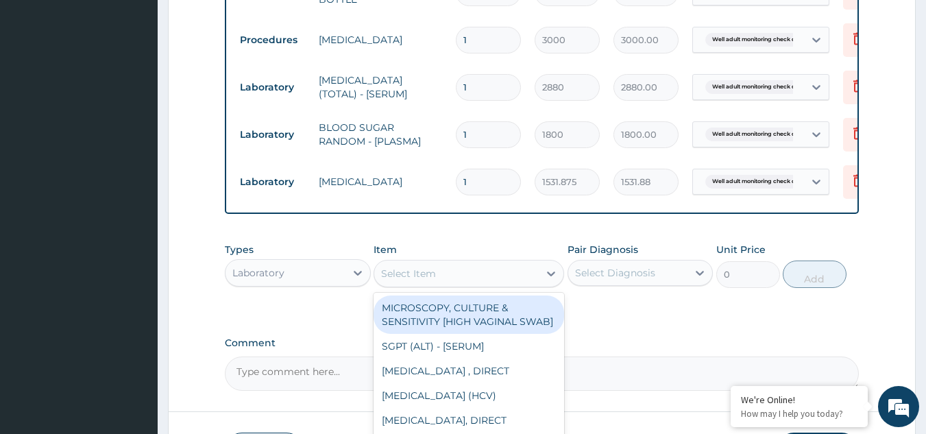
click at [472, 280] on div "Select Item" at bounding box center [456, 274] width 165 height 22
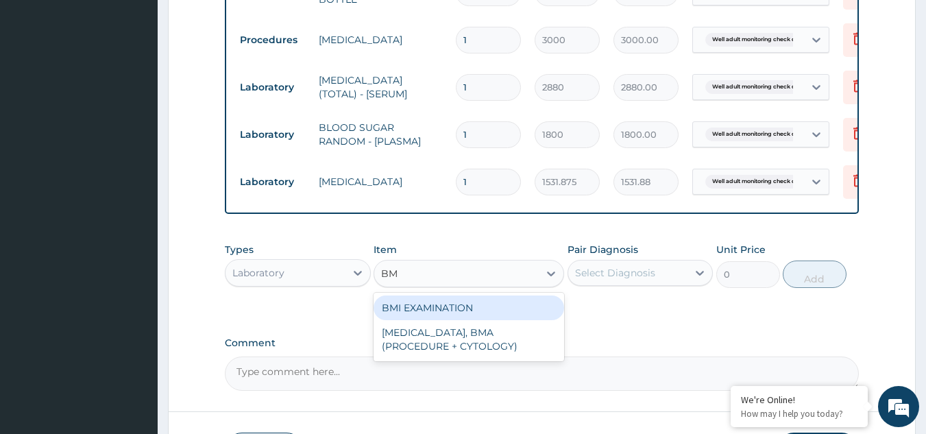
type input "BMI"
type input "1225.5"
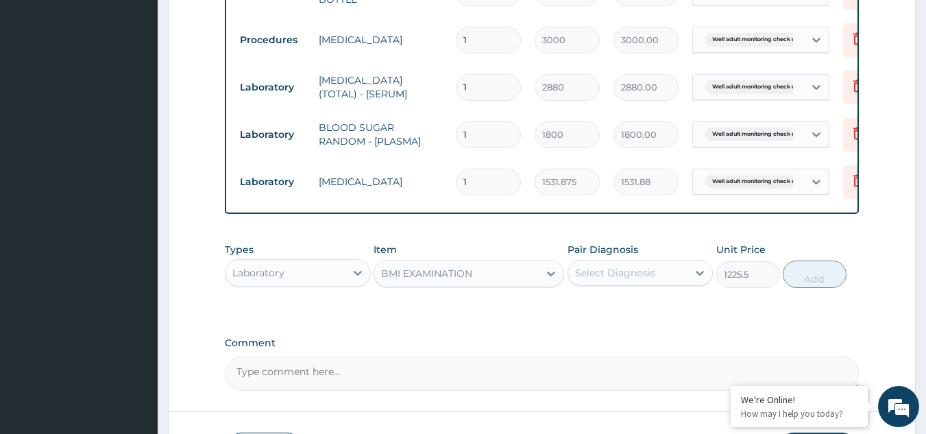
click at [685, 264] on div "Pair Diagnosis Select Diagnosis" at bounding box center [641, 265] width 146 height 45
click at [666, 284] on div "Select Diagnosis" at bounding box center [628, 273] width 120 height 22
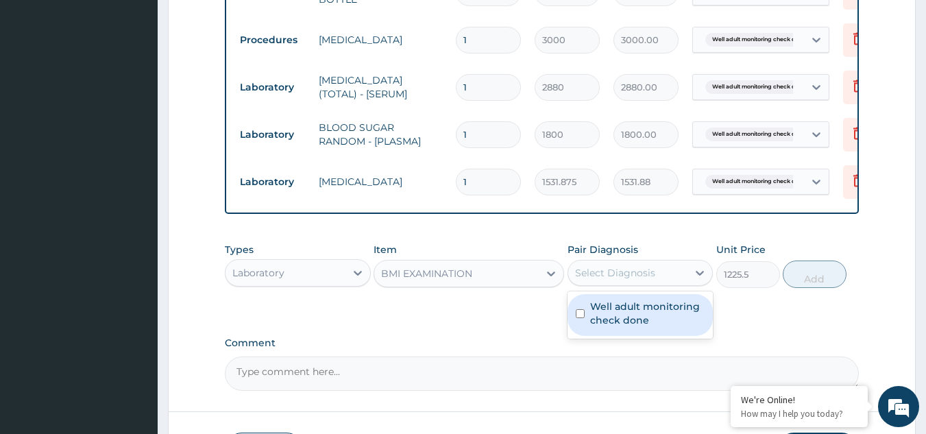
click at [649, 309] on label "Well adult monitoring check done" at bounding box center [647, 313] width 115 height 27
checkbox input "true"
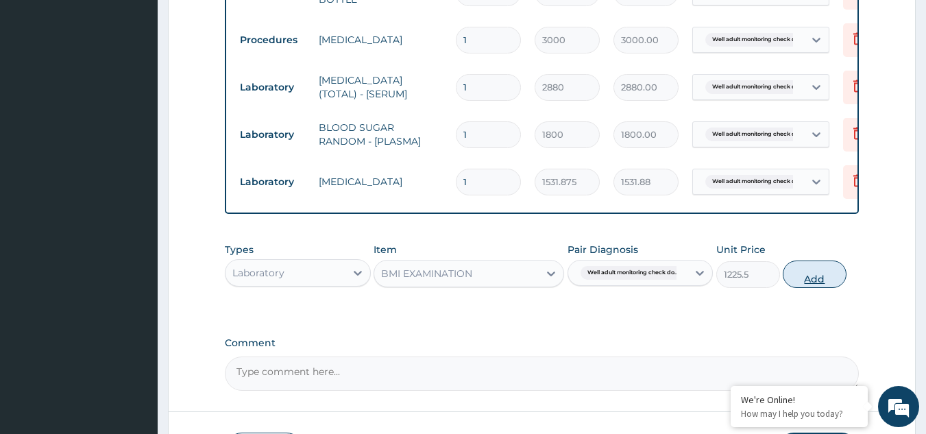
click at [821, 285] on button "Add" at bounding box center [815, 274] width 64 height 27
type input "0"
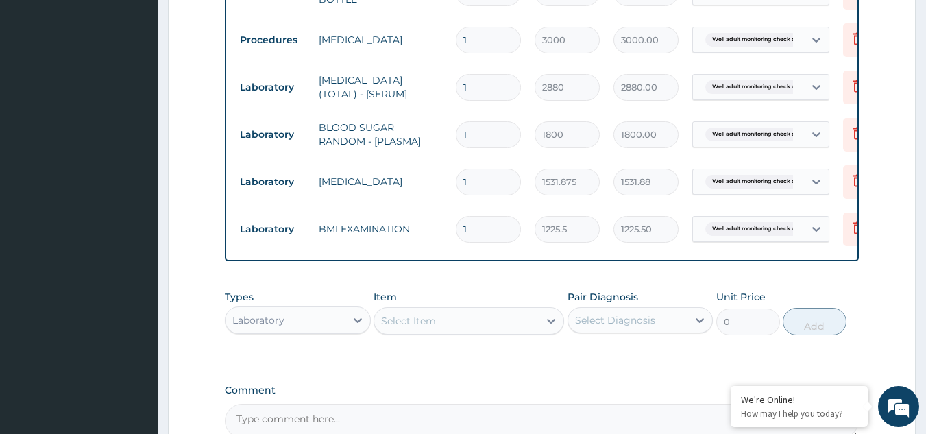
click at [506, 332] on div "Select Item" at bounding box center [456, 321] width 165 height 22
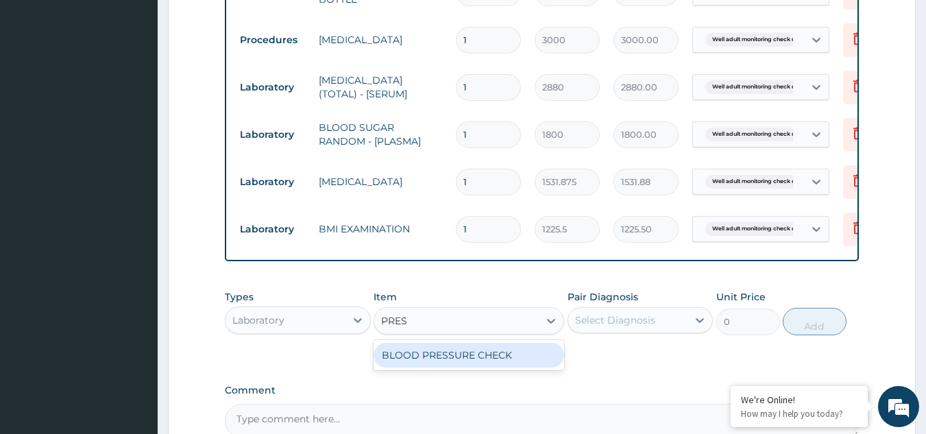
type input "PRESS"
type input "1225.5"
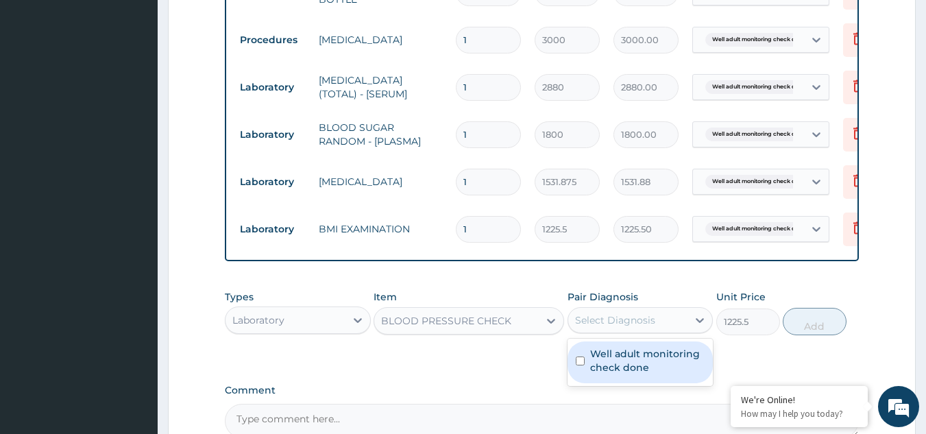
click at [608, 327] on div "Select Diagnosis" at bounding box center [615, 320] width 80 height 14
click at [607, 361] on label "Well adult monitoring check done" at bounding box center [647, 360] width 115 height 27
checkbox input "true"
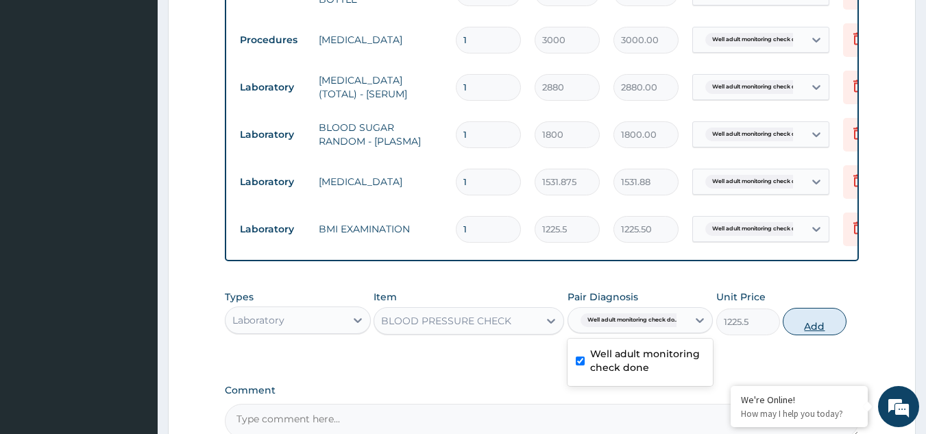
click at [818, 333] on button "Add" at bounding box center [815, 321] width 64 height 27
type input "0"
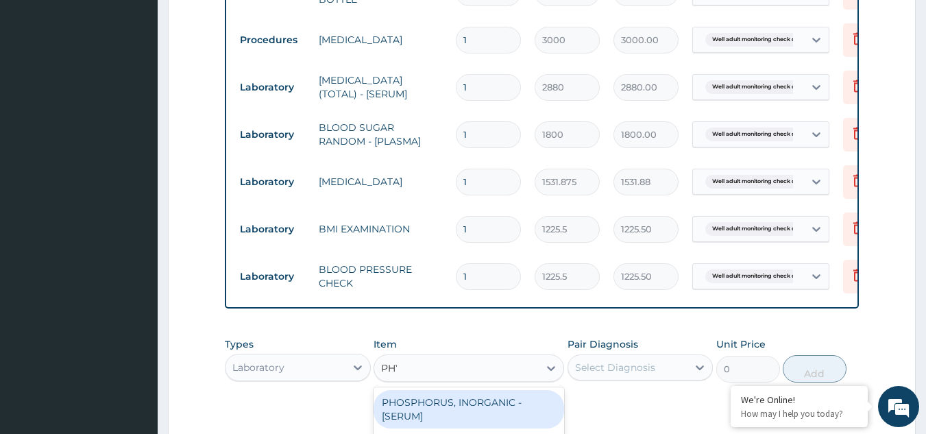
type input "PHYS"
type input "1225.5"
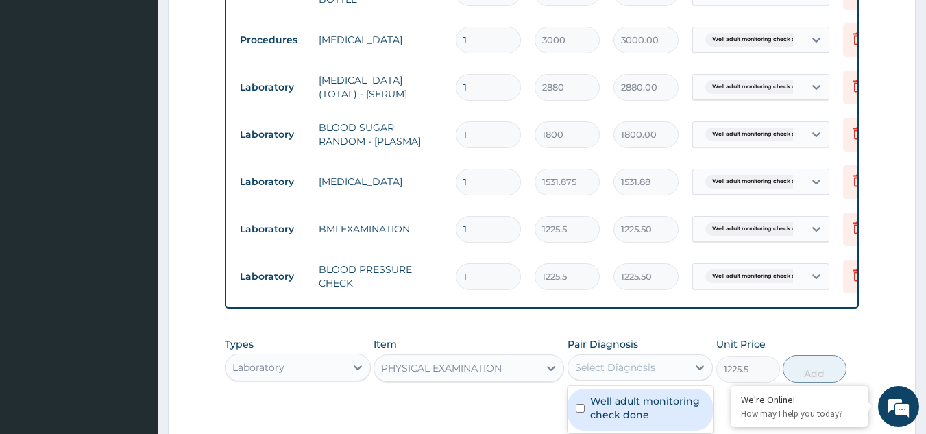
click at [598, 378] on div "Select Diagnosis" at bounding box center [628, 368] width 120 height 22
click at [616, 417] on label "Well adult monitoring check done" at bounding box center [647, 407] width 115 height 27
checkbox input "true"
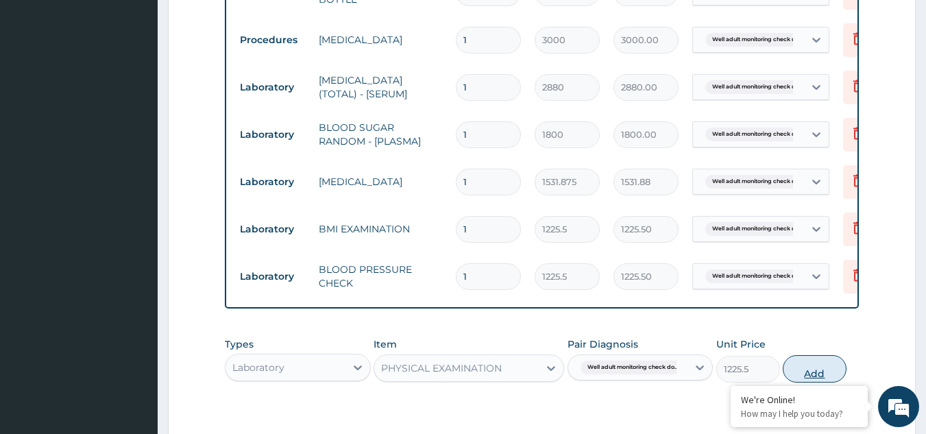
click at [825, 372] on button "Add" at bounding box center [815, 368] width 64 height 27
type input "0"
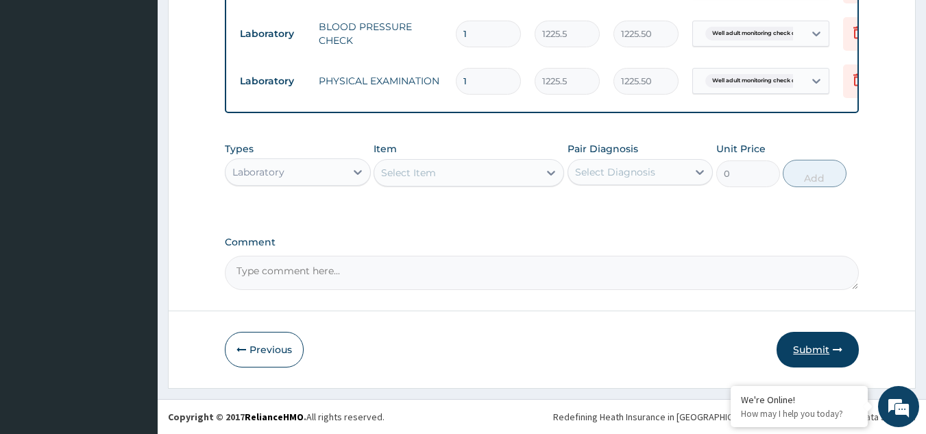
click at [806, 339] on button "Submit" at bounding box center [818, 350] width 82 height 36
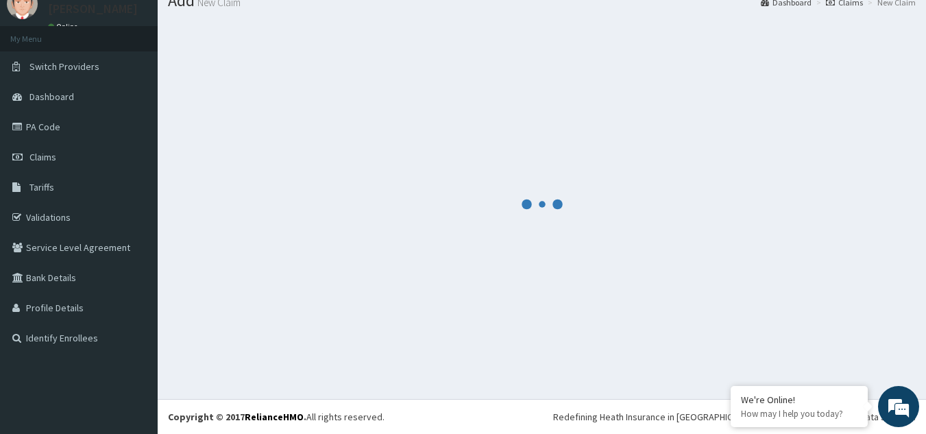
scroll to position [53, 0]
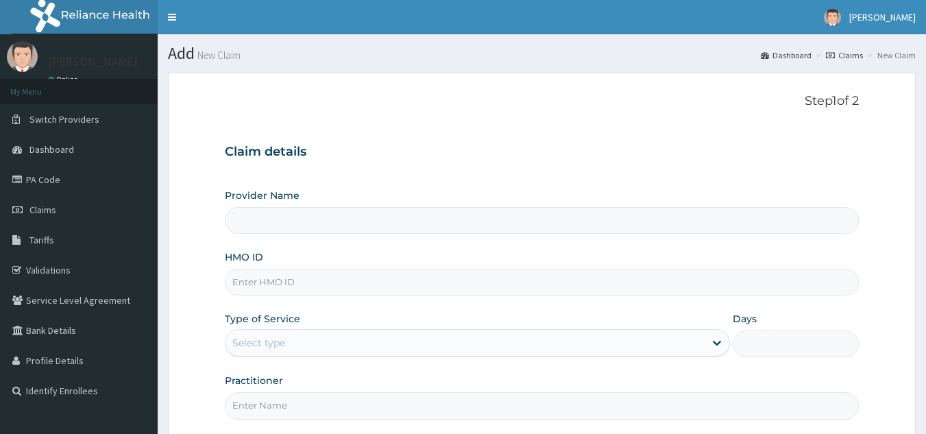
type input "Reliance Family Clinics (RFC) - [GEOGRAPHIC_DATA]"
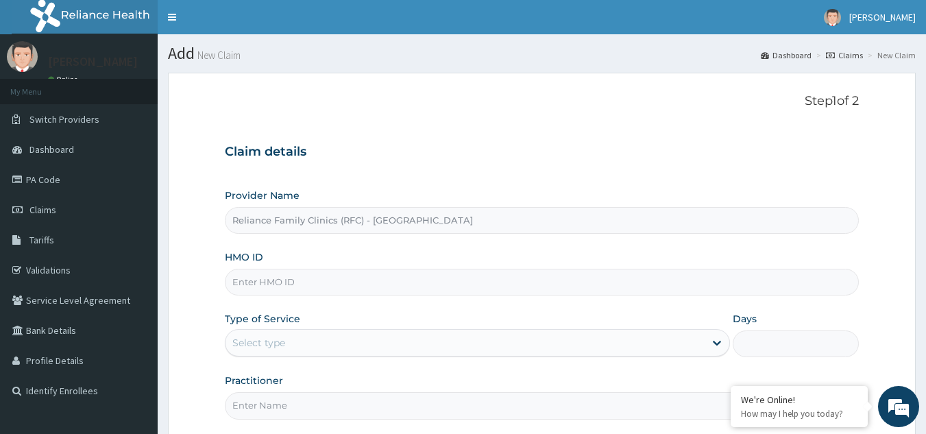
click at [303, 275] on input "HMO ID" at bounding box center [542, 282] width 635 height 27
paste input "ENY/10162/A"
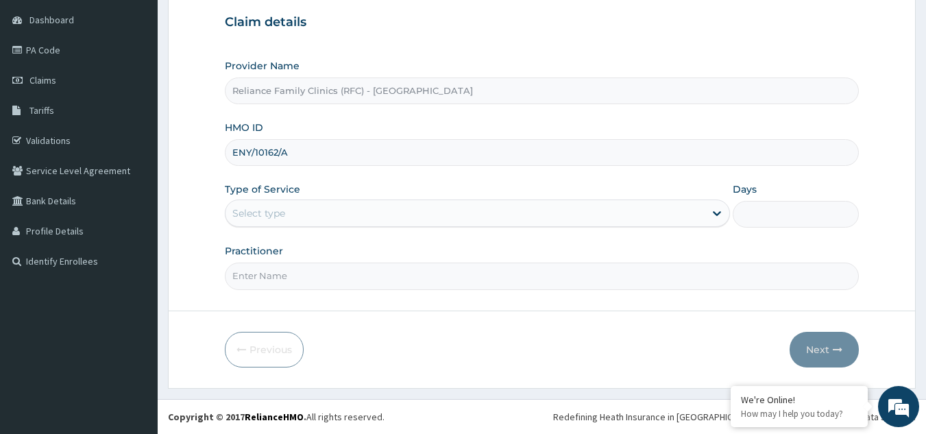
type input "ENY/10162/A"
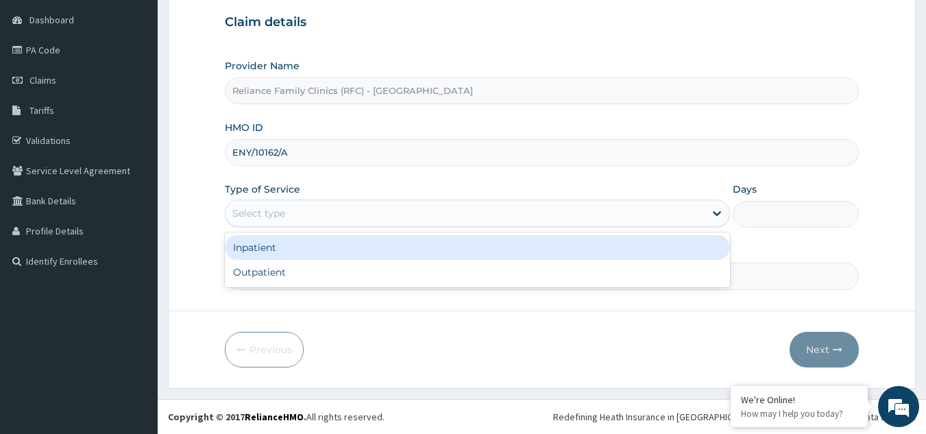
click at [274, 217] on div "Select type" at bounding box center [258, 213] width 53 height 14
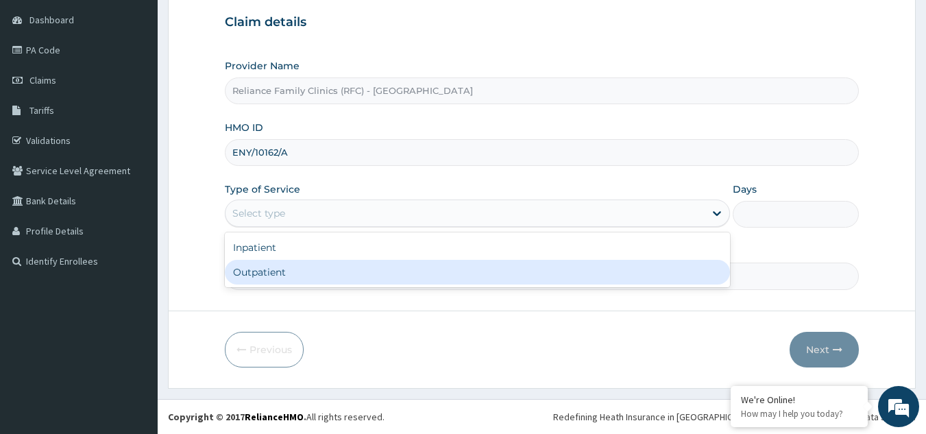
click at [281, 264] on div "Outpatient" at bounding box center [477, 272] width 505 height 25
type input "1"
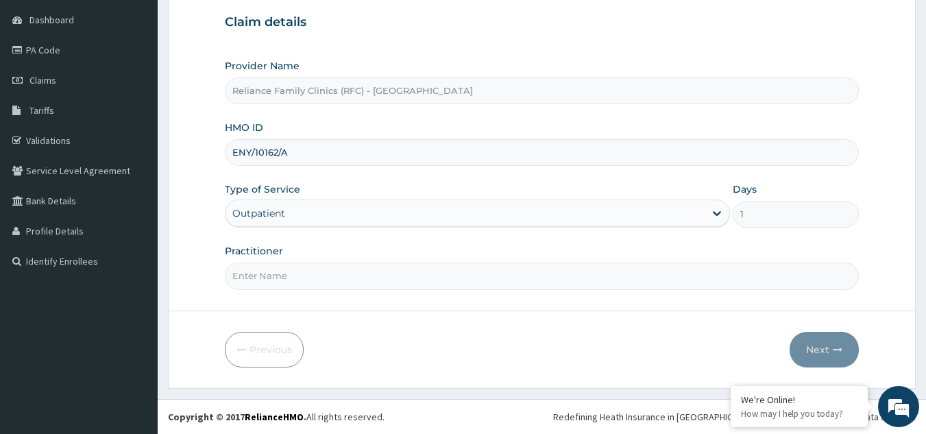
click at [282, 268] on input "Practitioner" at bounding box center [542, 276] width 635 height 27
type input "LOCUM"
click at [786, 354] on div "Previous Next" at bounding box center [542, 350] width 635 height 36
click at [813, 348] on button "Next" at bounding box center [824, 350] width 69 height 36
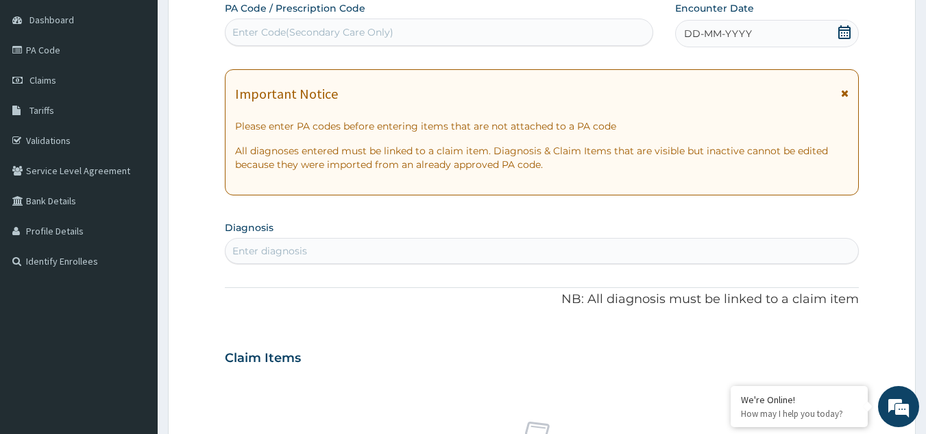
click at [370, 253] on div "Enter diagnosis" at bounding box center [543, 251] width 634 height 22
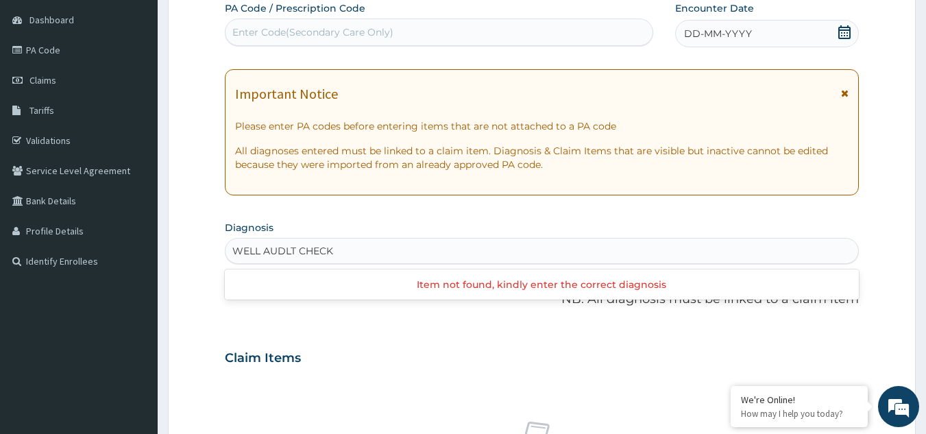
click at [289, 256] on input "WELL AUDLT CHECK" at bounding box center [283, 251] width 102 height 14
type input "WELL ADULT CHECK"
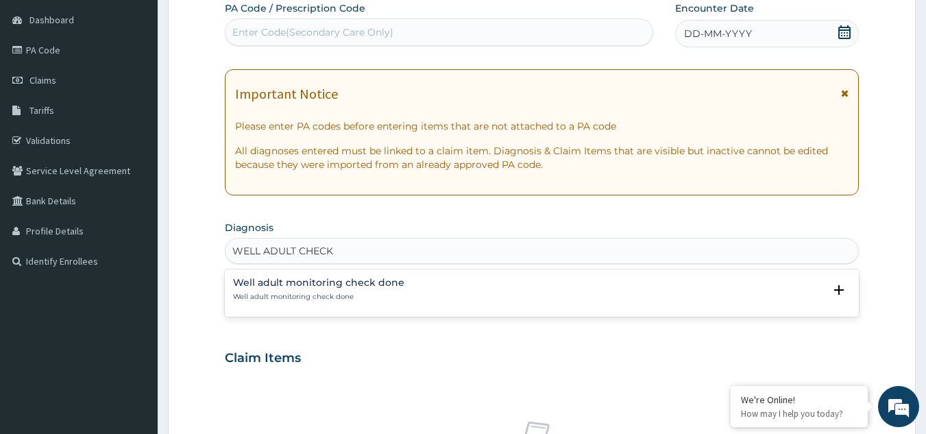
click at [294, 291] on div "Well adult monitoring check done Well adult monitoring check done" at bounding box center [318, 290] width 171 height 24
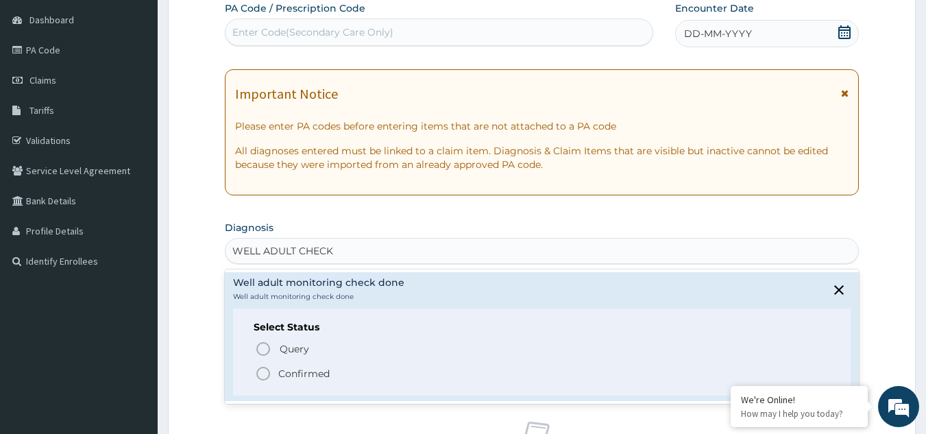
click at [291, 368] on p "Confirmed" at bounding box center [303, 374] width 51 height 14
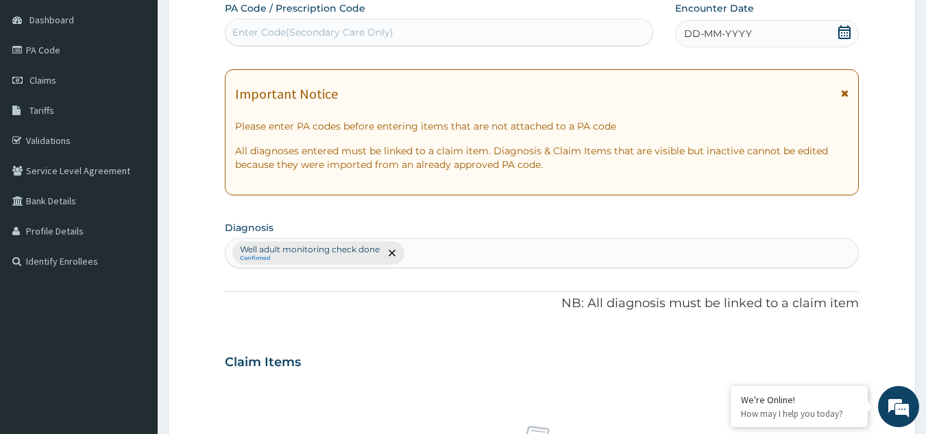
click at [817, 27] on div "DD-MM-YYYY" at bounding box center [767, 33] width 184 height 27
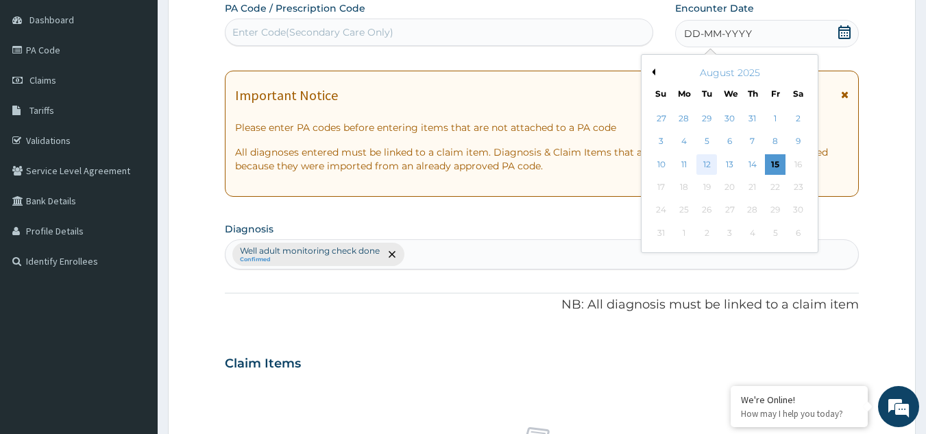
click at [714, 163] on div "12" at bounding box center [707, 164] width 21 height 21
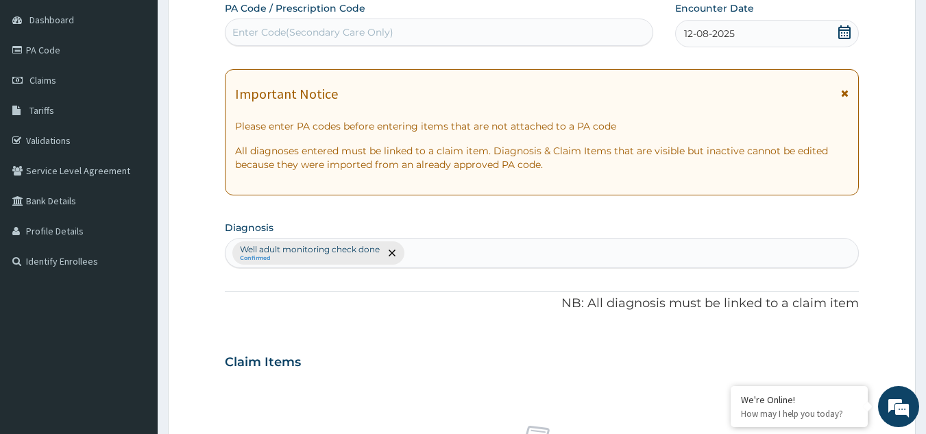
click at [841, 89] on icon at bounding box center [845, 93] width 8 height 10
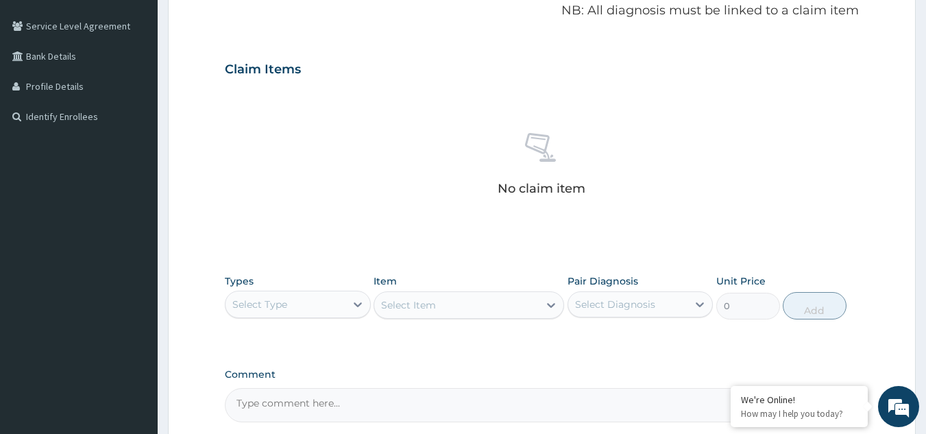
scroll to position [326, 0]
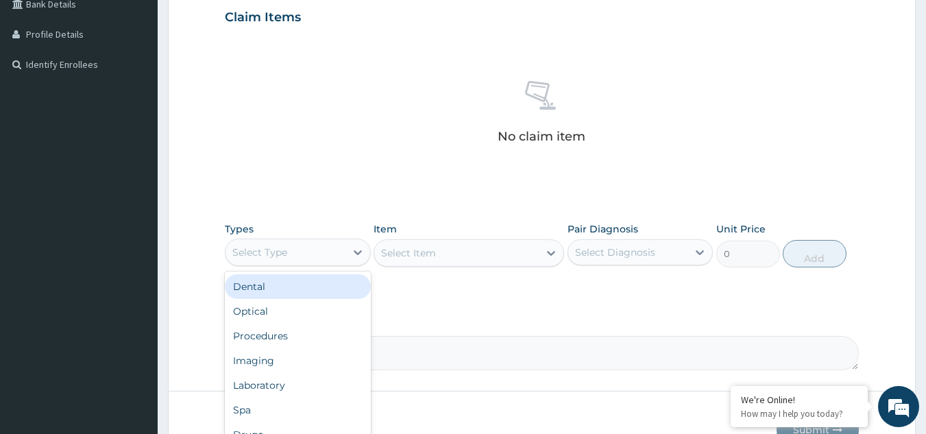
click at [330, 265] on div "Select Type" at bounding box center [298, 252] width 146 height 27
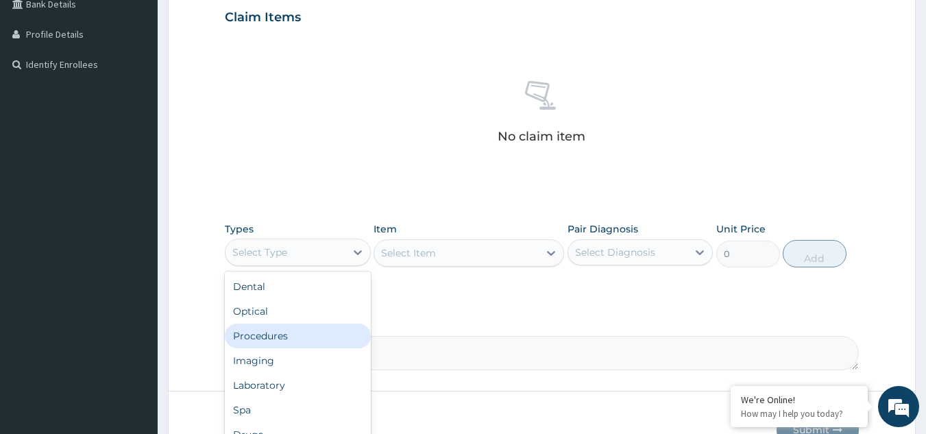
click at [317, 344] on div "Procedures" at bounding box center [298, 336] width 146 height 25
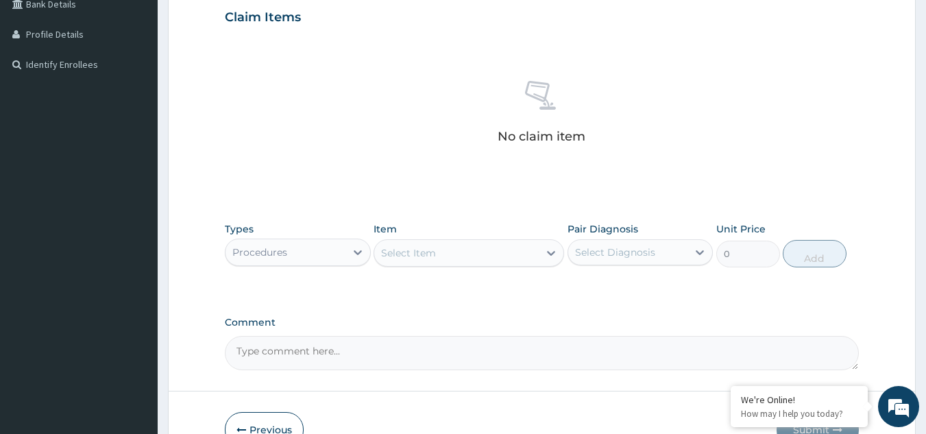
click at [455, 247] on div "Select Item" at bounding box center [456, 253] width 165 height 22
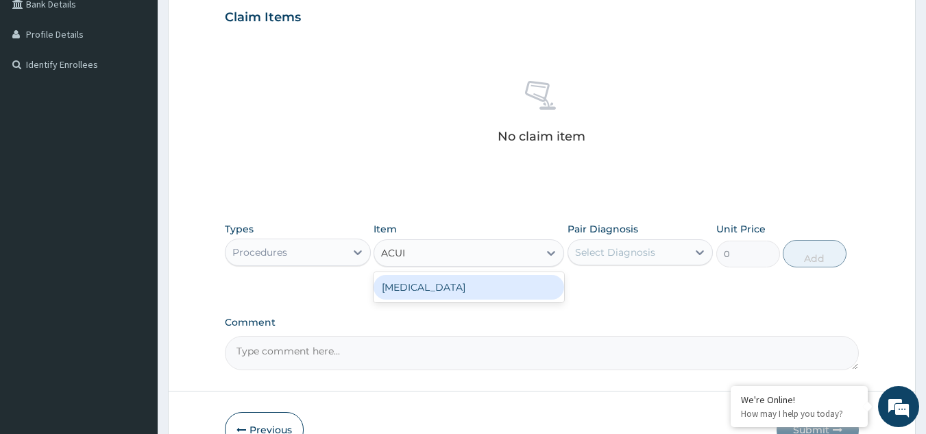
type input "ACUIT"
type input "3000"
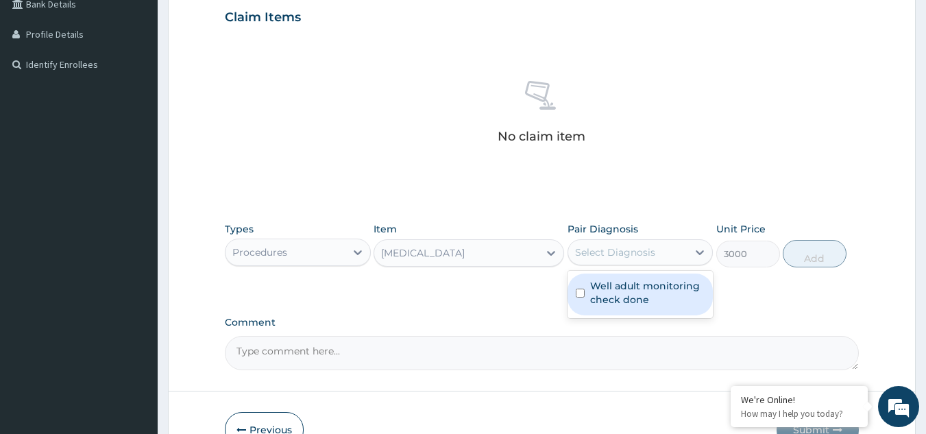
click at [623, 254] on div "Select Diagnosis" at bounding box center [615, 252] width 80 height 14
click at [621, 272] on div "Well adult monitoring check done" at bounding box center [641, 294] width 146 height 47
click at [695, 283] on label "Well adult monitoring check done" at bounding box center [647, 292] width 115 height 27
checkbox input "true"
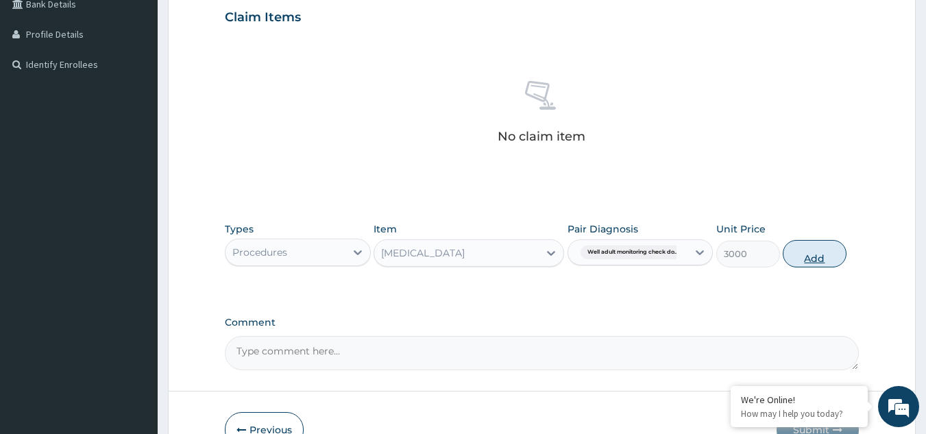
click at [812, 252] on button "Add" at bounding box center [815, 253] width 64 height 27
type input "0"
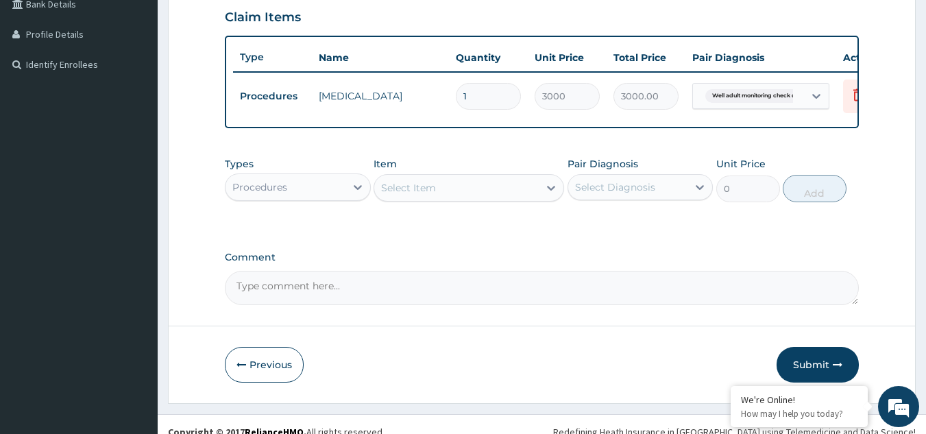
click at [280, 194] on div "Procedures" at bounding box center [259, 187] width 55 height 14
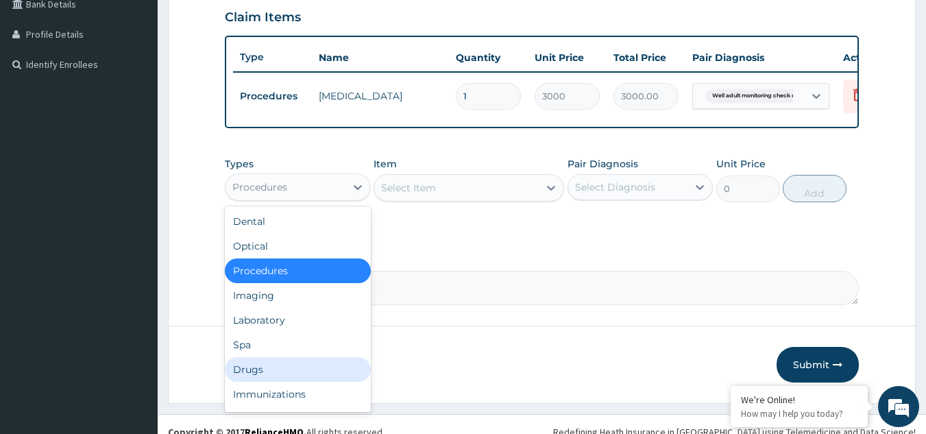
click at [340, 372] on div "Drugs" at bounding box center [298, 369] width 146 height 25
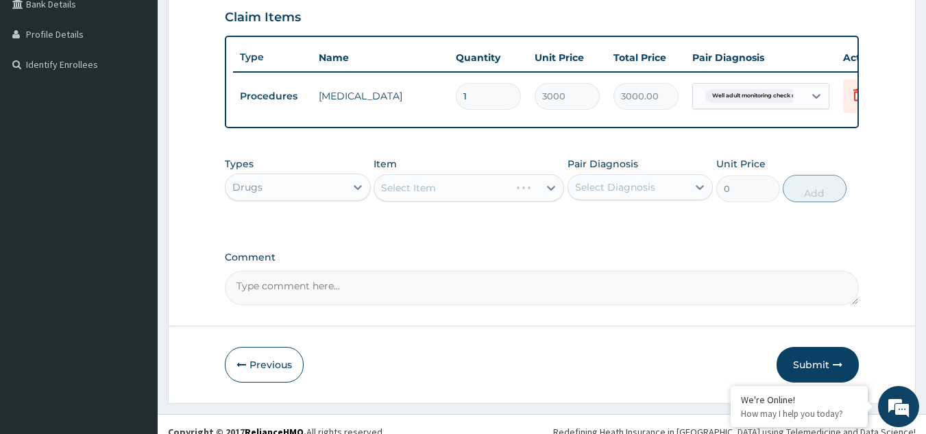
click at [538, 200] on div "Select Item" at bounding box center [469, 187] width 191 height 27
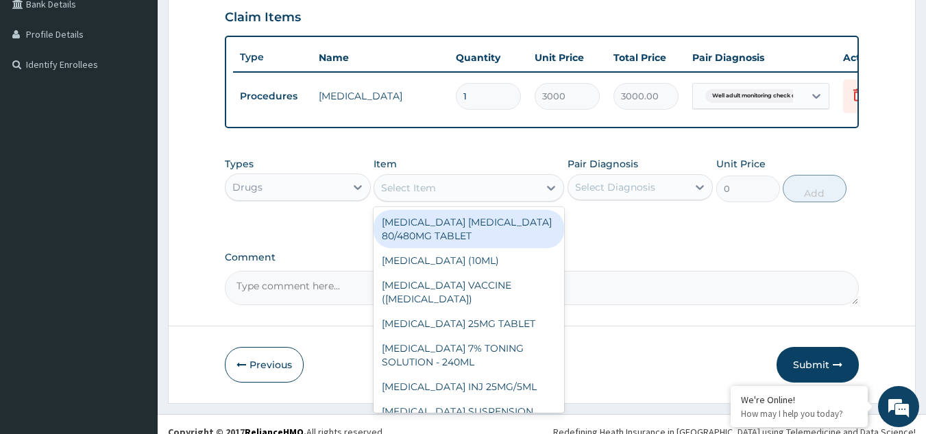
click at [538, 199] on div "Select Item" at bounding box center [456, 188] width 165 height 22
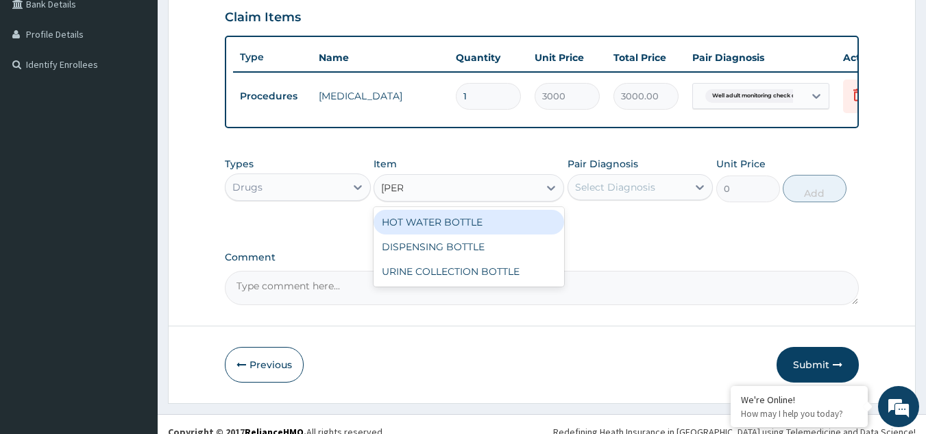
type input "BOTTL"
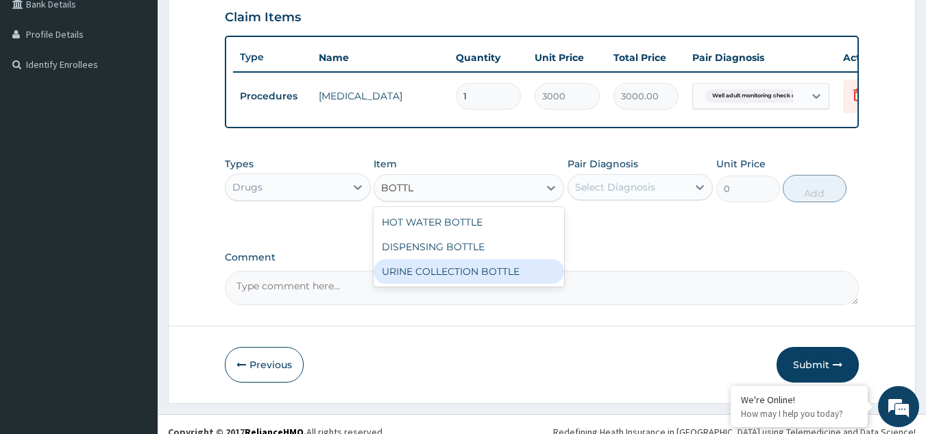
click at [525, 278] on div "URINE COLLECTION BOTTLE" at bounding box center [469, 271] width 191 height 25
type input "198"
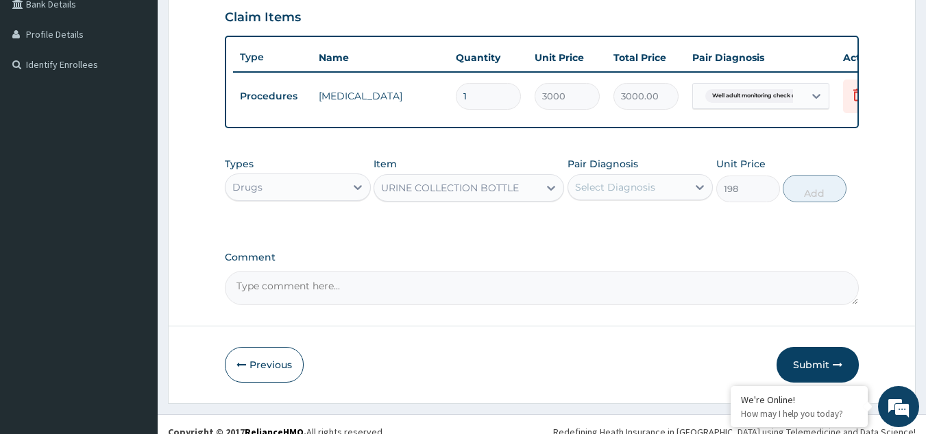
click at [631, 194] on div "Select Diagnosis" at bounding box center [615, 187] width 80 height 14
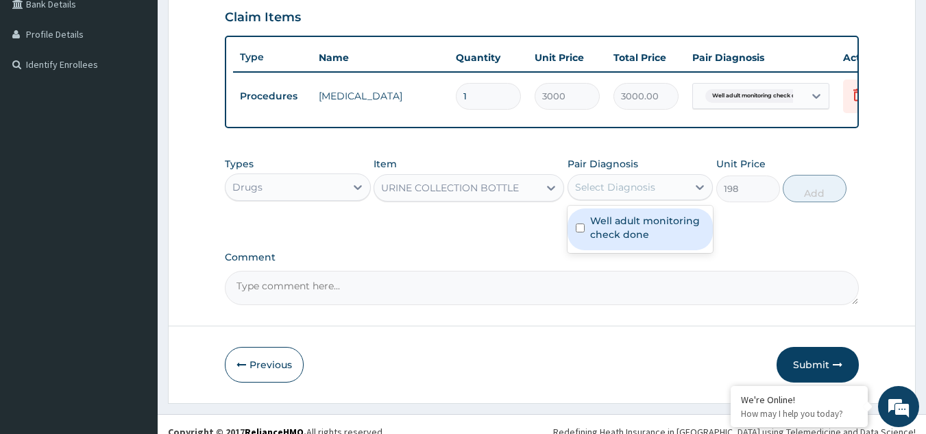
click at [627, 228] on label "Well adult monitoring check done" at bounding box center [647, 227] width 115 height 27
checkbox input "true"
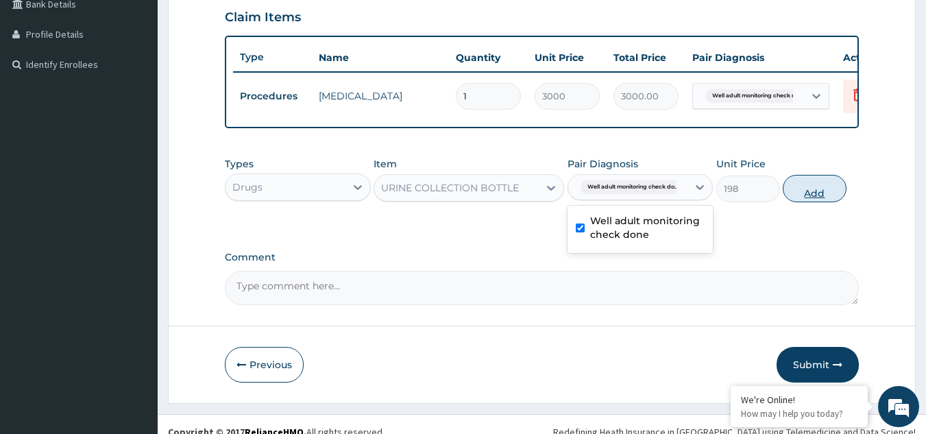
click at [810, 199] on button "Add" at bounding box center [815, 188] width 64 height 27
type input "0"
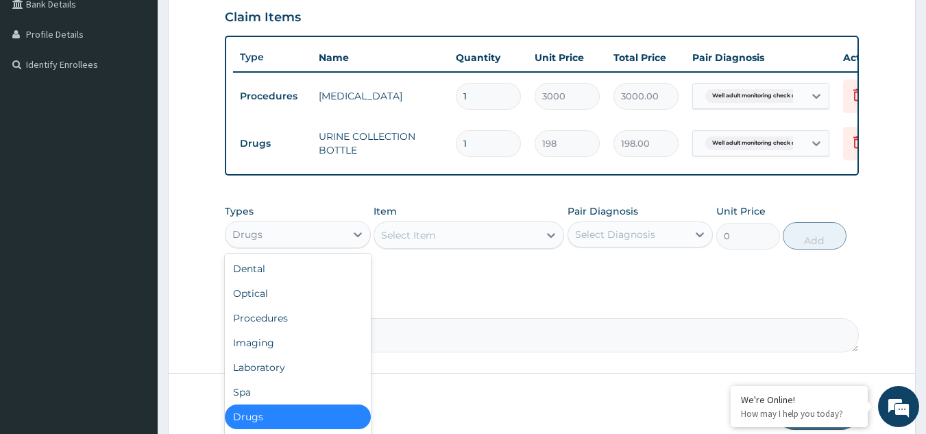
click at [333, 244] on div "Drugs" at bounding box center [286, 235] width 120 height 22
click at [278, 377] on div "Laboratory" at bounding box center [298, 367] width 146 height 25
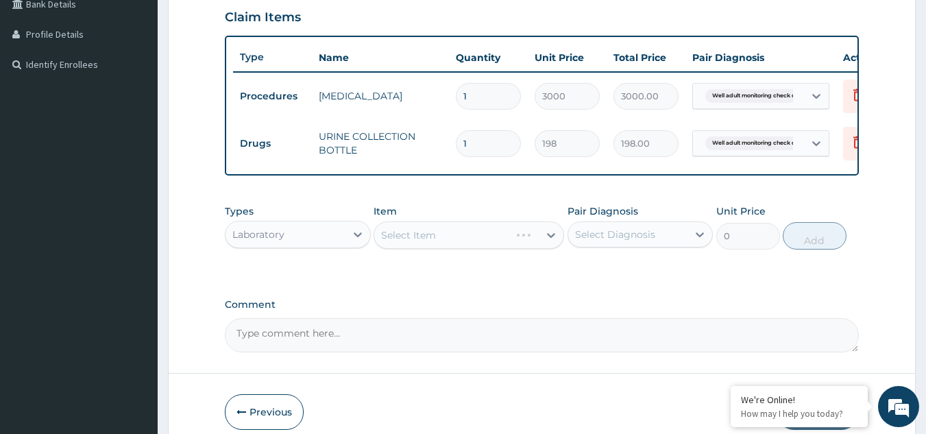
click at [473, 248] on div "Select Item" at bounding box center [469, 234] width 191 height 27
click at [473, 246] on div "Select Item" at bounding box center [456, 235] width 165 height 22
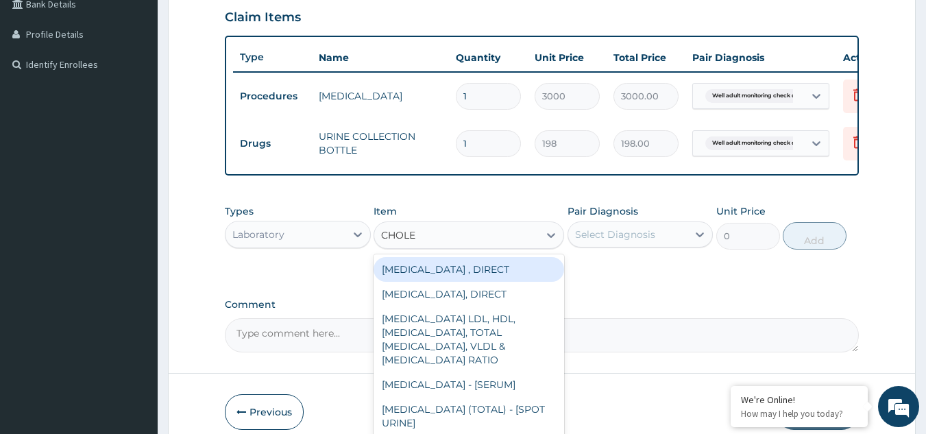
type input "CHOLES"
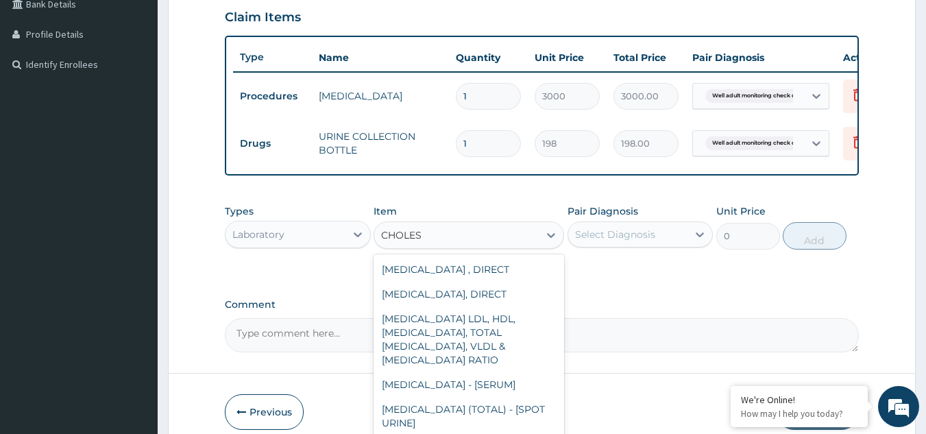
scroll to position [80, 0]
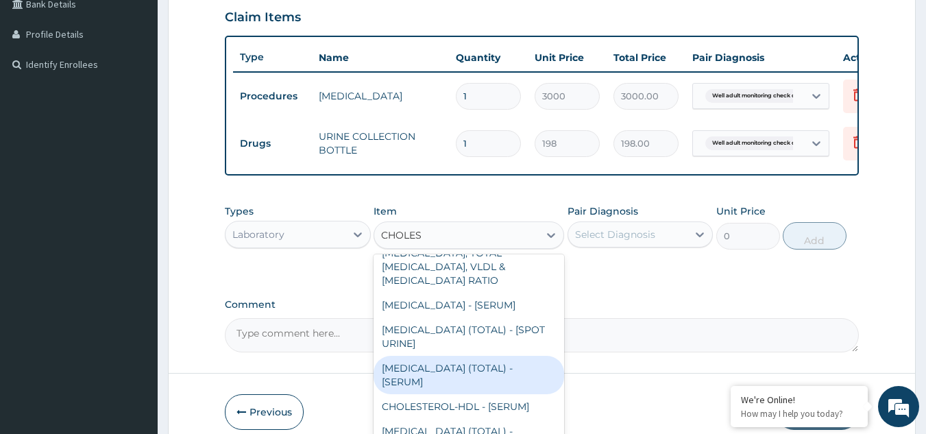
type input "2880"
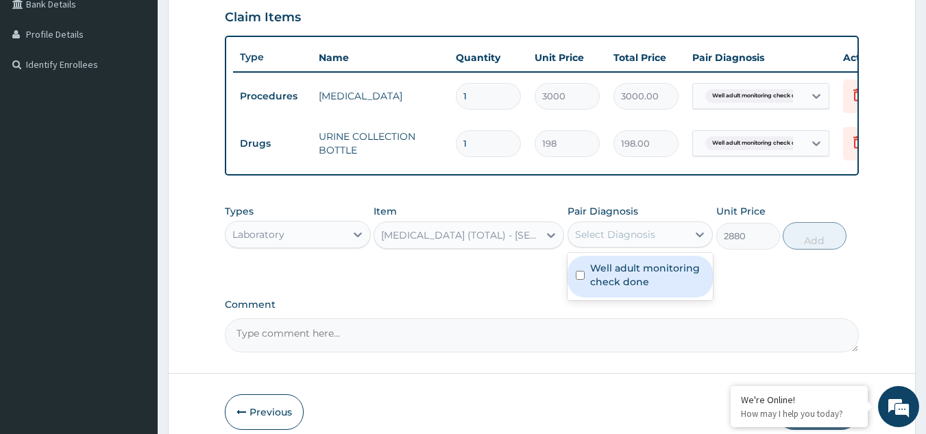
click at [633, 241] on div "Select Diagnosis" at bounding box center [615, 235] width 80 height 14
click at [627, 285] on label "Well adult monitoring check done" at bounding box center [647, 274] width 115 height 27
checkbox input "true"
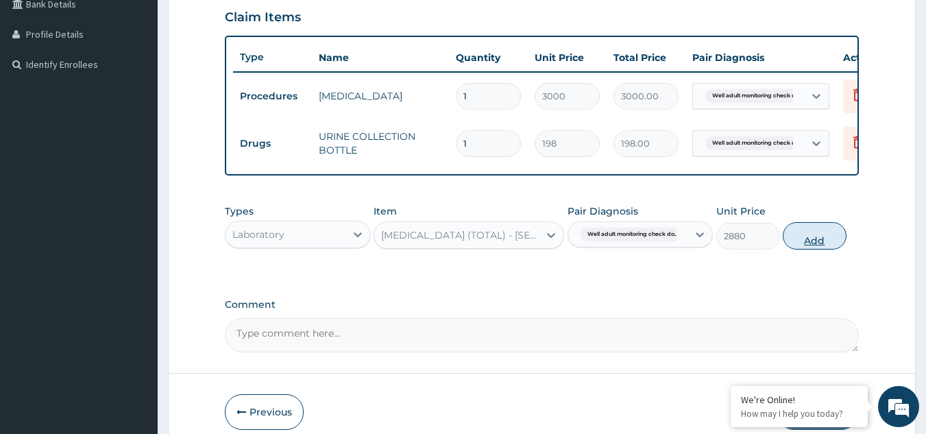
click at [821, 247] on button "Add" at bounding box center [815, 235] width 64 height 27
type input "0"
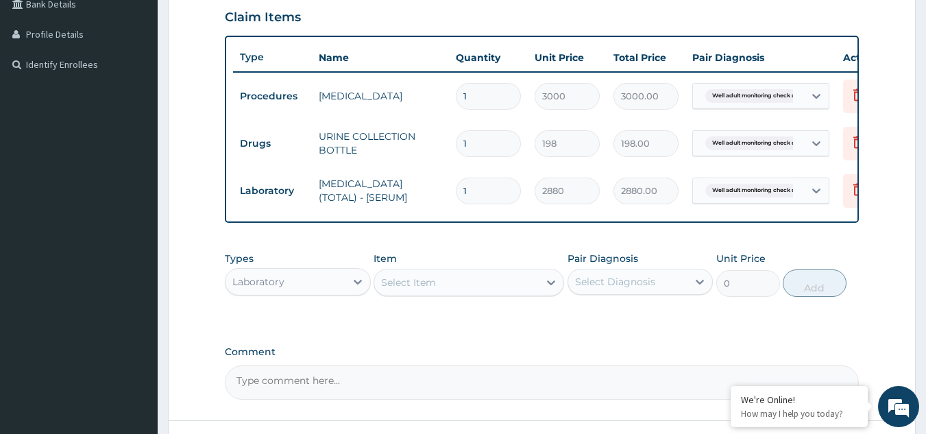
click at [493, 291] on div "Select Item" at bounding box center [456, 283] width 165 height 22
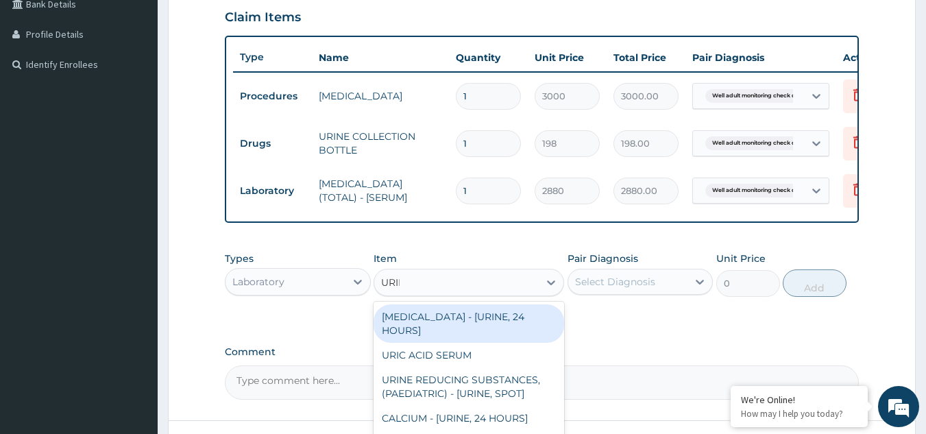
type input "URINA"
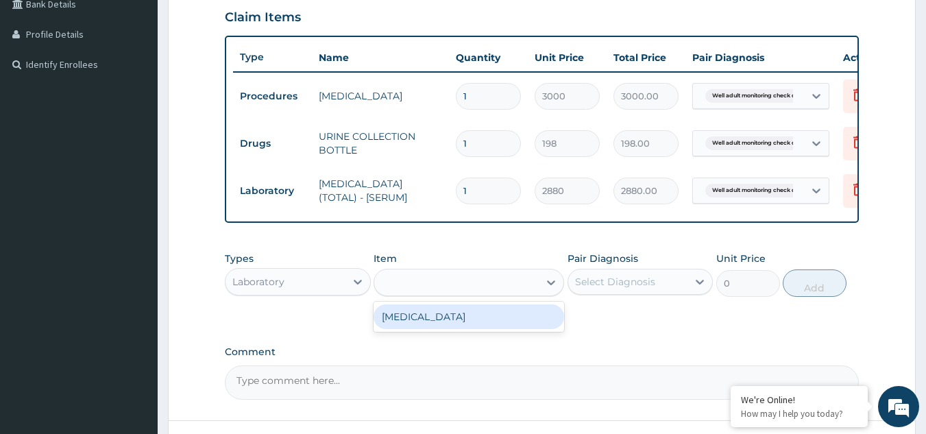
type input "1531.875"
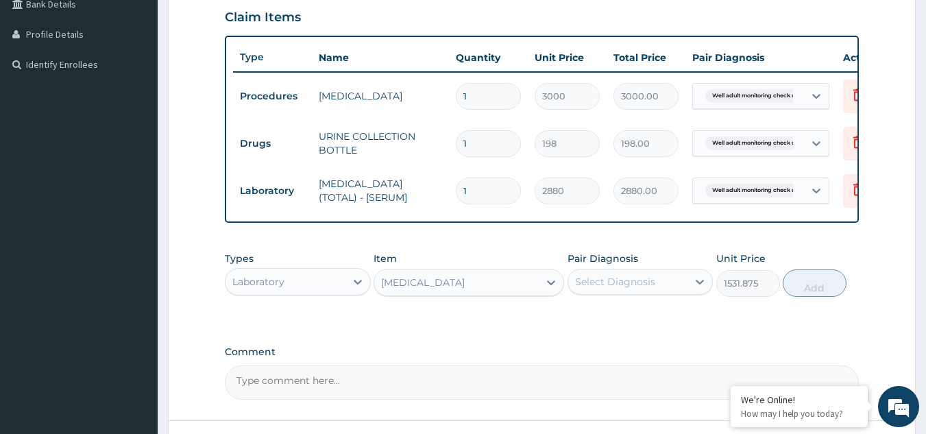
click at [612, 285] on div "Select Diagnosis" at bounding box center [615, 282] width 80 height 14
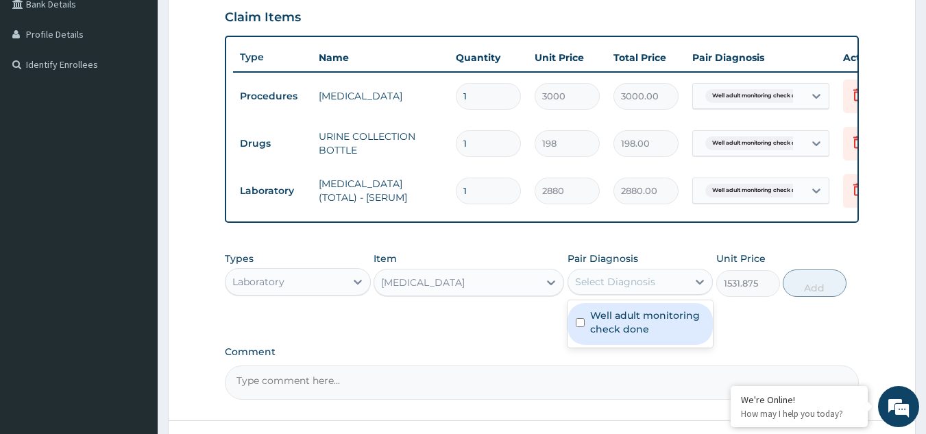
click at [612, 317] on div "Well adult monitoring check done" at bounding box center [641, 324] width 146 height 42
checkbox input "true"
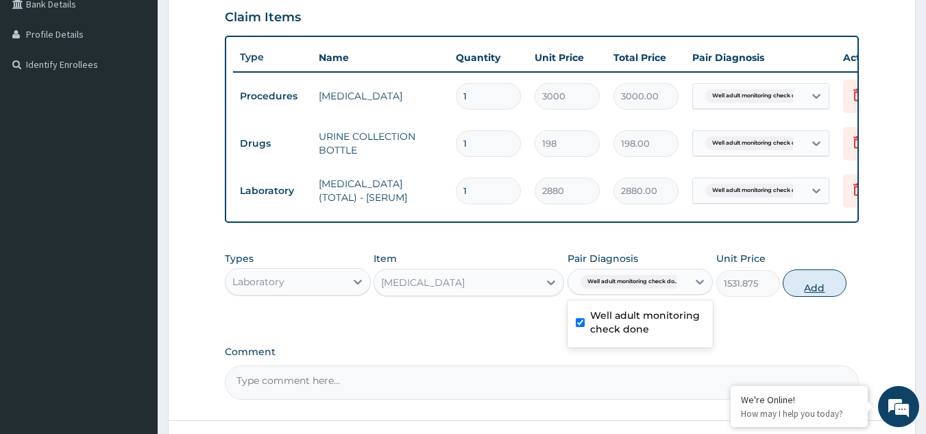
click at [803, 293] on button "Add" at bounding box center [815, 282] width 64 height 27
type input "0"
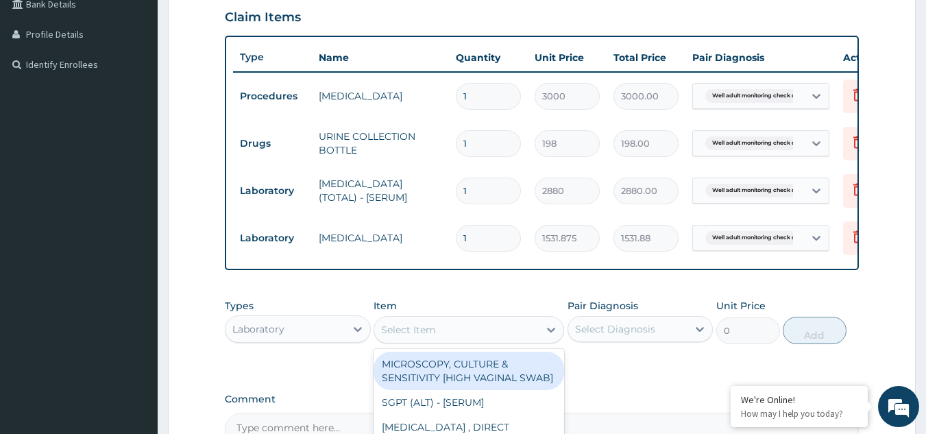
click at [524, 337] on div "Select Item" at bounding box center [456, 330] width 165 height 22
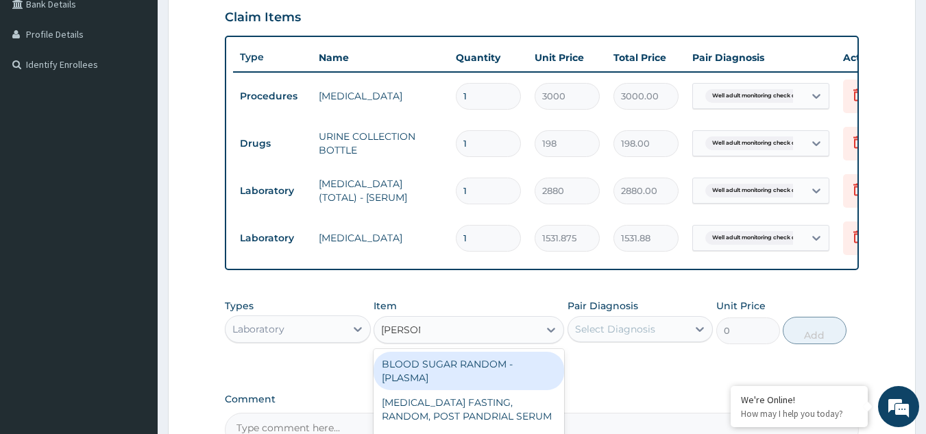
type input "RANDOM"
type input "1800"
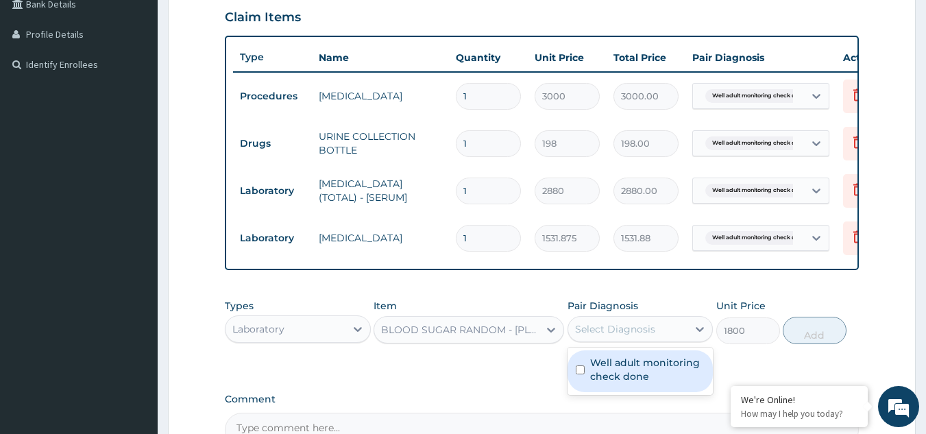
click at [607, 336] on div "Select Diagnosis" at bounding box center [615, 329] width 80 height 14
click at [610, 380] on label "Well adult monitoring check done" at bounding box center [647, 369] width 115 height 27
checkbox input "true"
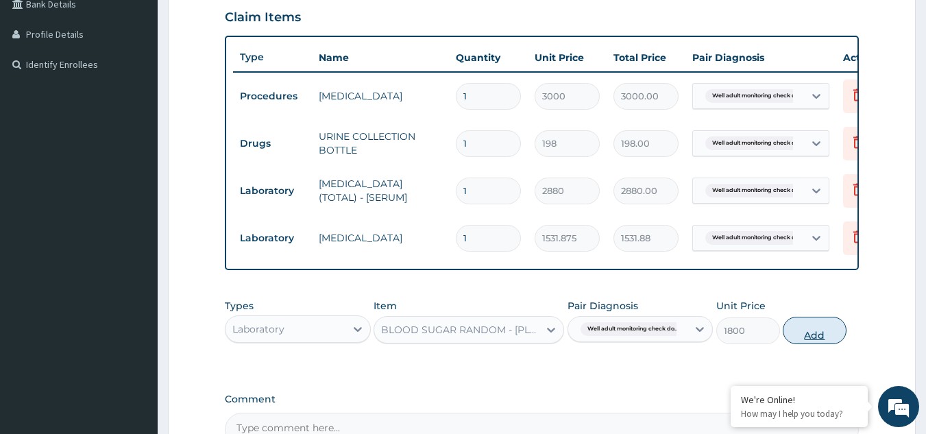
click at [839, 344] on button "Add" at bounding box center [815, 330] width 64 height 27
type input "0"
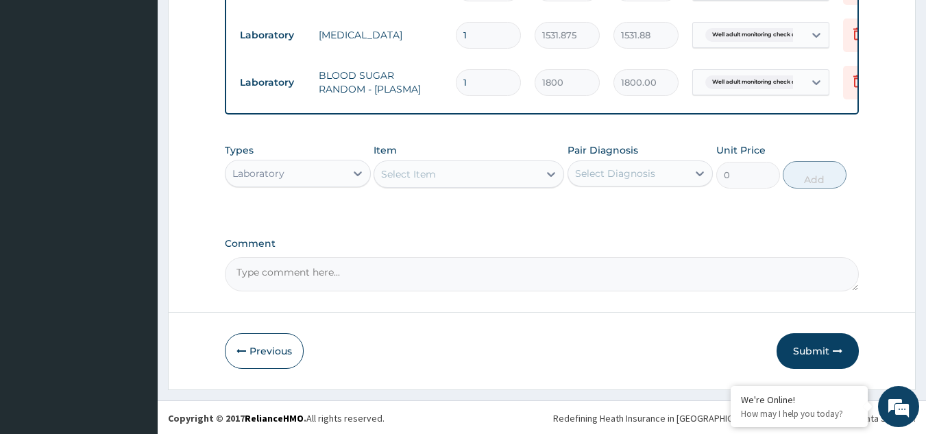
scroll to position [541, 0]
click at [475, 156] on div "Item Select Item" at bounding box center [469, 164] width 191 height 45
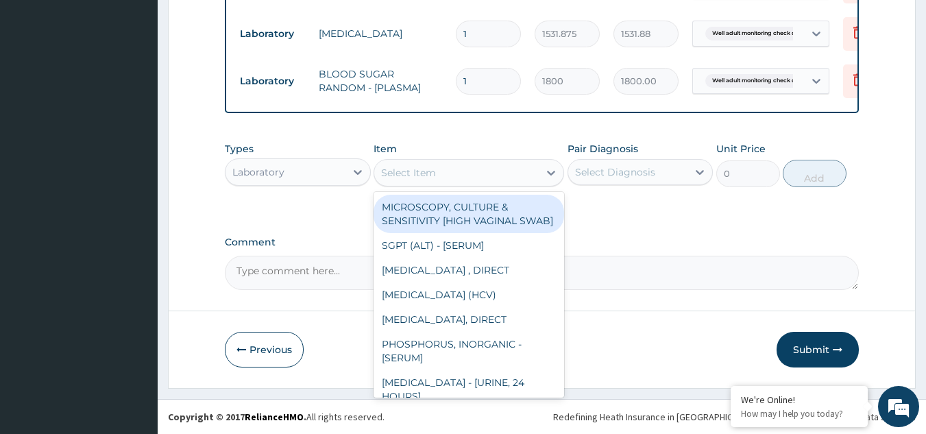
click at [476, 172] on div "Select Item" at bounding box center [456, 173] width 165 height 22
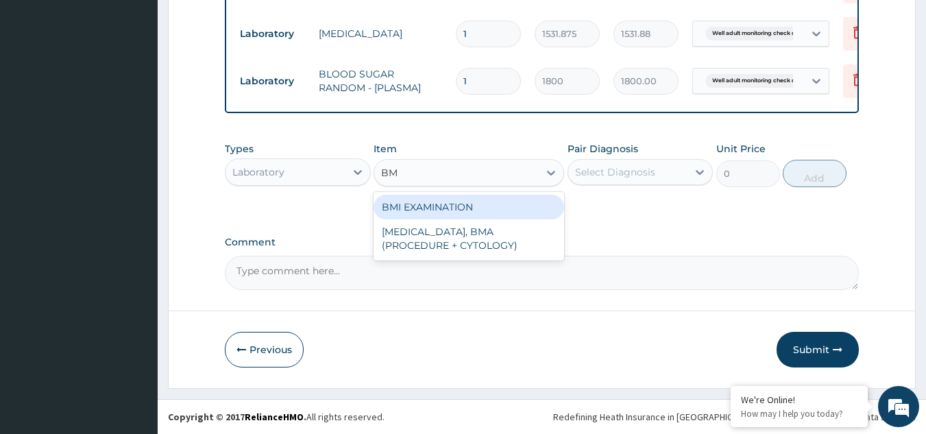
type input "BMI"
type input "1225.5"
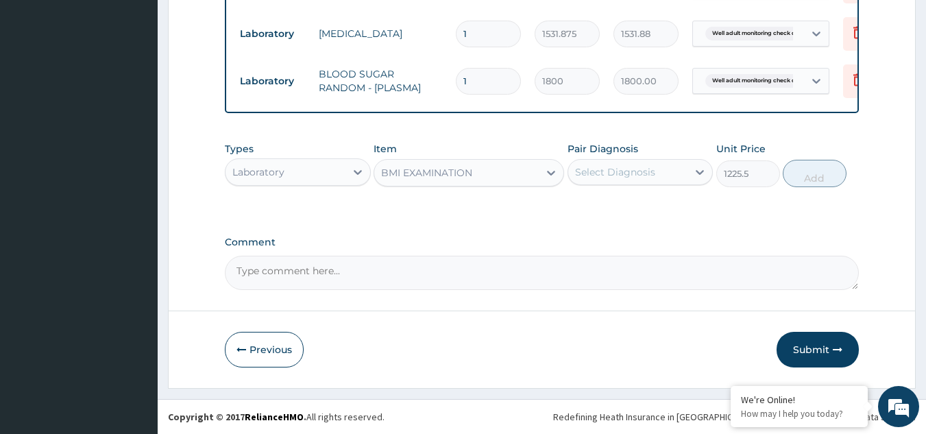
click at [599, 175] on div "Select Diagnosis" at bounding box center [615, 172] width 80 height 14
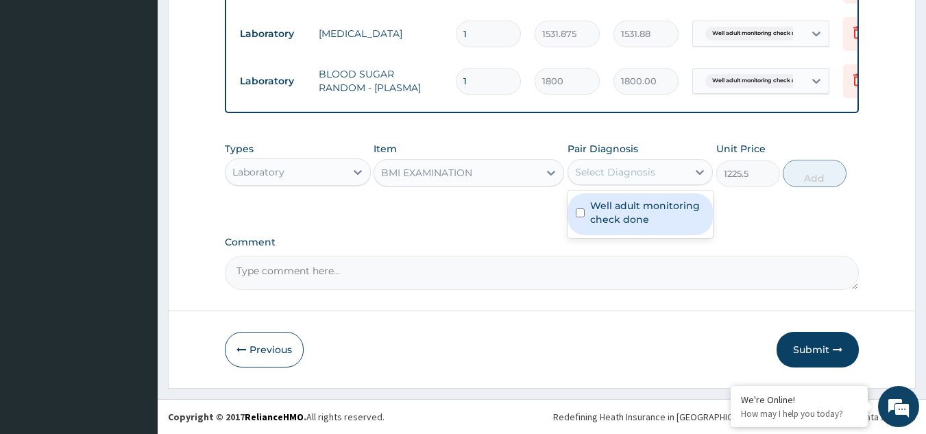
click at [600, 202] on label "Well adult monitoring check done" at bounding box center [647, 212] width 115 height 27
checkbox input "true"
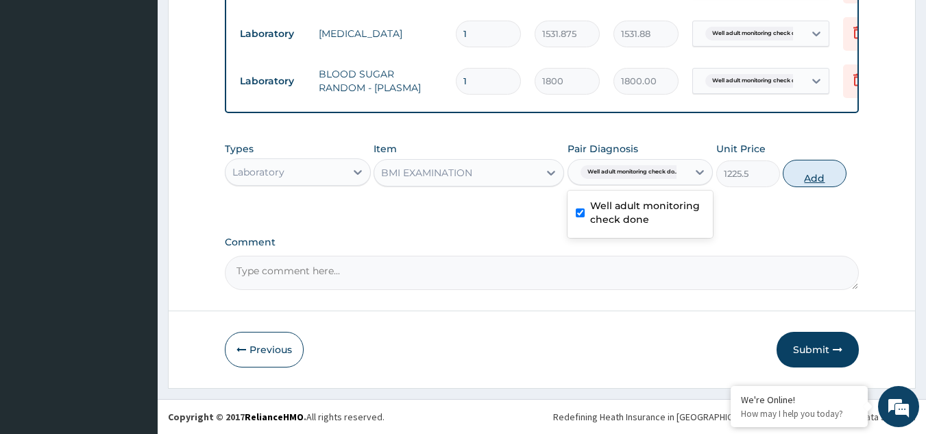
click at [813, 186] on button "Add" at bounding box center [815, 173] width 64 height 27
type input "0"
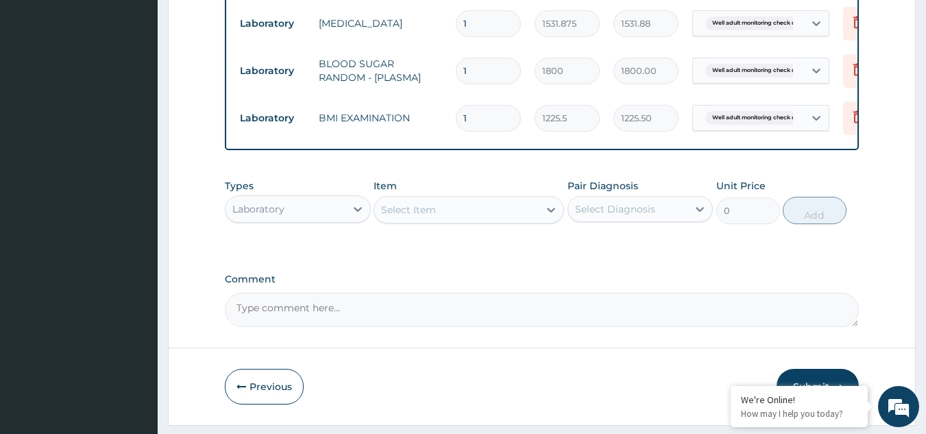
click at [482, 219] on div "Select Item" at bounding box center [456, 210] width 165 height 22
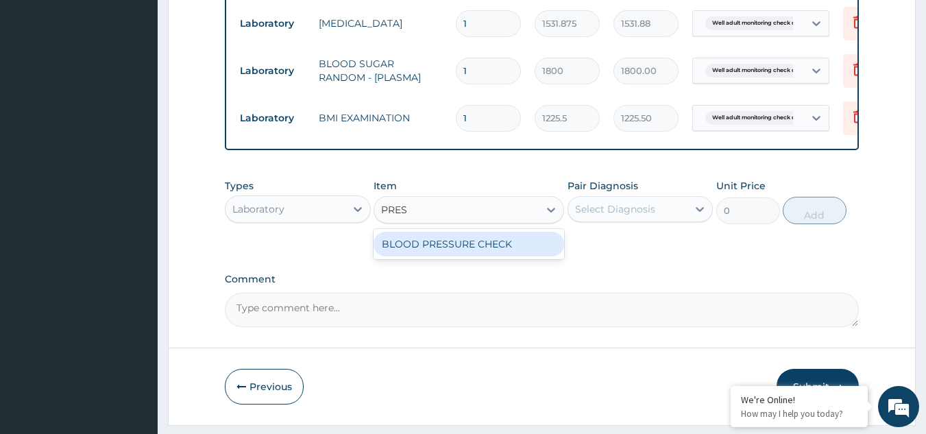
type input "PRESS"
type input "1225.5"
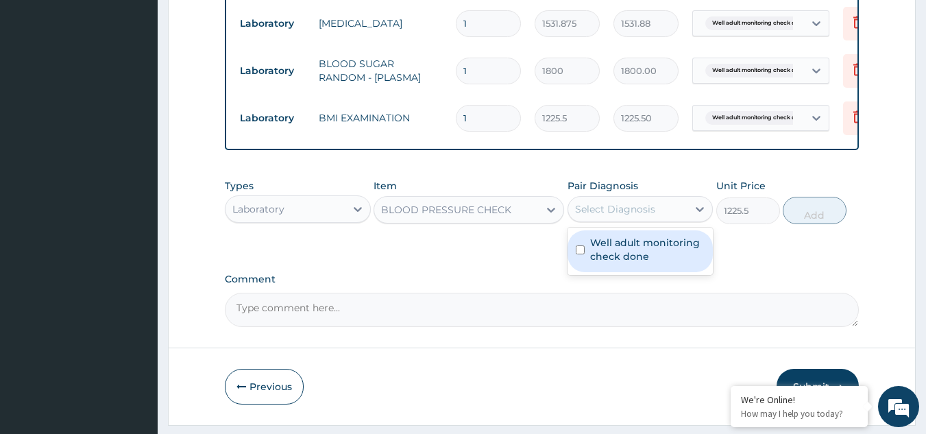
click at [610, 220] on div "Select Diagnosis" at bounding box center [628, 209] width 120 height 22
click at [612, 263] on label "Well adult monitoring check done" at bounding box center [647, 249] width 115 height 27
checkbox input "true"
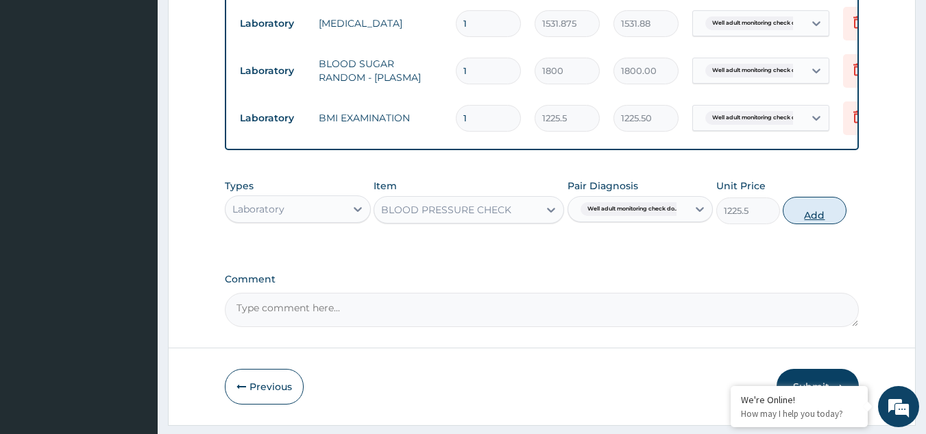
click at [815, 222] on button "Add" at bounding box center [815, 210] width 64 height 27
type input "0"
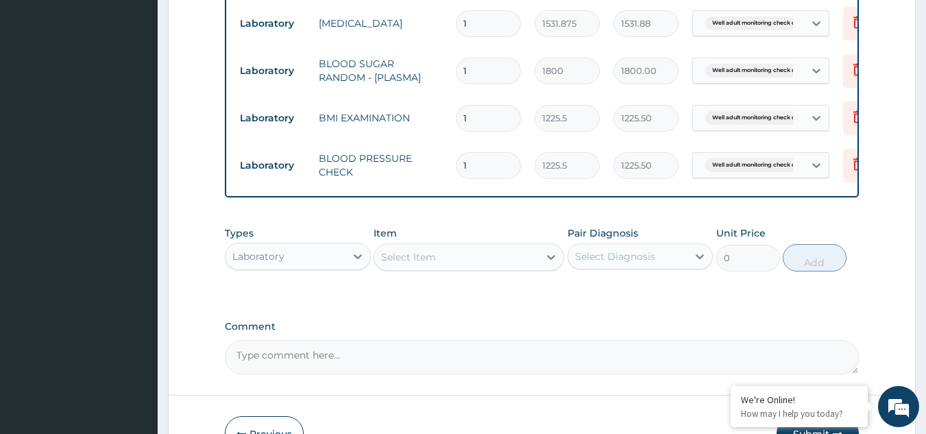
click at [472, 268] on div "Select Item" at bounding box center [456, 257] width 165 height 22
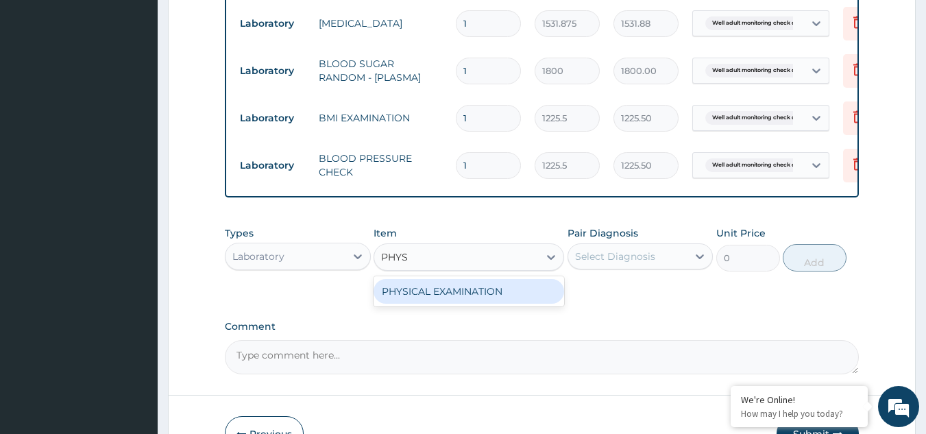
type input "PHYSI"
type input "1225.5"
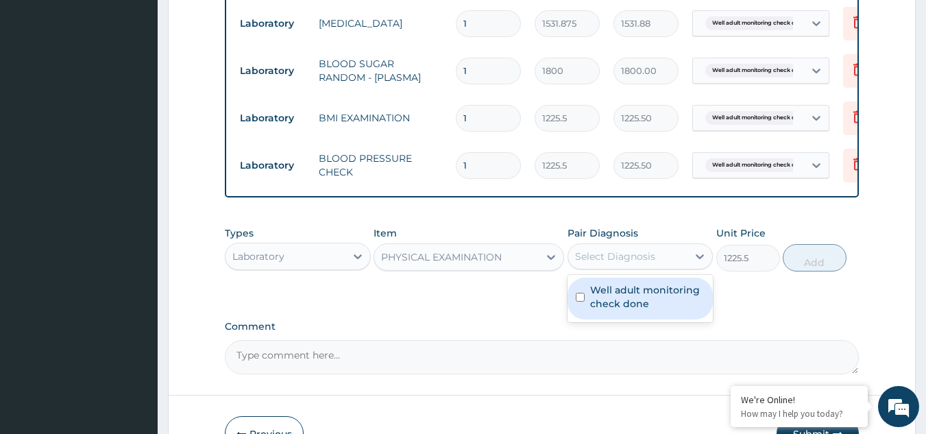
click at [619, 267] on div "Select Diagnosis" at bounding box center [628, 256] width 120 height 22
click at [618, 311] on label "Well adult monitoring check done" at bounding box center [647, 296] width 115 height 27
checkbox input "true"
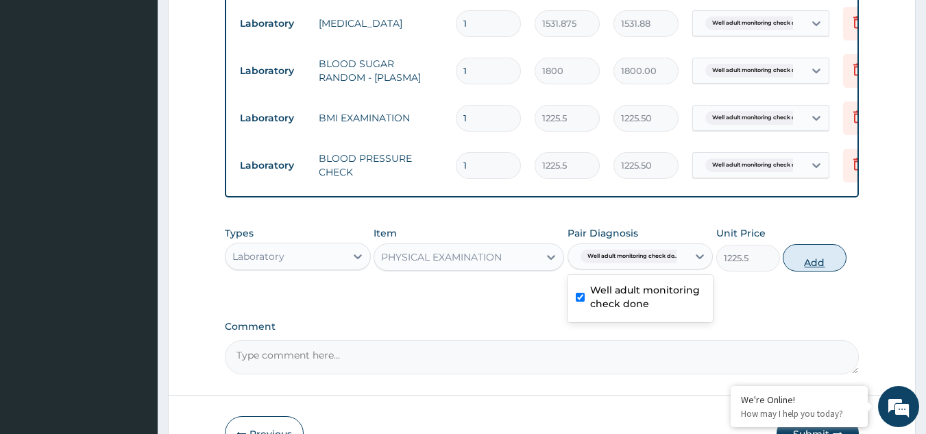
click at [810, 272] on button "Add" at bounding box center [815, 257] width 64 height 27
type input "0"
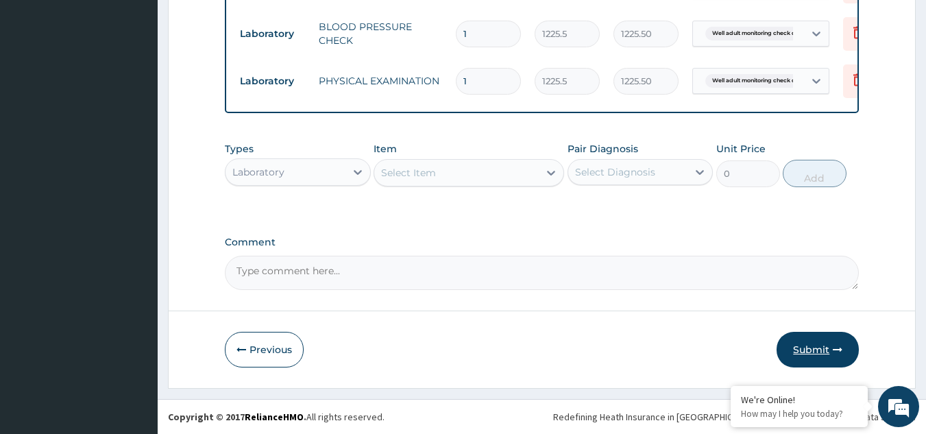
click at [801, 351] on button "Submit" at bounding box center [818, 350] width 82 height 36
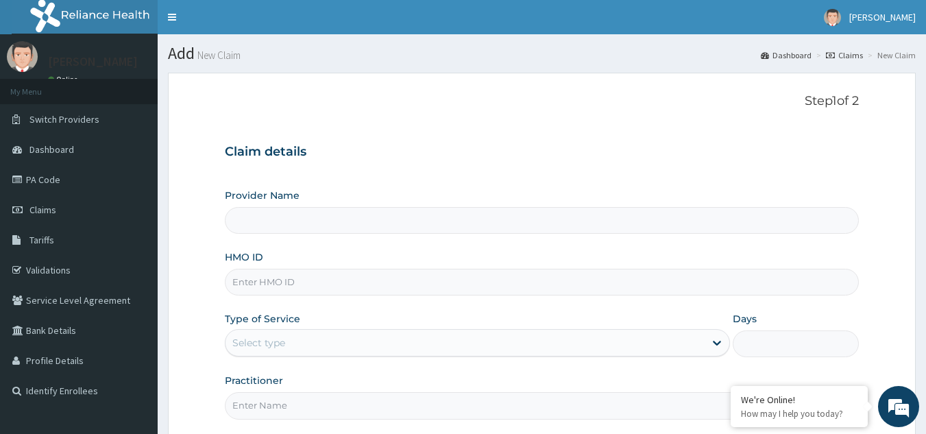
type input "Reliance Family Clinics (RFC) - [GEOGRAPHIC_DATA]"
click at [322, 278] on input "HMO ID" at bounding box center [542, 282] width 635 height 27
paste input "ENY/10163/A"
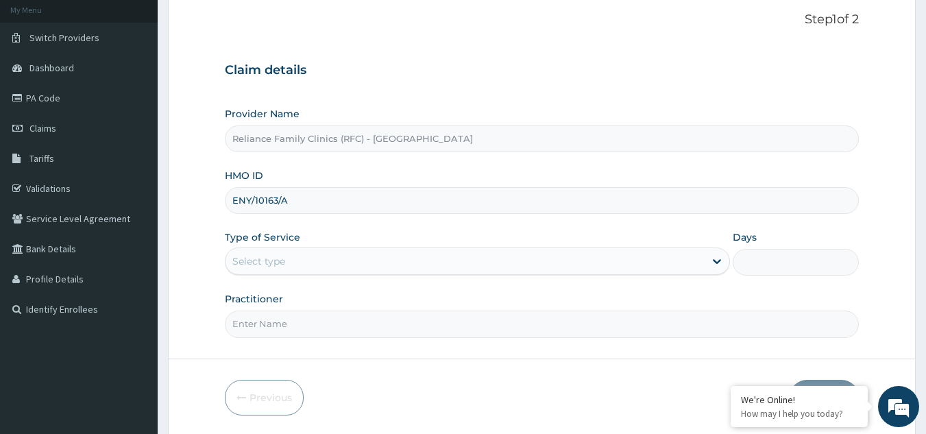
scroll to position [130, 0]
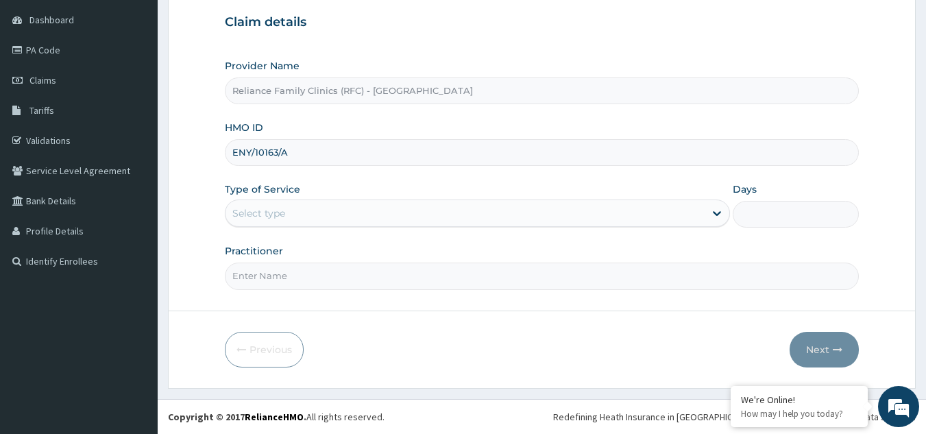
type input "ENY/10163/A"
click at [389, 224] on div "Select type" at bounding box center [465, 213] width 479 height 22
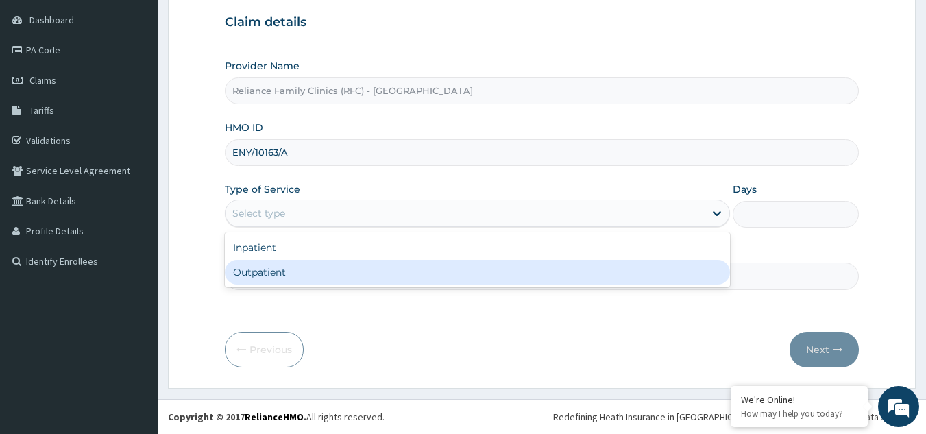
click at [370, 267] on div "Outpatient" at bounding box center [477, 272] width 505 height 25
type input "1"
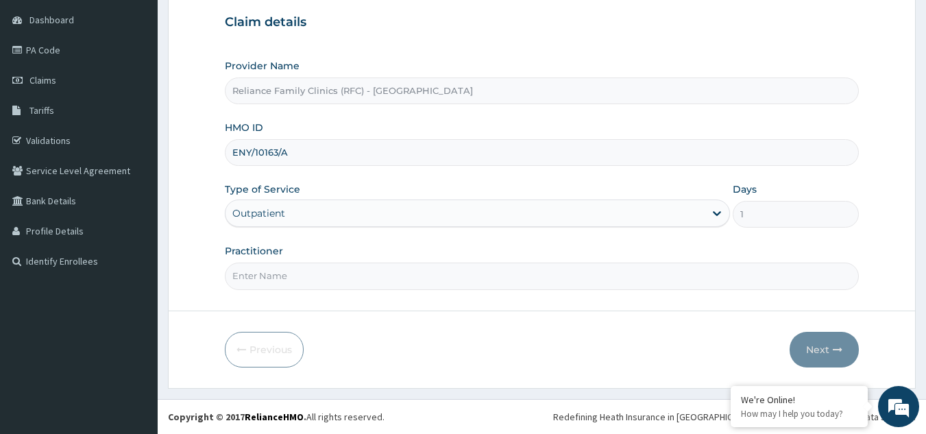
click at [370, 267] on input "Practitioner" at bounding box center [542, 276] width 635 height 27
type input "LOCUM"
click at [833, 345] on icon "button" at bounding box center [838, 350] width 10 height 10
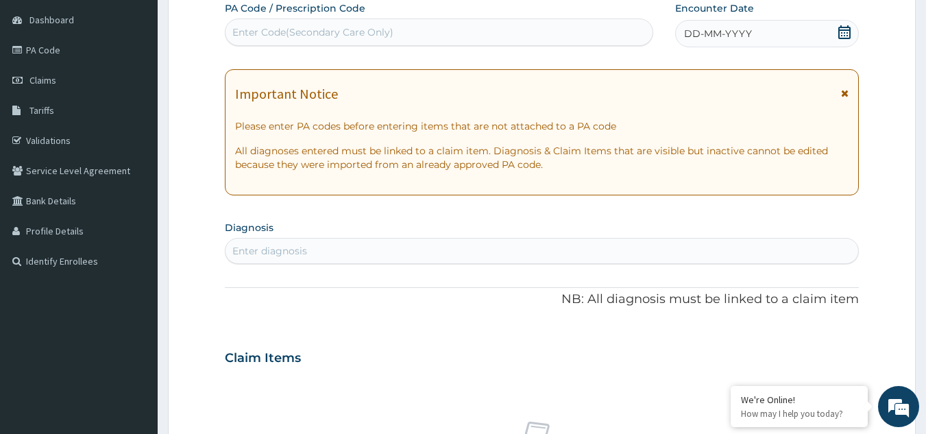
click at [745, 250] on div "Enter diagnosis" at bounding box center [543, 251] width 634 height 22
type input "WELL ADULT CHE"
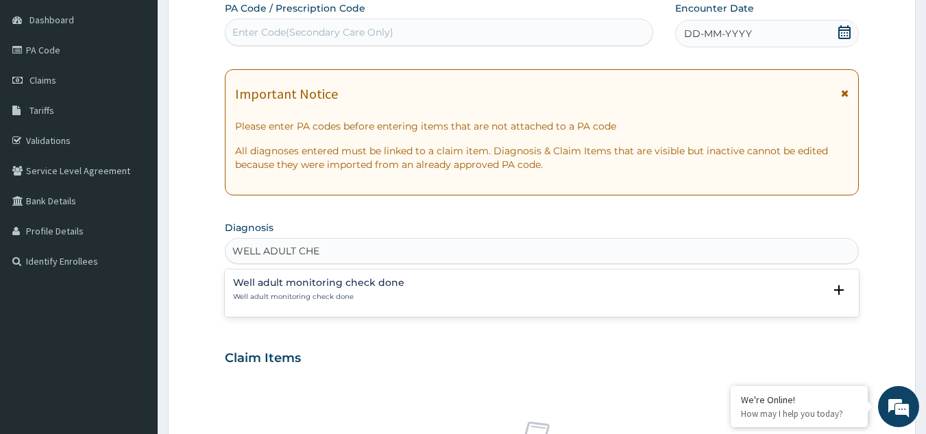
click at [326, 279] on h4 "Well adult monitoring check done" at bounding box center [318, 283] width 171 height 10
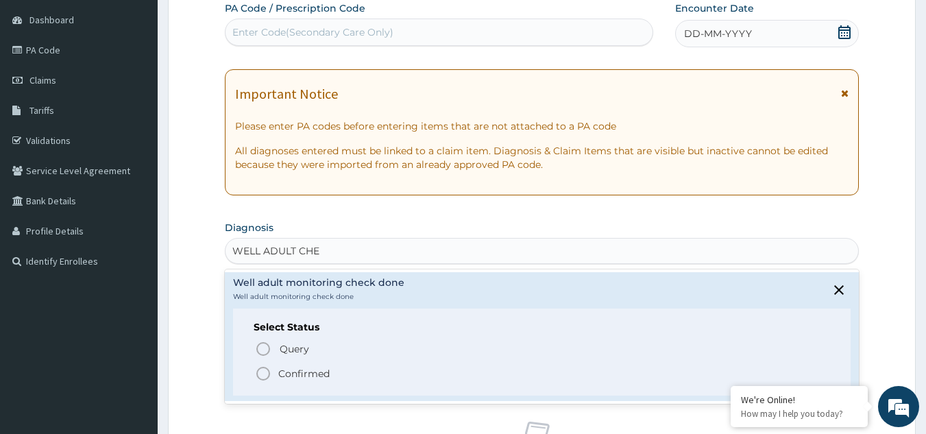
click at [311, 373] on p "Confirmed" at bounding box center [303, 374] width 51 height 14
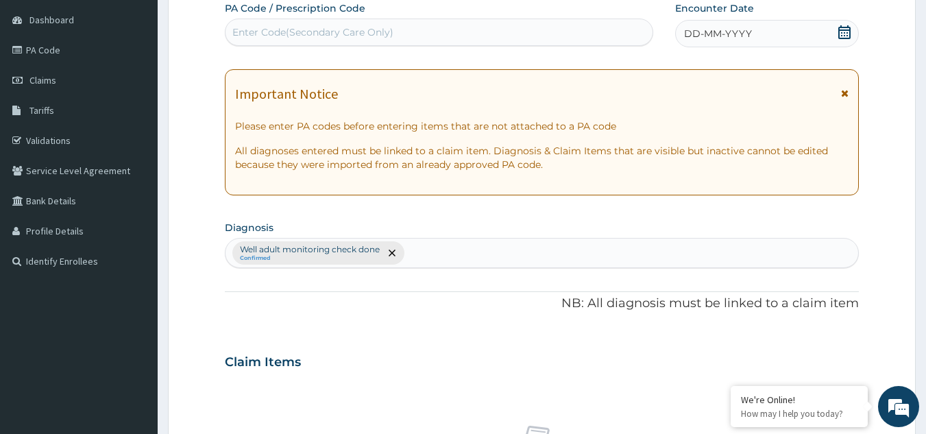
click at [852, 95] on div "Important Notice Please enter PA codes before entering items that are not attac…" at bounding box center [542, 132] width 635 height 126
click at [849, 95] on icon at bounding box center [845, 93] width 8 height 10
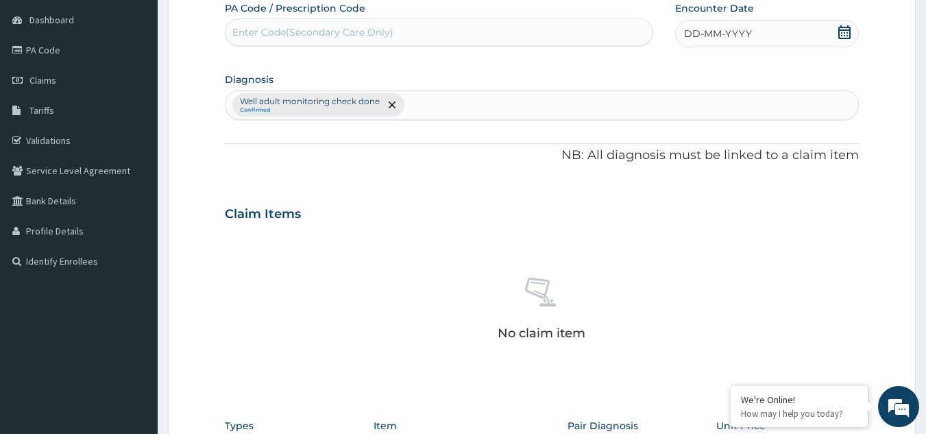
click at [819, 44] on div "DD-MM-YYYY" at bounding box center [767, 33] width 184 height 27
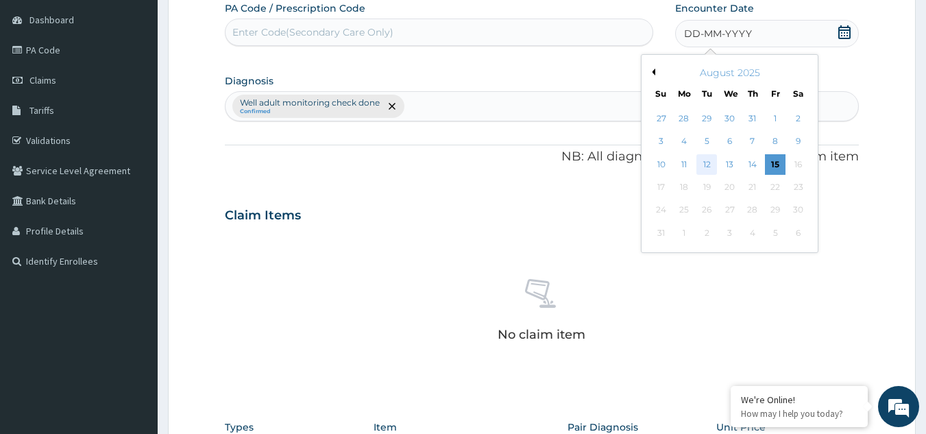
click at [710, 163] on div "12" at bounding box center [707, 164] width 21 height 21
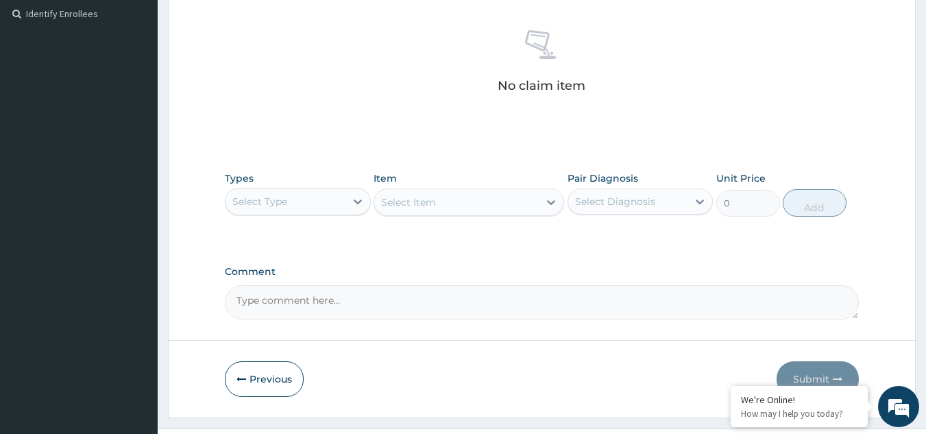
scroll to position [385, 0]
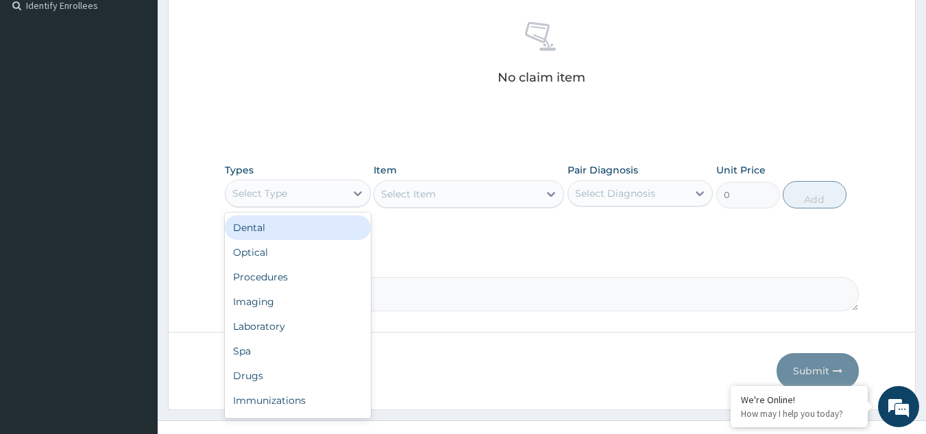
click at [280, 197] on div "Select Type" at bounding box center [259, 193] width 55 height 14
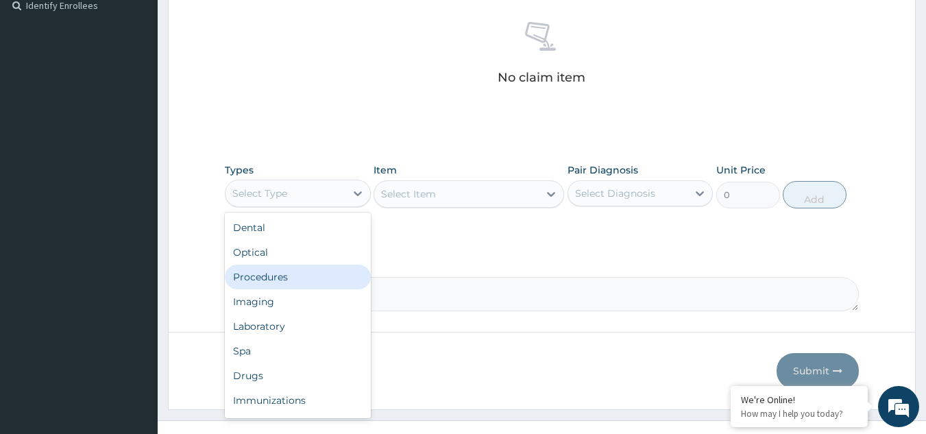
click at [285, 273] on div "Procedures" at bounding box center [298, 277] width 146 height 25
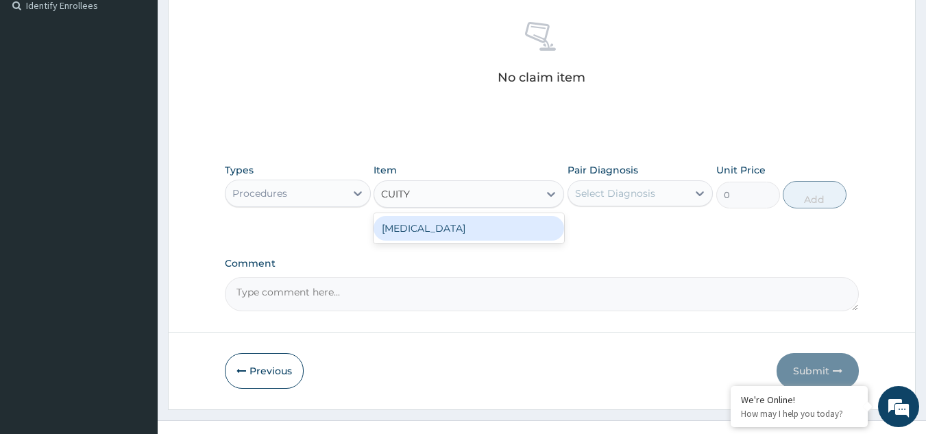
type input "CUITY"
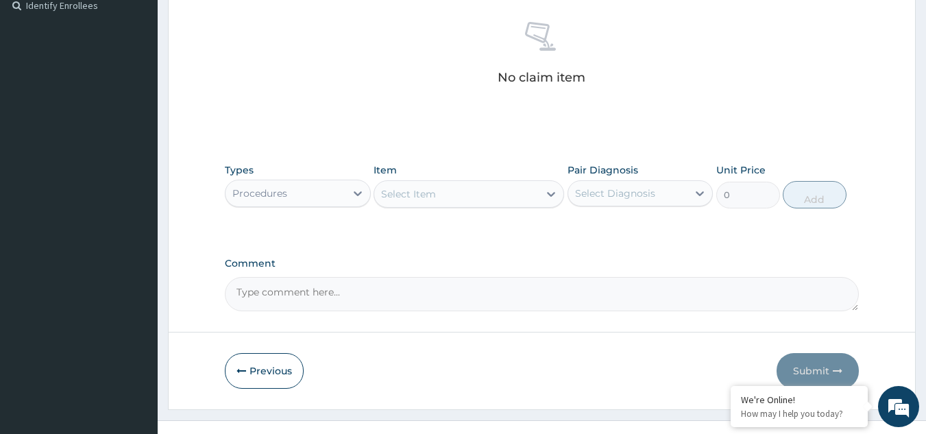
click at [451, 193] on div "Select Item" at bounding box center [456, 194] width 165 height 22
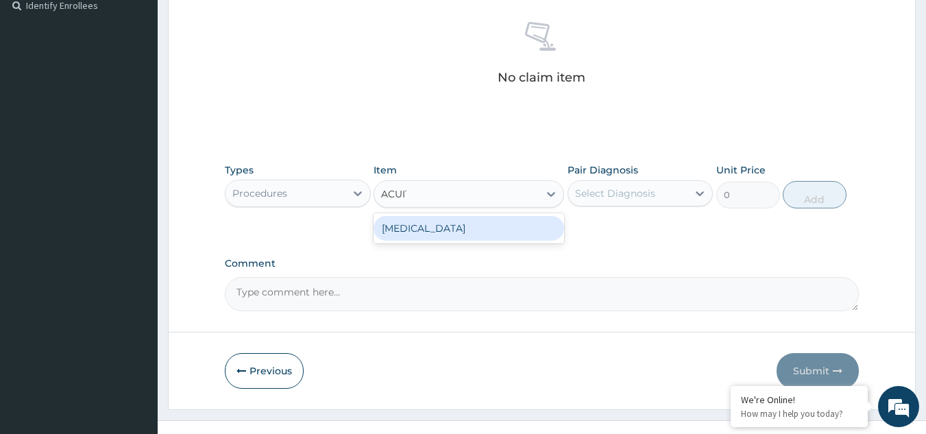
type input "ACUITY"
type input "3000"
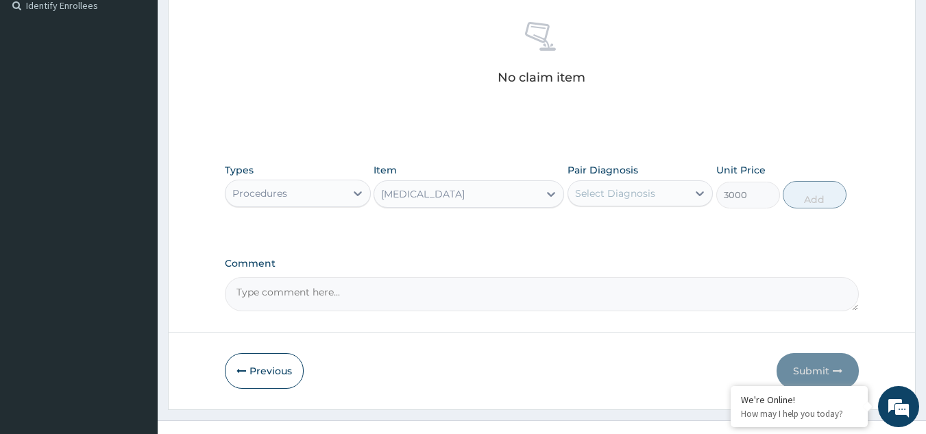
click at [626, 193] on div "Select Diagnosis" at bounding box center [615, 193] width 80 height 14
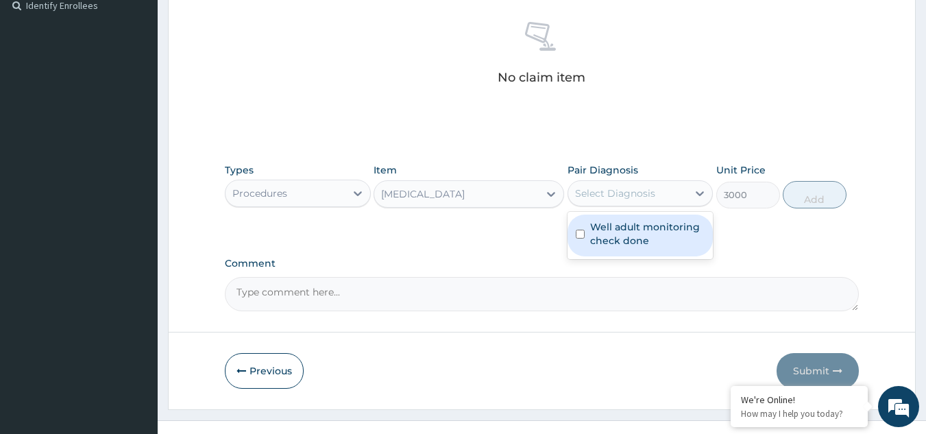
click at [623, 231] on label "Well adult monitoring check done" at bounding box center [647, 233] width 115 height 27
checkbox input "true"
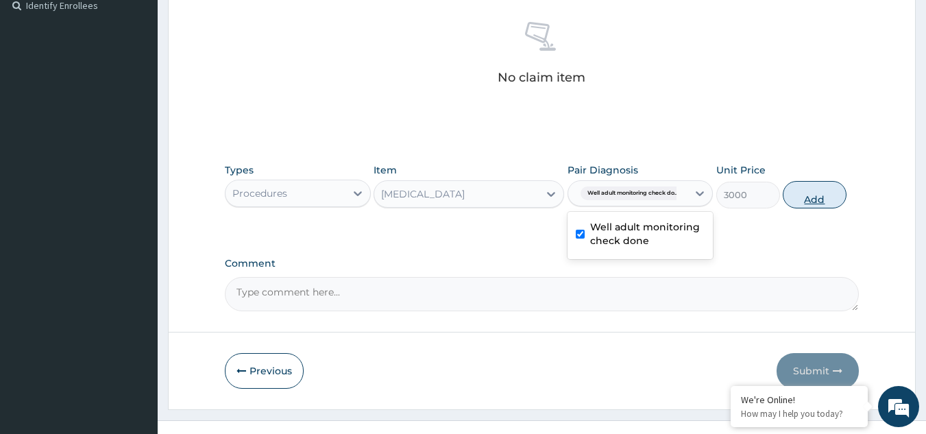
click at [799, 206] on button "Add" at bounding box center [815, 194] width 64 height 27
type input "0"
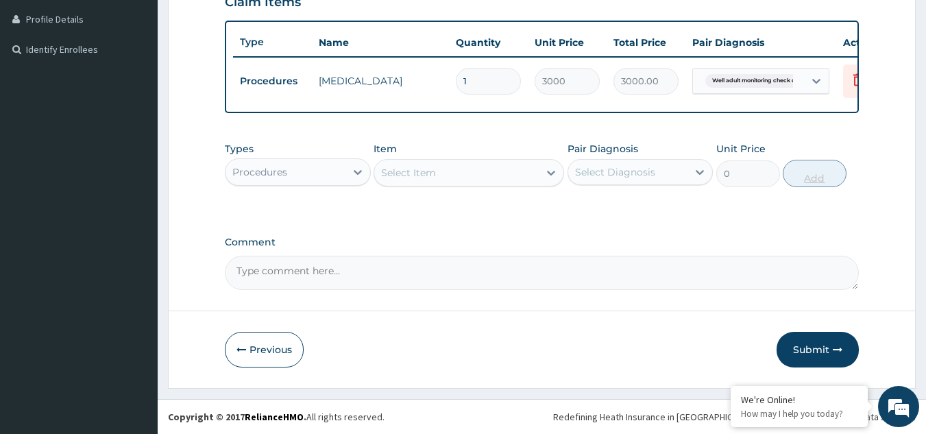
scroll to position [352, 0]
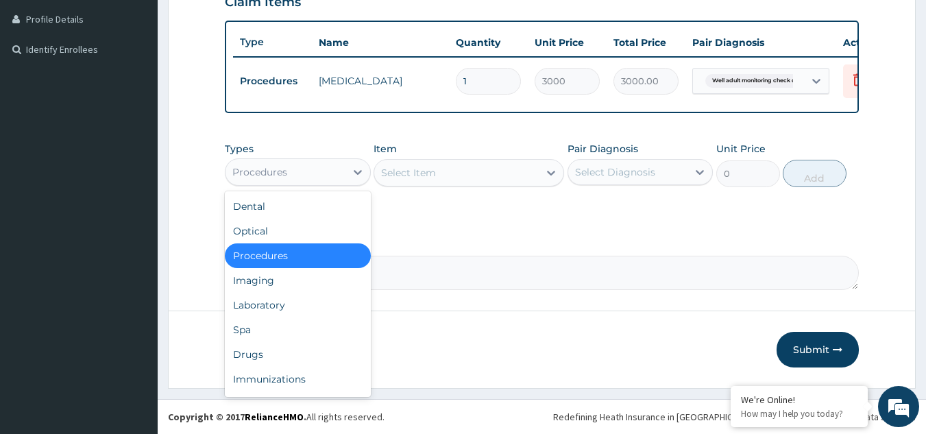
click at [294, 162] on div "Procedures" at bounding box center [286, 172] width 120 height 22
click at [289, 347] on div "Drugs" at bounding box center [298, 354] width 146 height 25
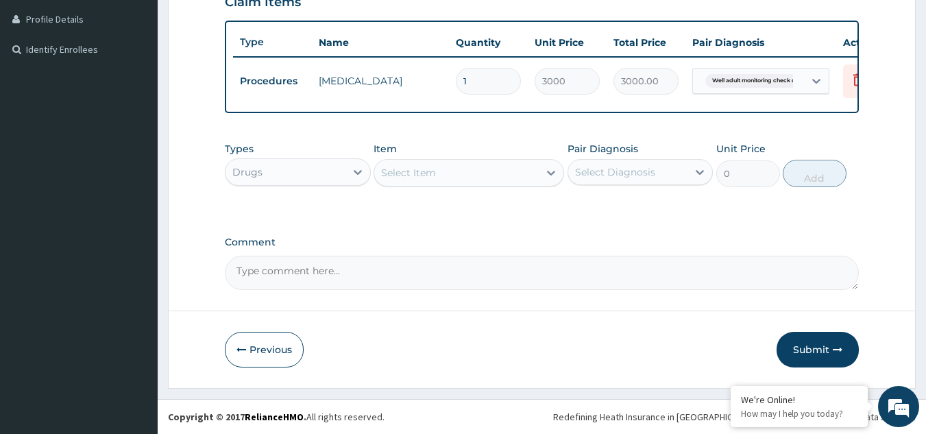
click at [442, 182] on div "Select Item" at bounding box center [456, 173] width 165 height 22
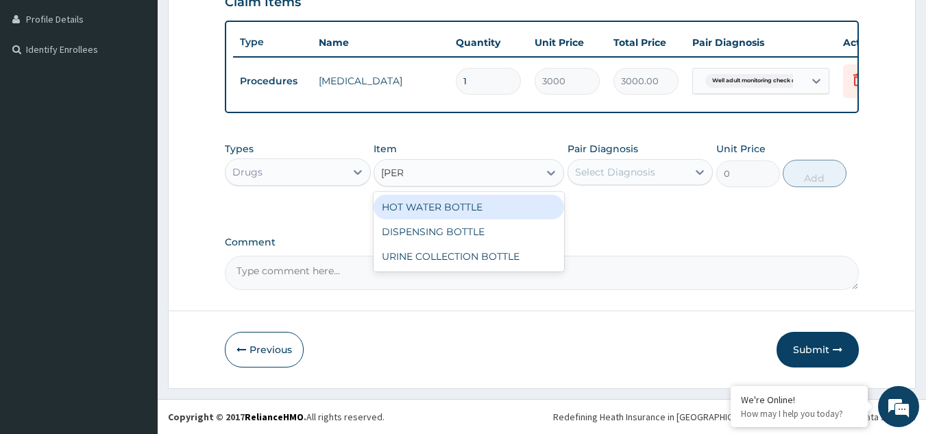
type input "BOTTL"
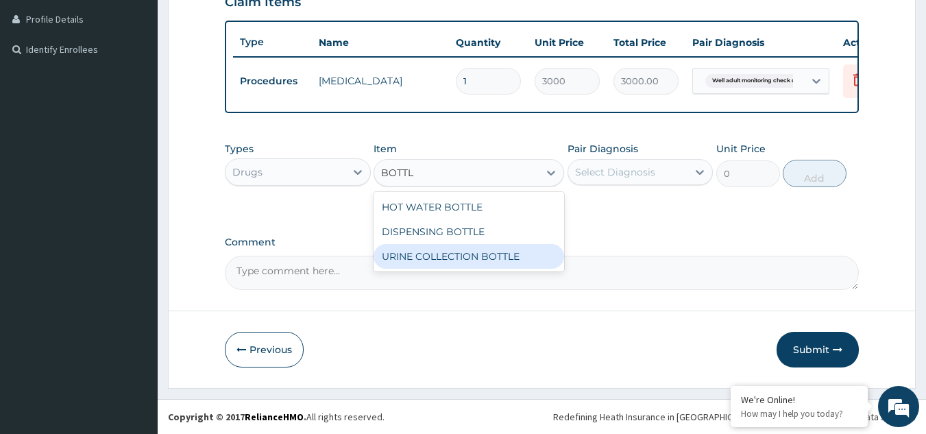
click at [438, 254] on div "URINE COLLECTION BOTTLE" at bounding box center [469, 256] width 191 height 25
type input "198"
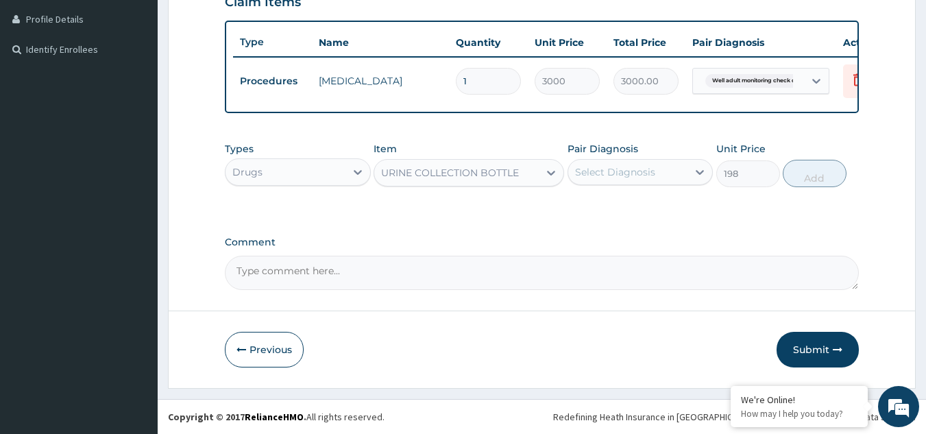
click at [601, 174] on div "Select Diagnosis" at bounding box center [615, 172] width 80 height 14
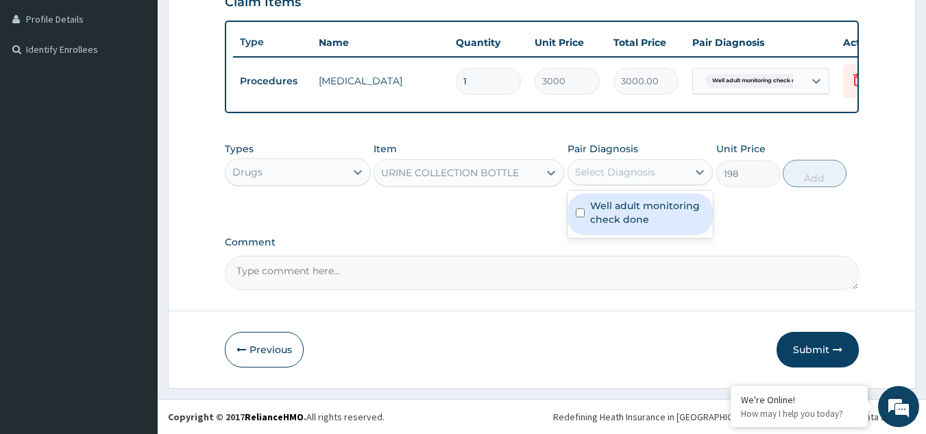
click at [604, 206] on label "Well adult monitoring check done" at bounding box center [647, 212] width 115 height 27
checkbox input "true"
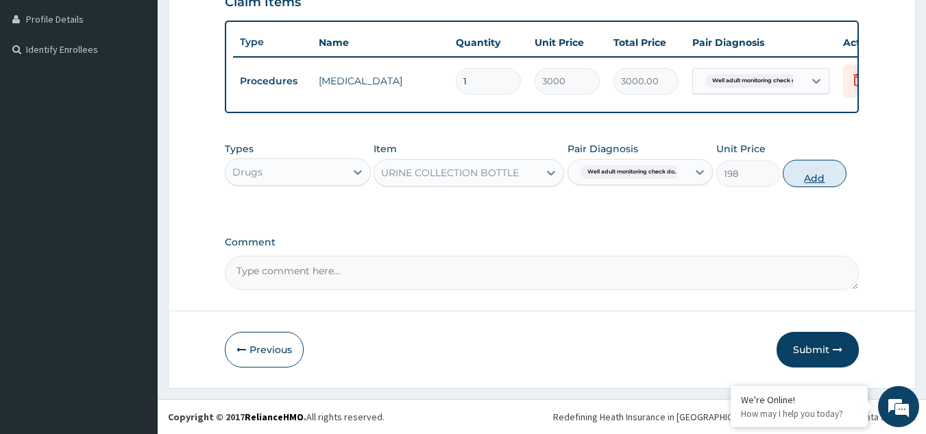
click at [841, 174] on button "Add" at bounding box center [815, 173] width 64 height 27
type input "0"
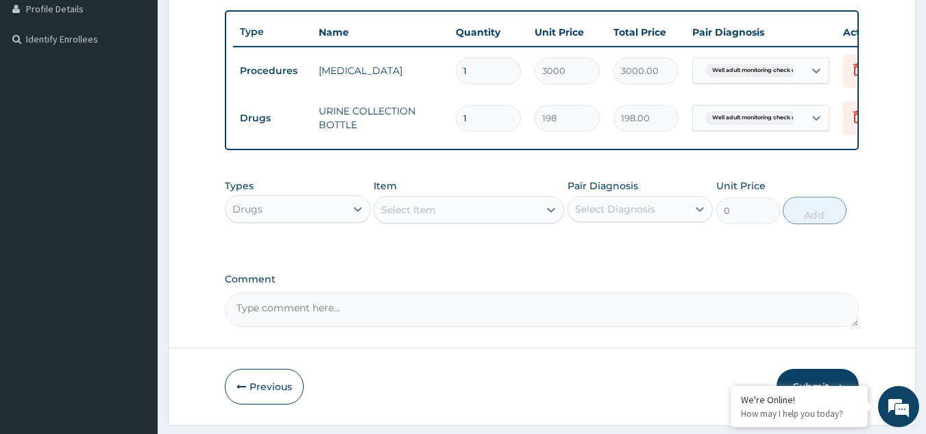
click at [320, 224] on div "Types Drugs" at bounding box center [298, 201] width 146 height 45
click at [316, 220] on div "Drugs" at bounding box center [286, 209] width 120 height 22
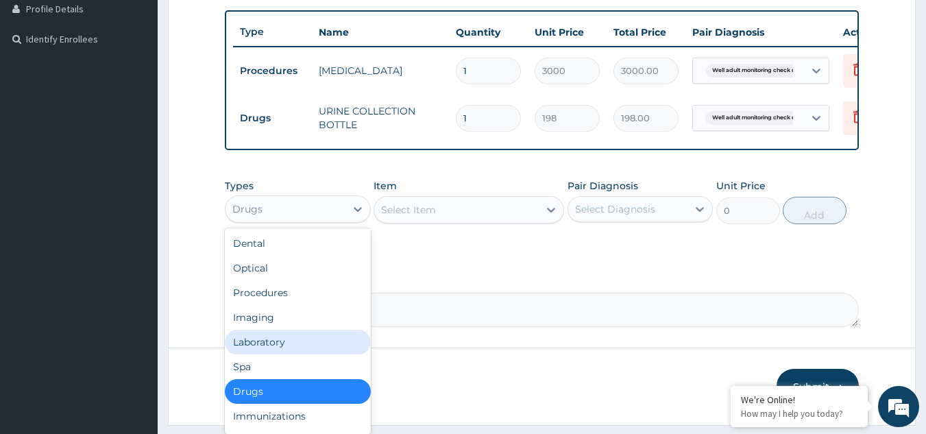
click at [309, 354] on div "Laboratory" at bounding box center [298, 342] width 146 height 25
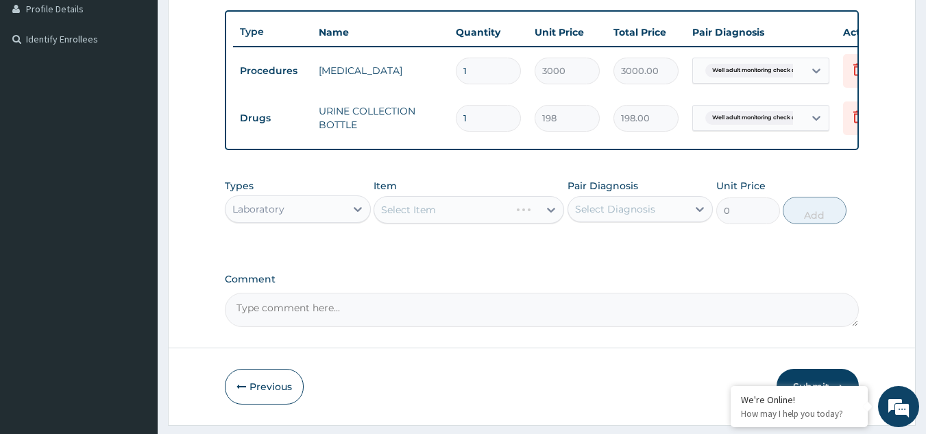
click at [499, 224] on div "Select Item" at bounding box center [469, 209] width 191 height 27
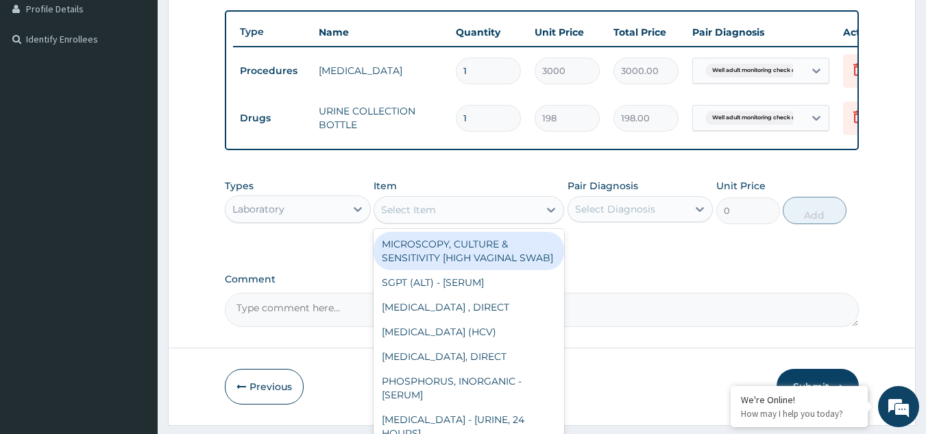
click at [499, 221] on div "Select Item" at bounding box center [456, 210] width 165 height 22
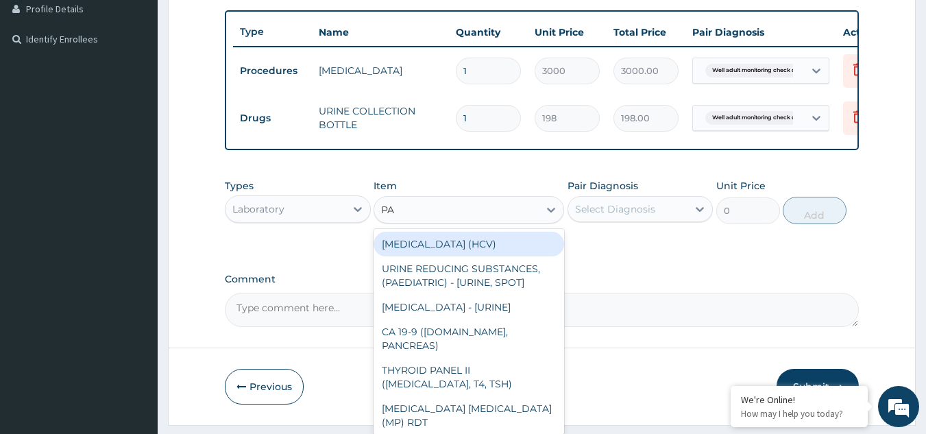
type input "PAP"
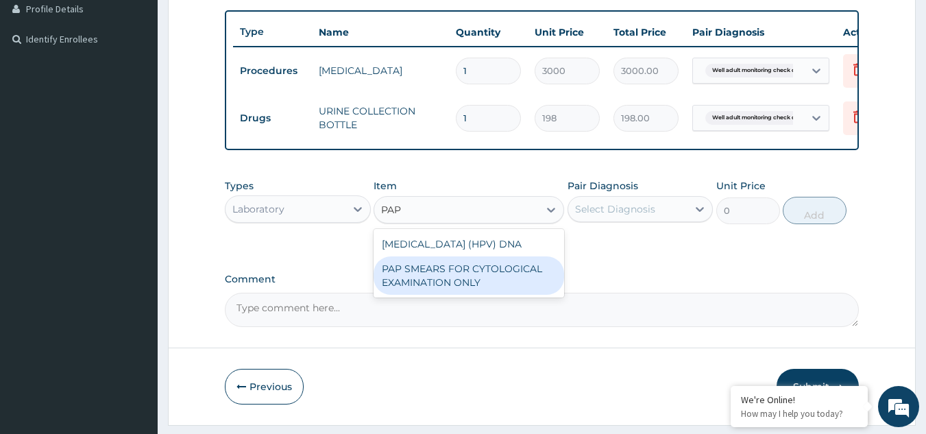
click at [490, 295] on div "PAP SMEARS FOR CYTOLOGICAL EXAMINATION ONLY" at bounding box center [469, 275] width 191 height 38
type input "18080"
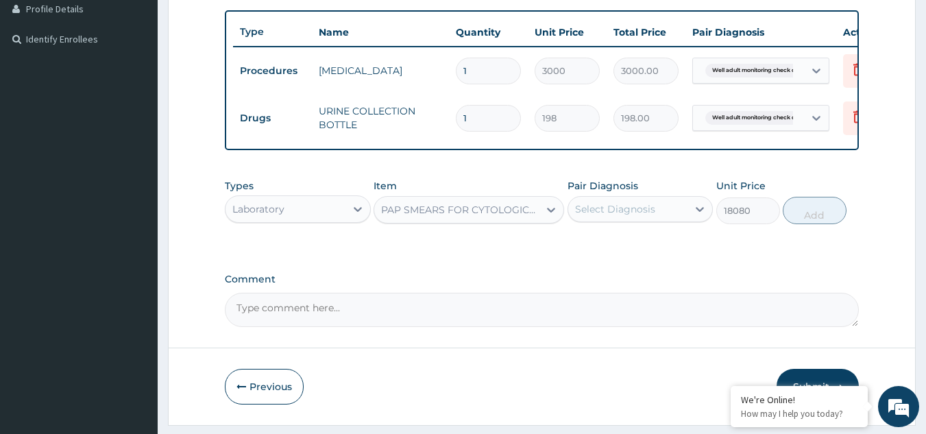
click at [618, 222] on div "Select Diagnosis" at bounding box center [641, 209] width 146 height 26
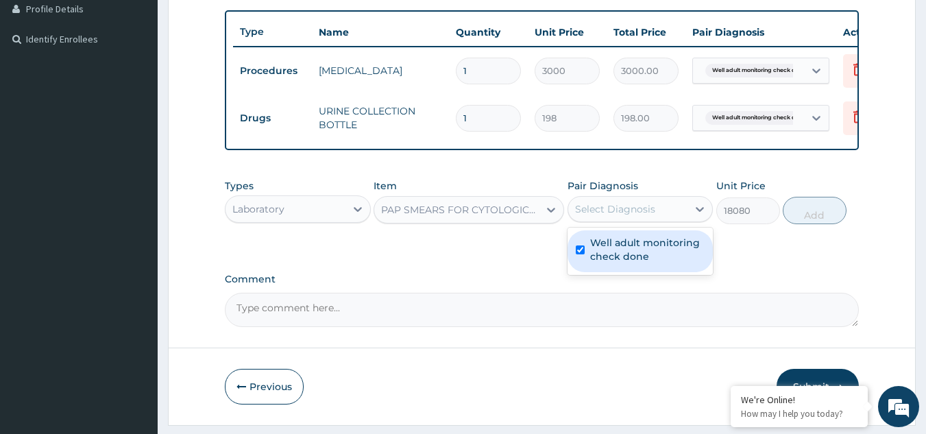
checkbox input "true"
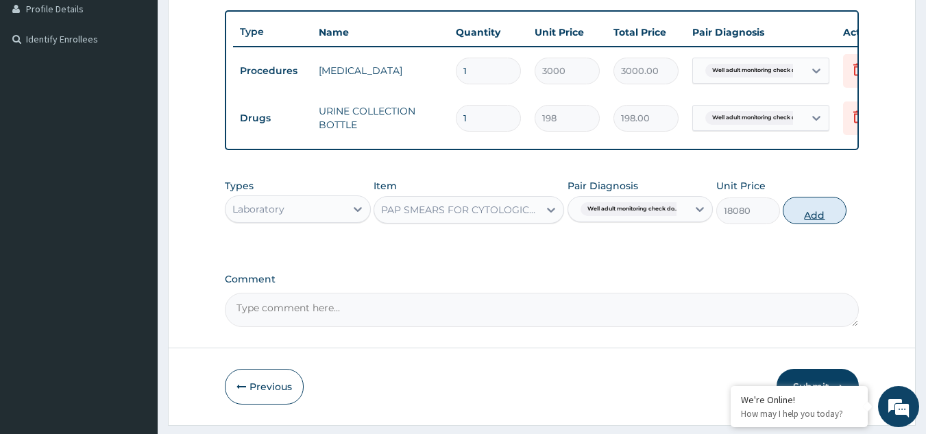
click at [839, 218] on button "Add" at bounding box center [815, 210] width 64 height 27
type input "0"
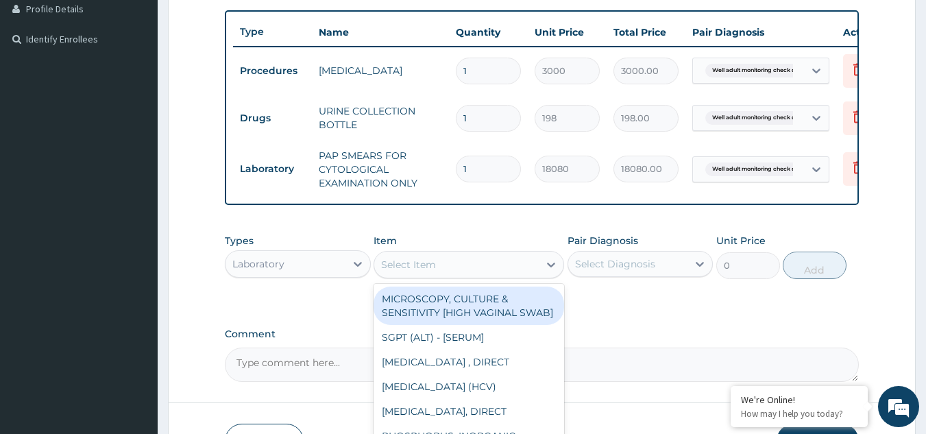
click at [451, 273] on div "Select Item" at bounding box center [456, 265] width 165 height 22
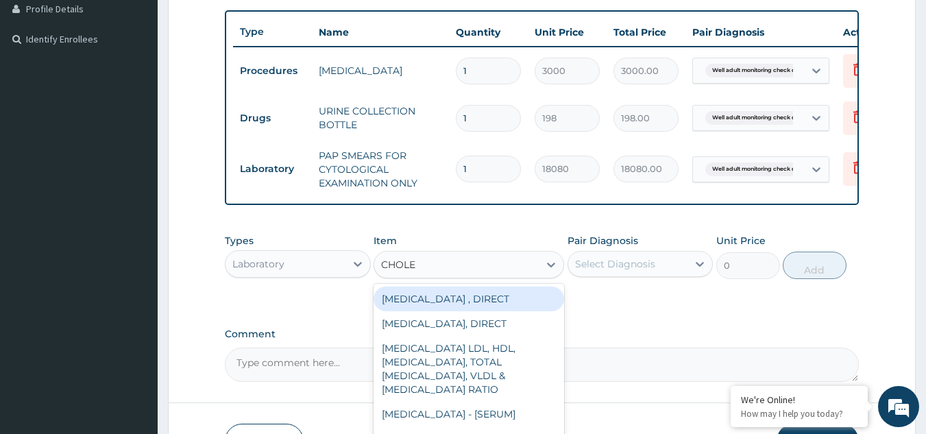
type input "CHOLES"
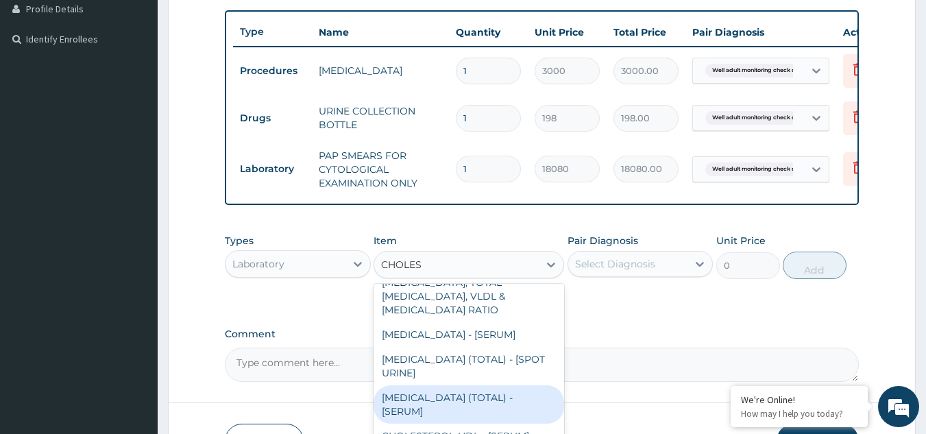
type input "2880"
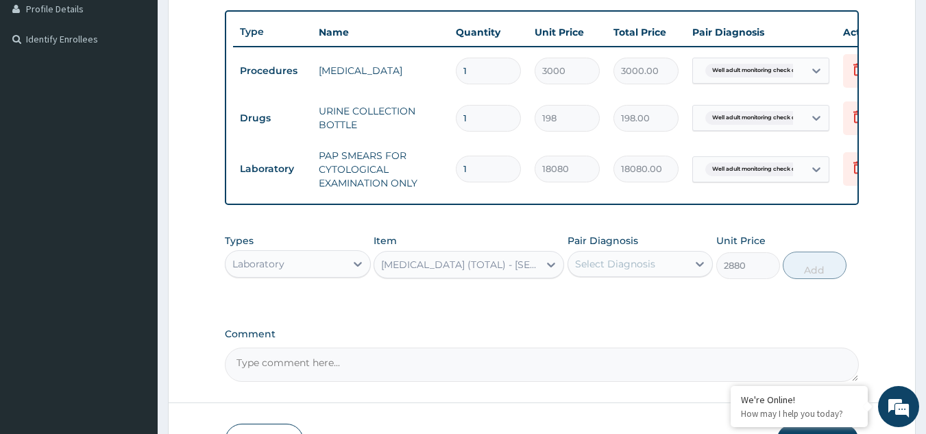
click at [592, 275] on div "Select Diagnosis" at bounding box center [628, 264] width 120 height 22
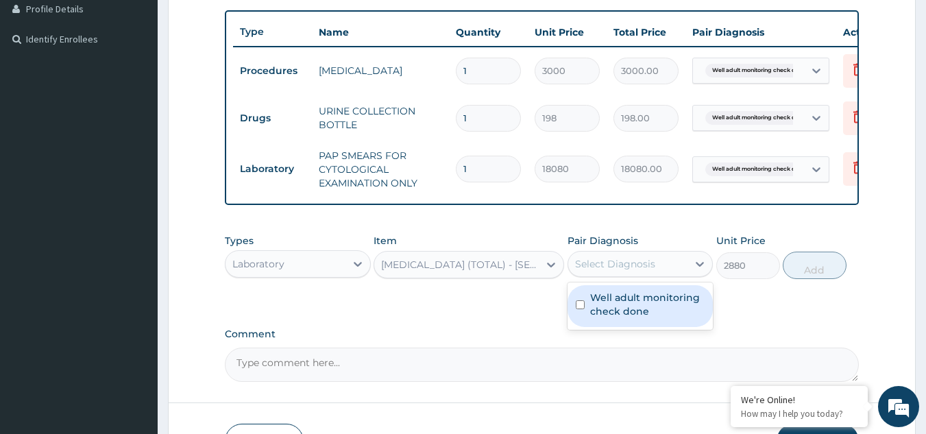
click at [592, 308] on label "Well adult monitoring check done" at bounding box center [647, 304] width 115 height 27
checkbox input "true"
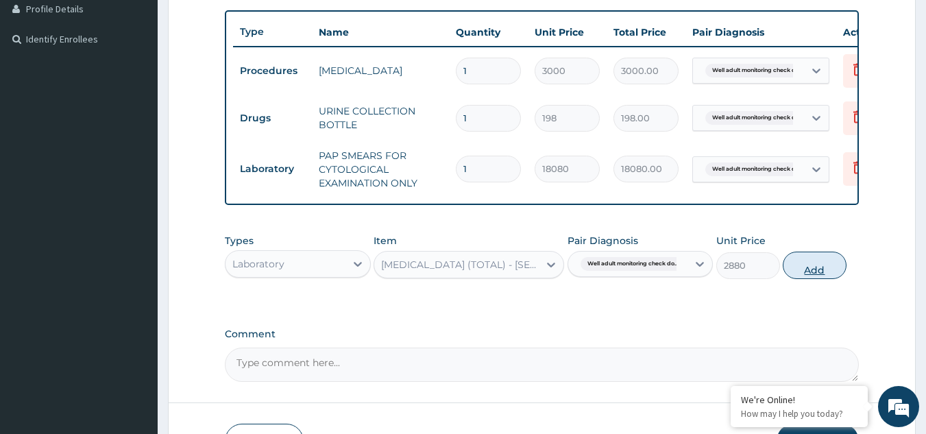
click at [792, 279] on button "Add" at bounding box center [815, 265] width 64 height 27
type input "0"
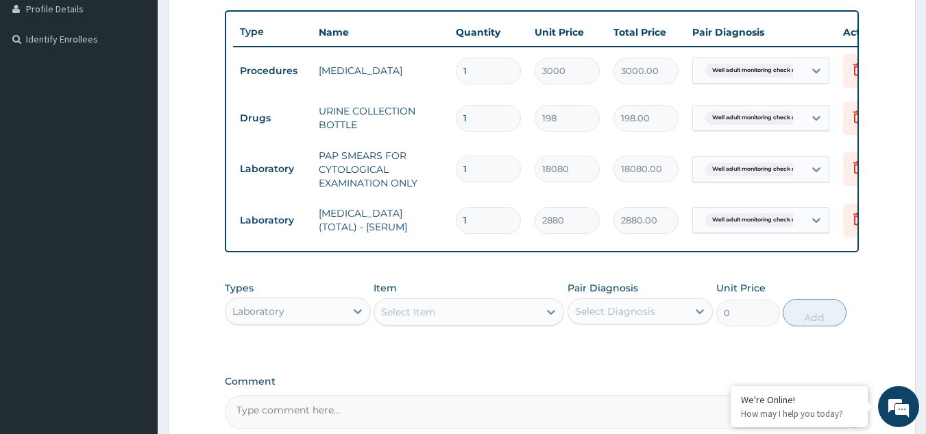
scroll to position [501, 0]
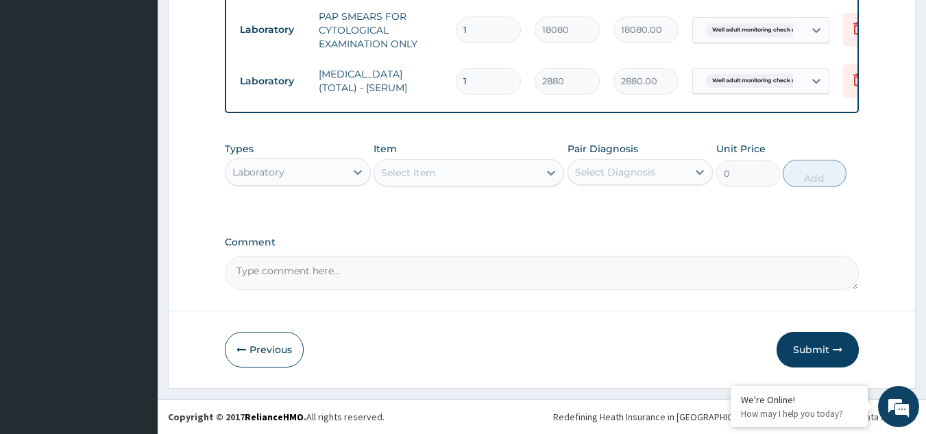
click at [450, 176] on div "Select Item" at bounding box center [456, 173] width 165 height 22
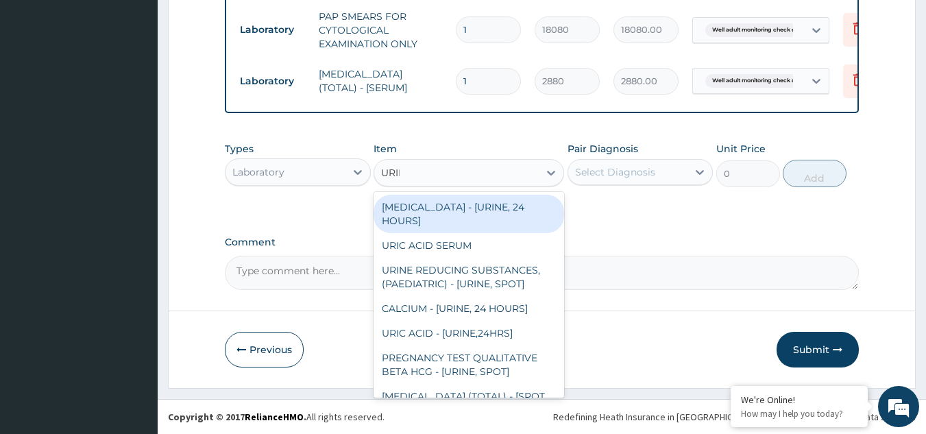
type input "URINA"
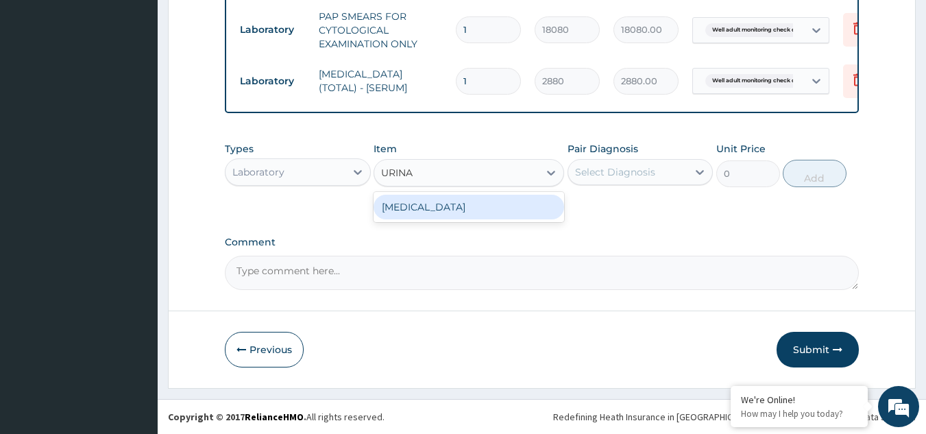
type input "1531.875"
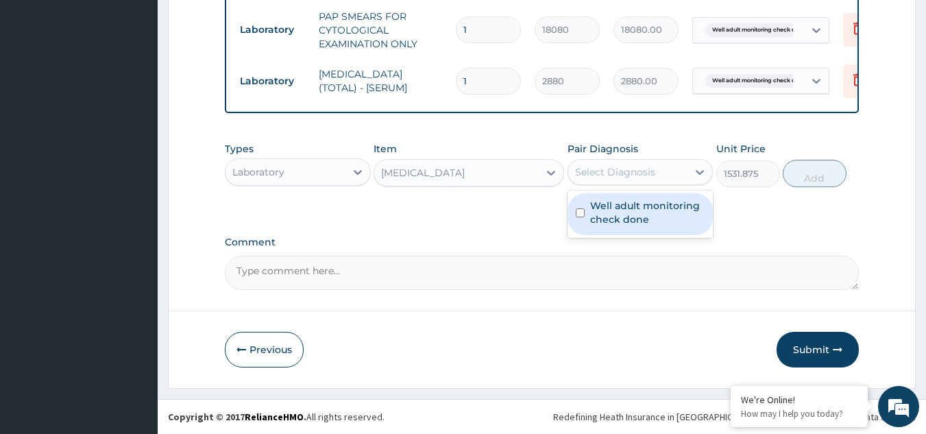
click at [667, 164] on div "Select Diagnosis" at bounding box center [628, 172] width 120 height 22
click at [636, 212] on label "Well adult monitoring check done" at bounding box center [647, 212] width 115 height 27
checkbox input "true"
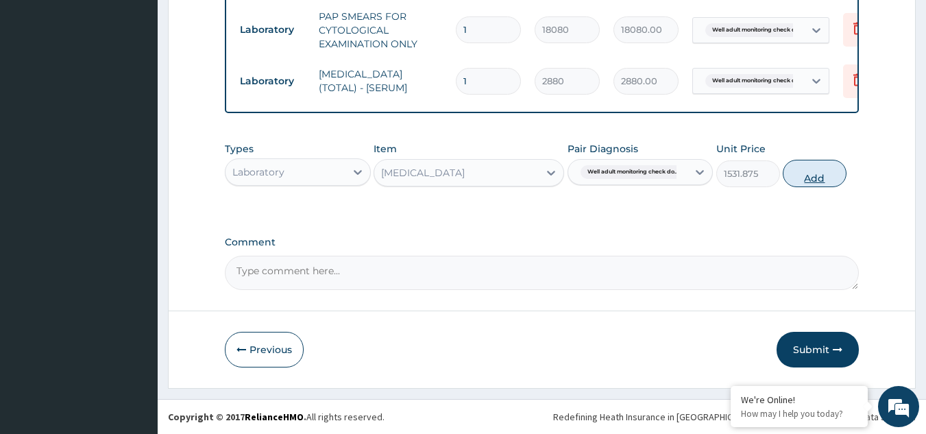
click at [807, 178] on button "Add" at bounding box center [815, 173] width 64 height 27
type input "0"
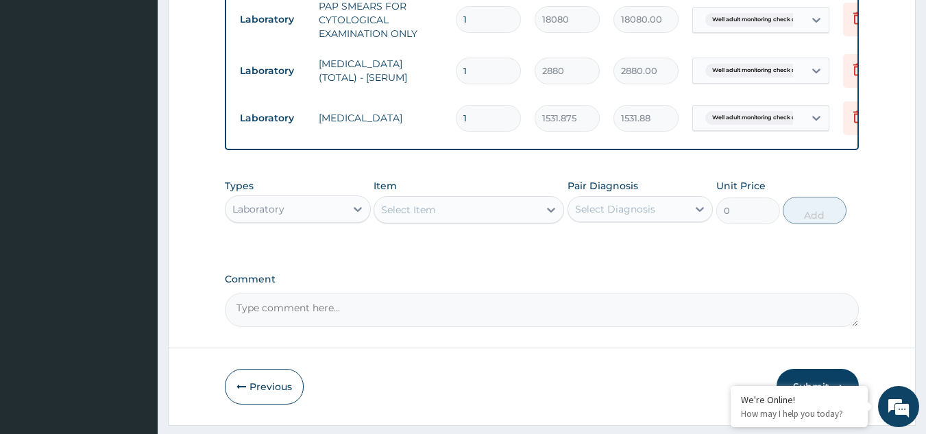
click at [481, 217] on div "Select Item" at bounding box center [456, 210] width 165 height 22
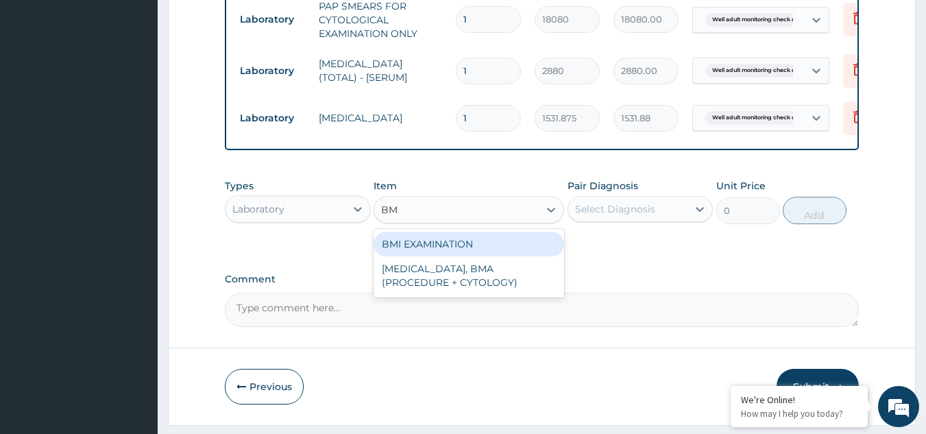
type input "BMI"
type input "1225.5"
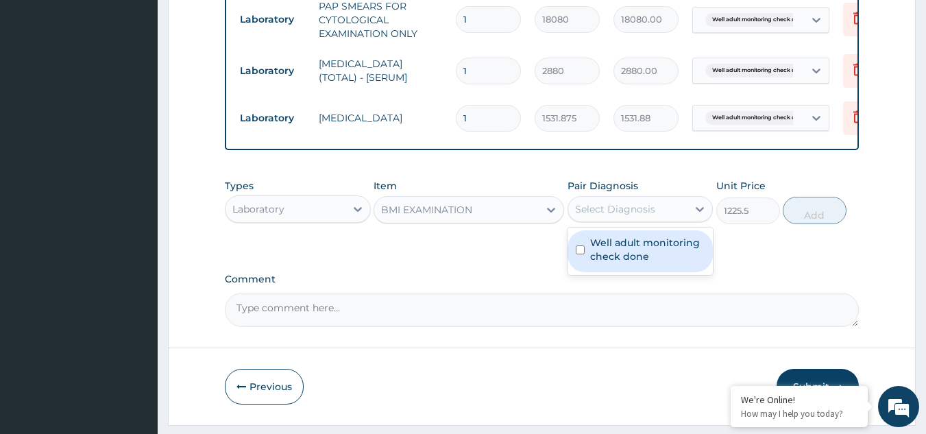
click at [678, 216] on div "Select Diagnosis" at bounding box center [628, 209] width 120 height 22
click at [661, 258] on label "Well adult monitoring check done" at bounding box center [647, 249] width 115 height 27
checkbox input "true"
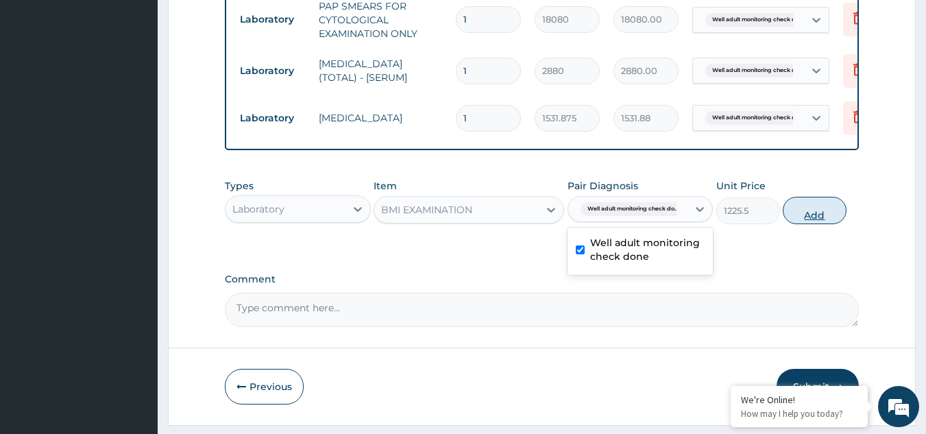
click at [809, 223] on button "Add" at bounding box center [815, 210] width 64 height 27
type input "0"
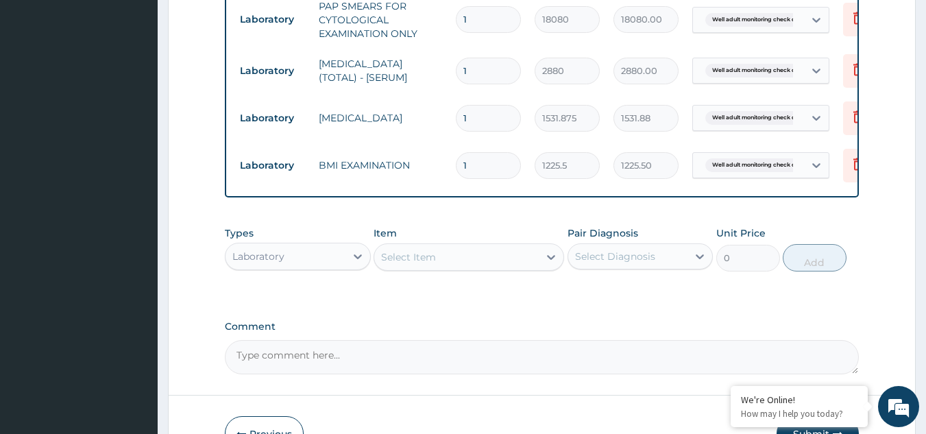
click at [520, 268] on div "Select Item" at bounding box center [456, 257] width 165 height 22
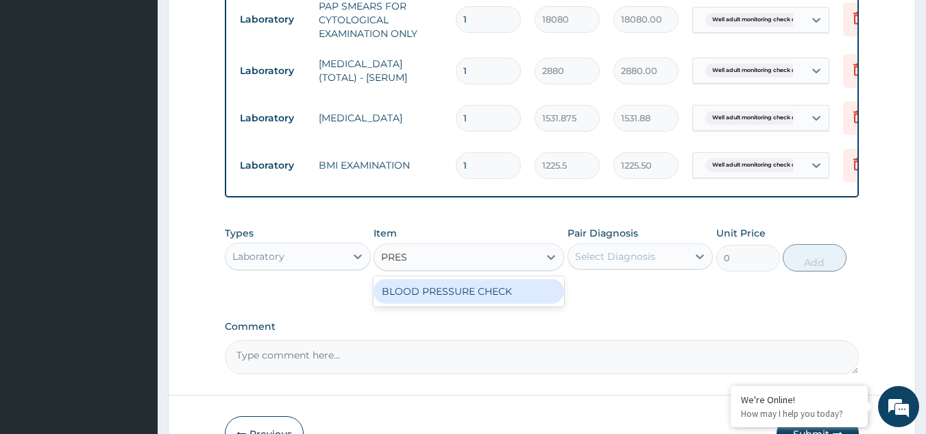
type input "PRESS"
type input "1225.5"
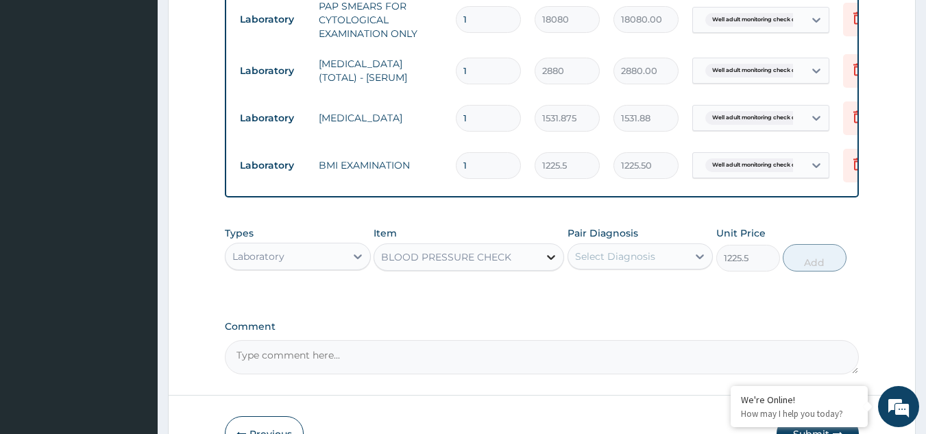
click at [546, 269] on div at bounding box center [551, 257] width 25 height 25
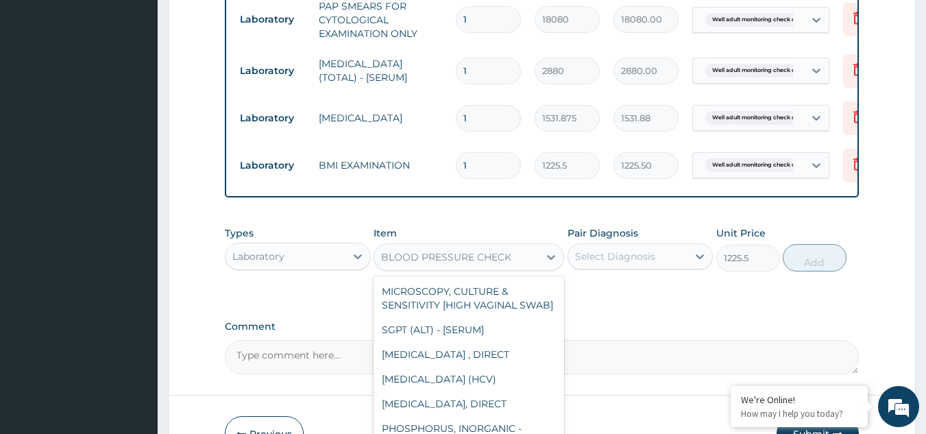
scroll to position [184, 0]
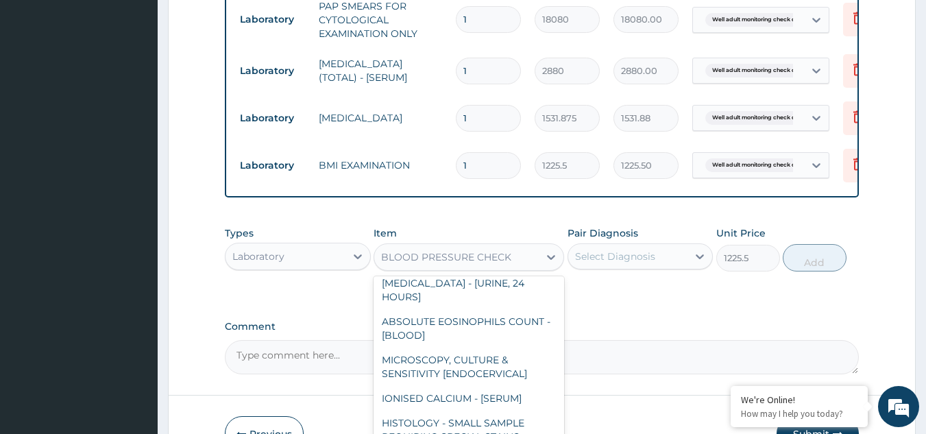
click at [607, 267] on div "Select Diagnosis" at bounding box center [628, 256] width 120 height 22
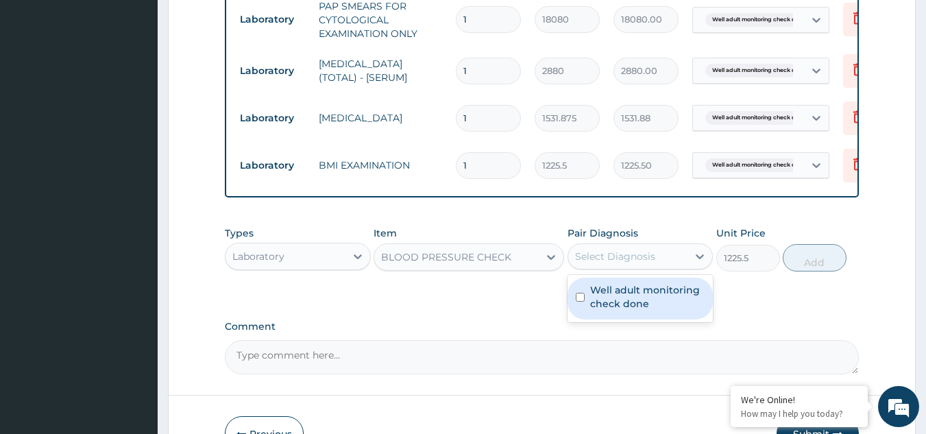
click at [606, 308] on label "Well adult monitoring check done" at bounding box center [647, 296] width 115 height 27
checkbox input "true"
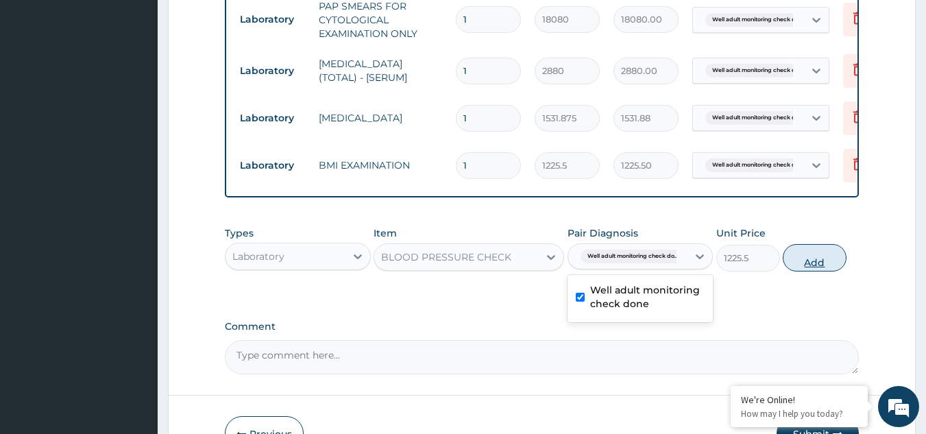
click at [788, 272] on button "Add" at bounding box center [815, 257] width 64 height 27
type input "0"
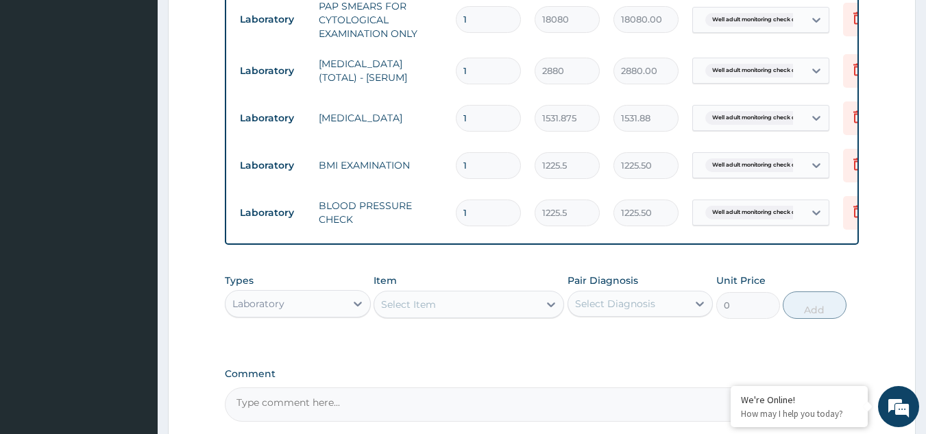
click at [410, 311] on div "Select Item" at bounding box center [408, 305] width 55 height 14
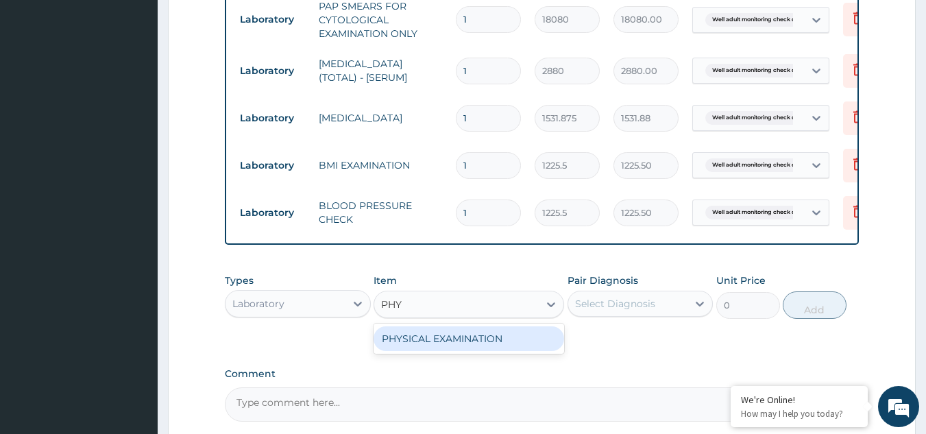
type input "PHYS"
type input "1225.5"
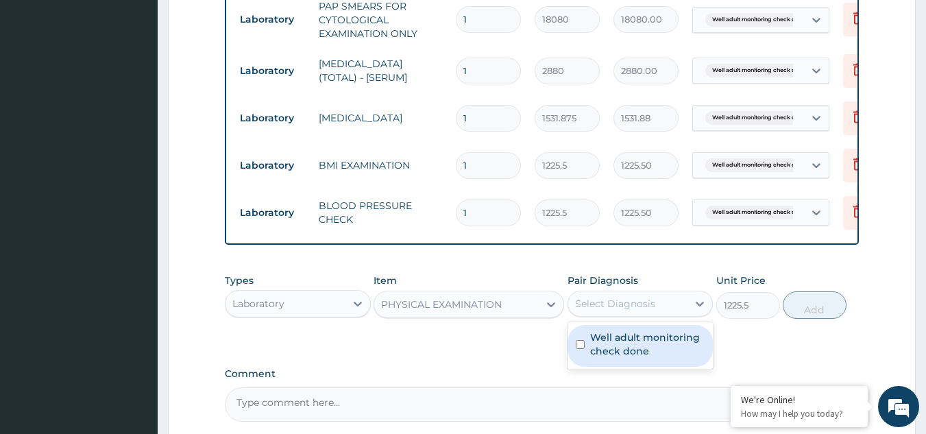
click at [613, 315] on div "Select Diagnosis" at bounding box center [628, 304] width 120 height 22
click at [612, 356] on label "Well adult monitoring check done" at bounding box center [647, 343] width 115 height 27
checkbox input "true"
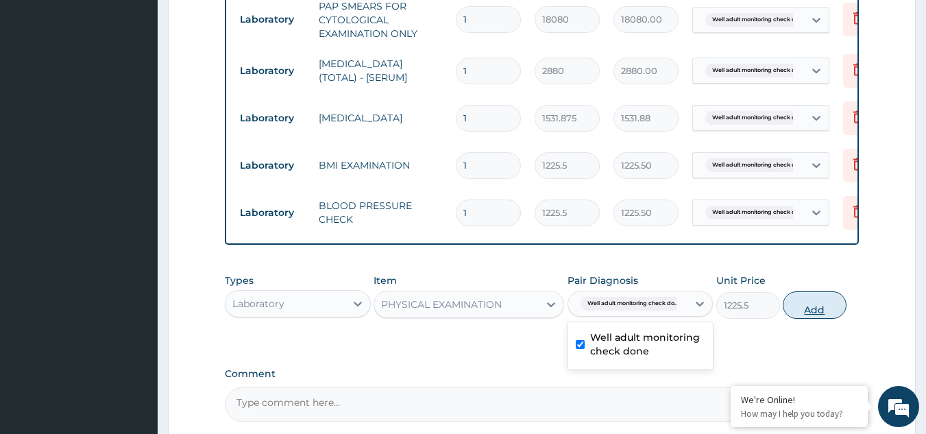
click at [812, 319] on button "Add" at bounding box center [815, 304] width 64 height 27
type input "0"
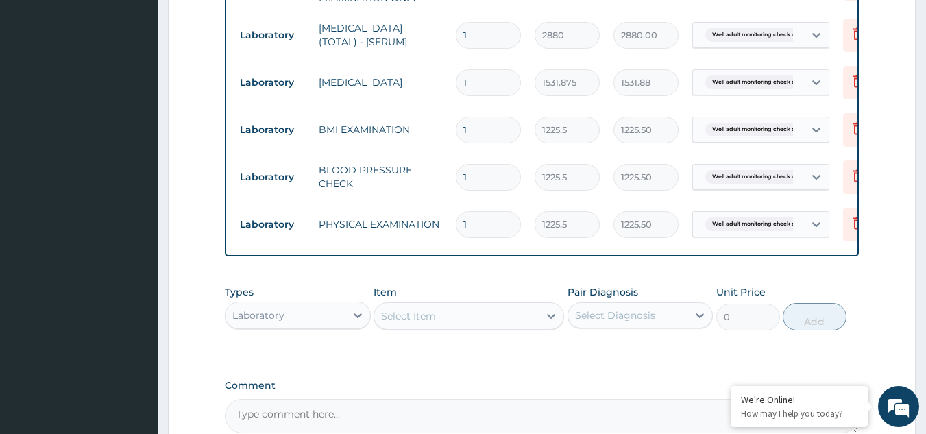
scroll to position [690, 0]
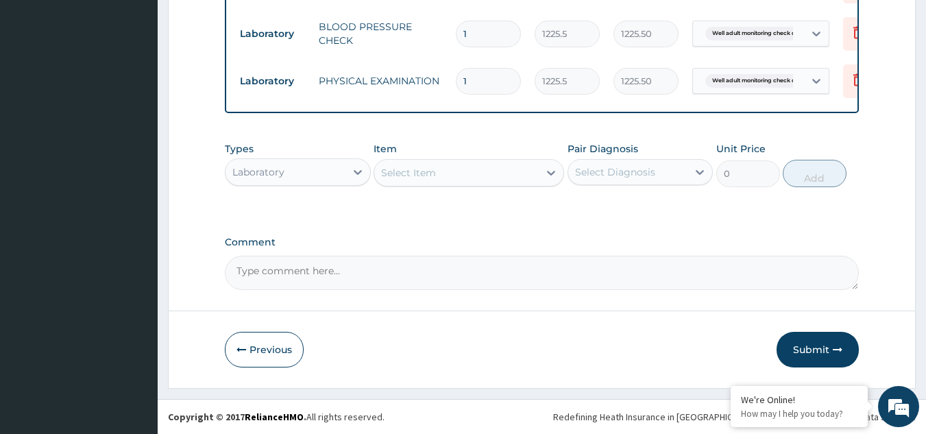
click at [516, 182] on div "Select Item" at bounding box center [456, 173] width 165 height 22
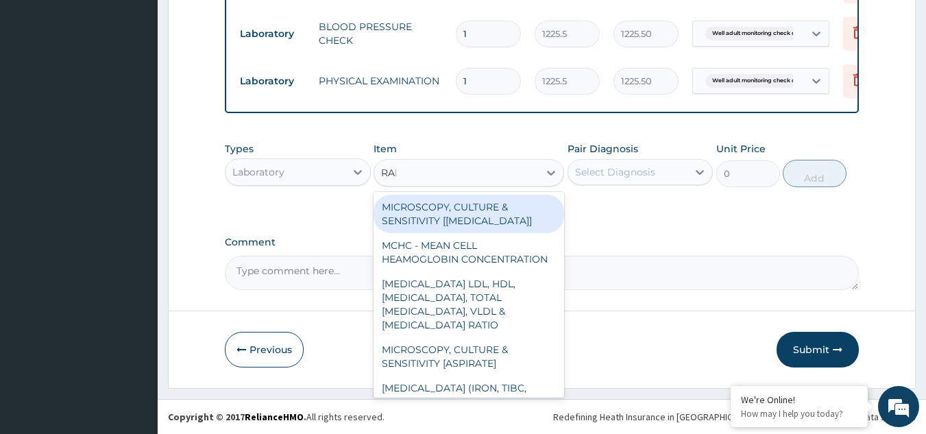
type input "[PERSON_NAME]"
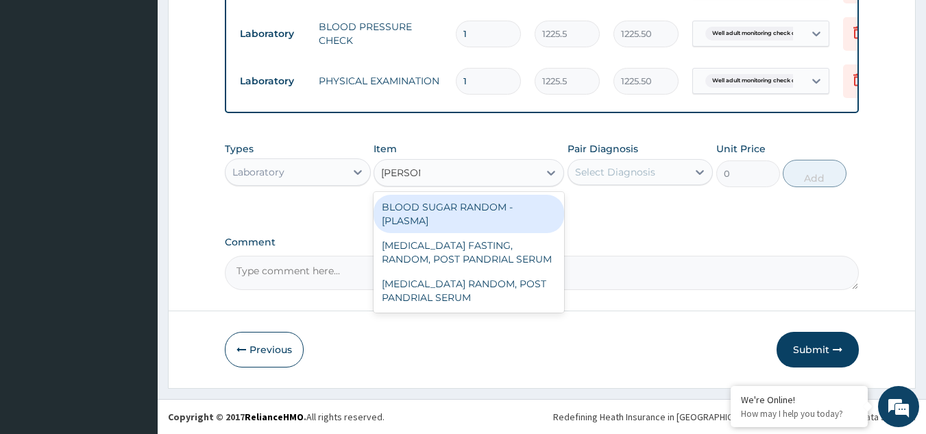
click at [507, 214] on div "BLOOD SUGAR RANDOM - [PLASMA]" at bounding box center [469, 214] width 191 height 38
type input "1800"
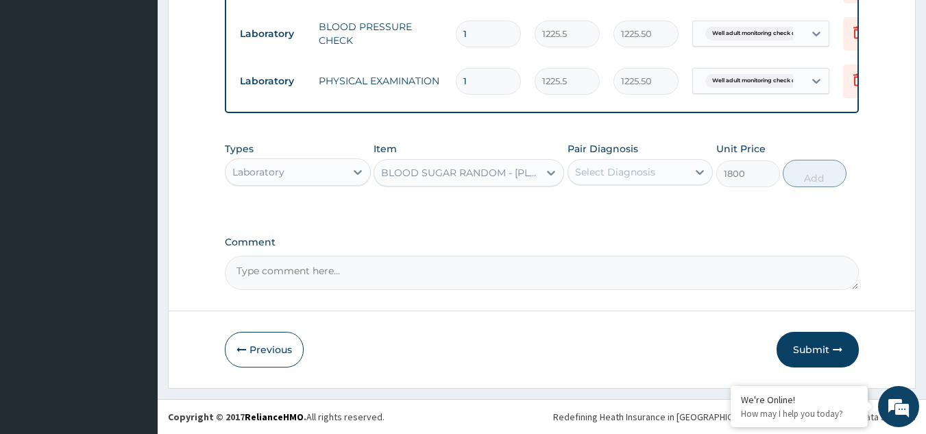
click at [645, 167] on div "Select Diagnosis" at bounding box center [615, 172] width 80 height 14
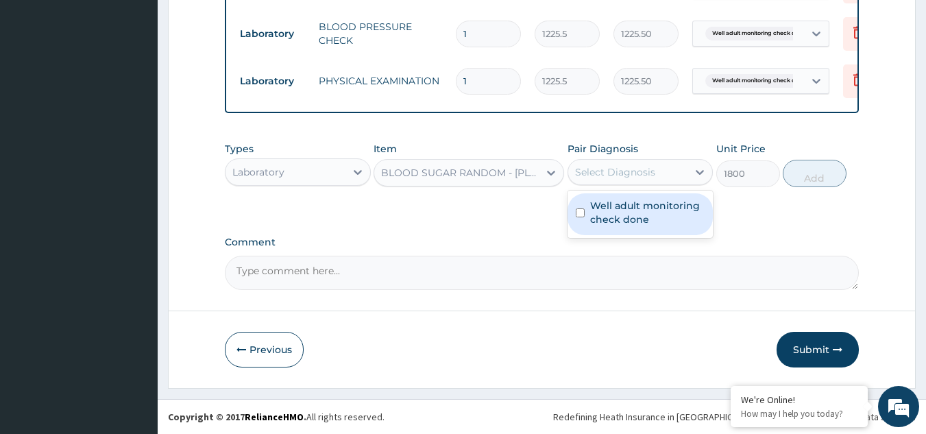
click at [629, 212] on label "Well adult monitoring check done" at bounding box center [647, 212] width 115 height 27
checkbox input "true"
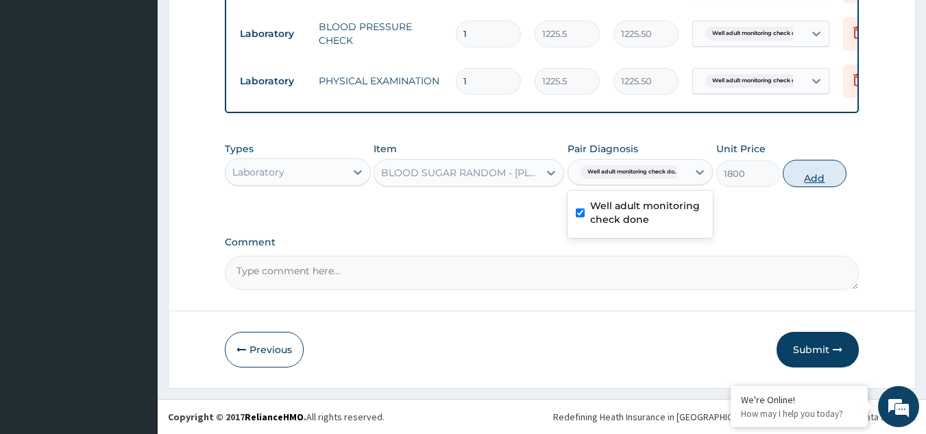
click at [797, 179] on button "Add" at bounding box center [815, 173] width 64 height 27
type input "0"
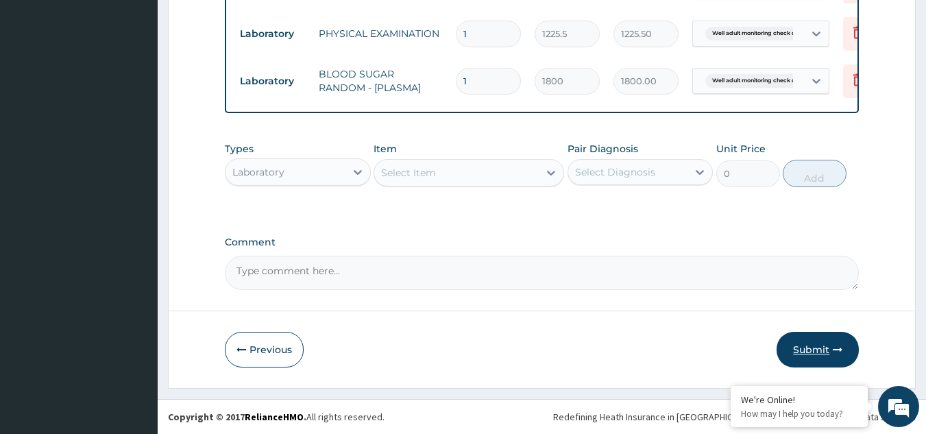
click at [834, 353] on icon "button" at bounding box center [838, 350] width 10 height 10
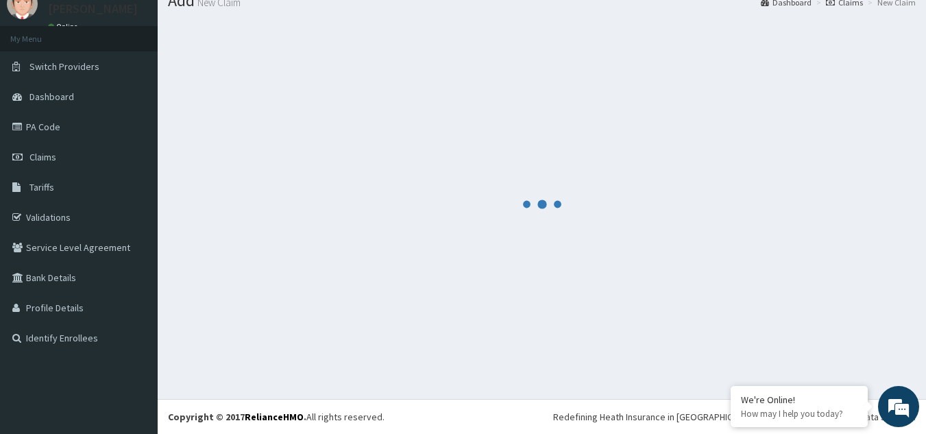
scroll to position [53, 0]
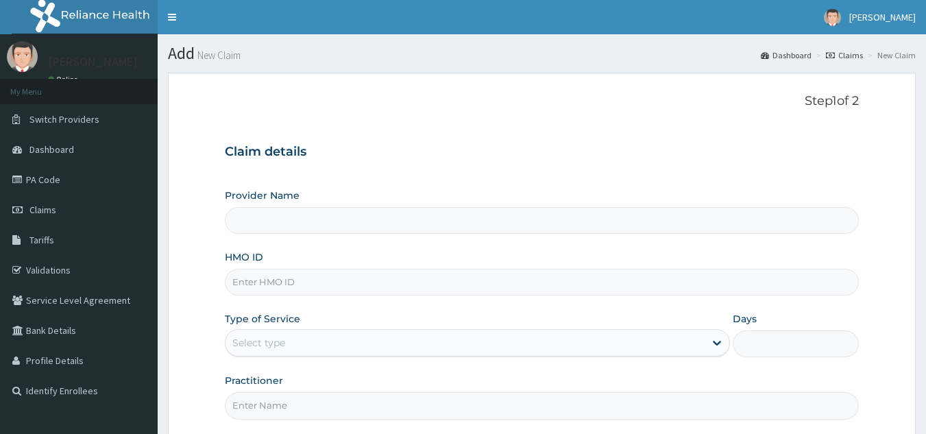
type input "Reliance Family Clinics (RFC) - [GEOGRAPHIC_DATA]"
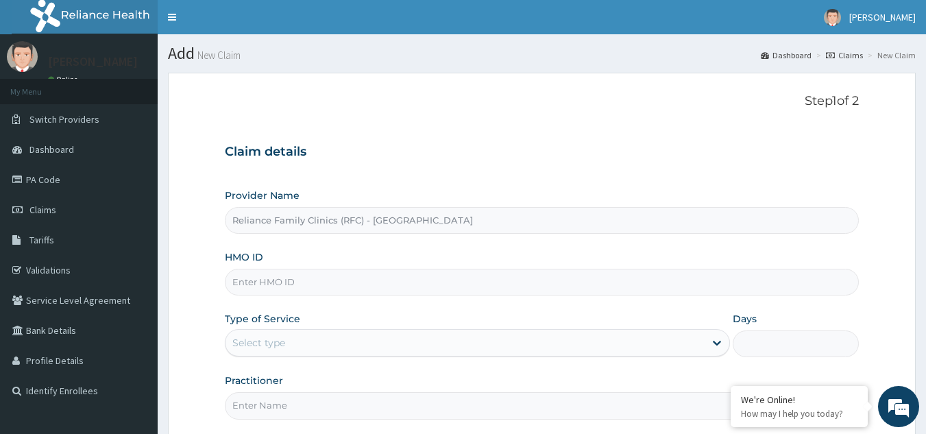
click at [394, 300] on div "Provider Name Reliance Family Clinics (RFC) - Gbagada HMO ID Type of Service Se…" at bounding box center [542, 304] width 635 height 230
click at [389, 278] on input "HMO ID" at bounding box center [542, 282] width 635 height 27
paste input "ENY/10166/A"
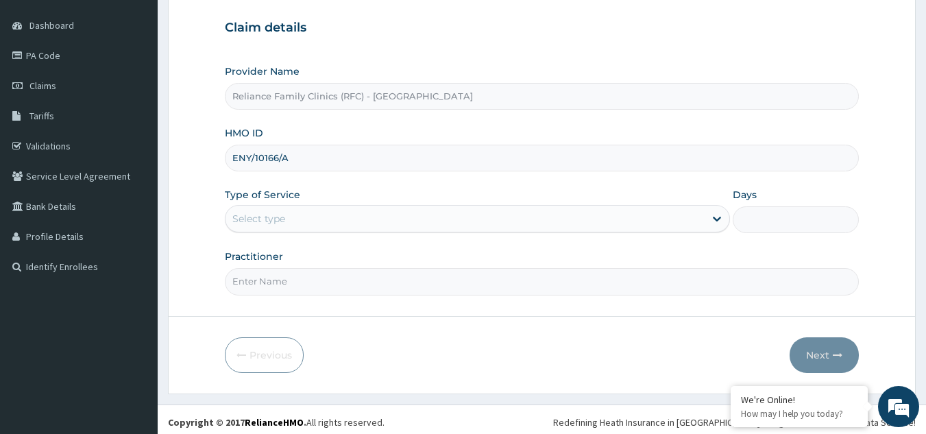
scroll to position [130, 0]
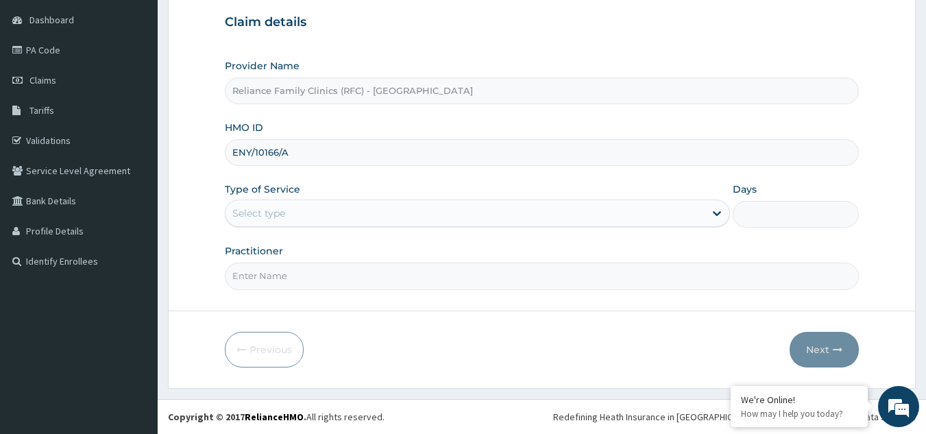
type input "ENY/10166/A"
click at [398, 226] on div "Select type" at bounding box center [477, 213] width 505 height 27
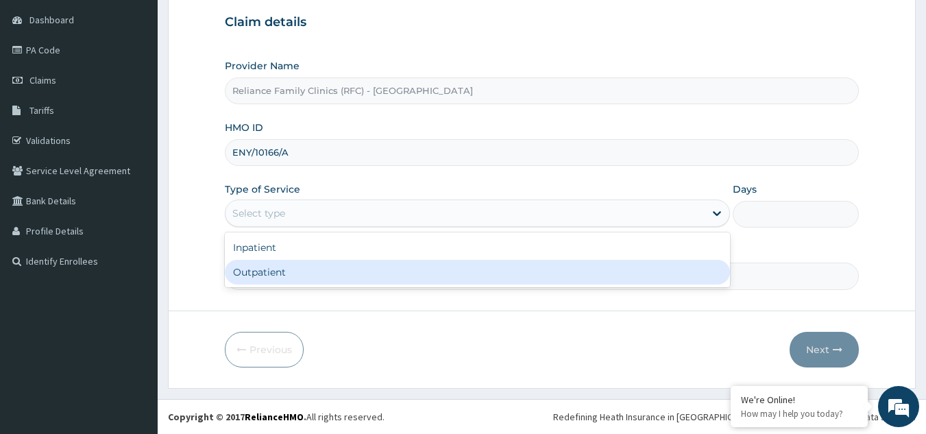
click at [365, 278] on div "Outpatient" at bounding box center [477, 272] width 505 height 25
type input "1"
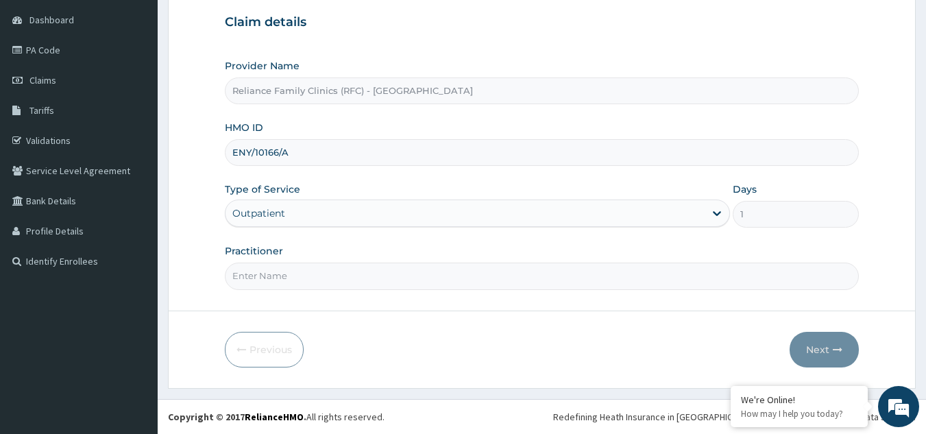
click at [365, 278] on input "Practitioner" at bounding box center [542, 276] width 635 height 27
type input "LOCUM"
click at [813, 354] on button "Next" at bounding box center [824, 350] width 69 height 36
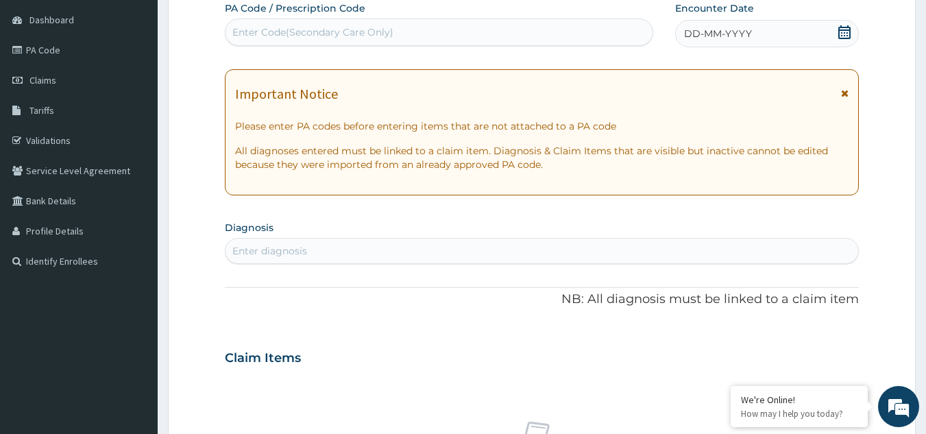
click at [573, 255] on div "Enter diagnosis" at bounding box center [543, 251] width 634 height 22
type input "WELL ADULT CHECK"
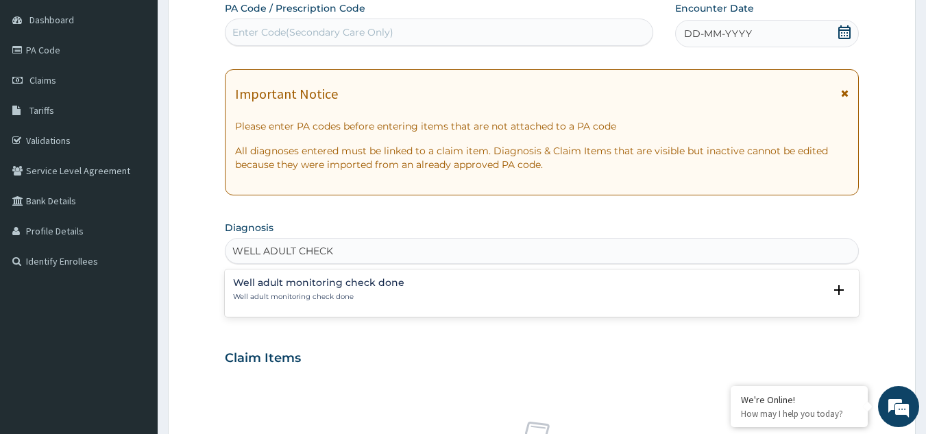
click at [309, 290] on div "Well adult monitoring check done Well adult monitoring check done" at bounding box center [318, 290] width 171 height 24
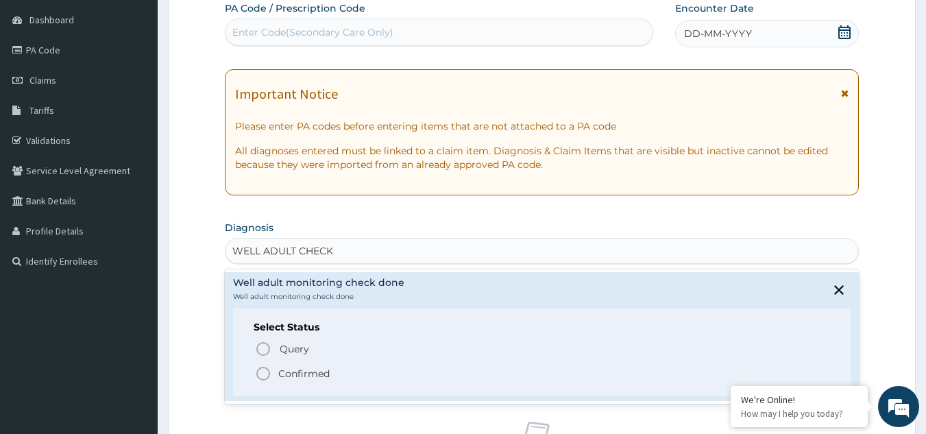
click at [312, 368] on p "Confirmed" at bounding box center [303, 374] width 51 height 14
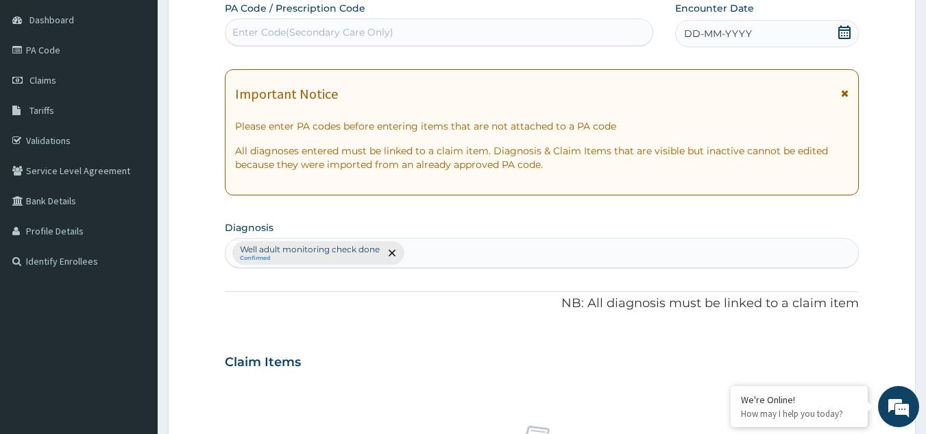
click at [767, 21] on div "DD-MM-YYYY" at bounding box center [767, 33] width 184 height 27
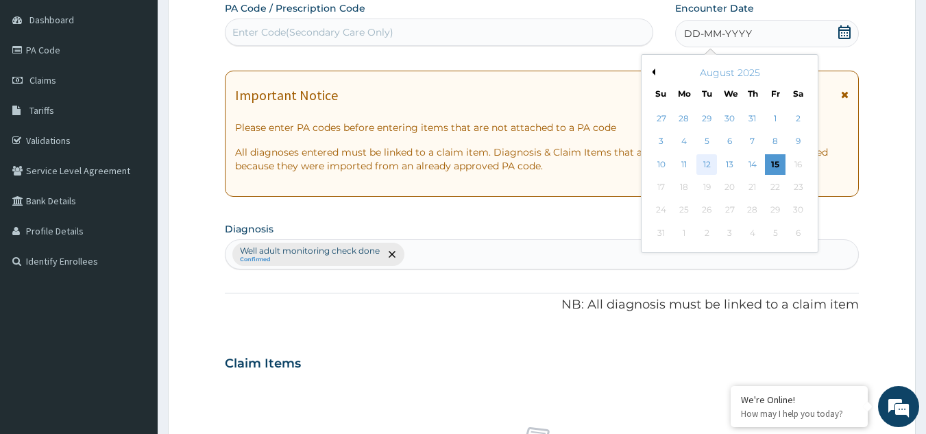
click at [708, 164] on div "12" at bounding box center [707, 164] width 21 height 21
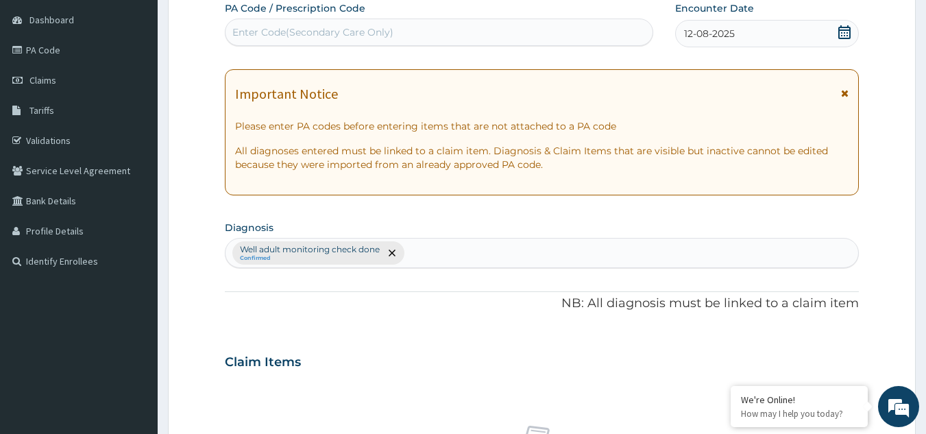
click at [850, 88] on div "Important Notice Please enter PA codes before entering items that are not attac…" at bounding box center [542, 132] width 635 height 126
click at [842, 94] on icon at bounding box center [845, 93] width 8 height 10
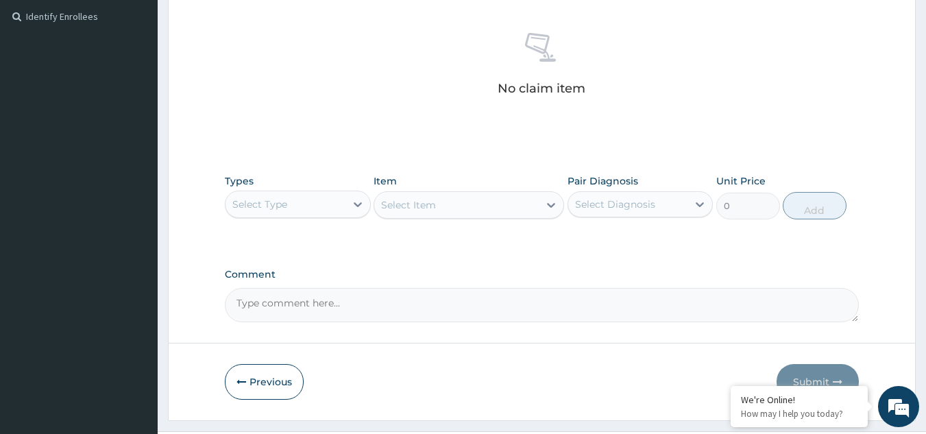
scroll to position [407, 0]
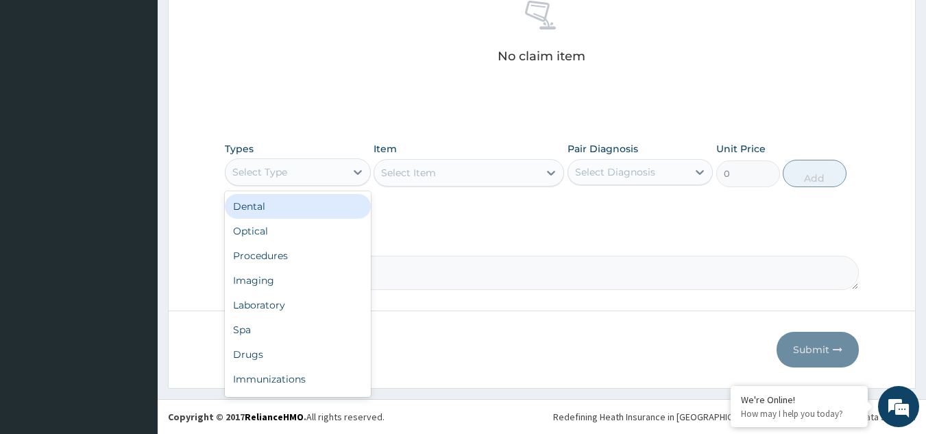
click at [269, 178] on div "Select Type" at bounding box center [259, 172] width 55 height 14
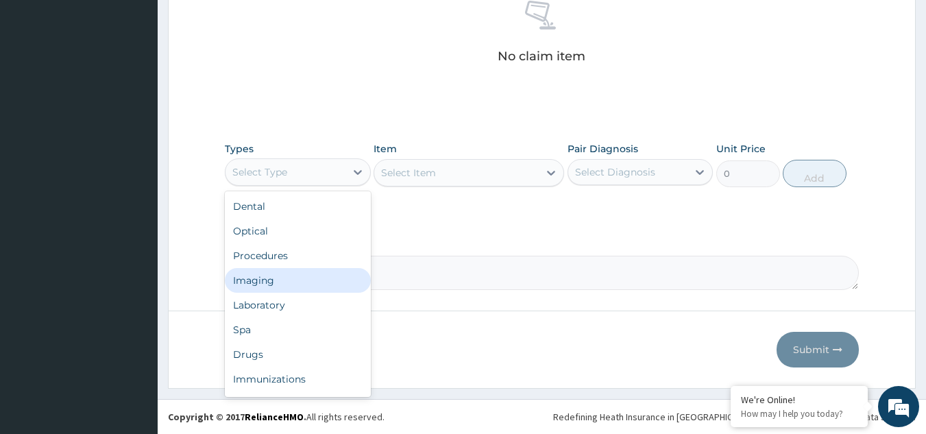
click at [260, 278] on div "Imaging" at bounding box center [298, 280] width 146 height 25
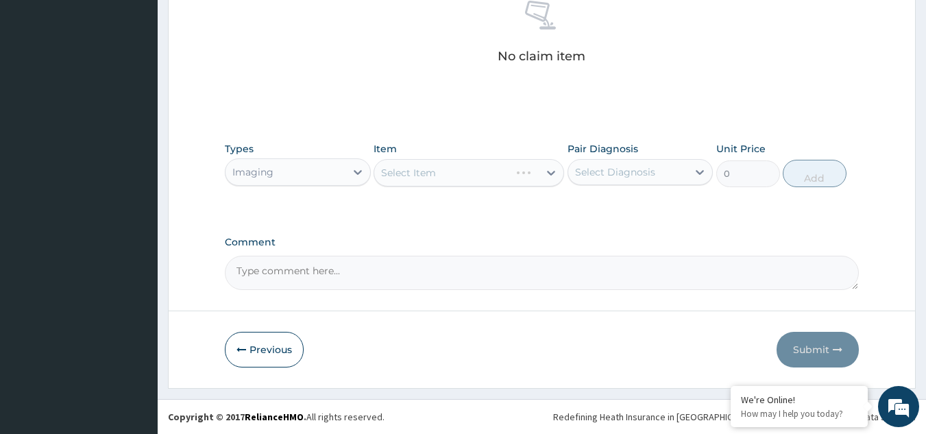
click at [260, 278] on textarea "Comment" at bounding box center [542, 273] width 635 height 34
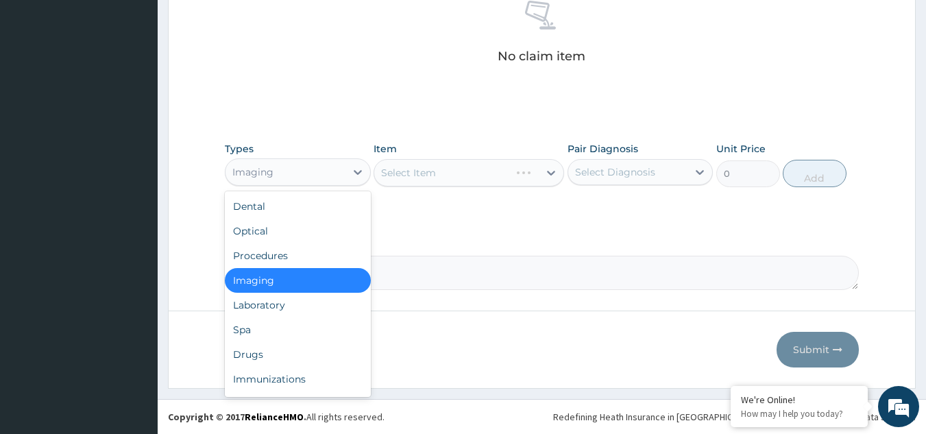
click at [282, 159] on div "Imaging" at bounding box center [298, 171] width 146 height 27
click at [276, 268] on div "Imaging" at bounding box center [298, 280] width 146 height 25
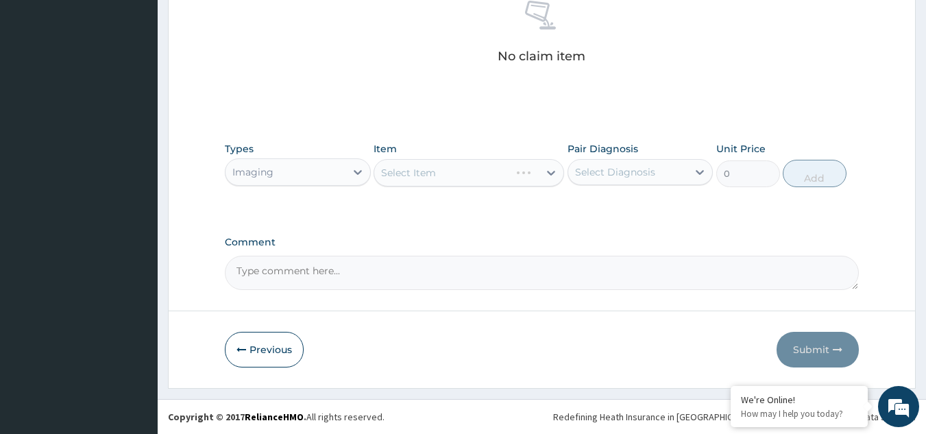
click at [276, 267] on textarea "Comment" at bounding box center [542, 273] width 635 height 34
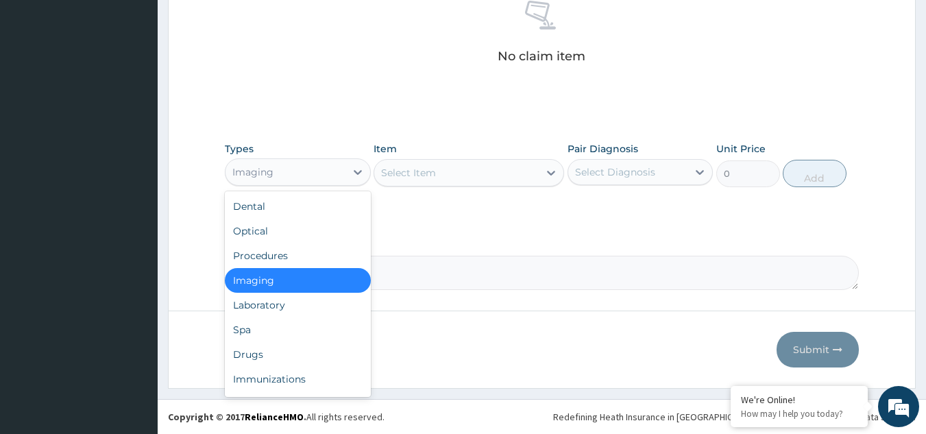
click at [283, 172] on div "Imaging" at bounding box center [286, 172] width 120 height 22
click at [282, 258] on div "Procedures" at bounding box center [298, 255] width 146 height 25
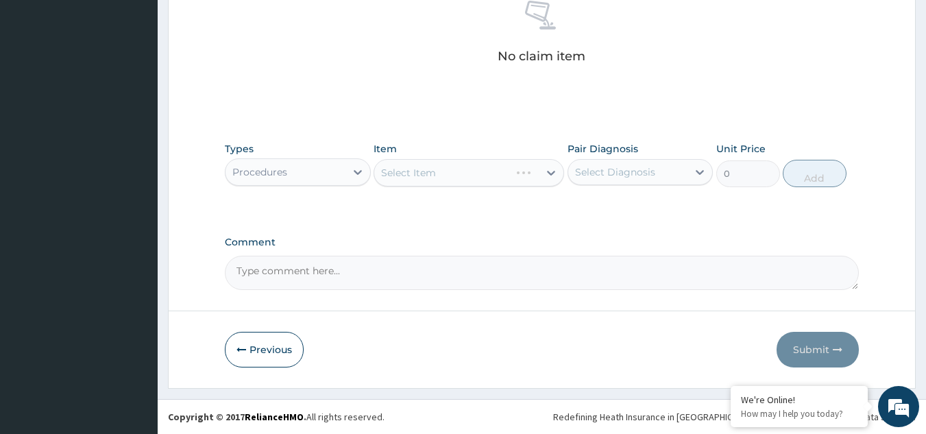
click at [437, 179] on div "Select Item" at bounding box center [469, 172] width 191 height 27
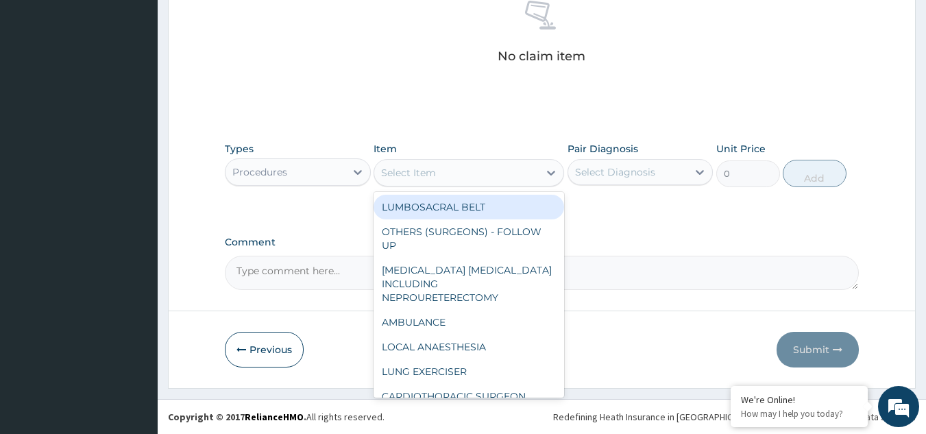
click at [437, 179] on div "Select Item" at bounding box center [456, 173] width 165 height 22
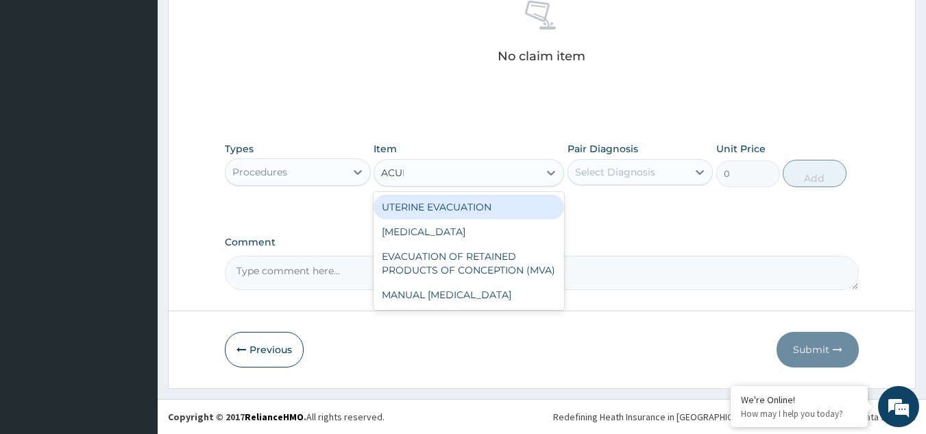
type input "ACUIT"
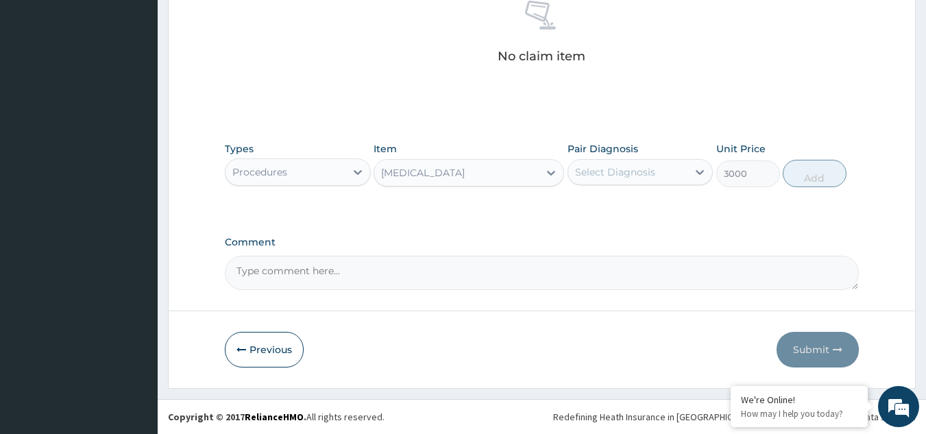
type input "3000"
click at [640, 169] on div "Select Diagnosis" at bounding box center [615, 172] width 80 height 14
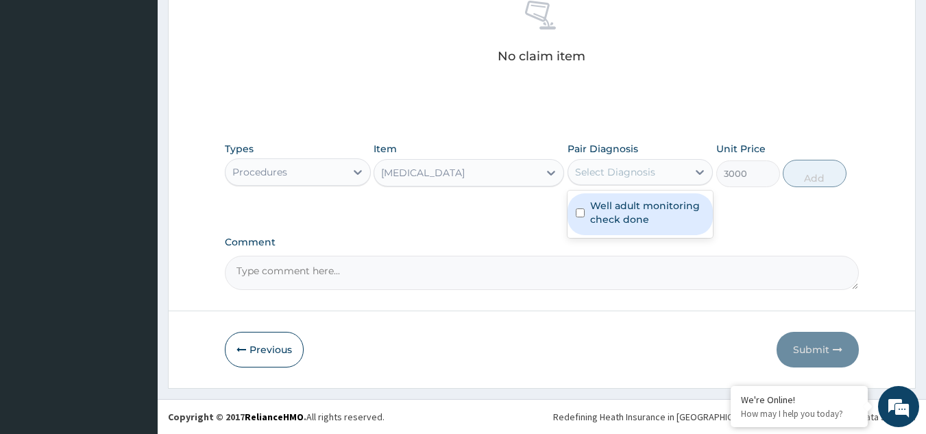
click at [636, 228] on div "Well adult monitoring check done" at bounding box center [641, 214] width 146 height 42
checkbox input "true"
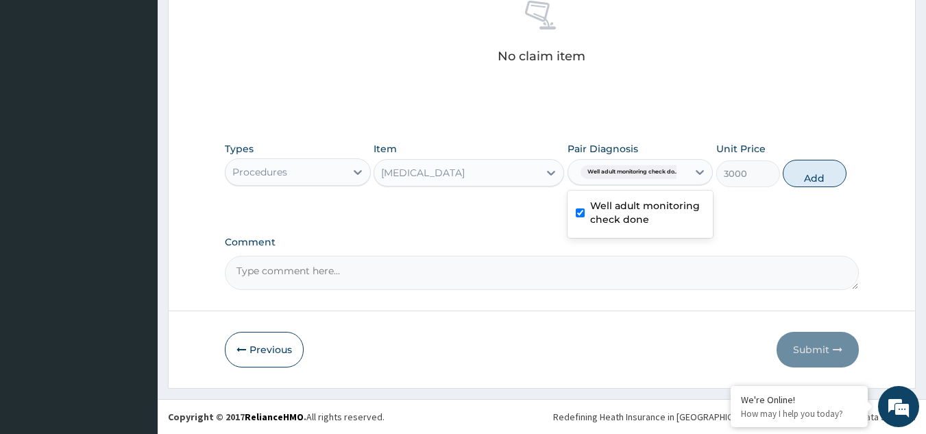
click at [812, 188] on div "Types Procedures Item [MEDICAL_DATA] Pair Diagnosis option Well adult monitorin…" at bounding box center [542, 164] width 635 height 59
click at [808, 176] on button "Add" at bounding box center [815, 173] width 64 height 27
type input "0"
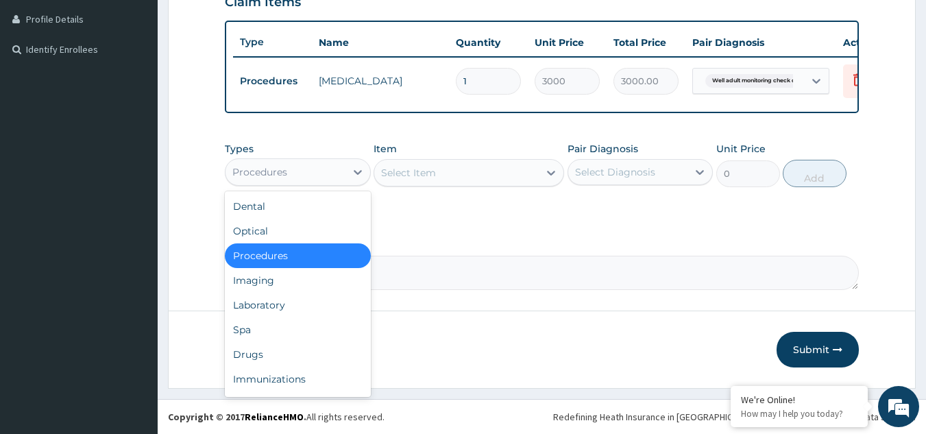
click at [333, 161] on div "Procedures" at bounding box center [286, 172] width 120 height 22
click at [293, 347] on div "Drugs" at bounding box center [298, 354] width 146 height 25
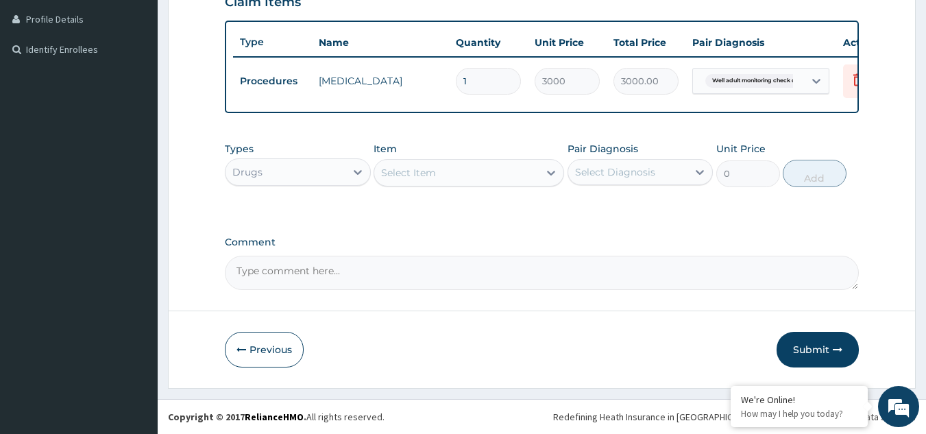
click at [442, 173] on div "Select Item" at bounding box center [456, 173] width 165 height 22
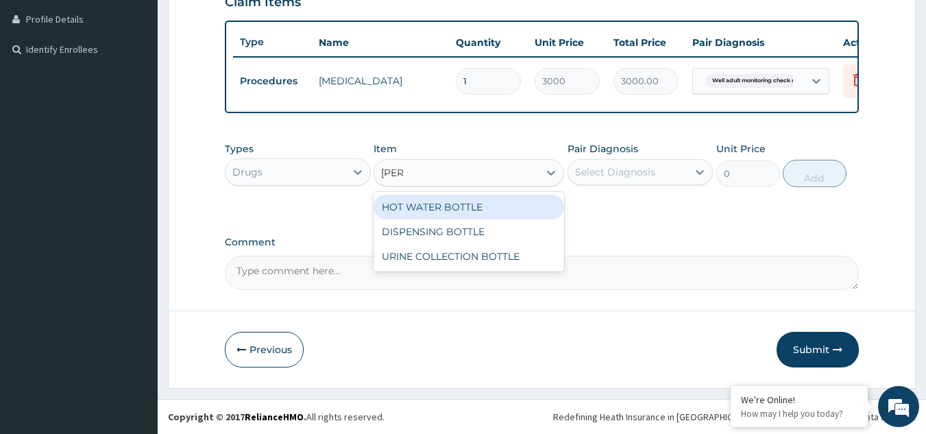
type input "BOTTL"
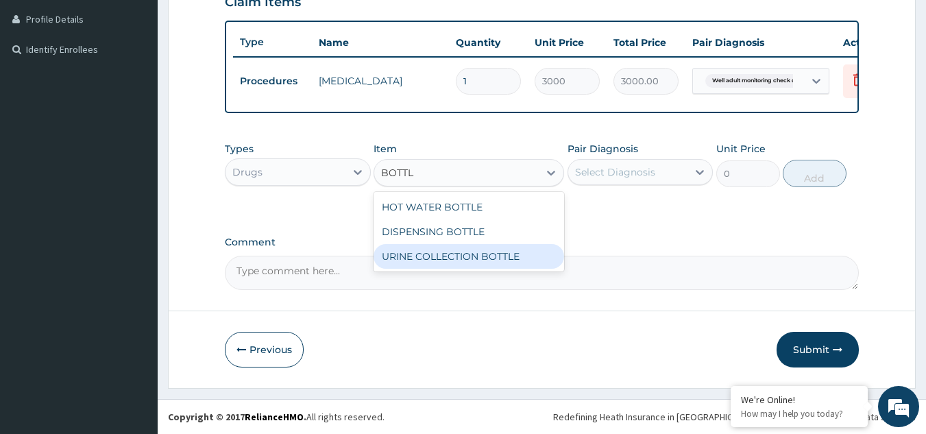
click at [461, 254] on div "URINE COLLECTION BOTTLE" at bounding box center [469, 256] width 191 height 25
type input "198"
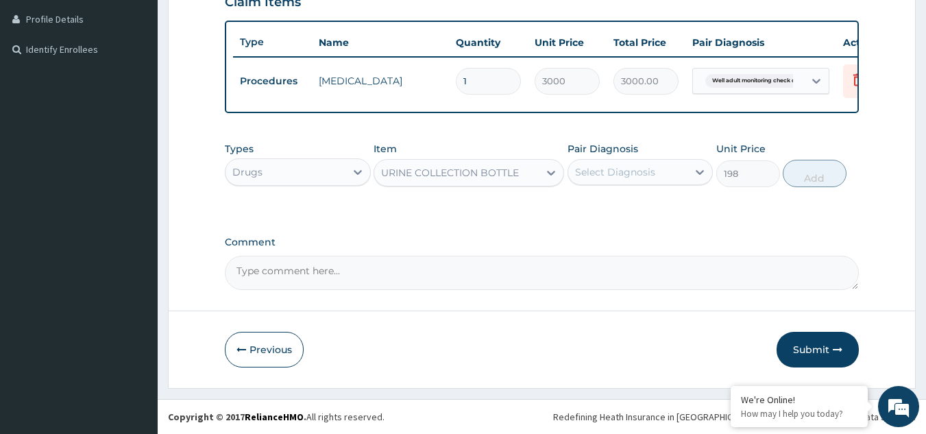
click at [621, 182] on div "Select Diagnosis" at bounding box center [628, 172] width 120 height 22
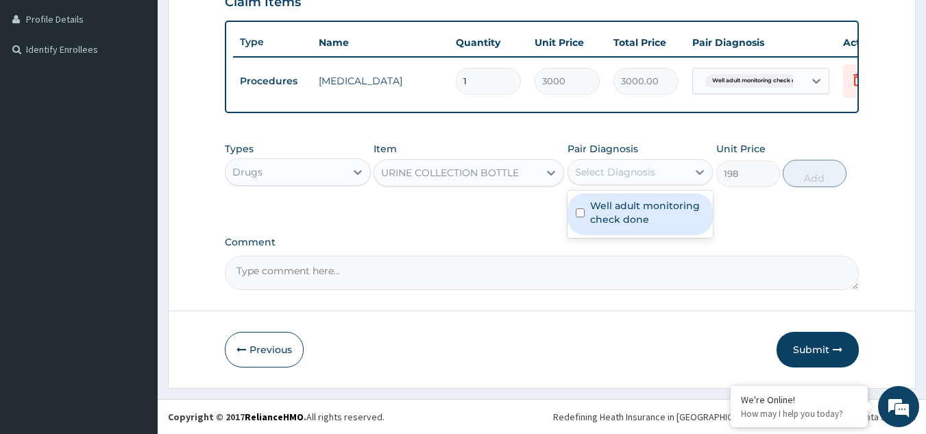
click at [623, 214] on label "Well adult monitoring check done" at bounding box center [647, 212] width 115 height 27
checkbox input "true"
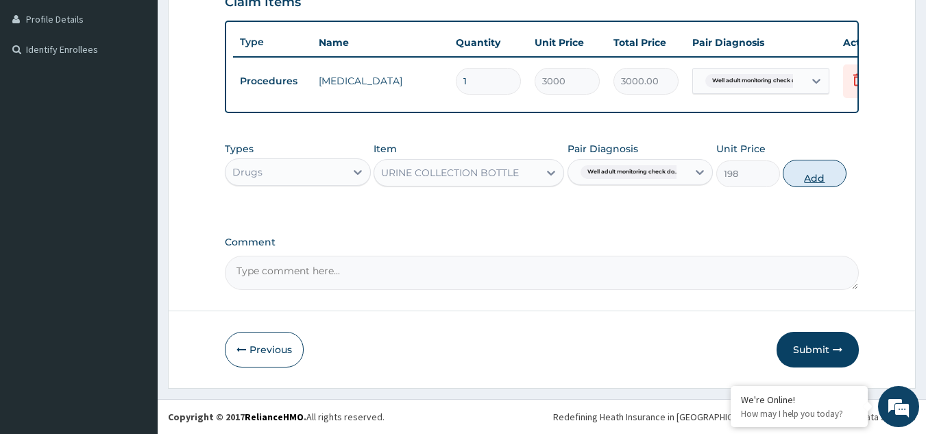
click at [806, 172] on button "Add" at bounding box center [815, 173] width 64 height 27
type input "0"
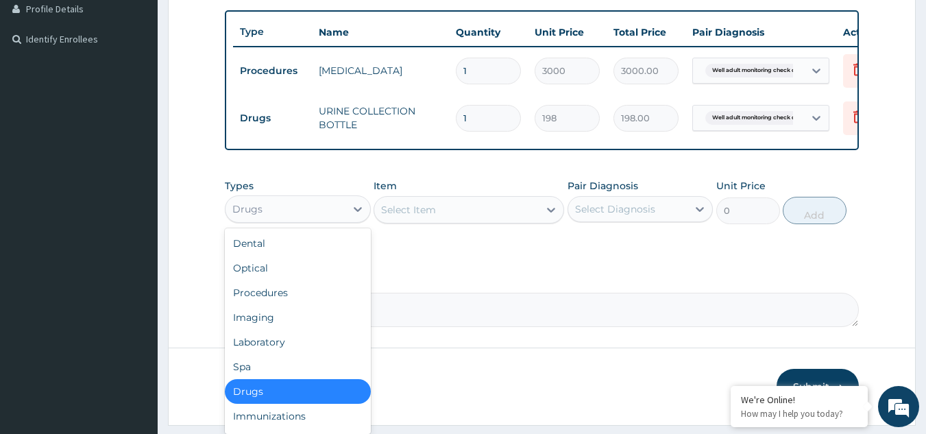
click at [317, 220] on div "Drugs" at bounding box center [286, 209] width 120 height 22
click at [330, 345] on div "Laboratory" at bounding box center [298, 342] width 146 height 25
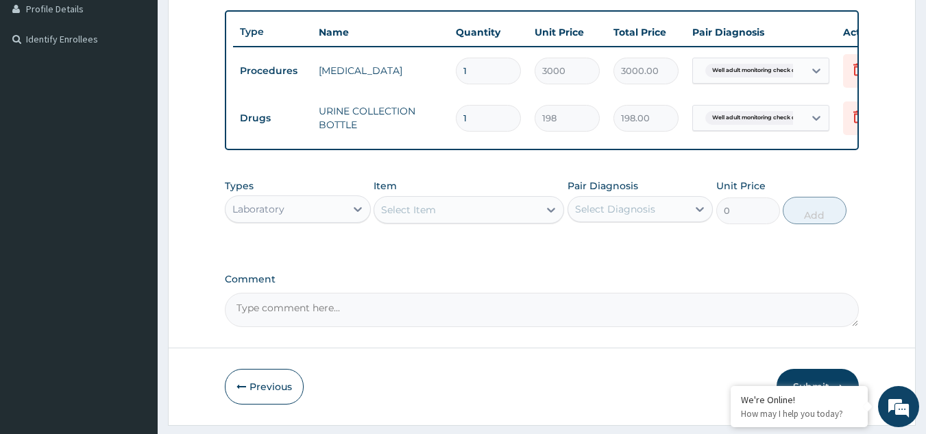
click at [447, 219] on div "Select Item" at bounding box center [456, 210] width 165 height 22
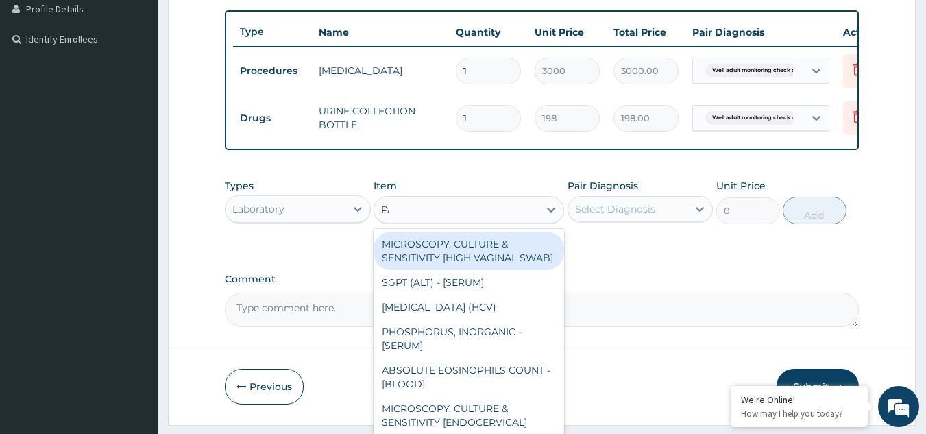
type input "PAP"
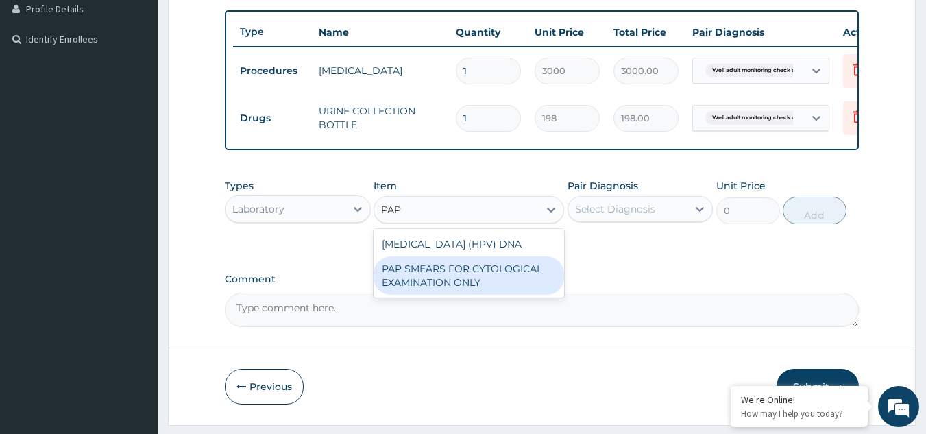
click at [461, 295] on div "PAP SMEARS FOR CYTOLOGICAL EXAMINATION ONLY" at bounding box center [469, 275] width 191 height 38
type input "18080"
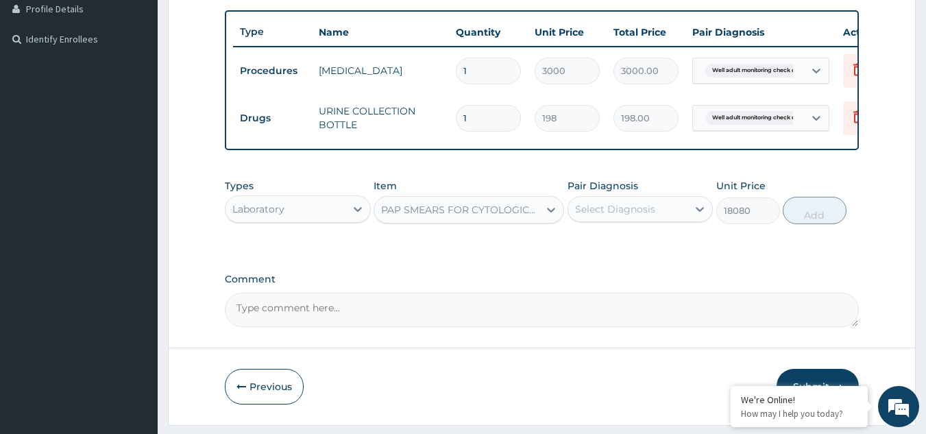
click at [634, 216] on div "Select Diagnosis" at bounding box center [615, 209] width 80 height 14
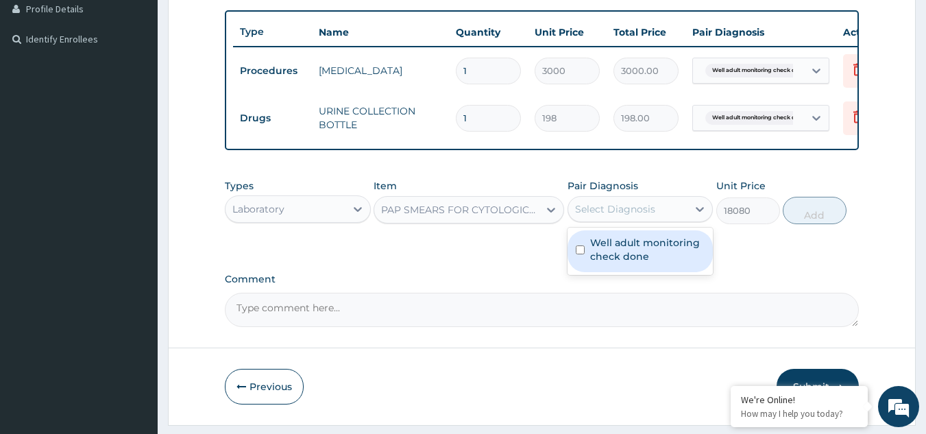
click at [624, 248] on label "Well adult monitoring check done" at bounding box center [647, 249] width 115 height 27
checkbox input "true"
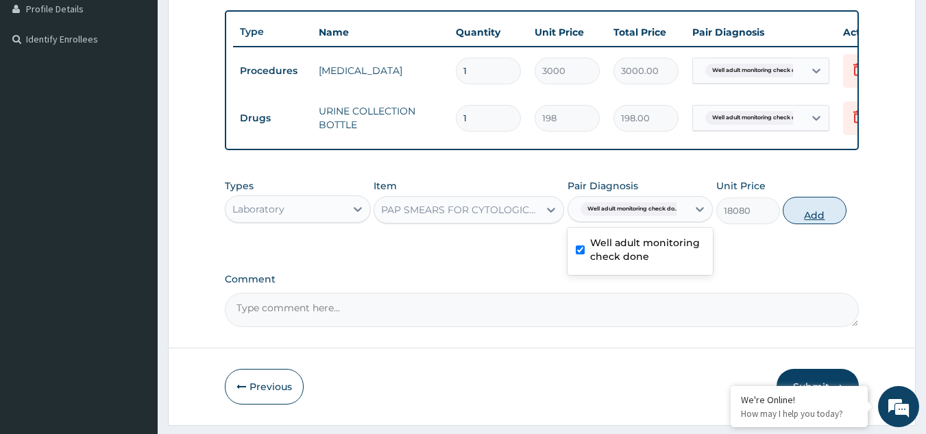
click at [814, 216] on button "Add" at bounding box center [815, 210] width 64 height 27
type input "0"
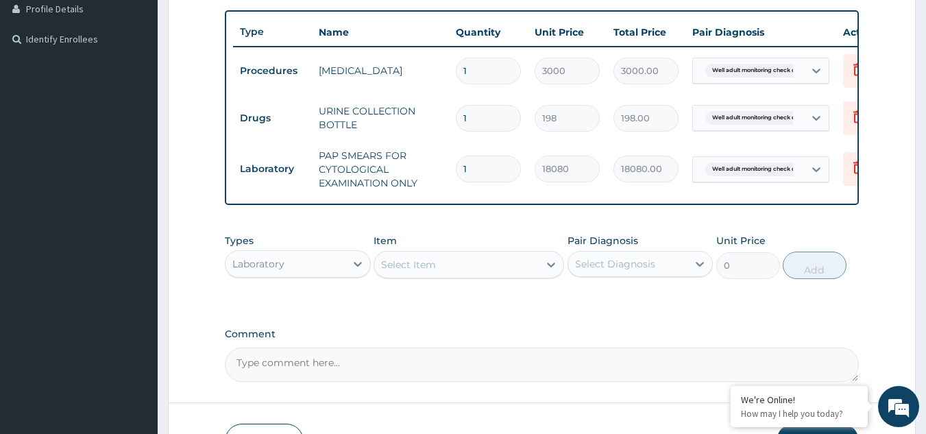
click at [481, 286] on div "Types Laboratory Item Select Item Pair Diagnosis Select Diagnosis Unit Price 0 …" at bounding box center [542, 256] width 635 height 59
click at [473, 274] on div "Select Item" at bounding box center [456, 265] width 165 height 22
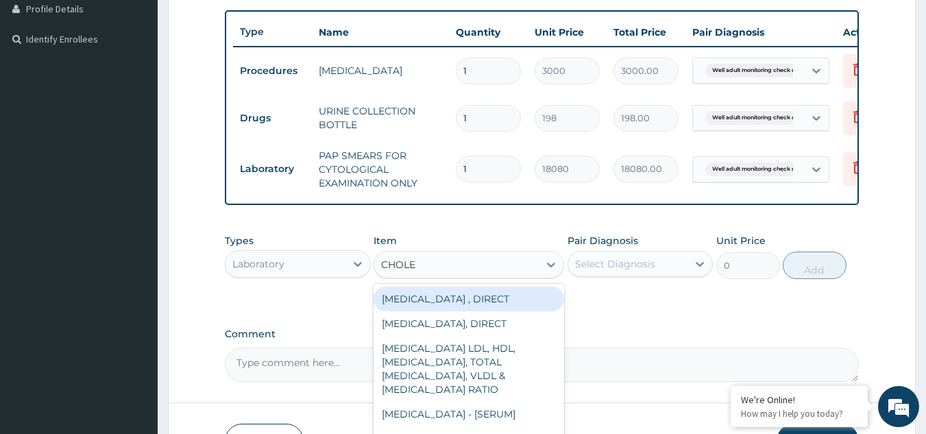
type input "CHOLES"
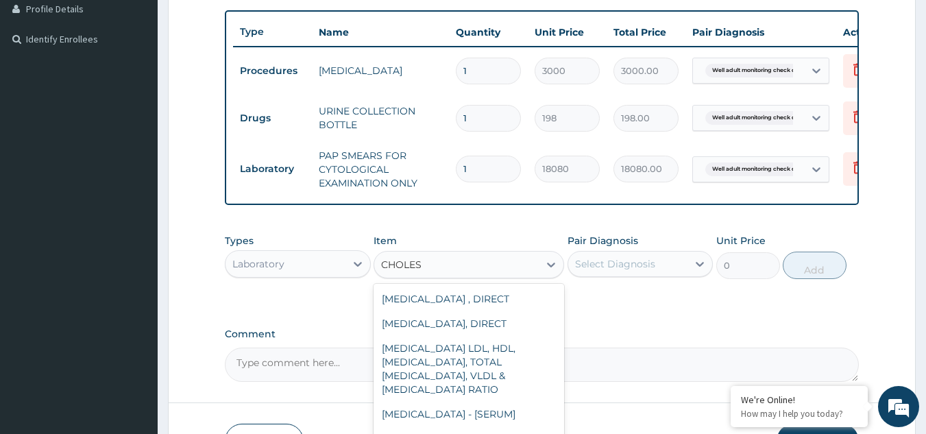
scroll to position [80, 0]
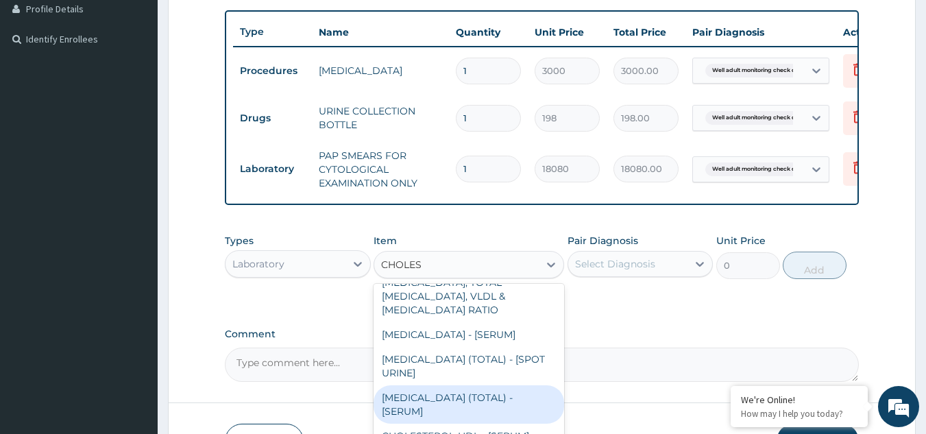
type input "2880"
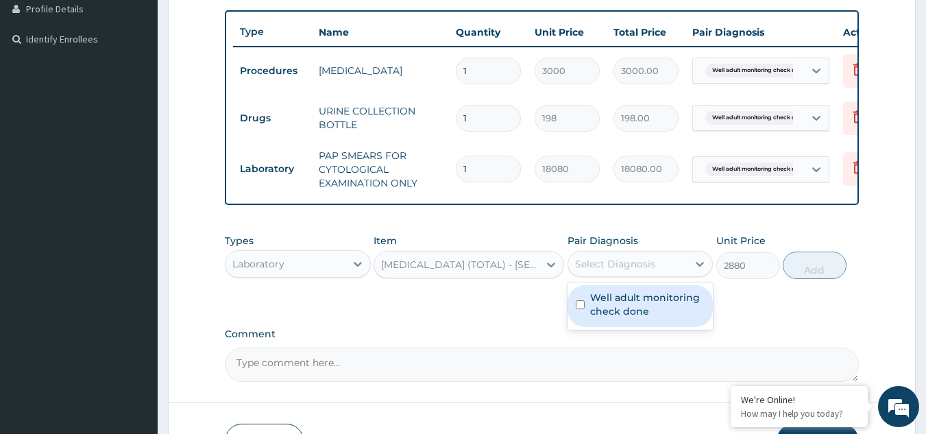
drag, startPoint x: 611, startPoint y: 265, endPoint x: 613, endPoint y: 274, distance: 9.1
click at [613, 274] on div "Select Diagnosis" at bounding box center [628, 264] width 120 height 22
click at [615, 309] on label "Well adult monitoring check done" at bounding box center [647, 304] width 115 height 27
checkbox input "true"
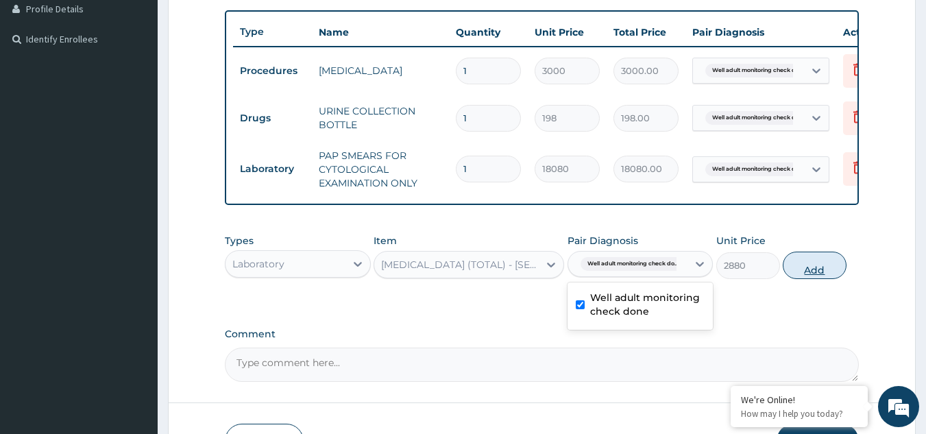
click at [791, 278] on button "Add" at bounding box center [815, 265] width 64 height 27
type input "0"
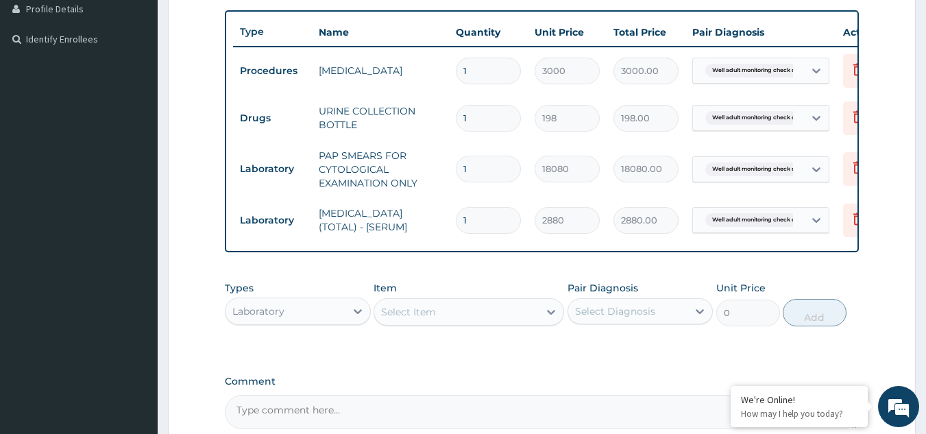
click at [453, 319] on div "Select Item" at bounding box center [456, 312] width 165 height 22
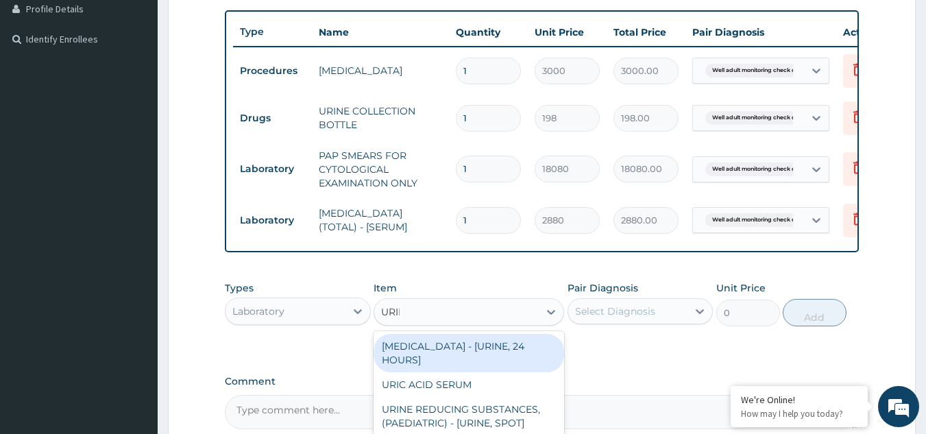
type input "URINA"
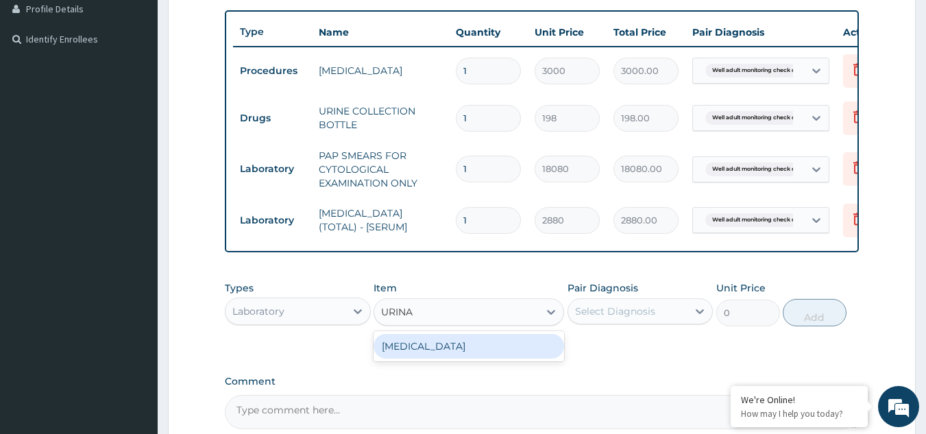
type input "1531.875"
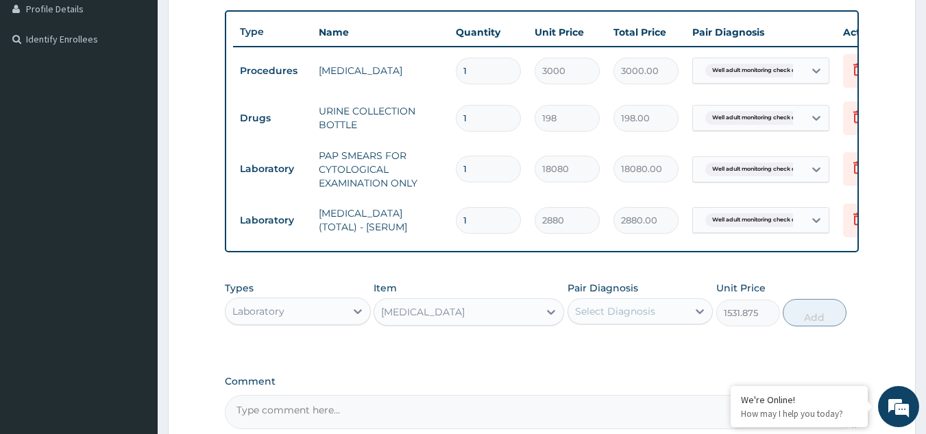
click at [620, 318] on div "Select Diagnosis" at bounding box center [615, 311] width 80 height 14
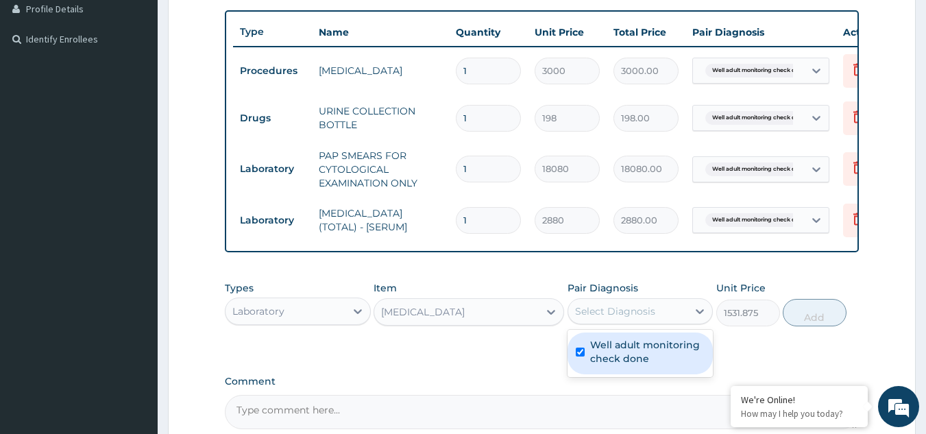
checkbox input "true"
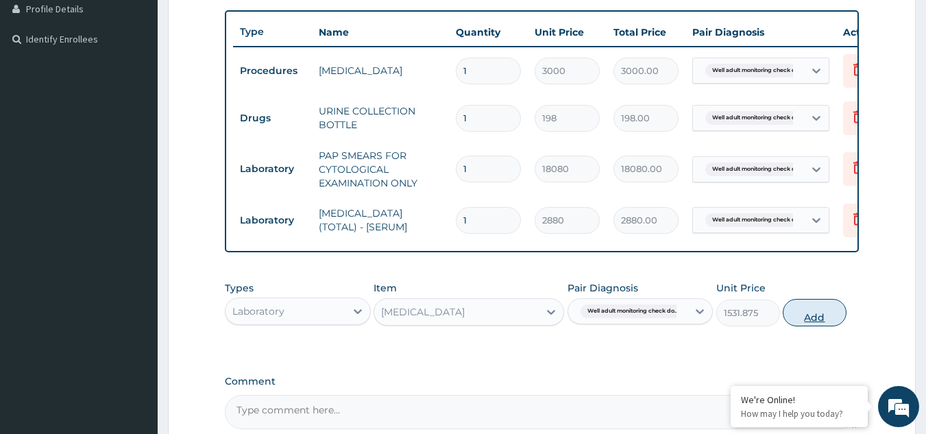
click at [817, 324] on button "Add" at bounding box center [815, 312] width 64 height 27
type input "0"
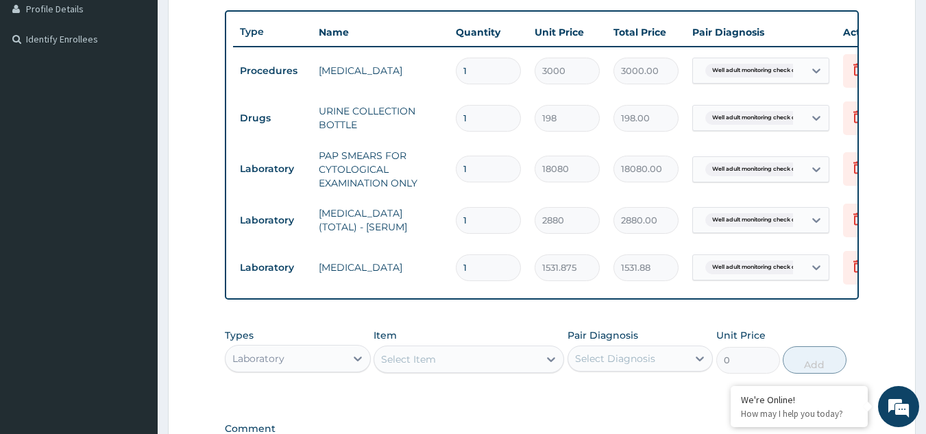
click at [407, 366] on div "Select Item" at bounding box center [408, 359] width 55 height 14
type input "RAND"
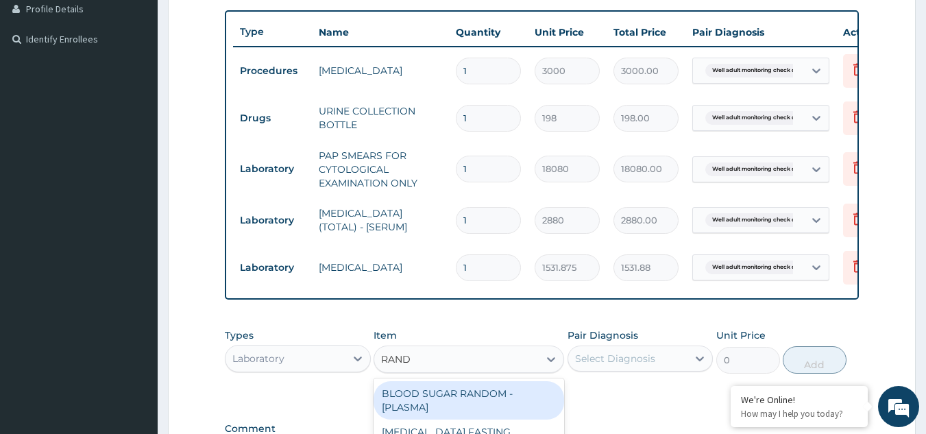
type input "1800"
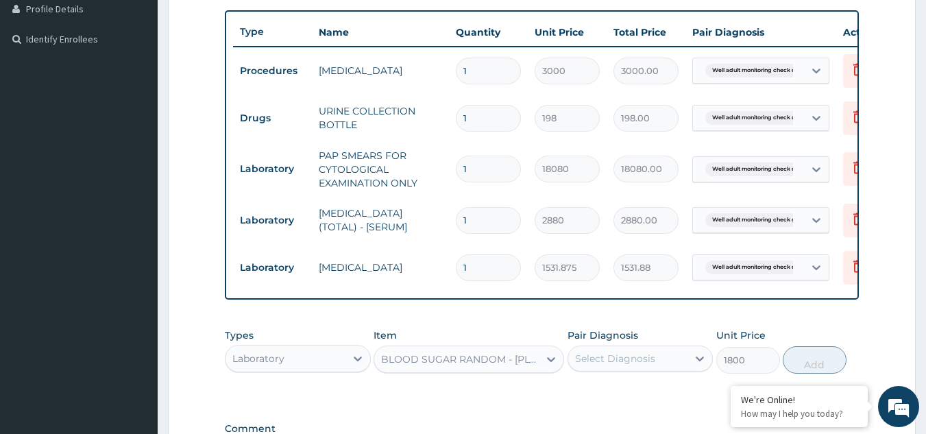
click at [613, 370] on div "Select Diagnosis" at bounding box center [628, 359] width 120 height 22
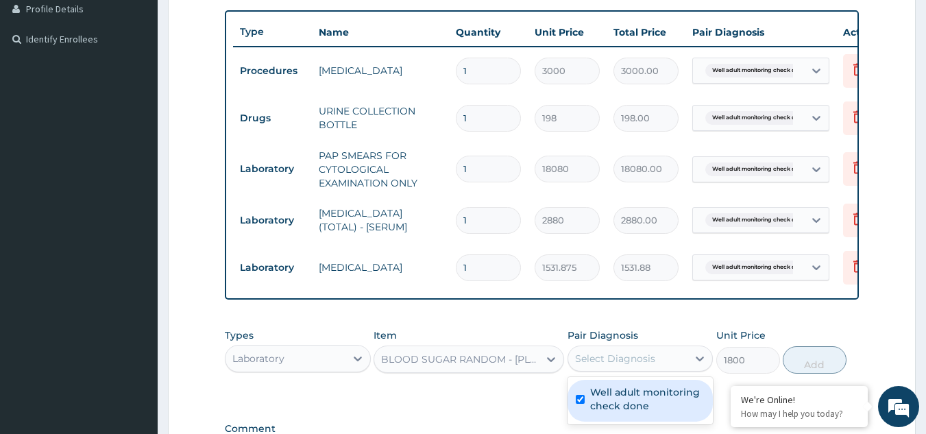
checkbox input "true"
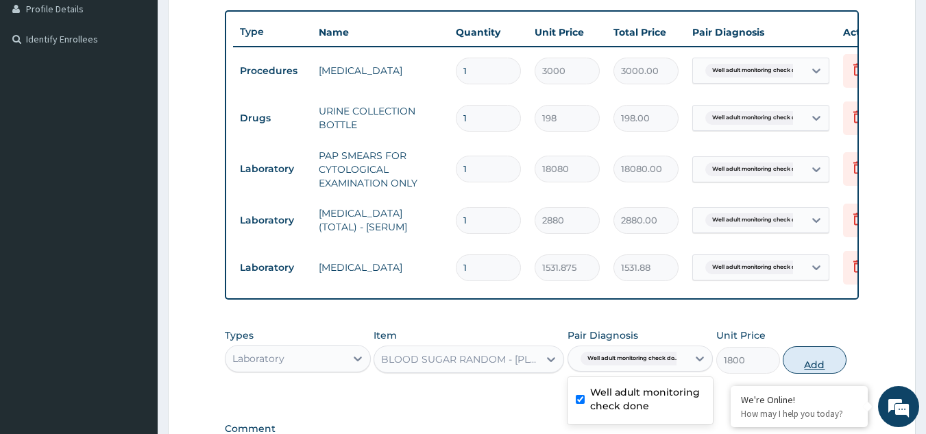
click at [817, 374] on button "Add" at bounding box center [815, 359] width 64 height 27
type input "0"
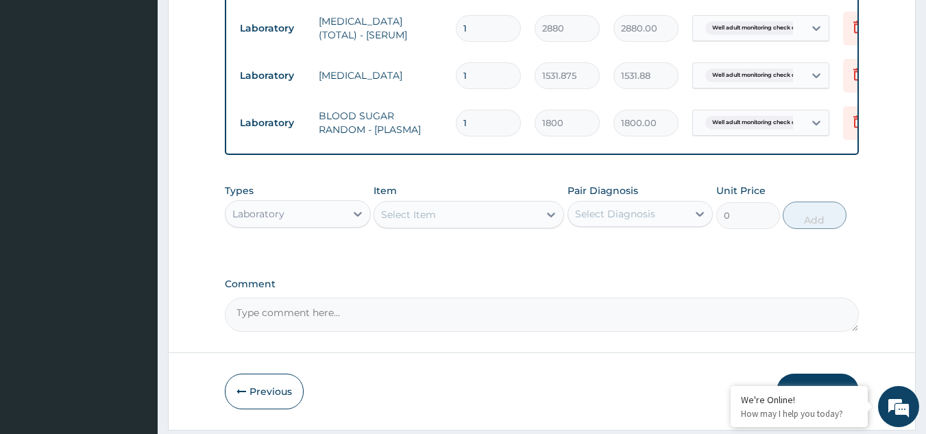
scroll to position [596, 0]
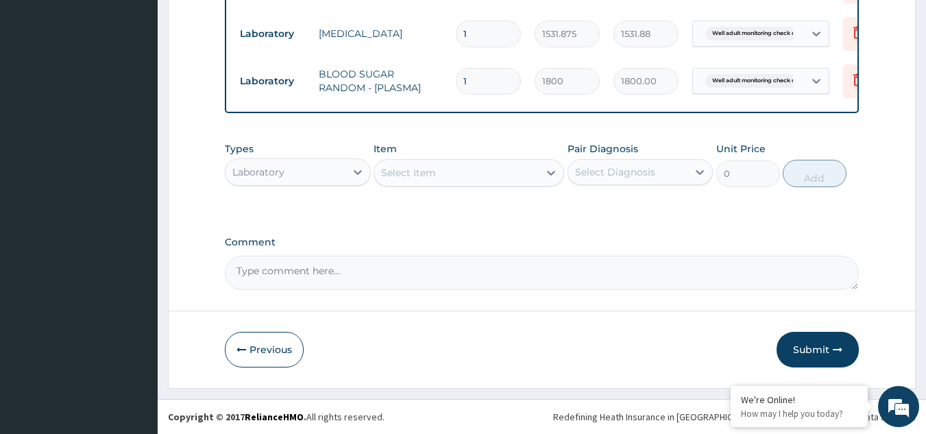
click at [522, 156] on div "Item Select Item" at bounding box center [469, 164] width 191 height 45
click at [518, 169] on div "Select Item" at bounding box center [456, 173] width 165 height 22
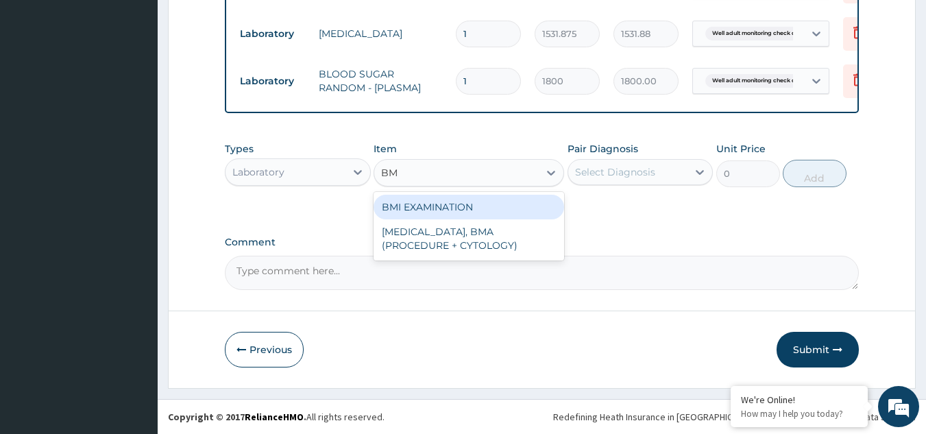
type input "BMI"
type input "1225.5"
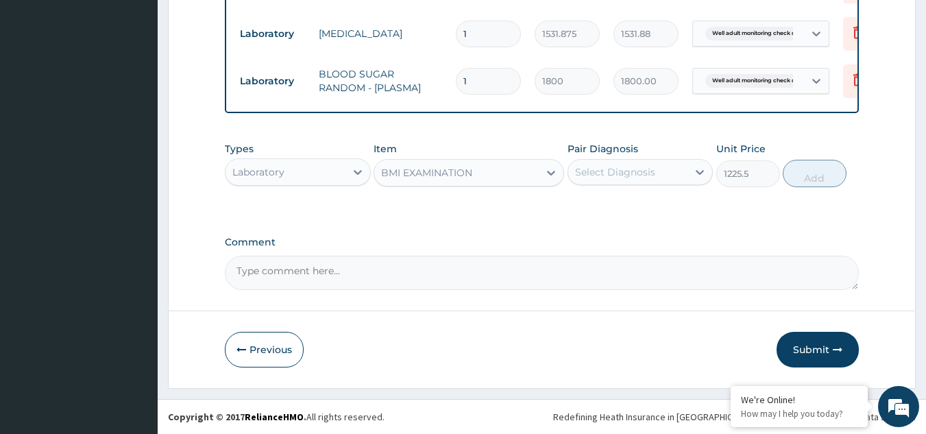
click at [614, 176] on div "Select Diagnosis" at bounding box center [615, 172] width 80 height 14
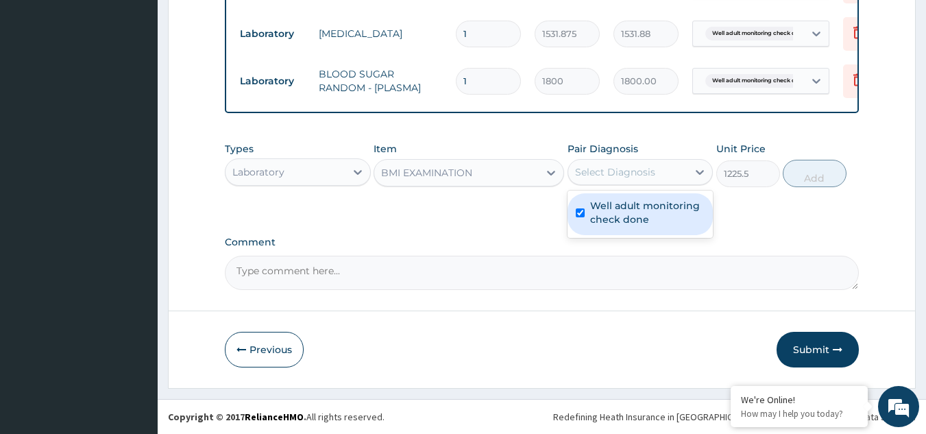
checkbox input "true"
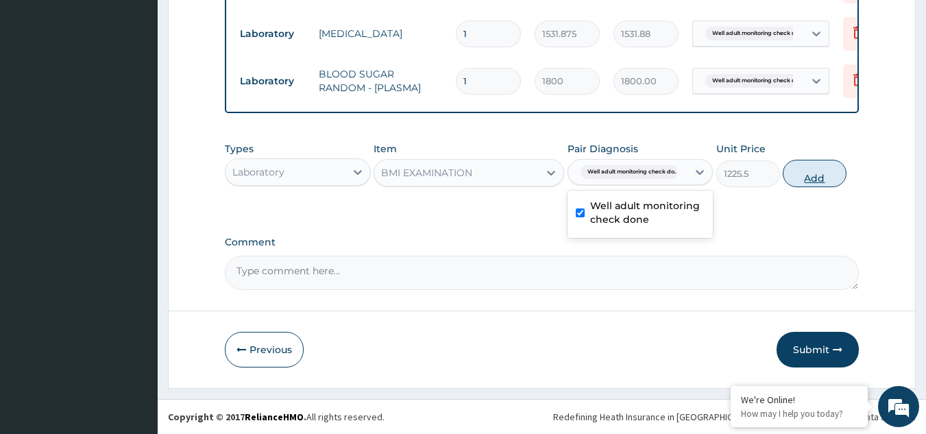
click at [804, 169] on button "Add" at bounding box center [815, 173] width 64 height 27
type input "0"
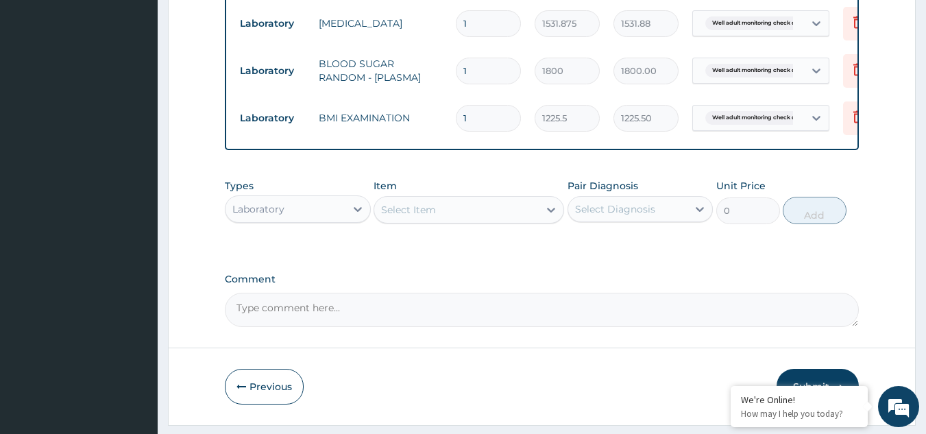
click at [505, 221] on div "Select Item" at bounding box center [456, 210] width 165 height 22
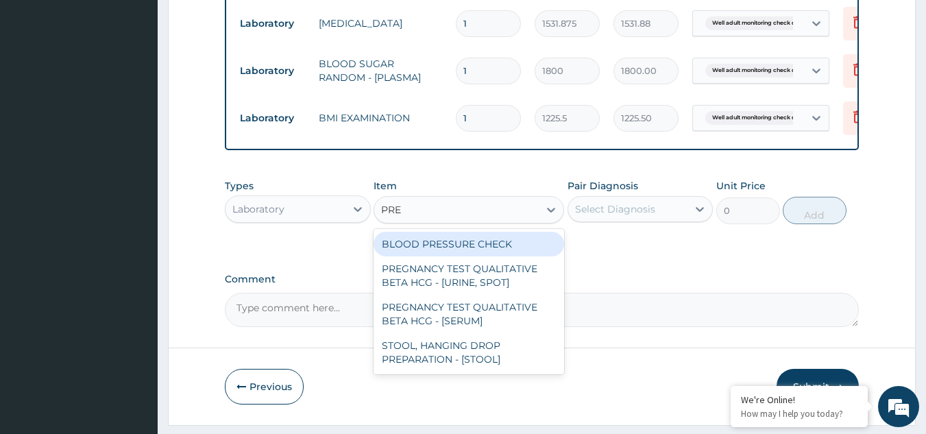
type input "PRES"
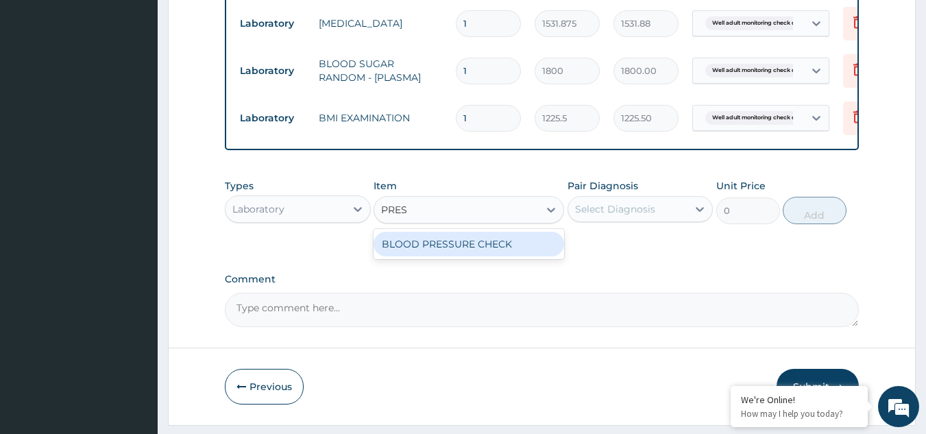
type input "1225.5"
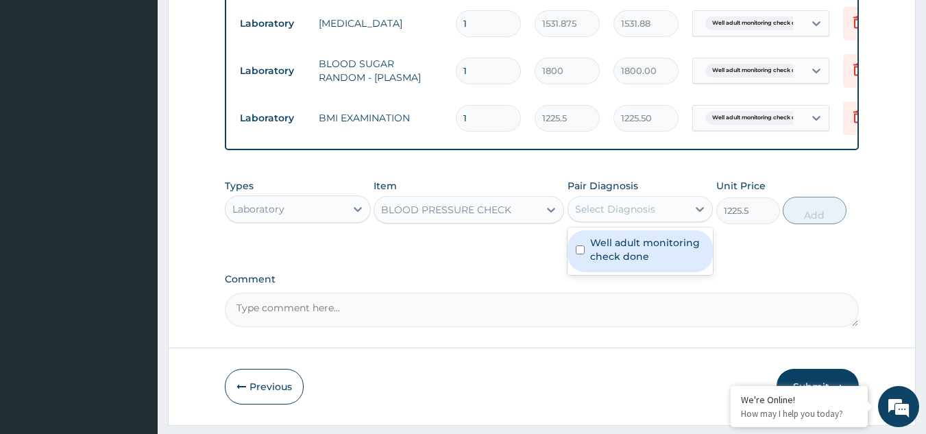
click at [601, 216] on div "Select Diagnosis" at bounding box center [615, 209] width 80 height 14
click at [605, 261] on label "Well adult monitoring check done" at bounding box center [647, 249] width 115 height 27
checkbox input "true"
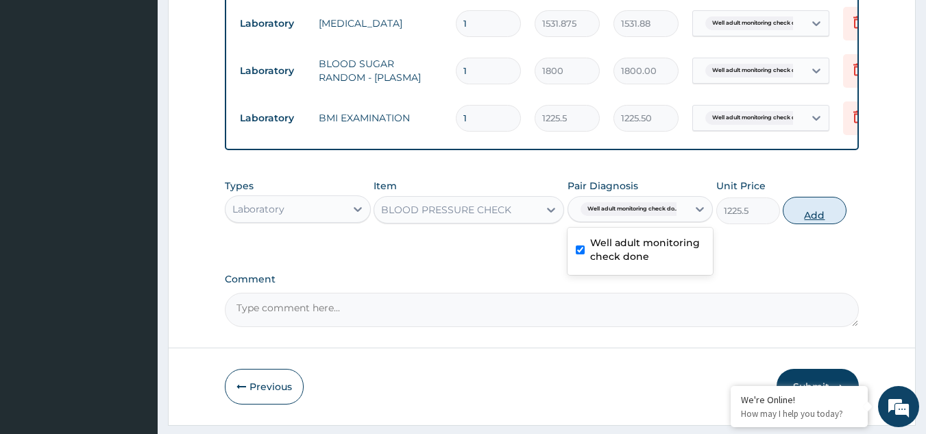
click at [799, 220] on button "Add" at bounding box center [815, 210] width 64 height 27
type input "0"
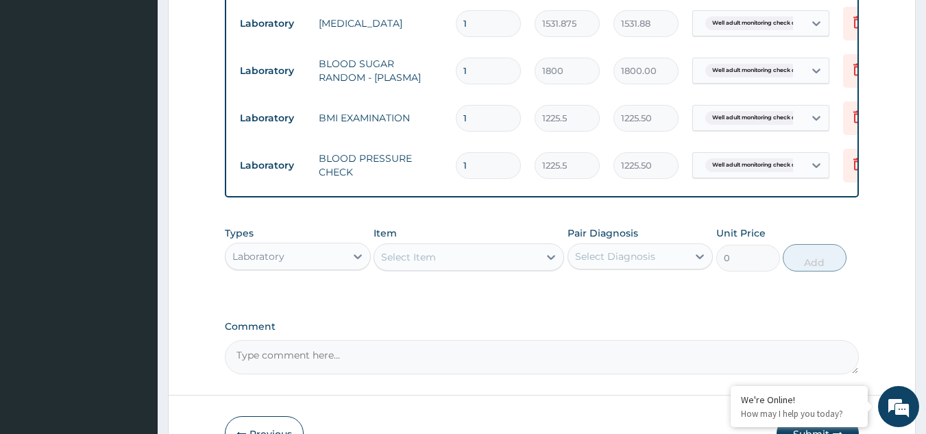
click at [430, 271] on div "Select Item" at bounding box center [469, 256] width 191 height 27
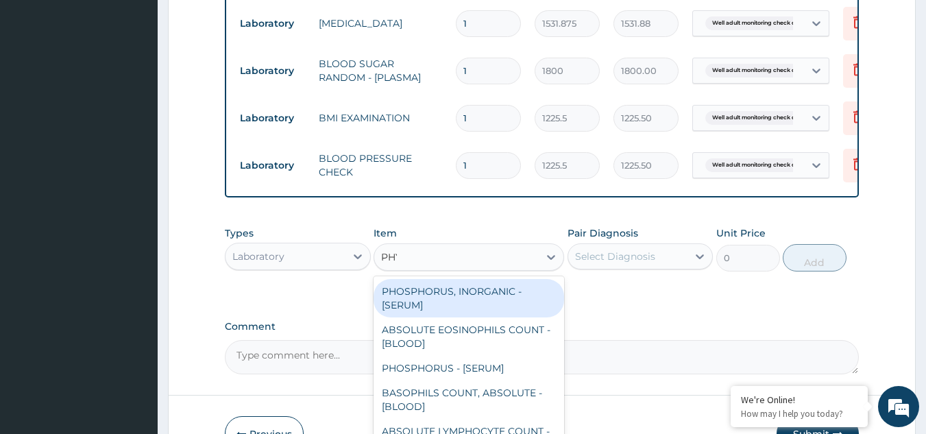
type input "PHYS"
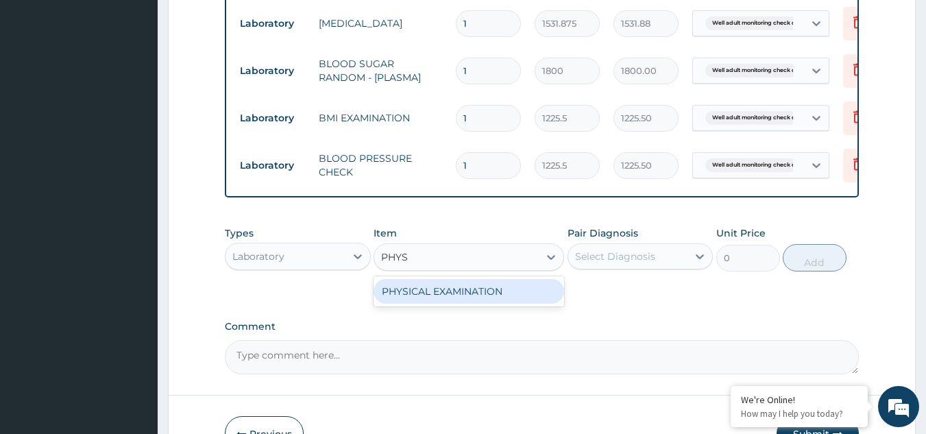
type input "1225.5"
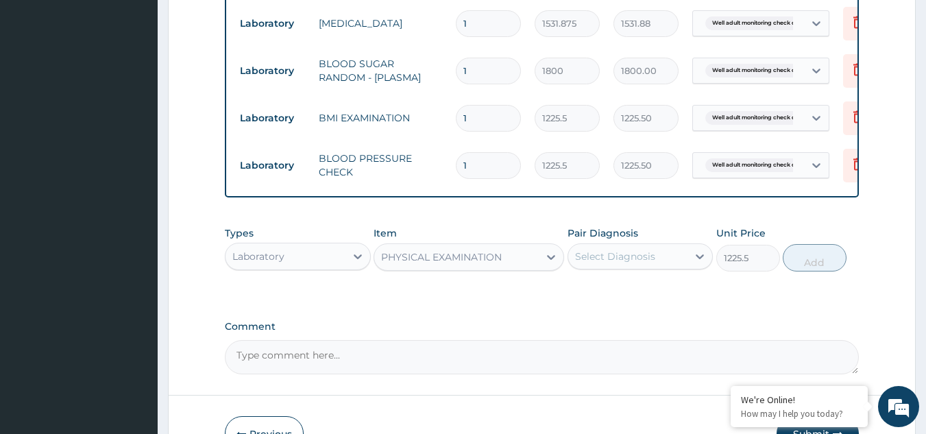
click at [632, 263] on div "Select Diagnosis" at bounding box center [615, 257] width 80 height 14
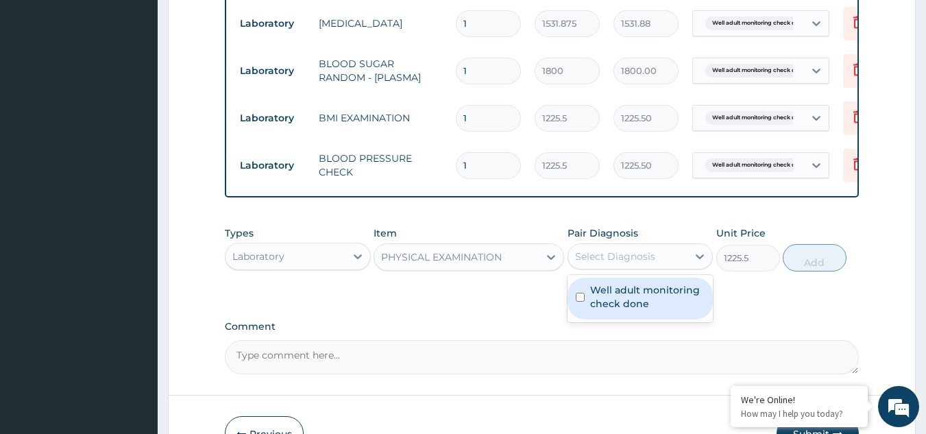
click at [624, 304] on label "Well adult monitoring check done" at bounding box center [647, 296] width 115 height 27
checkbox input "true"
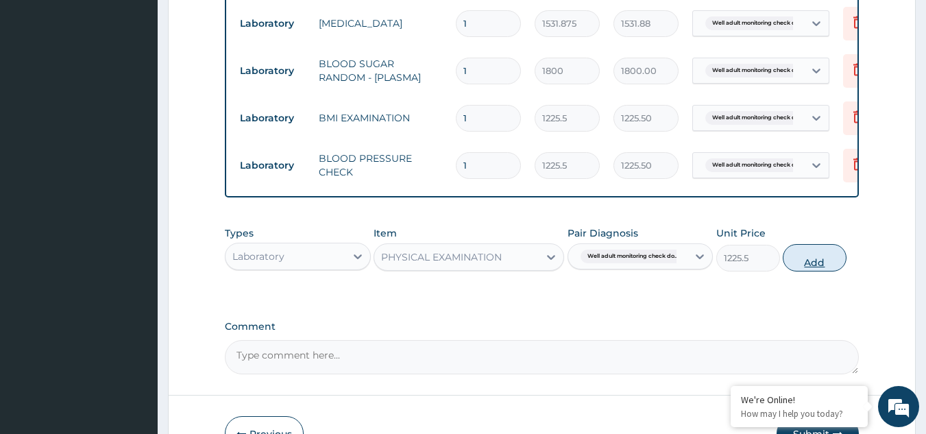
click at [809, 272] on button "Add" at bounding box center [815, 257] width 64 height 27
type input "0"
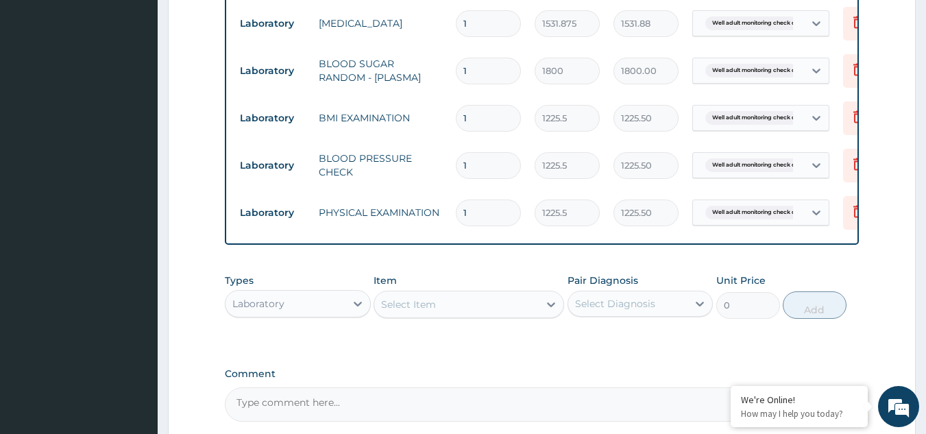
scroll to position [738, 0]
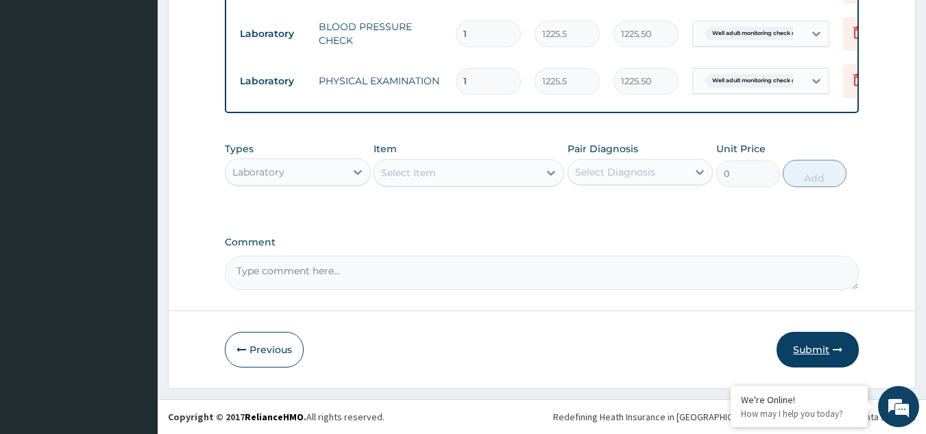
click at [804, 347] on button "Submit" at bounding box center [818, 350] width 82 height 36
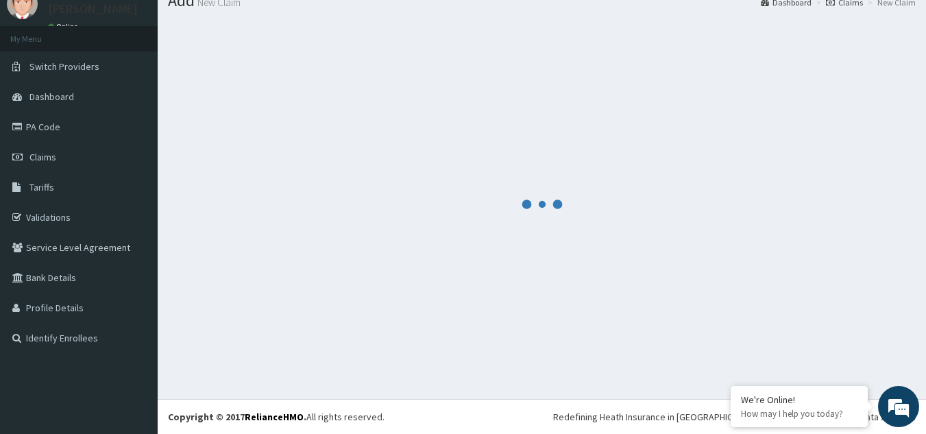
scroll to position [53, 0]
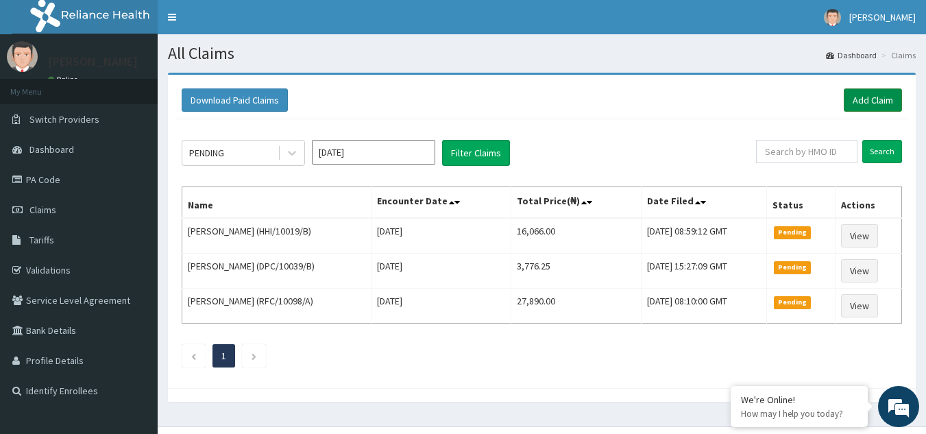
click at [883, 91] on link "Add Claim" at bounding box center [873, 99] width 58 height 23
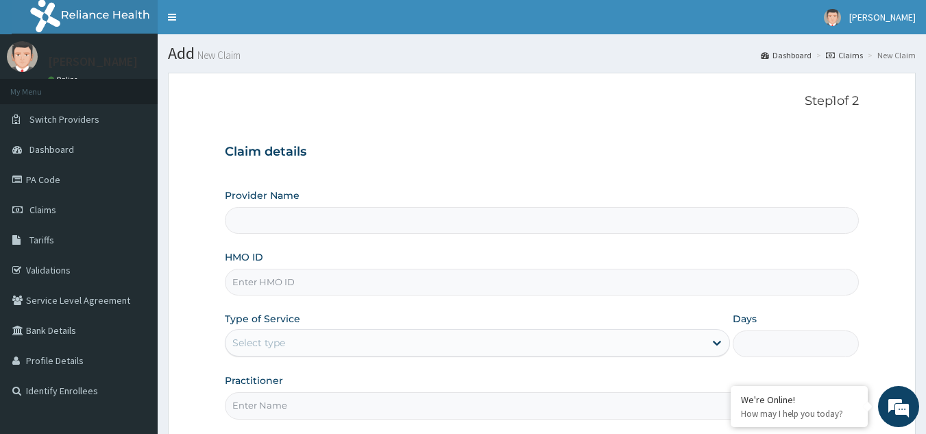
type input "Reliance Family Clinics (RFC) - [GEOGRAPHIC_DATA]"
click at [335, 288] on input "HMO ID" at bounding box center [542, 282] width 635 height 27
paste input "ENY/10165/A"
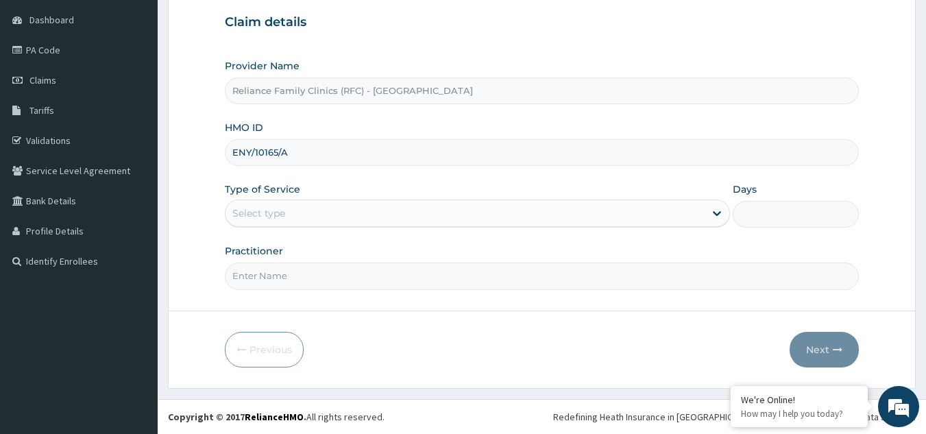
type input "ENY/10165/A"
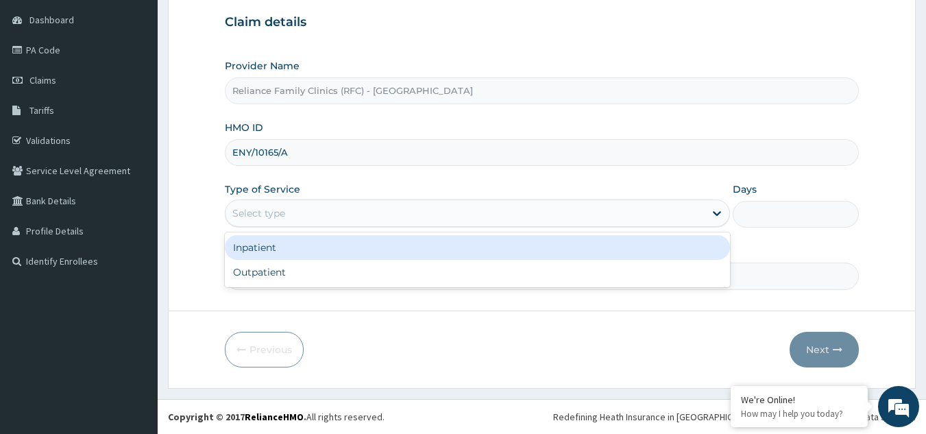
click at [394, 208] on div "Select type" at bounding box center [465, 213] width 479 height 22
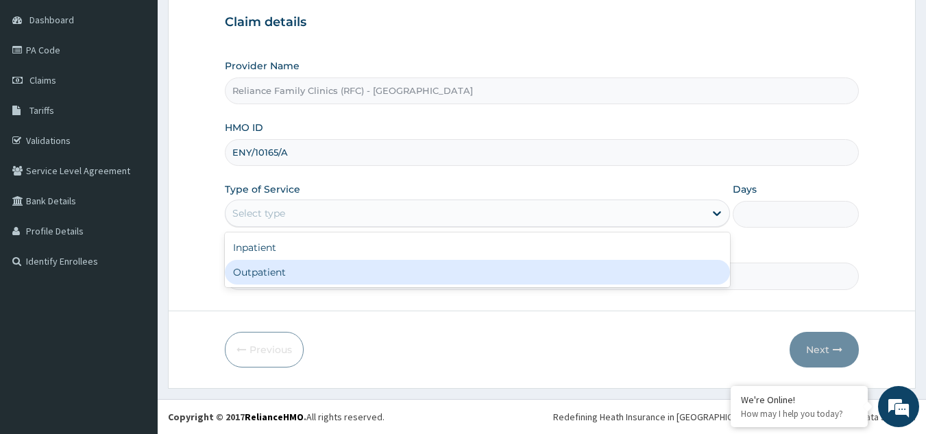
click at [356, 262] on div "Outpatient" at bounding box center [477, 272] width 505 height 25
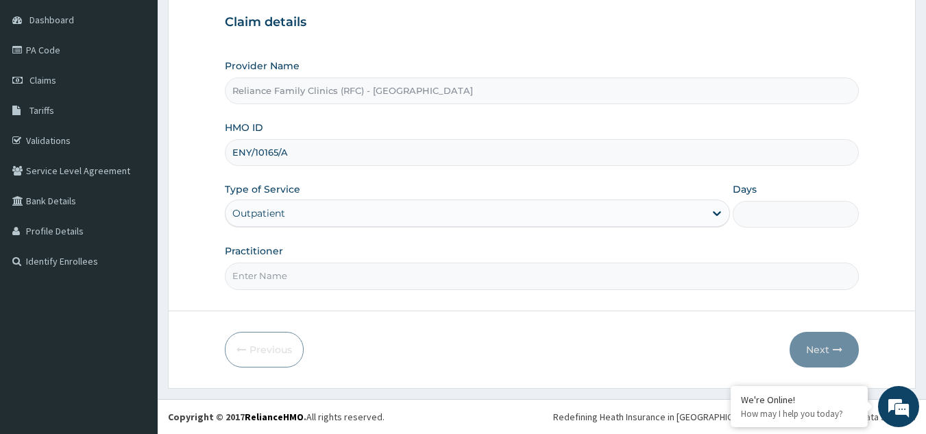
type input "1"
click at [347, 275] on input "Practitioner" at bounding box center [542, 276] width 635 height 27
type input "LOCUM"
click at [803, 348] on button "Next" at bounding box center [824, 350] width 69 height 36
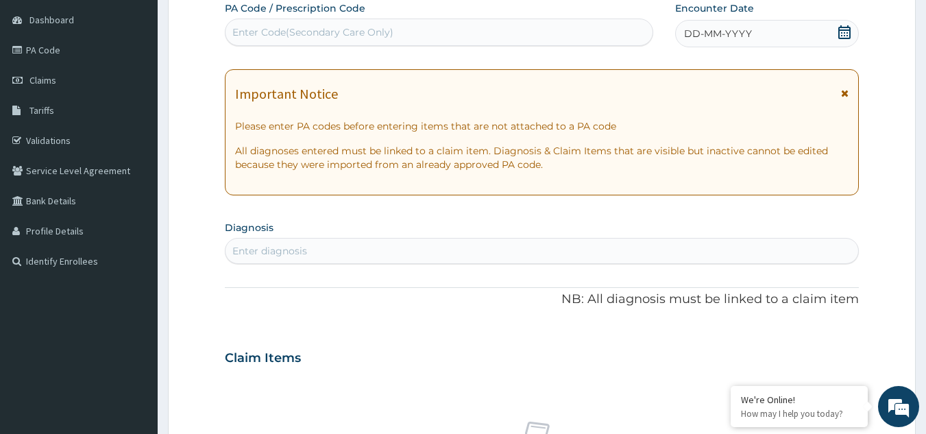
click at [716, 33] on span "DD-MM-YYYY" at bounding box center [718, 34] width 68 height 14
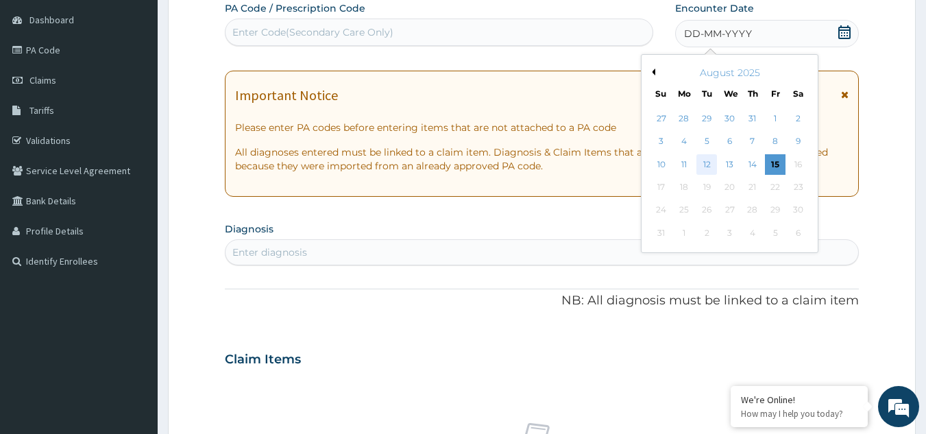
click at [710, 165] on div "12" at bounding box center [707, 164] width 21 height 21
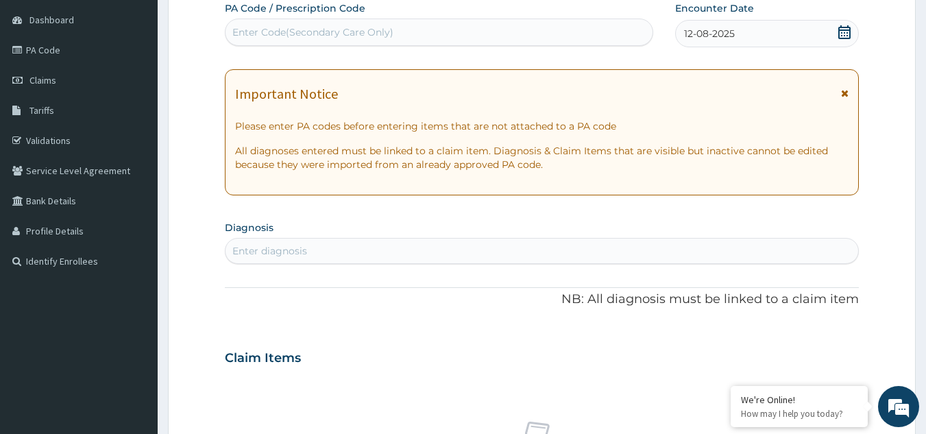
click at [841, 97] on icon at bounding box center [845, 93] width 8 height 10
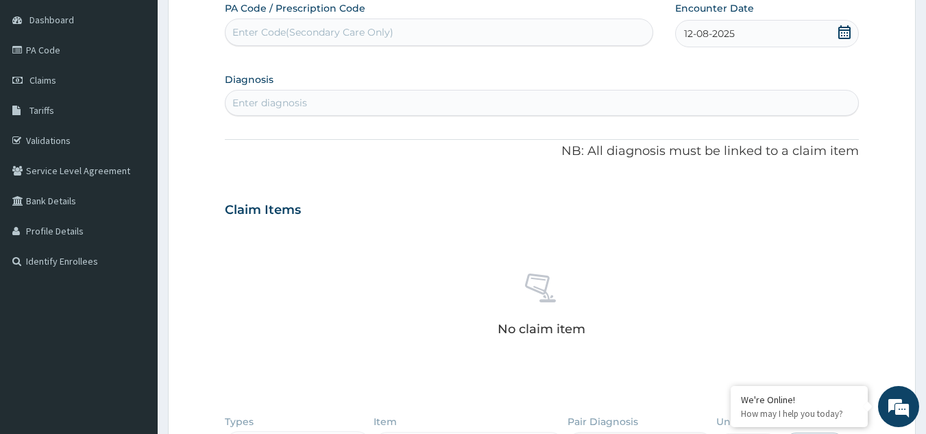
click at [752, 105] on div "Enter diagnosis" at bounding box center [543, 103] width 634 height 22
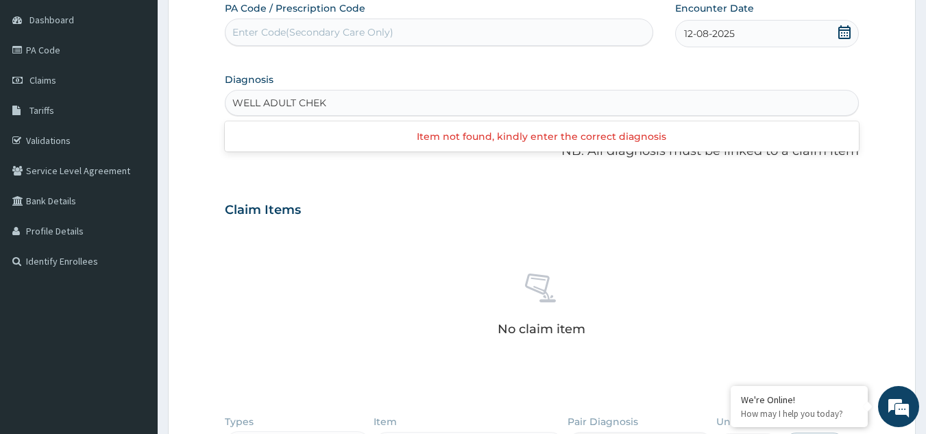
type input "WELL ADULT CHE"
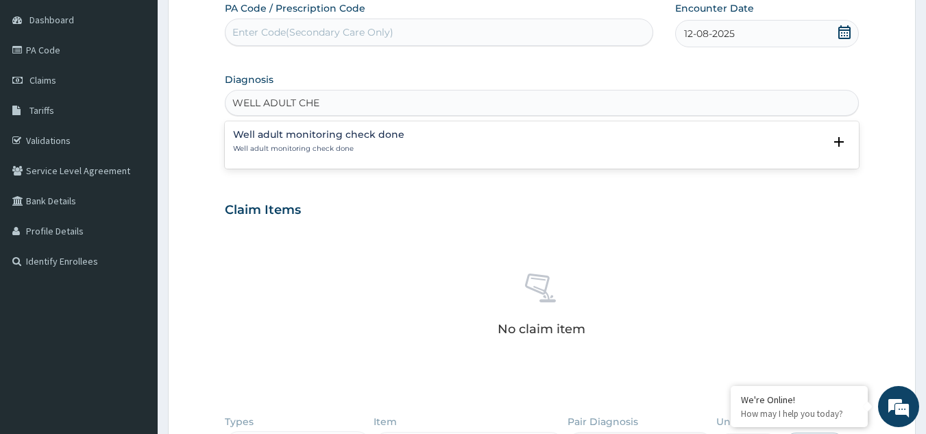
click at [350, 138] on h4 "Well adult monitoring check done" at bounding box center [318, 135] width 171 height 10
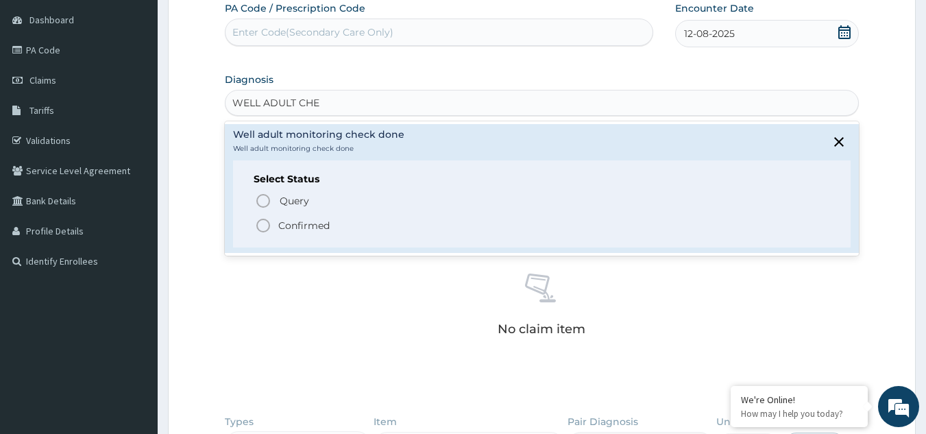
click at [283, 226] on p "Confirmed" at bounding box center [303, 226] width 51 height 14
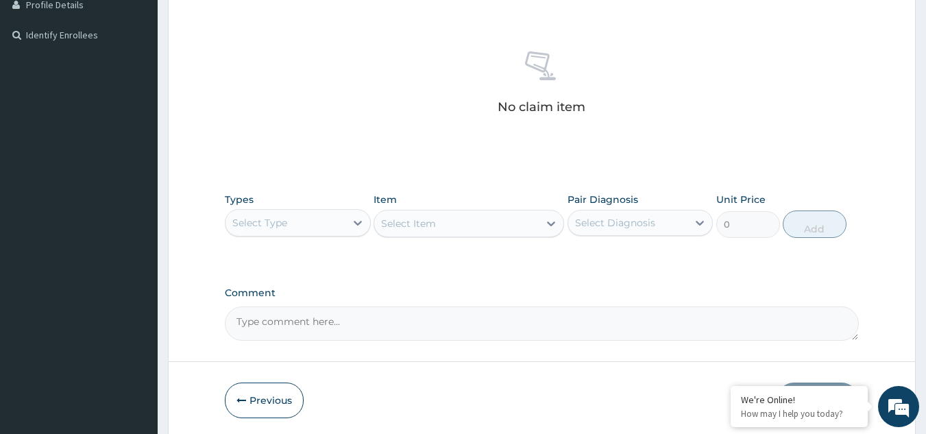
scroll to position [373, 0]
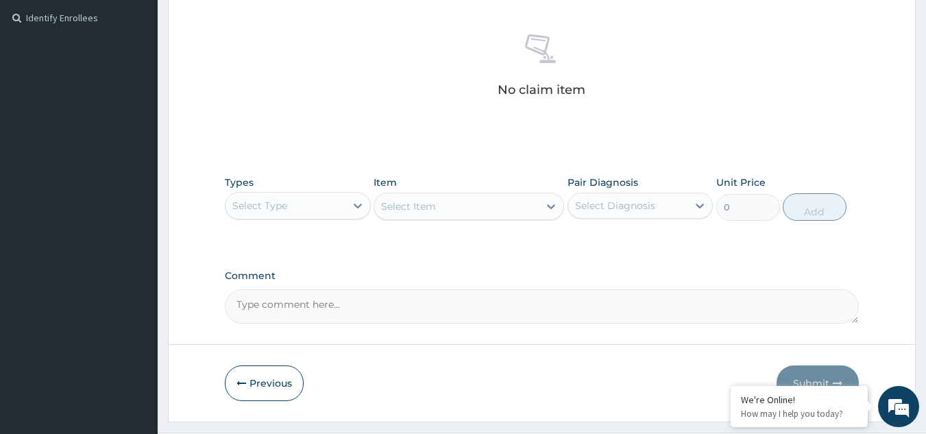
click at [317, 197] on div "Select Type" at bounding box center [286, 206] width 120 height 22
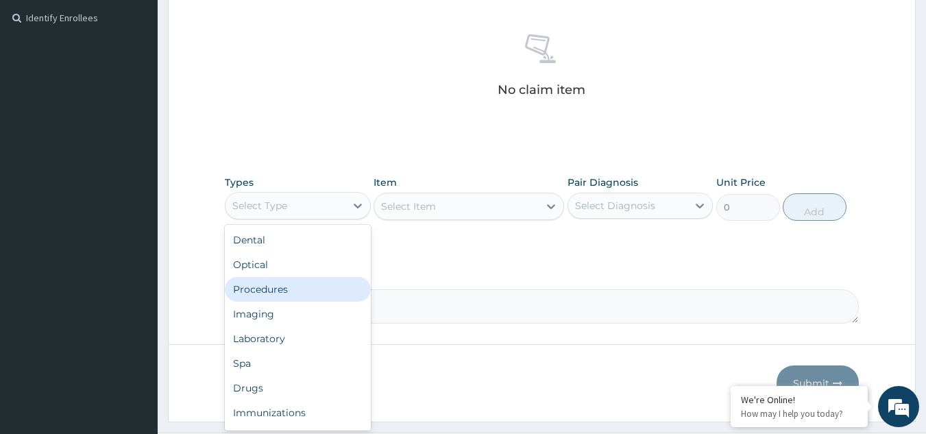
click at [284, 296] on div "Procedures" at bounding box center [298, 289] width 146 height 25
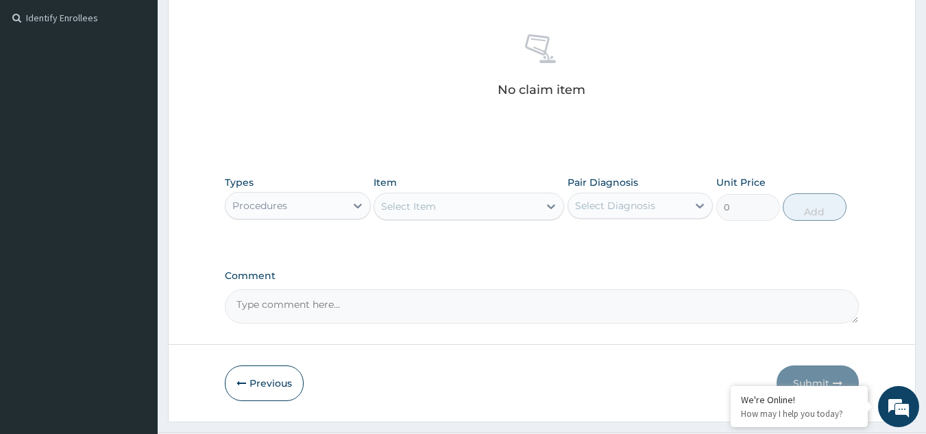
click at [433, 208] on div "Select Item" at bounding box center [408, 207] width 55 height 14
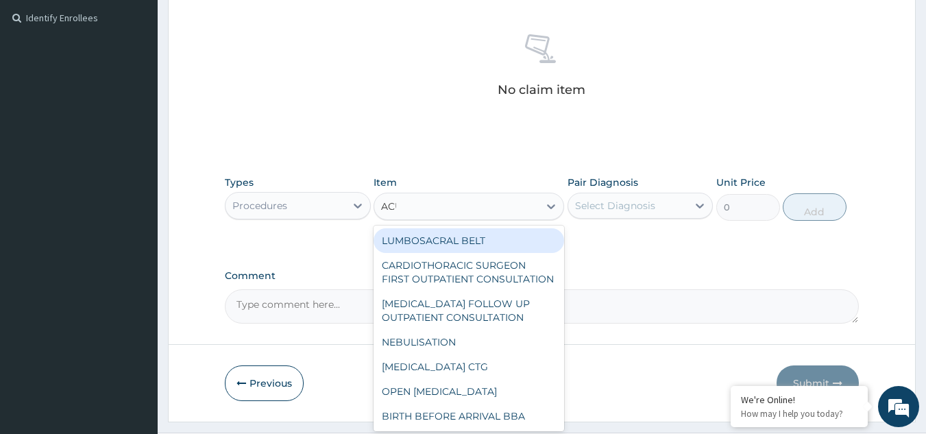
type input "ACUI"
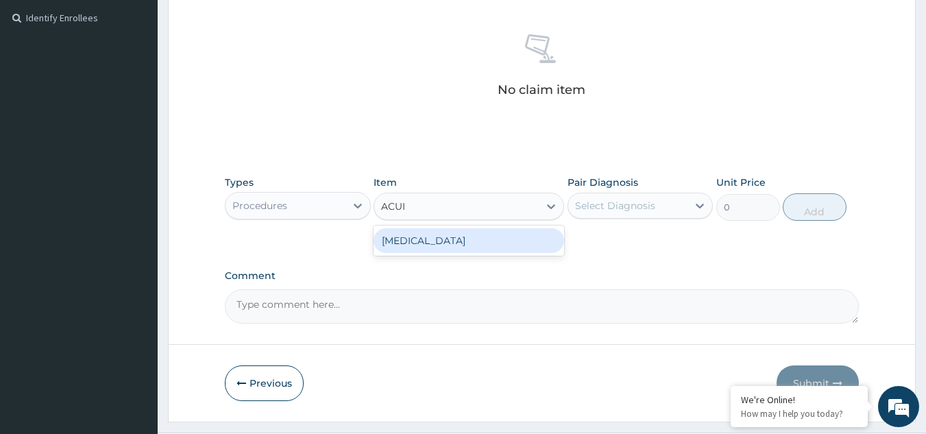
type input "3000"
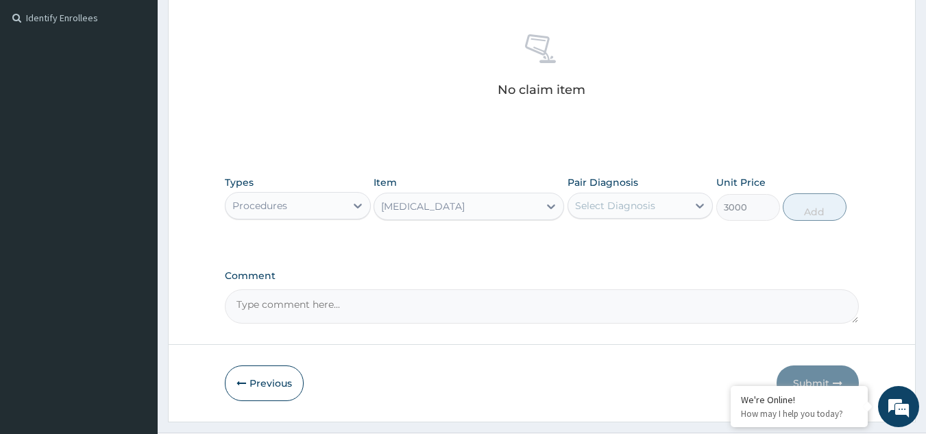
click at [589, 204] on div "Select Diagnosis" at bounding box center [615, 206] width 80 height 14
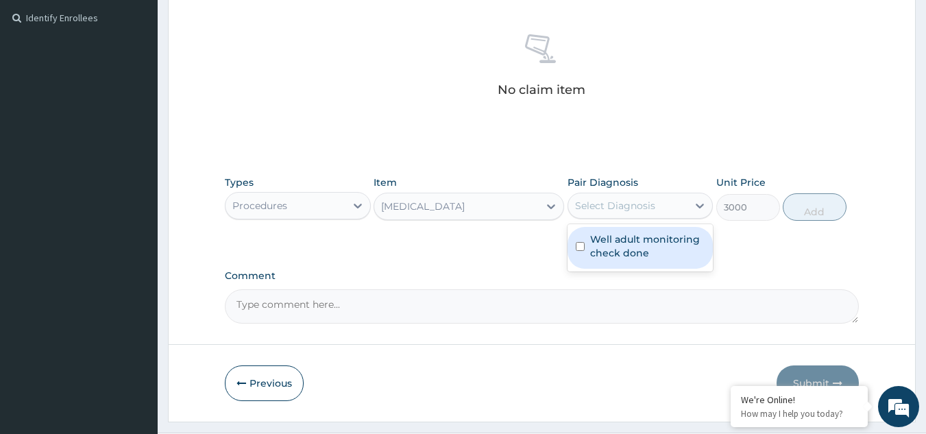
click at [597, 258] on label "Well adult monitoring check done" at bounding box center [647, 245] width 115 height 27
checkbox input "true"
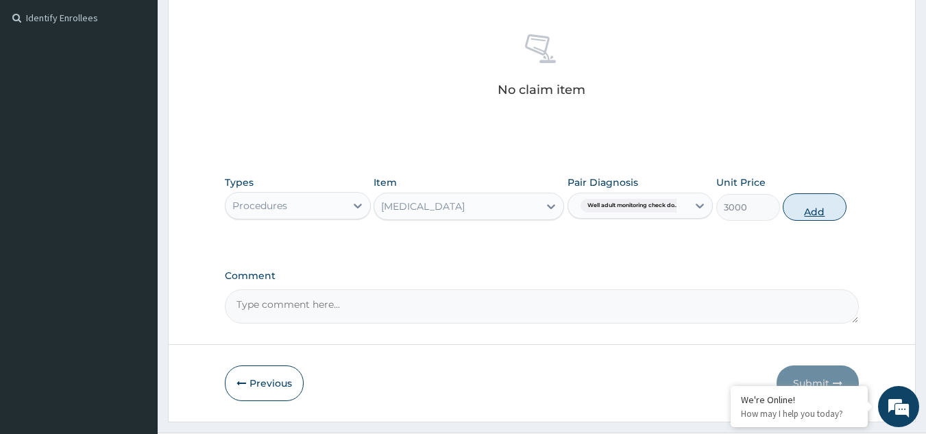
click at [813, 205] on button "Add" at bounding box center [815, 206] width 64 height 27
type input "0"
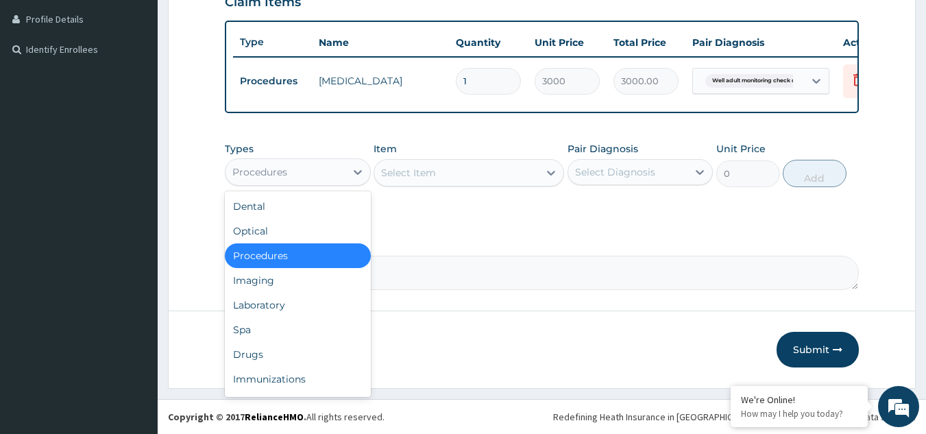
click at [315, 179] on div "Procedures" at bounding box center [286, 172] width 120 height 22
click at [265, 352] on div "Drugs" at bounding box center [298, 354] width 146 height 25
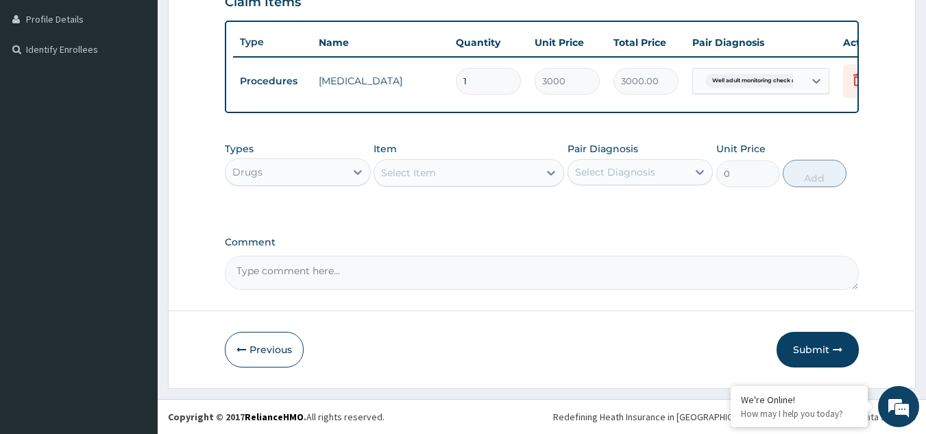
click at [466, 178] on div "Select Item" at bounding box center [456, 173] width 165 height 22
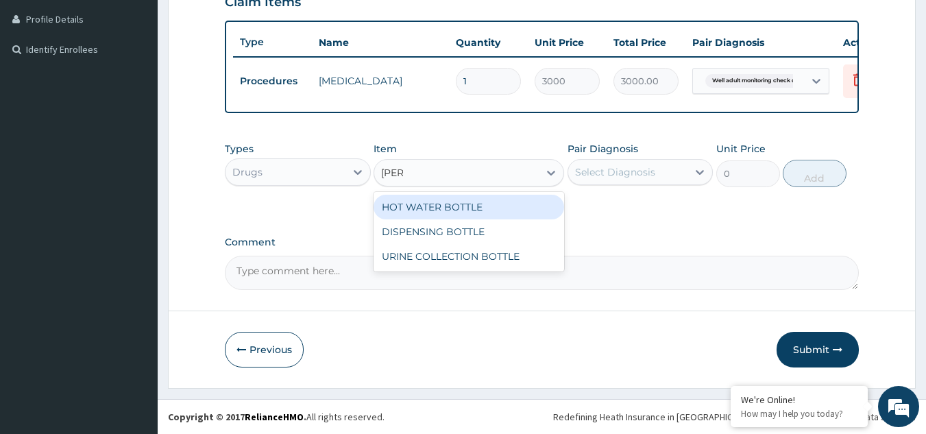
type input "BOTTL"
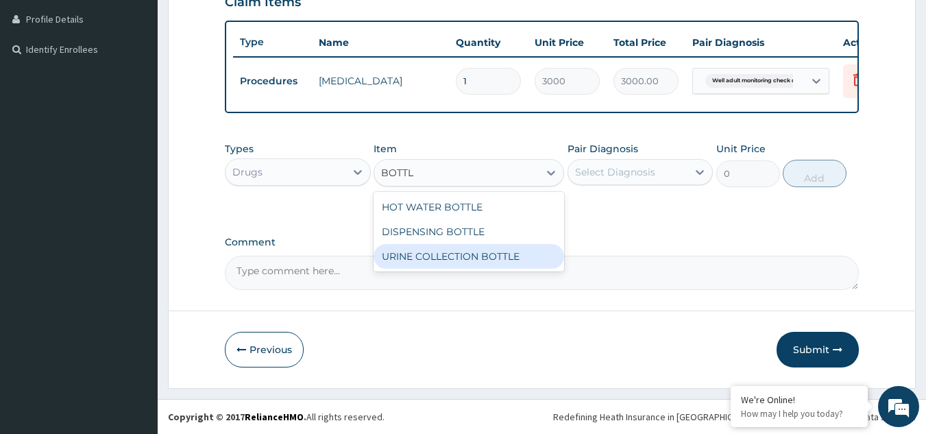
click at [480, 250] on div "URINE COLLECTION BOTTLE" at bounding box center [469, 256] width 191 height 25
type input "198"
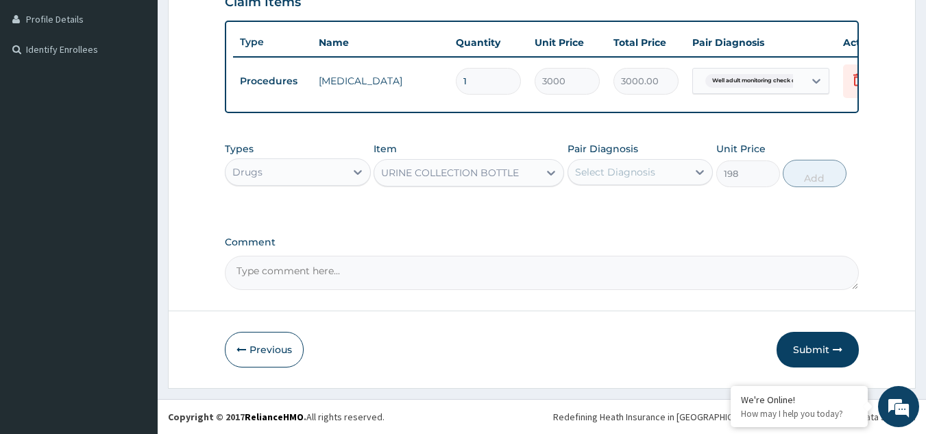
click at [628, 176] on div "Select Diagnosis" at bounding box center [615, 172] width 80 height 14
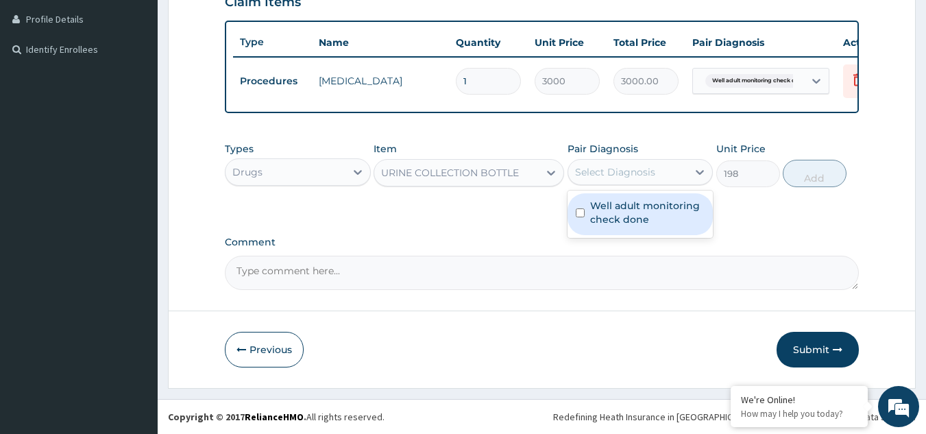
click at [618, 219] on label "Well adult monitoring check done" at bounding box center [647, 212] width 115 height 27
checkbox input "true"
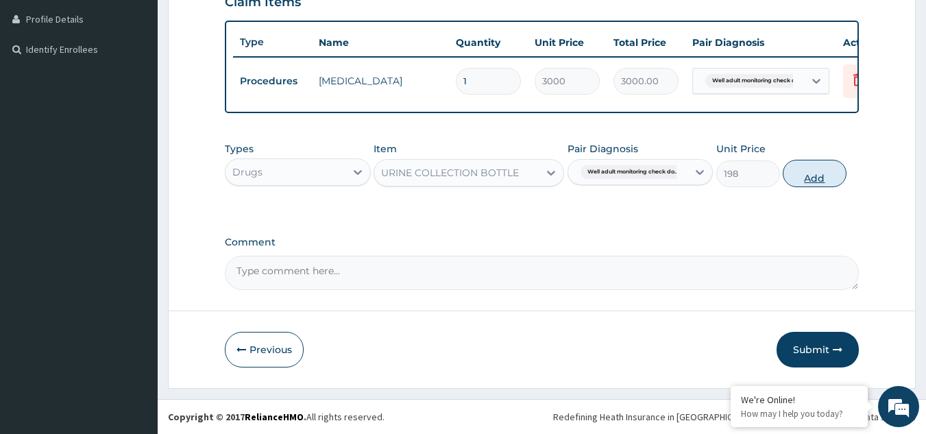
click at [799, 183] on button "Add" at bounding box center [815, 173] width 64 height 27
type input "0"
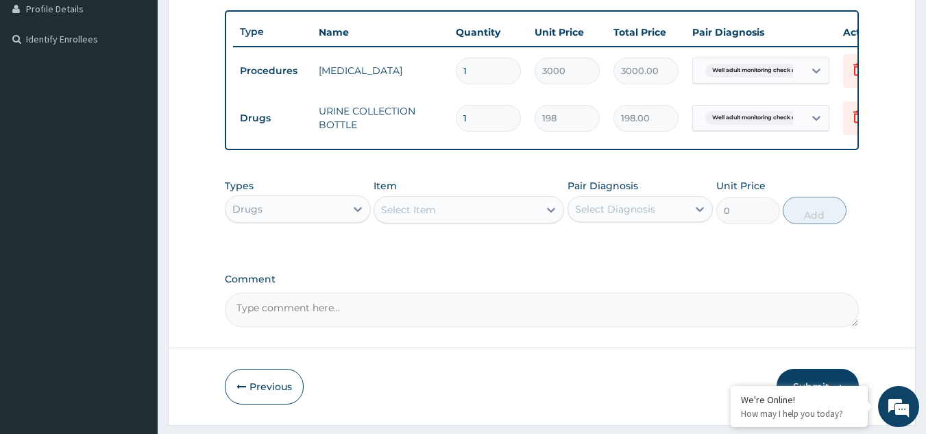
click at [323, 215] on div "Drugs" at bounding box center [286, 209] width 120 height 22
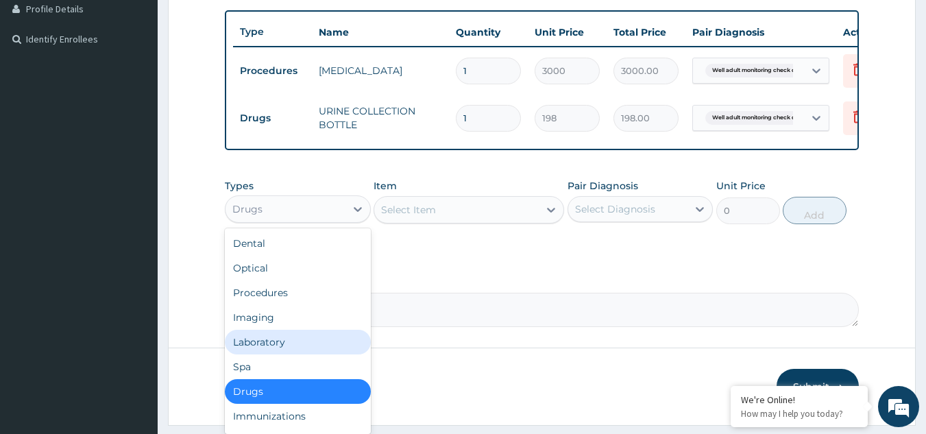
click at [309, 346] on div "Laboratory" at bounding box center [298, 342] width 146 height 25
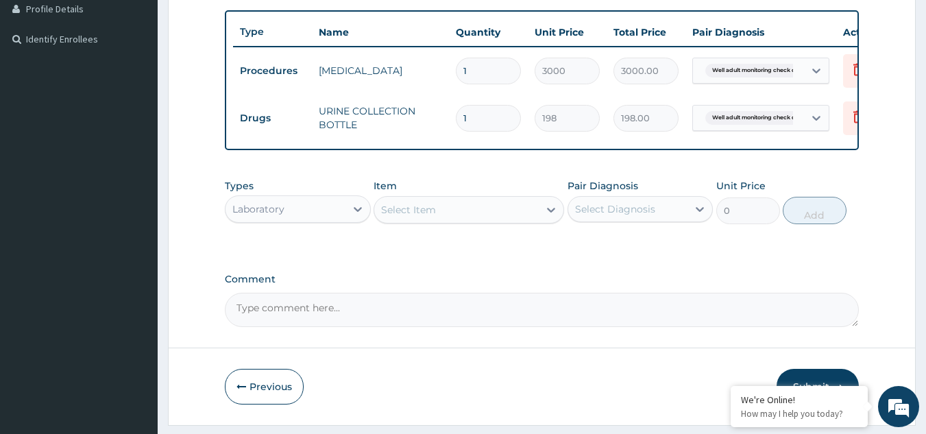
click at [471, 221] on div "Select Item" at bounding box center [456, 210] width 165 height 22
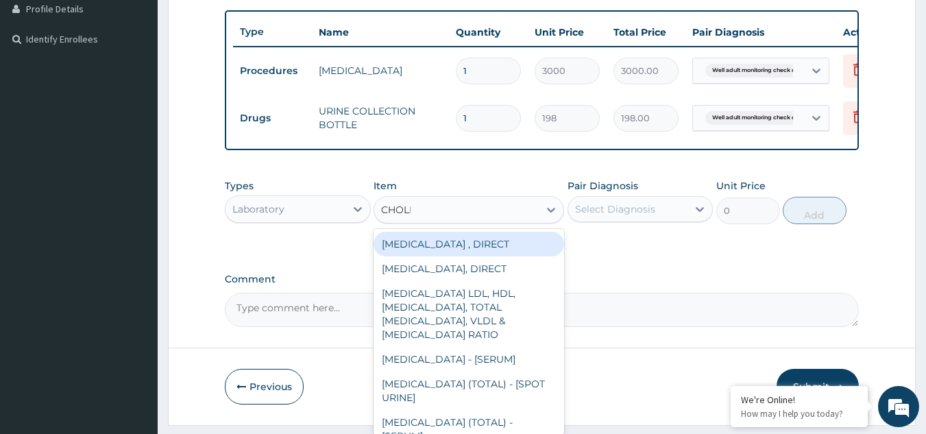
type input "CHOLES"
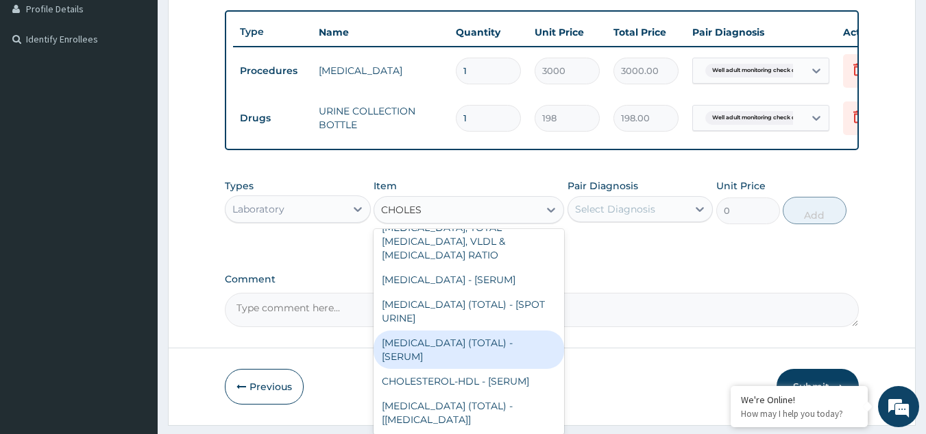
type input "2880"
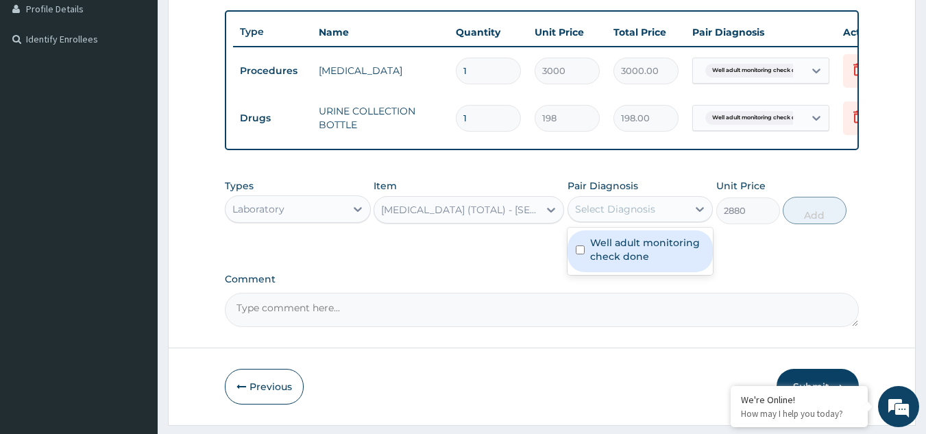
click at [664, 213] on div "Select Diagnosis" at bounding box center [628, 209] width 120 height 22
click at [653, 258] on label "Well adult monitoring check done" at bounding box center [647, 249] width 115 height 27
checkbox input "true"
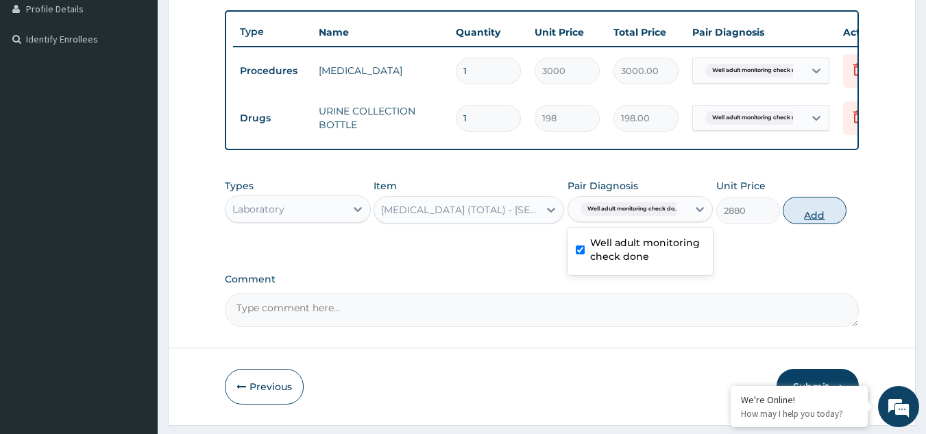
click at [793, 224] on button "Add" at bounding box center [815, 210] width 64 height 27
type input "0"
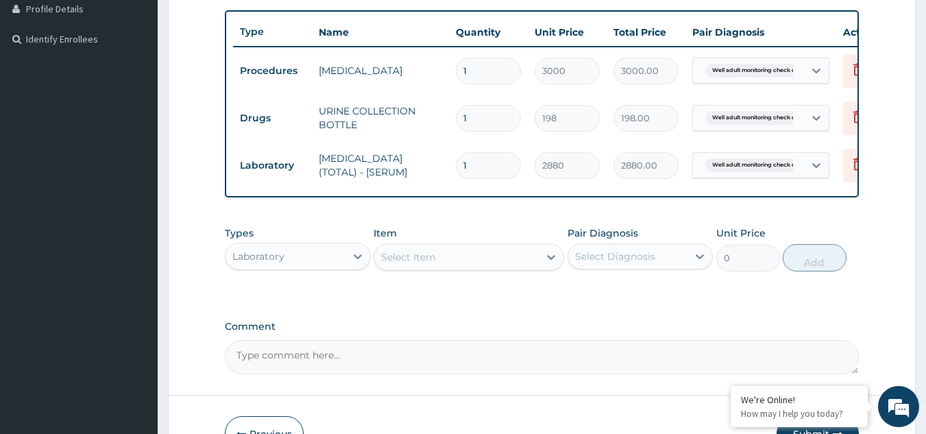
click at [437, 271] on div "Select Item" at bounding box center [469, 256] width 191 height 27
type input "URINA"
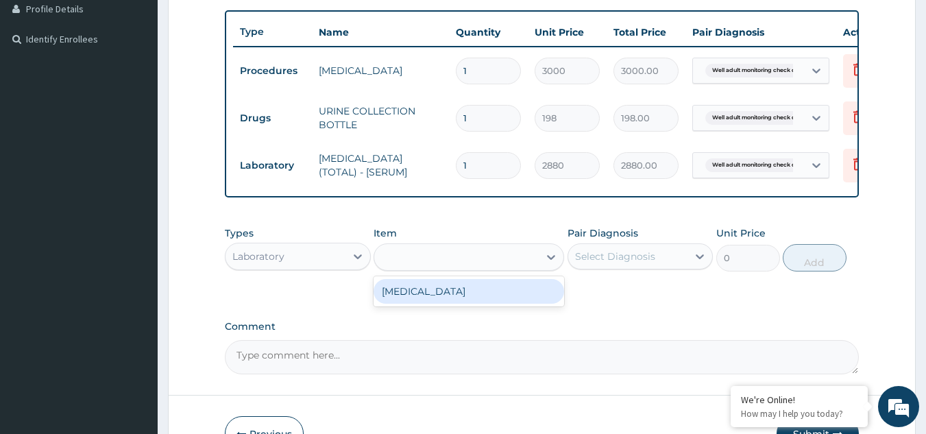
click at [437, 268] on div "URINA" at bounding box center [456, 257] width 165 height 22
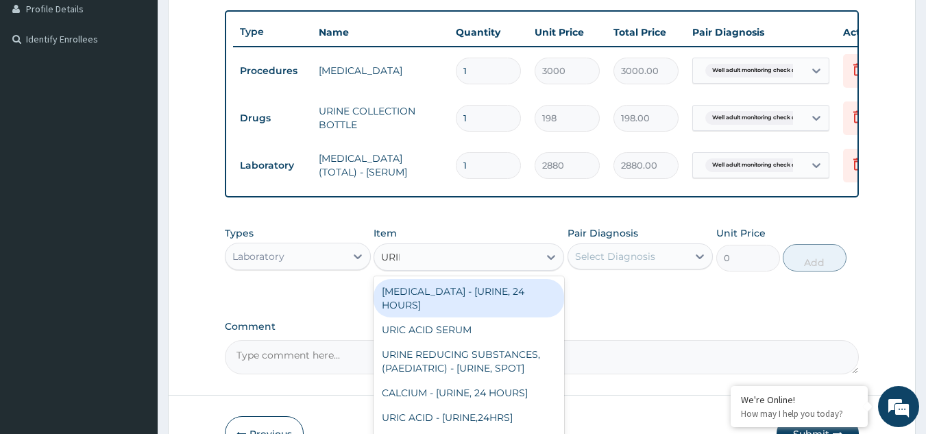
type input "URINA"
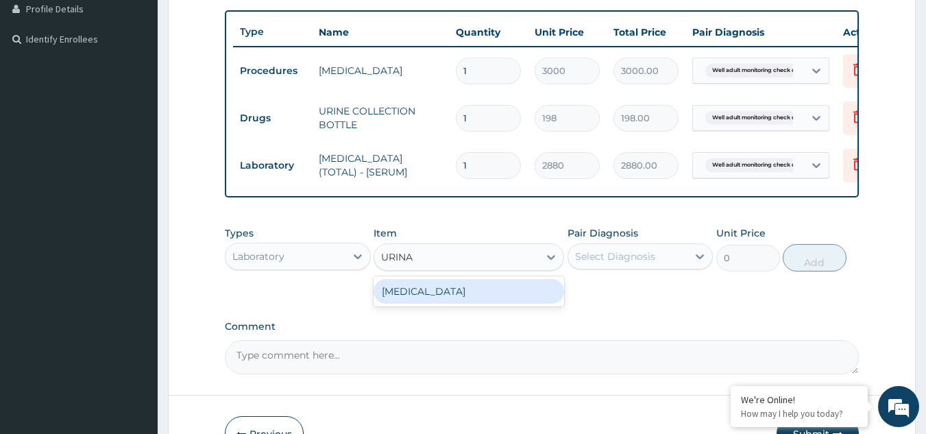
type input "1531.875"
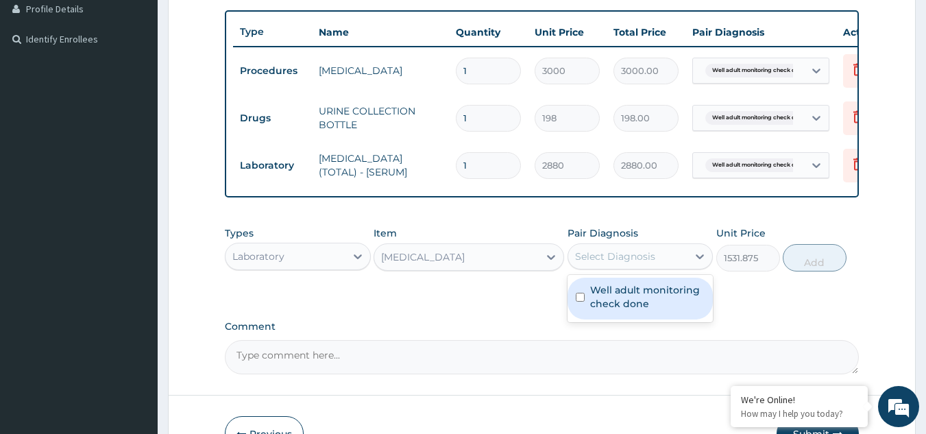
click at [636, 263] on div "Select Diagnosis" at bounding box center [615, 257] width 80 height 14
click at [634, 299] on label "Well adult monitoring check done" at bounding box center [647, 296] width 115 height 27
checkbox input "true"
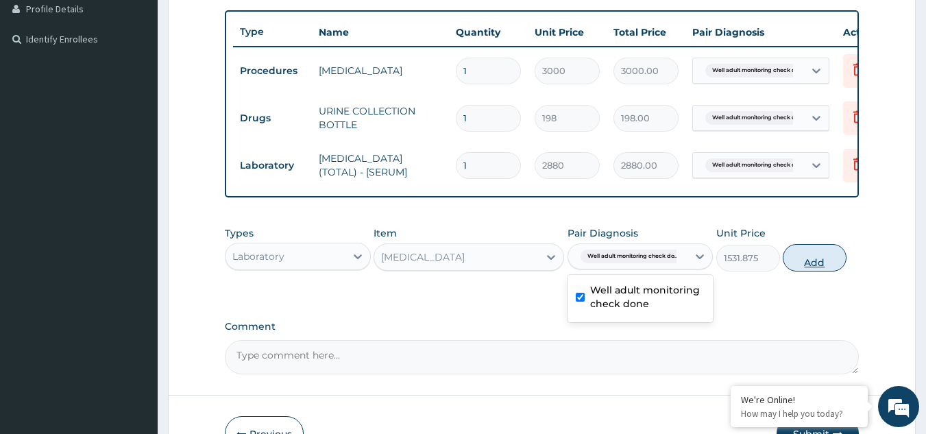
click at [804, 272] on button "Add" at bounding box center [815, 257] width 64 height 27
type input "0"
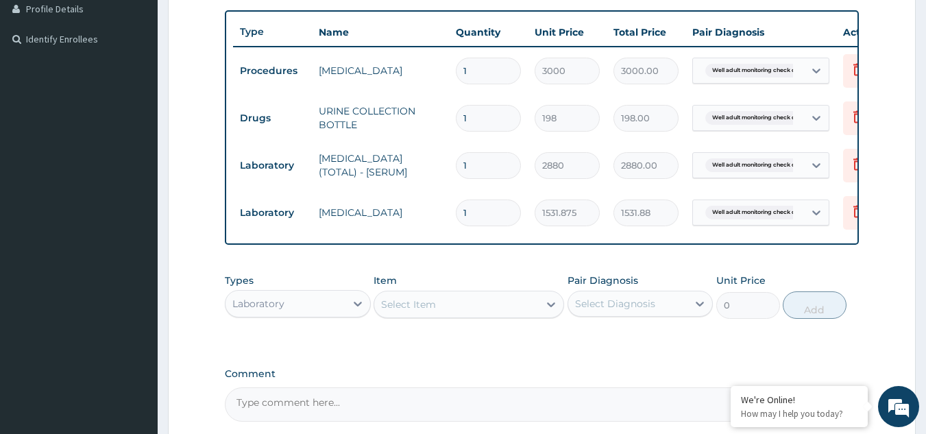
click at [420, 311] on div "Select Item" at bounding box center [408, 305] width 55 height 14
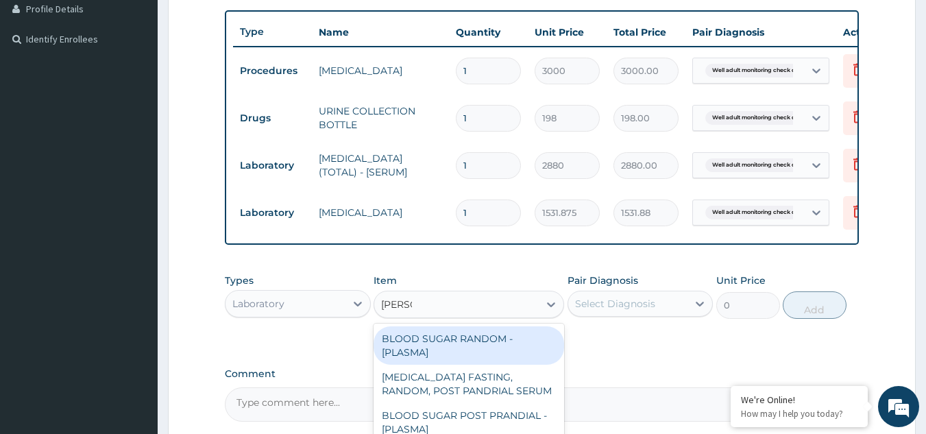
type input "RANDOM"
type input "1800"
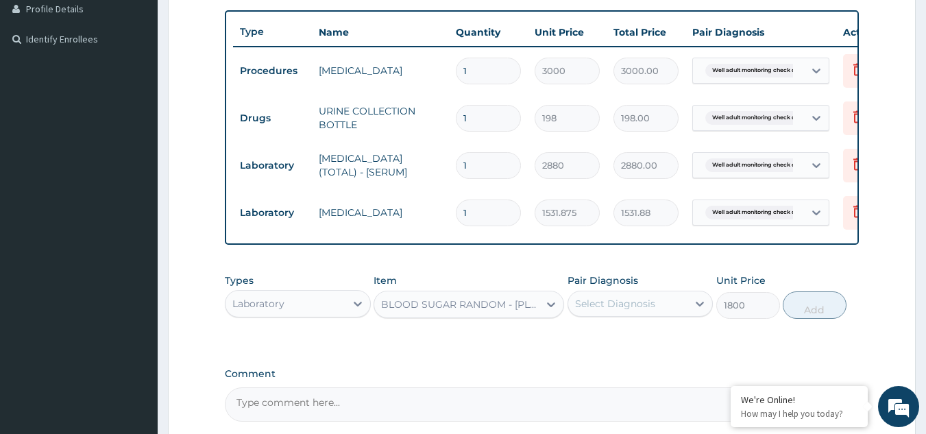
click at [594, 309] on div "Select Diagnosis" at bounding box center [615, 304] width 80 height 14
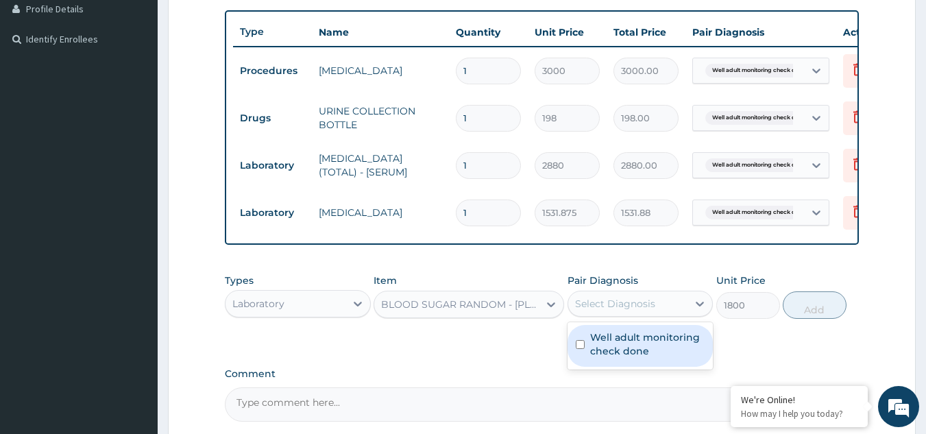
click at [598, 358] on label "Well adult monitoring check done" at bounding box center [647, 343] width 115 height 27
checkbox input "true"
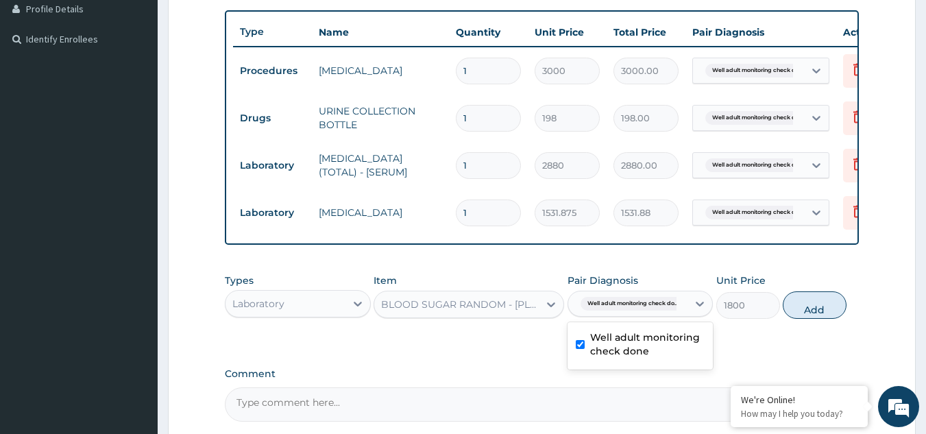
click at [815, 319] on button "Add" at bounding box center [815, 304] width 64 height 27
type input "0"
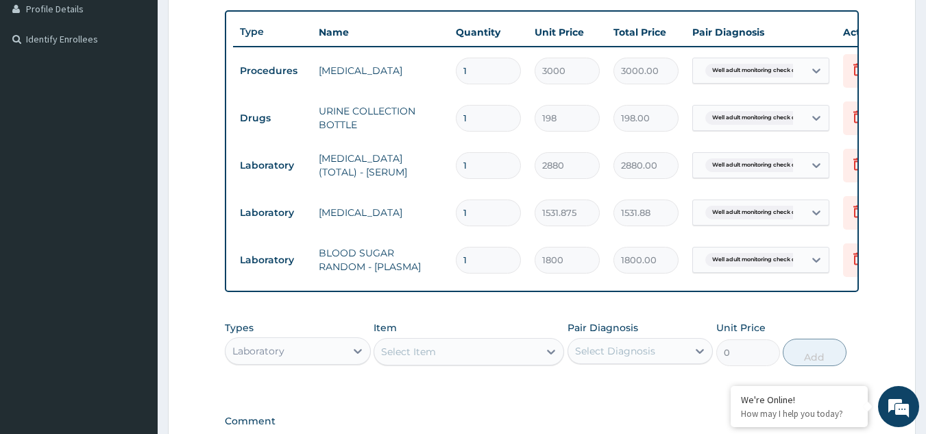
click at [521, 363] on div "Select Item" at bounding box center [456, 352] width 165 height 22
type input "BMI"
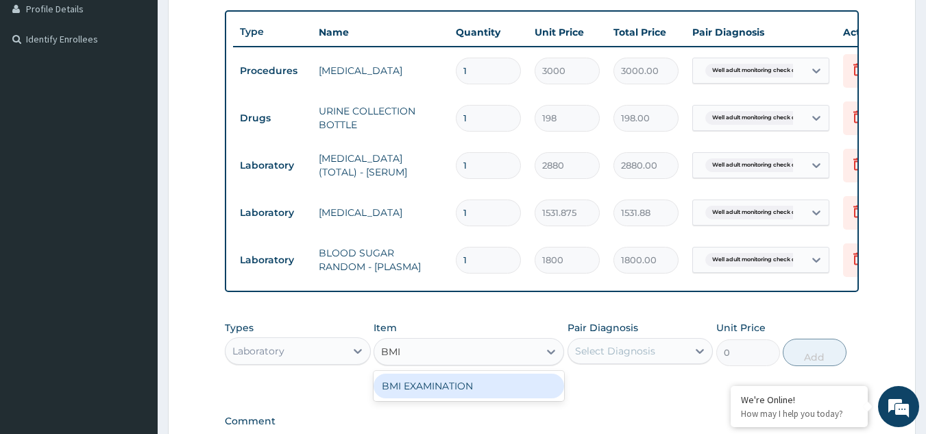
type input "1225.5"
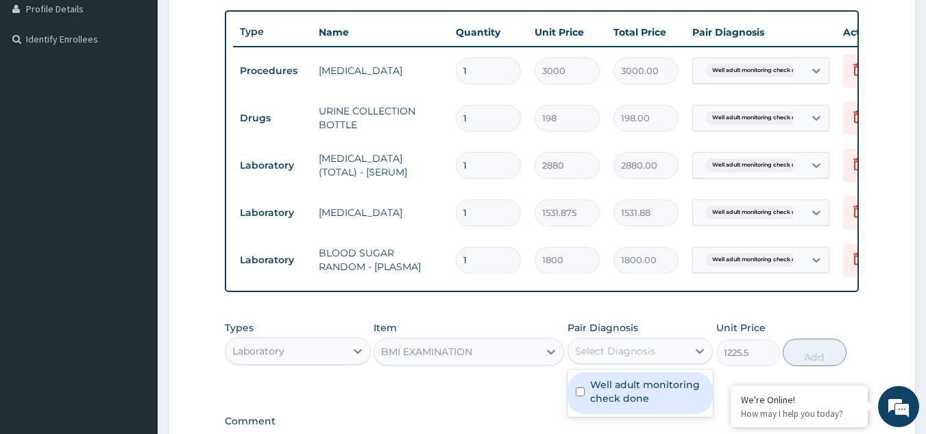
click at [618, 358] on div "Select Diagnosis" at bounding box center [615, 351] width 80 height 14
click at [616, 401] on label "Well adult monitoring check done" at bounding box center [647, 391] width 115 height 27
checkbox input "true"
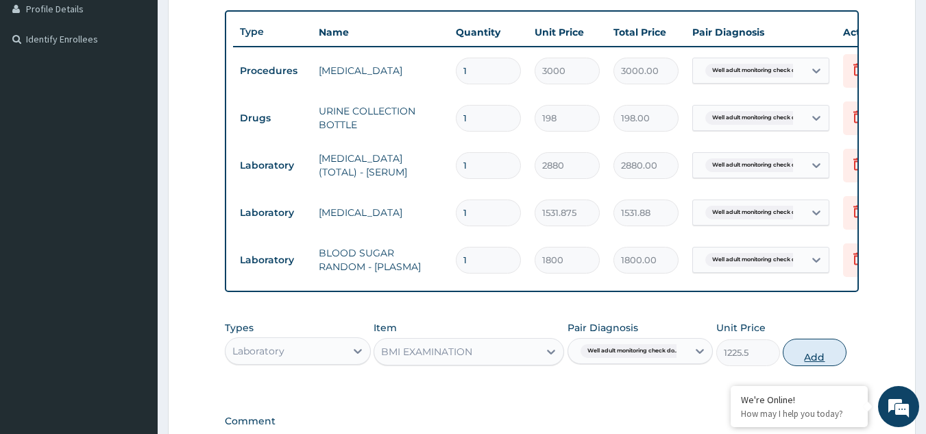
click at [839, 362] on button "Add" at bounding box center [815, 352] width 64 height 27
type input "0"
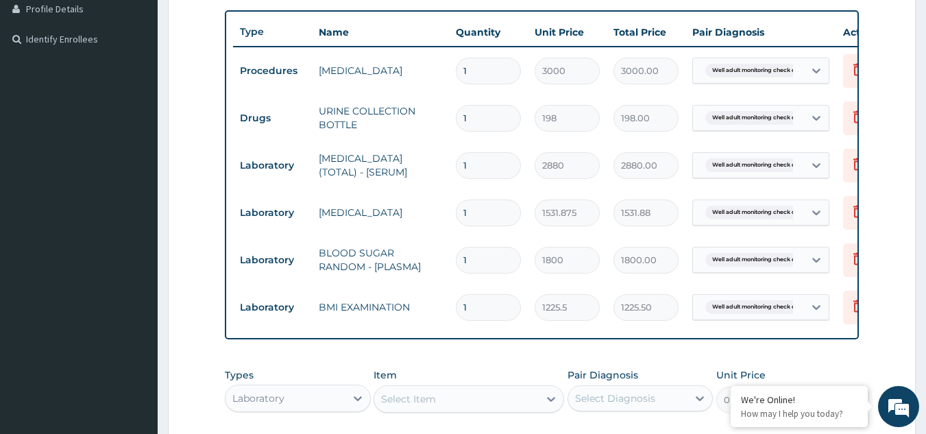
click at [457, 404] on div "Select Item" at bounding box center [456, 399] width 165 height 22
type input "PHYS"
type input "1225.5"
click at [599, 411] on div "Select Diagnosis" at bounding box center [641, 398] width 146 height 26
checkbox input "true"
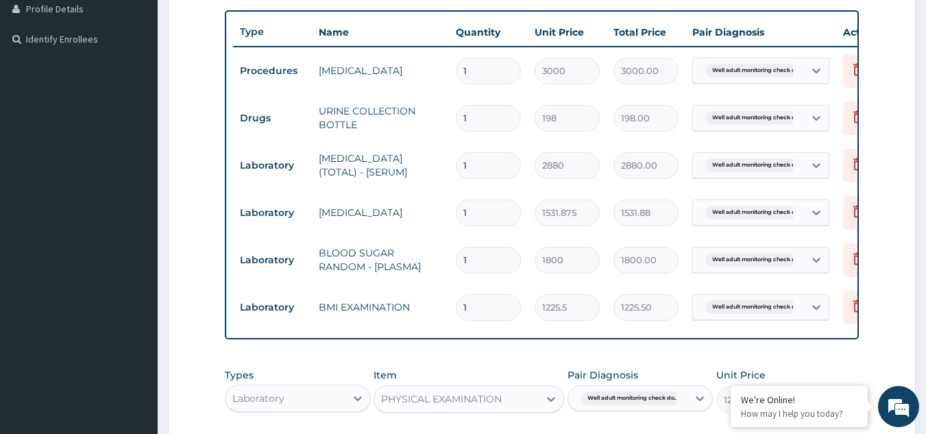
click at [898, 363] on form "Step 2 of 2 PA Code / Prescription Code Enter Code(Secondary Care Only) Encount…" at bounding box center [542, 167] width 748 height 893
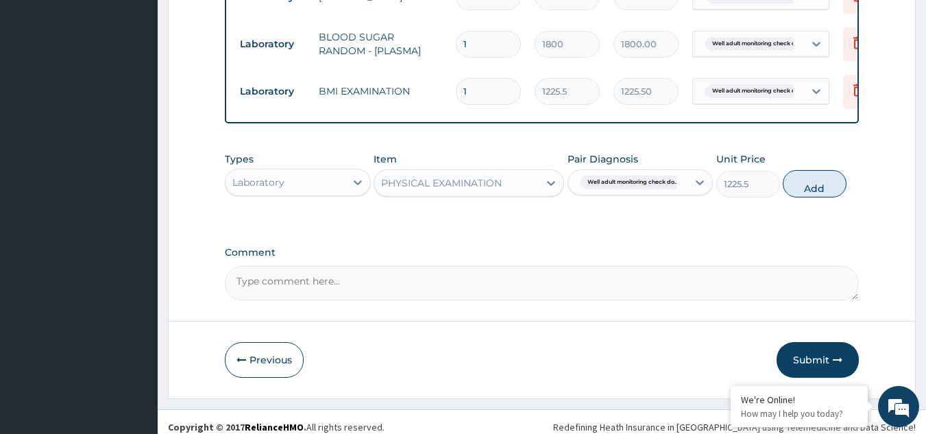
scroll to position [588, 0]
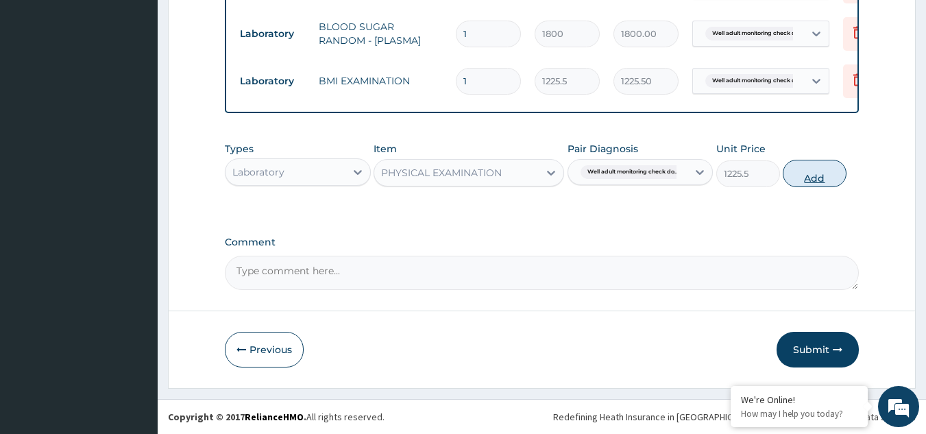
click at [814, 183] on button "Add" at bounding box center [815, 173] width 64 height 27
type input "0"
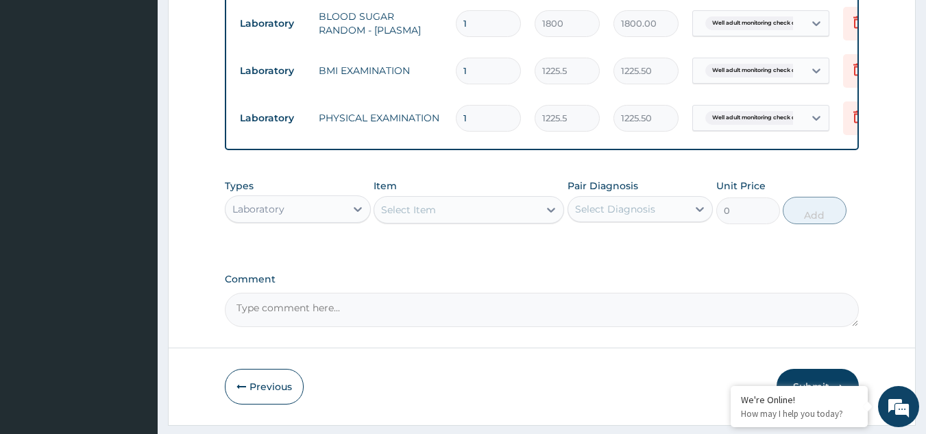
click at [509, 221] on div "Select Item" at bounding box center [456, 210] width 165 height 22
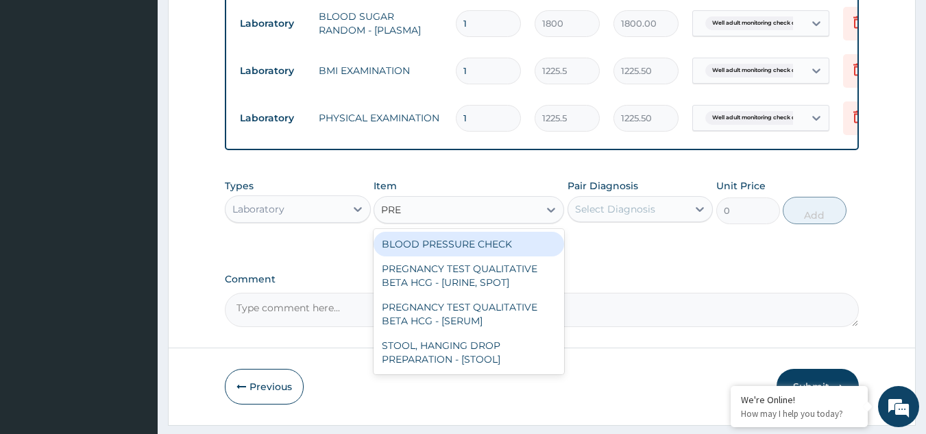
type input "PRES"
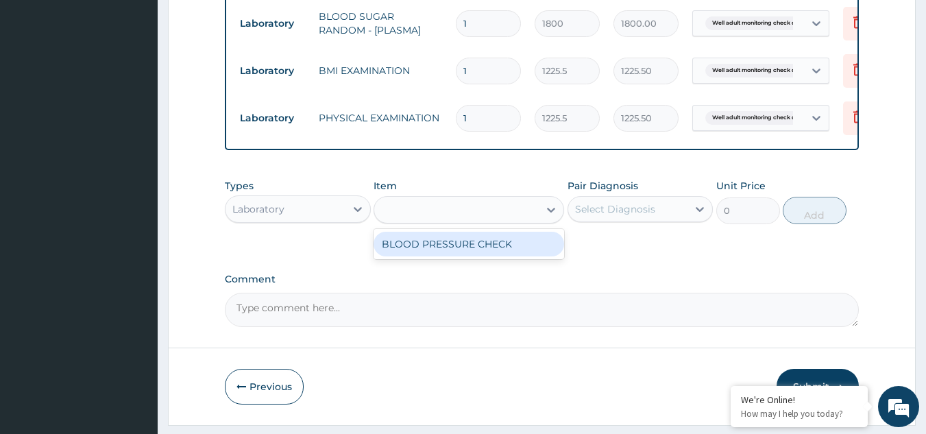
type input "1225.5"
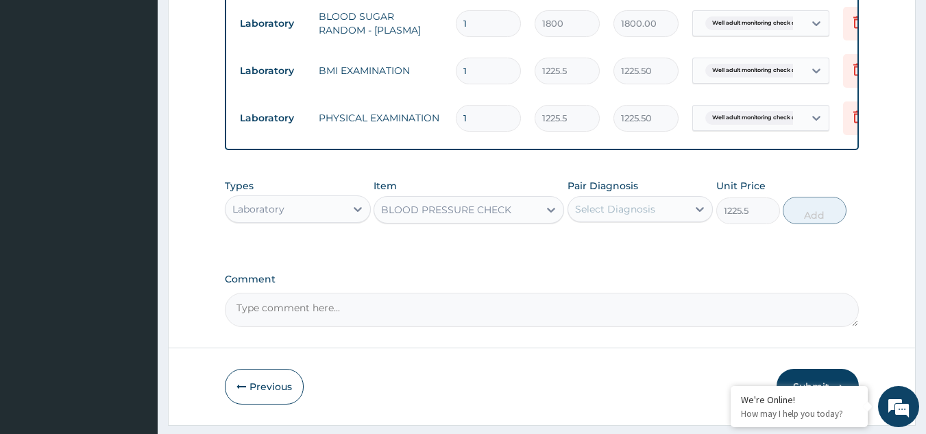
click at [605, 216] on div "Select Diagnosis" at bounding box center [615, 209] width 80 height 14
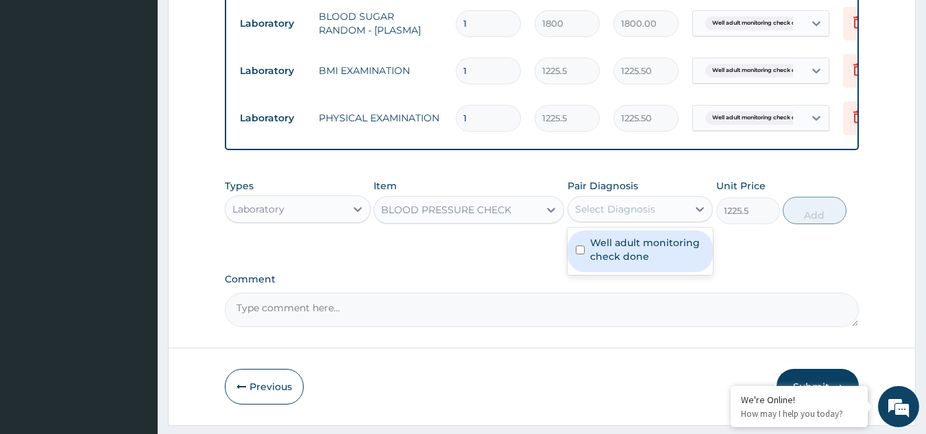
click at [606, 248] on label "Well adult monitoring check done" at bounding box center [647, 249] width 115 height 27
checkbox input "true"
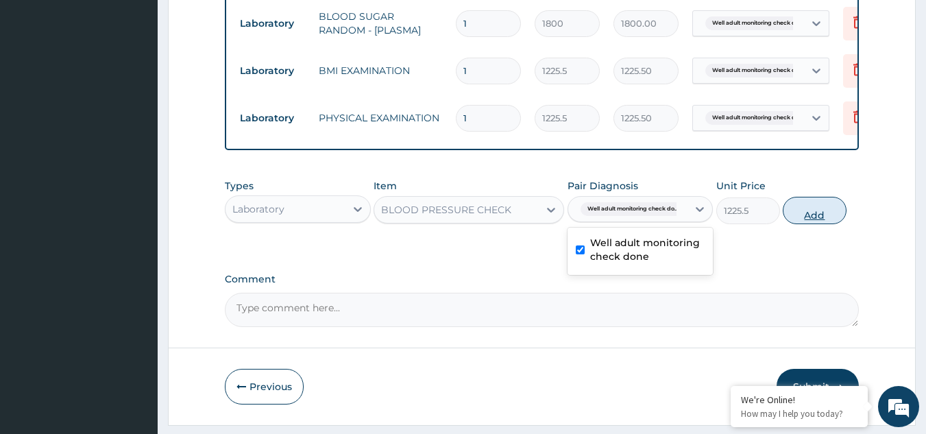
click at [797, 217] on button "Add" at bounding box center [815, 210] width 64 height 27
type input "0"
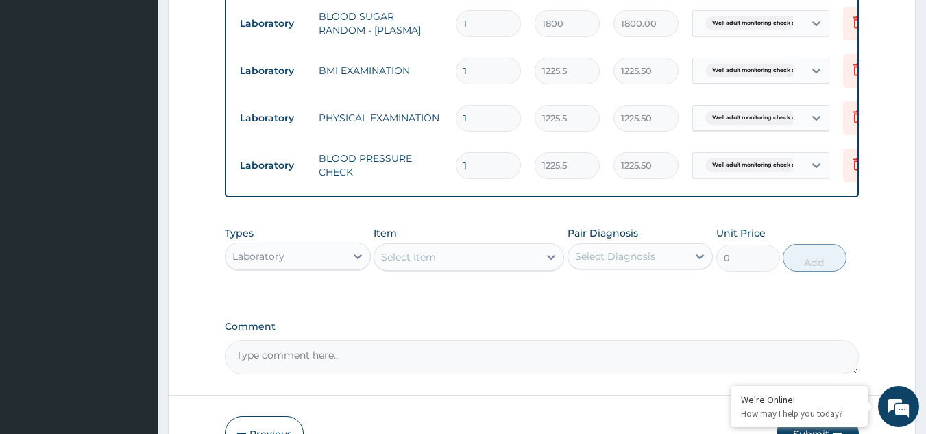
drag, startPoint x: 932, startPoint y: 305, endPoint x: 933, endPoint y: 313, distance: 7.7
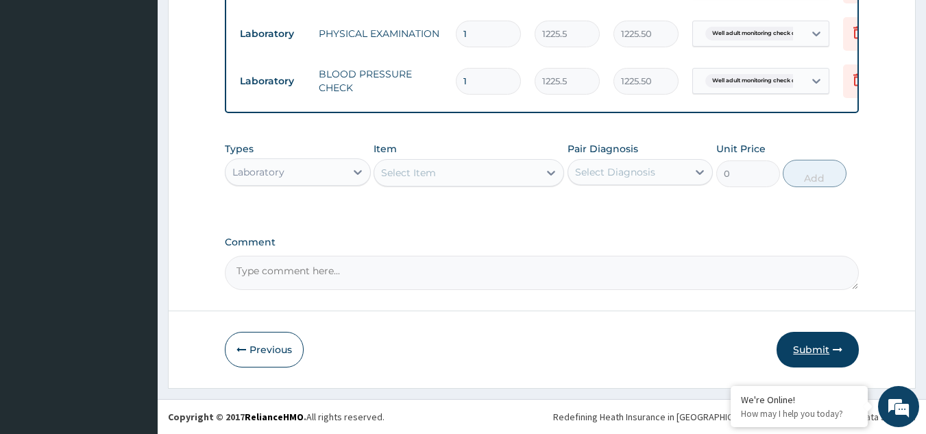
click at [834, 346] on icon "button" at bounding box center [838, 350] width 10 height 10
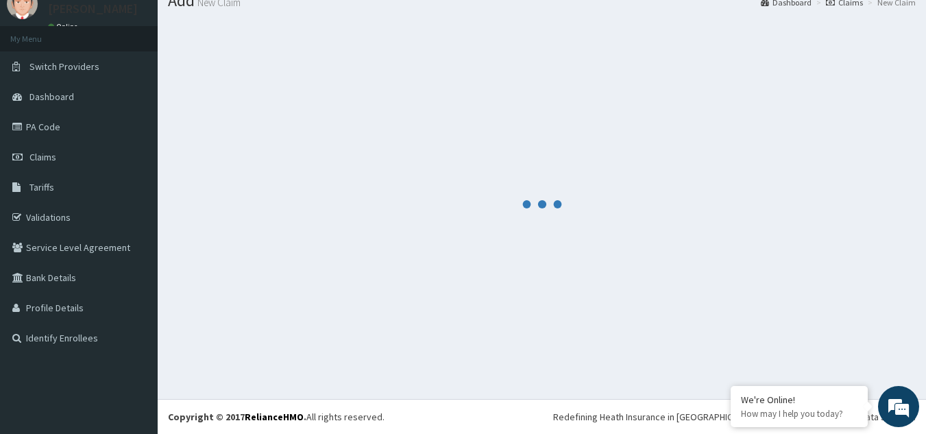
scroll to position [53, 0]
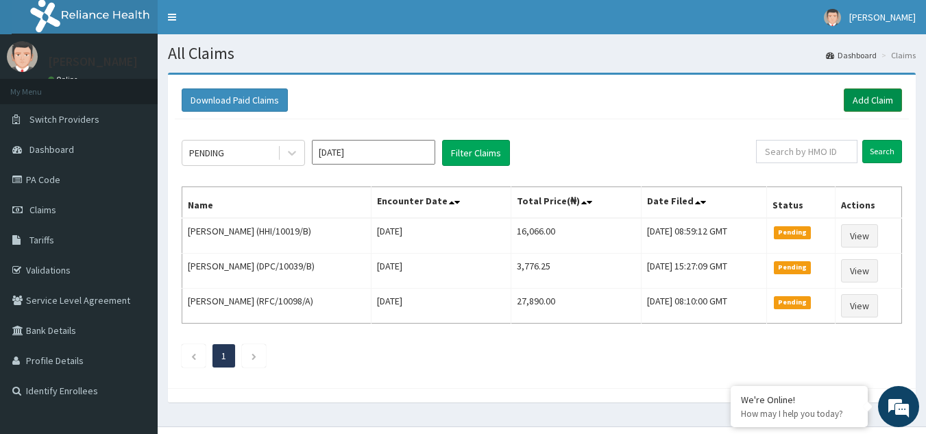
click at [849, 95] on link "Add Claim" at bounding box center [873, 99] width 58 height 23
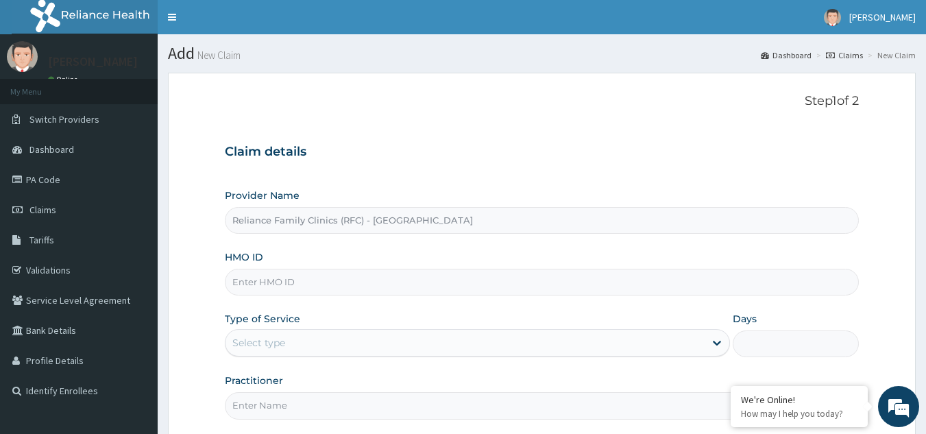
click at [311, 282] on input "HMO ID" at bounding box center [542, 282] width 635 height 27
paste input "ENY/10164/A"
click at [311, 282] on input "ENY/10164/A" at bounding box center [542, 282] width 635 height 27
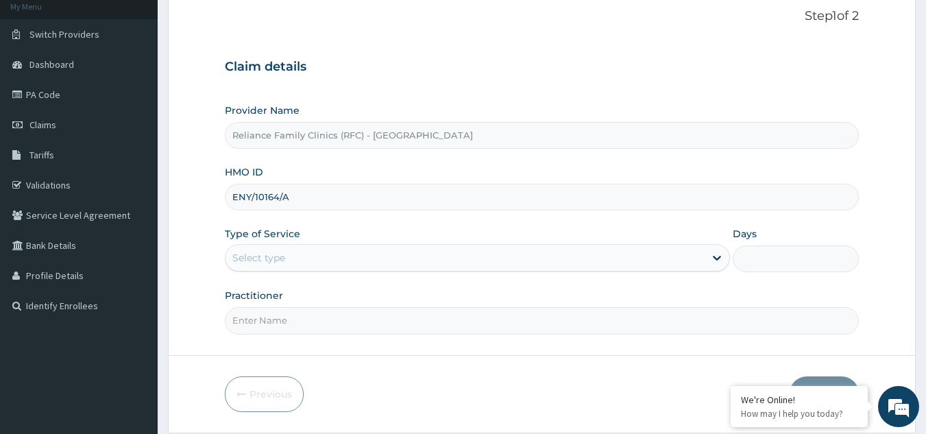
scroll to position [130, 0]
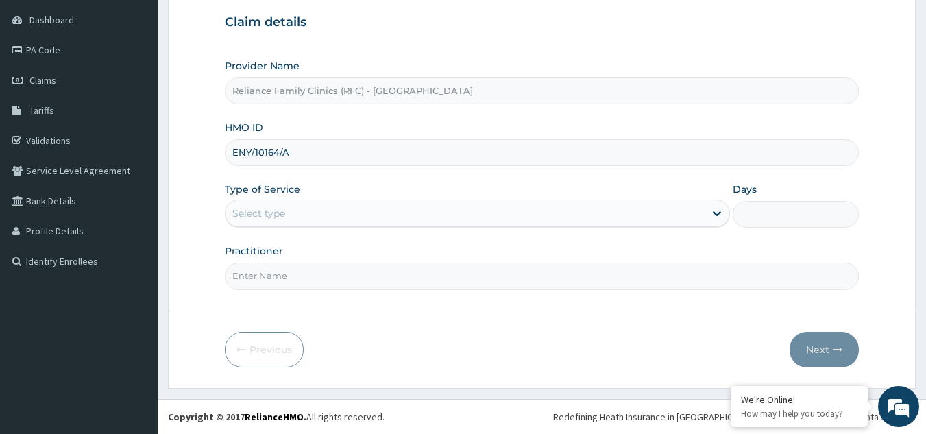
type input "ENY/10164/A"
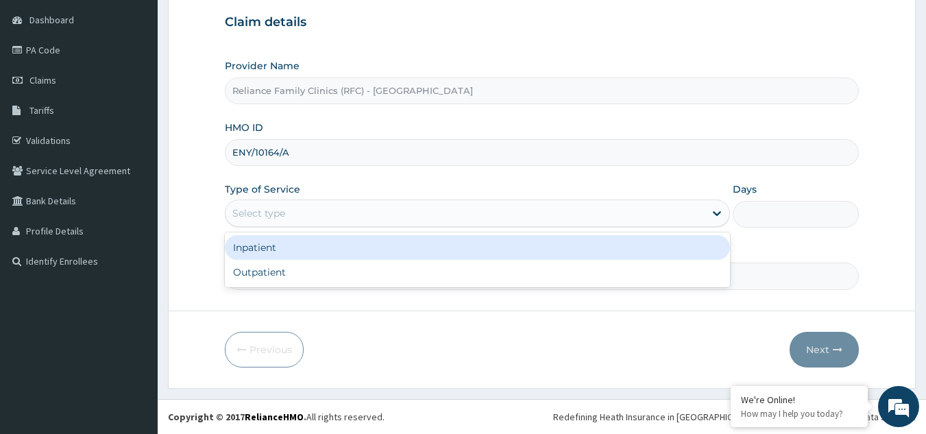
click at [465, 211] on div "Select type" at bounding box center [465, 213] width 479 height 22
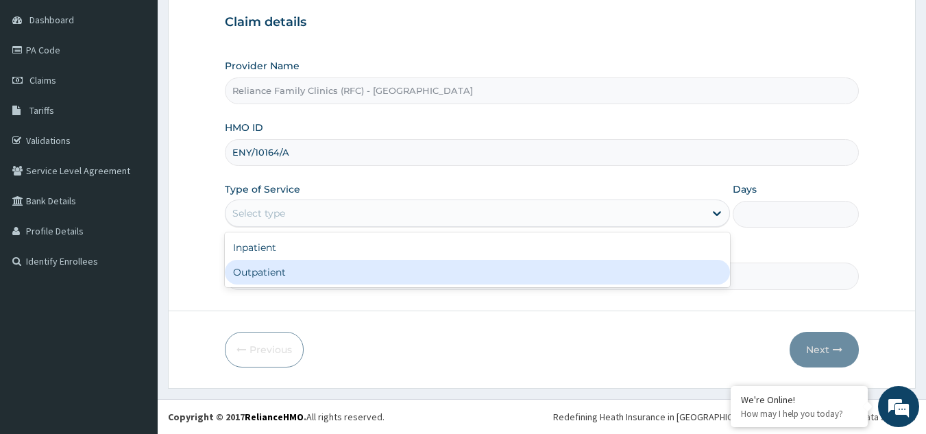
click at [401, 270] on div "Outpatient" at bounding box center [477, 272] width 505 height 25
type input "1"
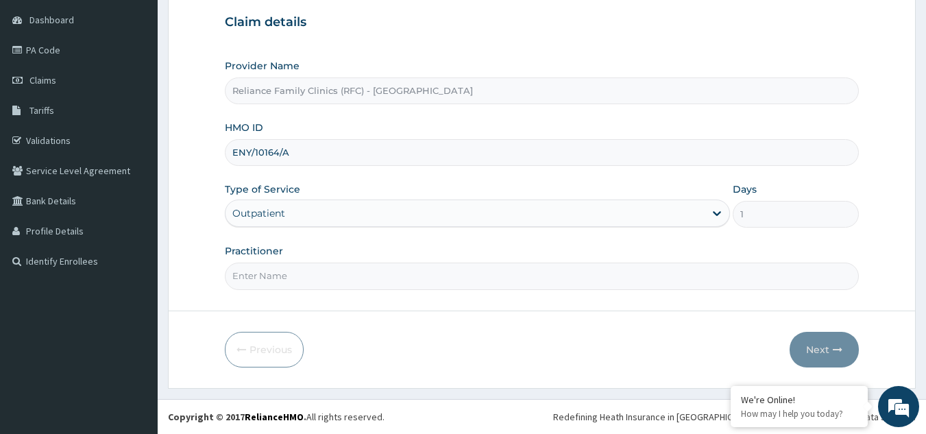
click at [396, 276] on input "Practitioner" at bounding box center [542, 276] width 635 height 27
type input "LOCUM"
click at [831, 344] on button "Next" at bounding box center [824, 350] width 69 height 36
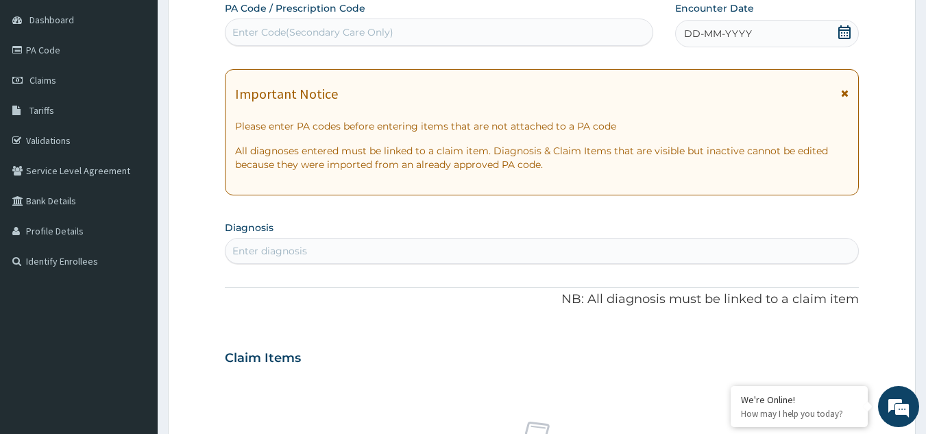
click at [511, 251] on div "Enter diagnosis" at bounding box center [543, 251] width 634 height 22
type input "WELL ADULT CHECK"
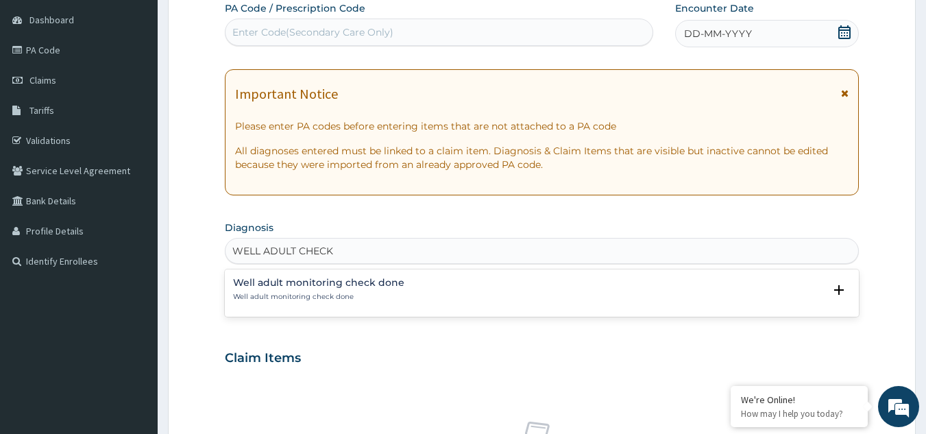
click at [268, 298] on p "Well adult monitoring check done" at bounding box center [318, 297] width 171 height 10
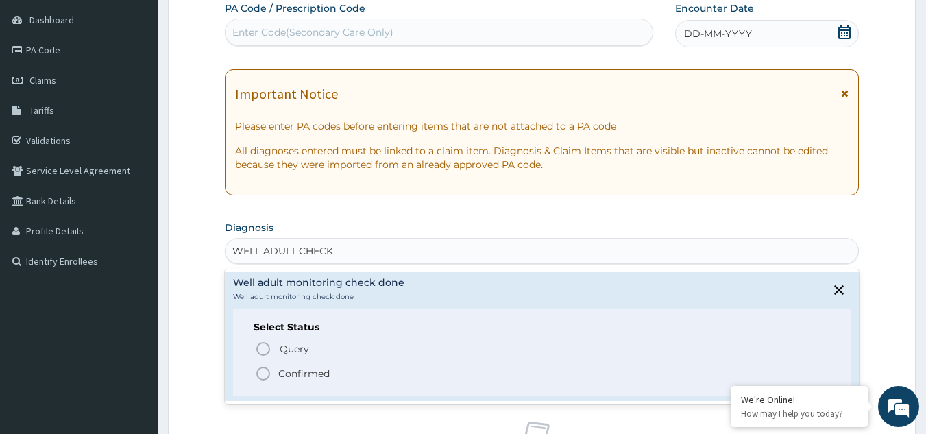
click at [280, 371] on p "Confirmed" at bounding box center [303, 374] width 51 height 14
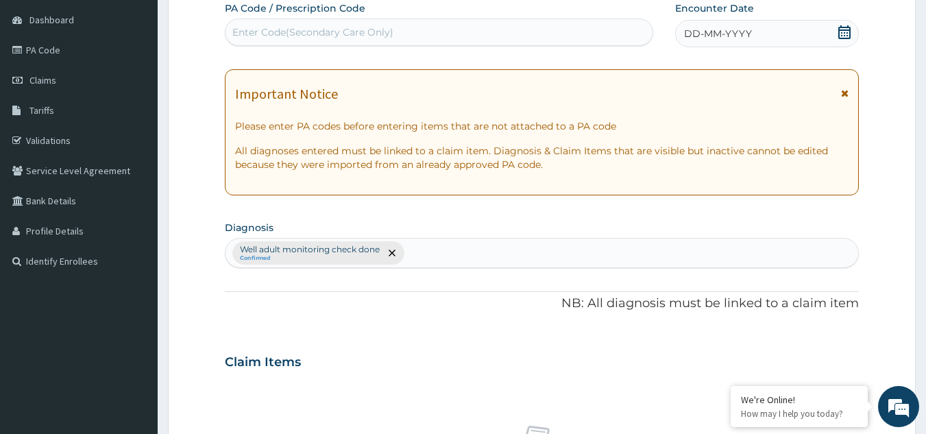
click at [845, 91] on icon at bounding box center [845, 93] width 8 height 10
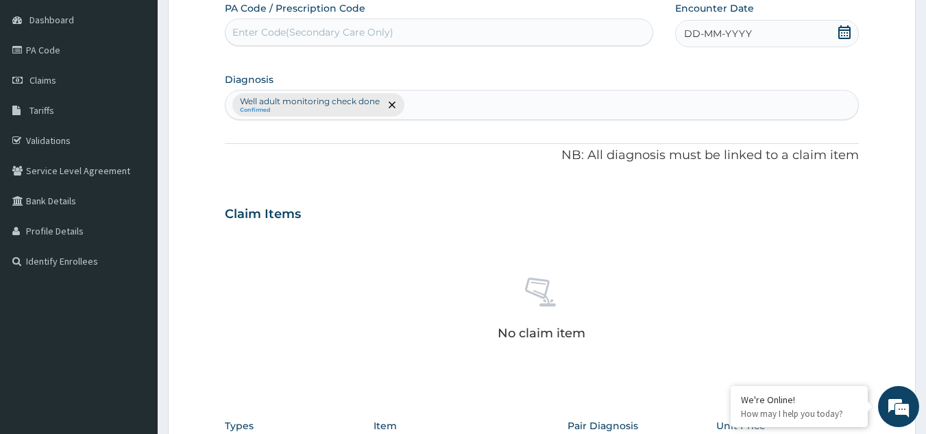
click at [791, 45] on div "DD-MM-YYYY" at bounding box center [767, 33] width 184 height 27
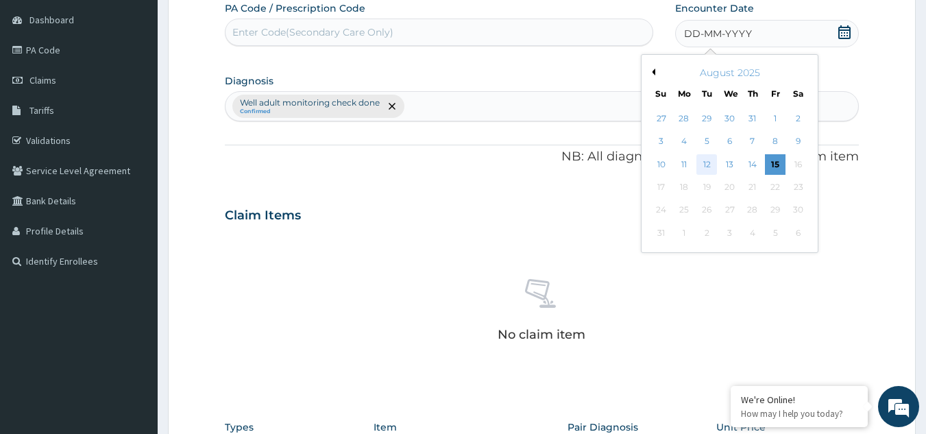
click at [710, 160] on div "12" at bounding box center [707, 164] width 21 height 21
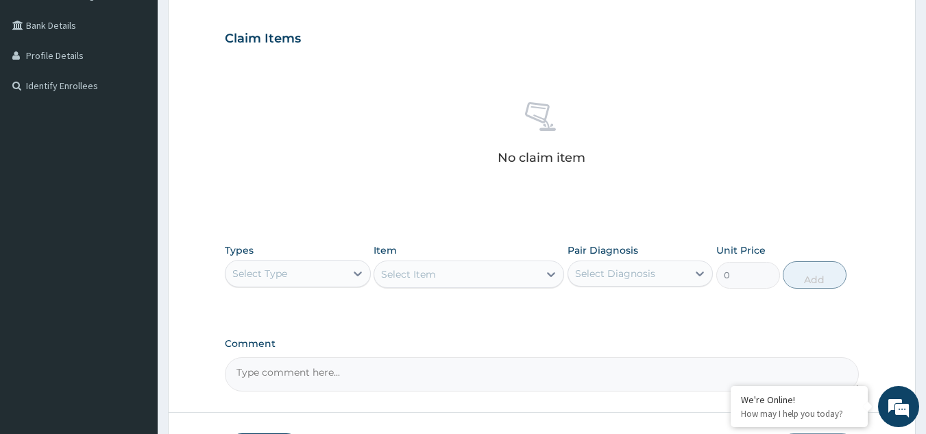
scroll to position [407, 0]
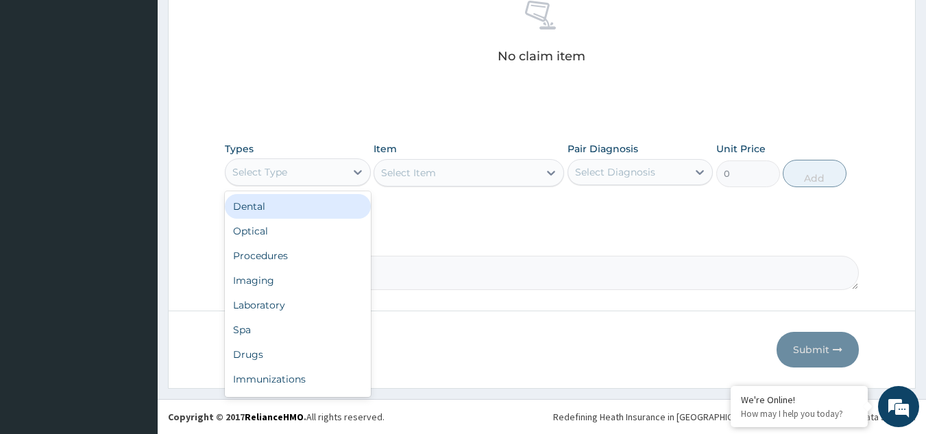
click at [334, 179] on div "Select Type" at bounding box center [286, 172] width 120 height 22
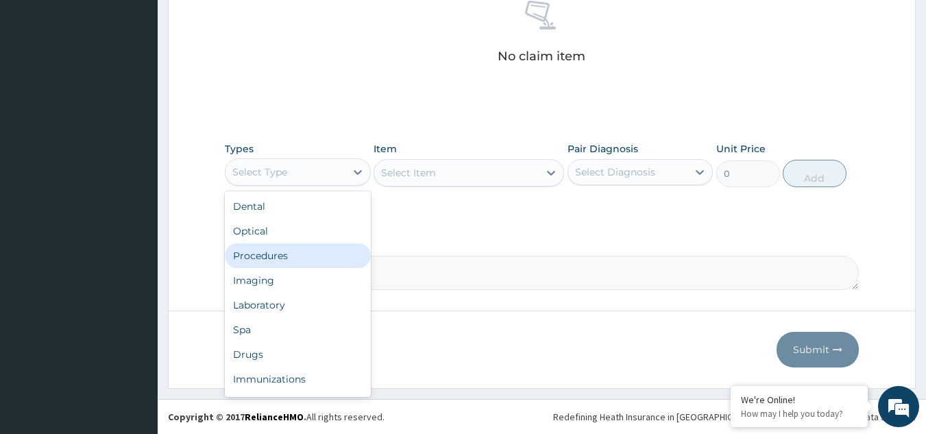
click at [309, 252] on div "Procedures" at bounding box center [298, 255] width 146 height 25
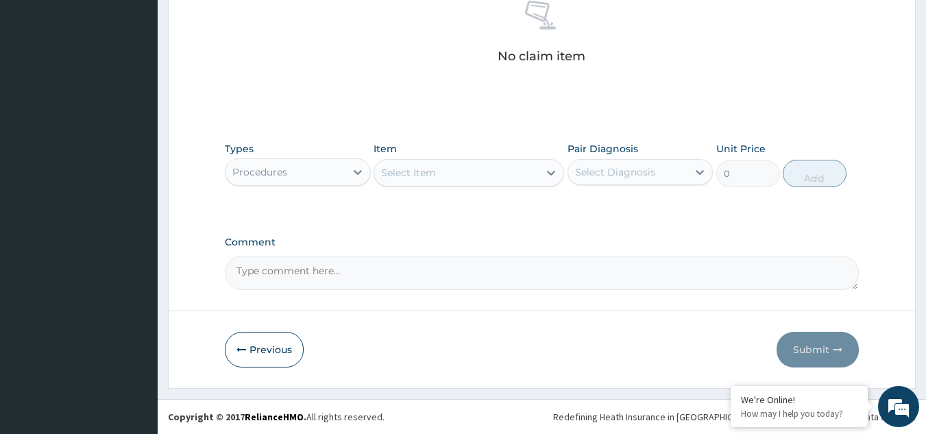
click at [455, 176] on div "Select Item" at bounding box center [456, 173] width 165 height 22
type input "ACUITY"
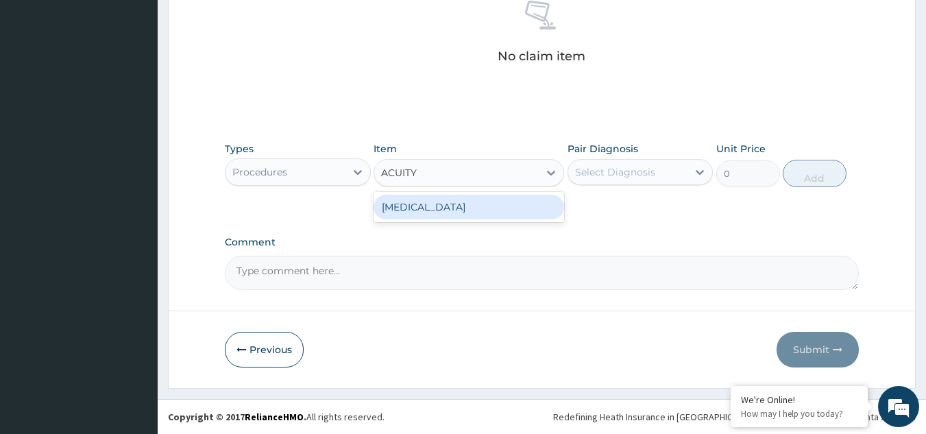
type input "3000"
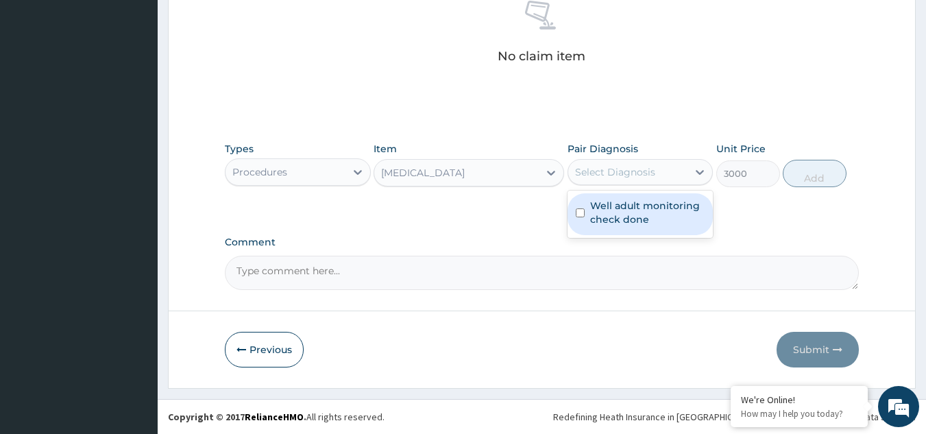
click at [611, 179] on div "Select Diagnosis" at bounding box center [628, 172] width 120 height 22
click at [611, 214] on label "Well adult monitoring check done" at bounding box center [647, 212] width 115 height 27
checkbox input "true"
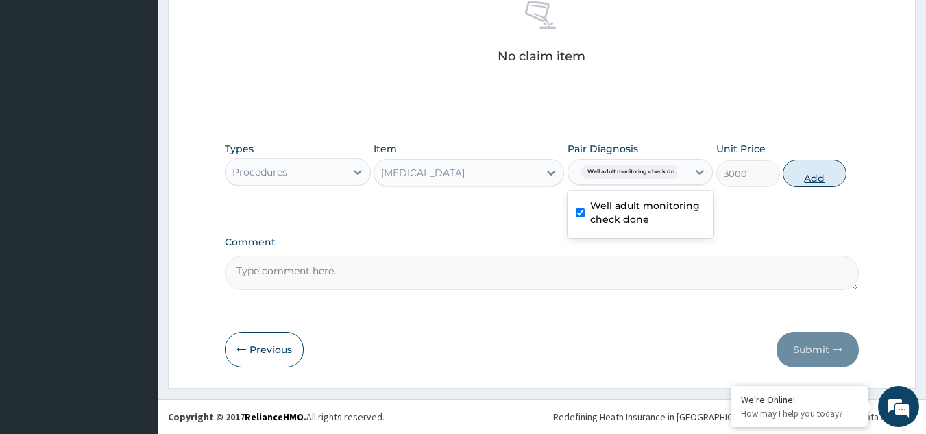
click at [795, 180] on button "Add" at bounding box center [815, 173] width 64 height 27
type input "0"
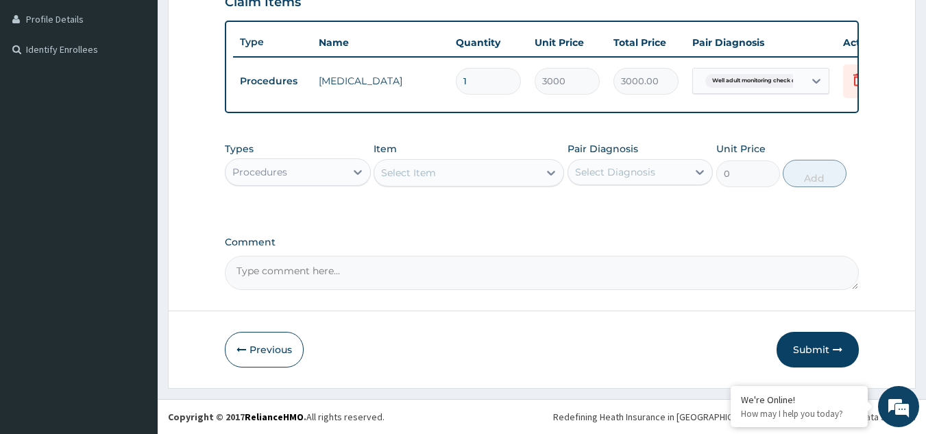
scroll to position [352, 0]
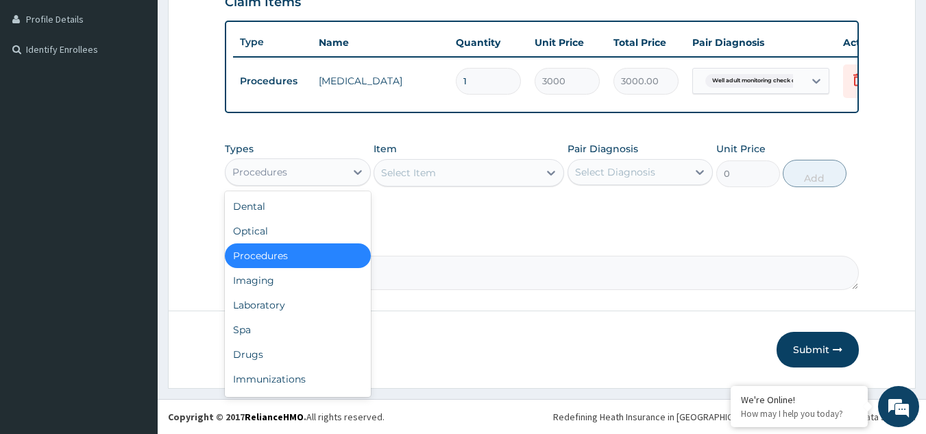
click at [306, 173] on div "Procedures" at bounding box center [286, 172] width 120 height 22
click at [285, 350] on div "Drugs" at bounding box center [298, 354] width 146 height 25
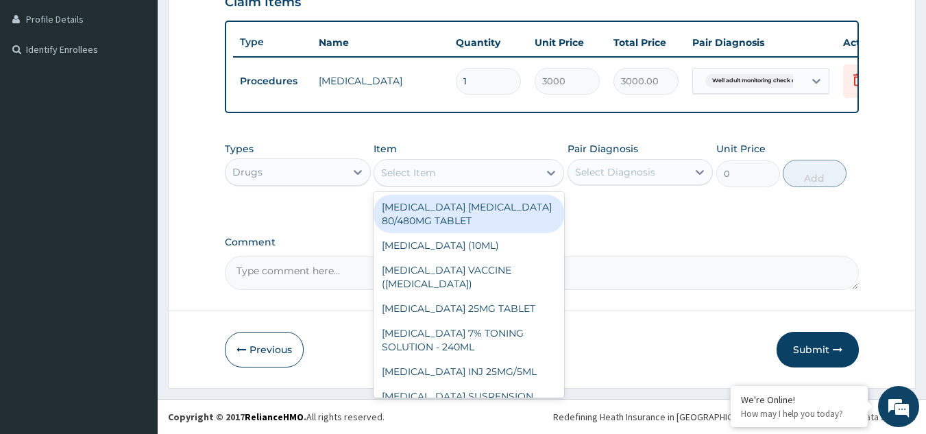
click at [477, 176] on div "Select Item" at bounding box center [456, 173] width 165 height 22
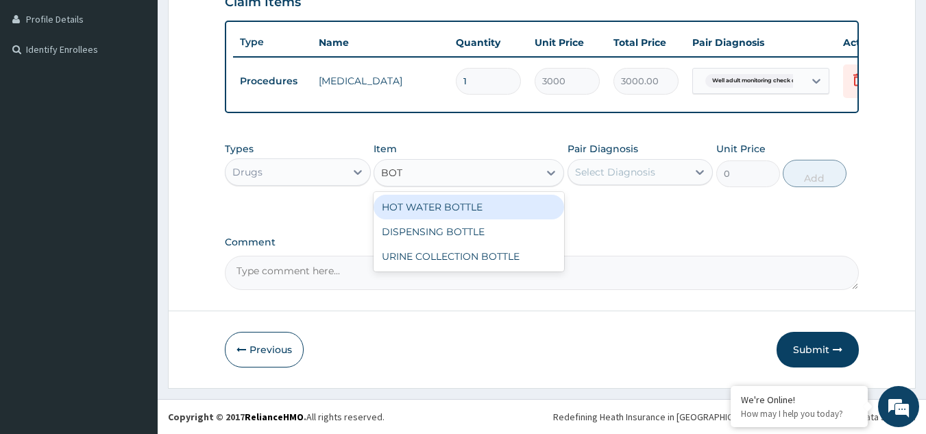
type input "[PERSON_NAME]"
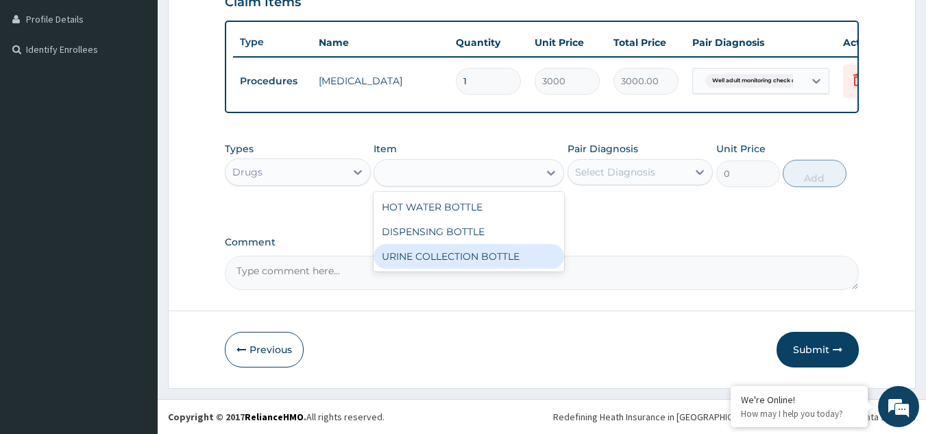
type input "198"
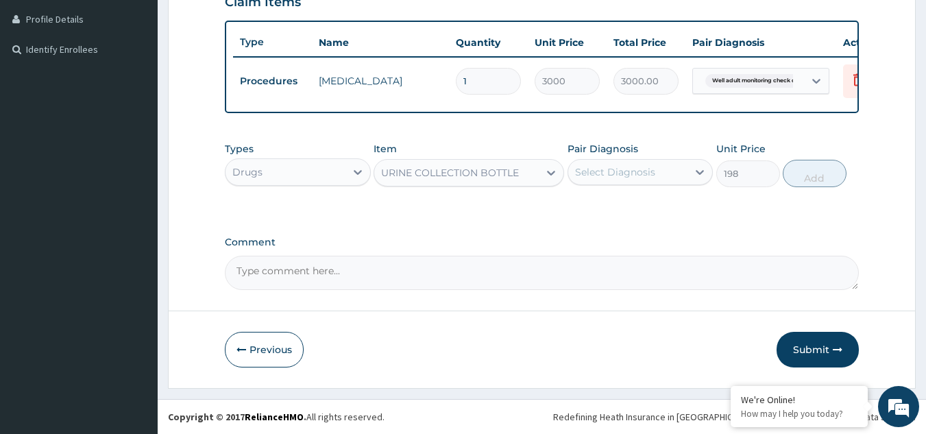
click at [602, 176] on div "Select Diagnosis" at bounding box center [615, 172] width 80 height 14
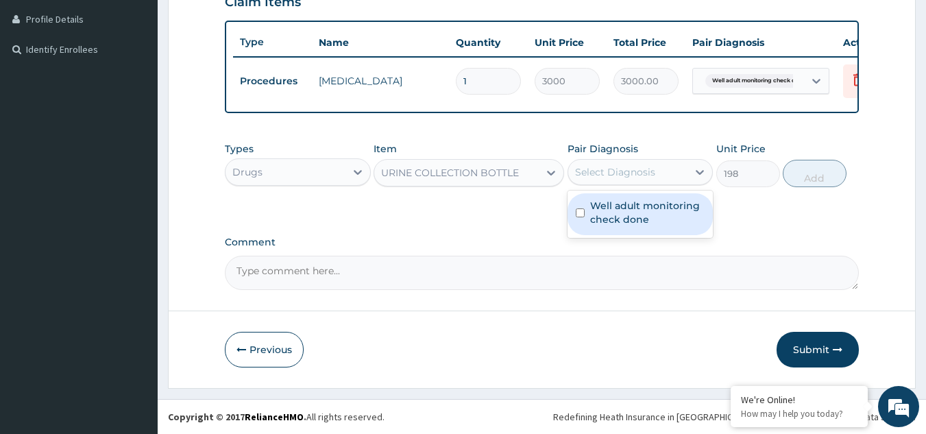
click at [605, 211] on label "Well adult monitoring check done" at bounding box center [647, 212] width 115 height 27
checkbox input "true"
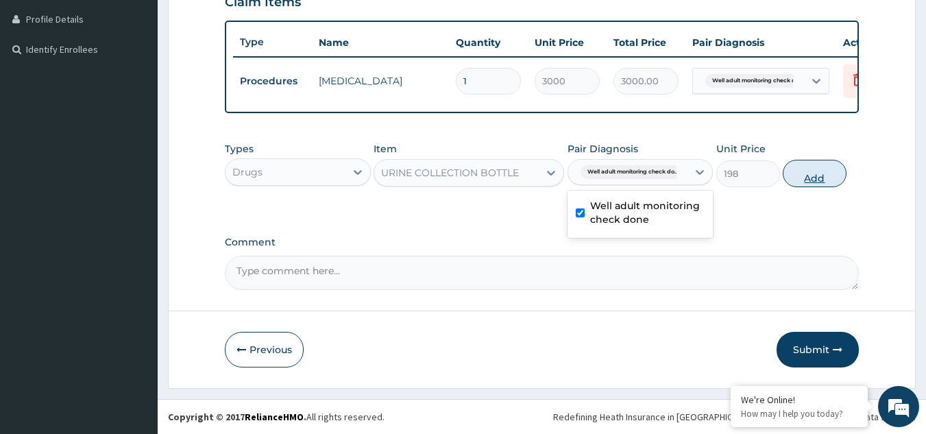
click at [789, 166] on button "Add" at bounding box center [815, 173] width 64 height 27
type input "0"
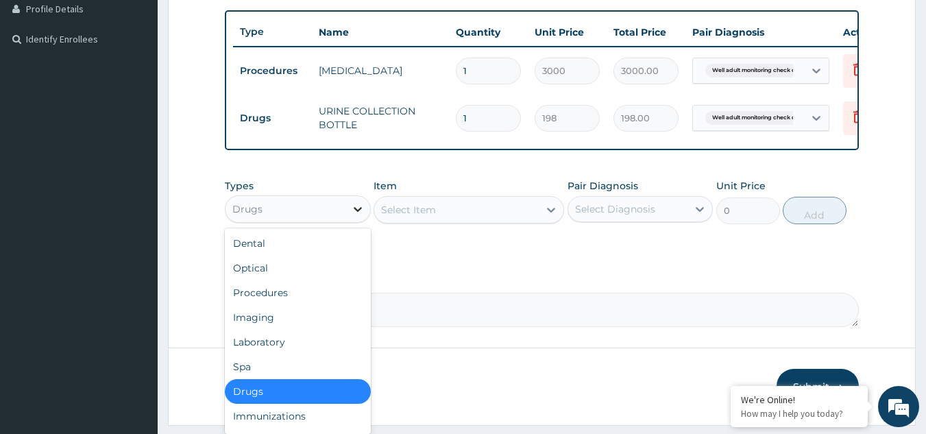
click at [351, 213] on icon at bounding box center [358, 209] width 14 height 14
click at [298, 343] on div "Laboratory" at bounding box center [298, 342] width 146 height 25
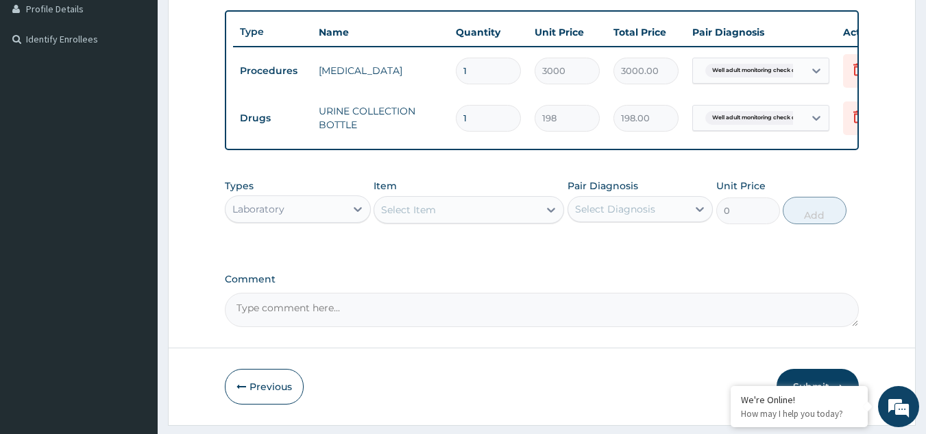
click at [437, 218] on div "Select Item" at bounding box center [456, 210] width 165 height 22
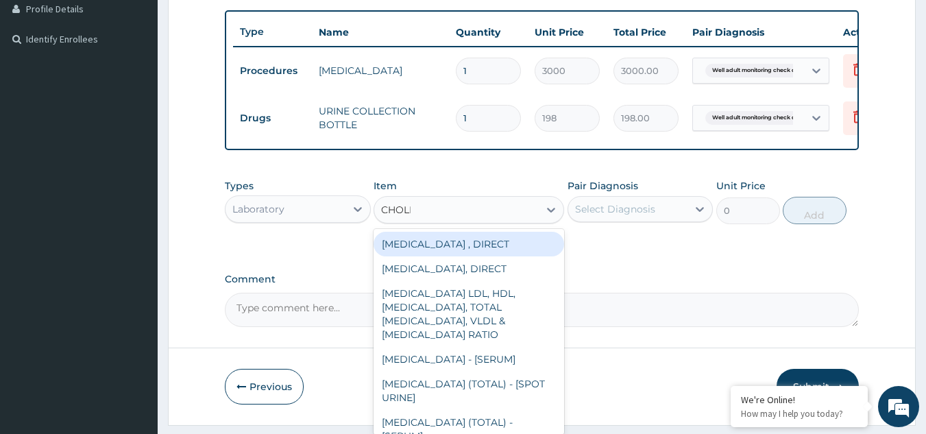
type input "CHOLES"
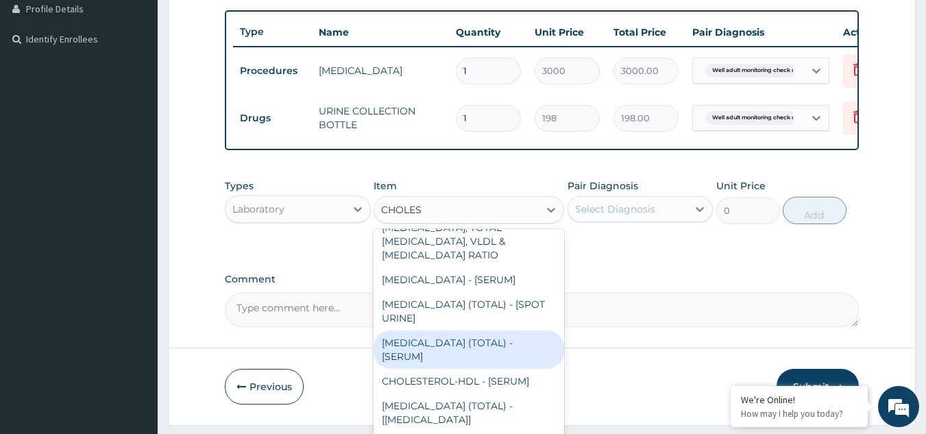
type input "2880"
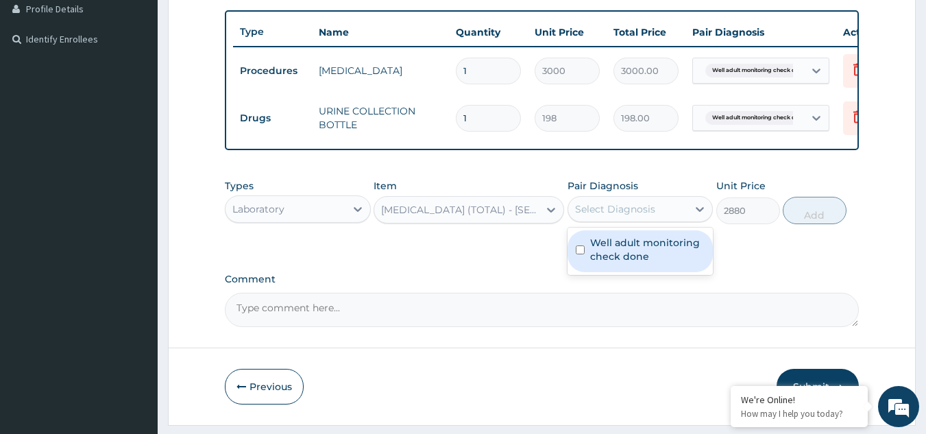
click at [675, 214] on div "Select Diagnosis" at bounding box center [628, 209] width 120 height 22
click at [671, 231] on div "Types Laboratory Item [MEDICAL_DATA] (TOTAL) - [SERUM] Pair Diagnosis option We…" at bounding box center [542, 201] width 635 height 59
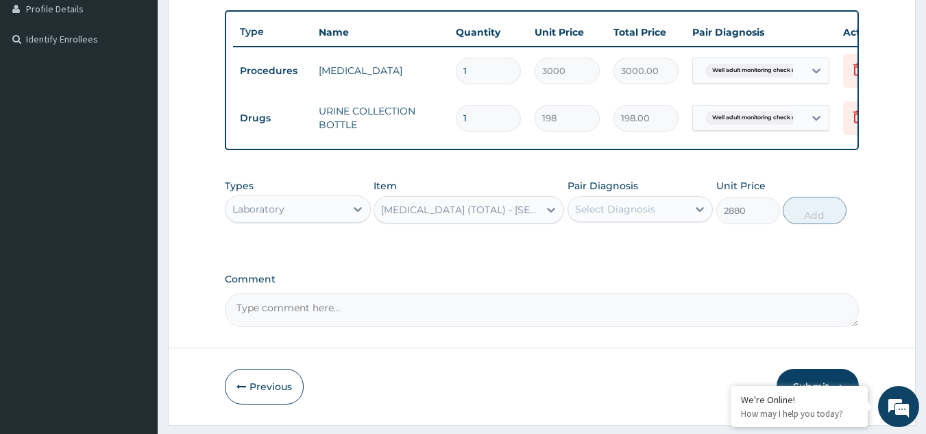
click at [671, 231] on div "Types Laboratory Item [MEDICAL_DATA] (TOTAL) - [SERUM] Pair Diagnosis Select Di…" at bounding box center [542, 201] width 635 height 59
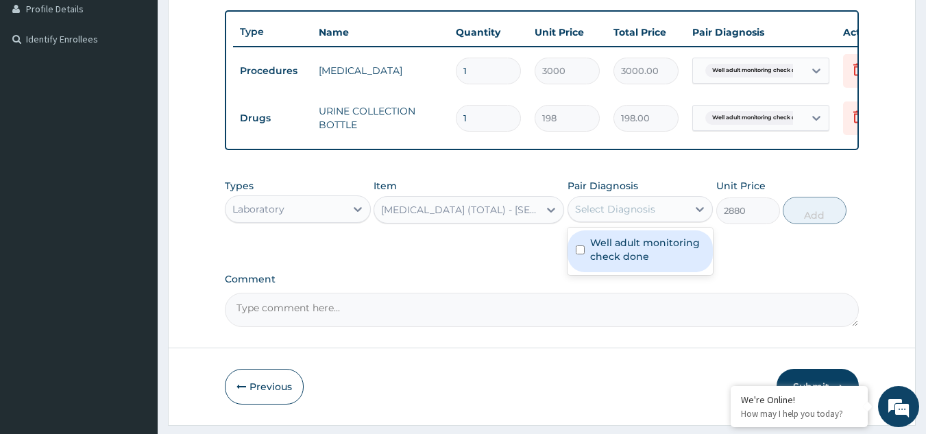
click at [666, 220] on div "Select Diagnosis" at bounding box center [628, 209] width 120 height 22
click at [669, 263] on label "Well adult monitoring check done" at bounding box center [647, 249] width 115 height 27
checkbox input "true"
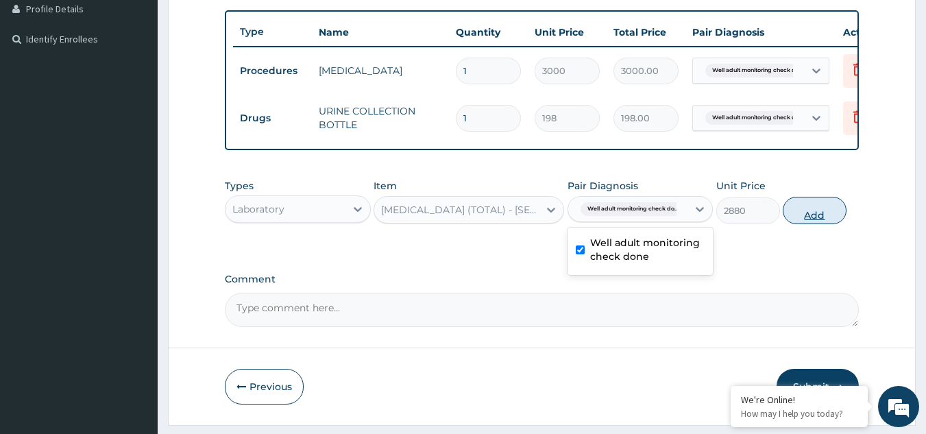
click at [818, 210] on button "Add" at bounding box center [815, 210] width 64 height 27
type input "0"
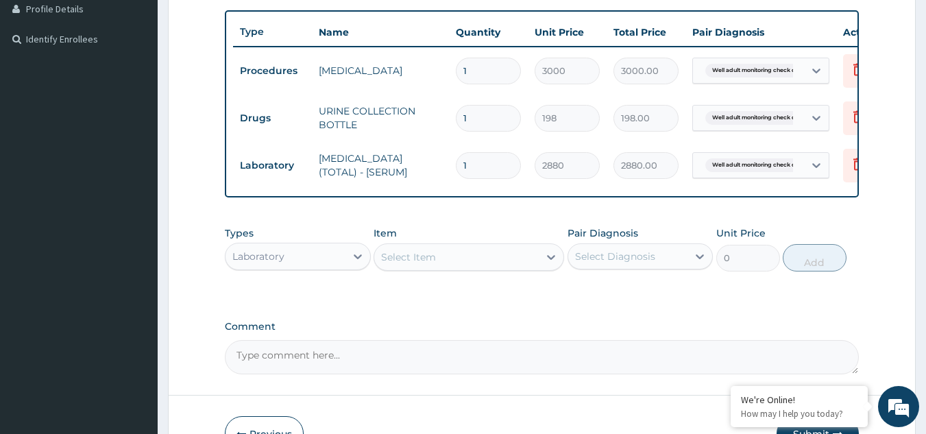
click at [430, 264] on div "Select Item" at bounding box center [408, 257] width 55 height 14
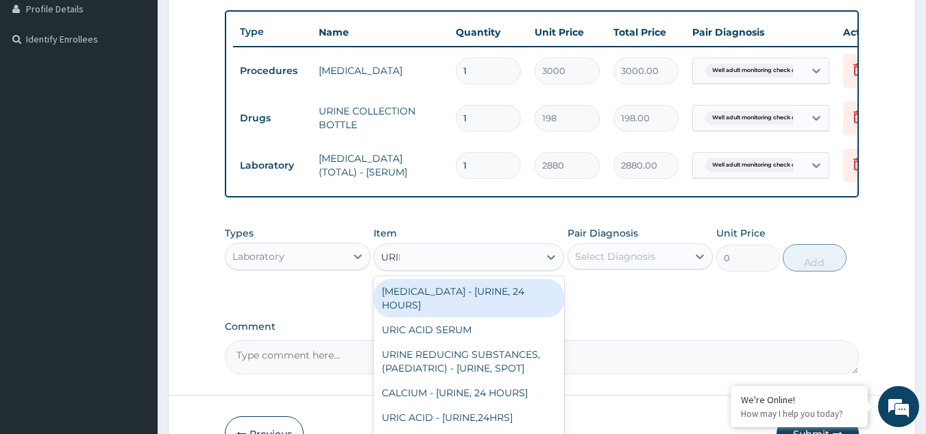
type input "URINA"
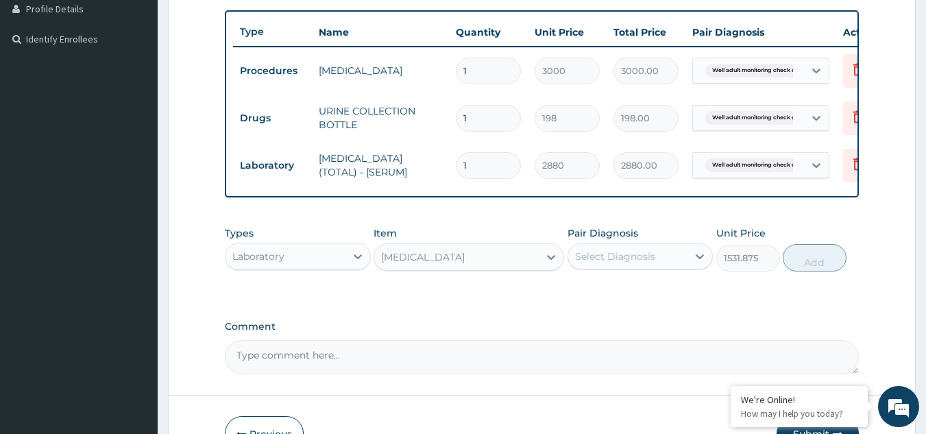
click at [636, 263] on div "Select Diagnosis" at bounding box center [615, 257] width 80 height 14
click at [801, 261] on button "Add" at bounding box center [815, 257] width 64 height 27
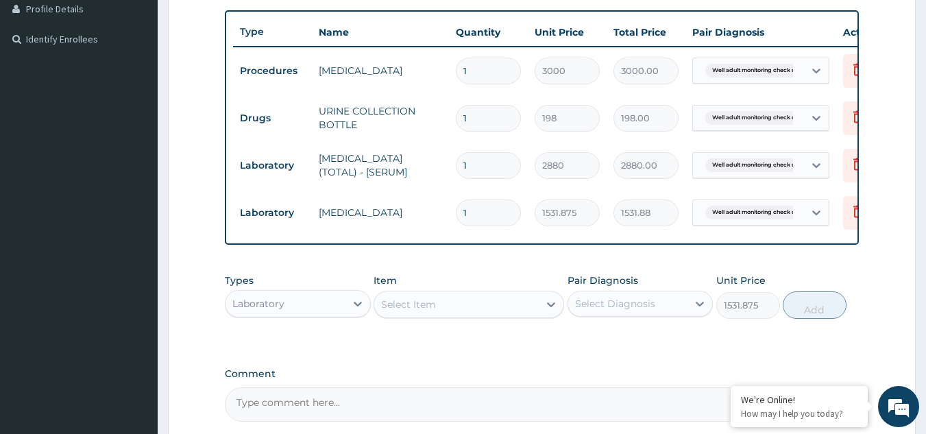
type input "0"
click at [453, 309] on div "Select Item" at bounding box center [456, 304] width 165 height 22
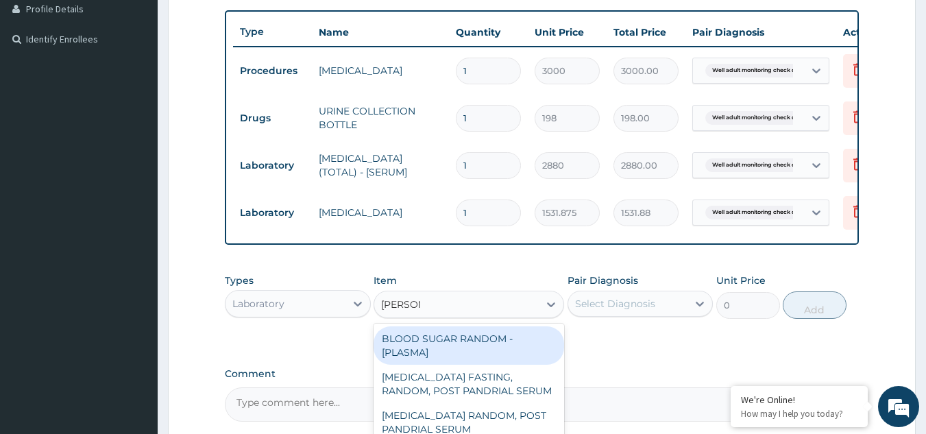
type input "RANDOM"
click at [468, 354] on div "BLOOD SUGAR RANDOM - [PLASMA]" at bounding box center [469, 345] width 191 height 38
type input "1800"
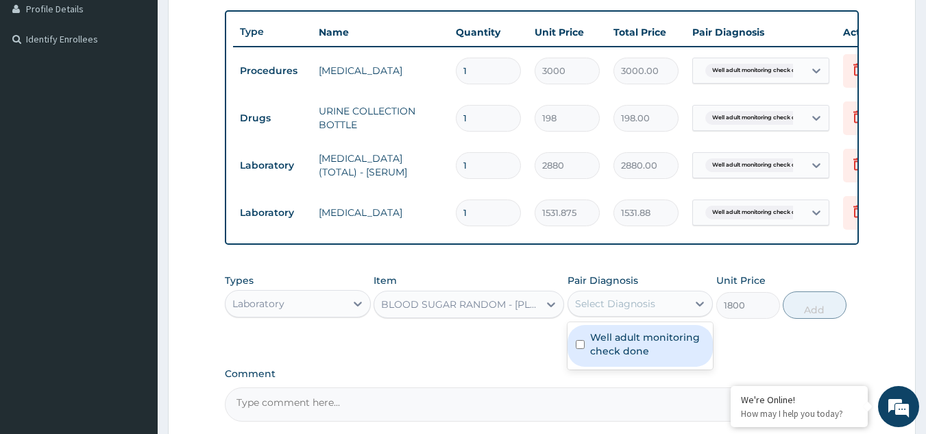
click at [665, 313] on div "Select Diagnosis" at bounding box center [628, 304] width 120 height 22
click at [653, 339] on div "Well adult monitoring check done" at bounding box center [641, 346] width 146 height 42
checkbox input "true"
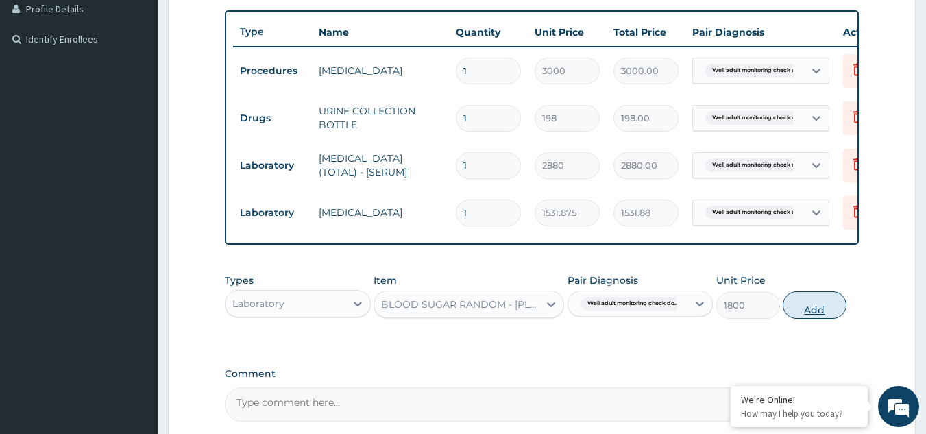
click at [806, 319] on button "Add" at bounding box center [815, 304] width 64 height 27
type input "0"
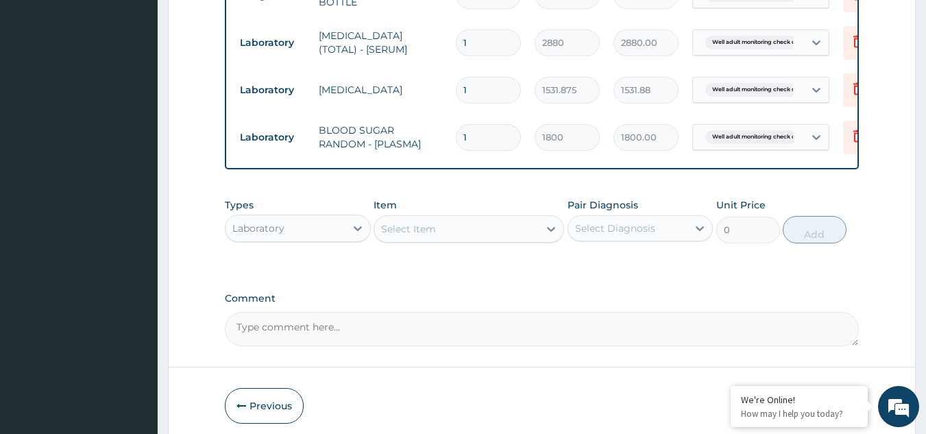
scroll to position [541, 0]
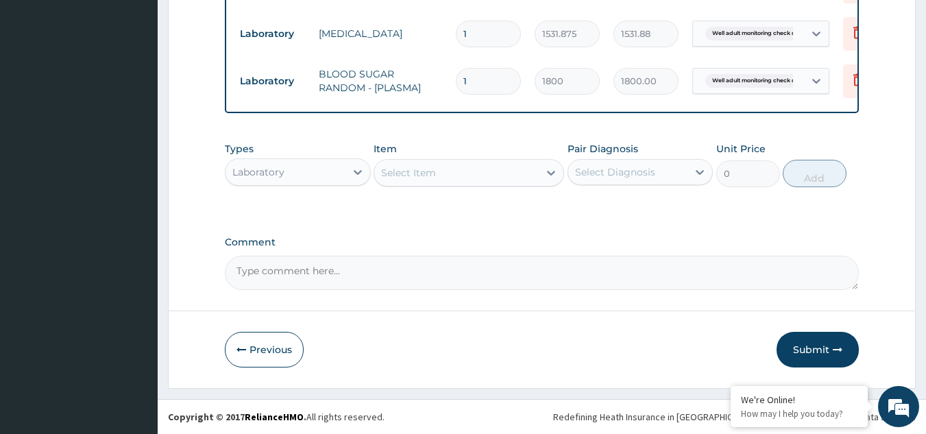
click at [523, 175] on div "Select Item" at bounding box center [456, 173] width 165 height 22
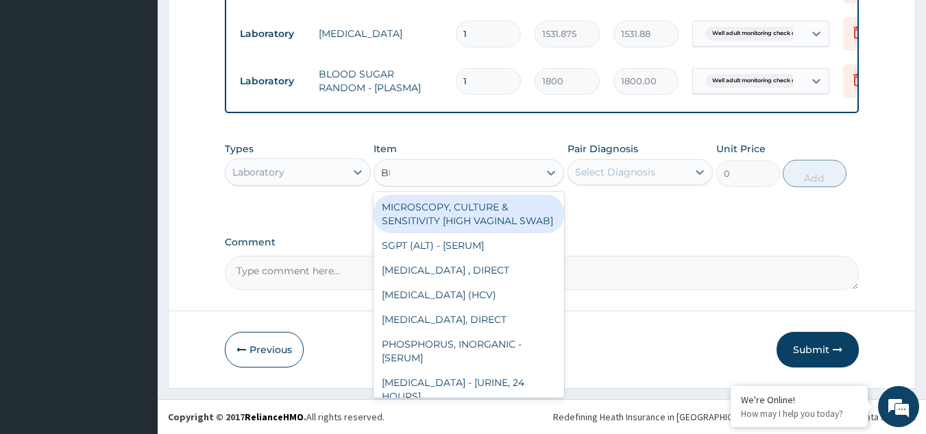
type input "BMI"
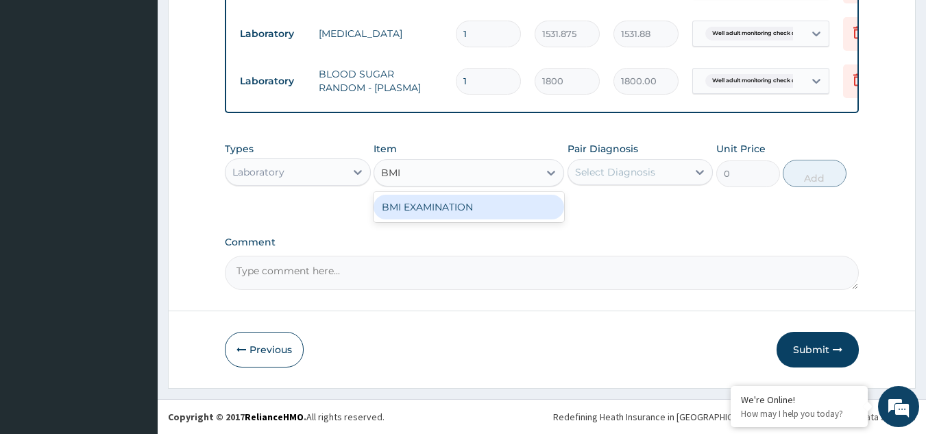
type input "1225.5"
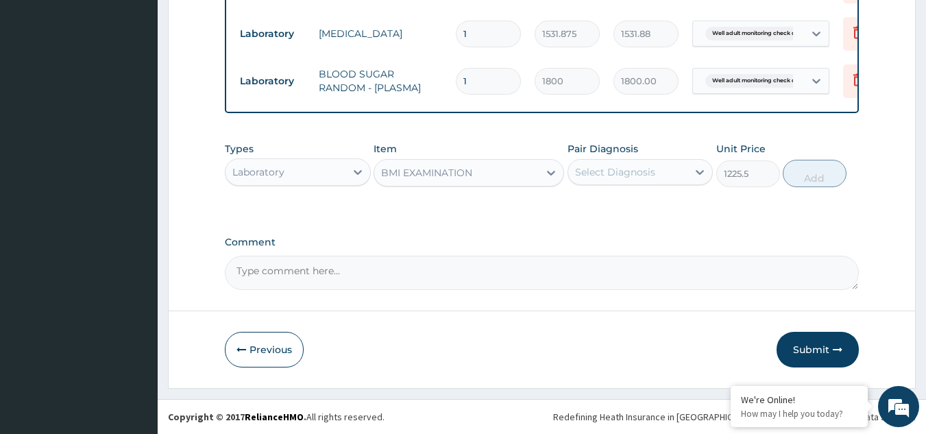
click at [609, 179] on div "Select Diagnosis" at bounding box center [628, 172] width 120 height 22
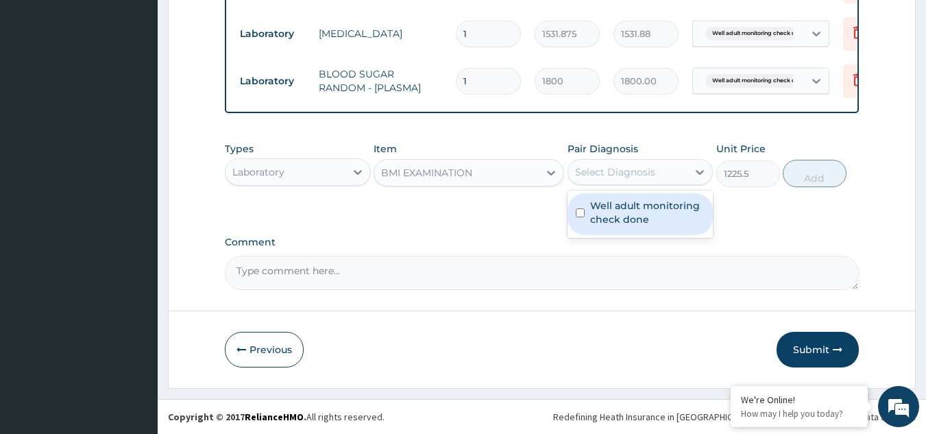
click at [609, 217] on label "Well adult monitoring check done" at bounding box center [647, 212] width 115 height 27
checkbox input "true"
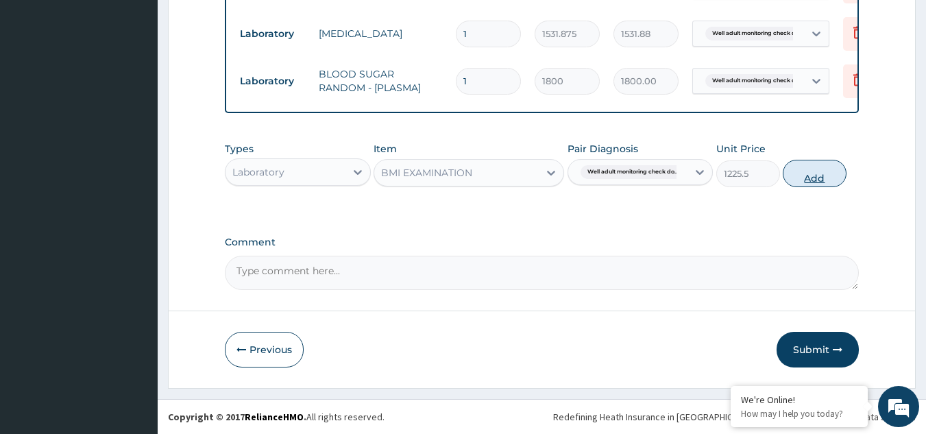
click at [805, 178] on button "Add" at bounding box center [815, 173] width 64 height 27
type input "0"
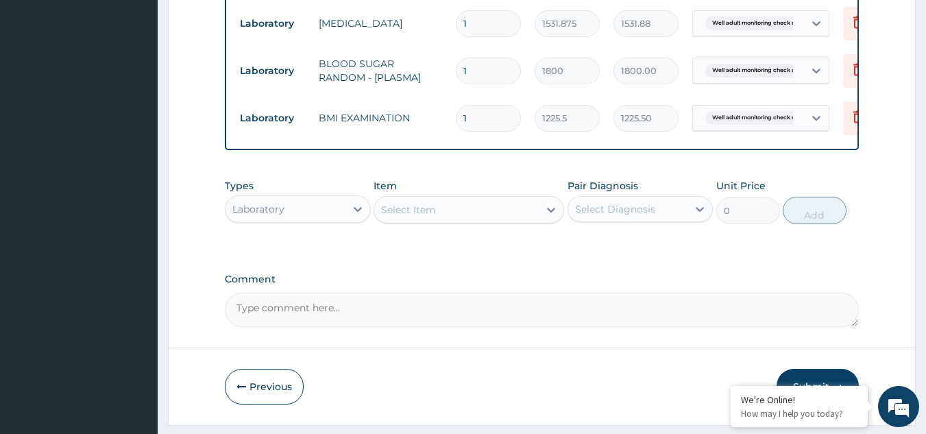
click at [522, 215] on div "Select Item" at bounding box center [456, 210] width 165 height 22
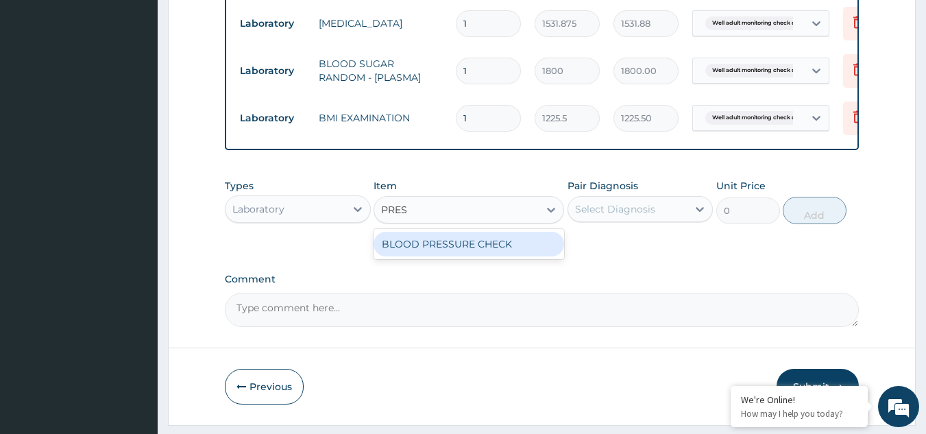
type input "PRESS"
type input "1225.5"
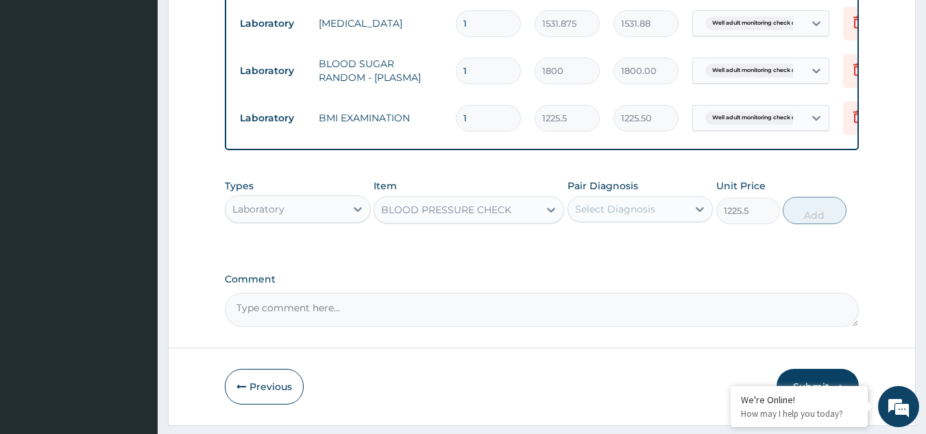
click at [616, 216] on div "Select Diagnosis" at bounding box center [615, 209] width 80 height 14
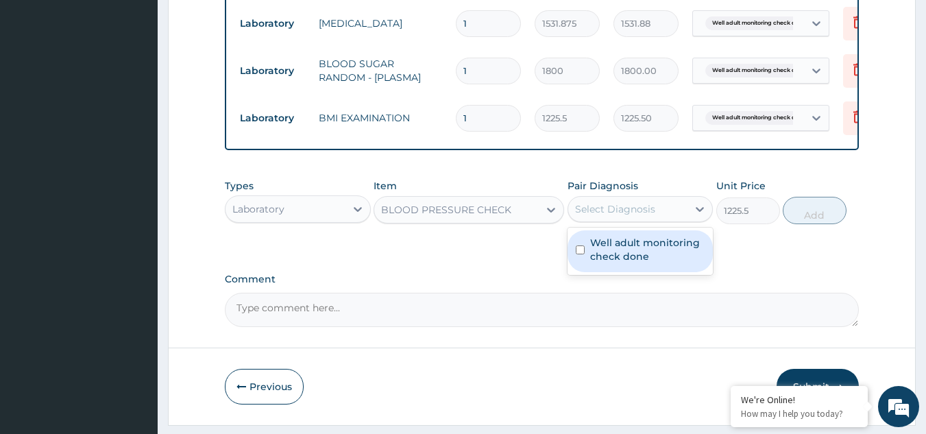
click at [617, 239] on div "Well adult monitoring check done" at bounding box center [641, 251] width 146 height 47
click at [620, 258] on label "Well adult monitoring check done" at bounding box center [647, 249] width 115 height 27
checkbox input "true"
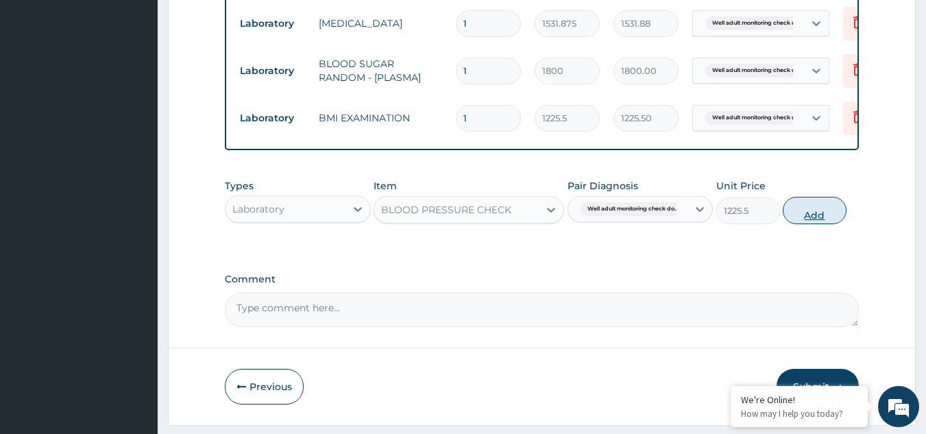
click at [805, 224] on button "Add" at bounding box center [815, 210] width 64 height 27
type input "0"
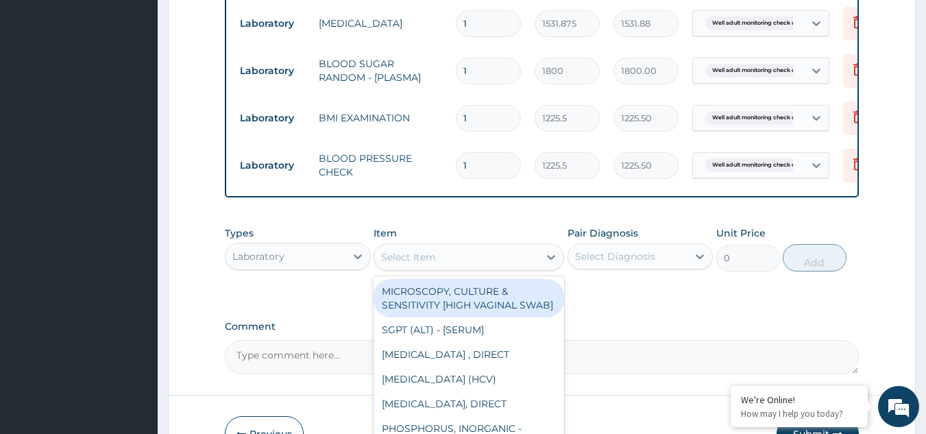
click at [422, 264] on div "Select Item" at bounding box center [408, 257] width 55 height 14
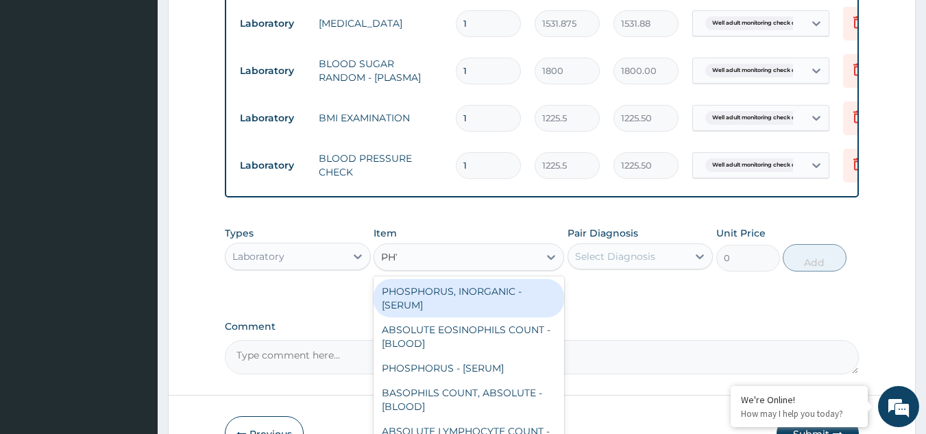
type input "PHYS"
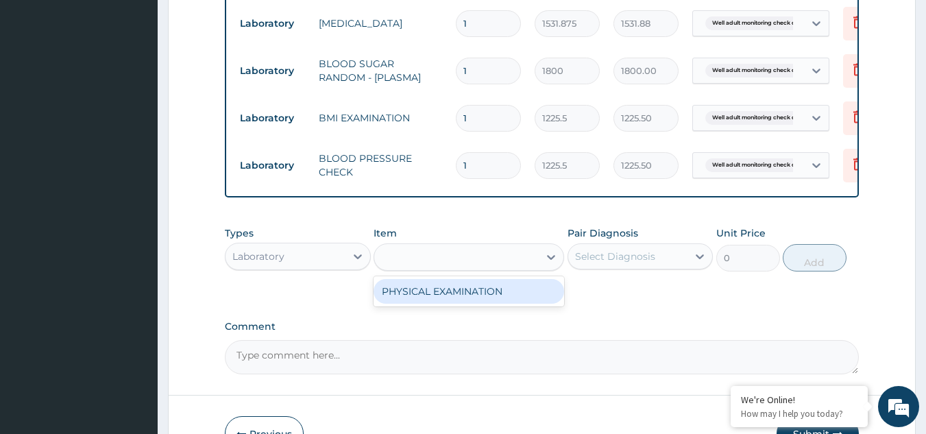
type input "1225.5"
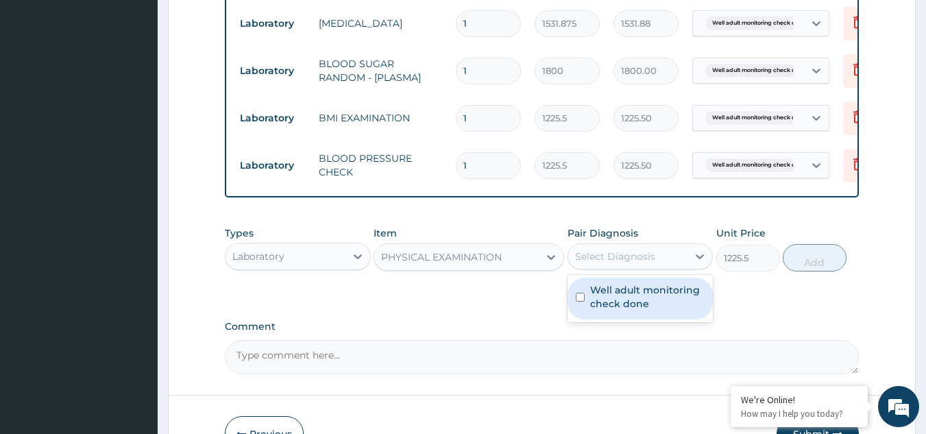
click at [653, 267] on div "Select Diagnosis" at bounding box center [628, 256] width 120 height 22
click at [637, 320] on div "Well adult monitoring check done" at bounding box center [641, 299] width 146 height 42
checkbox input "true"
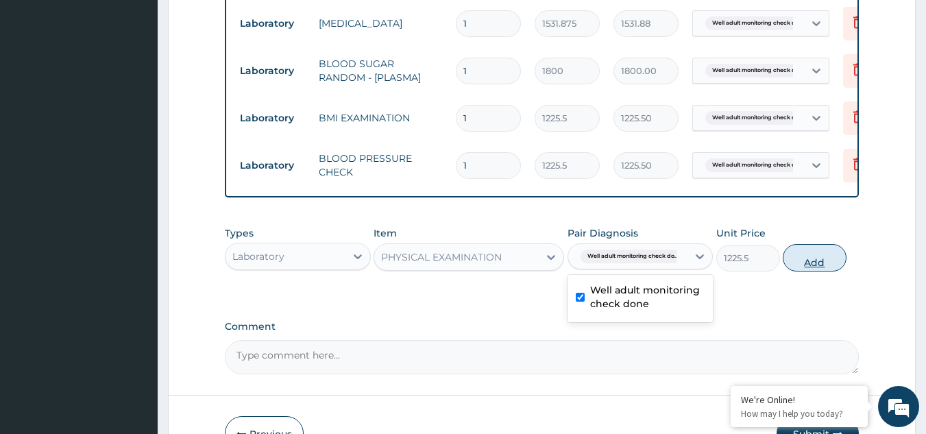
click at [815, 265] on button "Add" at bounding box center [815, 257] width 64 height 27
type input "0"
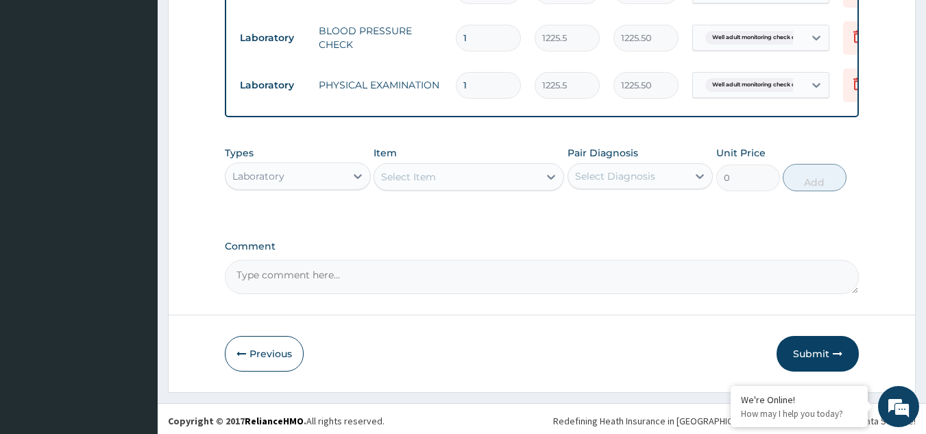
scroll to position [683, 0]
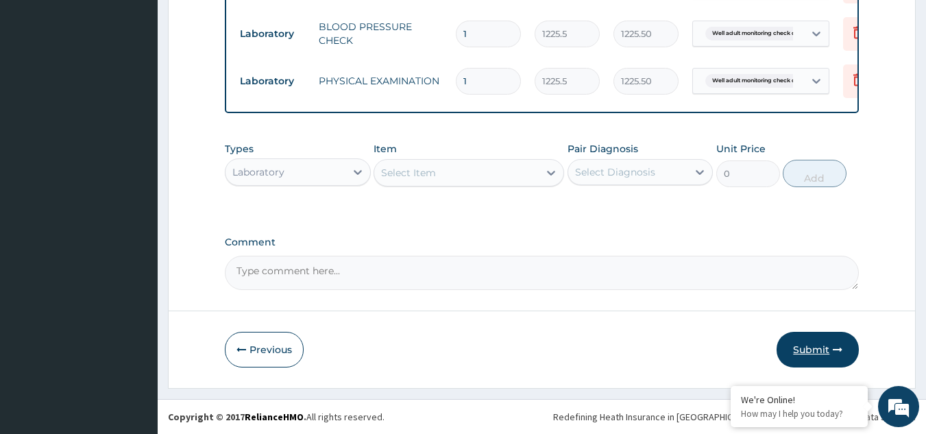
click at [791, 348] on button "Submit" at bounding box center [818, 350] width 82 height 36
